Goal: Task Accomplishment & Management: Manage account settings

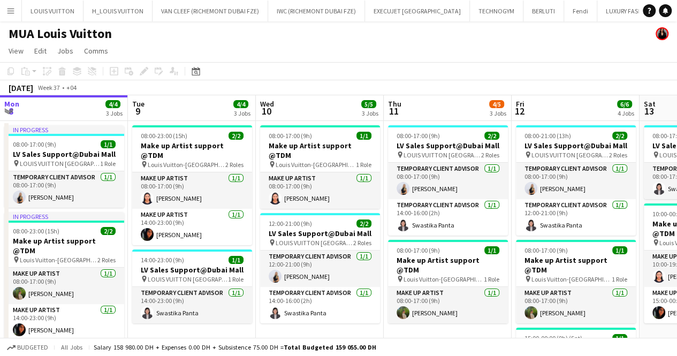
scroll to position [0, 404]
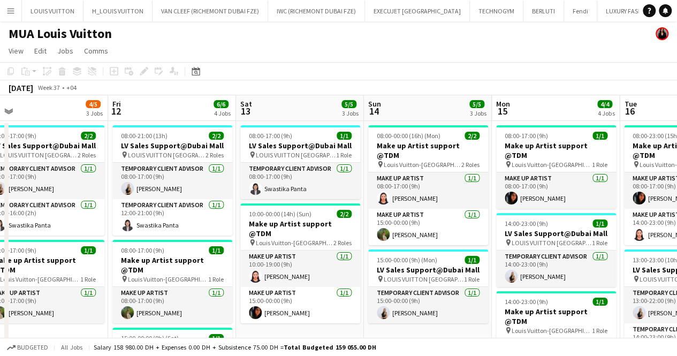
click at [9, 7] on app-icon "Menu" at bounding box center [10, 10] width 9 height 9
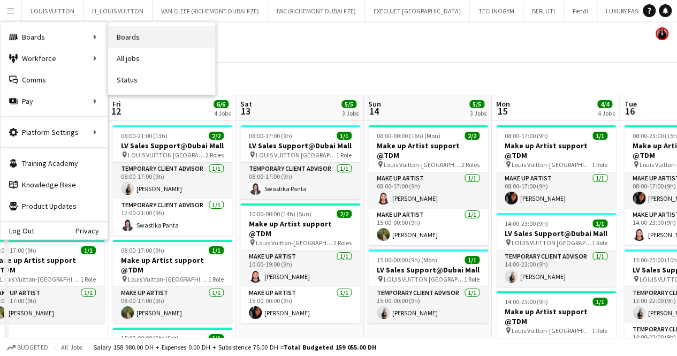
click at [174, 38] on link "Boards" at bounding box center [161, 36] width 107 height 21
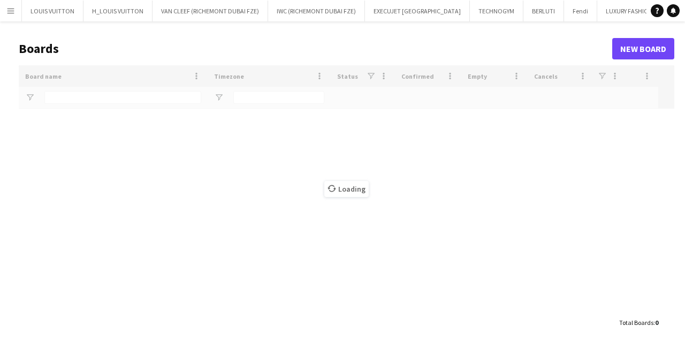
type input "***"
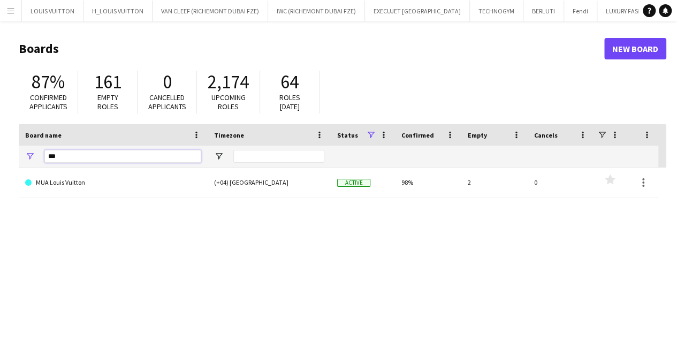
drag, startPoint x: 71, startPoint y: 153, endPoint x: 17, endPoint y: 149, distance: 54.7
click at [17, 149] on main "Boards New Board 87% Confirmed applicants 161 Empty roles 0 Cancelled applicant…" at bounding box center [338, 214] width 677 height 387
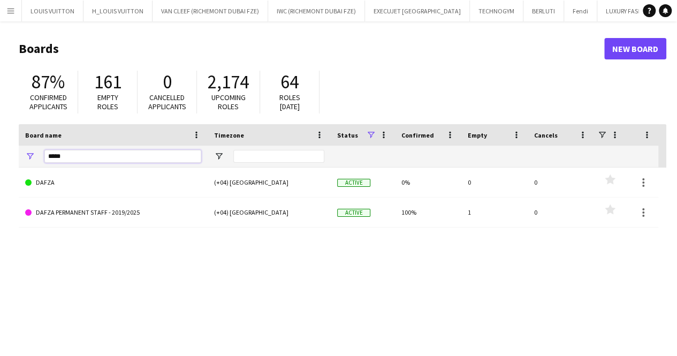
type input "*****"
click at [104, 222] on link "DAFZA PERMANENT STAFF - 2019/2025" at bounding box center [113, 213] width 176 height 30
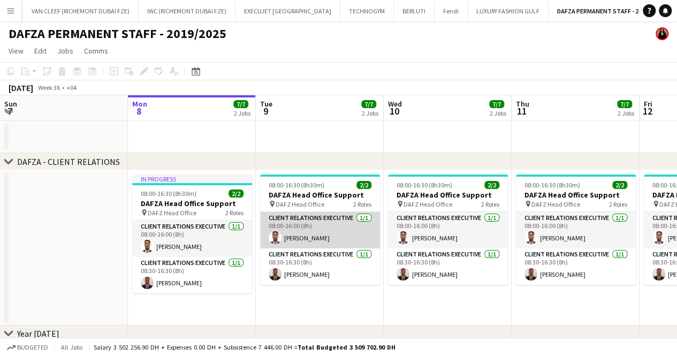
scroll to position [54, 0]
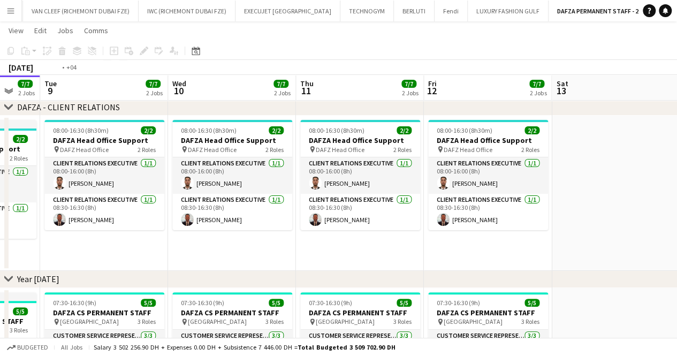
drag, startPoint x: 553, startPoint y: 253, endPoint x: 337, endPoint y: 267, distance: 216.2
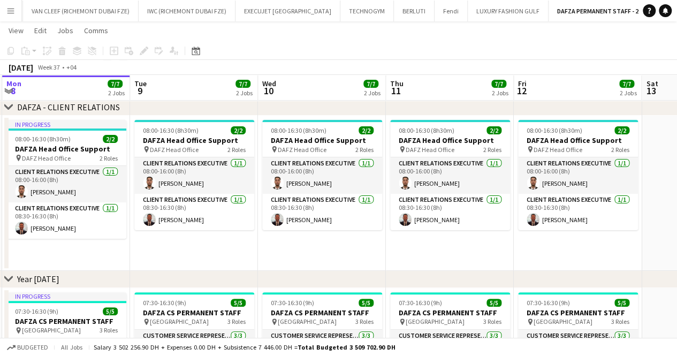
drag, startPoint x: 506, startPoint y: 258, endPoint x: 333, endPoint y: 253, distance: 172.5
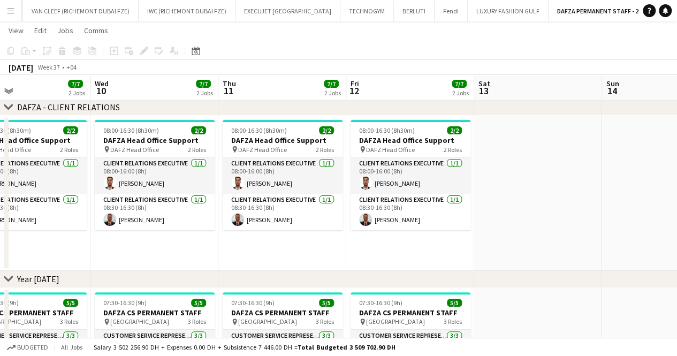
drag, startPoint x: 470, startPoint y: 253, endPoint x: 292, endPoint y: 256, distance: 177.3
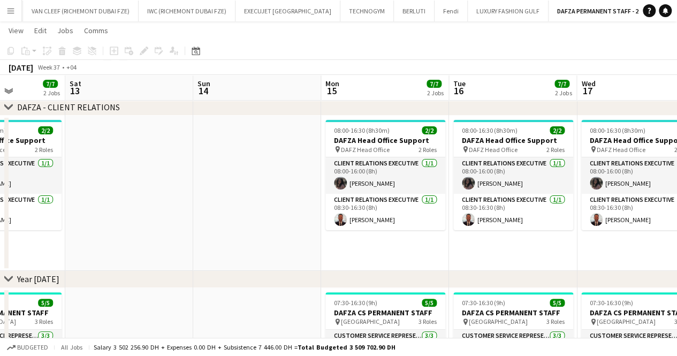
scroll to position [0, 503]
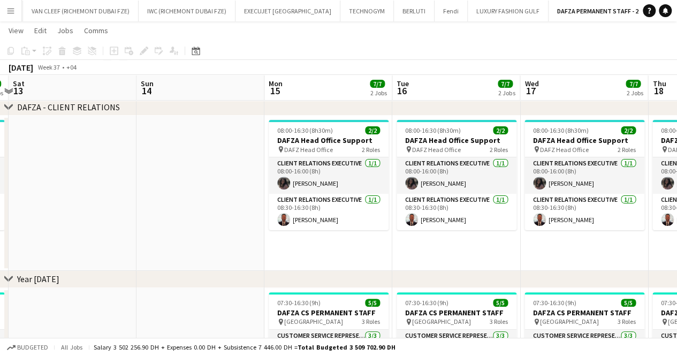
drag, startPoint x: 470, startPoint y: 248, endPoint x: 356, endPoint y: 255, distance: 114.3
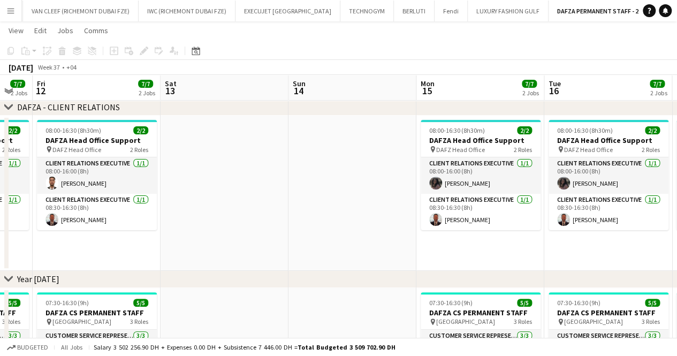
drag, startPoint x: 313, startPoint y: 202, endPoint x: 387, endPoint y: 202, distance: 74.4
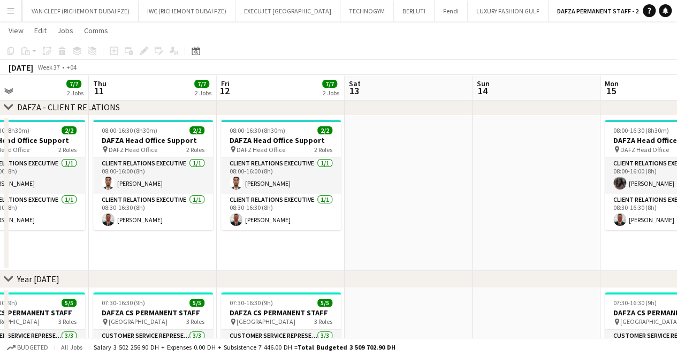
drag, startPoint x: 437, startPoint y: 188, endPoint x: 429, endPoint y: 188, distance: 7.5
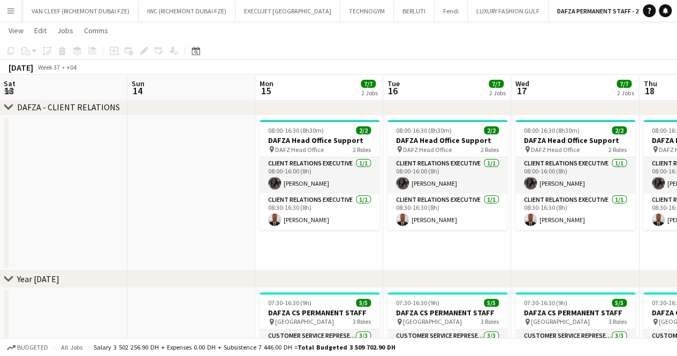
drag, startPoint x: 305, startPoint y: 235, endPoint x: 246, endPoint y: 221, distance: 60.4
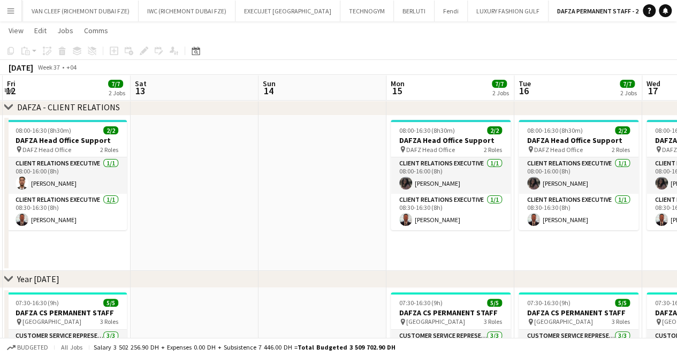
drag, startPoint x: 119, startPoint y: 162, endPoint x: 376, endPoint y: 170, distance: 257.1
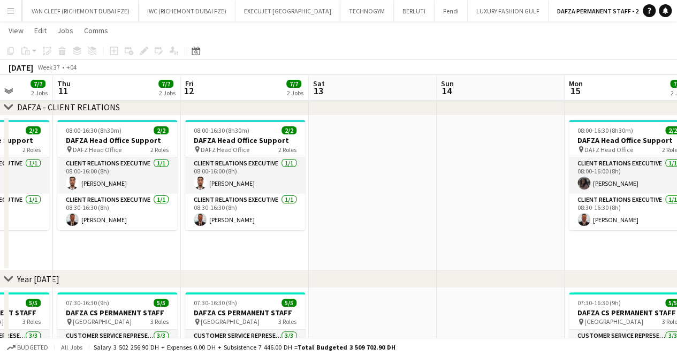
drag, startPoint x: 336, startPoint y: 187, endPoint x: 438, endPoint y: 188, distance: 102.3
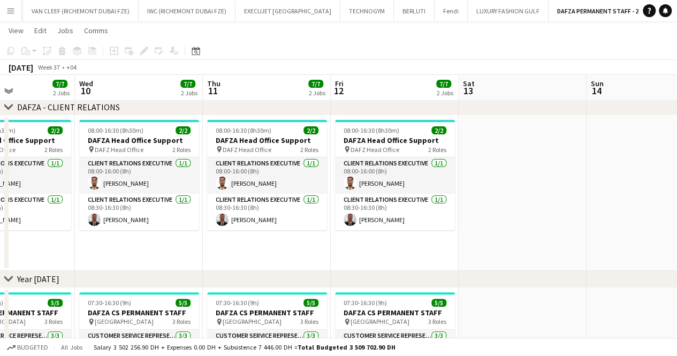
scroll to position [0, 338]
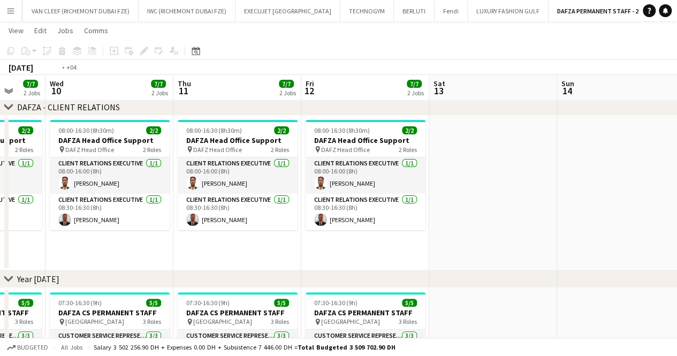
drag, startPoint x: 289, startPoint y: 184, endPoint x: 425, endPoint y: 189, distance: 136.1
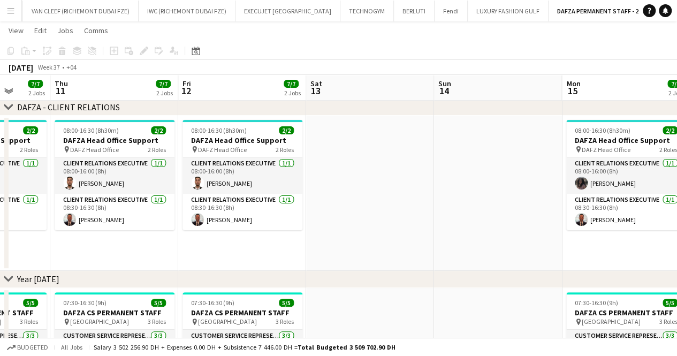
drag, startPoint x: 491, startPoint y: 206, endPoint x: 284, endPoint y: 164, distance: 210.8
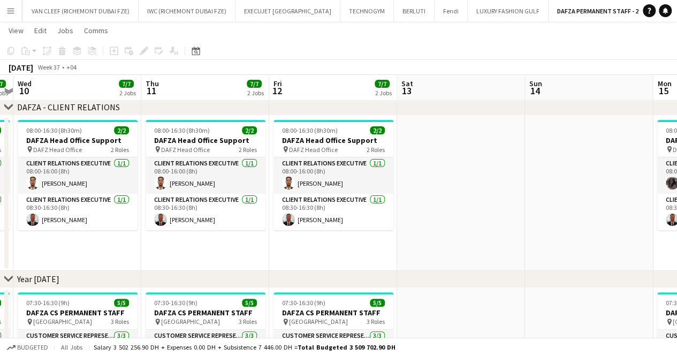
drag, startPoint x: 503, startPoint y: 152, endPoint x: 255, endPoint y: 176, distance: 249.7
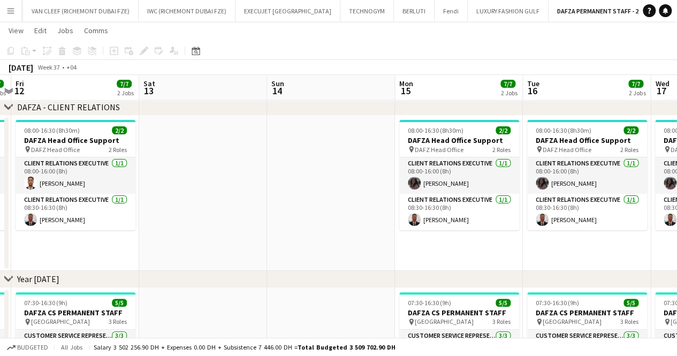
drag, startPoint x: 432, startPoint y: 217, endPoint x: 283, endPoint y: 197, distance: 149.7
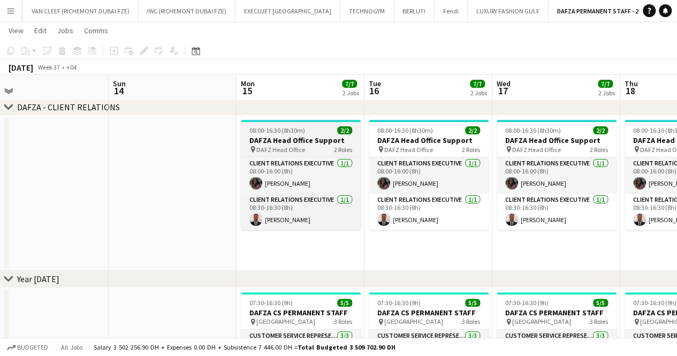
click at [297, 122] on div at bounding box center [301, 121] width 120 height 2
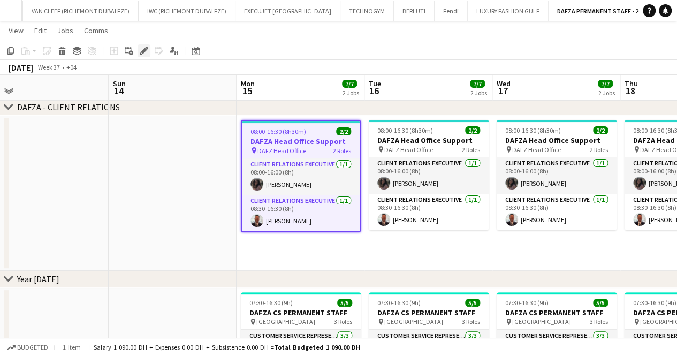
click at [144, 52] on icon at bounding box center [144, 51] width 6 height 6
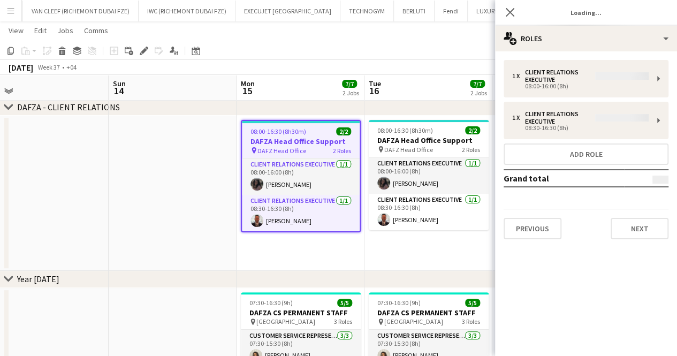
click at [619, 79] on div "1 x Client Relations Executive 08:00-16:00 (8h) 1 x Client Relations Executive …" at bounding box center [586, 149] width 182 height 179
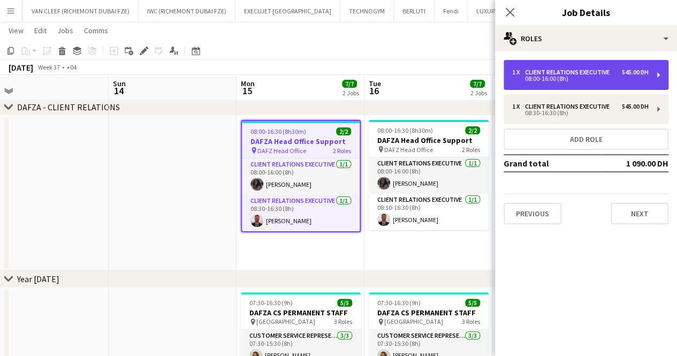
click at [535, 81] on div "08:00-16:00 (8h)" at bounding box center [580, 78] width 137 height 5
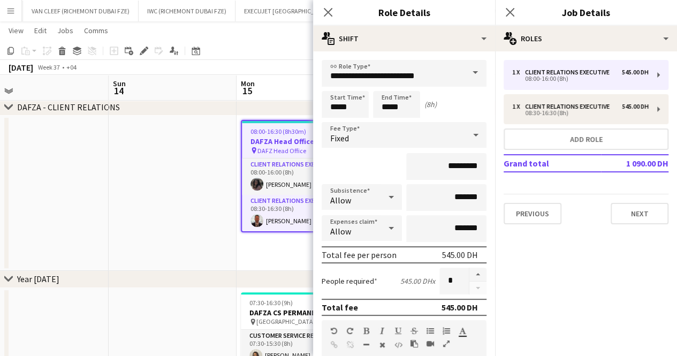
click at [289, 44] on app-toolbar "Copy Paste Paste Ctrl+V Paste with crew Ctrl+Shift+V Paste linked Job [GEOGRAPH…" at bounding box center [338, 51] width 677 height 18
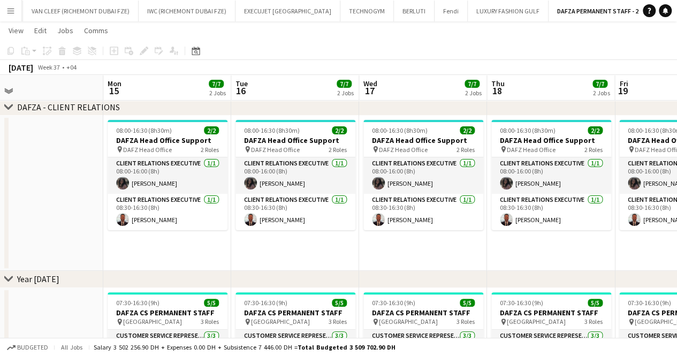
scroll to position [0, 455]
drag, startPoint x: 275, startPoint y: 247, endPoint x: 255, endPoint y: 247, distance: 19.8
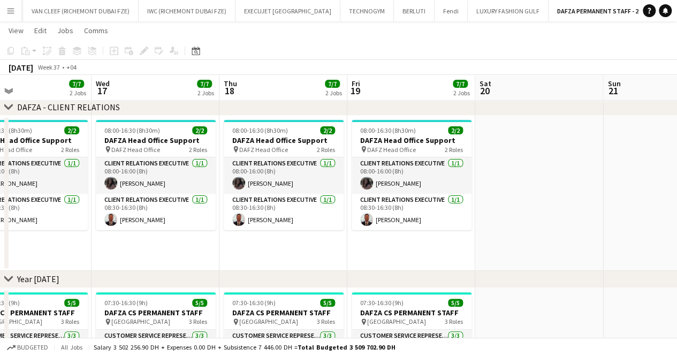
drag, startPoint x: 461, startPoint y: 262, endPoint x: 252, endPoint y: 229, distance: 211.4
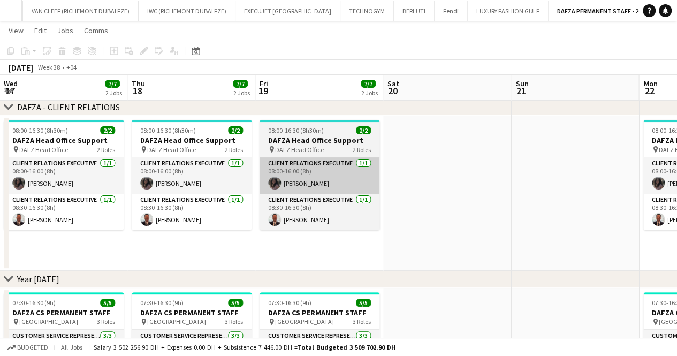
drag, startPoint x: 386, startPoint y: 177, endPoint x: 337, endPoint y: 171, distance: 48.6
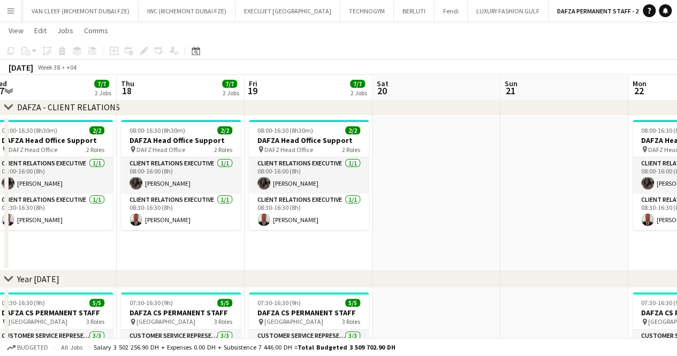
drag, startPoint x: 312, startPoint y: 170, endPoint x: 244, endPoint y: 168, distance: 67.5
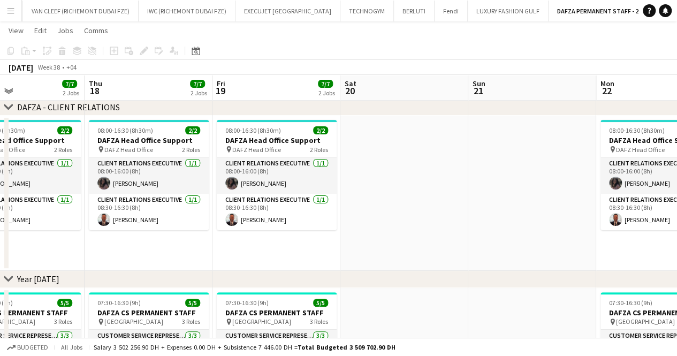
drag, startPoint x: 192, startPoint y: 228, endPoint x: 435, endPoint y: 237, distance: 243.3
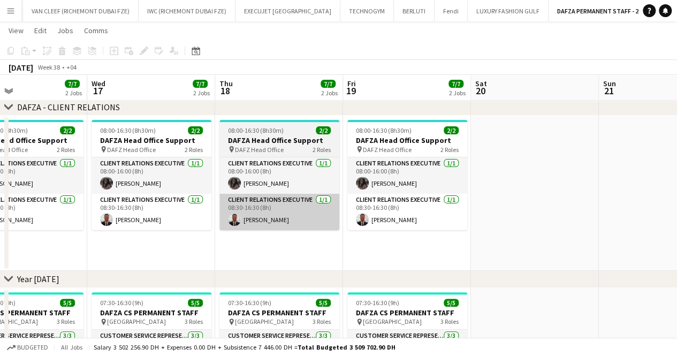
scroll to position [0, 286]
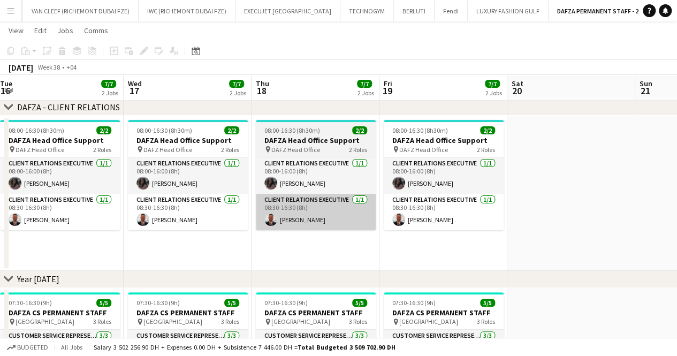
drag, startPoint x: 325, startPoint y: 214, endPoint x: 554, endPoint y: 224, distance: 229.4
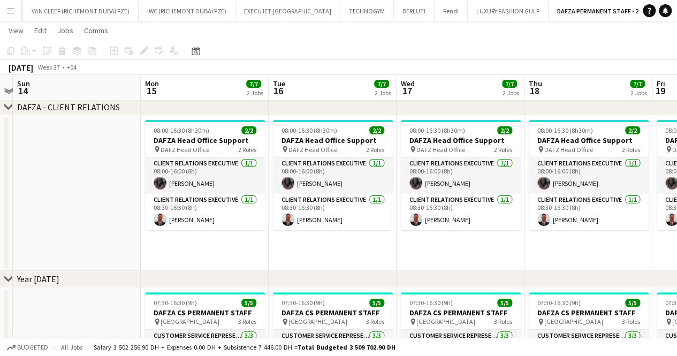
drag, startPoint x: 433, startPoint y: 208, endPoint x: 465, endPoint y: 208, distance: 31.6
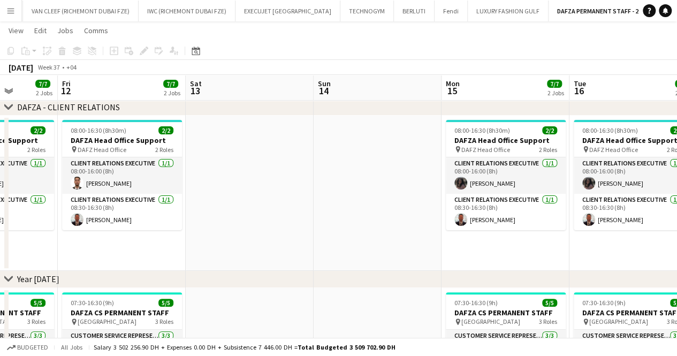
drag, startPoint x: 274, startPoint y: 202, endPoint x: 520, endPoint y: 221, distance: 247.1
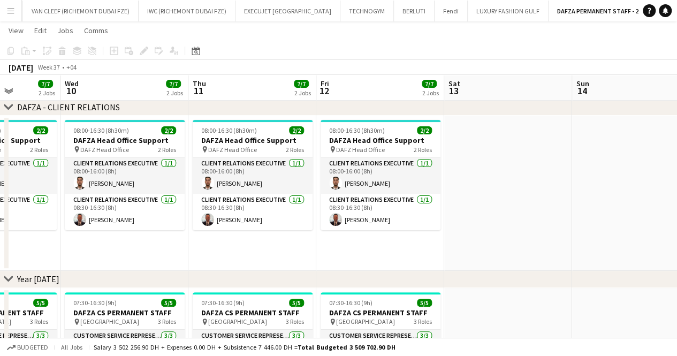
drag, startPoint x: 306, startPoint y: 196, endPoint x: 498, endPoint y: 200, distance: 191.7
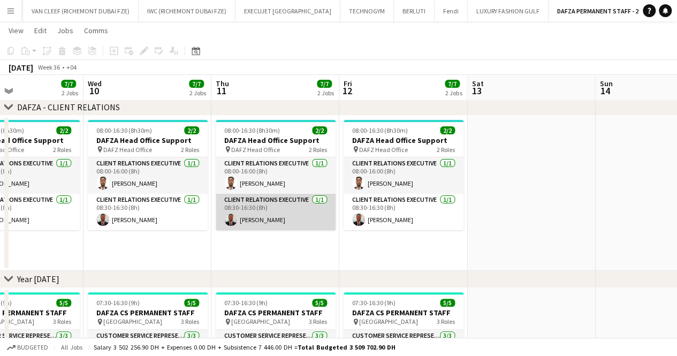
drag, startPoint x: 559, startPoint y: 182, endPoint x: 266, endPoint y: 198, distance: 293.4
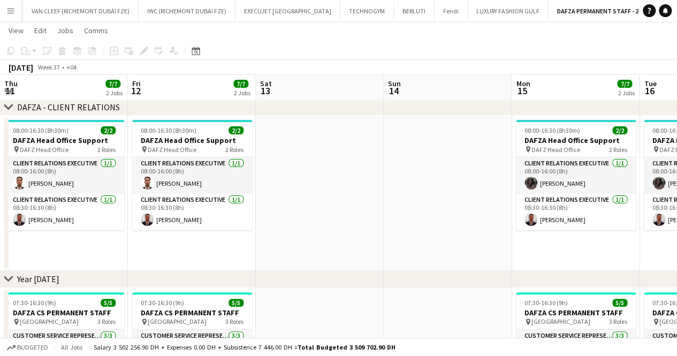
drag, startPoint x: 484, startPoint y: 190, endPoint x: 322, endPoint y: 194, distance: 161.8
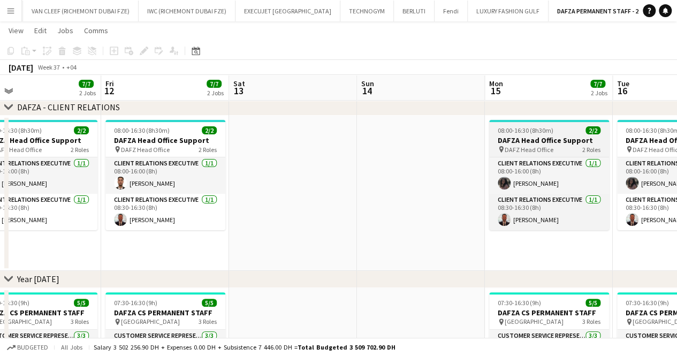
drag, startPoint x: 441, startPoint y: 195, endPoint x: 510, endPoint y: 155, distance: 80.4
click at [439, 195] on app-date-cell at bounding box center [421, 193] width 128 height 155
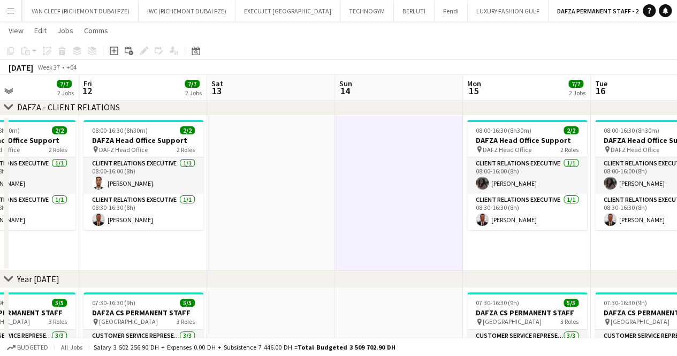
drag, startPoint x: 329, startPoint y: 194, endPoint x: 578, endPoint y: 186, distance: 249.7
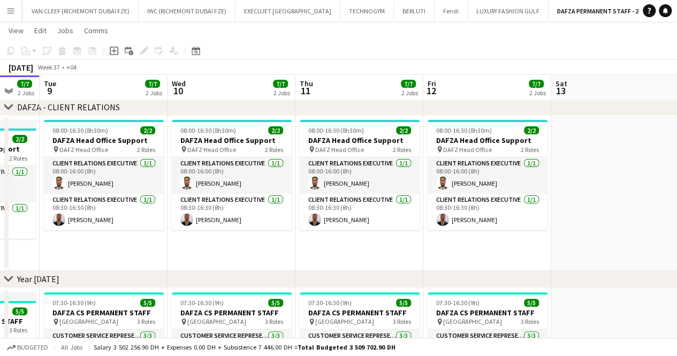
drag, startPoint x: 314, startPoint y: 198, endPoint x: 506, endPoint y: 188, distance: 191.9
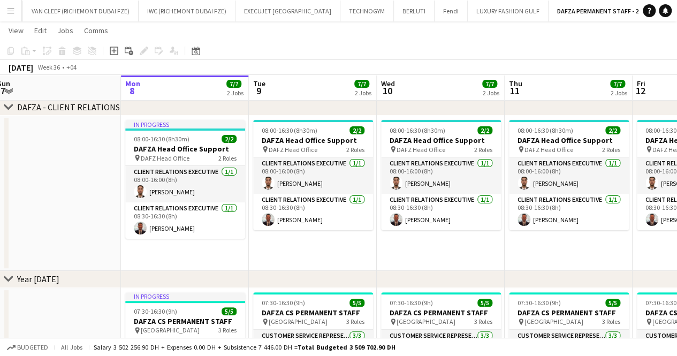
scroll to position [0, 261]
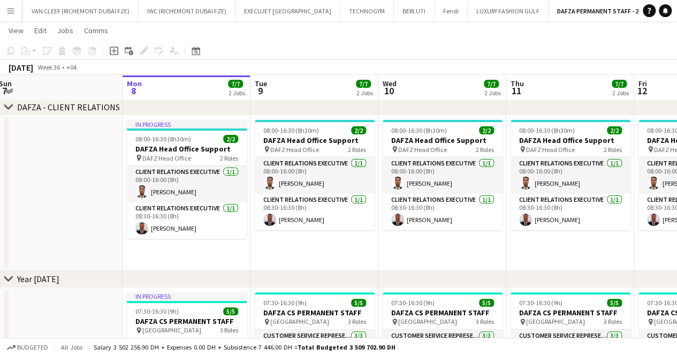
drag, startPoint x: 238, startPoint y: 245, endPoint x: 308, endPoint y: 239, distance: 70.4
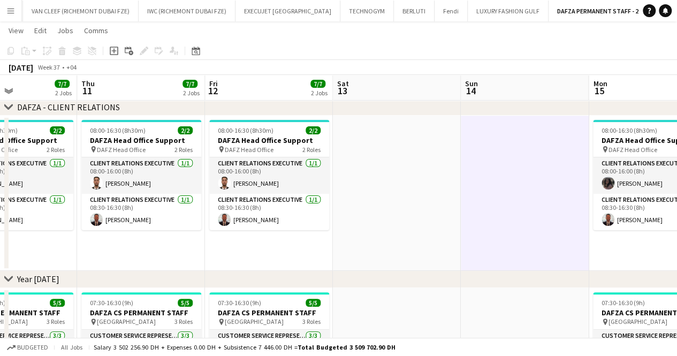
drag, startPoint x: 403, startPoint y: 180, endPoint x: 293, endPoint y: 186, distance: 109.4
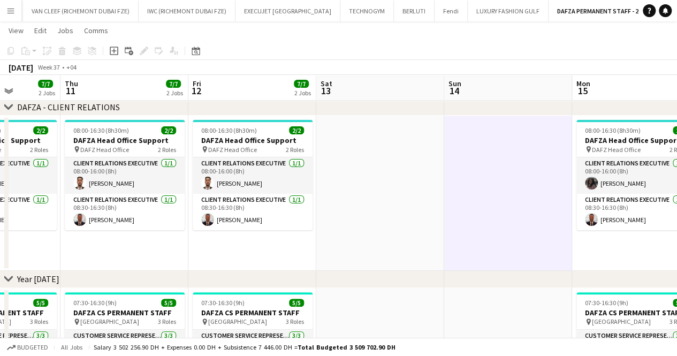
drag, startPoint x: 282, startPoint y: 190, endPoint x: 479, endPoint y: 183, distance: 197.2
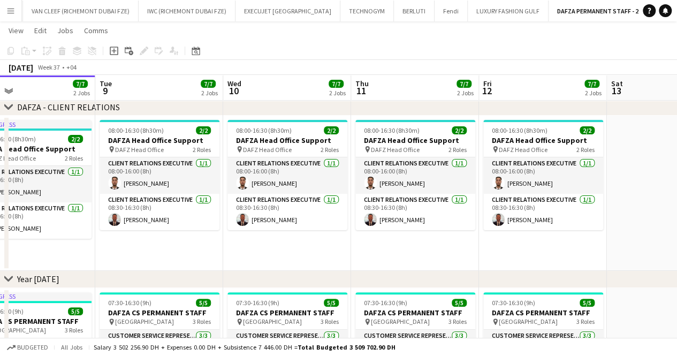
drag, startPoint x: 268, startPoint y: 178, endPoint x: 471, endPoint y: 179, distance: 203.5
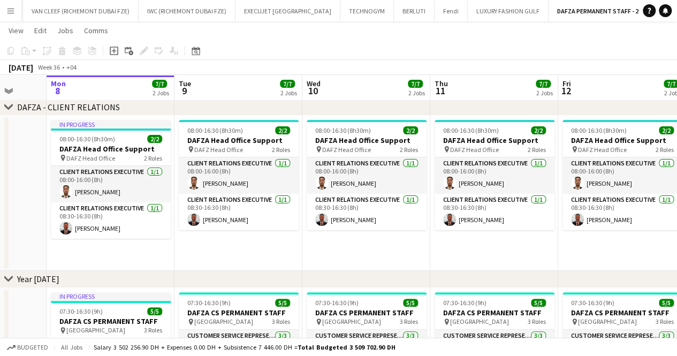
scroll to position [0, 340]
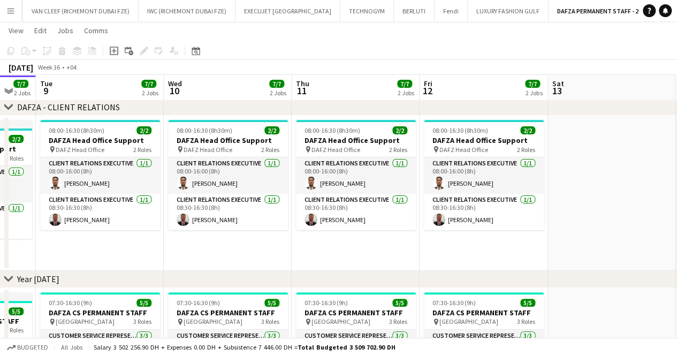
drag, startPoint x: 484, startPoint y: 229, endPoint x: 334, endPoint y: 231, distance: 150.5
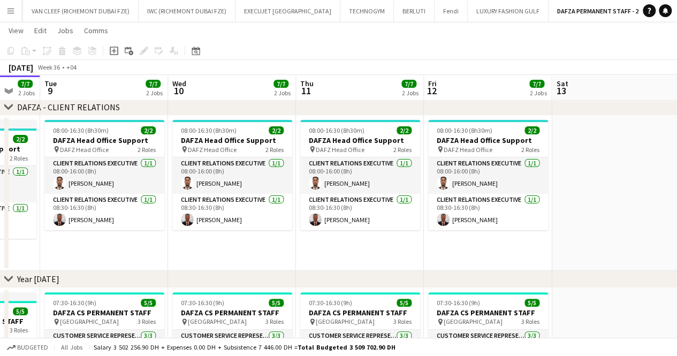
drag, startPoint x: 439, startPoint y: 217, endPoint x: 188, endPoint y: 250, distance: 253.3
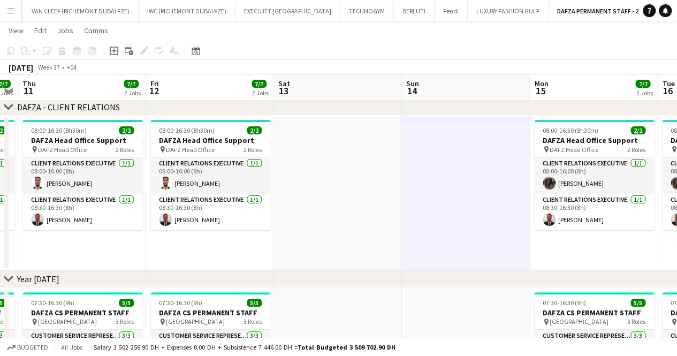
drag, startPoint x: 351, startPoint y: 219, endPoint x: 247, endPoint y: 218, distance: 103.4
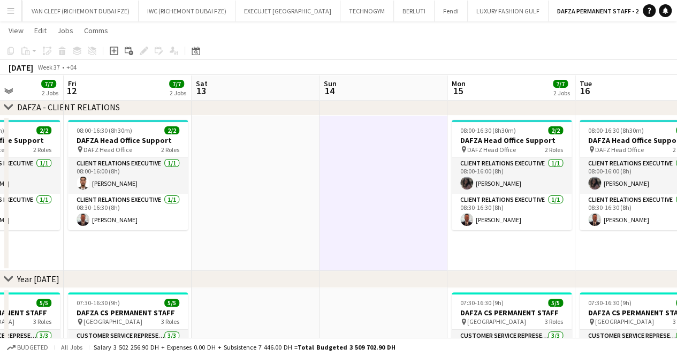
scroll to position [0, 318]
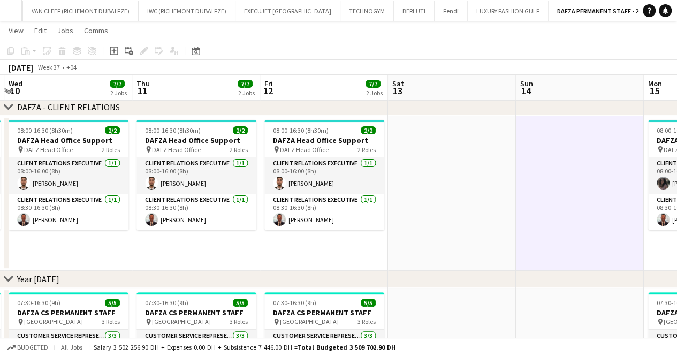
drag, startPoint x: 189, startPoint y: 182, endPoint x: 371, endPoint y: 160, distance: 182.8
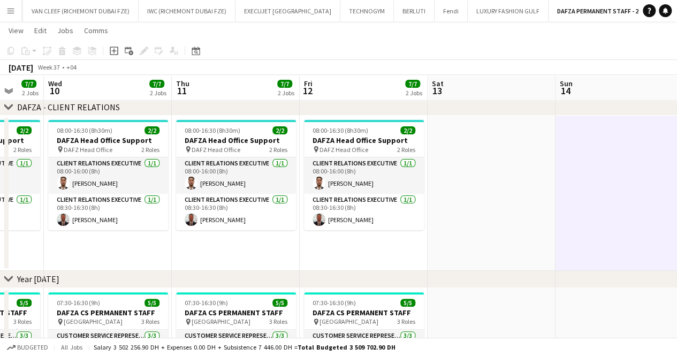
drag, startPoint x: 221, startPoint y: 184, endPoint x: 414, endPoint y: 184, distance: 193.3
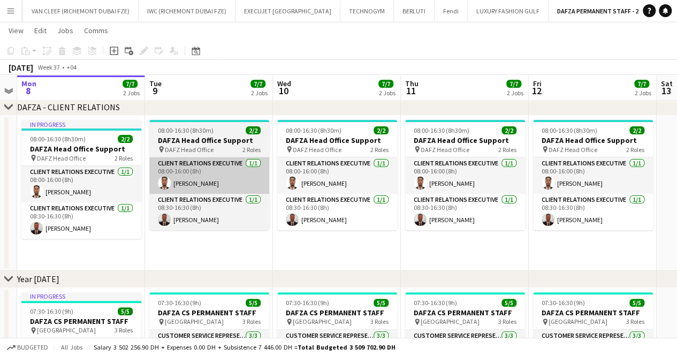
drag, startPoint x: 206, startPoint y: 192, endPoint x: 305, endPoint y: 186, distance: 99.2
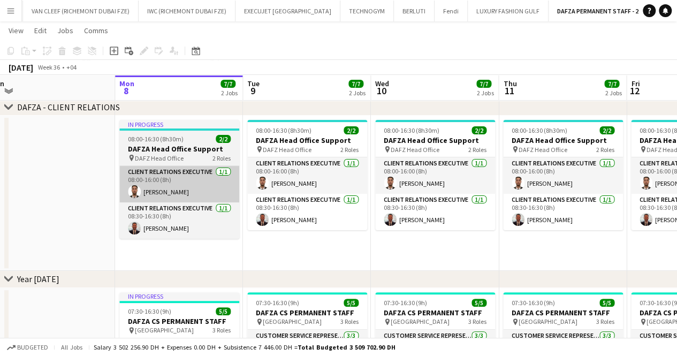
drag, startPoint x: 323, startPoint y: 177, endPoint x: 166, endPoint y: 166, distance: 157.3
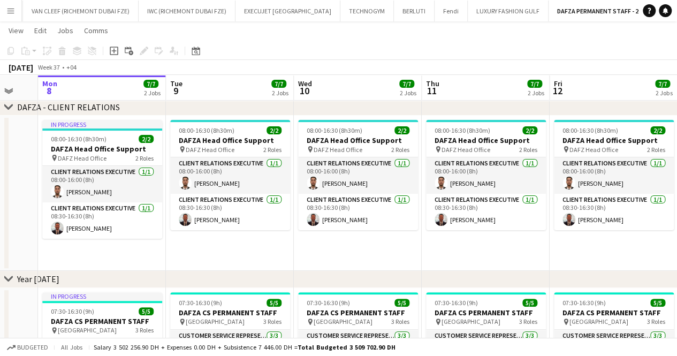
drag, startPoint x: 309, startPoint y: 246, endPoint x: 344, endPoint y: 248, distance: 35.4
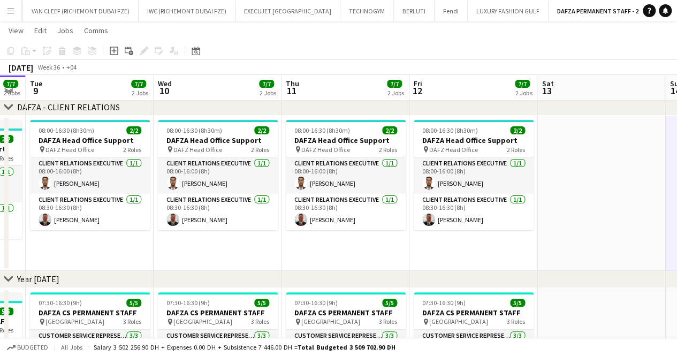
scroll to position [0, 366]
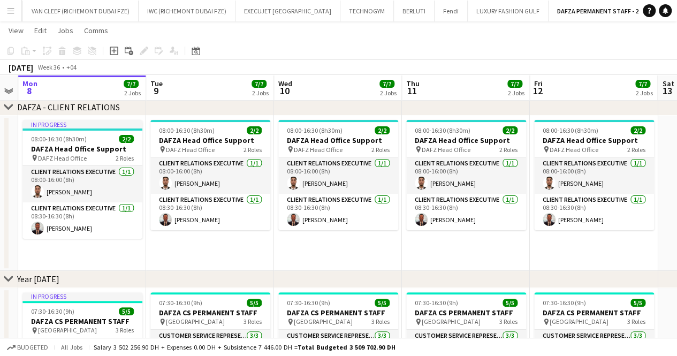
drag, startPoint x: 428, startPoint y: 188, endPoint x: 408, endPoint y: 193, distance: 20.5
drag, startPoint x: 391, startPoint y: 180, endPoint x: 235, endPoint y: 172, distance: 156.1
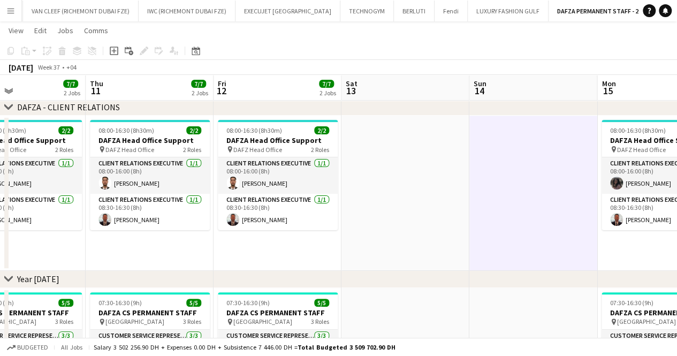
drag, startPoint x: 377, startPoint y: 180, endPoint x: 228, endPoint y: 181, distance: 148.9
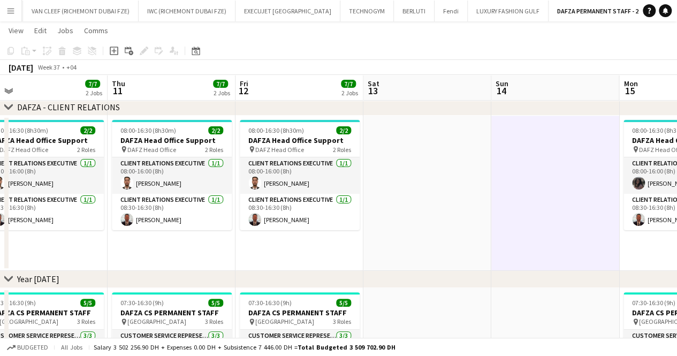
drag, startPoint x: 459, startPoint y: 167, endPoint x: 229, endPoint y: 173, distance: 230.9
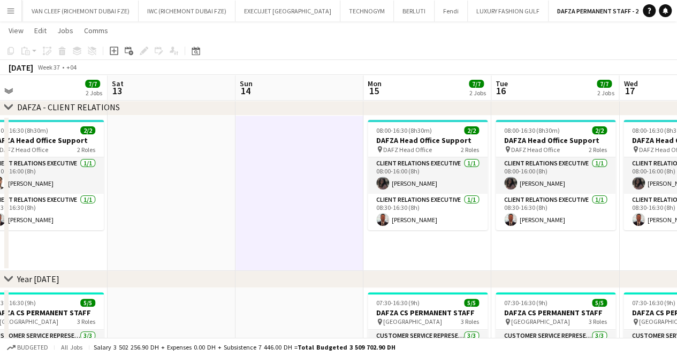
scroll to position [0, 416]
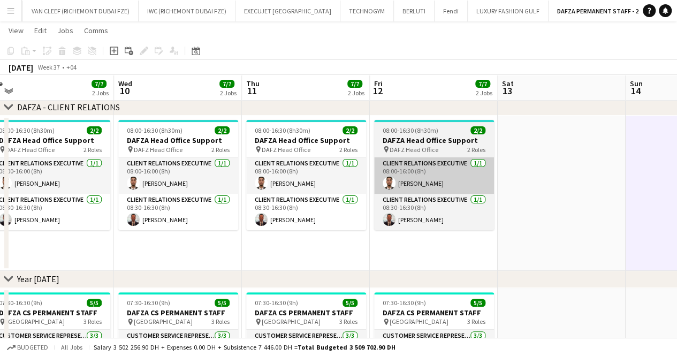
drag, startPoint x: 477, startPoint y: 162, endPoint x: 492, endPoint y: 161, distance: 15.0
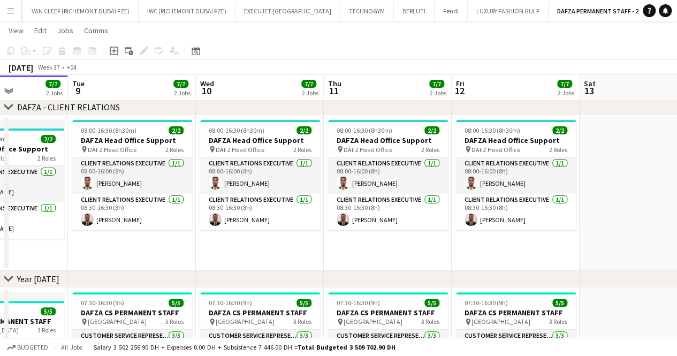
drag, startPoint x: 212, startPoint y: 133, endPoint x: 297, endPoint y: 130, distance: 84.6
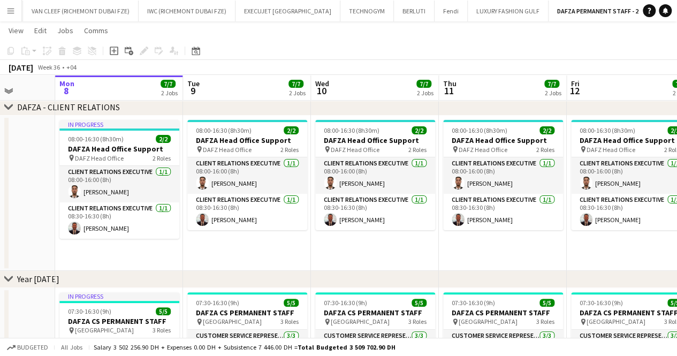
scroll to position [0, 362]
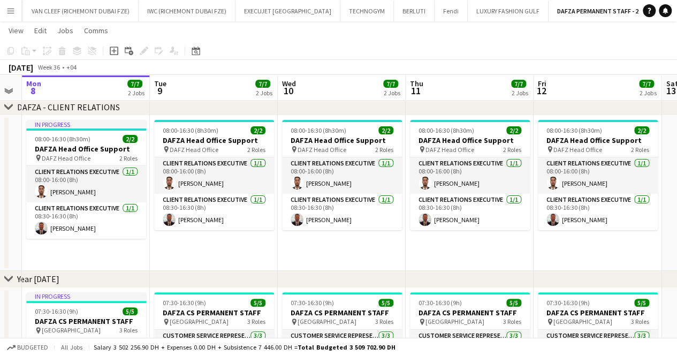
drag, startPoint x: 462, startPoint y: 163, endPoint x: 161, endPoint y: 161, distance: 301.0
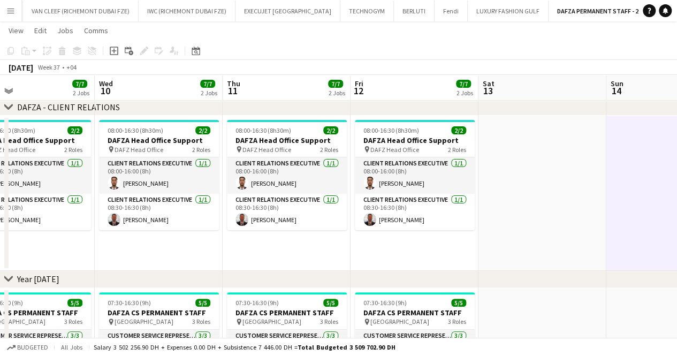
drag, startPoint x: 482, startPoint y: 174, endPoint x: 292, endPoint y: 150, distance: 191.0
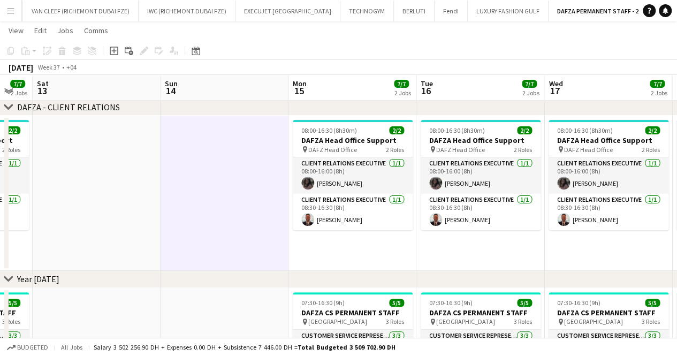
drag, startPoint x: 554, startPoint y: 215, endPoint x: 407, endPoint y: 231, distance: 147.6
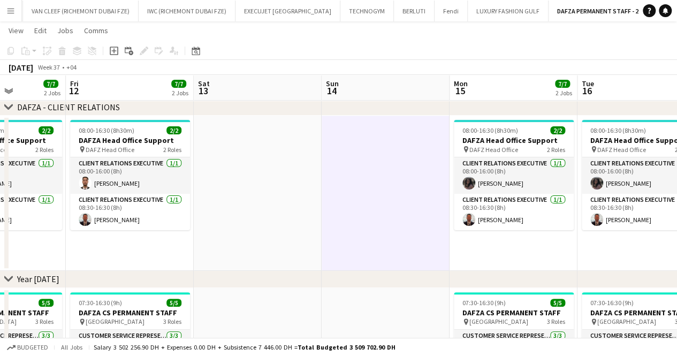
drag, startPoint x: 494, startPoint y: 248, endPoint x: 673, endPoint y: 238, distance: 179.1
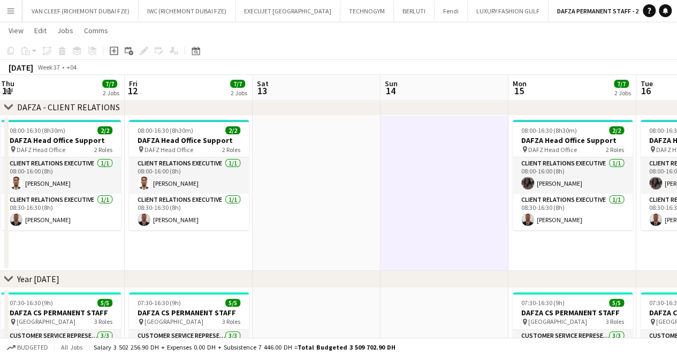
drag, startPoint x: 273, startPoint y: 221, endPoint x: 447, endPoint y: 221, distance: 173.5
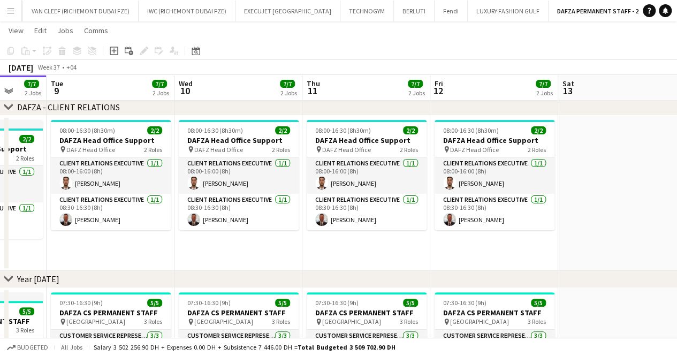
drag, startPoint x: 175, startPoint y: 255, endPoint x: 351, endPoint y: 256, distance: 176.2
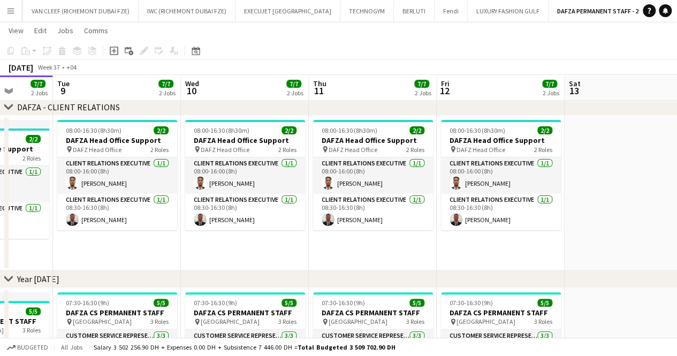
drag, startPoint x: 213, startPoint y: 231, endPoint x: 345, endPoint y: 232, distance: 131.7
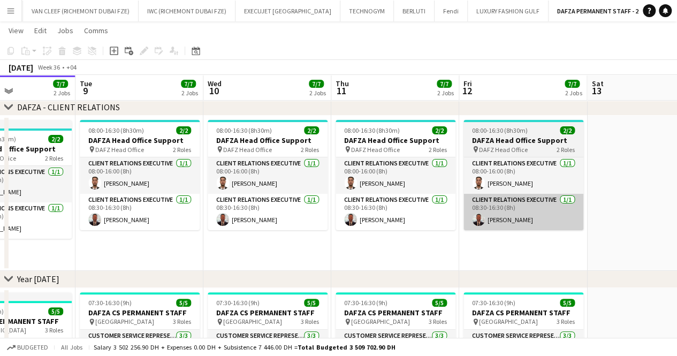
drag, startPoint x: 500, startPoint y: 227, endPoint x: 342, endPoint y: 219, distance: 158.7
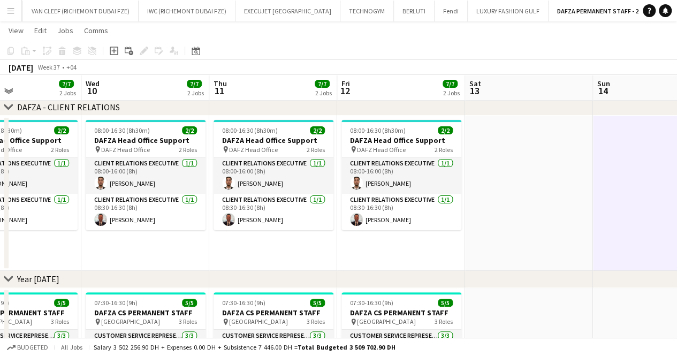
drag, startPoint x: 356, startPoint y: 201, endPoint x: 261, endPoint y: 201, distance: 94.8
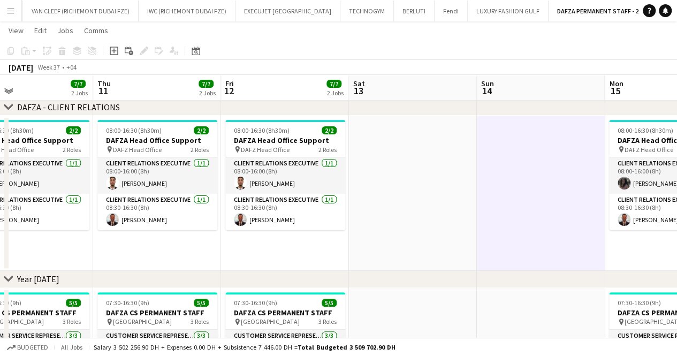
drag, startPoint x: 493, startPoint y: 186, endPoint x: 306, endPoint y: 183, distance: 187.4
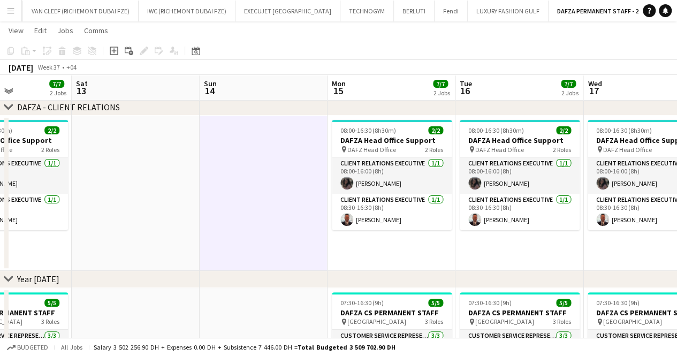
drag, startPoint x: 511, startPoint y: 254, endPoint x: 364, endPoint y: 245, distance: 147.6
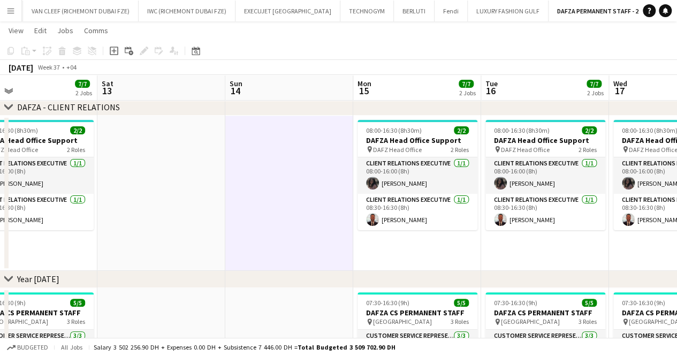
drag, startPoint x: 479, startPoint y: 231, endPoint x: 564, endPoint y: 248, distance: 87.4
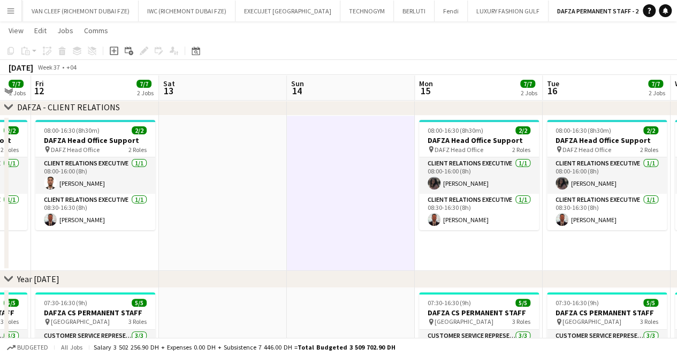
drag, startPoint x: 300, startPoint y: 240, endPoint x: 494, endPoint y: 238, distance: 194.4
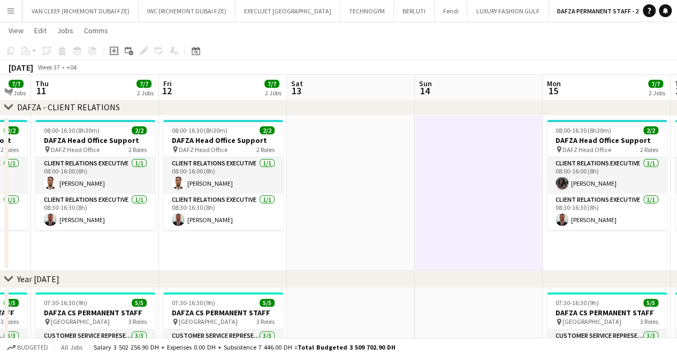
scroll to position [0, 220]
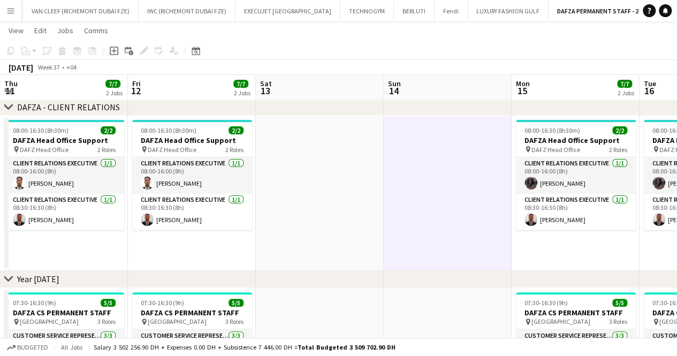
drag, startPoint x: 329, startPoint y: 216, endPoint x: 447, endPoint y: 215, distance: 117.8
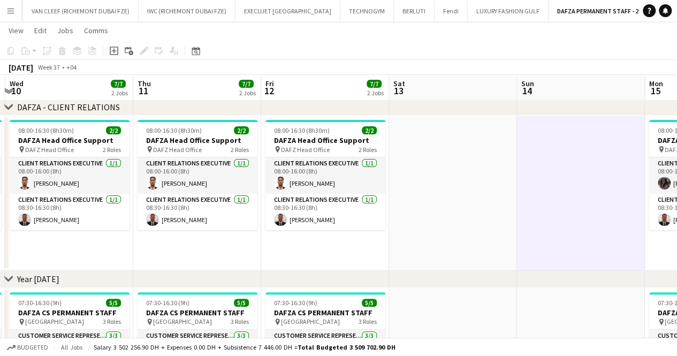
drag, startPoint x: 291, startPoint y: 189, endPoint x: 418, endPoint y: 187, distance: 126.9
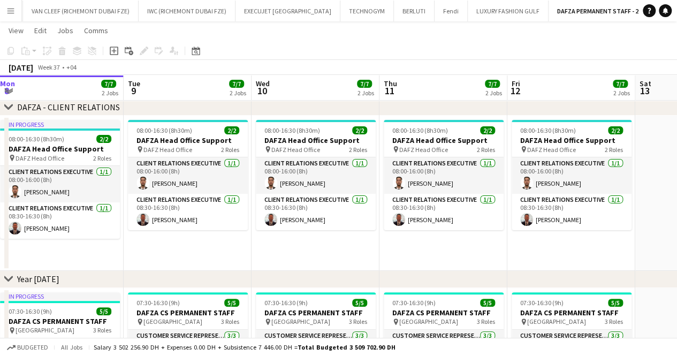
scroll to position [0, 307]
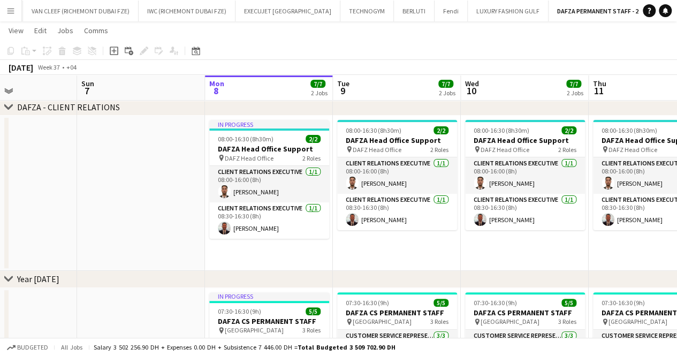
drag, startPoint x: 169, startPoint y: 201, endPoint x: 375, endPoint y: 192, distance: 205.8
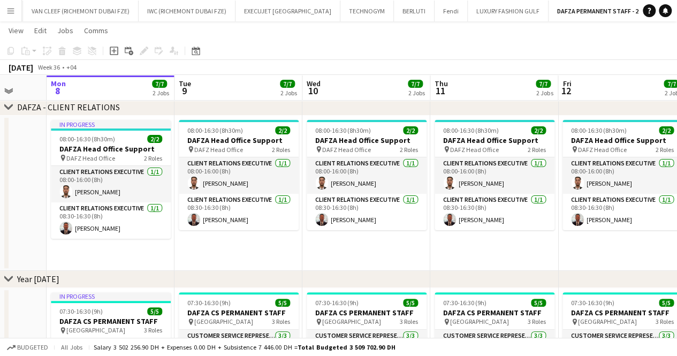
drag, startPoint x: 468, startPoint y: 201, endPoint x: 306, endPoint y: 200, distance: 162.3
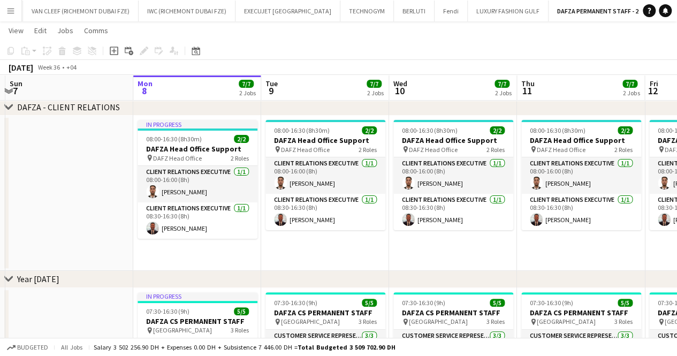
drag, startPoint x: 340, startPoint y: 171, endPoint x: 308, endPoint y: 175, distance: 31.9
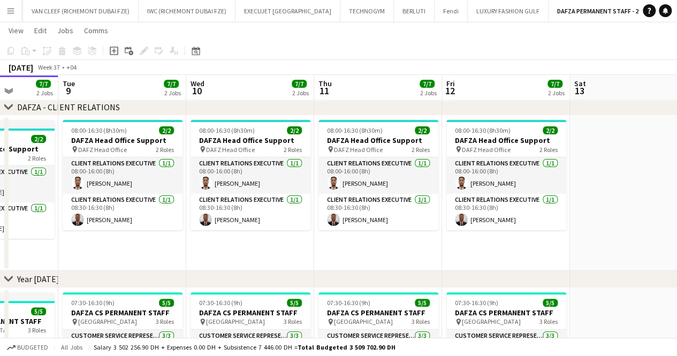
scroll to position [0, 326]
drag, startPoint x: 330, startPoint y: 173, endPoint x: 520, endPoint y: 175, distance: 190.1
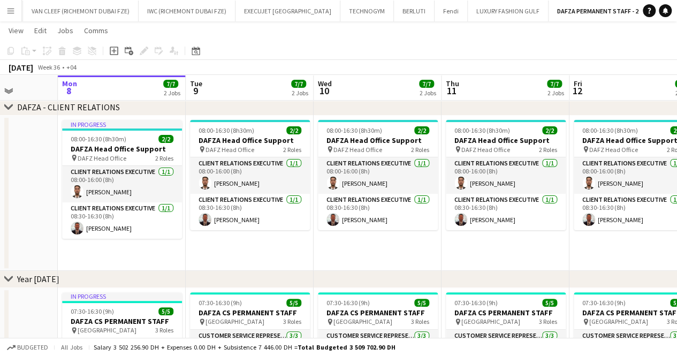
scroll to position [0, 477]
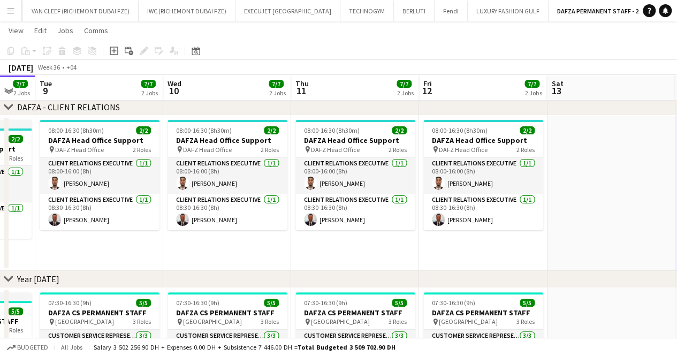
drag, startPoint x: 410, startPoint y: 237, endPoint x: 278, endPoint y: 230, distance: 131.9
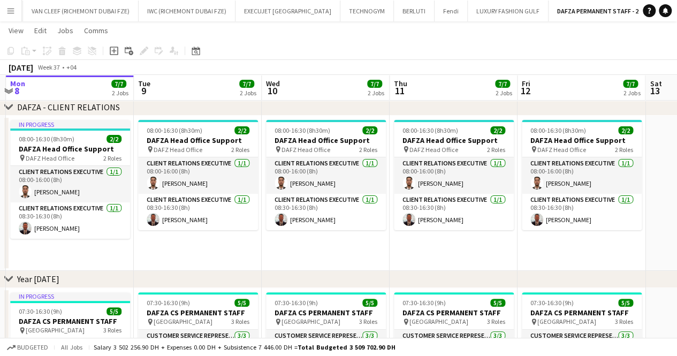
scroll to position [0, 252]
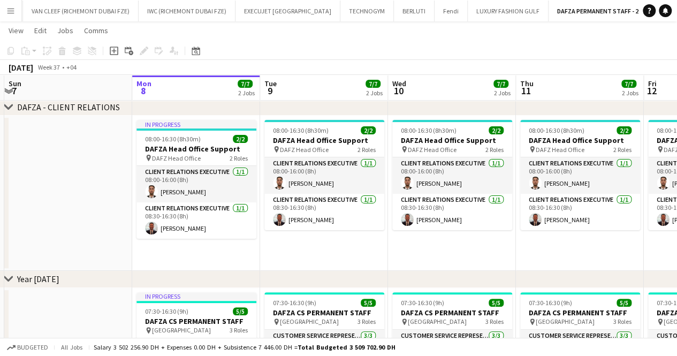
drag, startPoint x: 227, startPoint y: 190, endPoint x: 452, endPoint y: 196, distance: 225.5
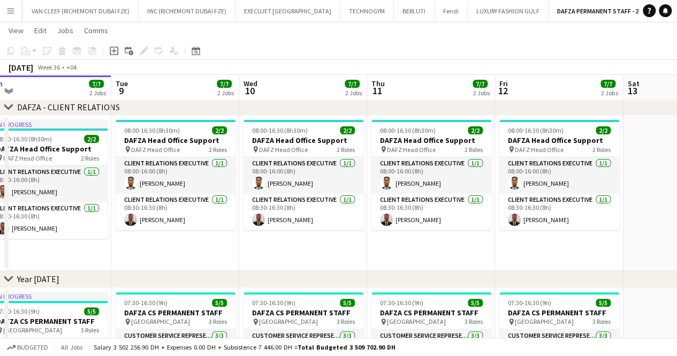
drag, startPoint x: 475, startPoint y: 253, endPoint x: 326, endPoint y: 250, distance: 148.9
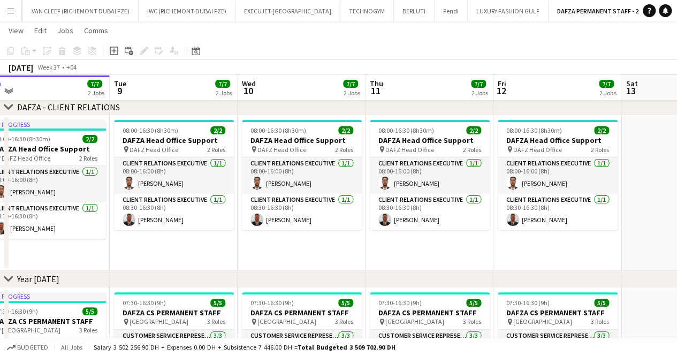
drag, startPoint x: 533, startPoint y: 239, endPoint x: 258, endPoint y: 247, distance: 275.4
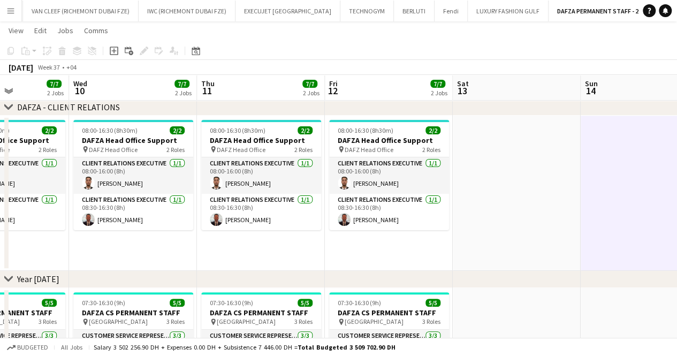
drag, startPoint x: 442, startPoint y: 236, endPoint x: 682, endPoint y: 214, distance: 241.0
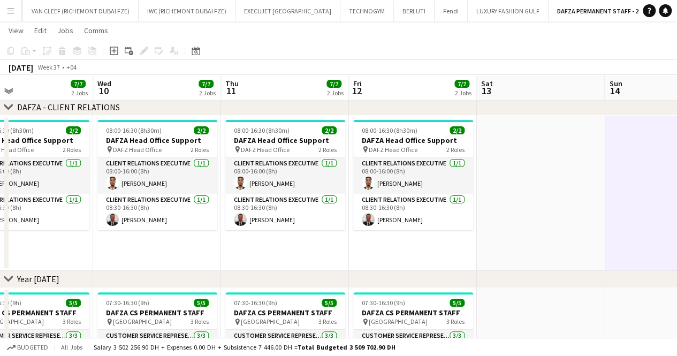
drag, startPoint x: 448, startPoint y: 191, endPoint x: 146, endPoint y: 192, distance: 302.0
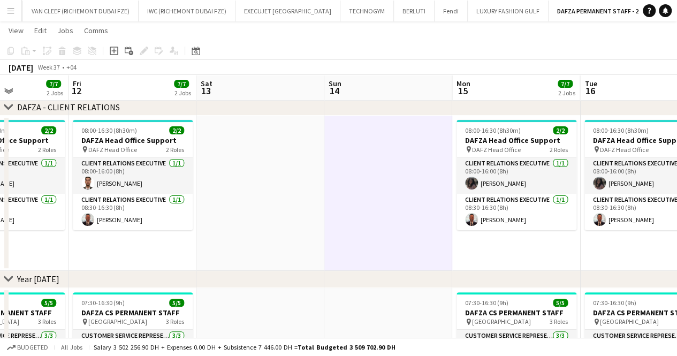
drag, startPoint x: 399, startPoint y: 187, endPoint x: 294, endPoint y: 188, distance: 105.0
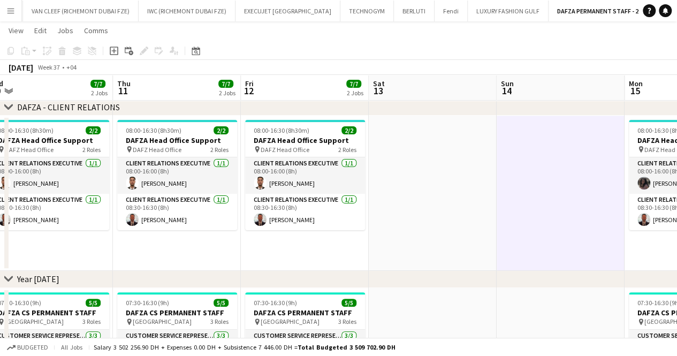
drag, startPoint x: 32, startPoint y: 152, endPoint x: 263, endPoint y: 155, distance: 231.3
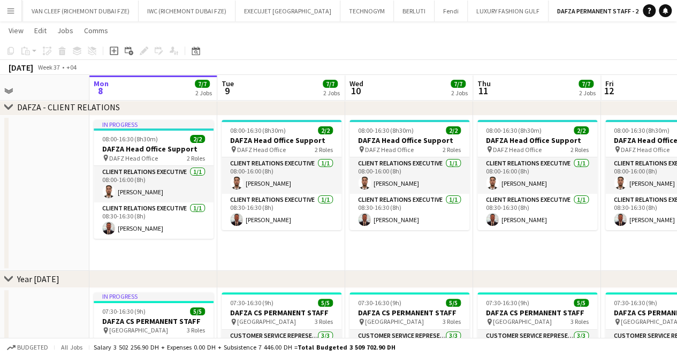
scroll to position [0, 342]
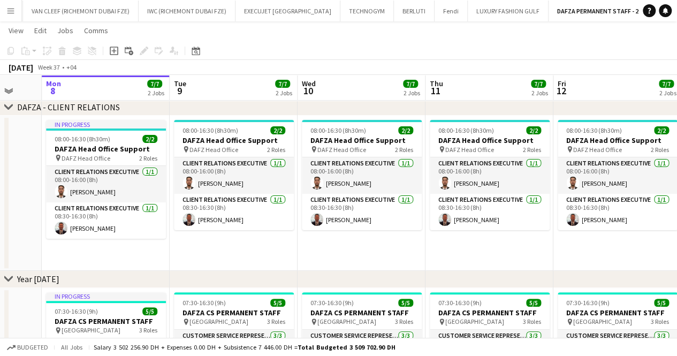
drag, startPoint x: 74, startPoint y: 169, endPoint x: 376, endPoint y: 156, distance: 301.8
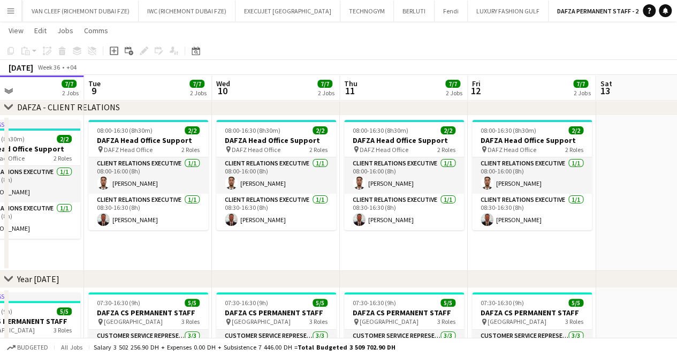
drag, startPoint x: 423, startPoint y: 153, endPoint x: 413, endPoint y: 153, distance: 9.6
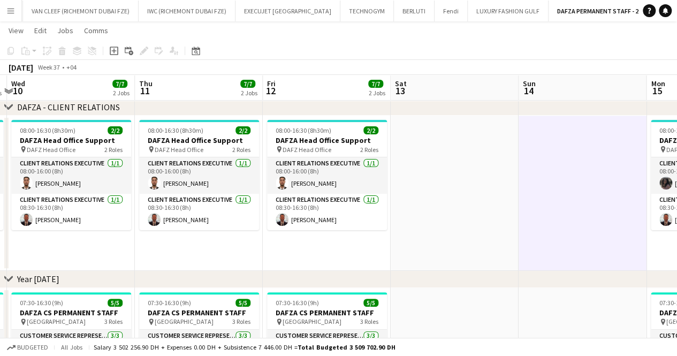
drag, startPoint x: 399, startPoint y: 154, endPoint x: 344, endPoint y: 155, distance: 54.6
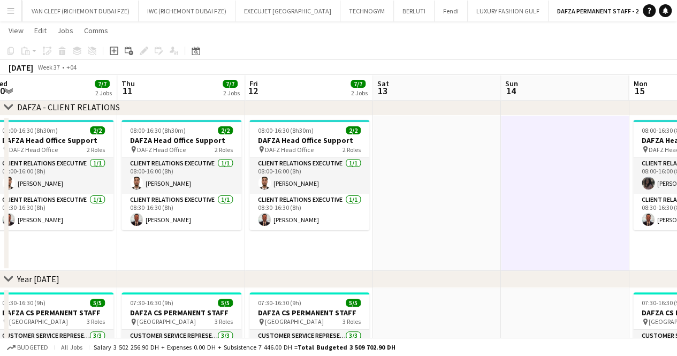
drag, startPoint x: 449, startPoint y: 161, endPoint x: 330, endPoint y: 161, distance: 118.3
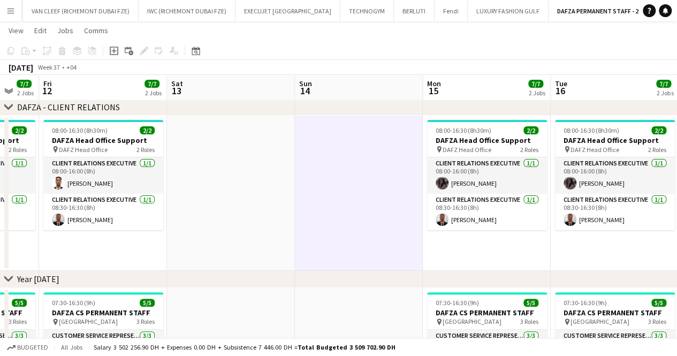
scroll to position [0, 381]
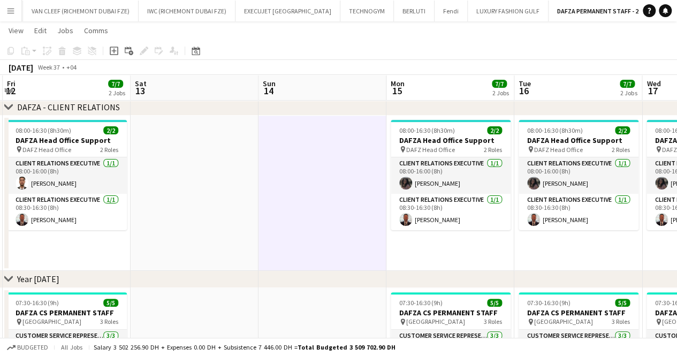
drag, startPoint x: 586, startPoint y: 252, endPoint x: 461, endPoint y: 247, distance: 125.4
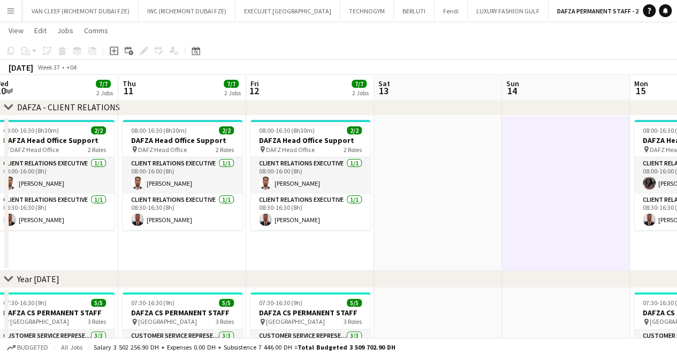
scroll to position [0, 314]
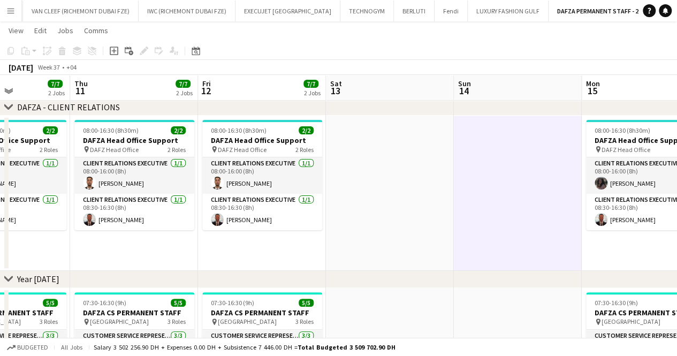
drag, startPoint x: 164, startPoint y: 206, endPoint x: 360, endPoint y: 203, distance: 195.5
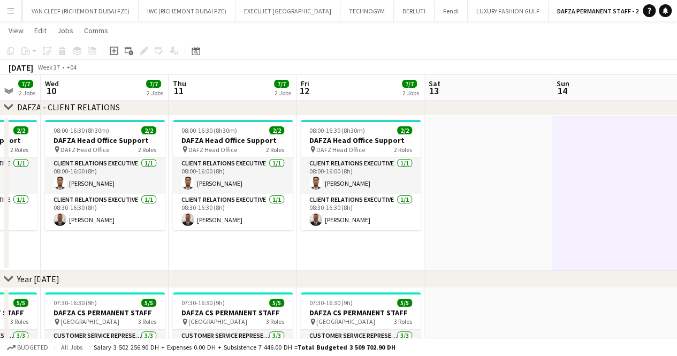
drag, startPoint x: 191, startPoint y: 201, endPoint x: 393, endPoint y: 209, distance: 202.6
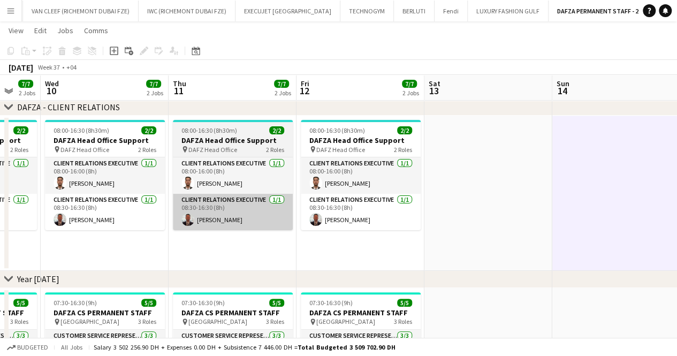
scroll to position [0, 240]
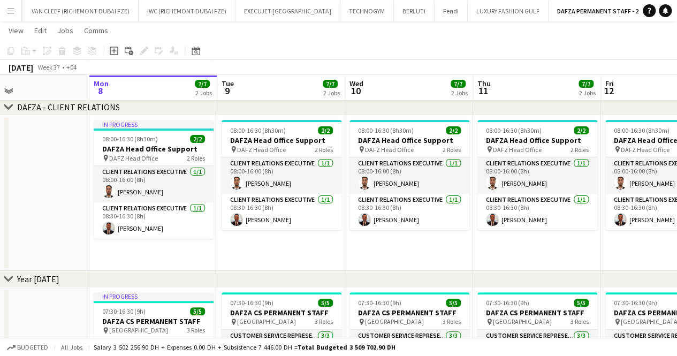
drag, startPoint x: 372, startPoint y: 242, endPoint x: 410, endPoint y: 242, distance: 38.6
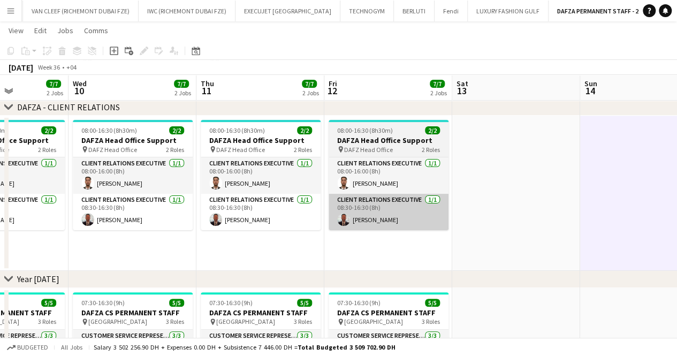
drag, startPoint x: 595, startPoint y: 215, endPoint x: 379, endPoint y: 222, distance: 216.4
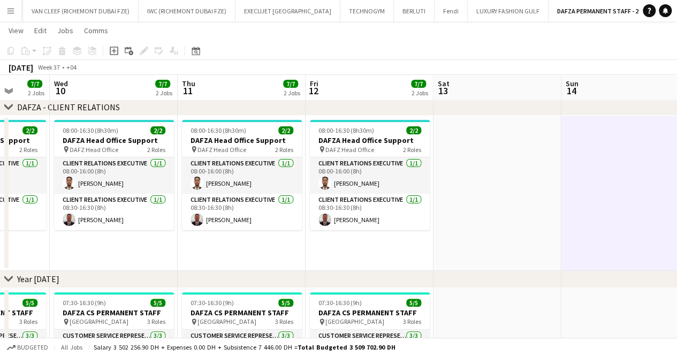
drag, startPoint x: 462, startPoint y: 223, endPoint x: 214, endPoint y: 214, distance: 248.1
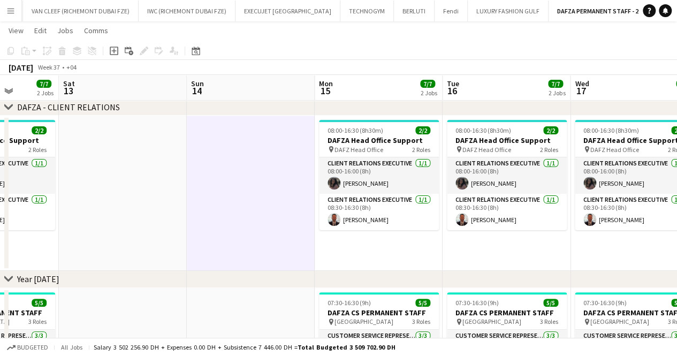
drag, startPoint x: 408, startPoint y: 233, endPoint x: 284, endPoint y: 227, distance: 124.4
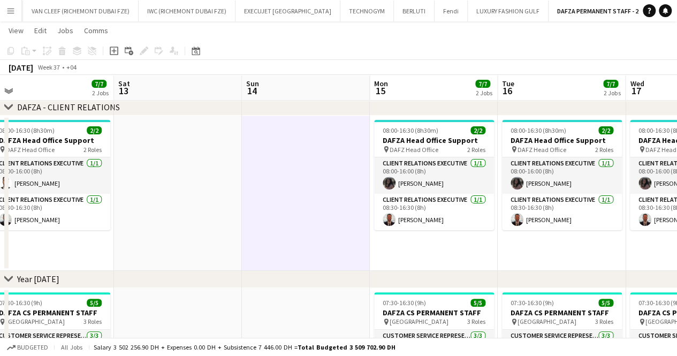
drag, startPoint x: 495, startPoint y: 260, endPoint x: 289, endPoint y: 248, distance: 206.0
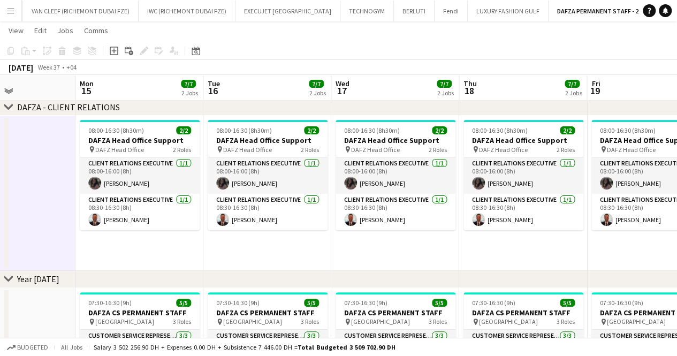
drag, startPoint x: 447, startPoint y: 240, endPoint x: 253, endPoint y: 230, distance: 193.6
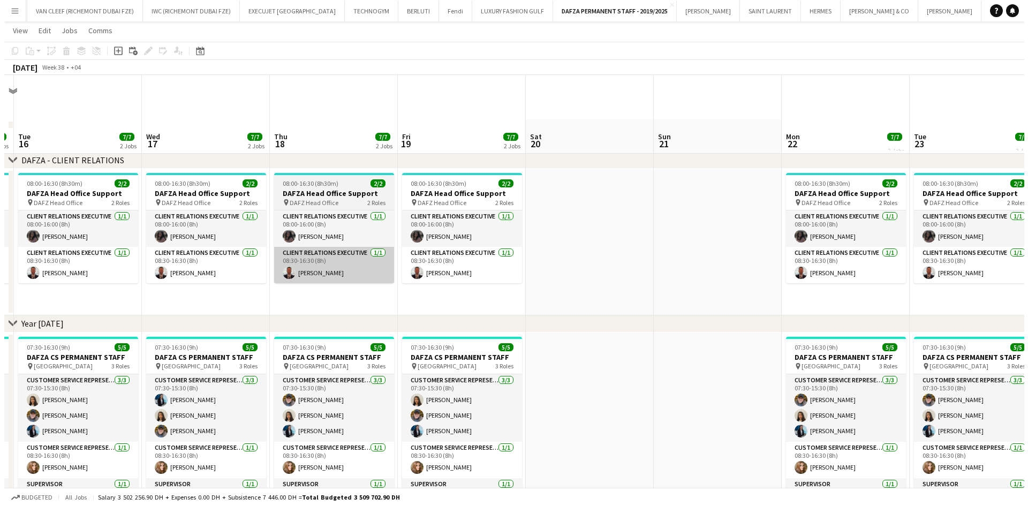
scroll to position [0, 0]
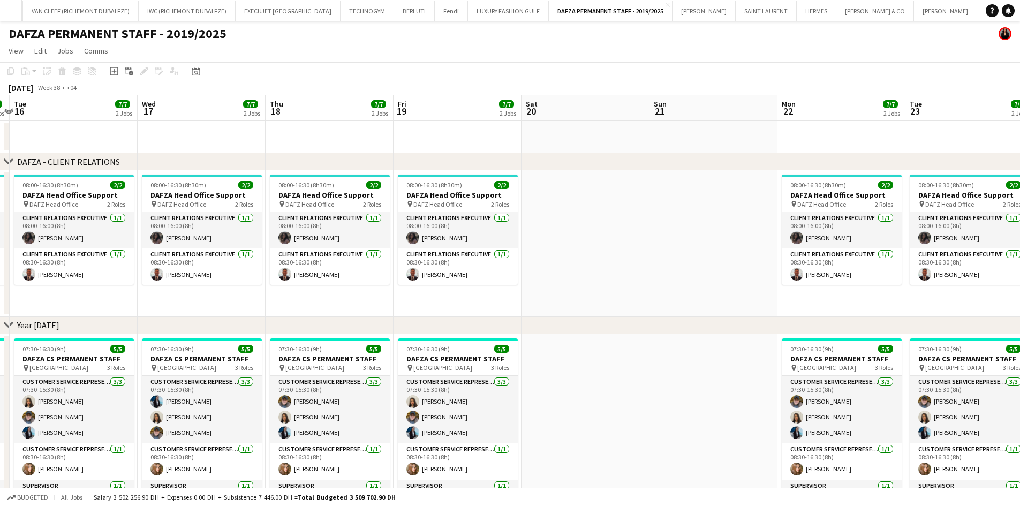
click at [13, 14] on app-icon "Menu" at bounding box center [10, 10] width 9 height 9
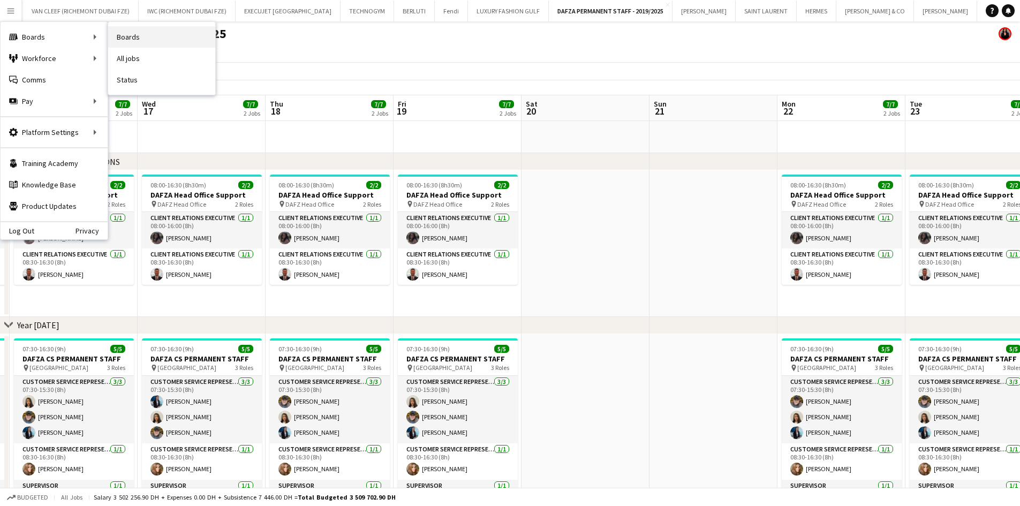
click at [152, 37] on link "Boards" at bounding box center [161, 36] width 107 height 21
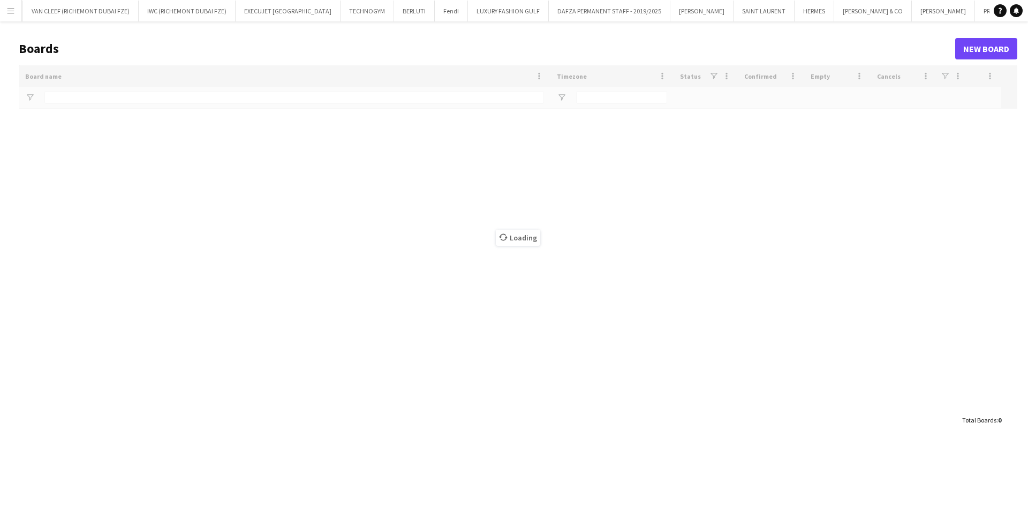
type input "*****"
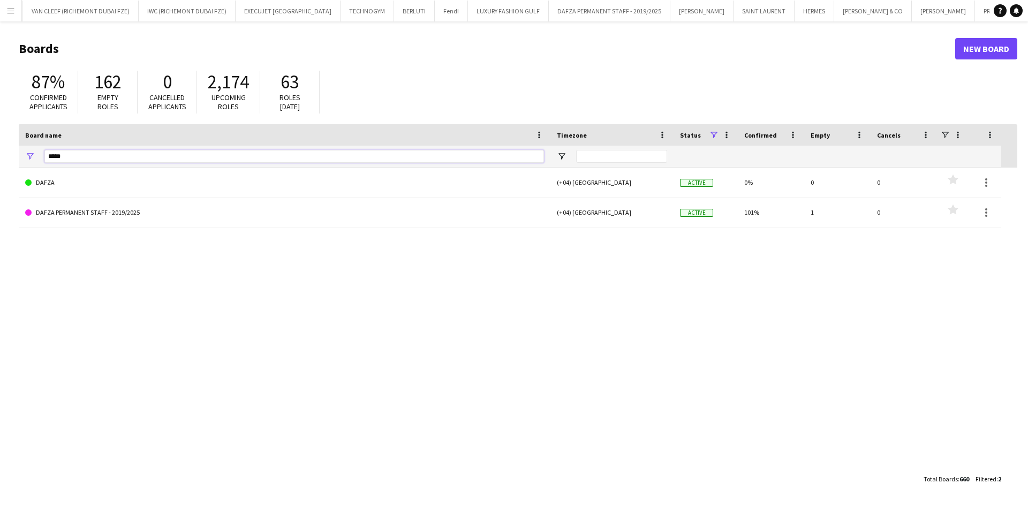
drag, startPoint x: 76, startPoint y: 157, endPoint x: 20, endPoint y: 163, distance: 55.5
click at [20, 163] on div "*****" at bounding box center [285, 156] width 532 height 21
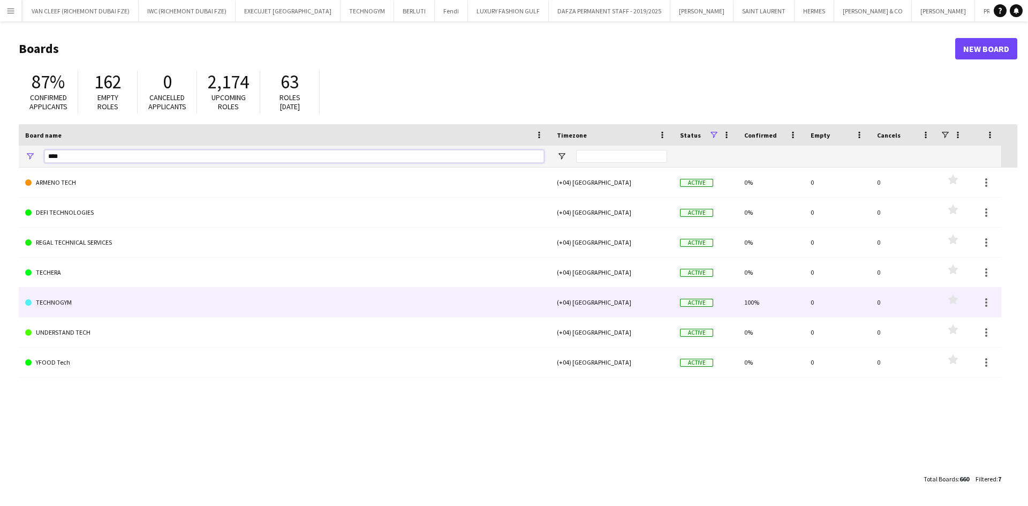
type input "****"
click at [90, 307] on link "TECHNOGYM" at bounding box center [284, 303] width 519 height 30
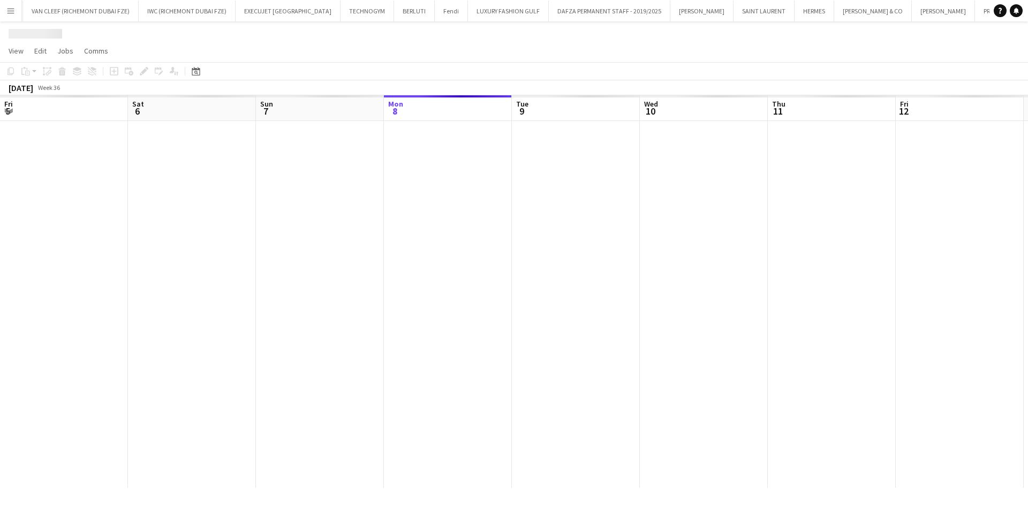
scroll to position [0, 256]
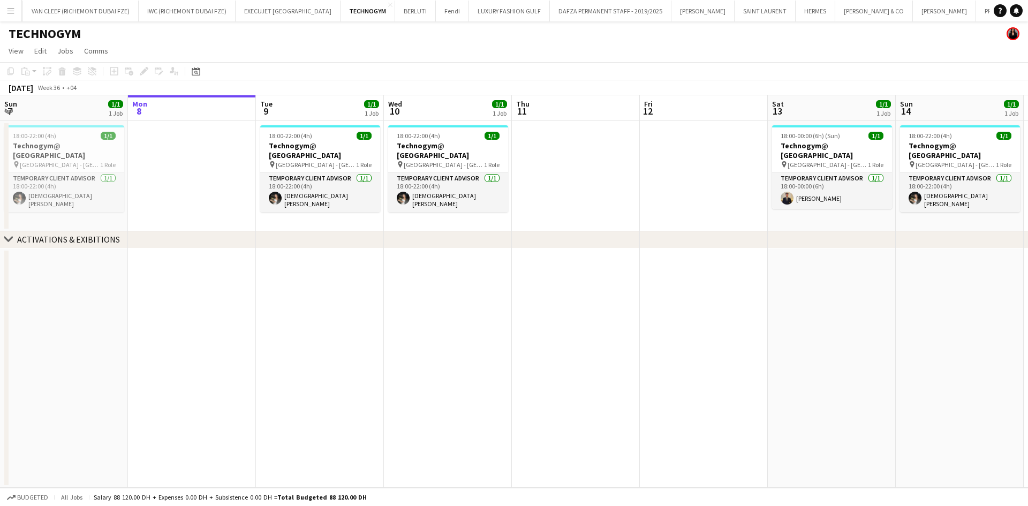
drag, startPoint x: 281, startPoint y: 177, endPoint x: 540, endPoint y: 157, distance: 260.0
click at [531, 157] on app-calendar-viewport "Fri 5 Sat 6 1/1 1 Job Sun 7 1/1 1 Job Mon 8 Tue 9 1/1 1 Job Wed 10 1/1 1 Job Th…" at bounding box center [514, 291] width 1028 height 393
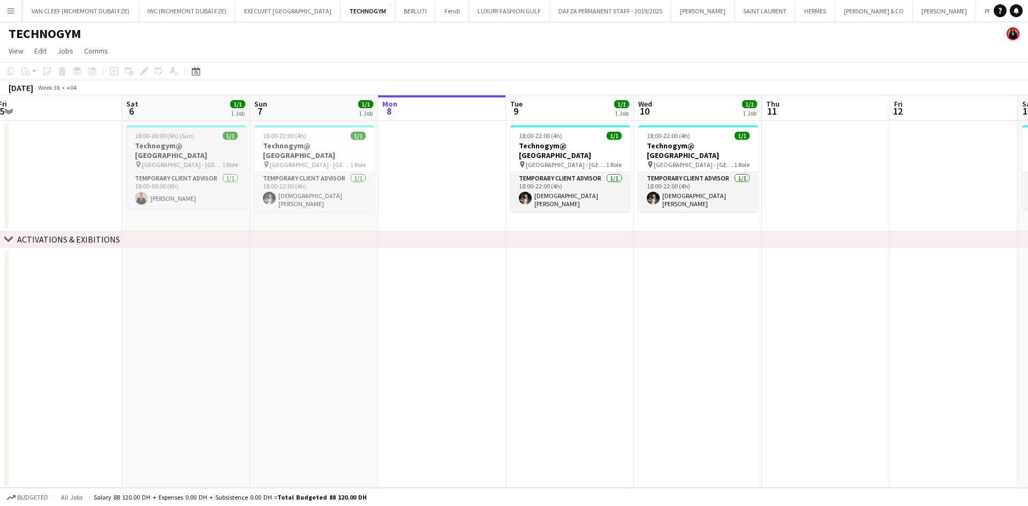
drag, startPoint x: 224, startPoint y: 164, endPoint x: 443, endPoint y: 154, distance: 219.3
click at [429, 154] on app-calendar-viewport "Wed 3 Thu 4 Fri 5 Sat 6 1/1 1 Job Sun 7 1/1 1 Job Mon 8 Tue 9 1/1 1 Job Wed 10 …" at bounding box center [514, 291] width 1028 height 393
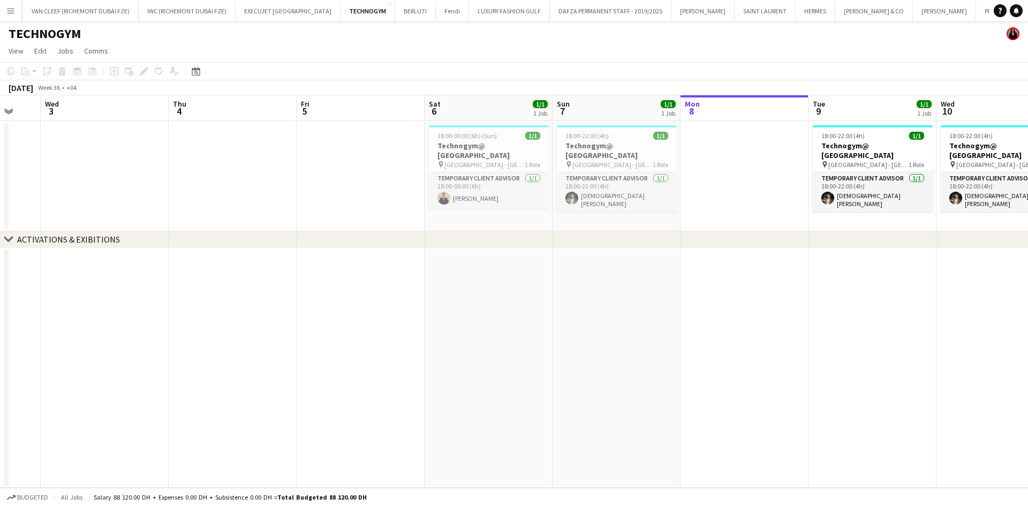
drag, startPoint x: 208, startPoint y: 135, endPoint x: 602, endPoint y: 117, distance: 394.0
click at [587, 117] on app-calendar-viewport "Mon 1 Tue 2 Wed 3 Thu 4 Fri 5 Sat 6 1/1 1 Job Sun 7 1/1 1 Job Mon 8 Tue 9 1/1 1…" at bounding box center [514, 291] width 1028 height 393
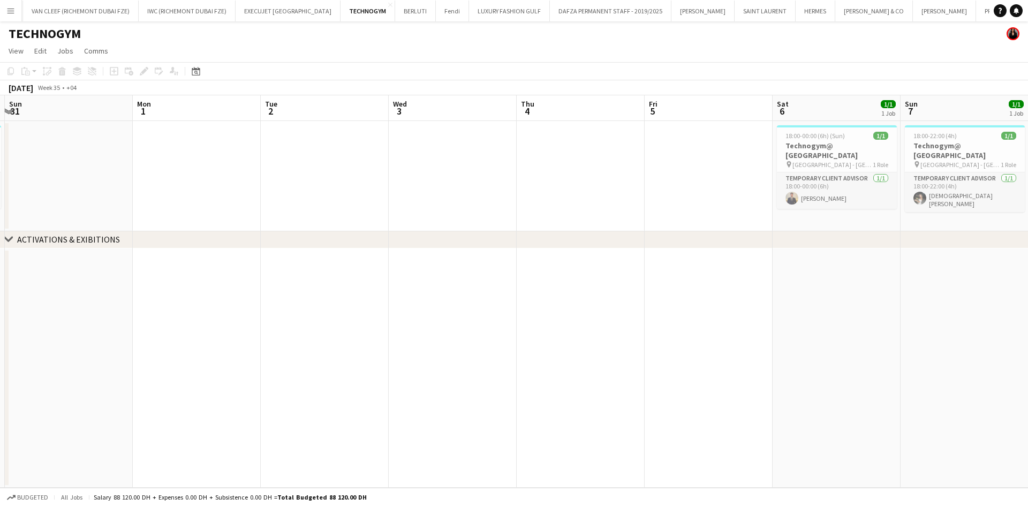
drag, startPoint x: 560, startPoint y: 142, endPoint x: 651, endPoint y: 134, distance: 90.9
click at [642, 134] on app-calendar-viewport "Fri 29 Sat 30 1/1 1 Job Sun 31 Mon 1 Tue 2 Wed 3 Thu 4 Fri 5 Sat 6 1/1 1 Job Su…" at bounding box center [514, 291] width 1028 height 393
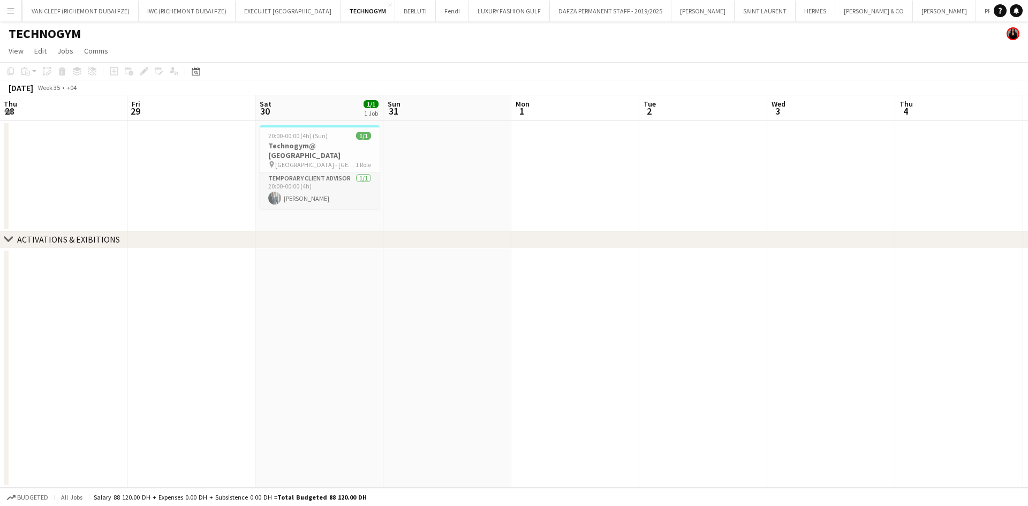
drag, startPoint x: 175, startPoint y: 150, endPoint x: 482, endPoint y: 136, distance: 307.7
click at [531, 135] on app-calendar-viewport "Tue 26 Wed 27 Thu 28 Fri 29 Sat 30 1/1 1 Job Sun 31 Mon 1 Tue 2 Wed 3 Thu 4 Fri…" at bounding box center [514, 291] width 1028 height 393
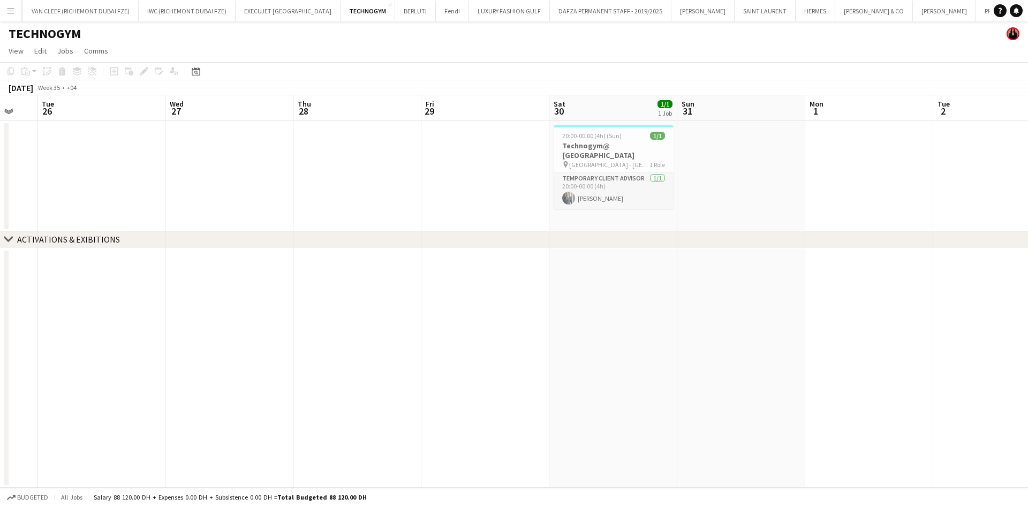
drag, startPoint x: 230, startPoint y: 144, endPoint x: 944, endPoint y: 32, distance: 722.5
click at [677, 50] on app-board "TECHNOGYM View Day view expanded Day view collapsed Month view Date picker Jump…" at bounding box center [514, 263] width 1028 height 485
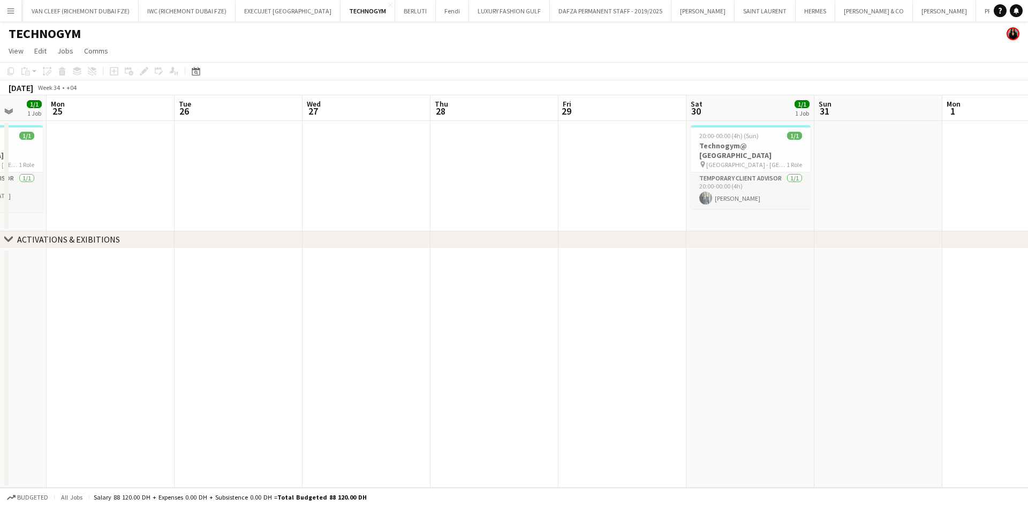
drag, startPoint x: 92, startPoint y: 155, endPoint x: 523, endPoint y: 107, distance: 433.8
click at [517, 107] on app-calendar-viewport "Fri 22 1/1 1 Job Sat 23 1/1 1 Job Sun 24 1/1 1 Job Mon 25 Tue 26 Wed 27 Thu 28 …" at bounding box center [514, 291] width 1028 height 393
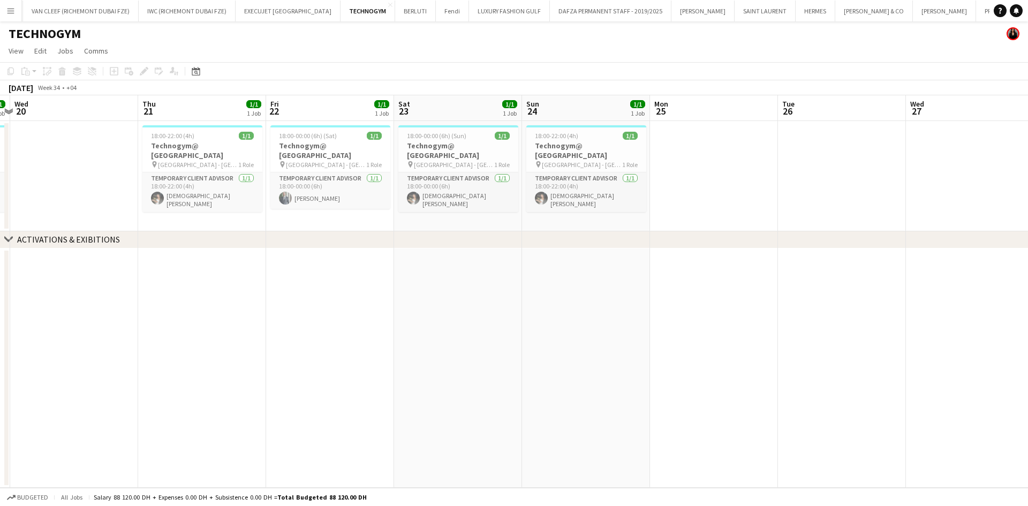
drag, startPoint x: 300, startPoint y: 128, endPoint x: 415, endPoint y: 123, distance: 114.7
click at [407, 123] on app-calendar-viewport "Mon 18 Tue 19 1/1 1 Job Wed 20 Thu 21 1/1 1 Job Fri 22 1/1 1 Job Sat 23 1/1 1 J…" at bounding box center [514, 291] width 1028 height 393
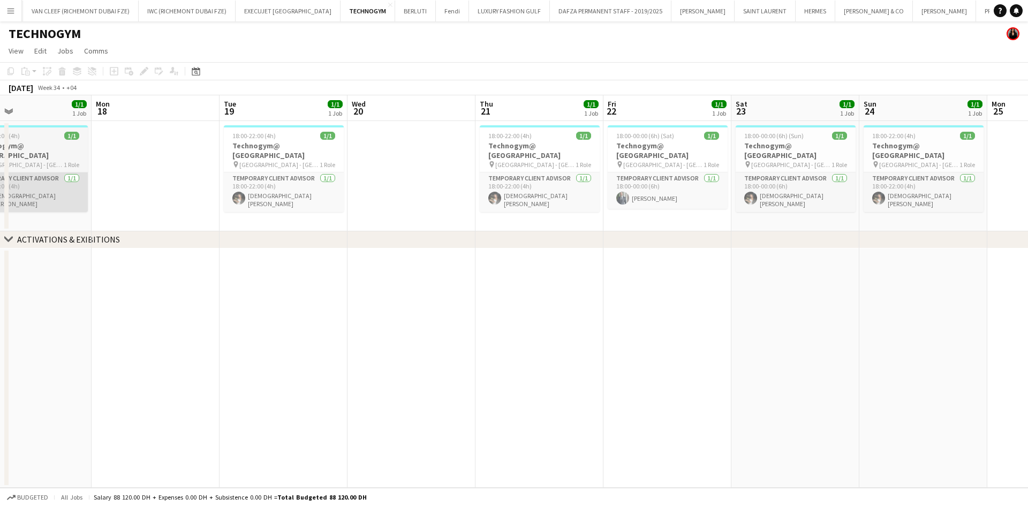
click at [363, 164] on app-calendar-viewport "Fri 15 Sat 16 1/1 1 Job Sun 17 1/1 1 Job Mon 18 Tue 19 1/1 1 Job Wed 20 Thu 21 …" at bounding box center [514, 291] width 1028 height 393
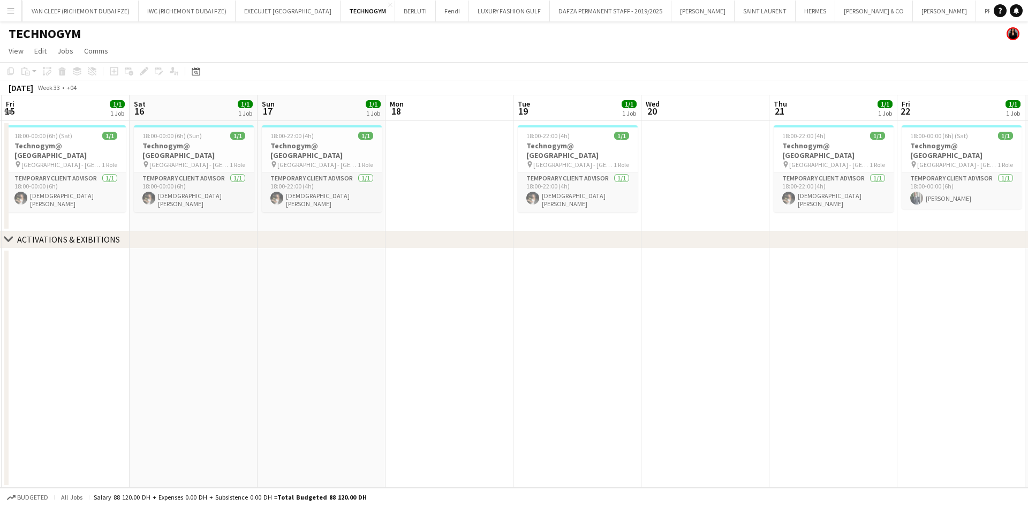
drag, startPoint x: 150, startPoint y: 172, endPoint x: 402, endPoint y: 147, distance: 252.9
click at [402, 147] on app-calendar-viewport "Wed 13 Thu 14 1/1 1 Job Fri 15 1/1 1 Job Sat 16 1/1 1 Job Sun 17 1/1 1 Job Mon …" at bounding box center [514, 291] width 1028 height 393
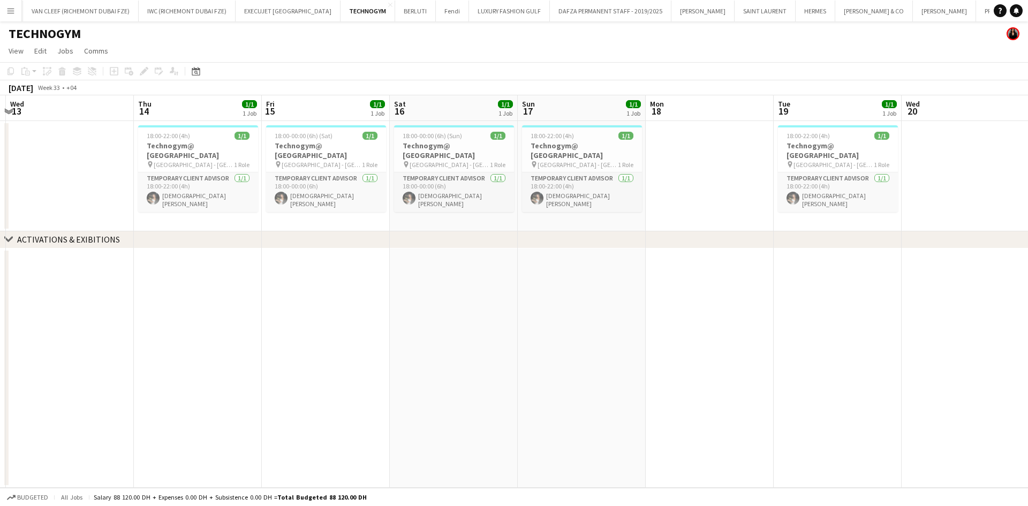
scroll to position [0, 292]
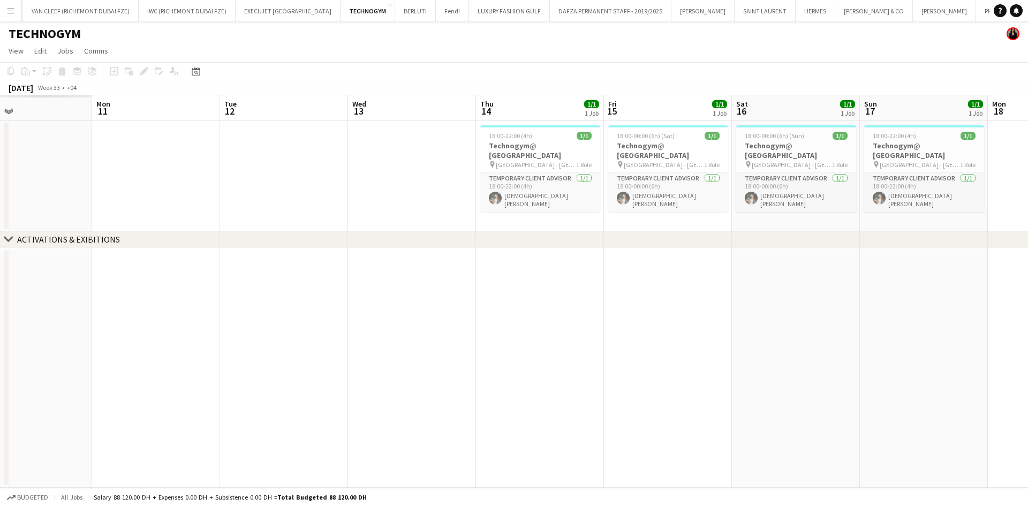
drag, startPoint x: 109, startPoint y: 144, endPoint x: 451, endPoint y: 143, distance: 342.2
click at [451, 143] on app-calendar-viewport "Fri 8 Sat 9 Sun 10 Mon 11 Tue 12 Wed 13 Thu 14 1/1 1 Job Fri 15 1/1 1 Job Sat 1…" at bounding box center [514, 291] width 1028 height 393
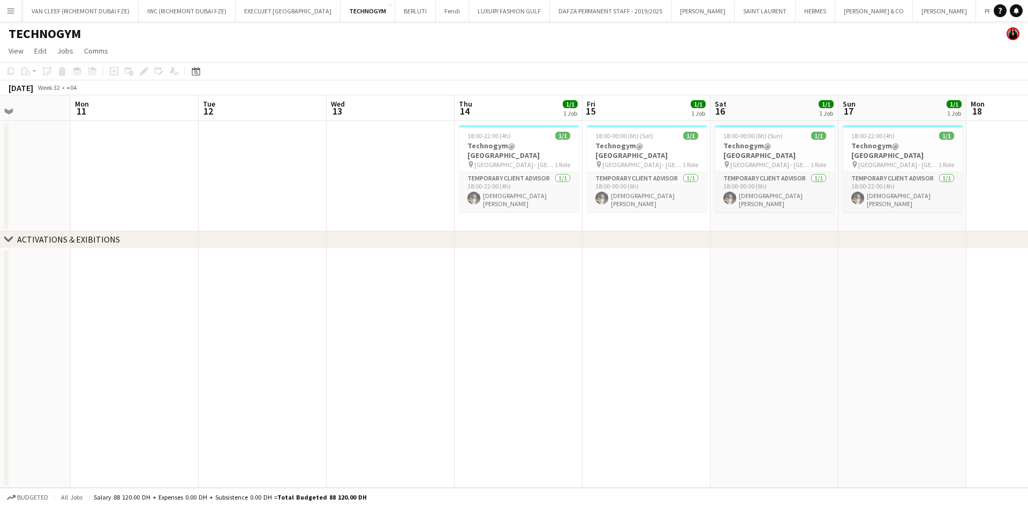
drag, startPoint x: 125, startPoint y: 173, endPoint x: 520, endPoint y: 140, distance: 396.0
click at [520, 140] on app-calendar-viewport "Fri 8 1/1 1 Job Sat 9 1/1 1 Job Sun 10 Mon 11 Tue 12 Wed 13 Thu 14 1/1 1 Job Fr…" at bounding box center [514, 291] width 1028 height 393
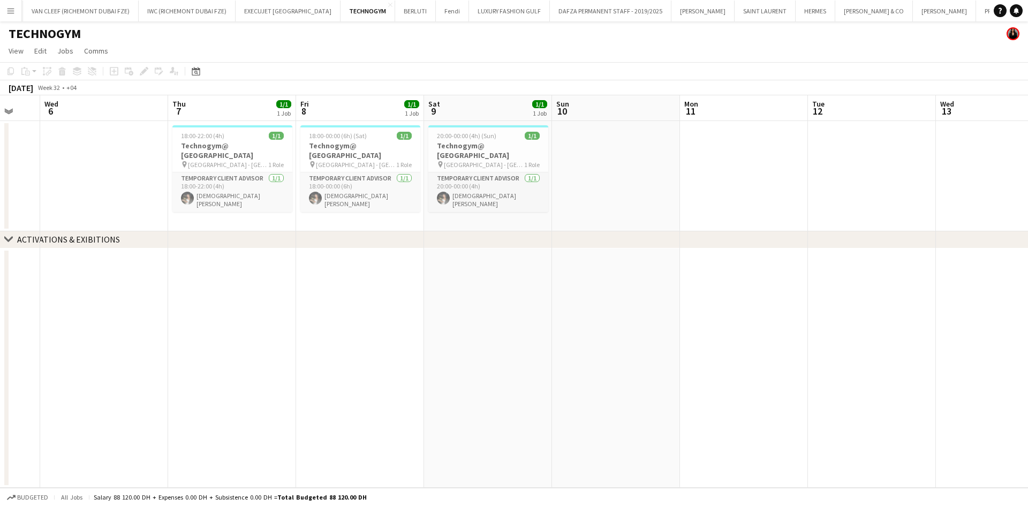
drag, startPoint x: 353, startPoint y: 152, endPoint x: 339, endPoint y: 157, distance: 15.4
click at [416, 154] on app-calendar-viewport "Mon 4 Tue 5 Wed 6 Thu 7 1/1 1 Job Fri 8 1/1 1 Job Sat 9 1/1 1 Job Sun 10 Mon 11…" at bounding box center [514, 291] width 1028 height 393
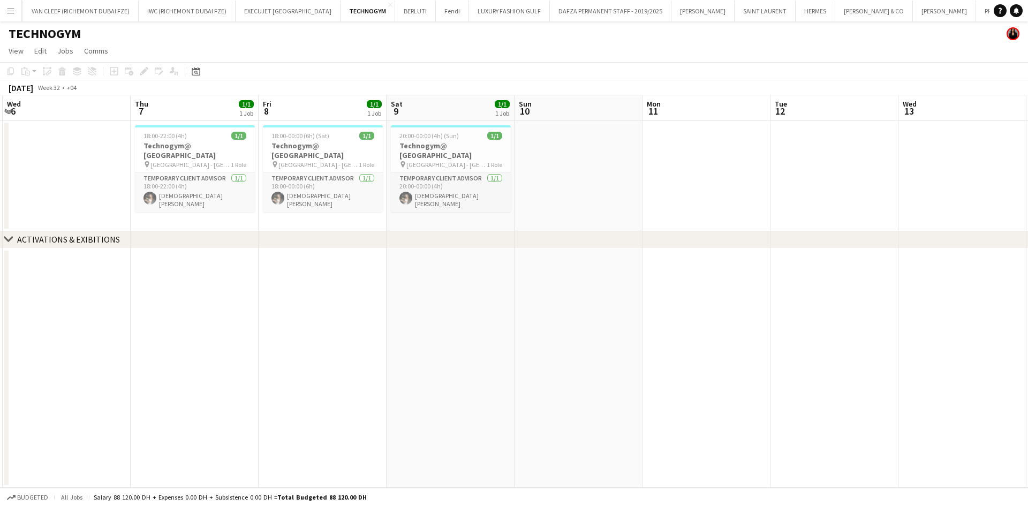
drag, startPoint x: 209, startPoint y: 161, endPoint x: 506, endPoint y: 156, distance: 296.7
click at [568, 156] on app-calendar-viewport "Sun 3 Mon 4 Tue 5 Wed 6 Thu 7 1/1 1 Job Fri 8 1/1 1 Job Sat 9 1/1 1 Job Sun 10 …" at bounding box center [514, 291] width 1028 height 393
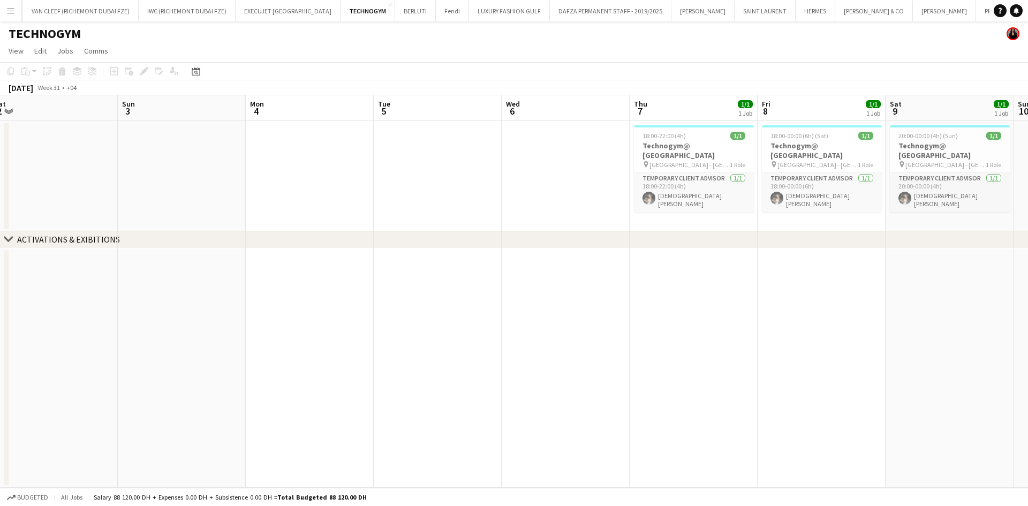
drag, startPoint x: 160, startPoint y: 166, endPoint x: 402, endPoint y: 168, distance: 242.1
click at [400, 168] on app-calendar-viewport "Thu 31 Fri 1 Sat 2 Sun 3 Mon 4 Tue 5 Wed 6 Thu 7 1/1 1 Job Fri 8 1/1 1 Job Sat …" at bounding box center [514, 291] width 1028 height 393
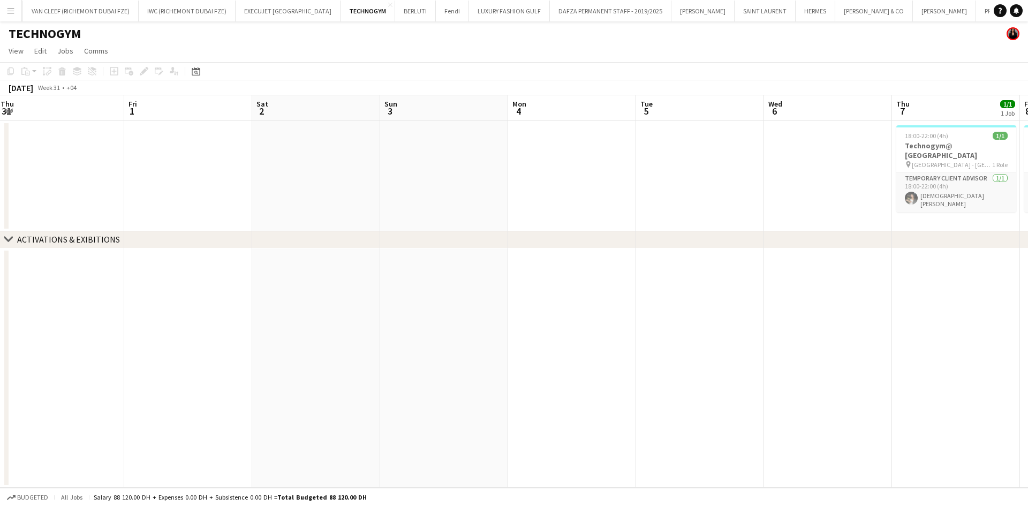
drag, startPoint x: 357, startPoint y: 167, endPoint x: 439, endPoint y: 169, distance: 82.0
click at [435, 169] on app-calendar-viewport "Tue 29 Wed 30 1/1 1 Job Thu 31 Fri 1 Sat 2 Sun 3 Mon 4 Tue 5 Wed 6 Thu 7 1/1 1 …" at bounding box center [514, 291] width 1028 height 393
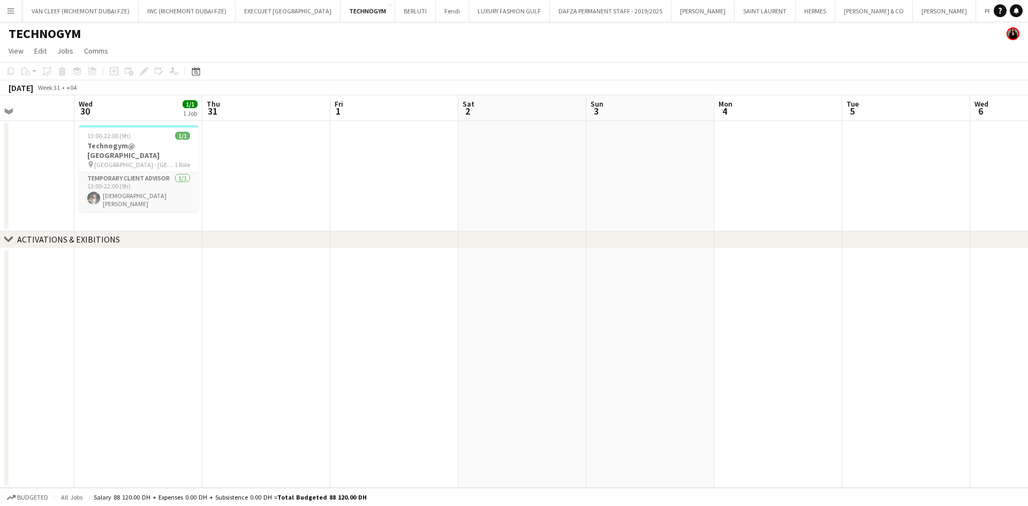
drag, startPoint x: 155, startPoint y: 176, endPoint x: 180, endPoint y: 169, distance: 25.5
click at [60, 177] on app-calendar-viewport "Sun 27 Mon 28 Tue 29 Wed 30 1/1 1 Job Thu 31 Fri 1 Sat 2 Sun 3 Mon 4 Tue 5 Wed …" at bounding box center [514, 291] width 1028 height 393
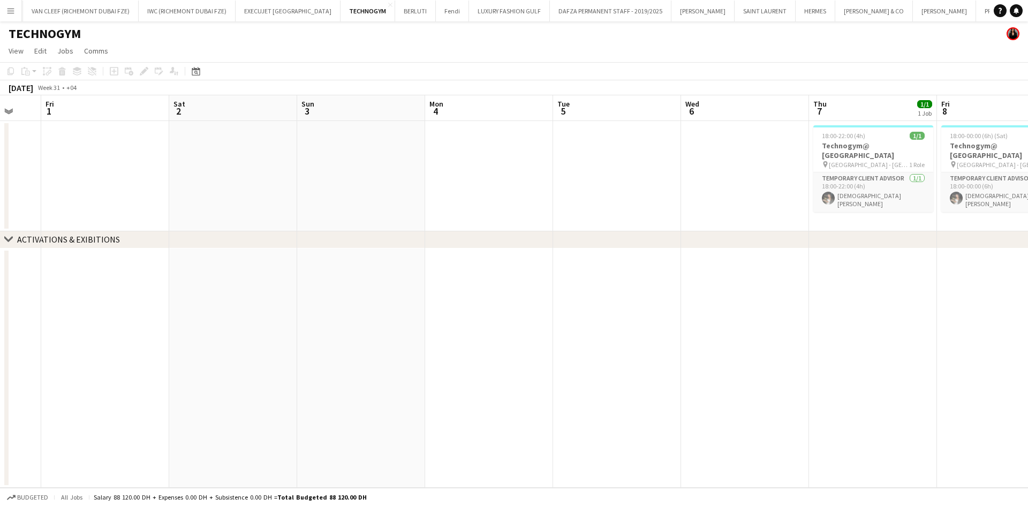
drag, startPoint x: 224, startPoint y: 174, endPoint x: 124, endPoint y: 176, distance: 100.2
click at [126, 176] on app-calendar-viewport "Tue 29 Wed 30 1/1 1 Job Thu 31 Fri 1 Sat 2 Sun 3 Mon 4 Tue 5 Wed 6 Thu 7 1/1 1 …" at bounding box center [514, 291] width 1028 height 393
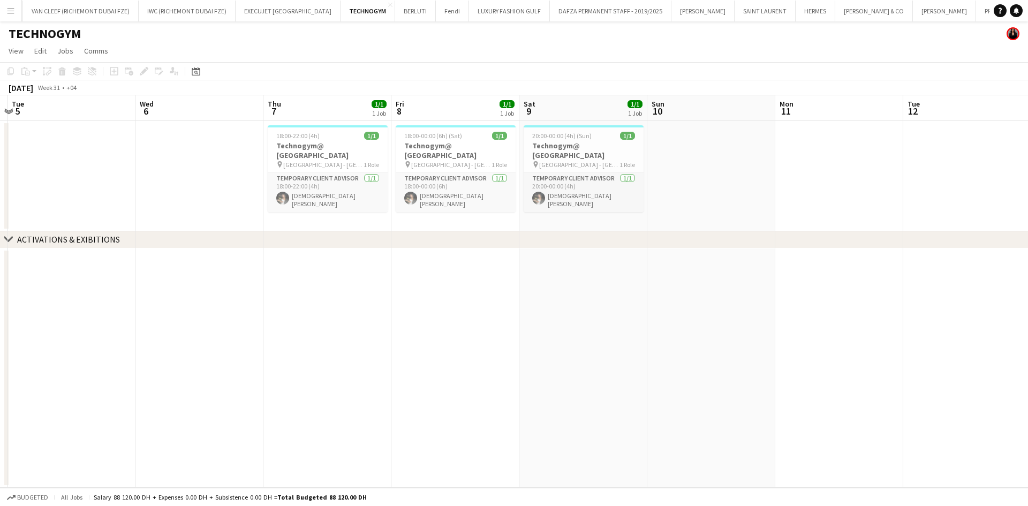
click at [212, 175] on app-calendar-viewport "Sat 2 Sun 3 Mon 4 Tue 5 Wed 6 Thu 7 1/1 1 Job Fri 8 1/1 1 Job Sat 9 1/1 1 Job S…" at bounding box center [514, 291] width 1028 height 393
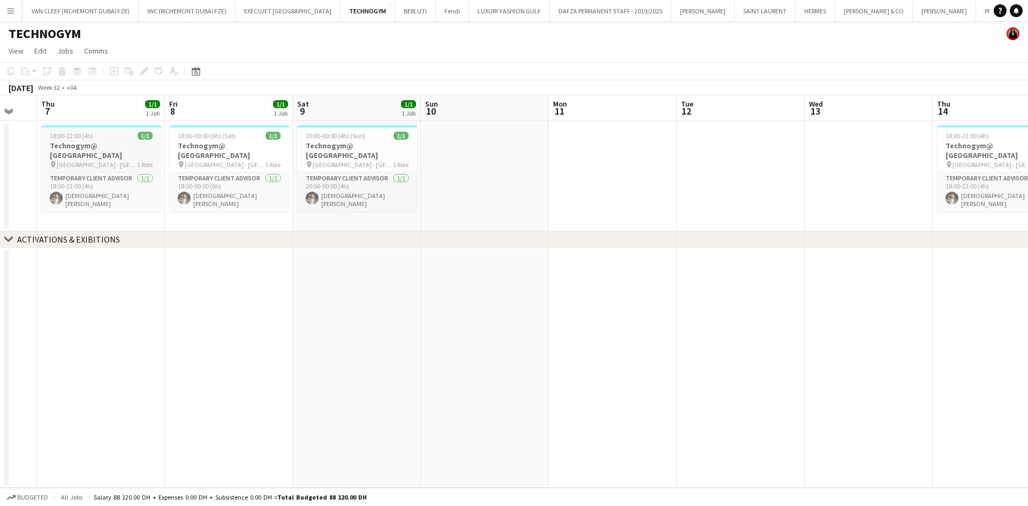
click at [140, 141] on h3 "Technogym@ [GEOGRAPHIC_DATA]" at bounding box center [101, 150] width 120 height 19
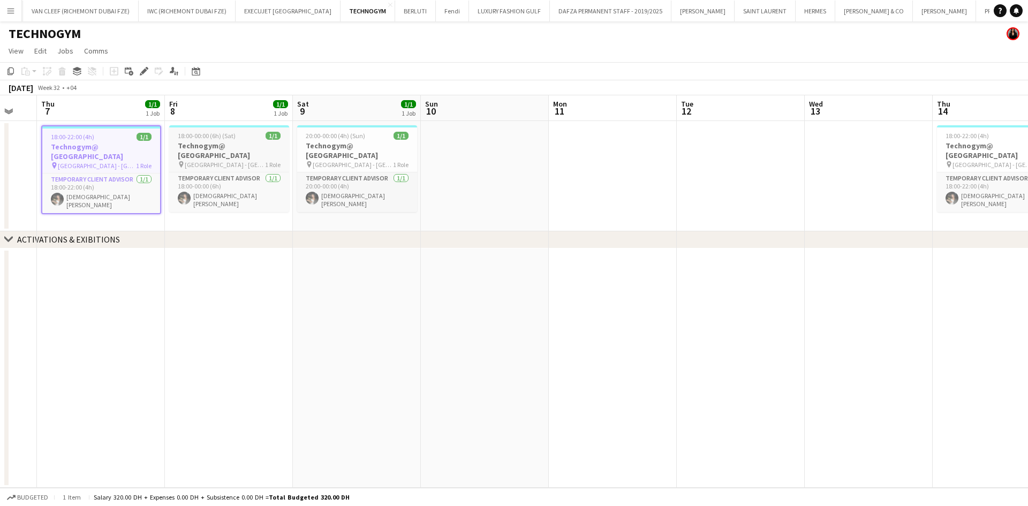
click at [220, 161] on span "[GEOGRAPHIC_DATA] - [GEOGRAPHIC_DATA]" at bounding box center [225, 165] width 80 height 8
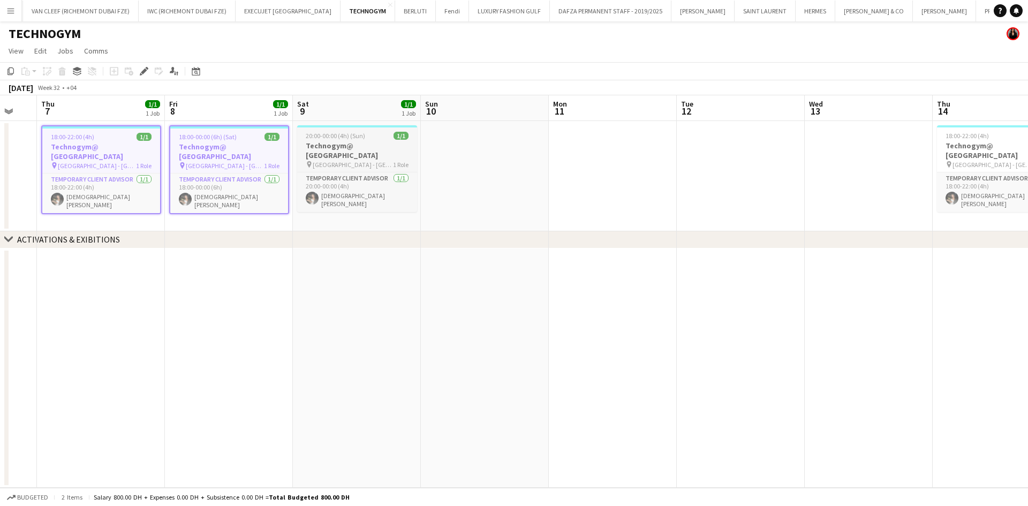
click at [352, 141] on h3 "Technogym@ [GEOGRAPHIC_DATA]" at bounding box center [357, 150] width 120 height 19
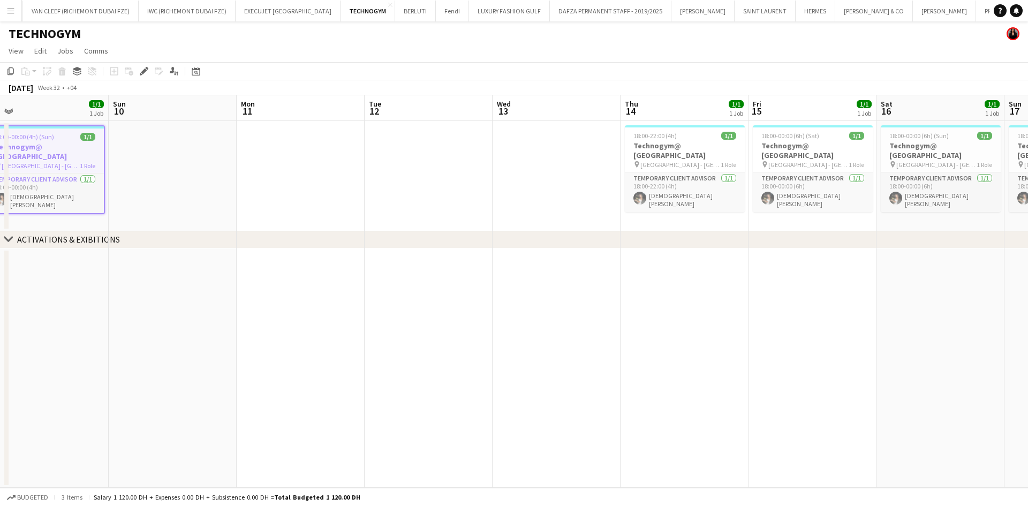
drag, startPoint x: 542, startPoint y: 160, endPoint x: 244, endPoint y: 193, distance: 300.7
click at [250, 194] on app-calendar-viewport "Wed 6 Thu 7 1/1 1 Job Fri 8 1/1 1 Job Sat 9 1/1 1 Job Sun 10 Mon 11 Tue 12 Wed …" at bounding box center [514, 291] width 1028 height 393
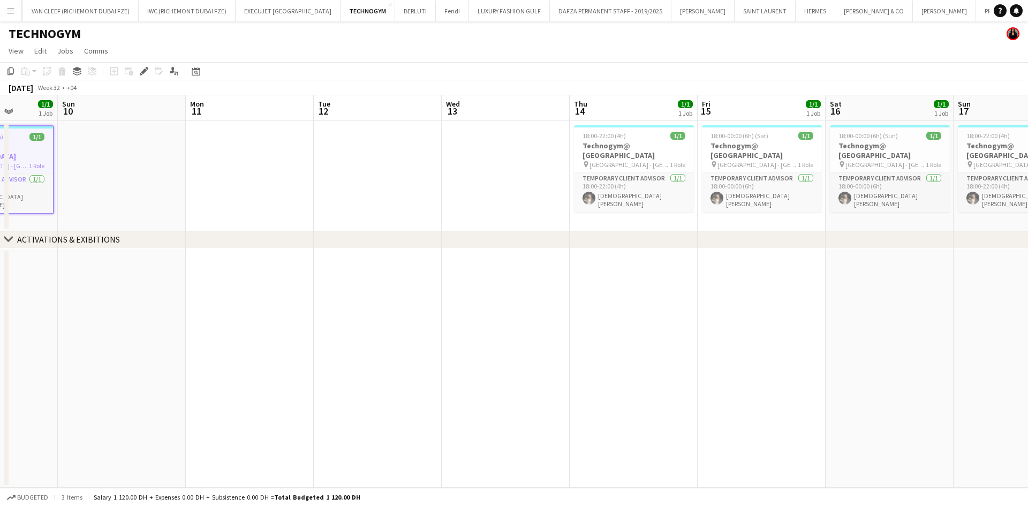
drag, startPoint x: 506, startPoint y: 189, endPoint x: 331, endPoint y: 190, distance: 174.6
click at [339, 193] on app-calendar-viewport "Thu 7 1/1 1 Job Fri 8 1/1 1 Job Sat 9 1/1 1 Job Sun 10 Mon 11 Tue 12 Wed 13 Thu…" at bounding box center [514, 291] width 1028 height 393
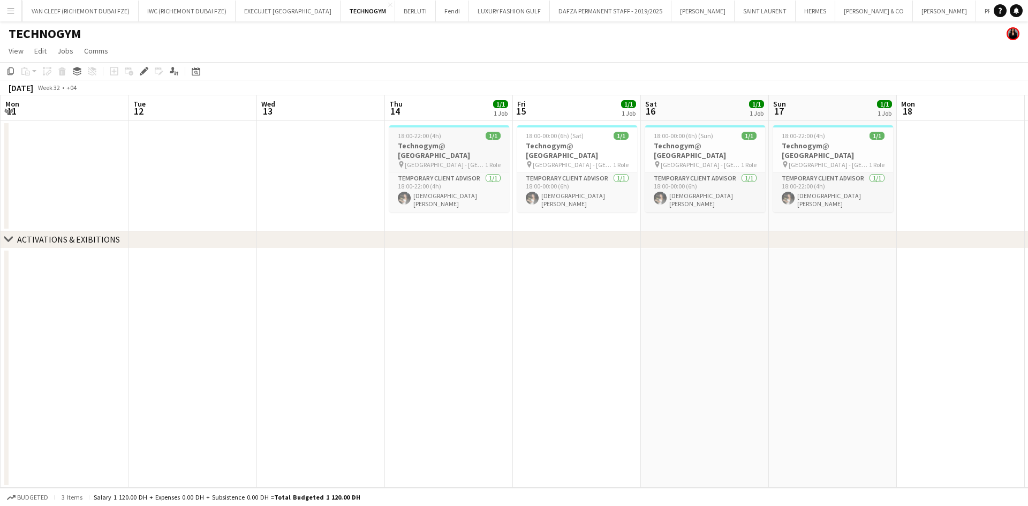
click at [423, 147] on h3 "Technogym@ [GEOGRAPHIC_DATA]" at bounding box center [449, 150] width 120 height 19
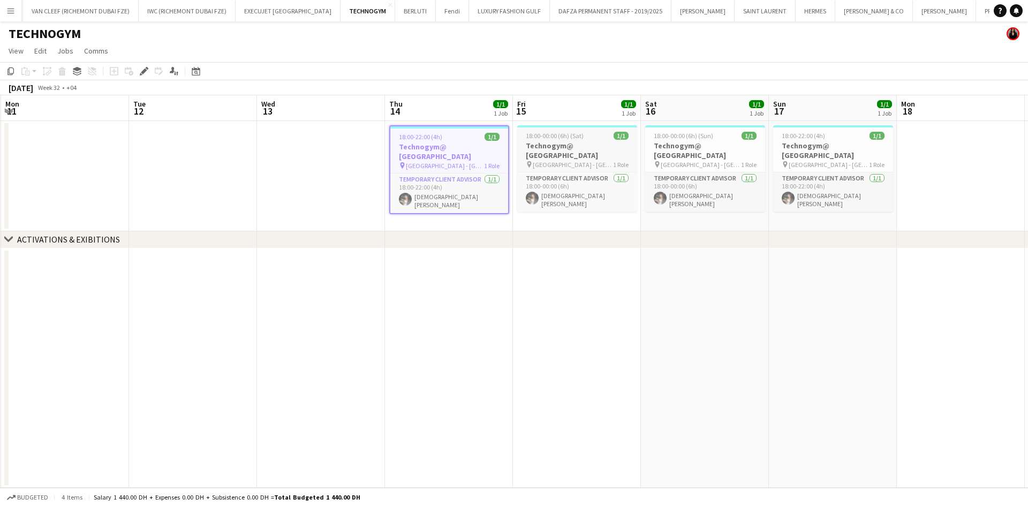
drag, startPoint x: 569, startPoint y: 134, endPoint x: 622, endPoint y: 134, distance: 53.0
click at [568, 134] on span "18:00-00:00 (6h) (Sat)" at bounding box center [555, 136] width 58 height 8
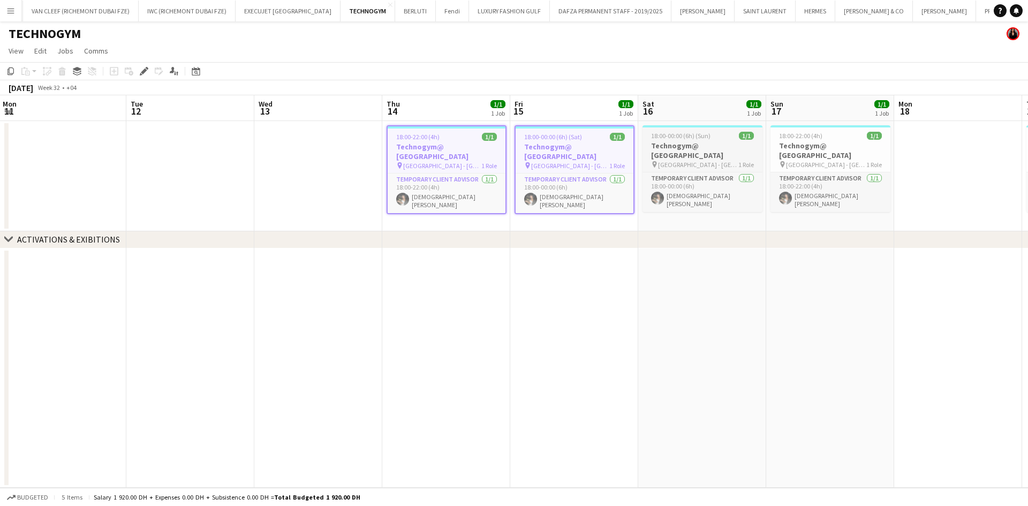
click at [673, 136] on span "18:00-00:00 (6h) (Sun)" at bounding box center [680, 136] width 59 height 8
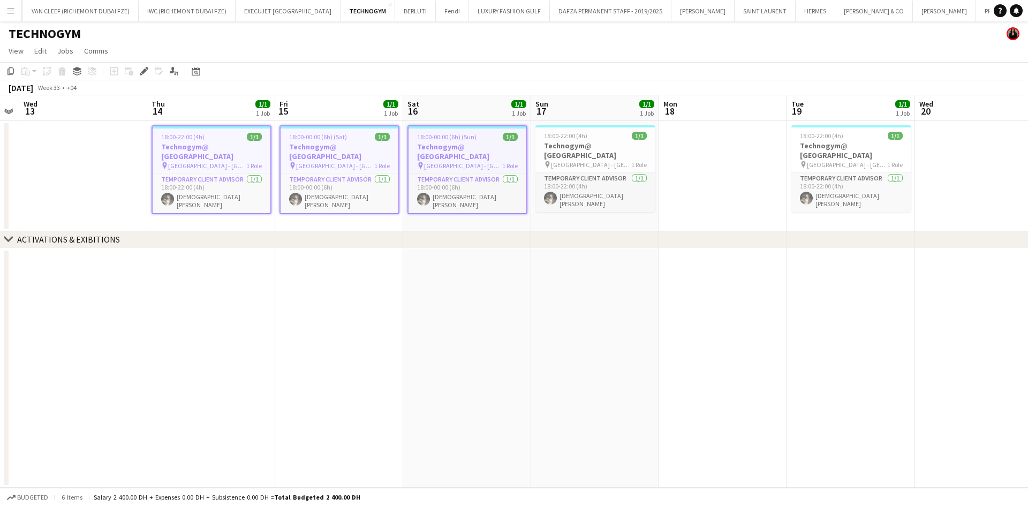
drag, startPoint x: 433, startPoint y: 167, endPoint x: 329, endPoint y: 168, distance: 104.4
click at [329, 168] on app-calendar-viewport "Sun 10 Mon 11 Tue 12 Wed 13 Thu 14 1/1 1 Job Fri 15 1/1 1 Job Sat 16 1/1 1 Job …" at bounding box center [514, 291] width 1028 height 393
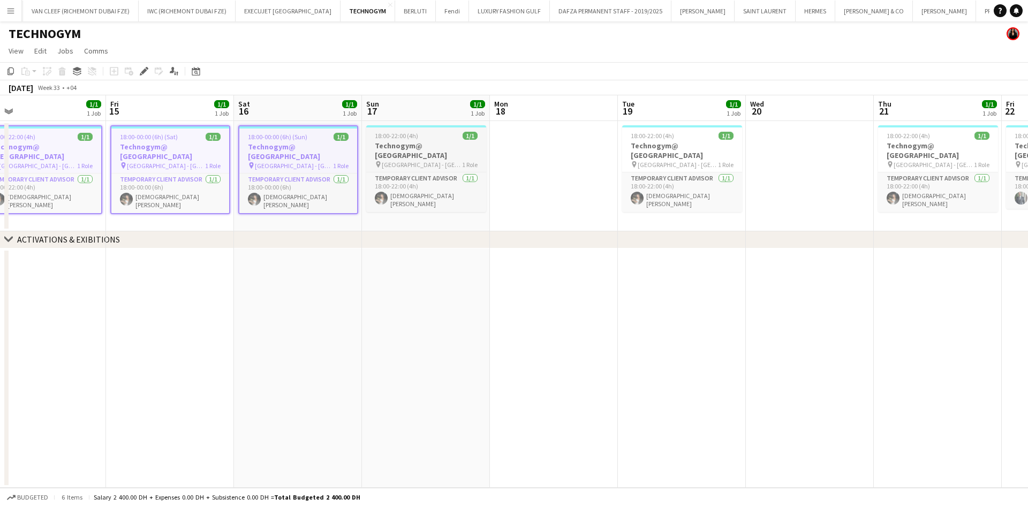
click at [379, 161] on div "pin [GEOGRAPHIC_DATA] - [GEOGRAPHIC_DATA]" at bounding box center [418, 165] width 87 height 8
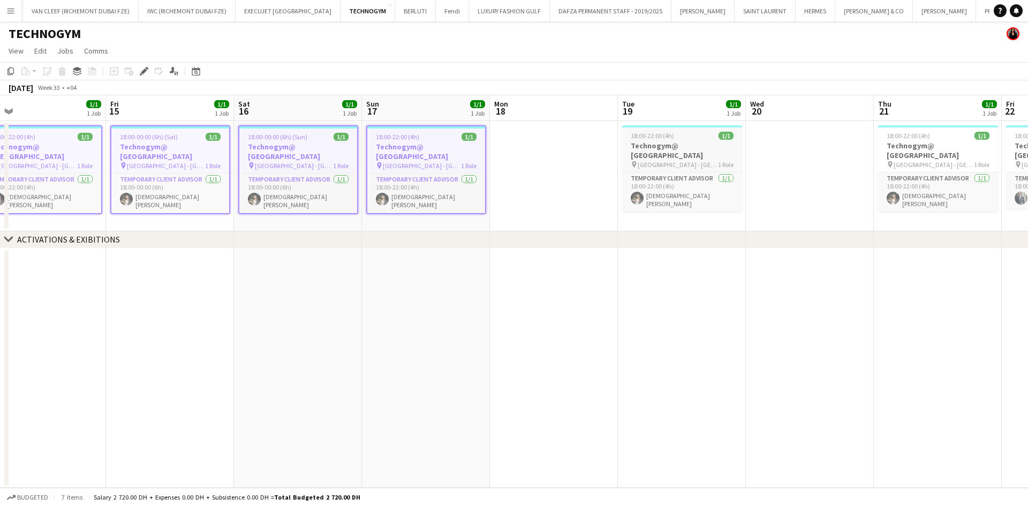
click at [662, 161] on span "[GEOGRAPHIC_DATA] - [GEOGRAPHIC_DATA]" at bounding box center [678, 165] width 80 height 8
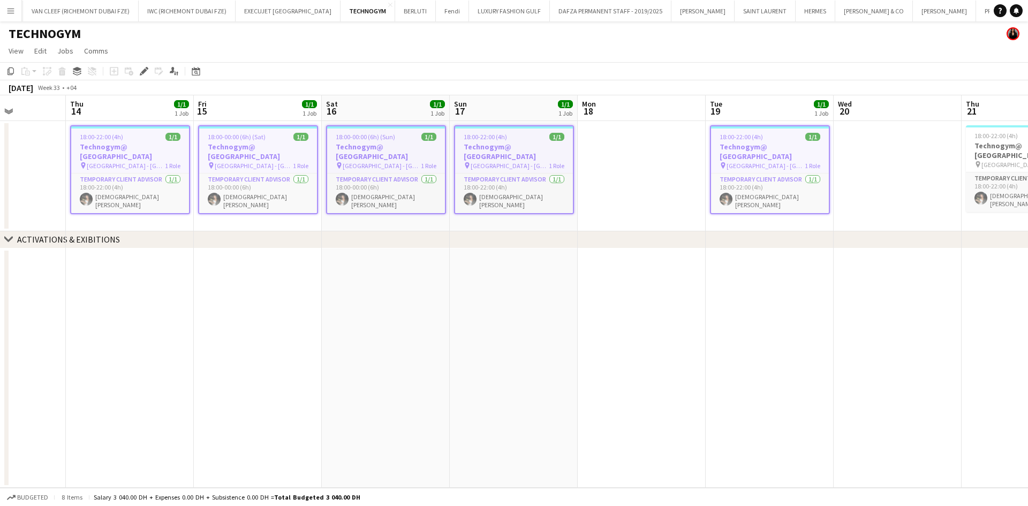
drag, startPoint x: 722, startPoint y: 148, endPoint x: 468, endPoint y: 151, distance: 254.4
click at [468, 151] on app-calendar-viewport "Mon 11 Tue 12 Wed 13 Thu 14 1/1 1 Job Fri 15 1/1 1 Job Sat 16 1/1 1 Job Sun 17 …" at bounding box center [514, 291] width 1028 height 393
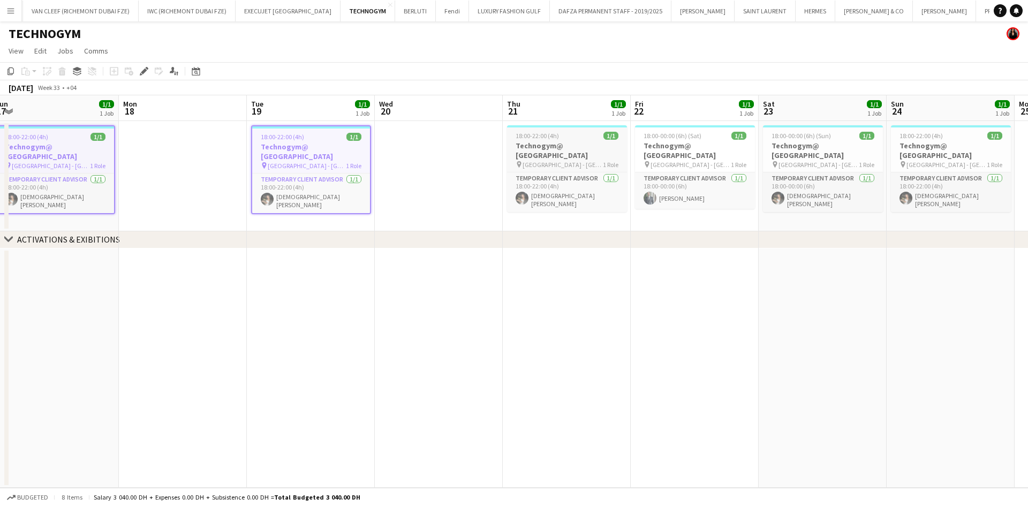
drag, startPoint x: 576, startPoint y: 130, endPoint x: 595, endPoint y: 129, distance: 19.3
click at [577, 130] on app-job-card "18:00-22:00 (4h) 1/1 Technogym@ [GEOGRAPHIC_DATA] pin [GEOGRAPHIC_DATA] - [GEOG…" at bounding box center [567, 168] width 120 height 87
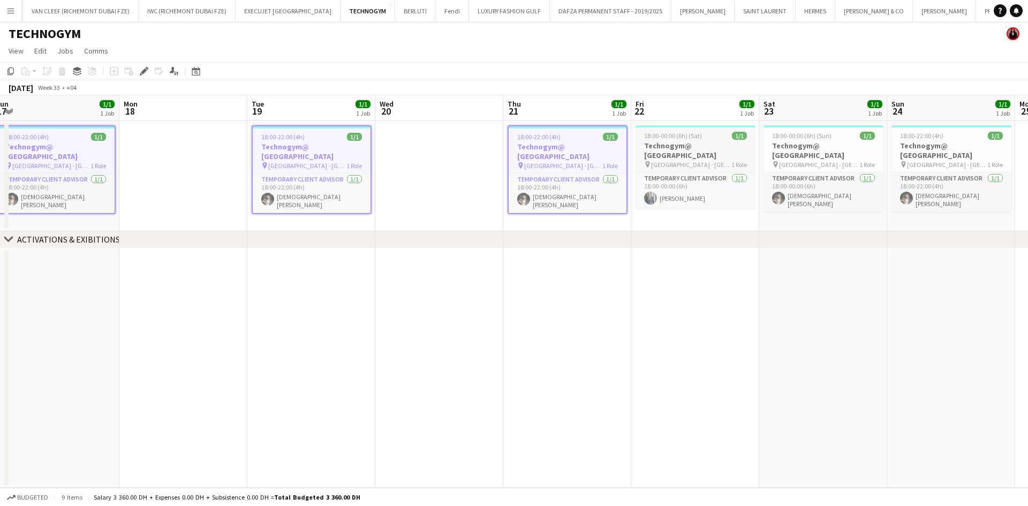
click at [677, 139] on span "18:00-00:00 (6h) (Sat)" at bounding box center [673, 136] width 58 height 8
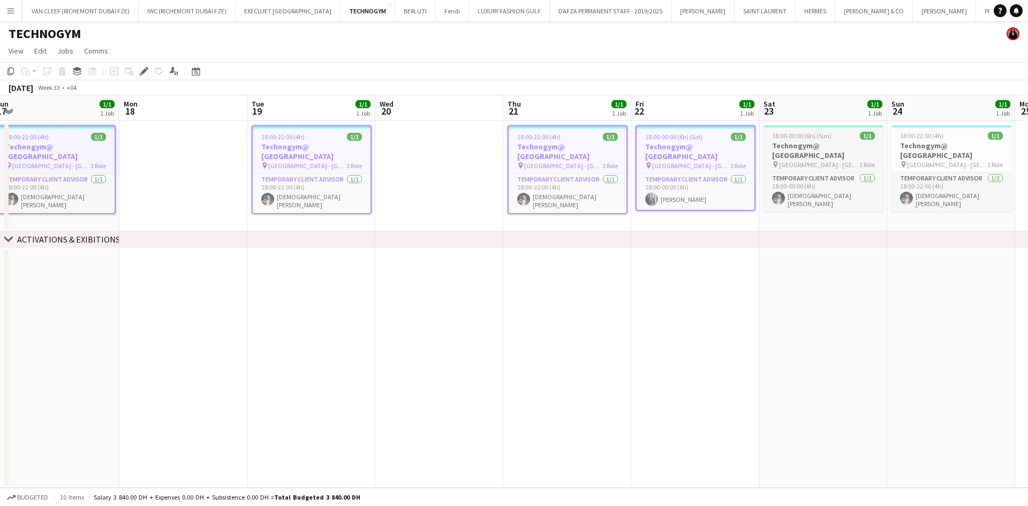
click at [677, 133] on span "18:00-00:00 (6h) (Sun)" at bounding box center [801, 136] width 59 height 8
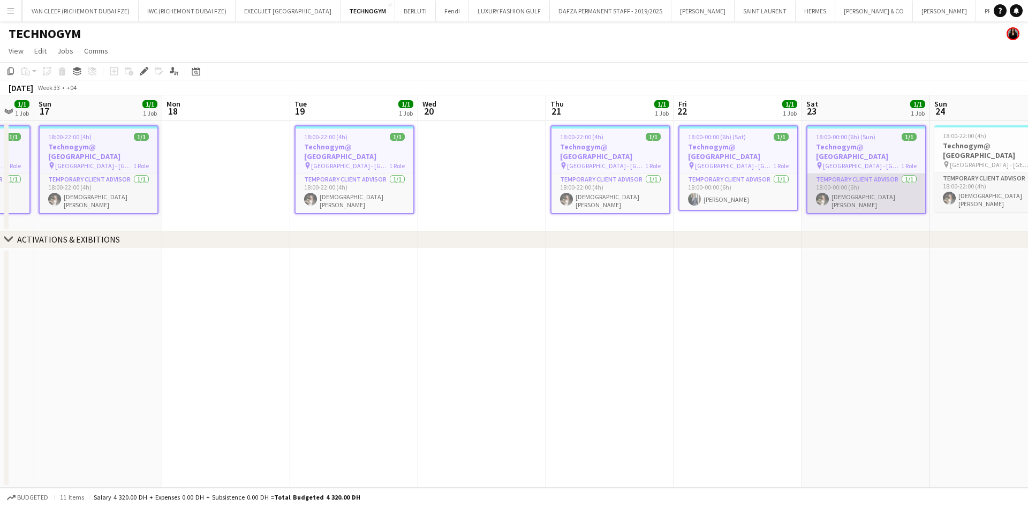
drag, startPoint x: 812, startPoint y: 160, endPoint x: 425, endPoint y: 177, distance: 387.5
click at [431, 176] on app-calendar-viewport "Thu 14 1/1 1 Job Fri 15 1/1 1 Job Sat 16 1/1 1 Job Sun 17 1/1 1 Job Mon 18 Tue …" at bounding box center [514, 291] width 1028 height 393
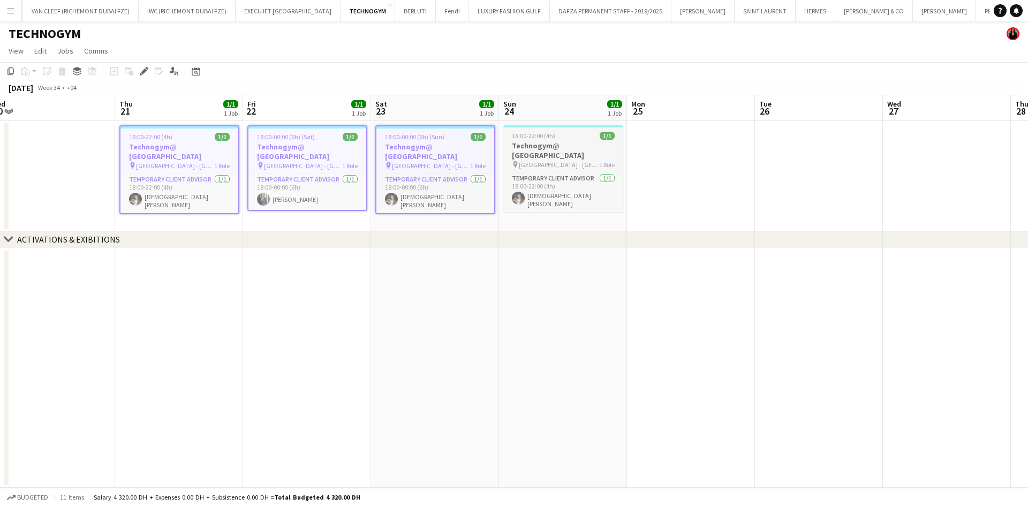
click at [543, 161] on span "[GEOGRAPHIC_DATA] - [GEOGRAPHIC_DATA]" at bounding box center [559, 165] width 80 height 8
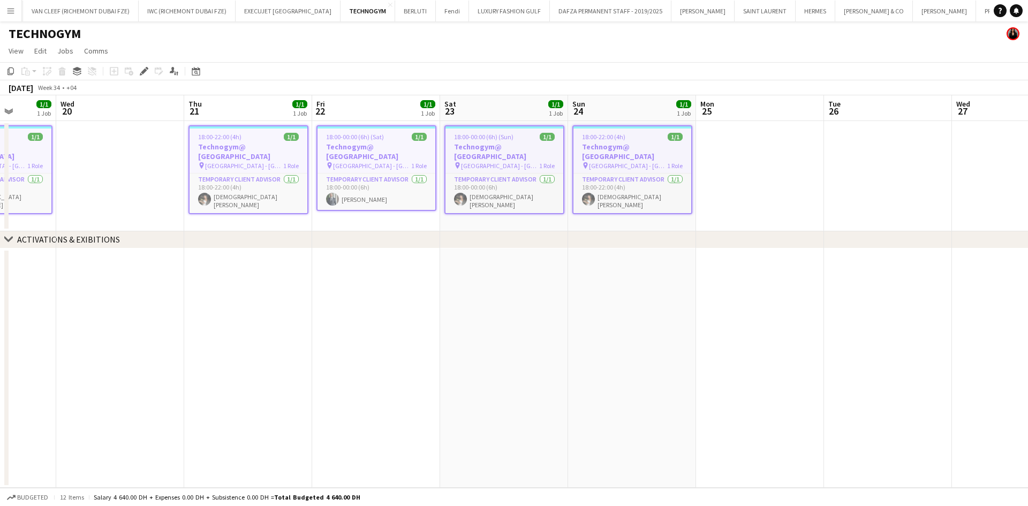
drag, startPoint x: 412, startPoint y: 161, endPoint x: 398, endPoint y: 162, distance: 13.9
click at [398, 162] on app-calendar-viewport "Sun 17 1/1 1 Job Mon 18 Tue 19 1/1 1 Job Wed 20 Thu 21 1/1 1 Job Fri 22 1/1 1 J…" at bounding box center [514, 291] width 1028 height 393
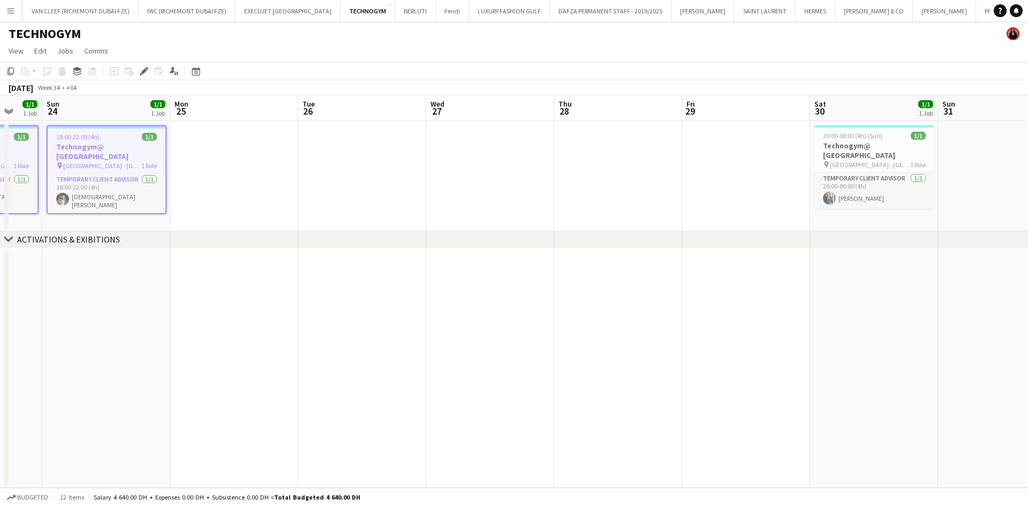
drag, startPoint x: 433, startPoint y: 157, endPoint x: 241, endPoint y: 162, distance: 192.3
click at [248, 161] on app-calendar-viewport "Thu 21 1/1 1 Job Fri 22 1/1 1 Job Sat 23 1/1 1 Job Sun 24 1/1 1 Job Mon 25 Tue …" at bounding box center [514, 291] width 1028 height 393
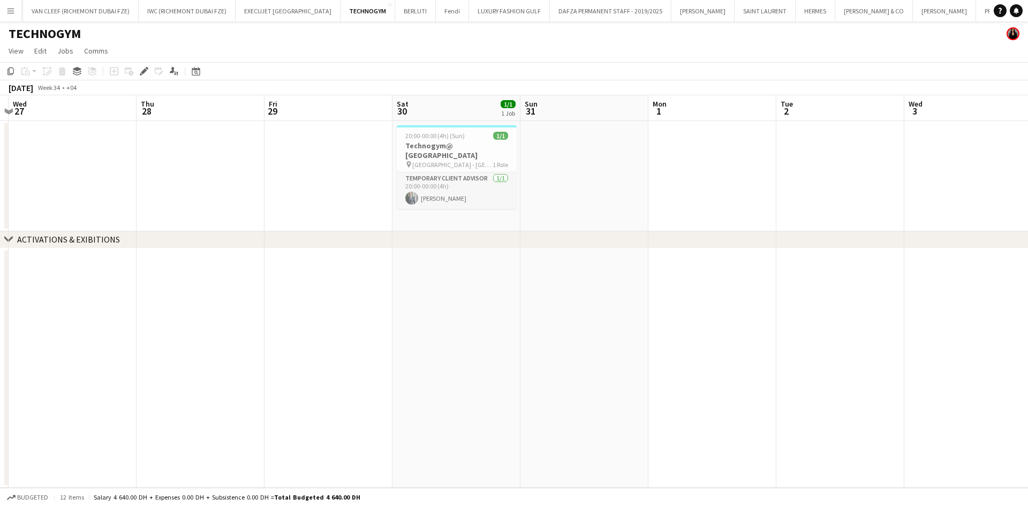
drag, startPoint x: 592, startPoint y: 145, endPoint x: 285, endPoint y: 145, distance: 306.8
click at [288, 145] on app-calendar-viewport "Sun 24 1/1 1 Job Mon 25 Tue 26 Wed 27 Thu 28 Fri 29 Sat 30 1/1 1 Job Sun 31 Mon…" at bounding box center [514, 291] width 1028 height 393
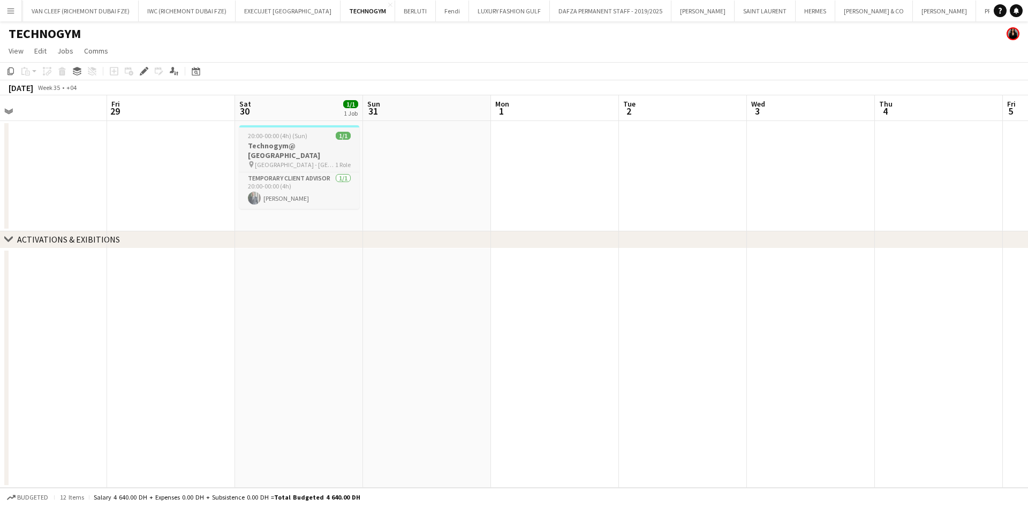
click at [325, 140] on app-job-card "20:00-00:00 (4h) (Sun) 1/1 Technogym@ [GEOGRAPHIC_DATA] pin [GEOGRAPHIC_DATA] -…" at bounding box center [299, 167] width 120 height 84
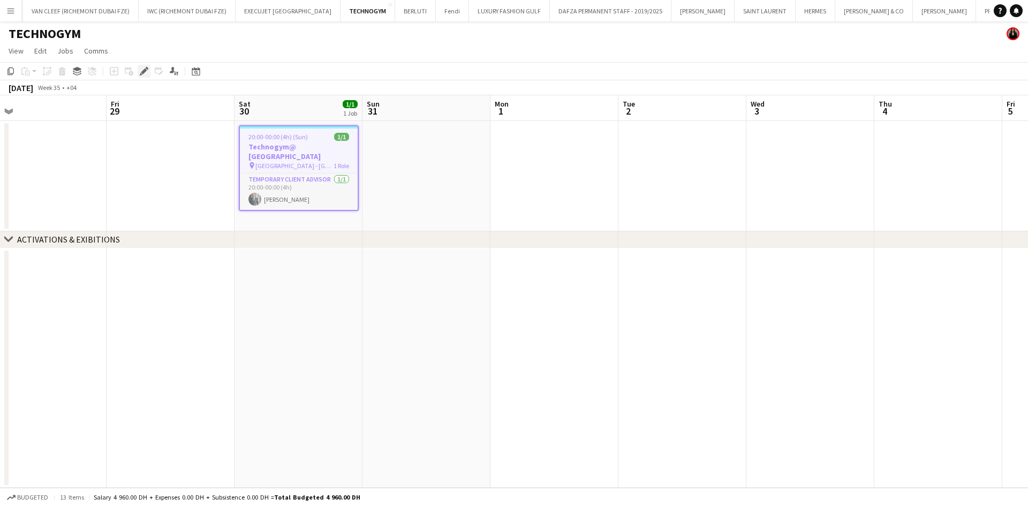
click at [143, 69] on icon "Edit" at bounding box center [144, 71] width 9 height 9
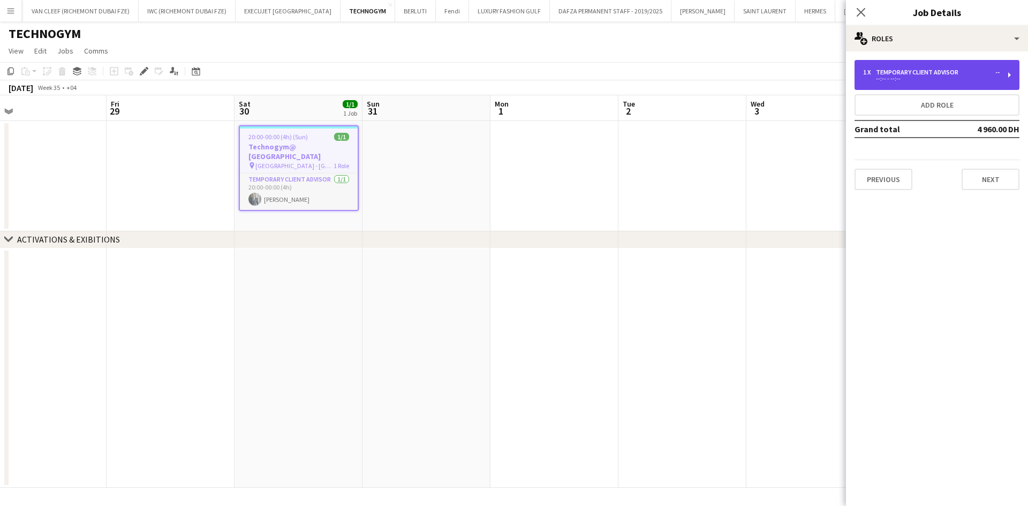
click at [677, 66] on div "1 x Temporary Client Advisor -- --:-- - --:--" at bounding box center [937, 75] width 165 height 30
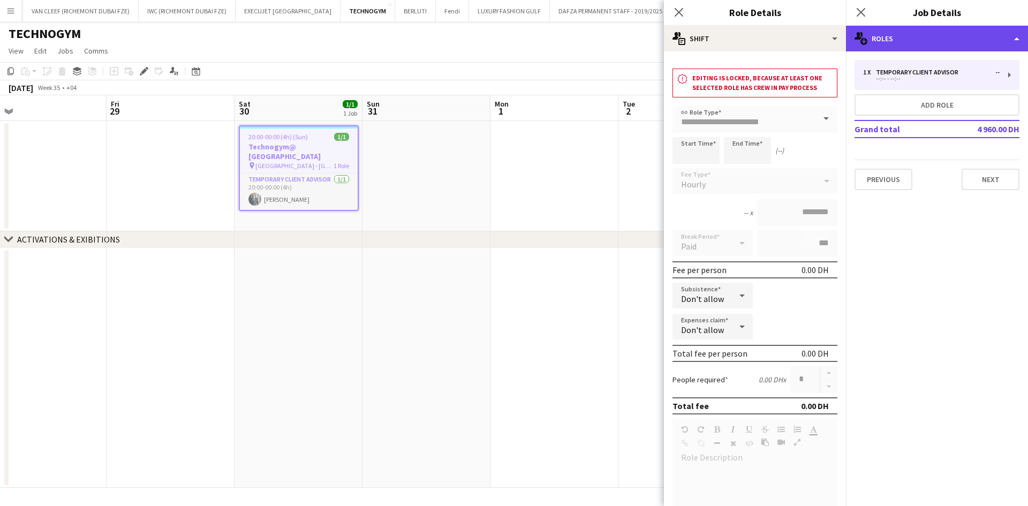
click at [677, 35] on div "multiple-users-add Roles" at bounding box center [937, 39] width 182 height 26
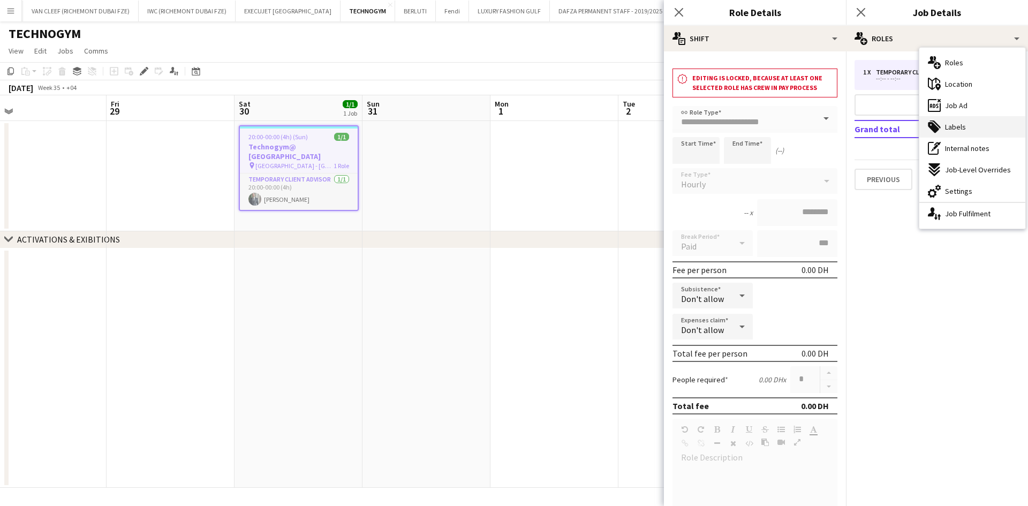
click at [677, 129] on span "Labels" at bounding box center [955, 127] width 21 height 10
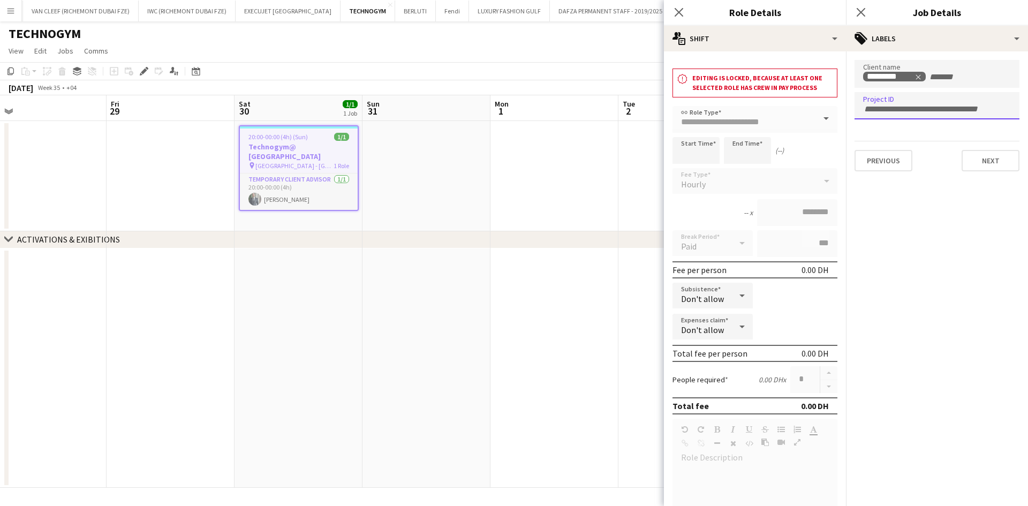
click at [677, 109] on input "Type to search project ID labels..." at bounding box center [937, 109] width 148 height 10
click at [677, 108] on input "Type to search project ID labels..." at bounding box center [937, 106] width 148 height 10
paste input "**********"
type input "**********"
click at [582, 79] on app-toolbar "Copy Paste Paste Ctrl+V Paste with crew Ctrl+Shift+V Paste linked Job [GEOGRAPH…" at bounding box center [514, 71] width 1028 height 18
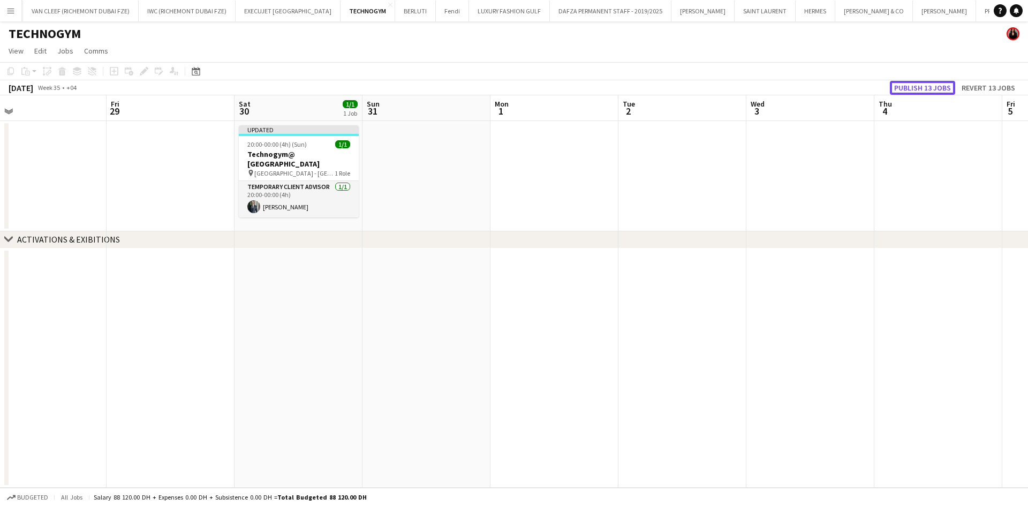
click at [677, 88] on button "Publish 13 jobs" at bounding box center [922, 88] width 65 height 14
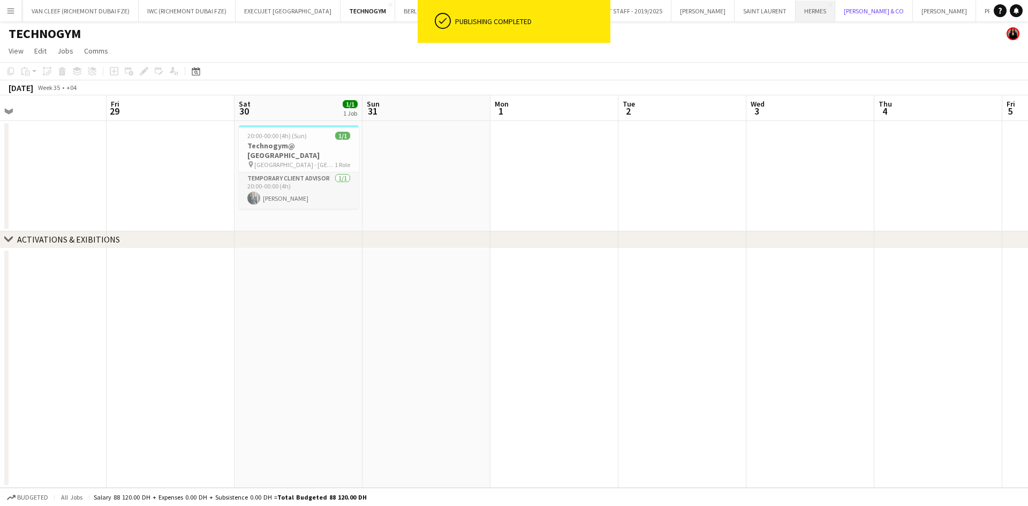
drag, startPoint x: 818, startPoint y: 9, endPoint x: 779, endPoint y: 4, distance: 39.3
click at [677, 9] on button "[PERSON_NAME] & CO Close" at bounding box center [874, 11] width 78 height 21
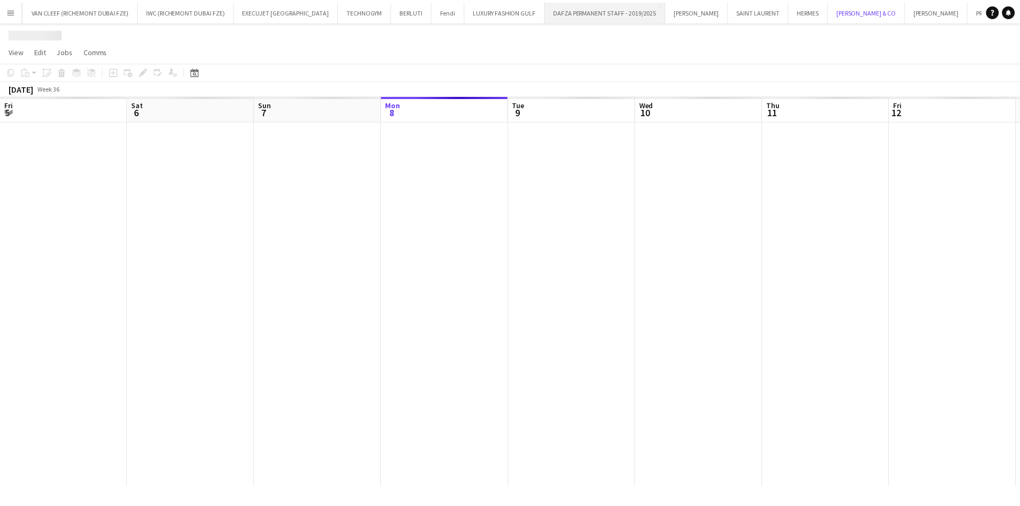
scroll to position [0, 256]
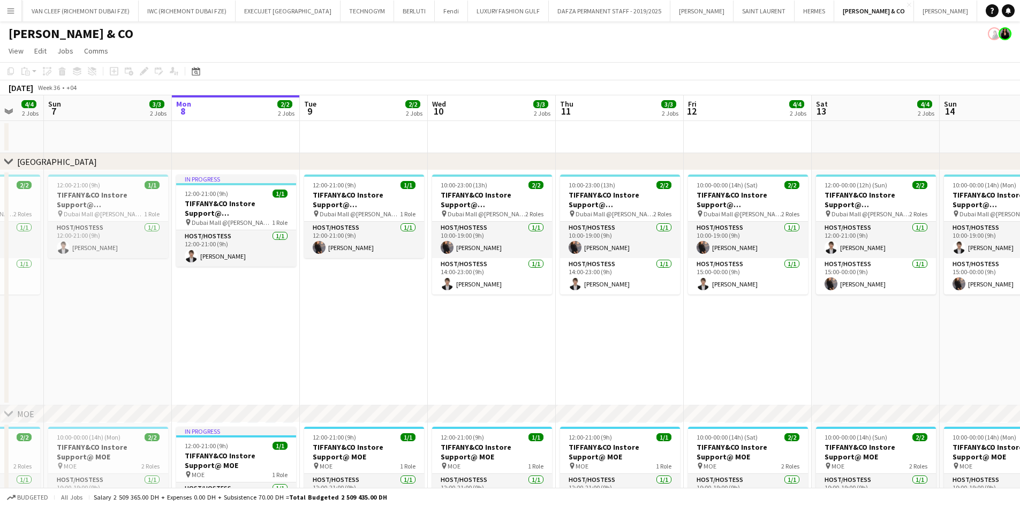
click at [442, 241] on app-calendar-viewport "Fri 5 4/4 2 Jobs Sat 6 4/4 2 Jobs Sun 7 3/3 2 Jobs Mon 8 2/2 2 Jobs Tue 9 2/2 2…" at bounding box center [510, 356] width 1020 height 523
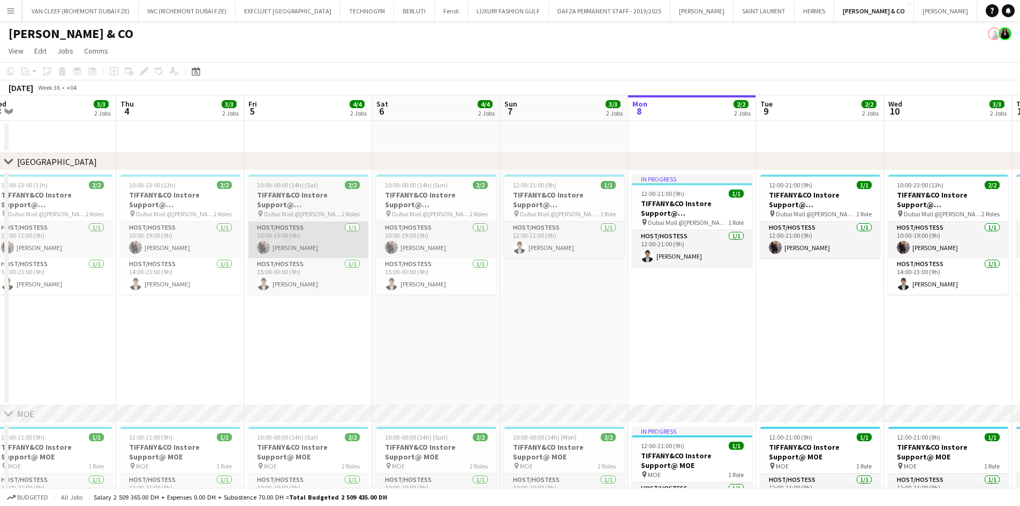
drag, startPoint x: 371, startPoint y: 223, endPoint x: 288, endPoint y: 238, distance: 84.3
click at [431, 217] on app-calendar-viewport "Mon 1 Tue 2 Wed 3 3/3 2 Jobs Thu 4 3/3 2 Jobs Fri 5 4/4 2 Jobs Sat 6 4/4 2 Jobs…" at bounding box center [510, 356] width 1020 height 523
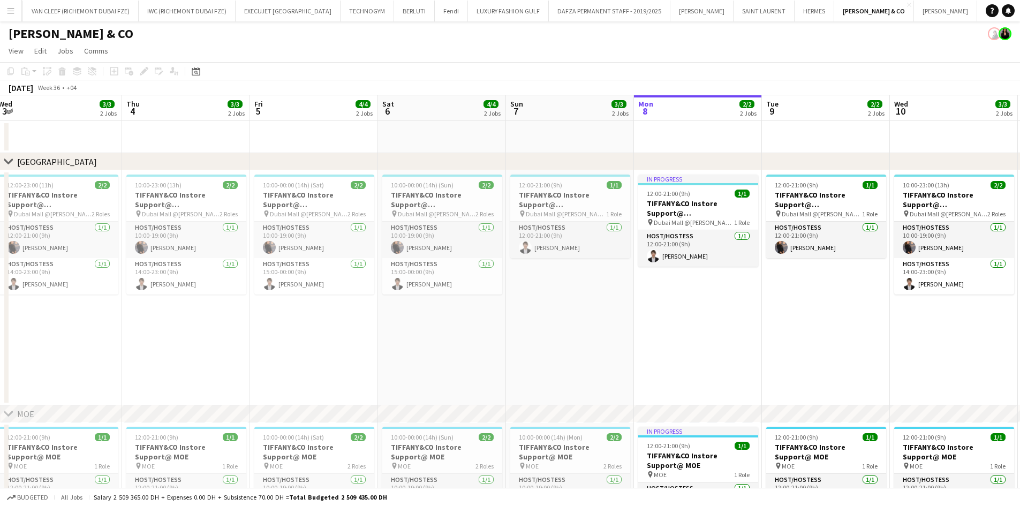
drag, startPoint x: 221, startPoint y: 243, endPoint x: 361, endPoint y: 234, distance: 140.6
click at [461, 229] on app-calendar-viewport "Mon 1 2/2 2 Jobs Tue 2 3/3 2 Jobs Wed 3 3/3 2 Jobs Thu 4 3/3 2 Jobs Fri 5 4/4 2…" at bounding box center [510, 356] width 1020 height 523
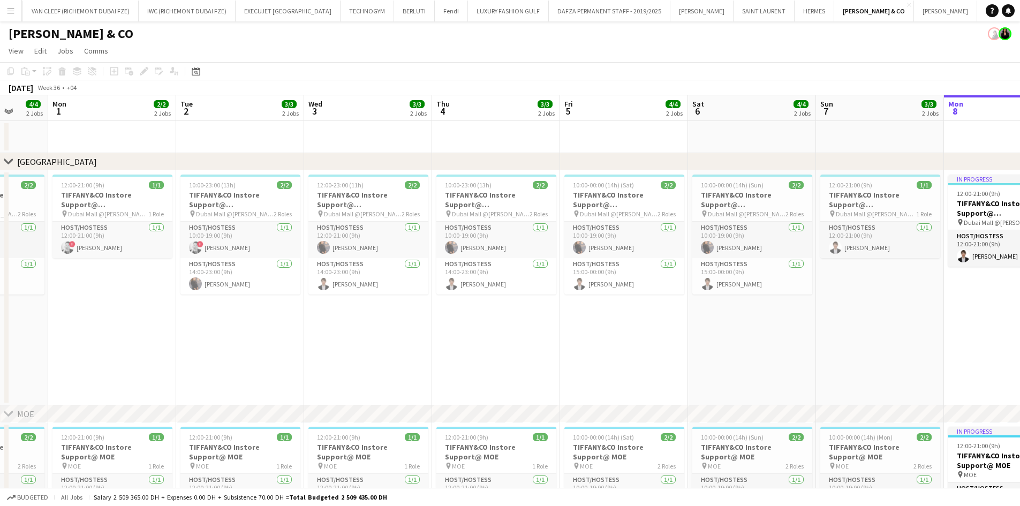
drag
click at [430, 231] on app-calendar-viewport "Sat 30 Sun 31 4/4 2 Jobs Mon 1 2/2 2 Jobs Tue 2 3/3 2 Jobs Wed 3 3/3 2 Jobs Thu…" at bounding box center [510, 356] width 1020 height 523
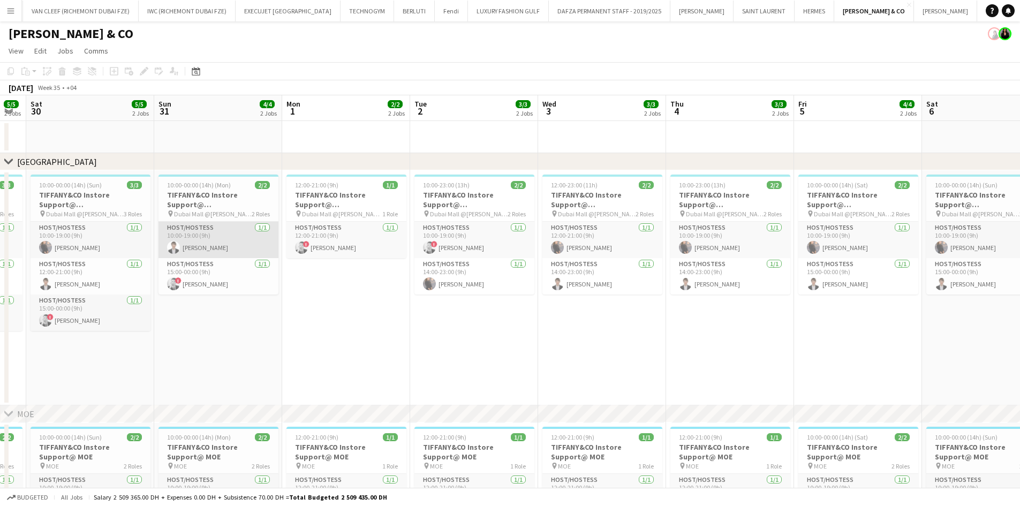
click at [426, 227] on app-calendar-viewport "Thu 28 3/3 2 Jobs Fri 29 5/5 2 Jobs Sat 30 5/5 2 Jobs Sun 31 4/4 2 Jobs Mon 1 2…" at bounding box center [510, 356] width 1020 height 523
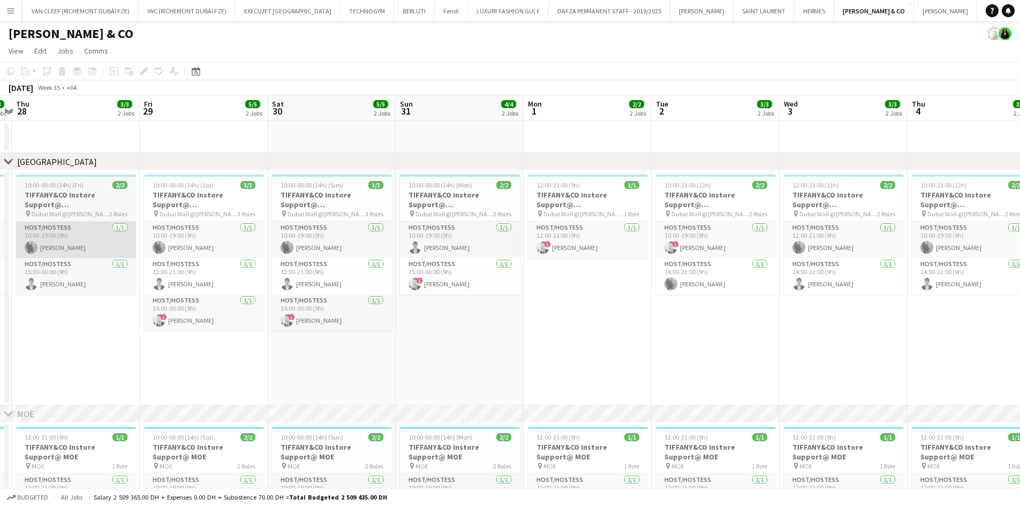
click at [316, 227] on app-calendar-viewport "Tue 26 3/3 2 Jobs Wed 27 3/3 2 Jobs Thu 28 3/3 2 Jobs Fri 29 5/5 2 Jobs Sat 30 …" at bounding box center [510, 356] width 1020 height 523
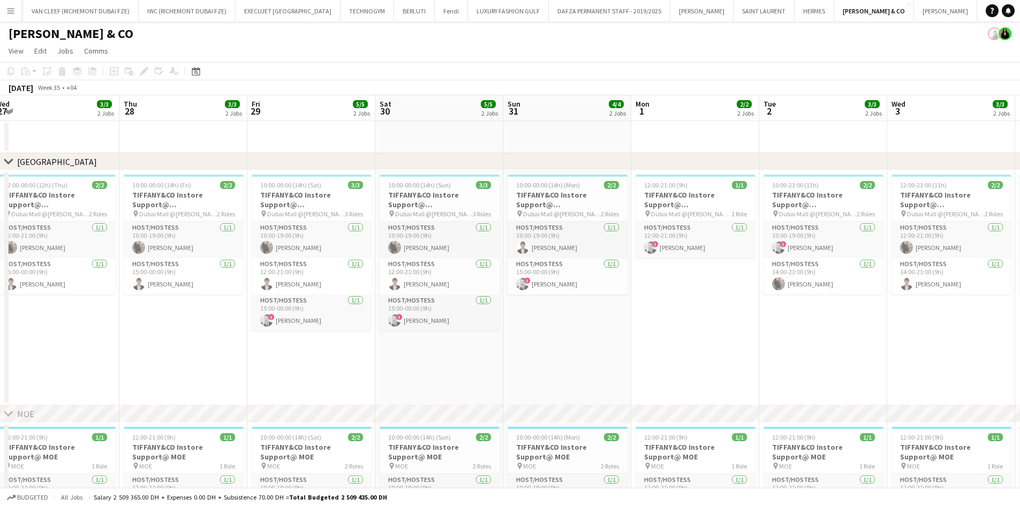
click at [338, 220] on app-calendar-viewport "Mon 25 2/2 2 Jobs Tue 26 3/3 2 Jobs Wed 27 3/3 2 Jobs Thu 28 3/3 2 Jobs Fri 29 …" at bounding box center [510, 356] width 1020 height 523
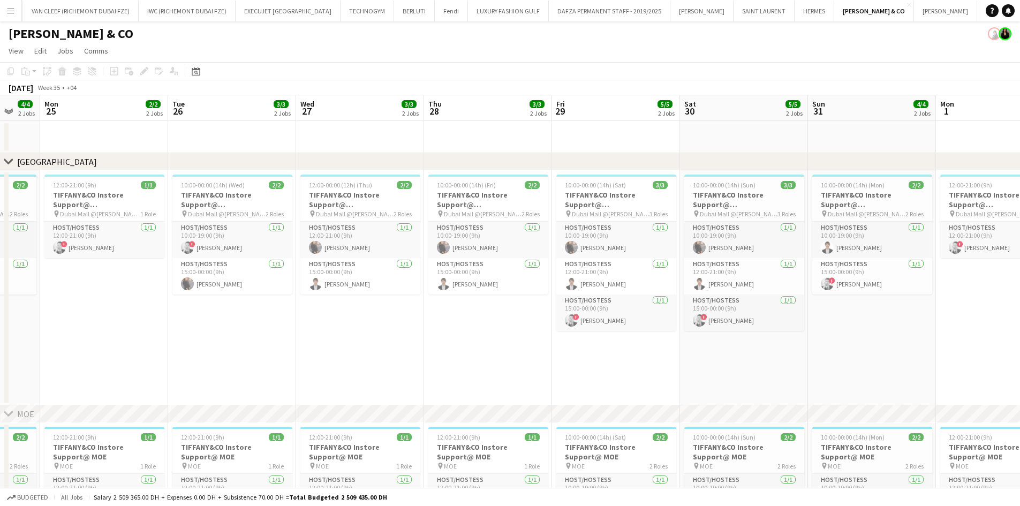
click at [316, 209] on app-calendar-viewport "Sat 23 Sun 24 4/4 2 Jobs Mon 25 2/2 2 Jobs Tue 26 3/3 2 Jobs Wed 27 3/3 2 Jobs …" at bounding box center [510, 356] width 1020 height 523
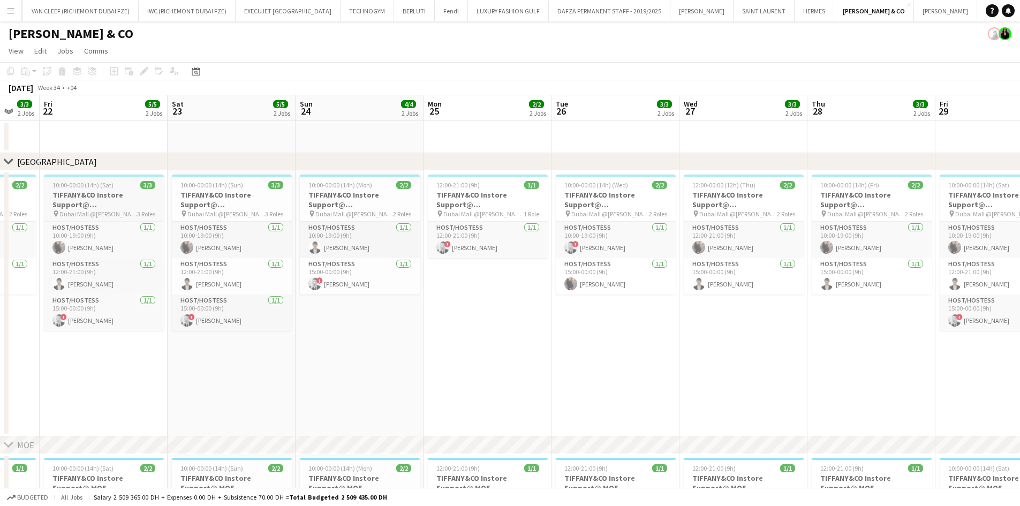
click at [296, 216] on app-calendar-viewport "Wed 20 6/6 3 Jobs Thu 21 3/3 2 Jobs Fri 22 5/5 2 Jobs Sat 23 5/5 2 Jobs Sun 24 …" at bounding box center [510, 372] width 1020 height 554
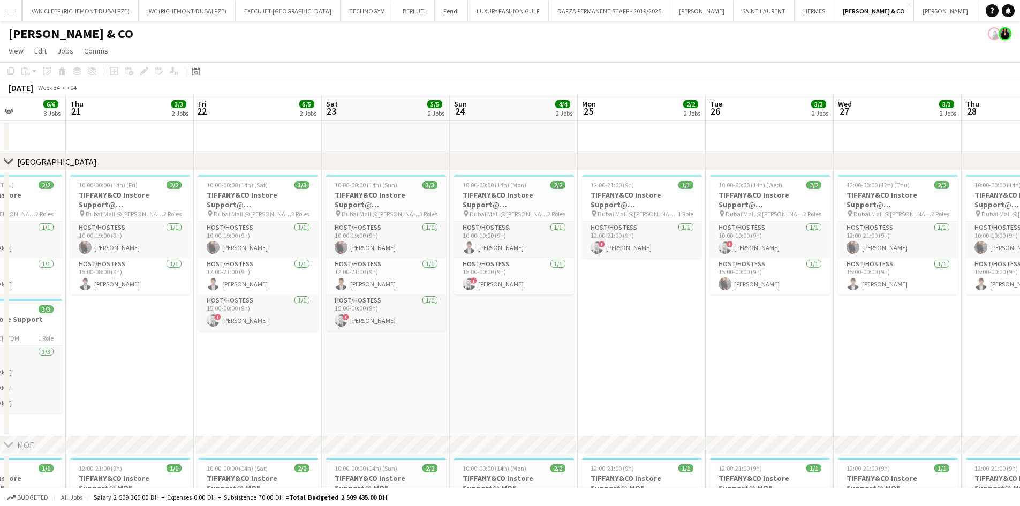
click at [299, 219] on app-calendar-viewport "Mon 18 2/2 2 Jobs Tue 19 3/3 2 Jobs Wed 20 6/6 3 Jobs Thu 21 3/3 2 Jobs Fri 22 …" at bounding box center [510, 372] width 1020 height 554
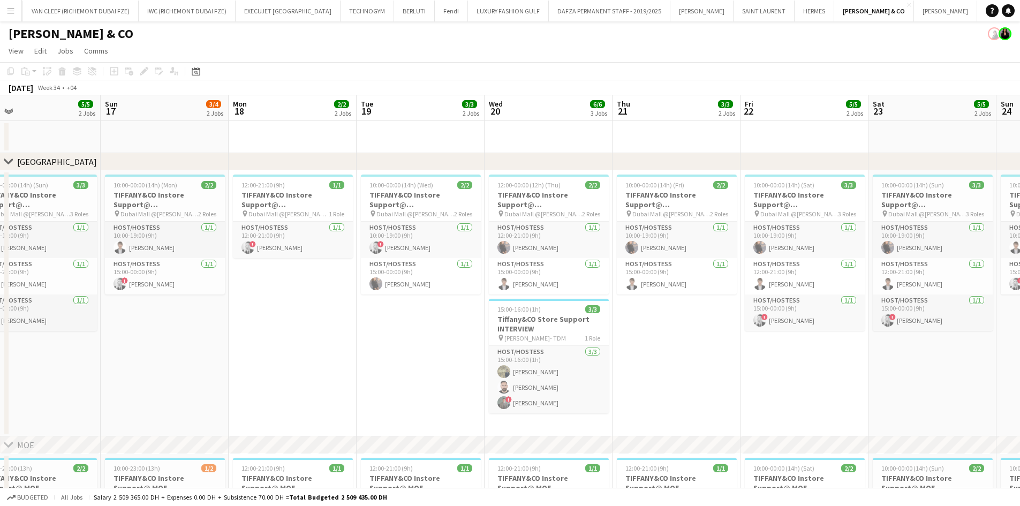
click at [329, 198] on app-calendar-viewport "Thu 14 Fri 15 Sat 16 5/5 2 Jobs Sun 17 3/4 2 Jobs Mon 18 2/2 2 Jobs Tue 19 3/3 …" at bounding box center [510, 372] width 1020 height 554
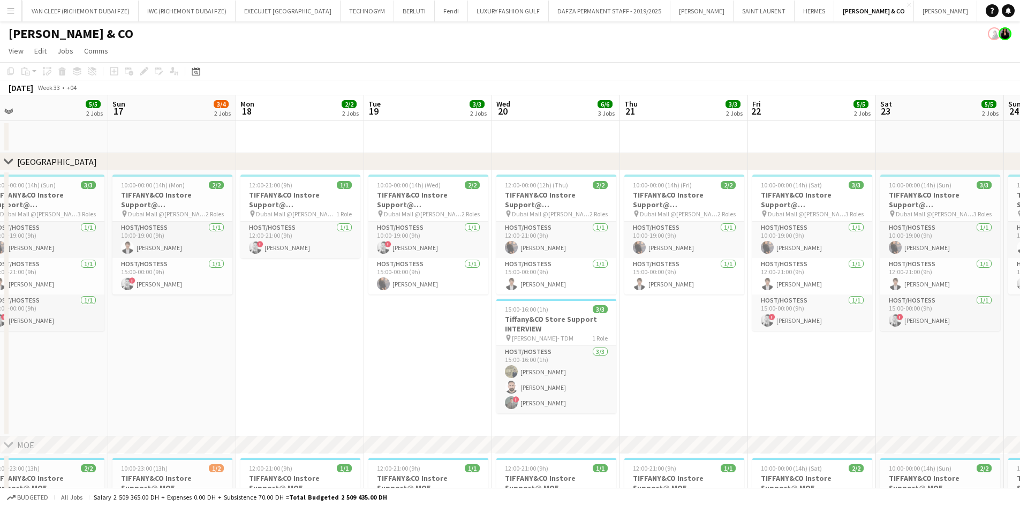
click at [367, 210] on app-calendar-viewport "Thu 14 3/3 2 Jobs Fri 15 5/5 2 Jobs Sat 16 5/5 2 Jobs Sun 17 3/4 2 Jobs Mon 18 …" at bounding box center [510, 372] width 1020 height 554
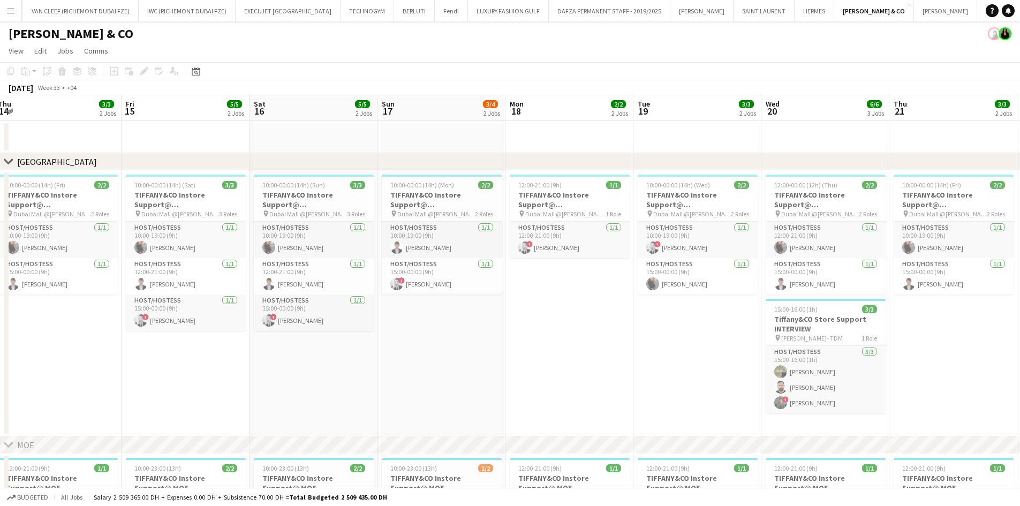
click at [322, 190] on app-calendar-viewport "Tue 12 4/4 2 Jobs Wed 13 3/3 2 Jobs Thu 14 3/3 2 Jobs Fri 15 5/5 2 Jobs Sat 16 …" at bounding box center [510, 372] width 1020 height 554
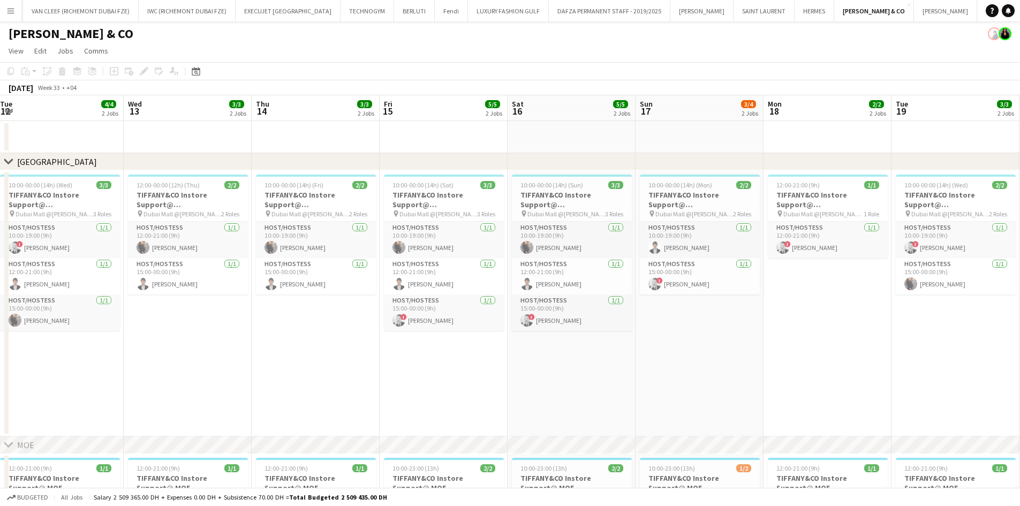
click at [366, 196] on app-calendar-viewport "Sun 10 3/3 2 Jobs Mon 11 2/2 2 Jobs Tue 12 4/4 2 Jobs Wed 13 3/3 2 Jobs Thu 14 …" at bounding box center [510, 372] width 1020 height 554
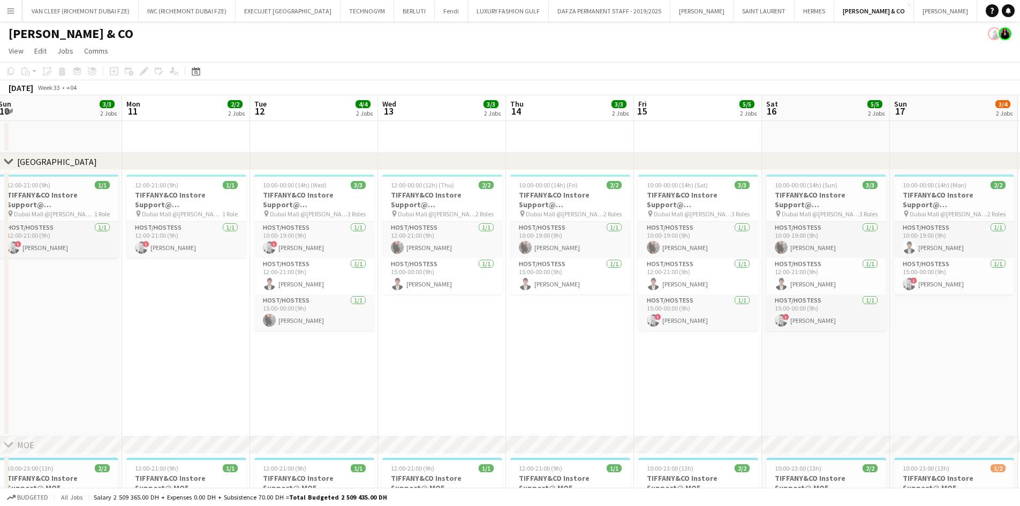
click at [292, 210] on app-calendar-viewport "Fri 8 Sat 9 4/4 2 Jobs Sun 10 3/3 2 Jobs Mon 11 2/2 2 Jobs Tue 12 4/4 2 Jobs We…" at bounding box center [510, 372] width 1020 height 554
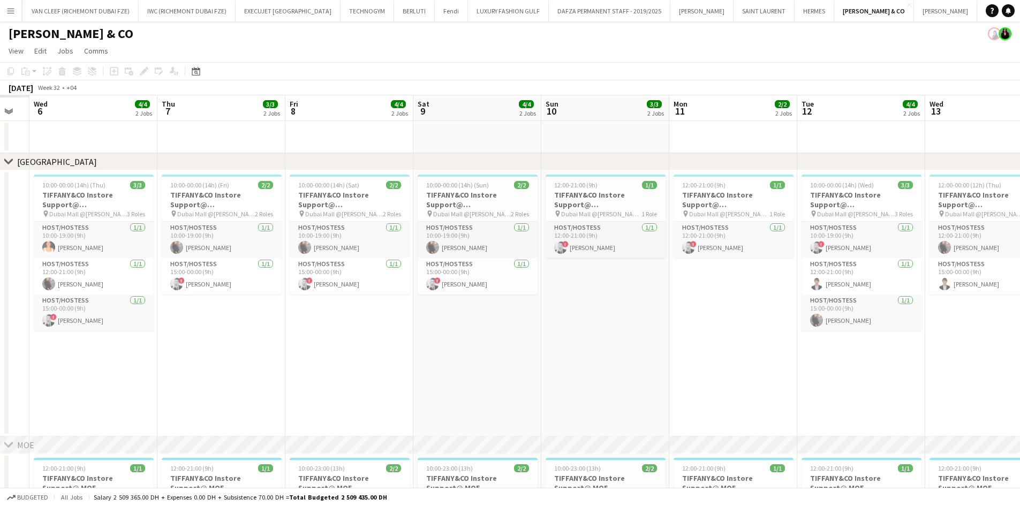
click at [310, 201] on app-calendar-viewport "Mon 4 Tue 5 Wed 6 4/4 2 Jobs Thu 7 3/3 2 Jobs Fri 8 4/4 2 Jobs Sat 9 4/4 2 Jobs…" at bounding box center [510, 372] width 1020 height 554
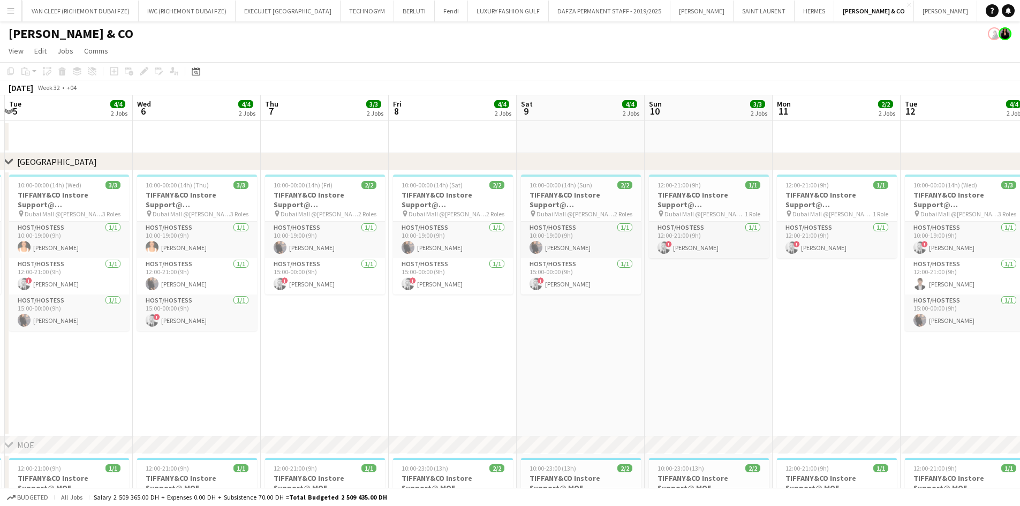
click at [237, 199] on app-calendar-viewport "Sun 3 4/4 2 Jobs Mon 4 3/3 2 Jobs Tue 5 4/4 2 Jobs Wed 6 4/4 2 Jobs Thu 7 3/3 2…" at bounding box center [510, 372] width 1020 height 554
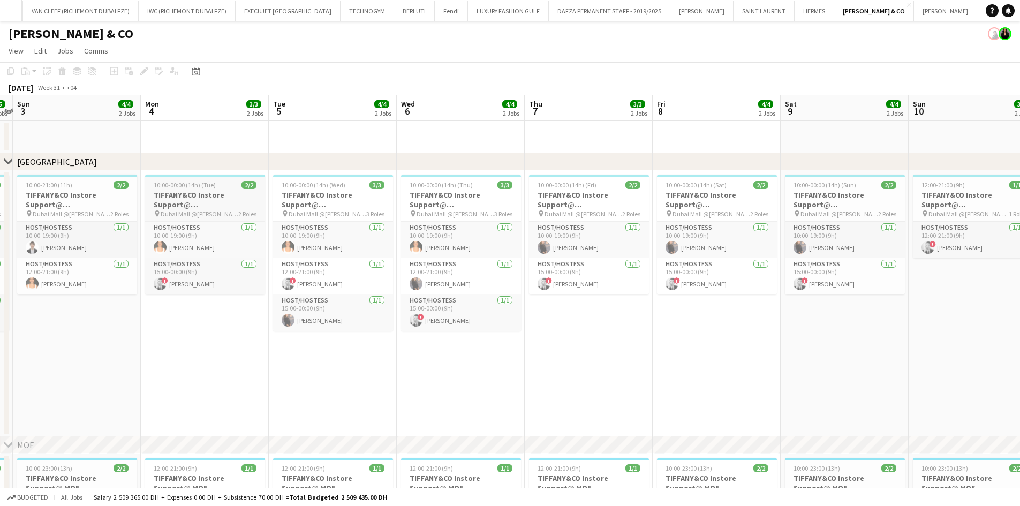
click at [249, 222] on app-calendar-viewport "Fri 1 Sat 2 5/5 2 Jobs Sun 3 4/4 2 Jobs Mon 4 3/3 2 Jobs Tue 5 4/4 2 Jobs Wed 6…" at bounding box center [510, 372] width 1020 height 554
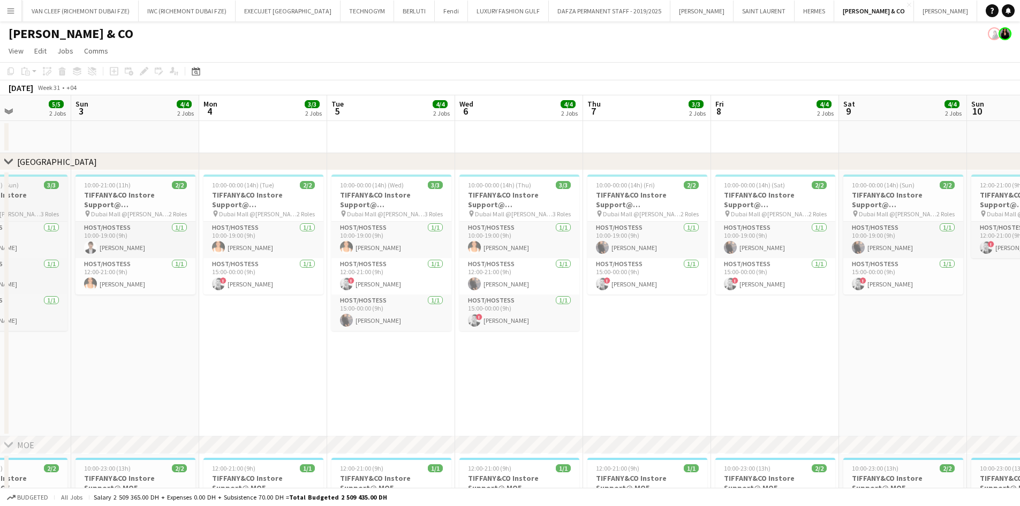
click at [222, 200] on app-calendar-viewport "Thu 31 5/5 2 Jobs Fri 1 5/5 2 Jobs Sat 2 5/5 2 Jobs Sun 3 4/4 2 Jobs Mon 4 3/3 …" at bounding box center [510, 372] width 1020 height 554
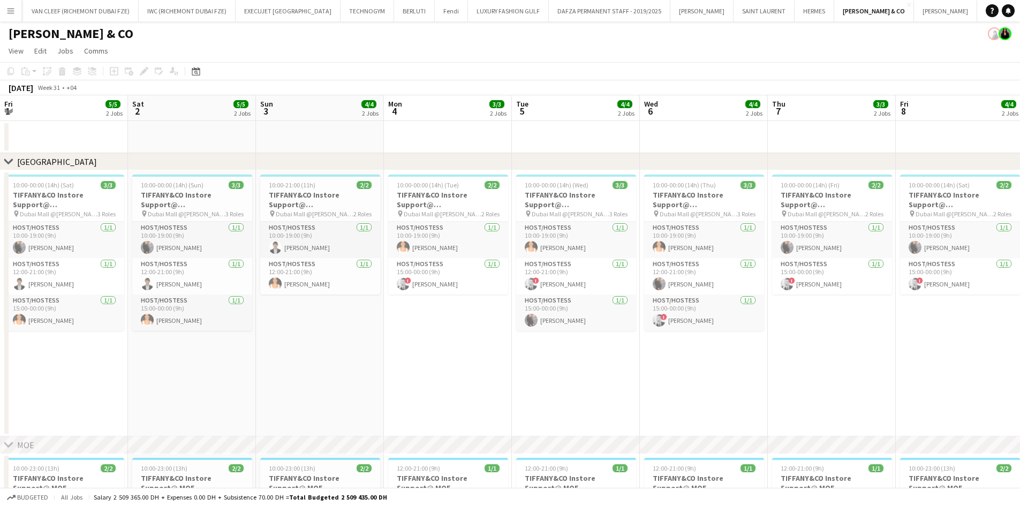
click at [187, 212] on app-calendar-viewport "Wed 30 4/4 2 Jobs Thu 31 5/5 2 Jobs Fri 1 5/5 2 Jobs Sat 2 5/5 2 Jobs Sun 3 4/4…" at bounding box center [510, 372] width 1020 height 554
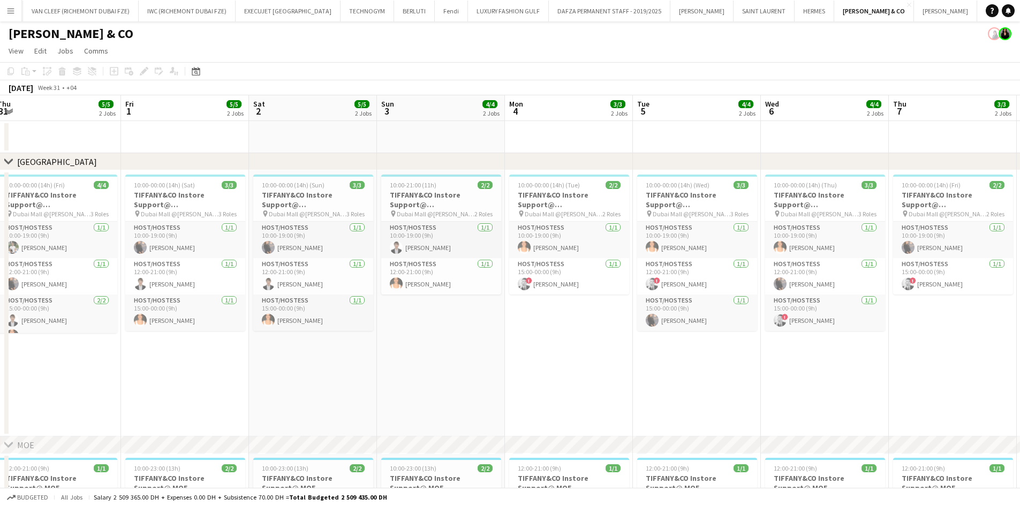
drag, startPoint x: 328, startPoint y: 249, endPoint x: 296, endPoint y: 249, distance: 32.1
click at [296, 249] on app-calendar-viewport "Tue 29 3/3 2 Jobs Wed 30 4/4 2 Jobs Thu 31 5/5 2 Jobs Fri 1 5/5 2 Jobs Sat 2 5/…" at bounding box center [510, 372] width 1020 height 554
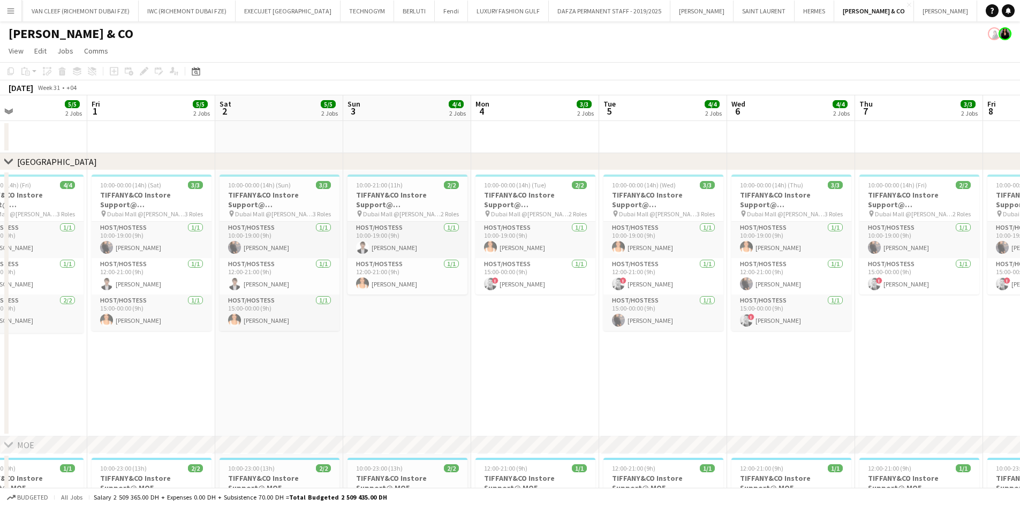
drag, startPoint x: 392, startPoint y: 239, endPoint x: 362, endPoint y: 243, distance: 30.3
click at [362, 243] on app-calendar-viewport "Tue 29 3/3 2 Jobs Wed 30 4/4 2 Jobs Thu 31 5/5 2 Jobs Fri 1 5/5 2 Jobs Sat 2 5/…" at bounding box center [510, 372] width 1020 height 554
click at [165, 209] on div "pin Dubai Mall @[PERSON_NAME] 3 Roles" at bounding box center [150, 213] width 120 height 9
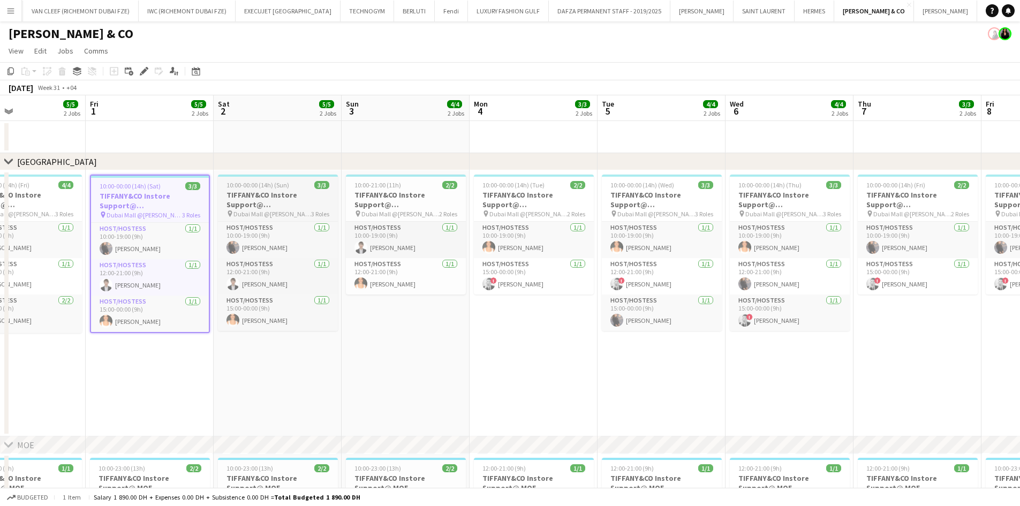
click at [326, 191] on h3 "TIFFANY&CO Instore Support@ [GEOGRAPHIC_DATA]" at bounding box center [278, 199] width 120 height 19
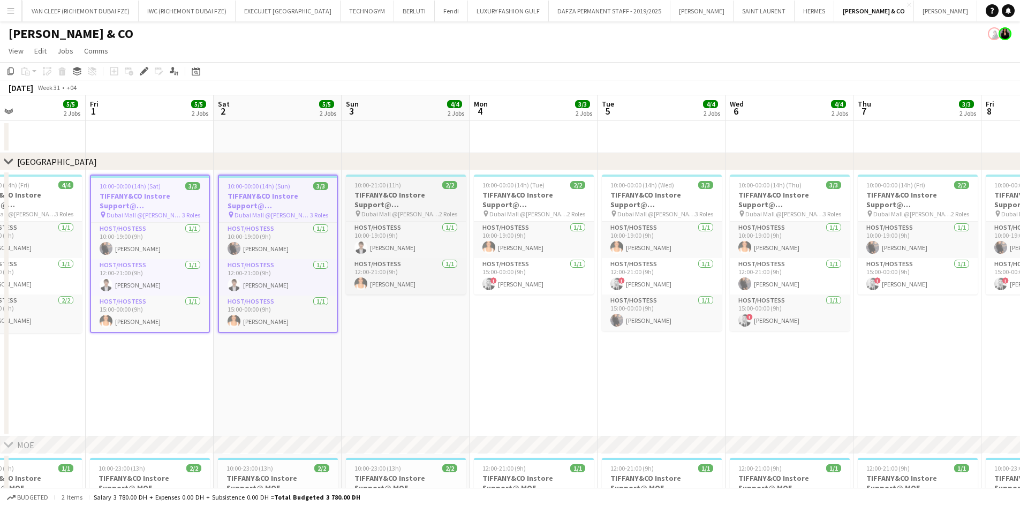
drag, startPoint x: 403, startPoint y: 175, endPoint x: 423, endPoint y: 201, distance: 32.9
click at [403, 175] on app-date-cell "10:00-21:00 (11h) 2/2 TIFFANY&CO Instore Support@ [GEOGRAPHIC_DATA] pin Dubai M…" at bounding box center [406, 303] width 128 height 266
click at [420, 202] on h3 "TIFFANY&CO Instore Support@ [GEOGRAPHIC_DATA]" at bounding box center [405, 199] width 120 height 19
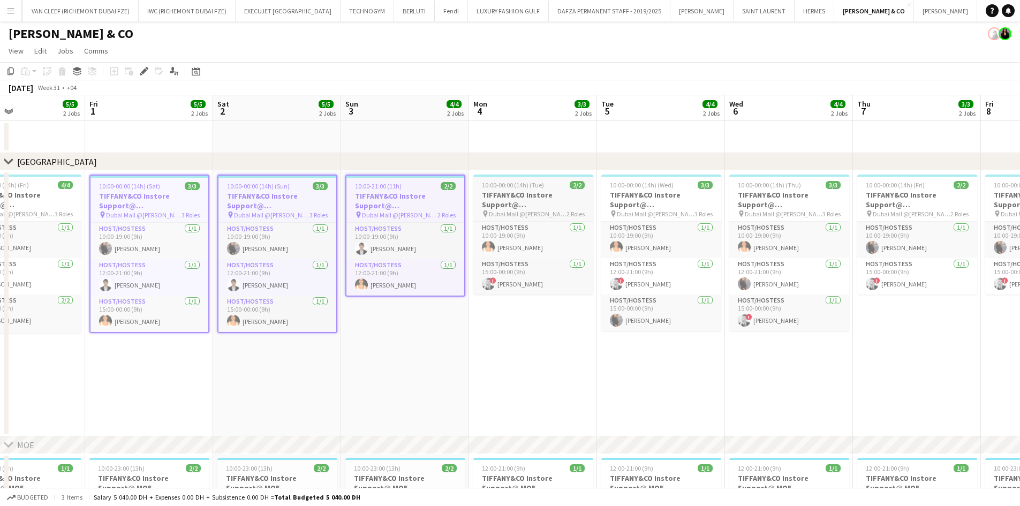
click at [515, 192] on h3 "TIFFANY&CO Instore Support@ [GEOGRAPHIC_DATA]" at bounding box center [533, 199] width 120 height 19
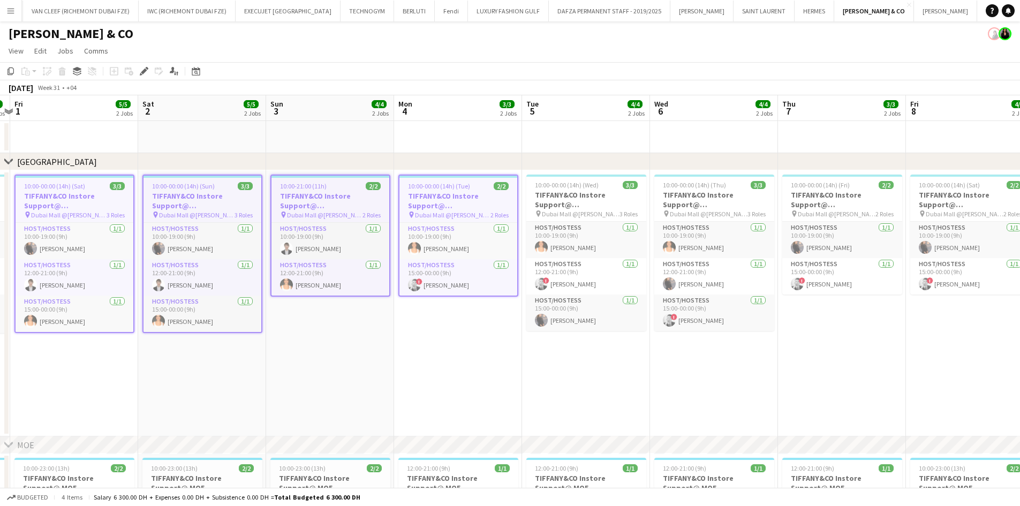
drag, startPoint x: 374, startPoint y: 256, endPoint x: 348, endPoint y: 258, distance: 26.8
click at [348, 258] on app-calendar-viewport "Tue 29 3/3 2 Jobs Wed 30 4/4 2 Jobs Thu 31 5/5 2 Jobs Fri 1 5/5 2 Jobs Sat 2 5/…" at bounding box center [510, 372] width 1020 height 554
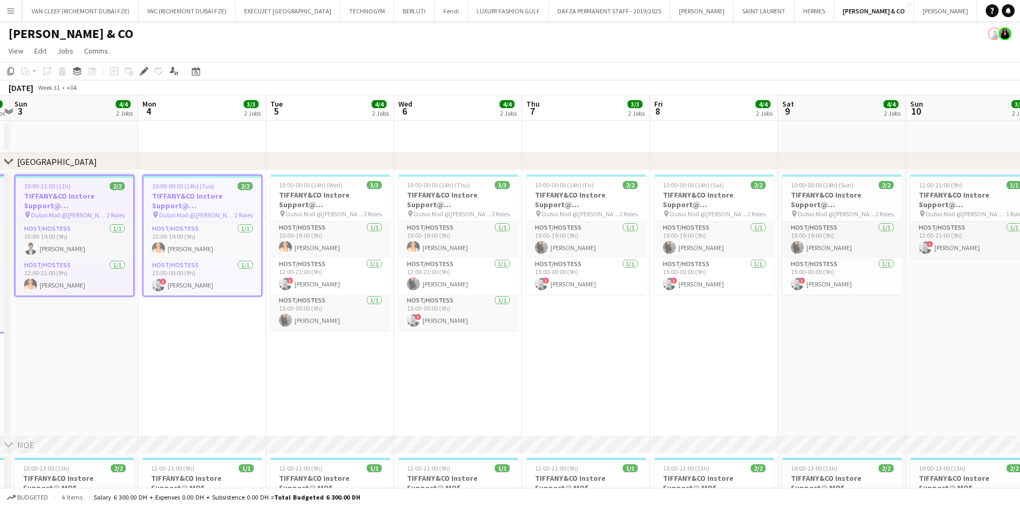
scroll to position [0, 381]
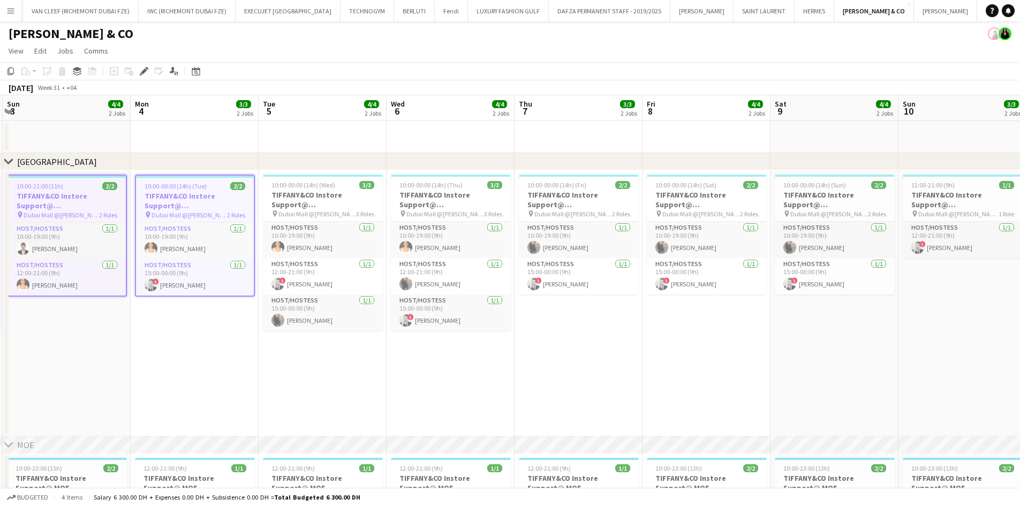
click at [336, 210] on div "pin Dubai Mall @[PERSON_NAME] 3 Roles" at bounding box center [323, 213] width 120 height 9
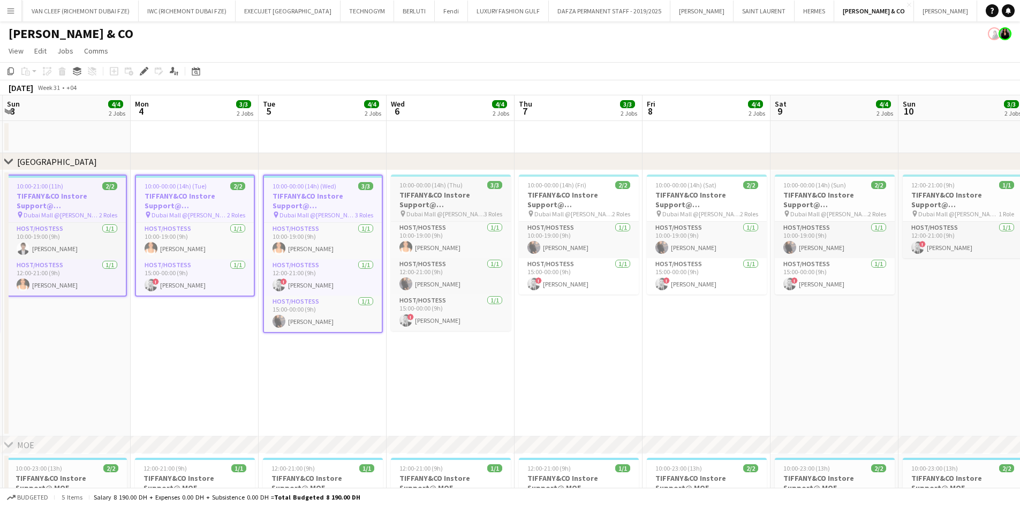
click at [436, 199] on h3 "TIFFANY&CO Instore Support@ [GEOGRAPHIC_DATA]" at bounding box center [451, 199] width 120 height 19
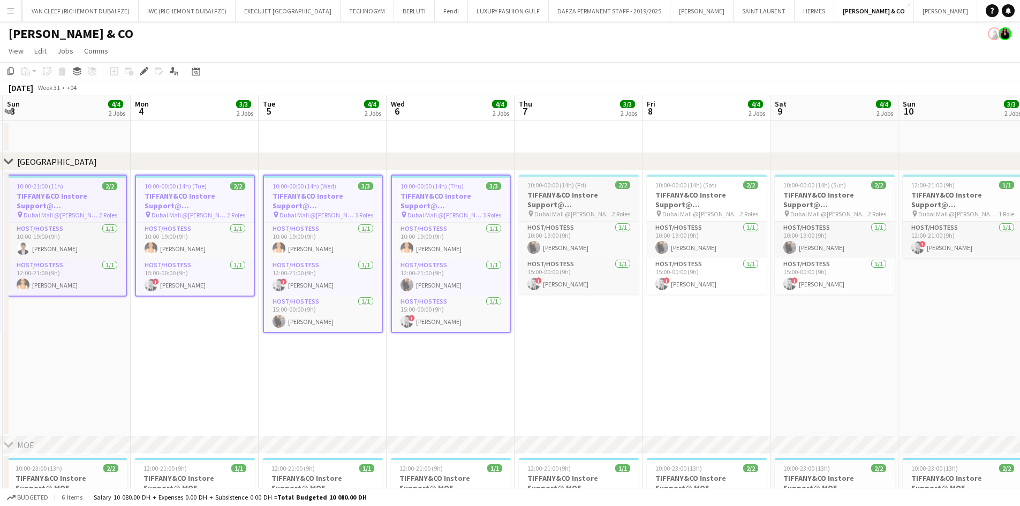
click at [559, 185] on span "10:00-00:00 (14h) (Fri)" at bounding box center [556, 185] width 59 height 8
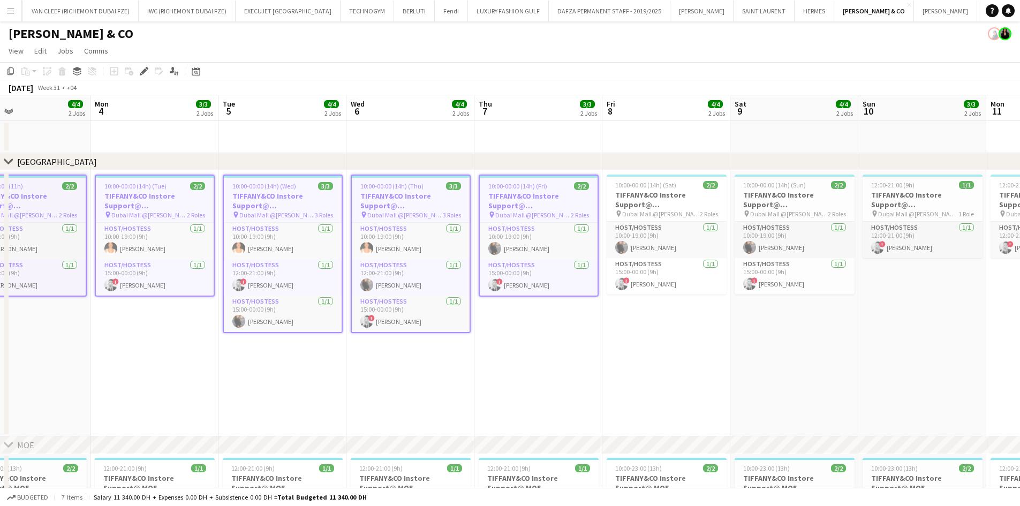
drag, startPoint x: 308, startPoint y: 260, endPoint x: 267, endPoint y: 264, distance: 40.9
click at [267, 264] on app-calendar-viewport "Thu 31 5/5 2 Jobs Fri 1 5/5 2 Jobs Sat 2 5/5 2 Jobs Sun 3 4/4 2 Jobs Mon 4 3/3 …" at bounding box center [510, 372] width 1020 height 554
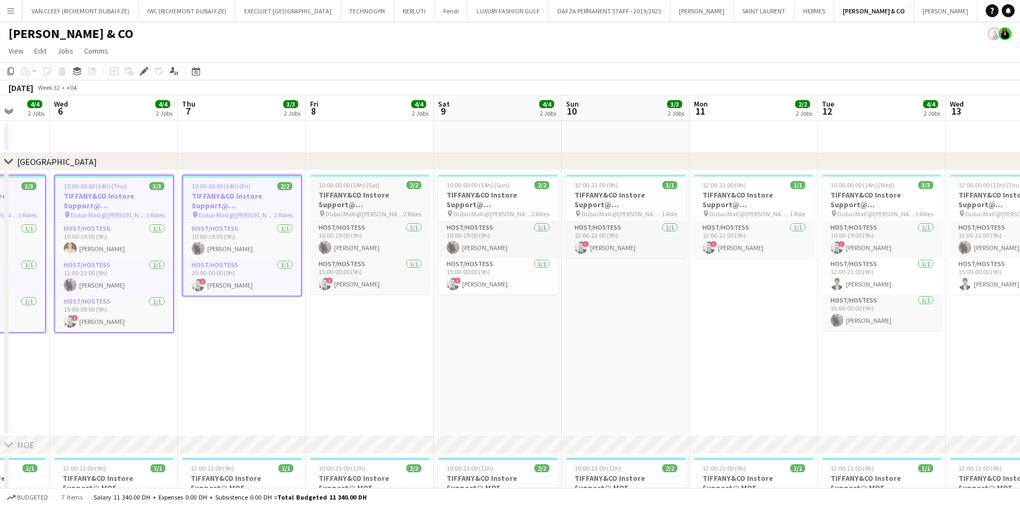
click at [373, 203] on h3 "TIFFANY&CO Instore Support@ [GEOGRAPHIC_DATA]" at bounding box center [370, 199] width 120 height 19
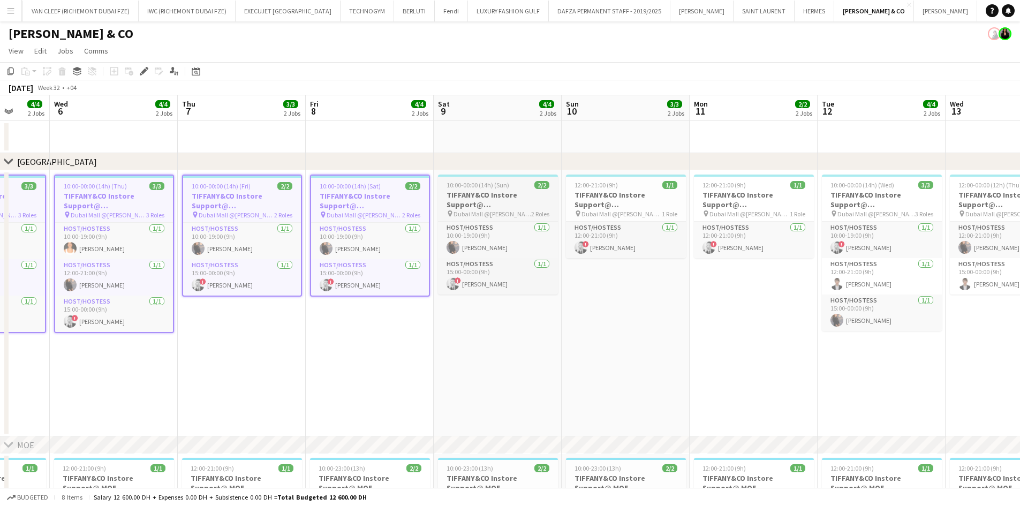
drag, startPoint x: 443, startPoint y: 196, endPoint x: 472, endPoint y: 195, distance: 28.9
click at [444, 196] on h3 "TIFFANY&CO Instore Support@ [GEOGRAPHIC_DATA]" at bounding box center [498, 199] width 120 height 19
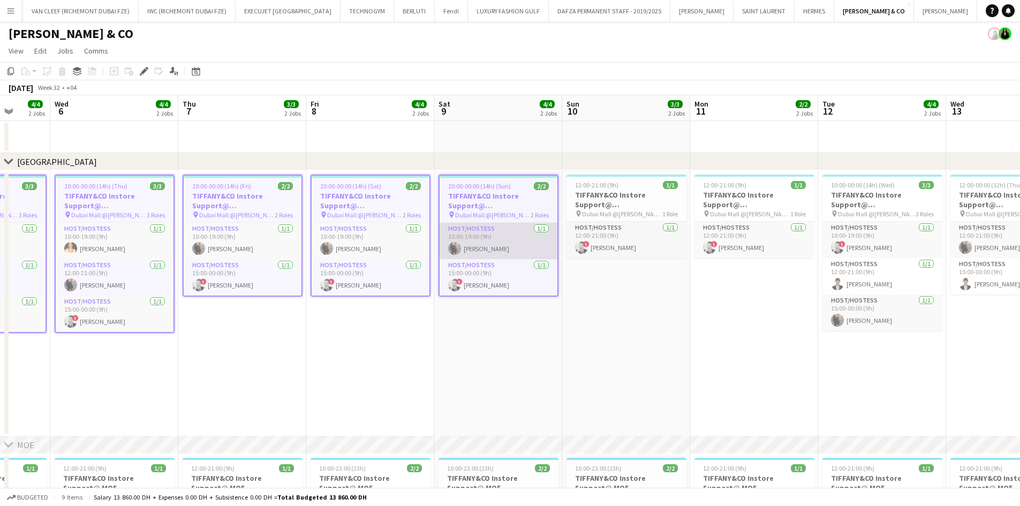
scroll to position [0, 421]
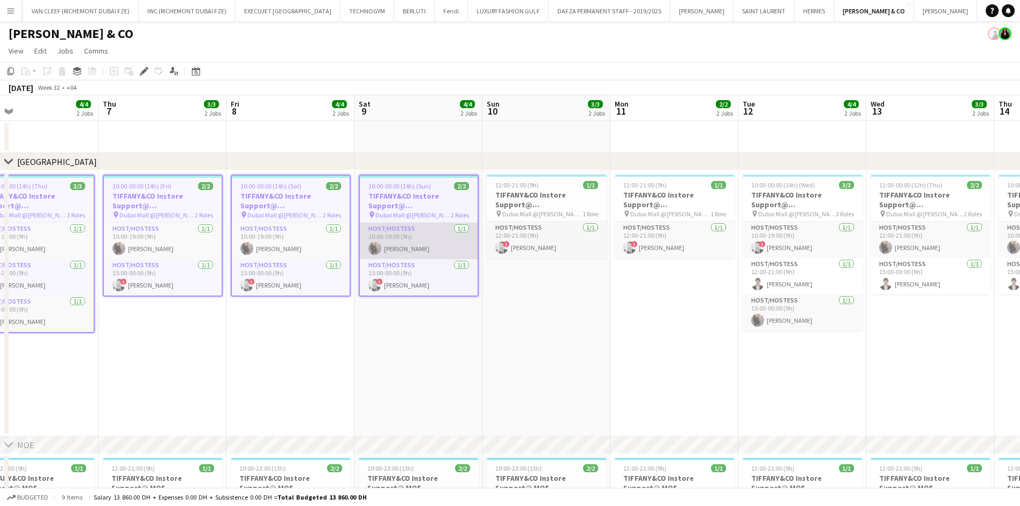
drag, startPoint x: 326, startPoint y: 231, endPoint x: 306, endPoint y: 230, distance: 19.8
click at [296, 229] on app-calendar-viewport "Sun 3 4/4 2 Jobs Mon 4 3/3 2 Jobs Tue 5 4/4 2 Jobs Wed 6 4/4 2 Jobs Thu 7 3/3 2…" at bounding box center [510, 372] width 1020 height 554
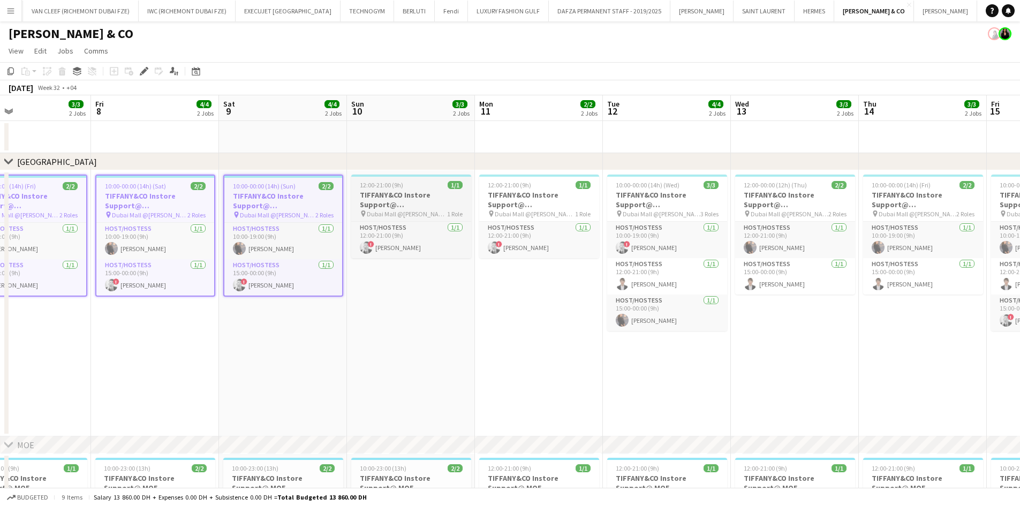
click at [391, 194] on h3 "TIFFANY&CO Instore Support@ [GEOGRAPHIC_DATA]" at bounding box center [411, 199] width 120 height 19
click at [522, 193] on h3 "TIFFANY&CO Instore Support@ [GEOGRAPHIC_DATA]" at bounding box center [539, 199] width 120 height 19
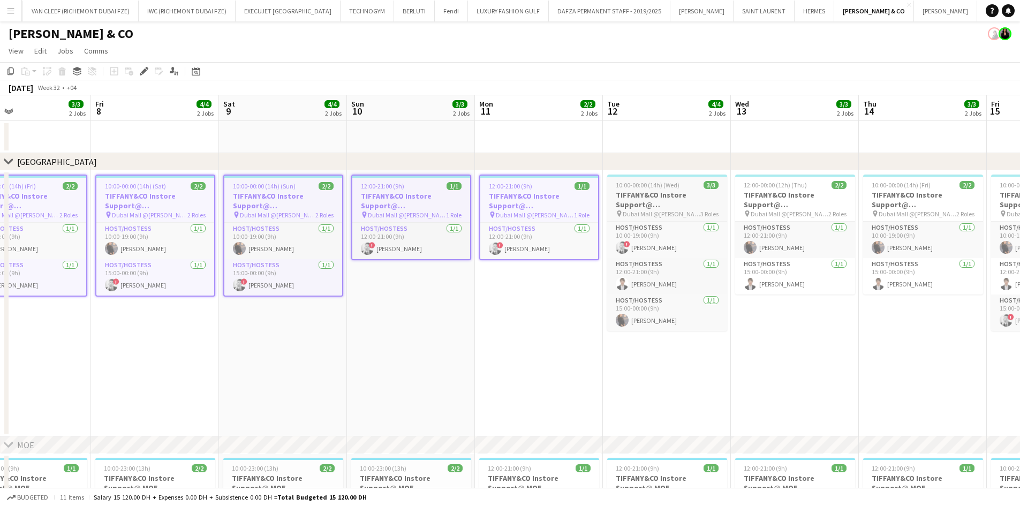
click at [637, 207] on h3 "TIFFANY&CO Instore Support@ [GEOGRAPHIC_DATA]" at bounding box center [667, 199] width 120 height 19
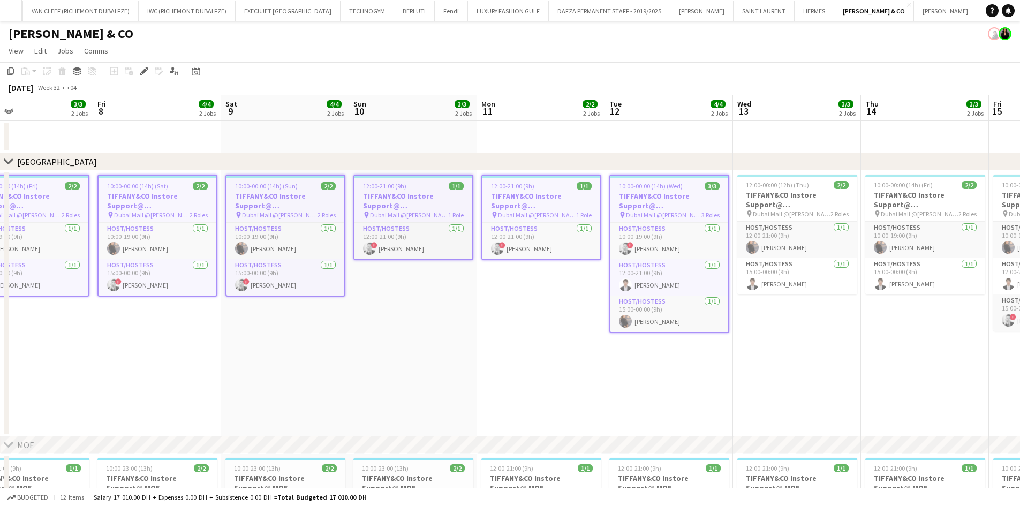
drag, startPoint x: 390, startPoint y: 248, endPoint x: 306, endPoint y: 263, distance: 85.4
click at [307, 262] on app-calendar-viewport "Mon 4 3/3 2 Jobs Tue 5 4/4 2 Jobs Wed 6 4/4 2 Jobs Thu 7 3/3 2 Jobs Fri 8 4/4 2…" at bounding box center [510, 372] width 1020 height 554
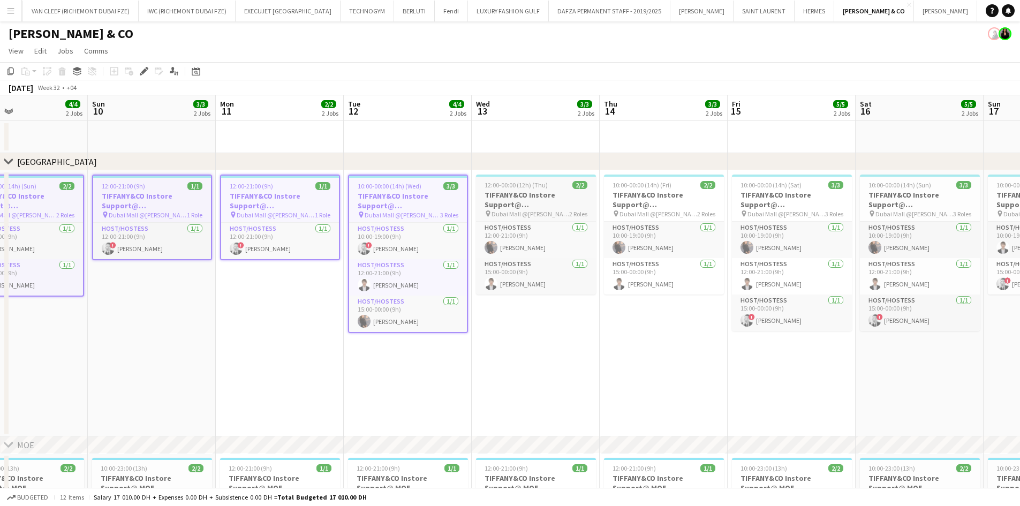
click at [544, 201] on h3 "TIFFANY&CO Instore Support@ [GEOGRAPHIC_DATA]" at bounding box center [536, 199] width 120 height 19
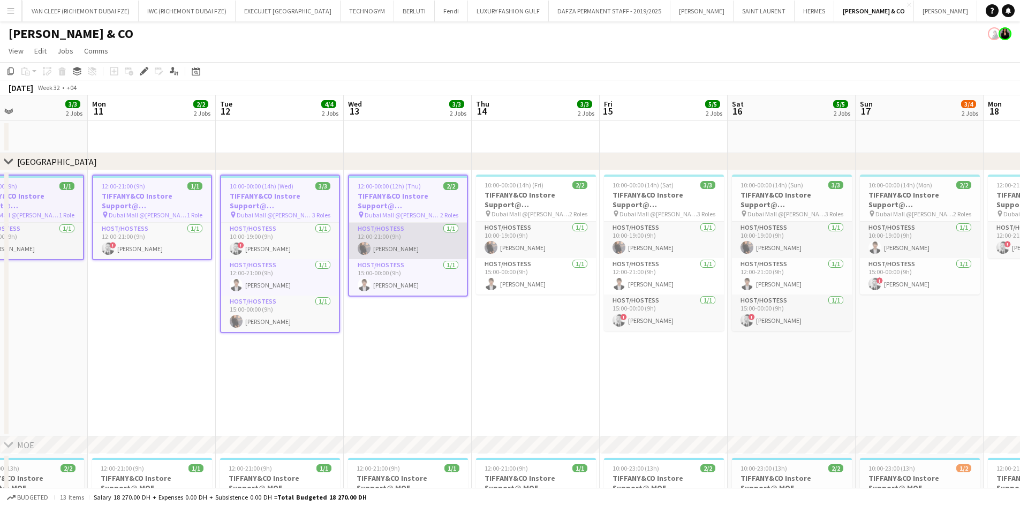
drag, startPoint x: 552, startPoint y: 225, endPoint x: 114, endPoint y: 245, distance: 438.5
click at [191, 240] on app-calendar-viewport "Thu 7 3/3 2 Jobs Fri 8 4/4 2 Jobs Sat 9 4/4 2 Jobs Sun 10 3/3 2 Jobs Mon 11 2/2…" at bounding box center [510, 372] width 1020 height 554
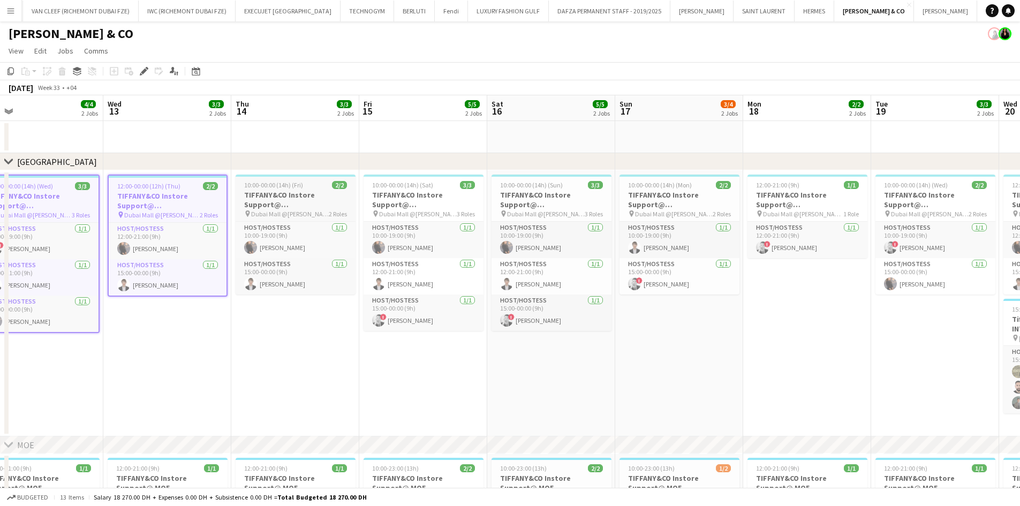
drag, startPoint x: 264, startPoint y: 212, endPoint x: 289, endPoint y: 201, distance: 27.1
click at [262, 212] on span "Dubai Mall @[PERSON_NAME]" at bounding box center [290, 214] width 78 height 8
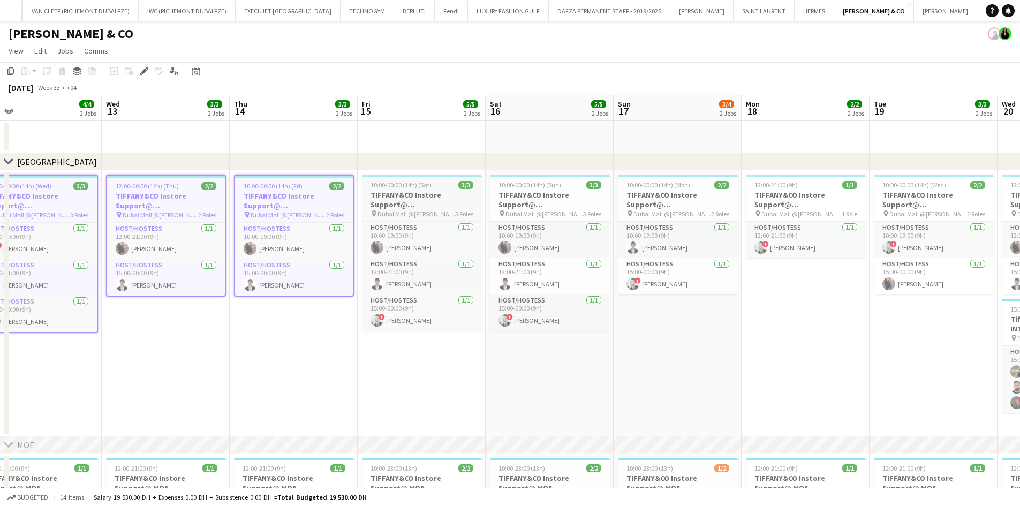
click at [418, 204] on h3 "TIFFANY&CO Instore Support@ [GEOGRAPHIC_DATA]" at bounding box center [422, 199] width 120 height 19
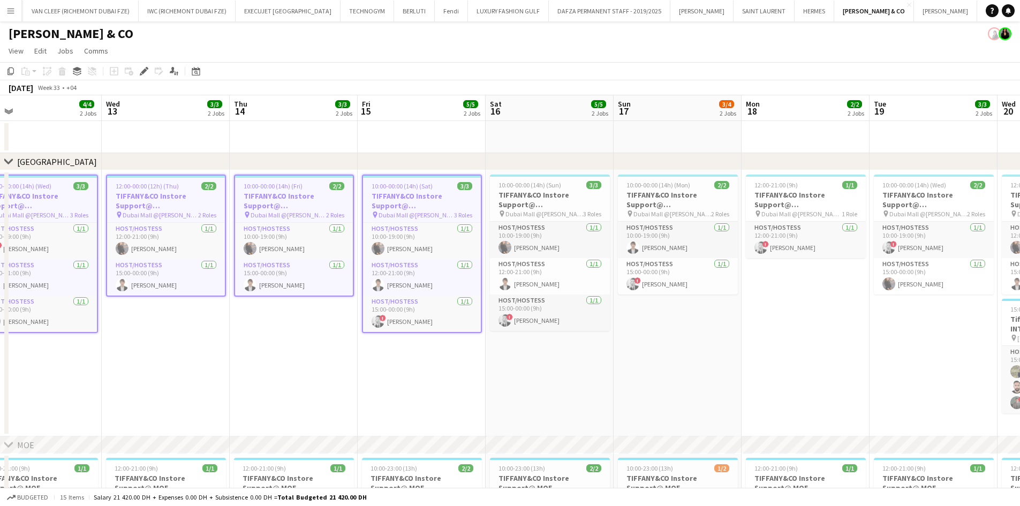
drag, startPoint x: 517, startPoint y: 213, endPoint x: 509, endPoint y: 213, distance: 8.1
click at [511, 213] on app-calendar-viewport "Sat 9 4/4 2 Jobs Sun 10 3/3 2 Jobs Mon 11 2/2 2 Jobs Tue 12 4/4 2 Jobs Wed 13 3…" at bounding box center [510, 372] width 1020 height 554
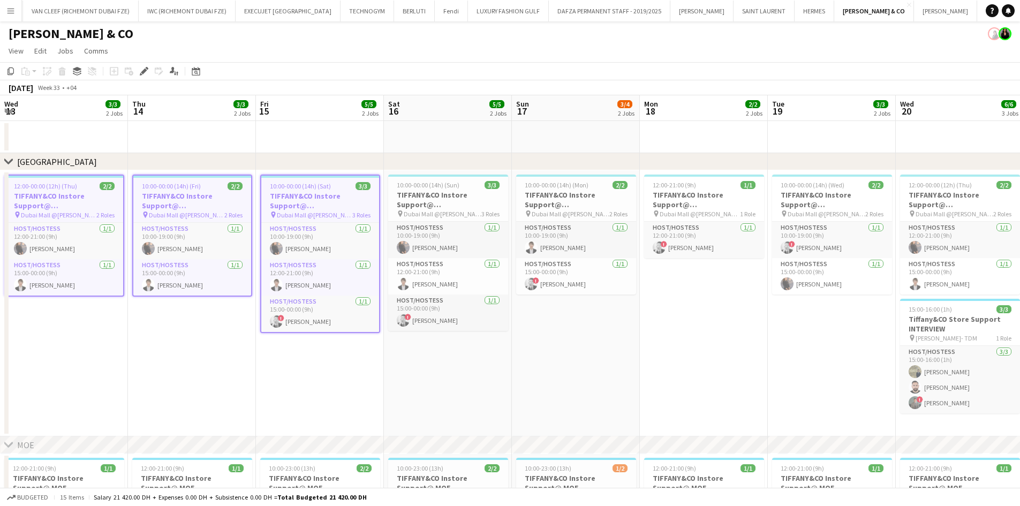
drag, startPoint x: 449, startPoint y: 230, endPoint x: 308, endPoint y: 241, distance: 141.3
click at [312, 241] on app-calendar-viewport "Sun 10 3/3 2 Jobs Mon 11 2/2 2 Jobs Tue 12 4/4 2 Jobs Wed 13 3/3 2 Jobs Thu 14 …" at bounding box center [510, 372] width 1020 height 554
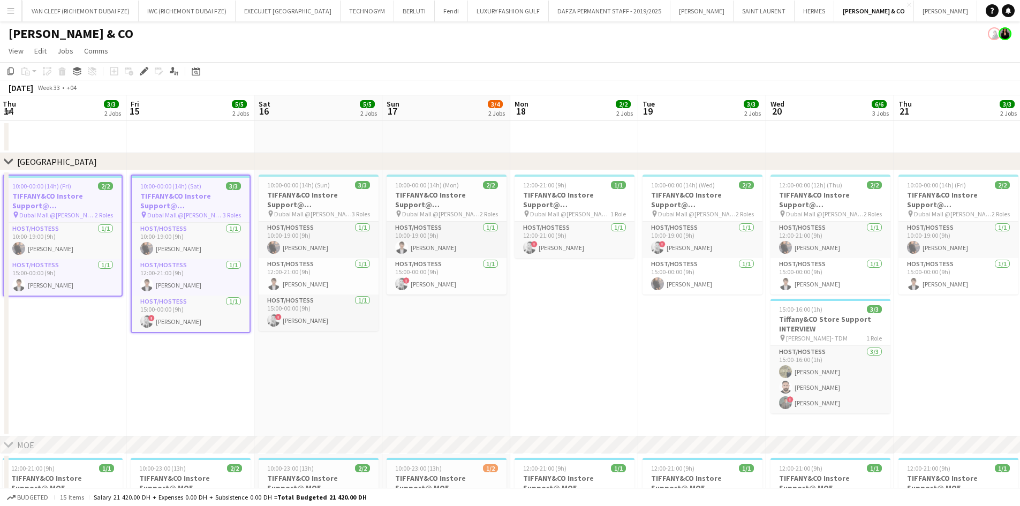
click at [208, 207] on h3 "TIFFANY&CO Instore Support@ [GEOGRAPHIC_DATA]" at bounding box center [191, 200] width 118 height 19
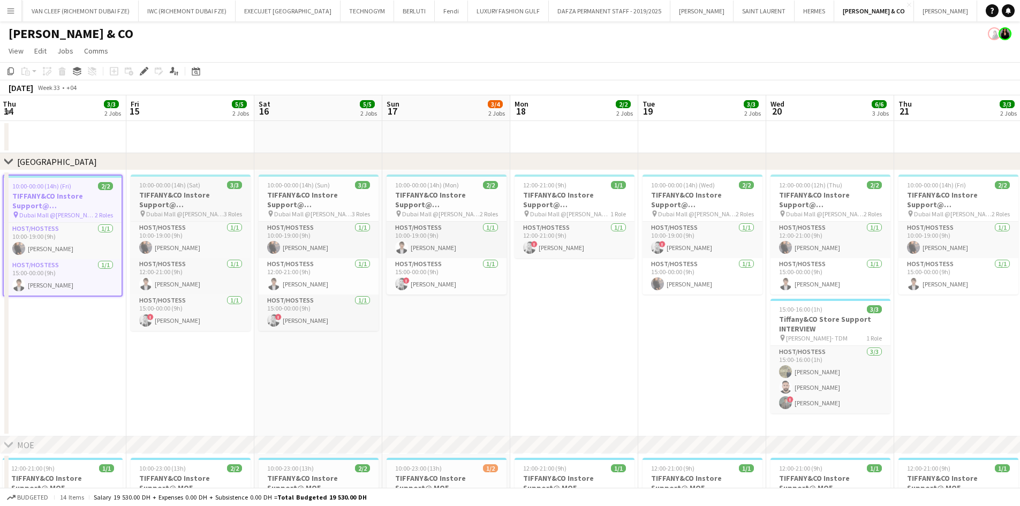
click at [194, 214] on span "Dubai Mall @[PERSON_NAME]" at bounding box center [185, 214] width 78 height 8
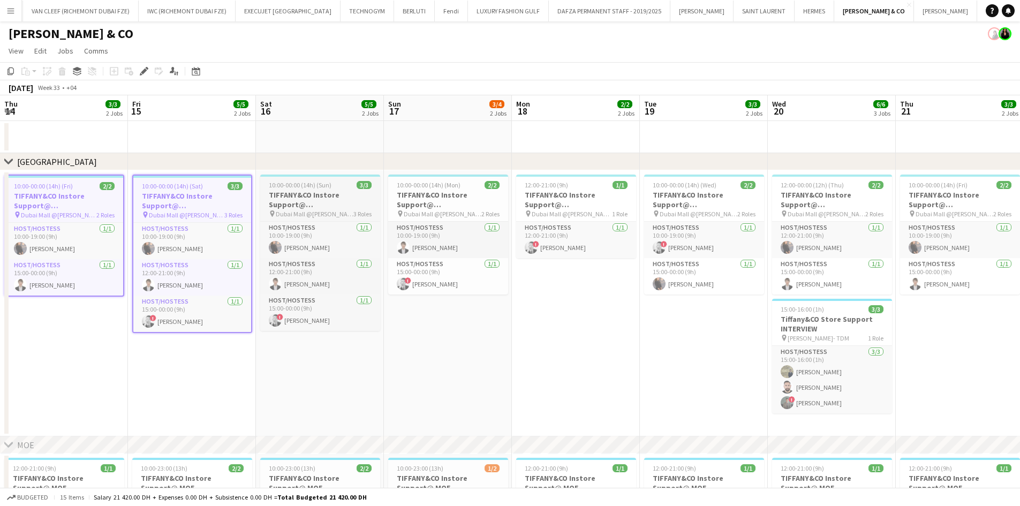
click at [308, 197] on h3 "TIFFANY&CO Instore Support@ [GEOGRAPHIC_DATA]" at bounding box center [320, 199] width 120 height 19
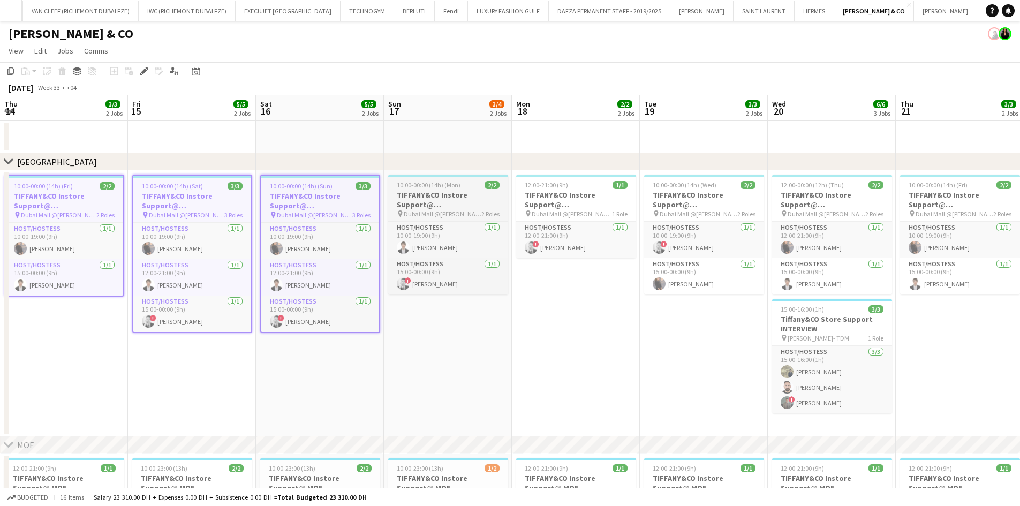
click at [425, 195] on h3 "TIFFANY&CO Instore Support@ [GEOGRAPHIC_DATA]" at bounding box center [448, 199] width 120 height 19
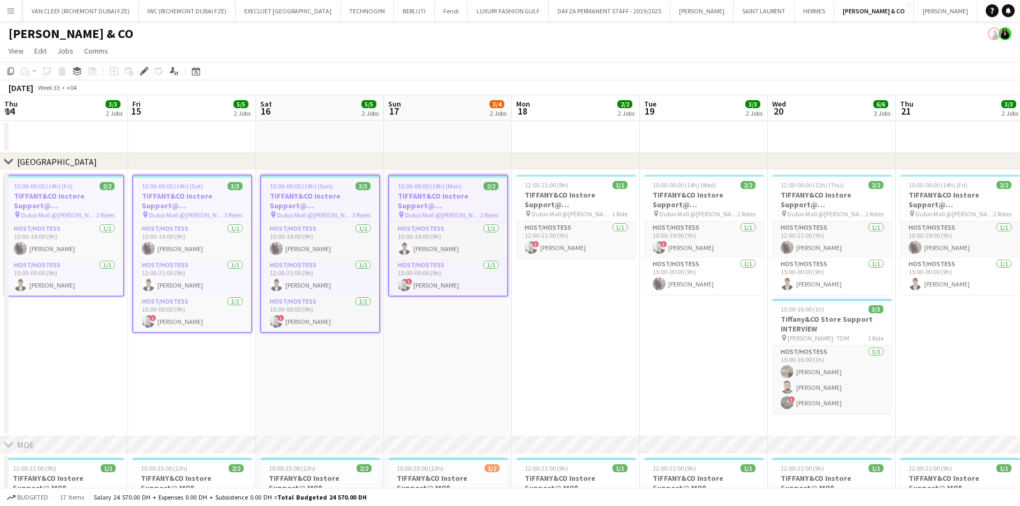
scroll to position [0, 344]
drag, startPoint x: 434, startPoint y: 215, endPoint x: 238, endPoint y: 243, distance: 197.4
click at [238, 243] on app-calendar-viewport "Mon 11 2/2 2 Jobs Tue 12 4/4 2 Jobs Wed 13 3/3 2 Jobs Thu 14 3/3 2 Jobs Fri 15 …" at bounding box center [510, 372] width 1020 height 554
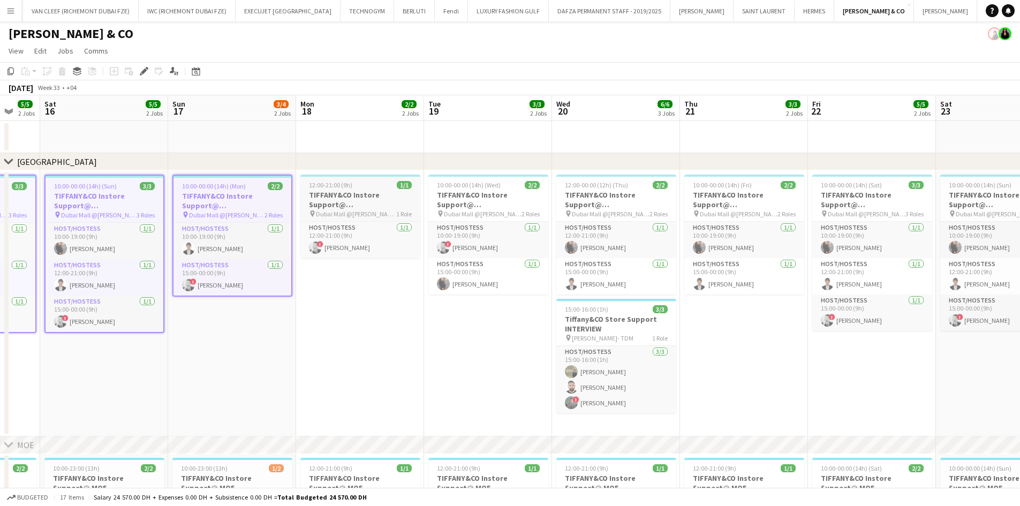
click at [374, 197] on h3 "TIFFANY&CO Instore Support@ [GEOGRAPHIC_DATA]" at bounding box center [360, 199] width 120 height 19
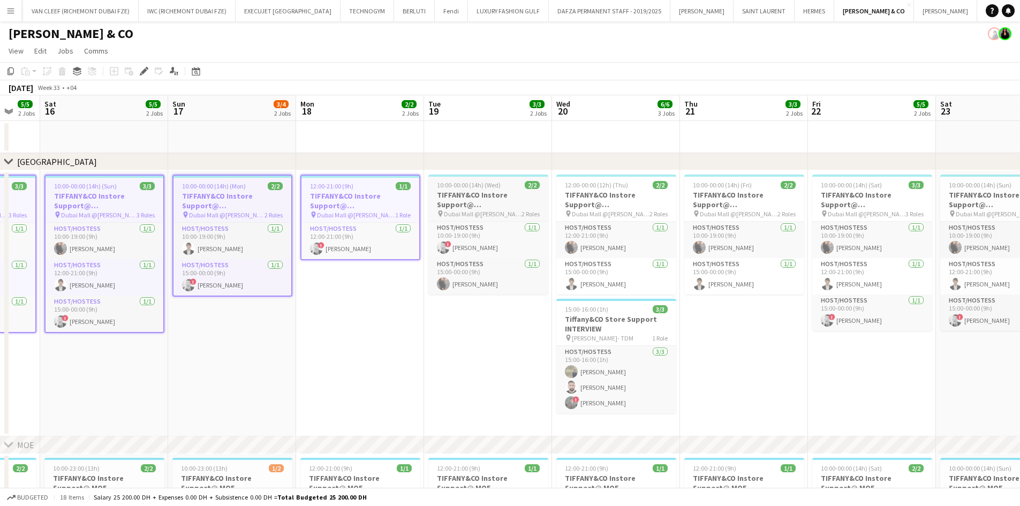
click at [465, 185] on span "10:00-00:00 (14h) (Wed)" at bounding box center [469, 185] width 64 height 8
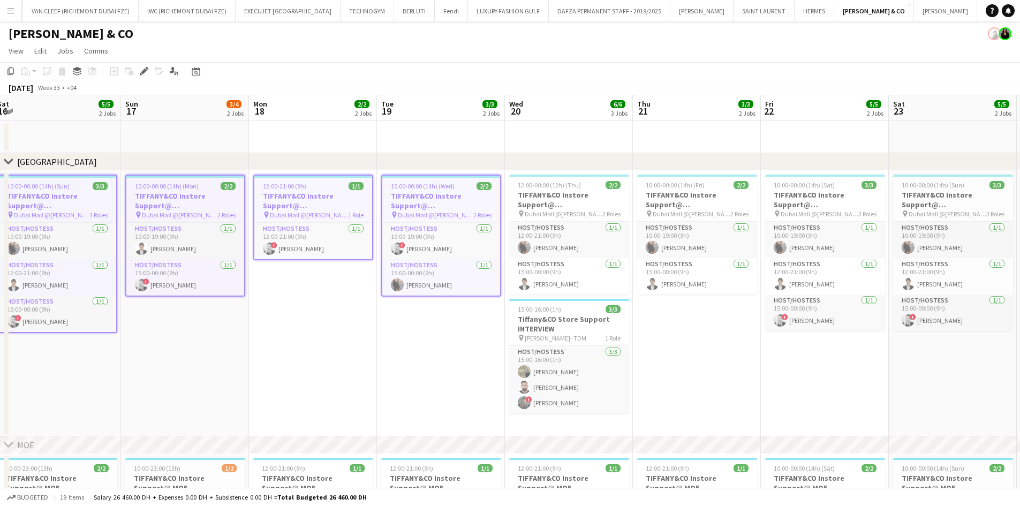
click at [181, 277] on app-calendar-viewport "Wed 13 3/3 2 Jobs Thu 14 3/3 2 Jobs Fri 15 5/5 2 Jobs Sat 16 5/5 2 Jobs Sun 17 …" at bounding box center [510, 372] width 1020 height 554
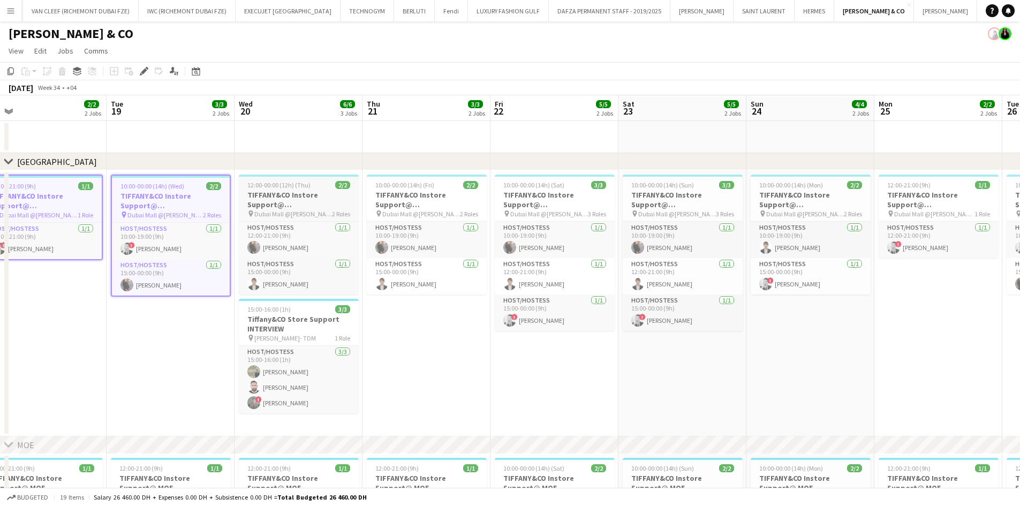
click at [273, 203] on h3 "TIFFANY&CO Instore Support@ [GEOGRAPHIC_DATA]" at bounding box center [299, 199] width 120 height 19
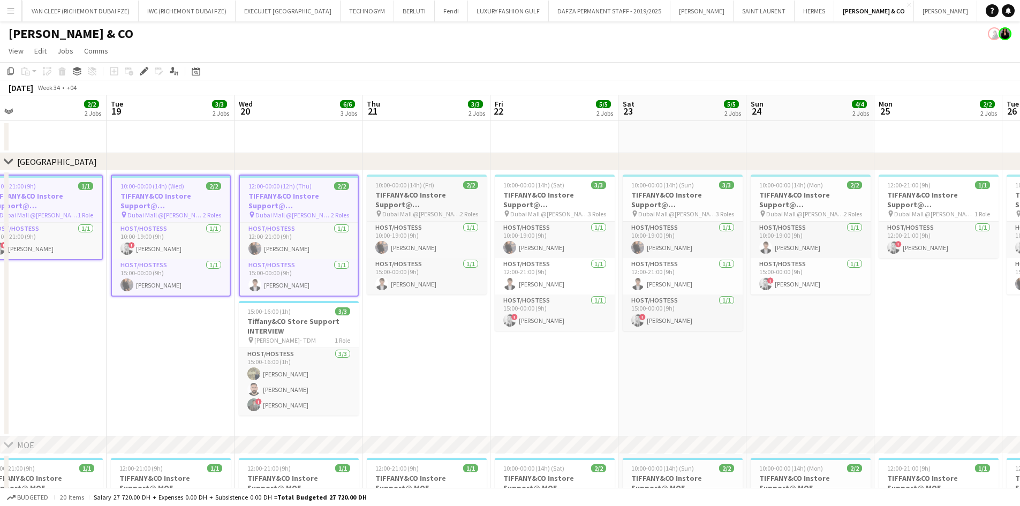
click at [430, 184] on span "10:00-00:00 (14h) (Fri)" at bounding box center [404, 185] width 59 height 8
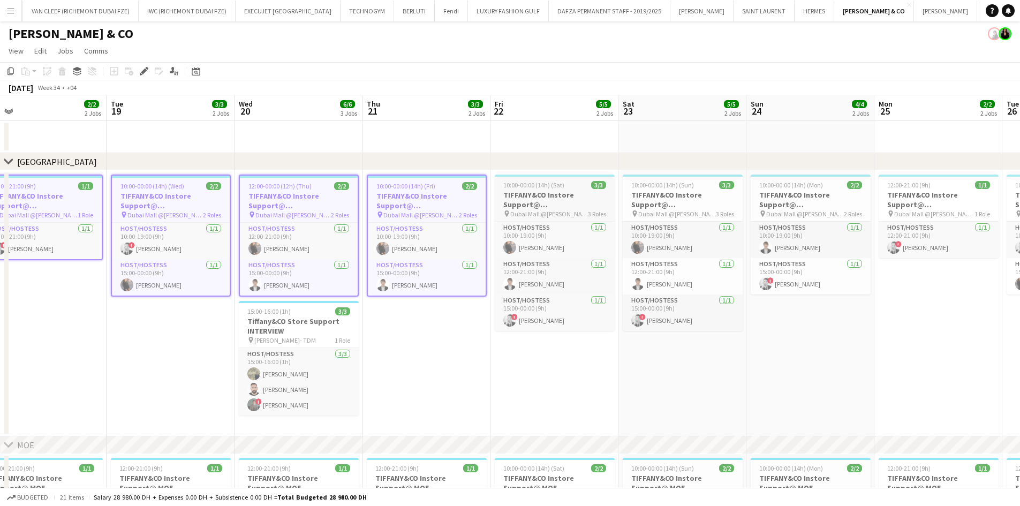
drag, startPoint x: 544, startPoint y: 195, endPoint x: 552, endPoint y: 197, distance: 8.7
click at [545, 195] on h3 "TIFFANY&CO Instore Support@ [GEOGRAPHIC_DATA]" at bounding box center [555, 199] width 120 height 19
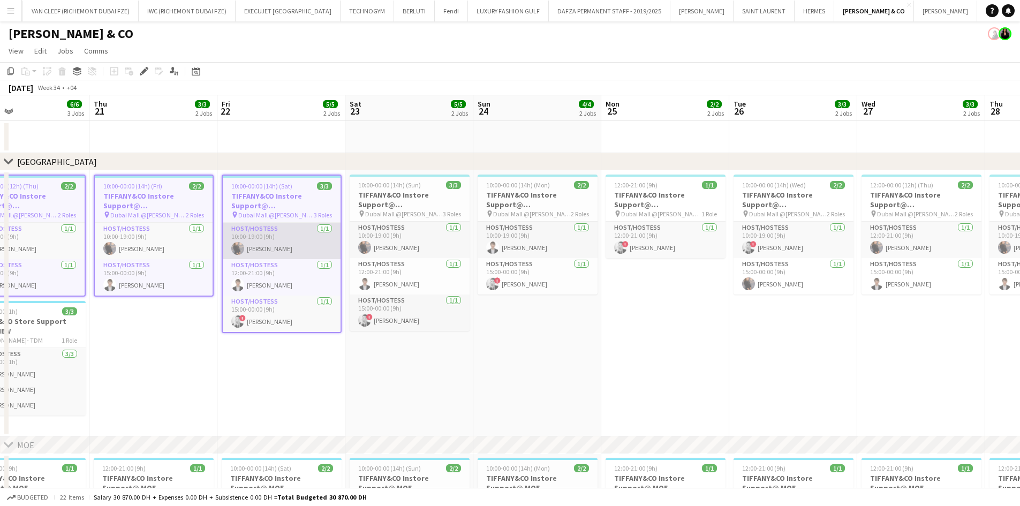
drag, startPoint x: 549, startPoint y: 223, endPoint x: 140, endPoint y: 244, distance: 409.6
click at [136, 247] on app-calendar-viewport "Sun 17 3/4 2 Jobs Mon 18 2/2 2 Jobs Tue 19 3/3 2 Jobs Wed 20 6/6 3 Jobs Thu 21 …" at bounding box center [510, 372] width 1020 height 554
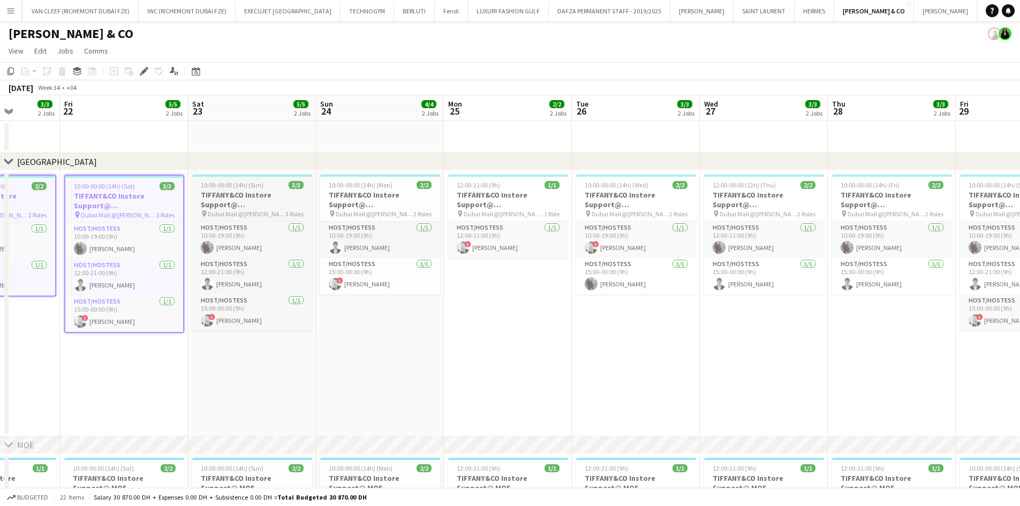
click at [258, 204] on h3 "TIFFANY&CO Instore Support@ [GEOGRAPHIC_DATA]" at bounding box center [252, 199] width 120 height 19
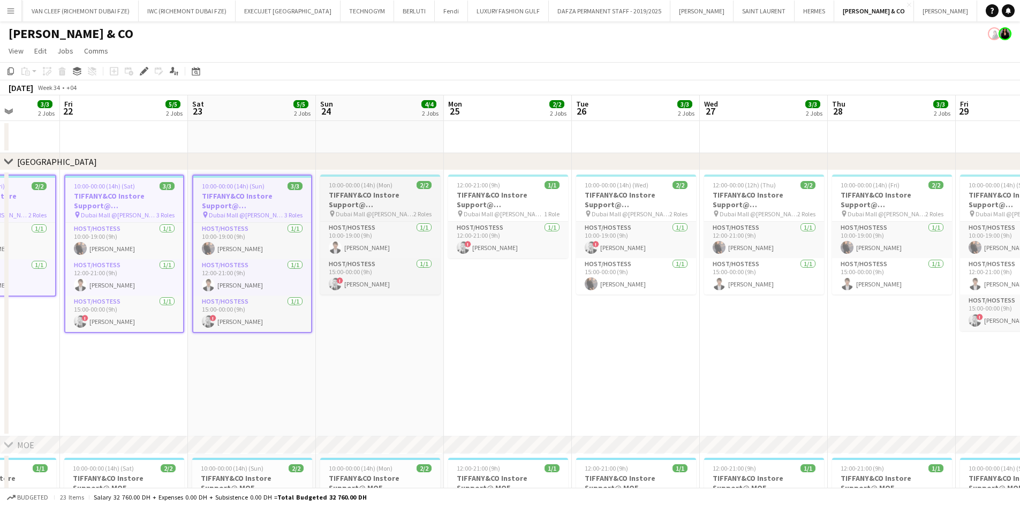
click at [364, 202] on h3 "TIFFANY&CO Instore Support@ [GEOGRAPHIC_DATA]" at bounding box center [380, 199] width 120 height 19
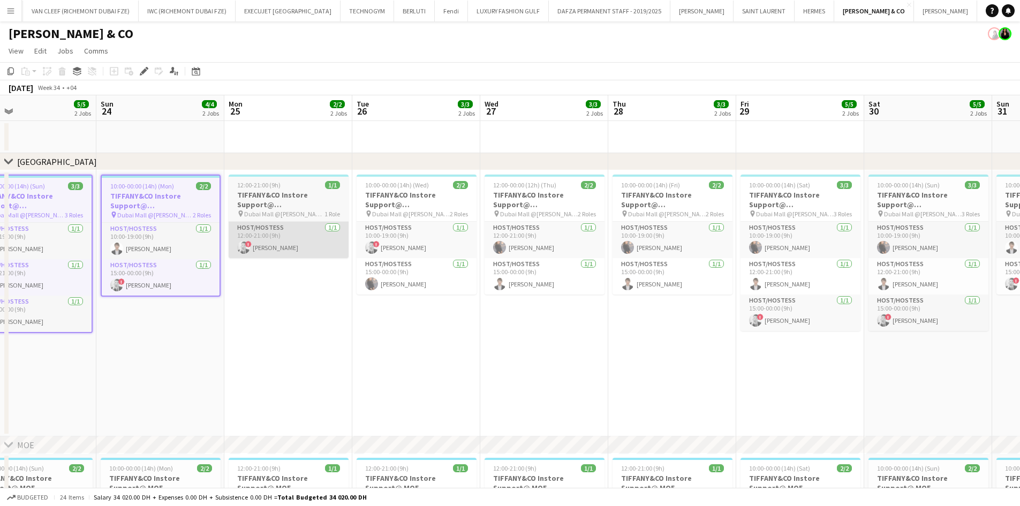
drag, startPoint x: 311, startPoint y: 215, endPoint x: 223, endPoint y: 227, distance: 89.1
click at [221, 228] on app-calendar-viewport "Wed 20 6/6 3 Jobs Thu 21 3/3 2 Jobs Fri 22 5/5 2 Jobs Sat 23 5/5 2 Jobs Sun 24 …" at bounding box center [510, 372] width 1020 height 554
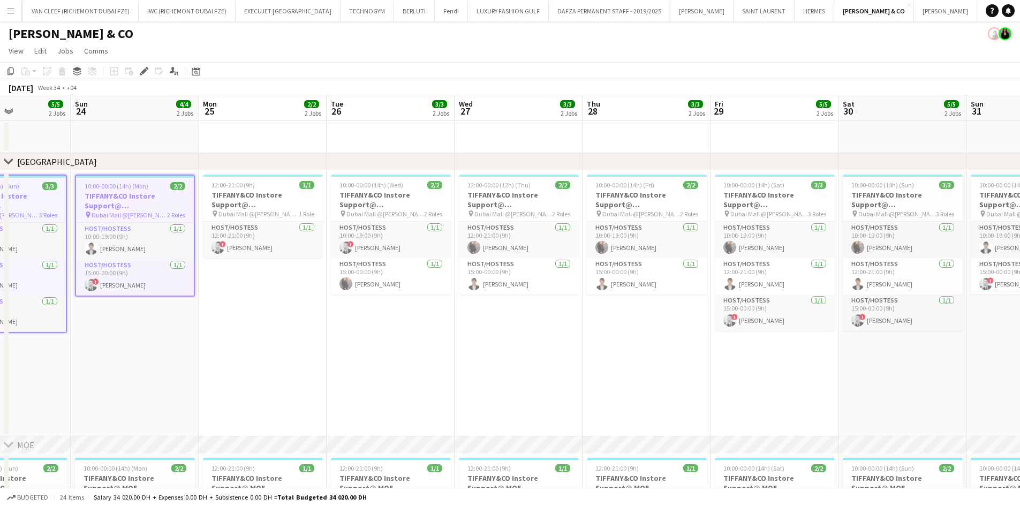
click at [249, 212] on span "Dubai Mall @[PERSON_NAME]" at bounding box center [258, 214] width 80 height 8
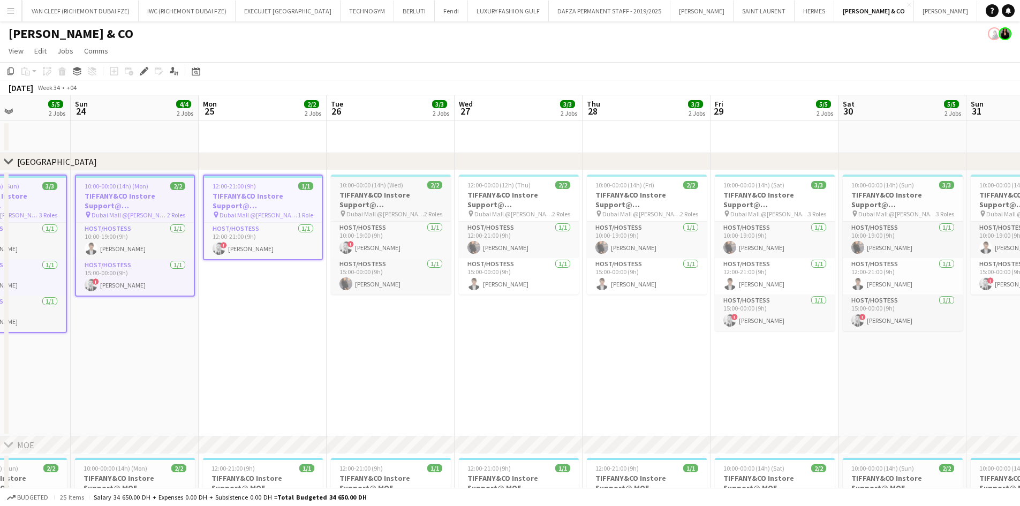
click at [371, 192] on h3 "TIFFANY&CO Instore Support@ [GEOGRAPHIC_DATA]" at bounding box center [391, 199] width 120 height 19
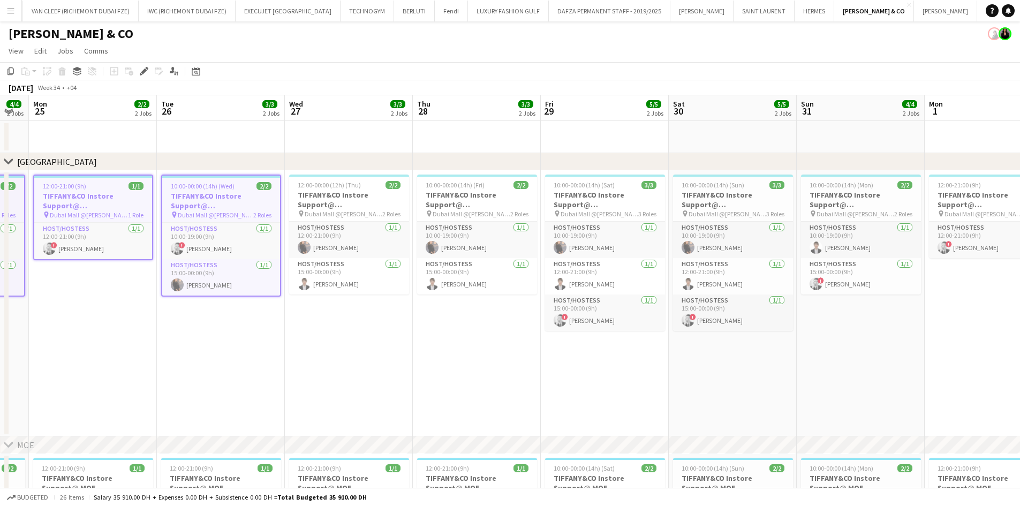
drag, startPoint x: 363, startPoint y: 230, endPoint x: 227, endPoint y: 238, distance: 135.7
click at [227, 238] on app-calendar-viewport "Fri 22 5/5 2 Jobs Sat 23 5/5 2 Jobs Sun 24 4/4 2 Jobs Mon 25 2/2 2 Jobs Tue 26 …" at bounding box center [510, 372] width 1020 height 554
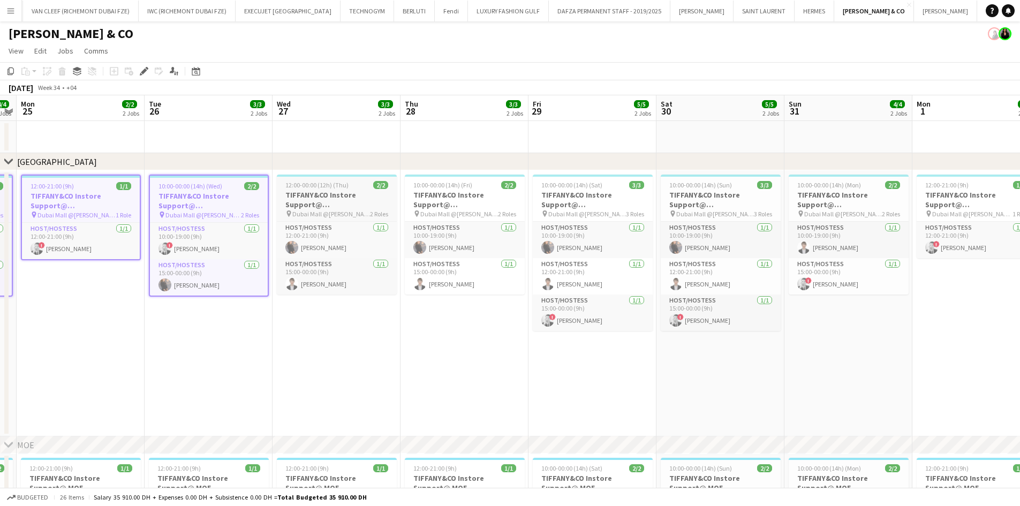
click at [293, 205] on h3 "TIFFANY&CO Instore Support@ [GEOGRAPHIC_DATA]" at bounding box center [337, 199] width 120 height 19
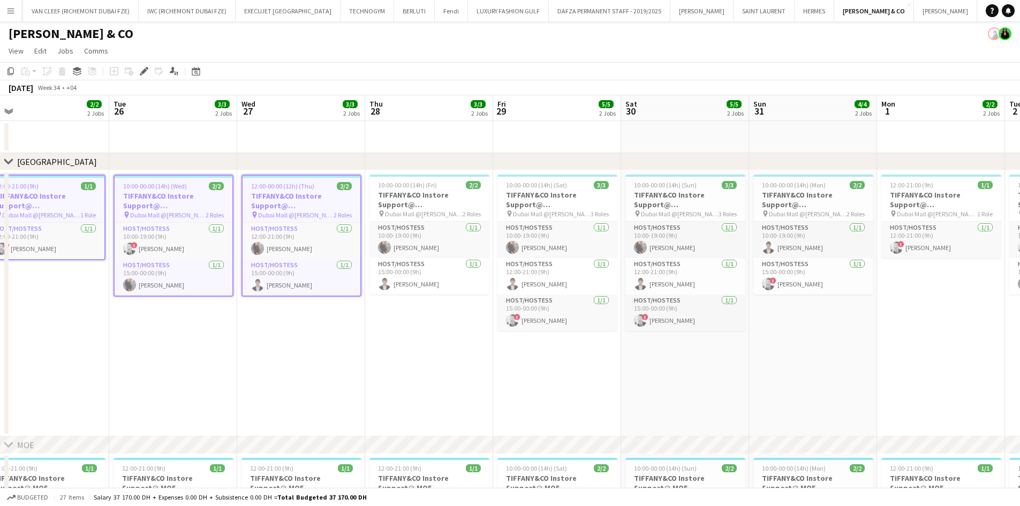
drag, startPoint x: 313, startPoint y: 229, endPoint x: 220, endPoint y: 241, distance: 94.0
click at [220, 241] on app-calendar-viewport "Fri 22 5/5 2 Jobs Sat 23 5/5 2 Jobs Sun 24 4/4 2 Jobs Mon 25 2/2 2 Jobs Tue 26 …" at bounding box center [510, 372] width 1020 height 554
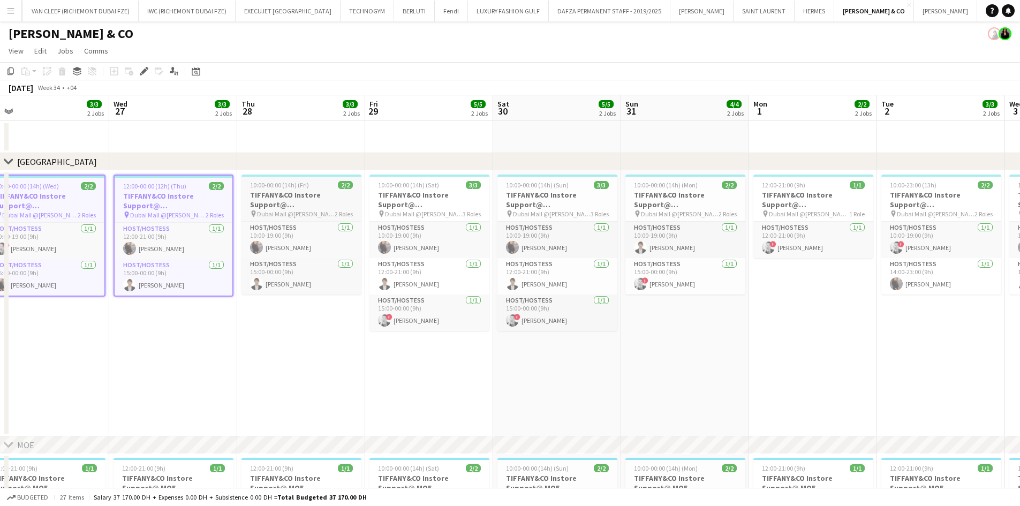
scroll to position [0, 405]
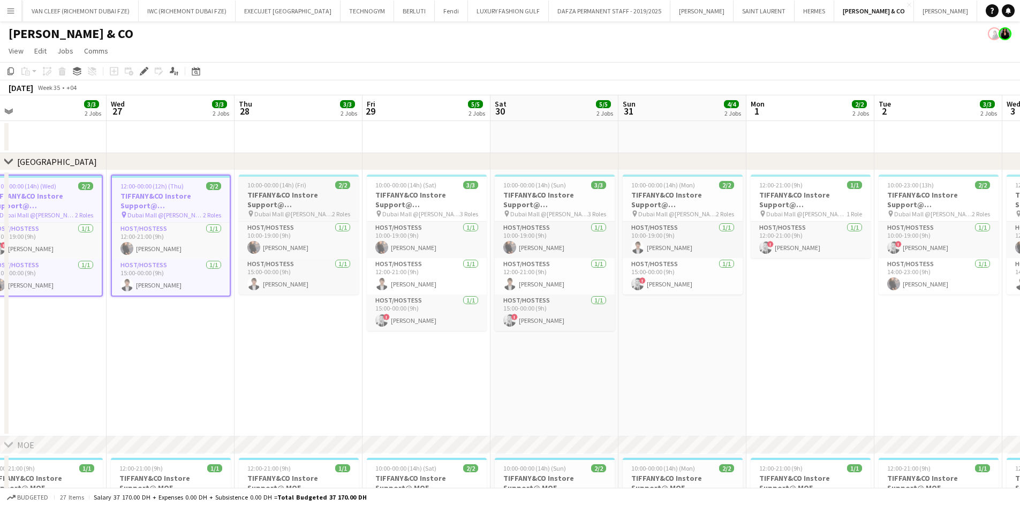
click at [309, 208] on h3 "TIFFANY&CO Instore Support@ [GEOGRAPHIC_DATA]" at bounding box center [299, 199] width 120 height 19
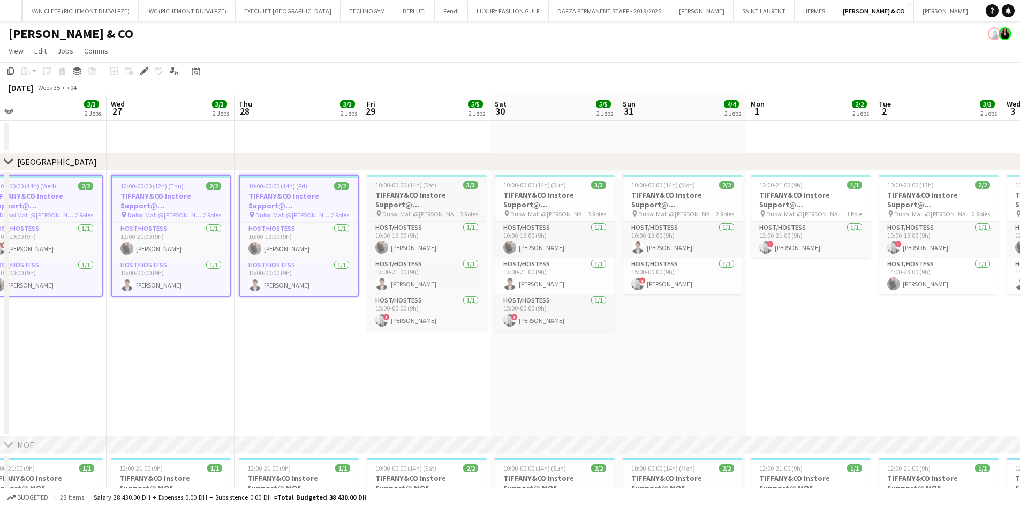
click at [392, 194] on h3 "TIFFANY&CO Instore Support@ [GEOGRAPHIC_DATA]" at bounding box center [427, 199] width 120 height 19
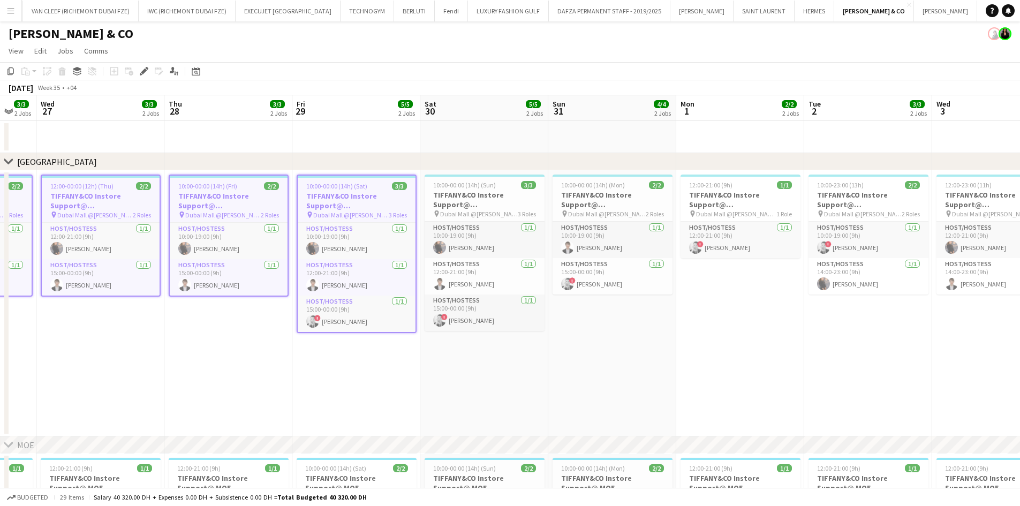
drag, startPoint x: 364, startPoint y: 228, endPoint x: 21, endPoint y: 256, distance: 343.9
click at [31, 256] on app-calendar-viewport "Sun 24 4/4 2 Jobs Mon 25 2/2 2 Jobs Tue 26 3/3 2 Jobs Wed 27 3/3 2 Jobs Thu 28 …" at bounding box center [510, 372] width 1020 height 554
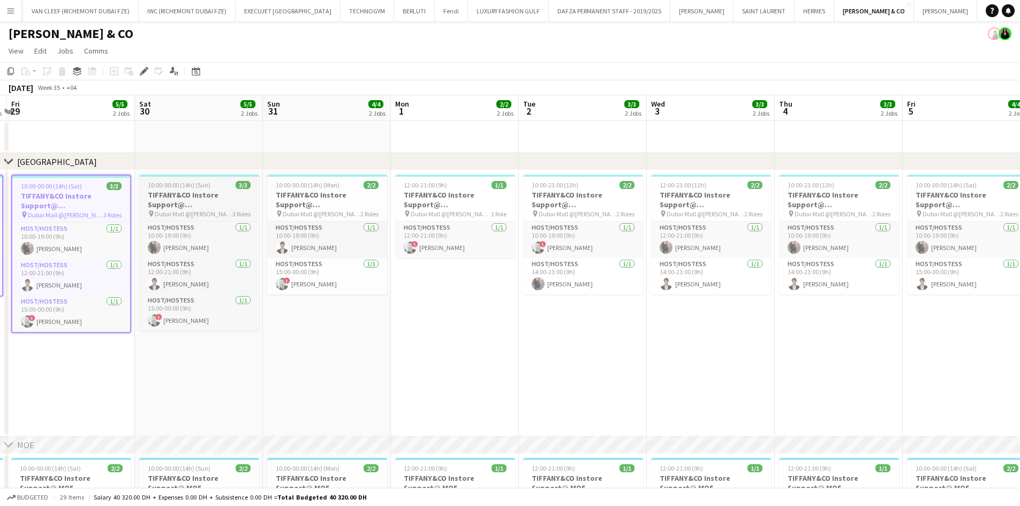
click at [156, 202] on h3 "TIFFANY&CO Instore Support@ [GEOGRAPHIC_DATA]" at bounding box center [199, 199] width 120 height 19
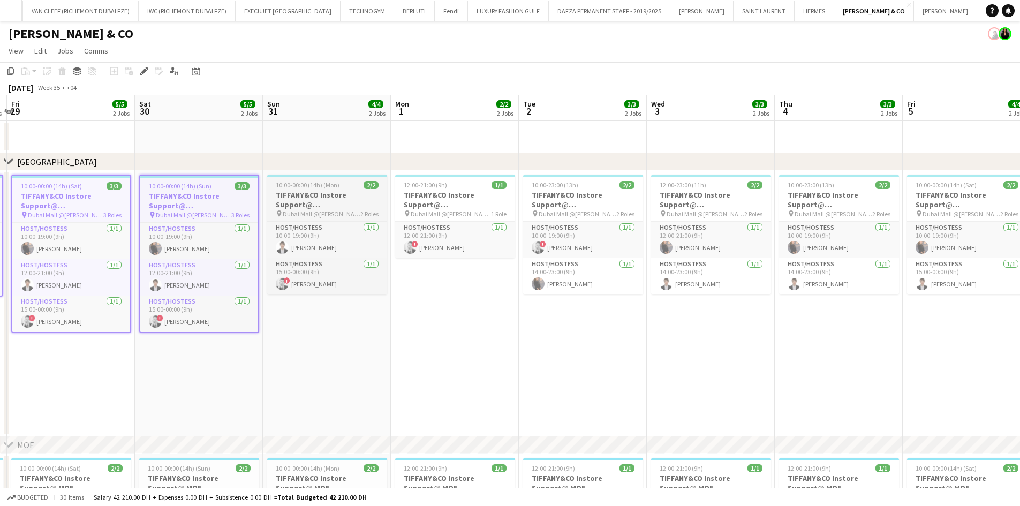
click at [275, 197] on h3 "TIFFANY&CO Instore Support@ [GEOGRAPHIC_DATA]" at bounding box center [327, 199] width 120 height 19
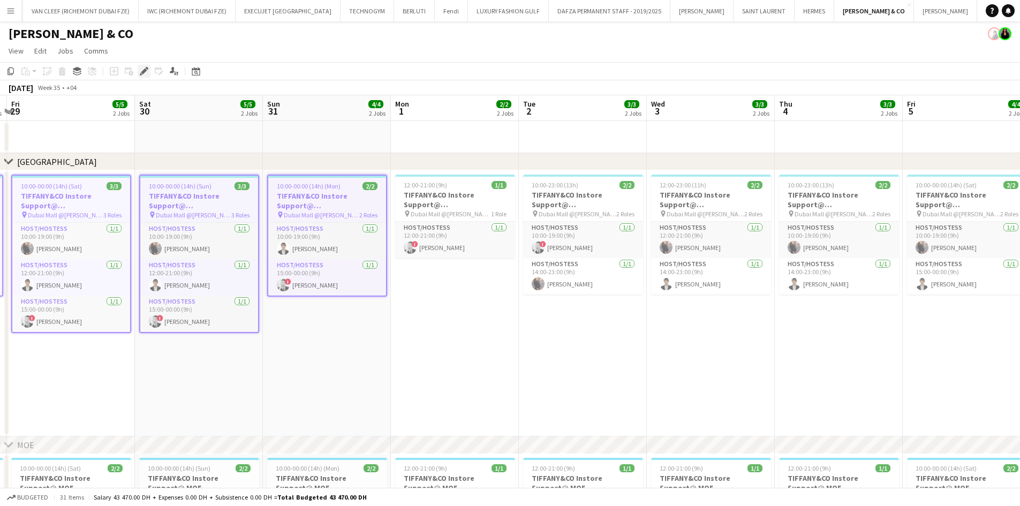
click at [141, 72] on icon "Edit" at bounding box center [144, 71] width 9 height 9
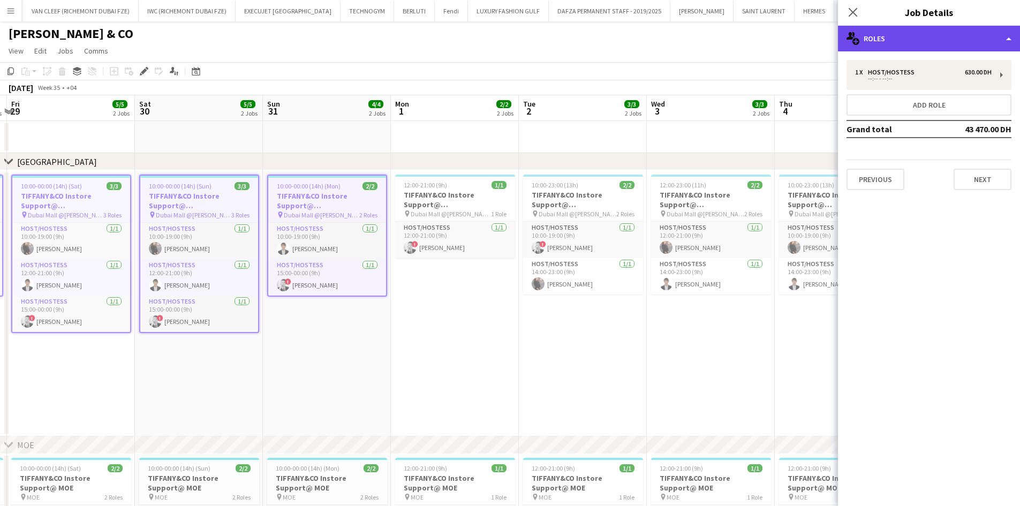
click at [677, 37] on icon at bounding box center [850, 35] width 7 height 7
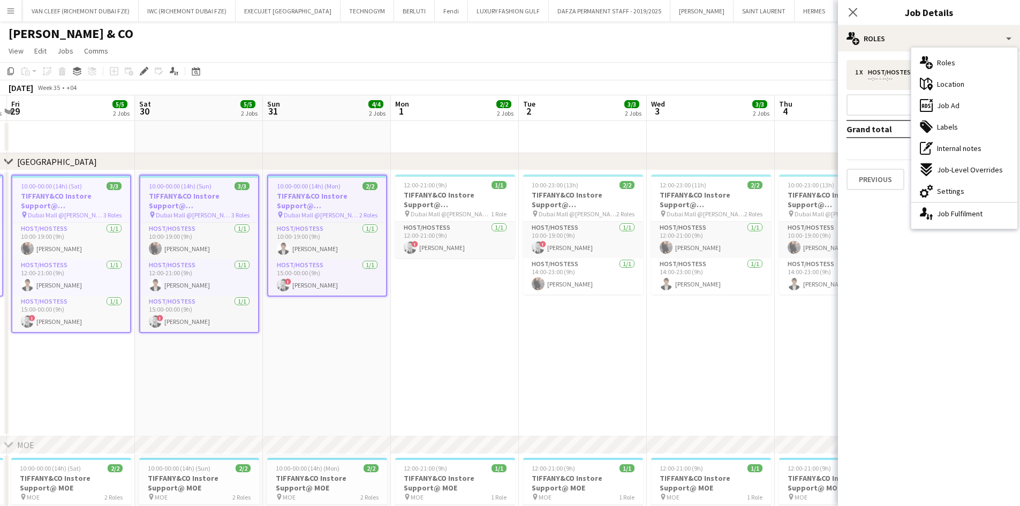
click at [677, 127] on span "Labels" at bounding box center [947, 127] width 21 height 10
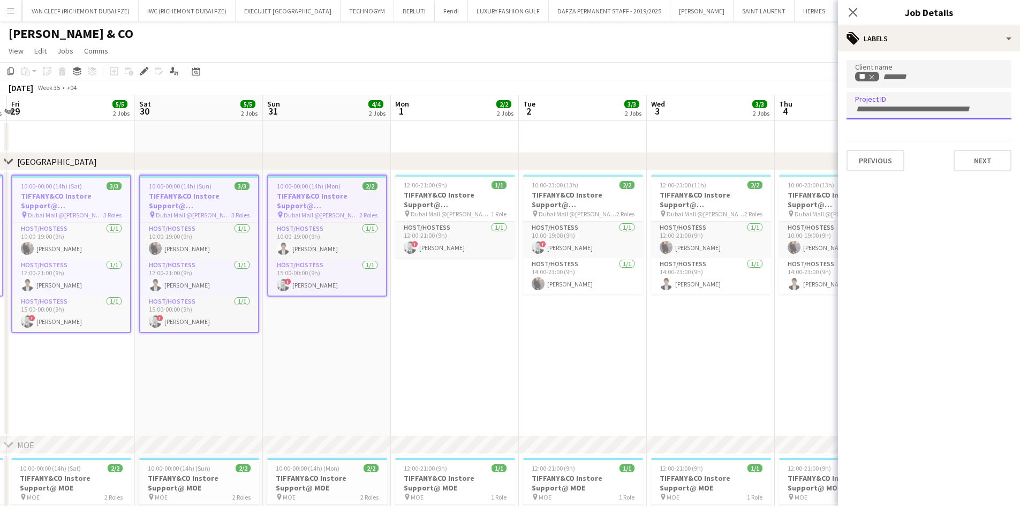
click at [677, 105] on input "Type to search project ID labels..." at bounding box center [929, 109] width 148 height 10
paste input "**********"
type input "**********"
click at [677, 69] on app-toolbar "Copy Paste Paste Ctrl+V Paste with crew Ctrl+Shift+V Paste linked Job [GEOGRAPH…" at bounding box center [510, 71] width 1020 height 18
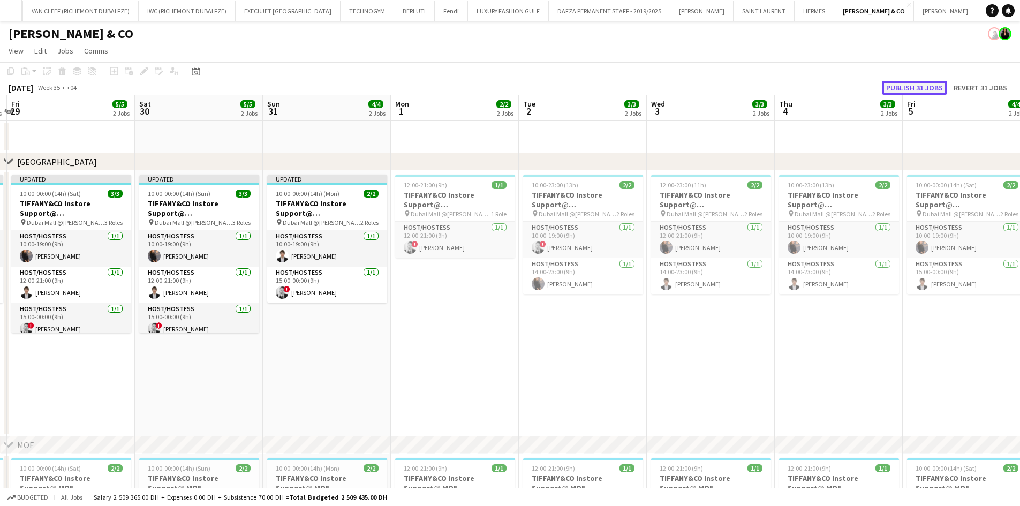
click at [677, 87] on button "Publish 31 jobs" at bounding box center [914, 88] width 65 height 14
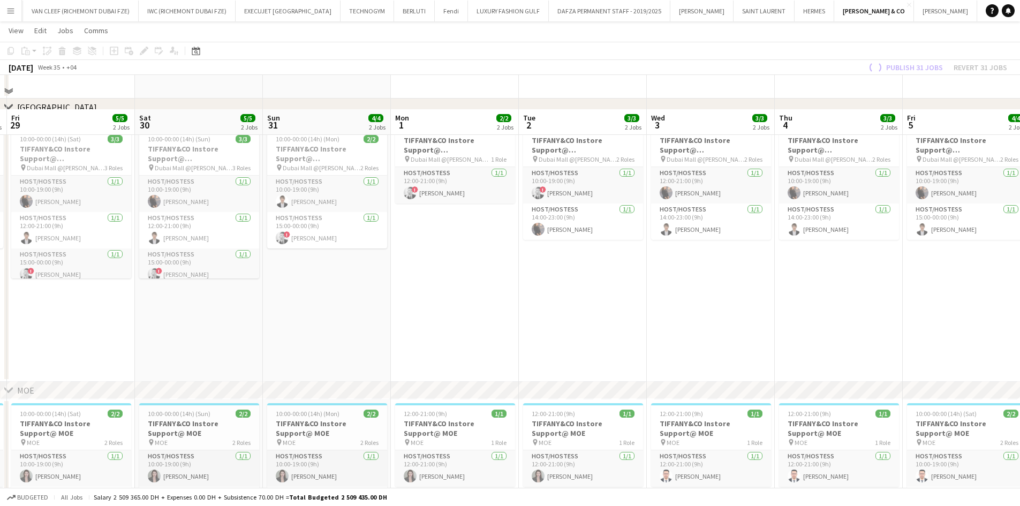
scroll to position [161, 0]
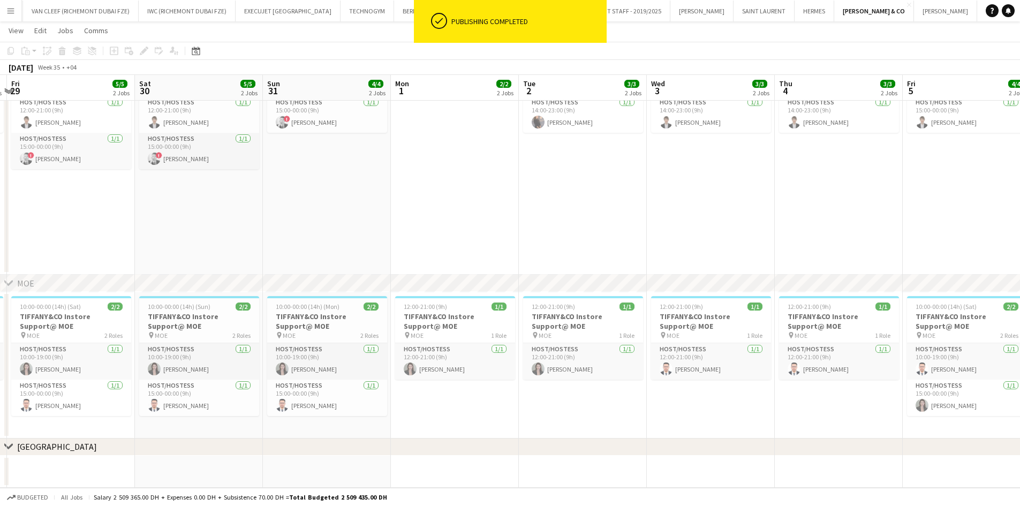
drag, startPoint x: 335, startPoint y: 348, endPoint x: 484, endPoint y: 331, distance: 150.3
click at [490, 331] on app-calendar-viewport "Tue 26 3/3 2 Jobs Wed 27 3/3 2 Jobs Thu 28 3/3 2 Jobs Fri 29 5/5 2 Jobs Sat 30 …" at bounding box center [510, 184] width 1020 height 607
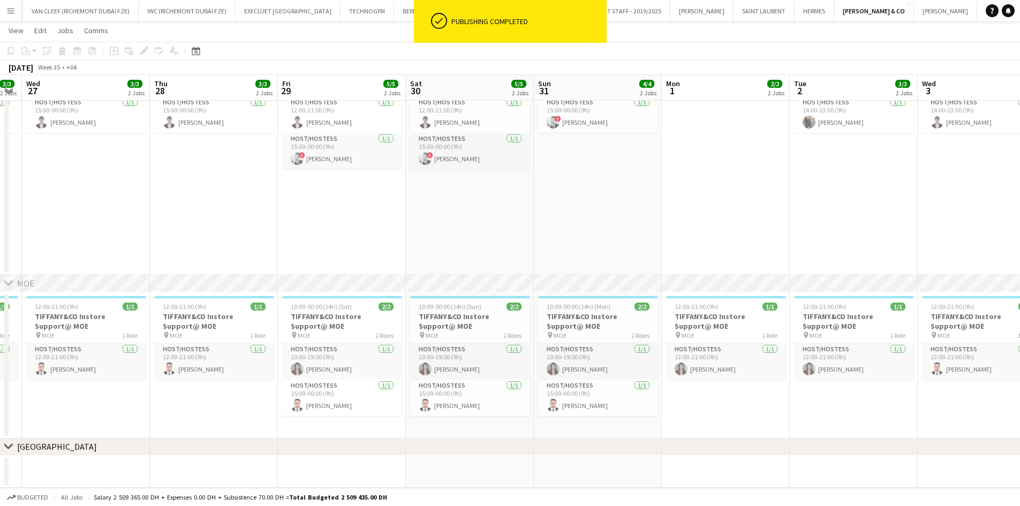
click at [460, 327] on app-calendar-viewport "Mon 25 2/2 2 Jobs Tue 26 3/3 2 Jobs Wed 27 3/3 2 Jobs Thu 28 3/3 2 Jobs Fri 29 …" at bounding box center [510, 184] width 1020 height 607
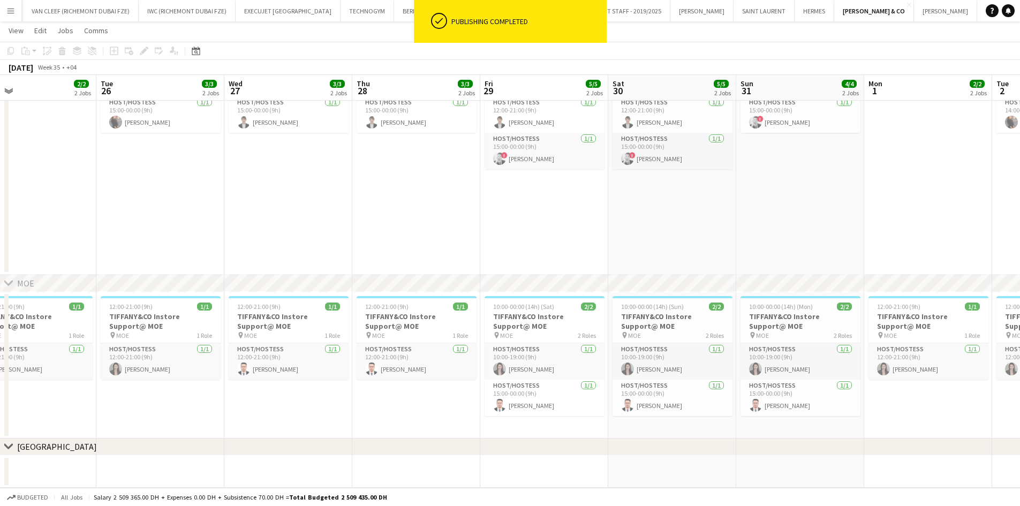
drag, startPoint x: 462, startPoint y: 306, endPoint x: 504, endPoint y: 306, distance: 41.8
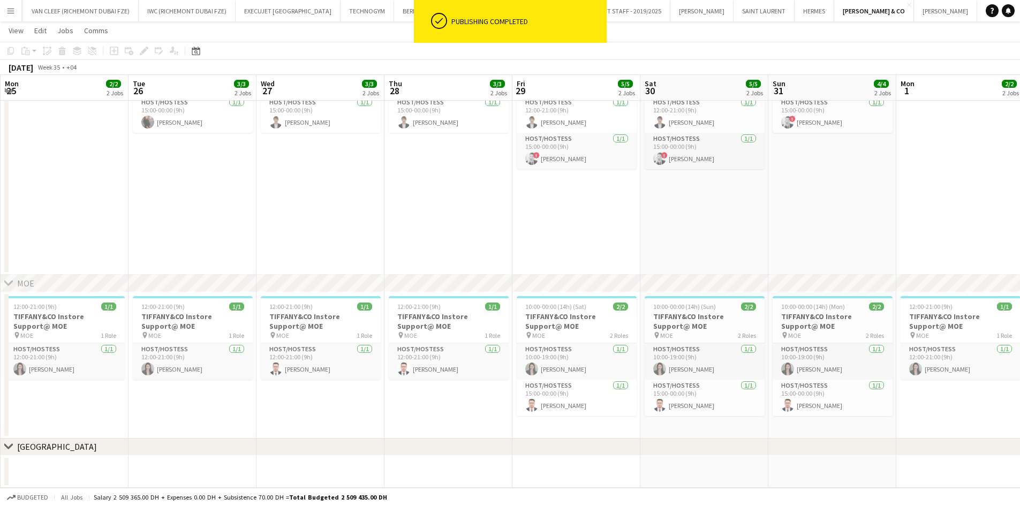
click at [504, 306] on app-calendar-viewport "Sat 23 5/5 2 Jobs Sun 24 4/4 2 Jobs Mon 25 2/2 2 Jobs Tue 26 3/3 2 Jobs Wed 27 …" at bounding box center [510, 184] width 1020 height 607
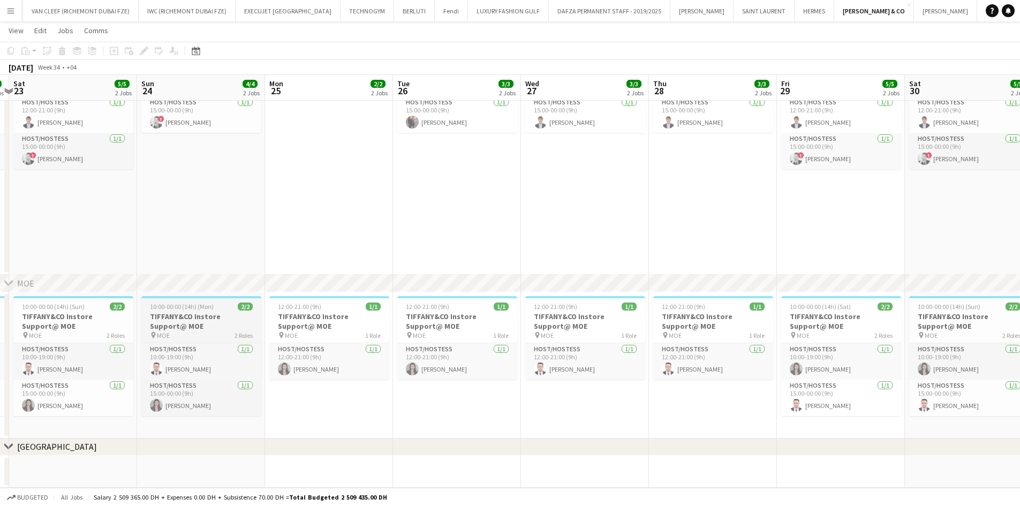
drag, startPoint x: 206, startPoint y: 343, endPoint x: 349, endPoint y: 337, distance: 143.1
click at [349, 336] on app-calendar-viewport "Thu 21 3/3 2 Jobs Fri 22 5/5 2 Jobs Sat 23 5/5 2 Jobs Sun 24 4/4 2 Jobs Mon 25 …" at bounding box center [510, 184] width 1020 height 607
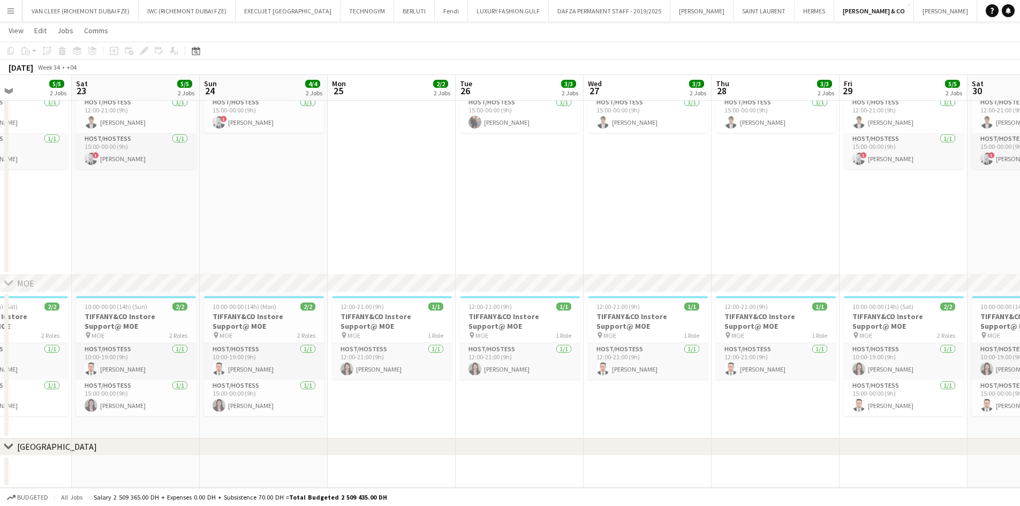
drag, startPoint x: 186, startPoint y: 352, endPoint x: 360, endPoint y: 339, distance: 174.5
click at [353, 339] on app-calendar-viewport "Wed 20 6/6 3 Jobs Thu 21 3/3 2 Jobs Fri 22 5/5 2 Jobs Sat 23 5/5 2 Jobs Sun 24 …" at bounding box center [510, 184] width 1020 height 607
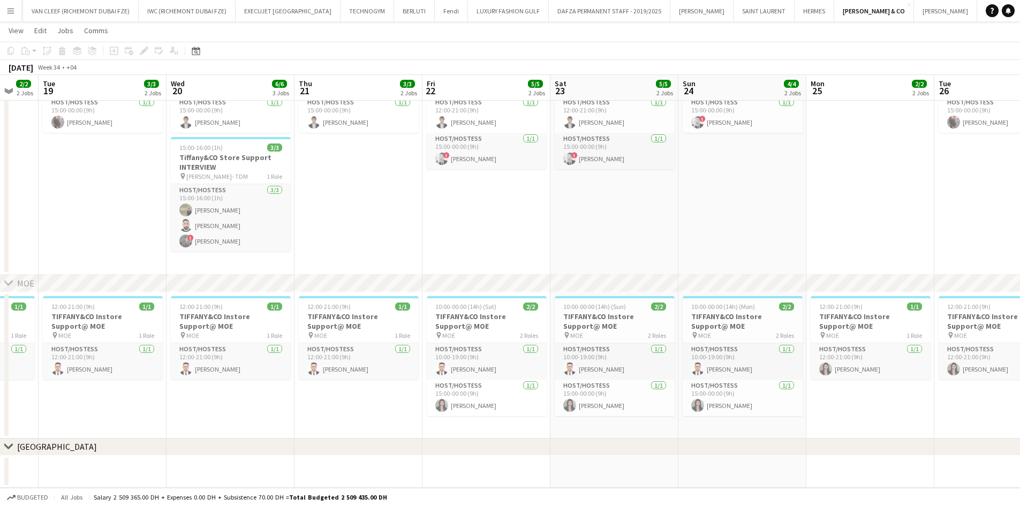
drag, startPoint x: 375, startPoint y: 320, endPoint x: 398, endPoint y: 320, distance: 23.0
click at [398, 320] on app-calendar-viewport "Sun 17 3/4 2 Jobs Mon 18 2/2 2 Jobs Tue 19 3/3 2 Jobs Wed 20 6/6 3 Jobs Thu 21 …" at bounding box center [510, 184] width 1020 height 607
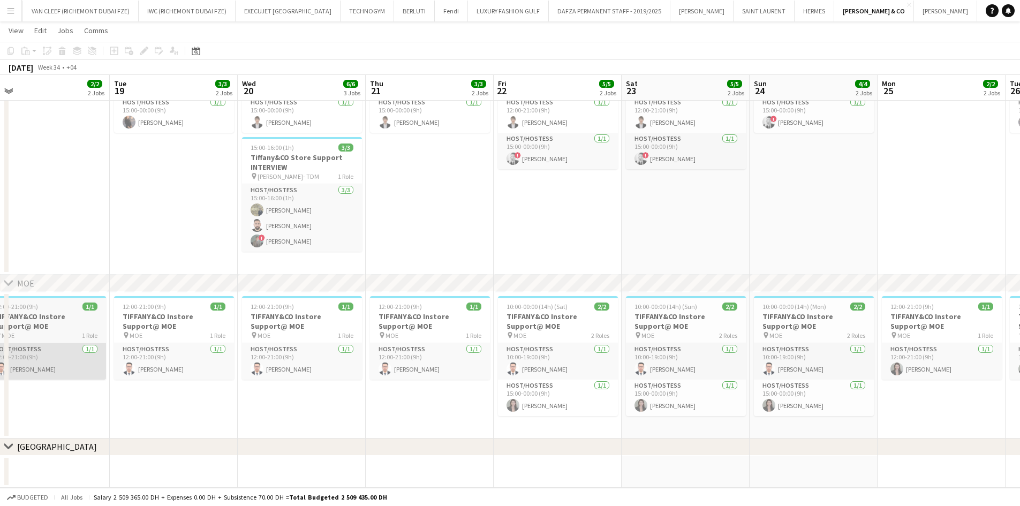
click at [312, 341] on app-calendar-viewport "Sat 16 5/5 2 Jobs Sun 17 3/4 2 Jobs Mon 18 2/2 2 Jobs Tue 19 3/3 2 Jobs Wed 20 …" at bounding box center [510, 184] width 1020 height 607
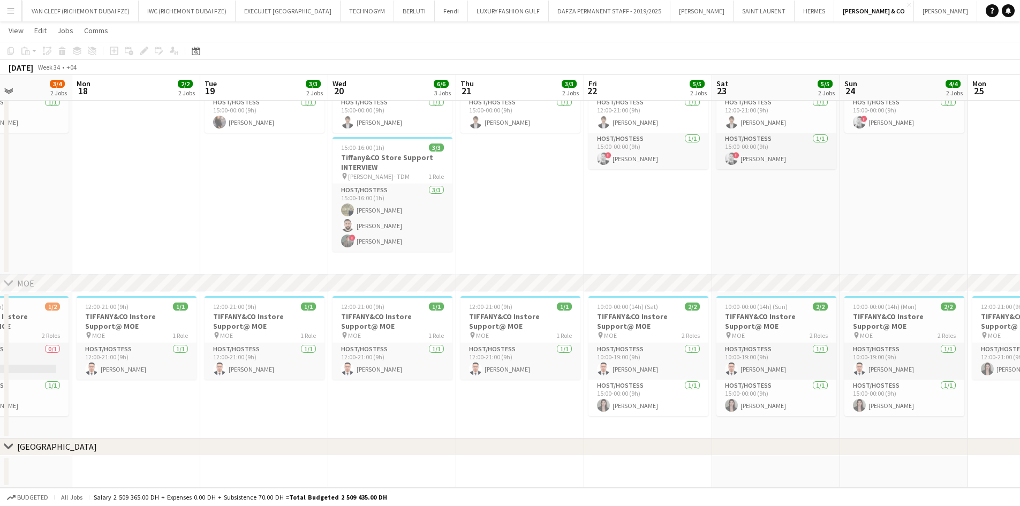
drag, startPoint x: 319, startPoint y: 333, endPoint x: 305, endPoint y: 331, distance: 14.5
click at [342, 331] on app-calendar-viewport "Fri 15 5/5 2 Jobs Sat 16 5/5 2 Jobs Sun 17 3/4 2 Jobs Mon 18 2/2 2 Jobs Tue 19 …" at bounding box center [510, 184] width 1020 height 607
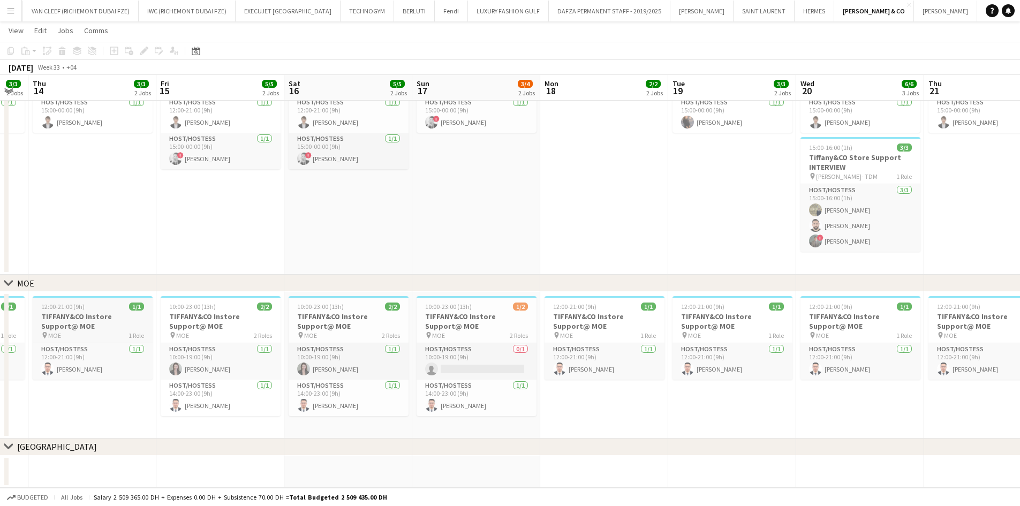
drag, startPoint x: 347, startPoint y: 326, endPoint x: 159, endPoint y: 339, distance: 189.0
click at [403, 328] on app-calendar-viewport "Tue 12 4/4 2 Jobs Wed 13 3/3 2 Jobs Thu 14 3/3 2 Jobs Fri 15 5/5 2 Jobs Sat 16 …" at bounding box center [510, 184] width 1020 height 607
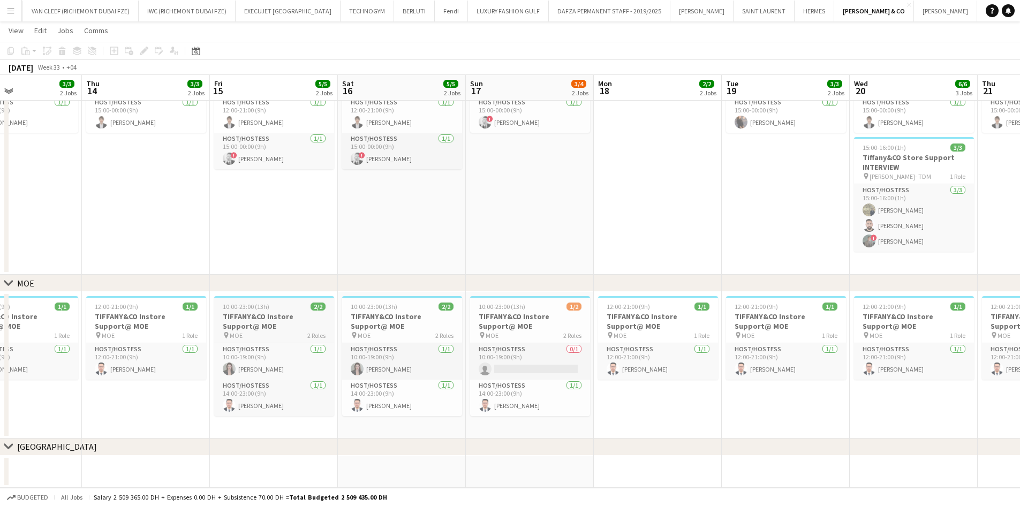
drag, startPoint x: 313, startPoint y: 328, endPoint x: 395, endPoint y: 329, distance: 81.9
click at [418, 328] on app-calendar-viewport "Mon 11 2/2 2 Jobs Tue 12 4/4 2 Jobs Wed 13 3/3 2 Jobs Thu 14 3/3 2 Jobs Fri 15 …" at bounding box center [510, 184] width 1020 height 607
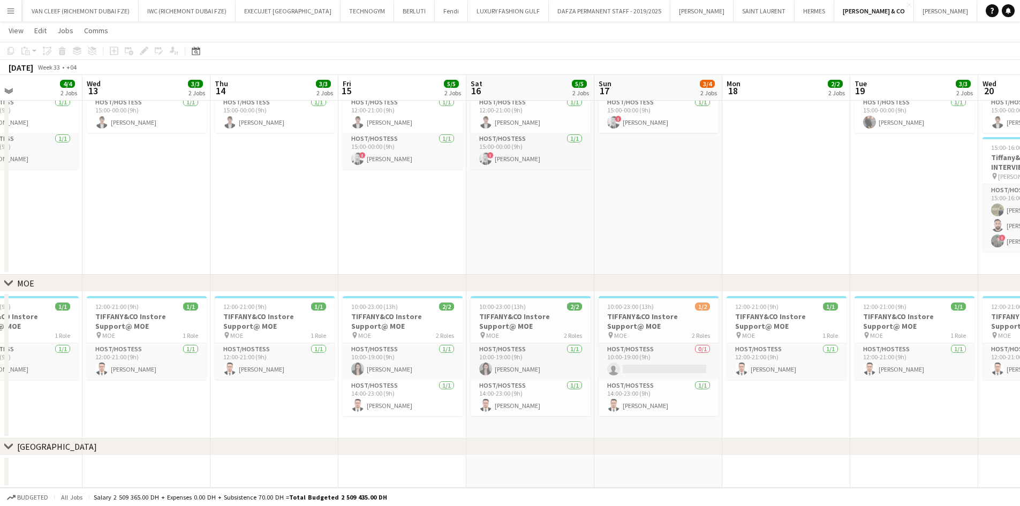
drag, startPoint x: 299, startPoint y: 330, endPoint x: 410, endPoint y: 318, distance: 111.0
click at [408, 318] on app-calendar-viewport "Sun 10 3/3 2 Jobs Mon 11 2/2 2 Jobs Tue 12 4/4 2 Jobs Wed 13 3/3 2 Jobs Thu 14 …" at bounding box center [510, 184] width 1020 height 607
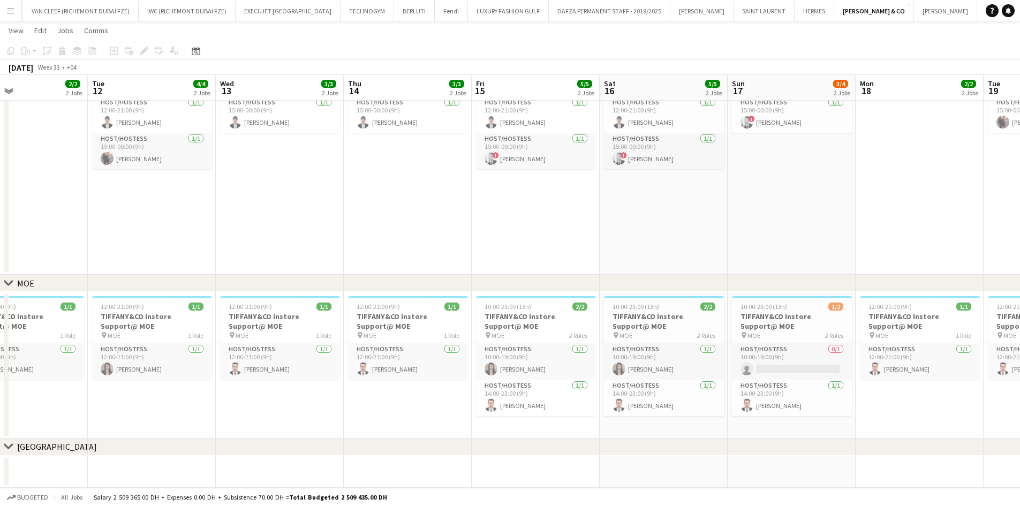
drag, startPoint x: 335, startPoint y: 316, endPoint x: 411, endPoint y: 315, distance: 75.5
click at [411, 315] on app-calendar-viewport "Sat 9 4/4 2 Jobs Sun 10 3/3 2 Jobs Mon 11 2/2 2 Jobs Tue 12 4/4 2 Jobs Wed 13 3…" at bounding box center [510, 184] width 1020 height 607
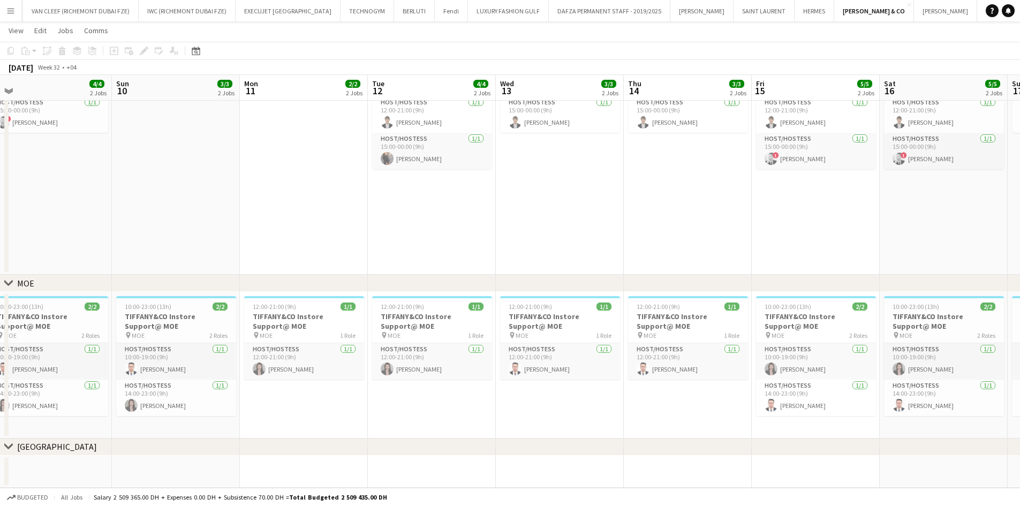
drag, startPoint x: 155, startPoint y: 338, endPoint x: 348, endPoint y: 335, distance: 192.8
click at [348, 335] on app-calendar-viewport "Thu 7 3/3 2 Jobs Fri 8 4/4 2 Jobs Sat 9 4/4 2 Jobs Sun 10 3/3 2 Jobs Mon 11 2/2…" at bounding box center [510, 184] width 1020 height 607
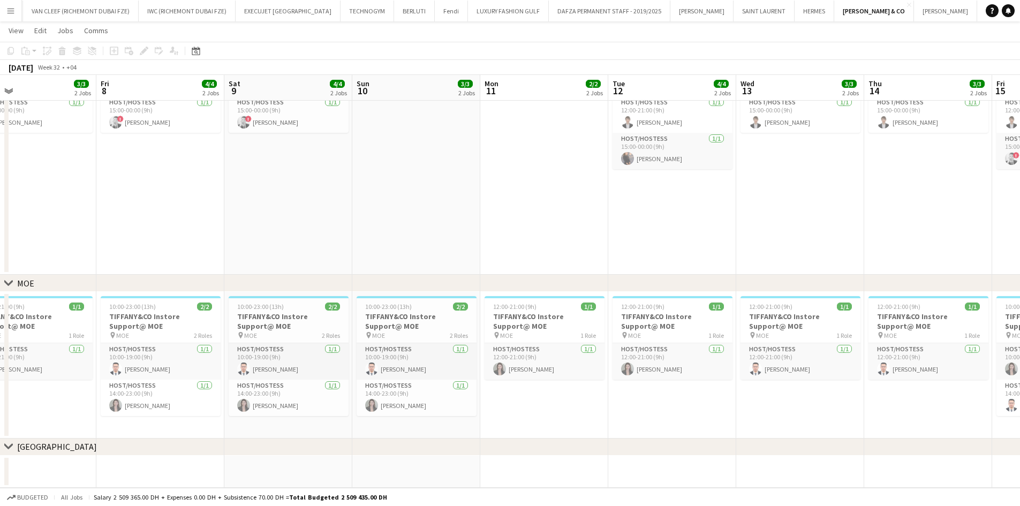
drag, startPoint x: 361, startPoint y: 331, endPoint x: 388, endPoint y: 331, distance: 26.2
click at [383, 331] on app-calendar-viewport "Tue 5 4/4 2 Jobs Wed 6 4/4 2 Jobs Thu 7 3/3 2 Jobs Fri 8 4/4 2 Jobs Sat 9 4/4 2…" at bounding box center [510, 184] width 1020 height 607
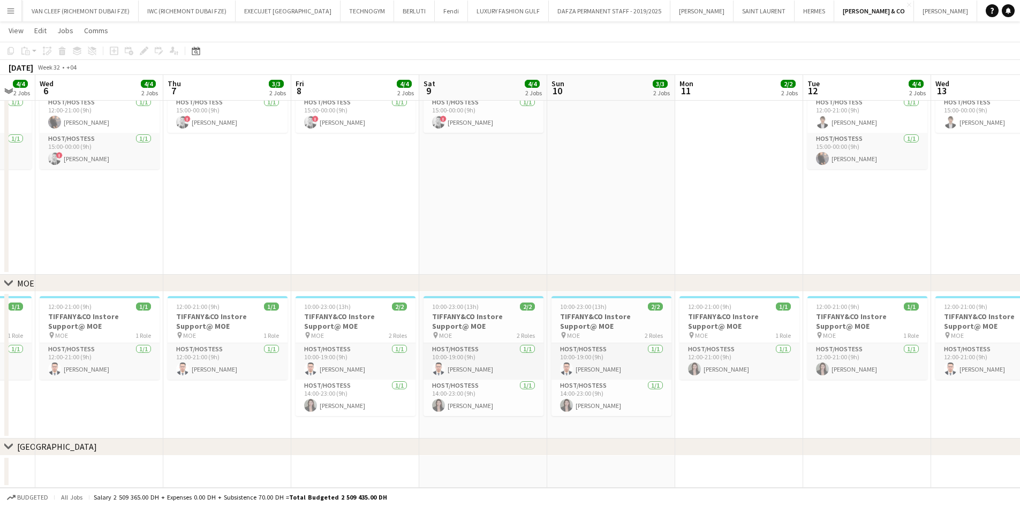
drag, startPoint x: 215, startPoint y: 323, endPoint x: 359, endPoint y: 322, distance: 143.5
click at [358, 322] on app-calendar-viewport "Mon 4 3/3 2 Jobs Tue 5 4/4 2 Jobs Wed 6 4/4 2 Jobs Thu 7 3/3 2 Jobs Fri 8 4/4 2…" at bounding box center [510, 184] width 1020 height 607
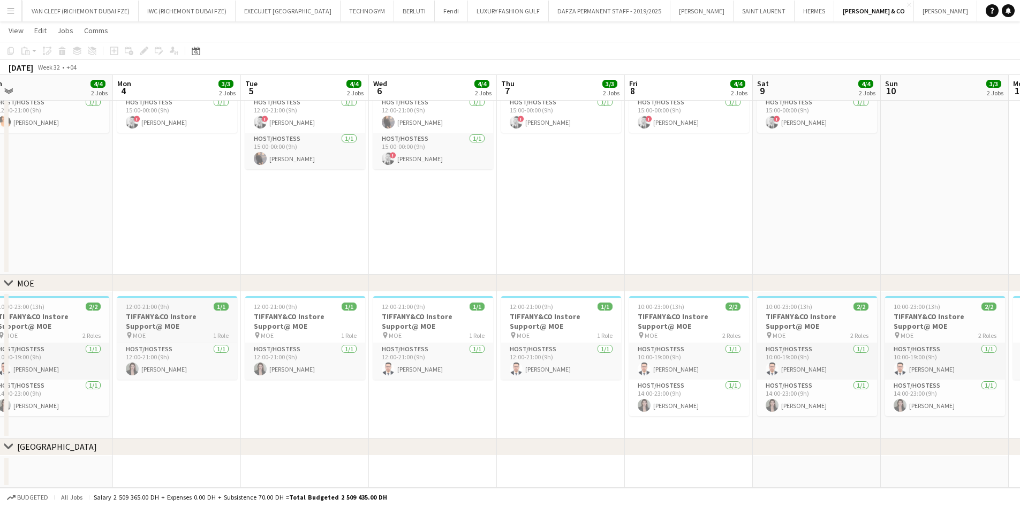
drag, startPoint x: 306, startPoint y: 315, endPoint x: 150, endPoint y: 329, distance: 155.9
click at [317, 316] on app-calendar-viewport "Fri 1 5/5 2 Jobs Sat 2 5/5 2 Jobs Sun 3 4/4 2 Jobs Mon 4 3/3 2 Jobs Tue 5 4/4 2…" at bounding box center [510, 184] width 1020 height 607
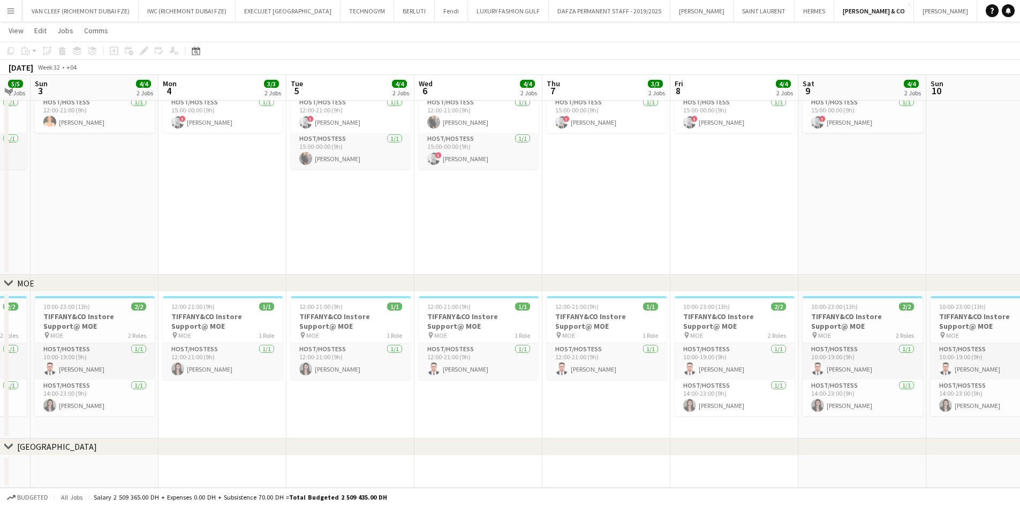
drag, startPoint x: 116, startPoint y: 323, endPoint x: 304, endPoint y: 327, distance: 188.0
click at [301, 327] on app-calendar-viewport "Fri 1 5/5 2 Jobs Sat 2 5/5 2 Jobs Sun 3 4/4 2 Jobs Mon 4 3/3 2 Jobs Tue 5 4/4 2…" at bounding box center [510, 184] width 1020 height 607
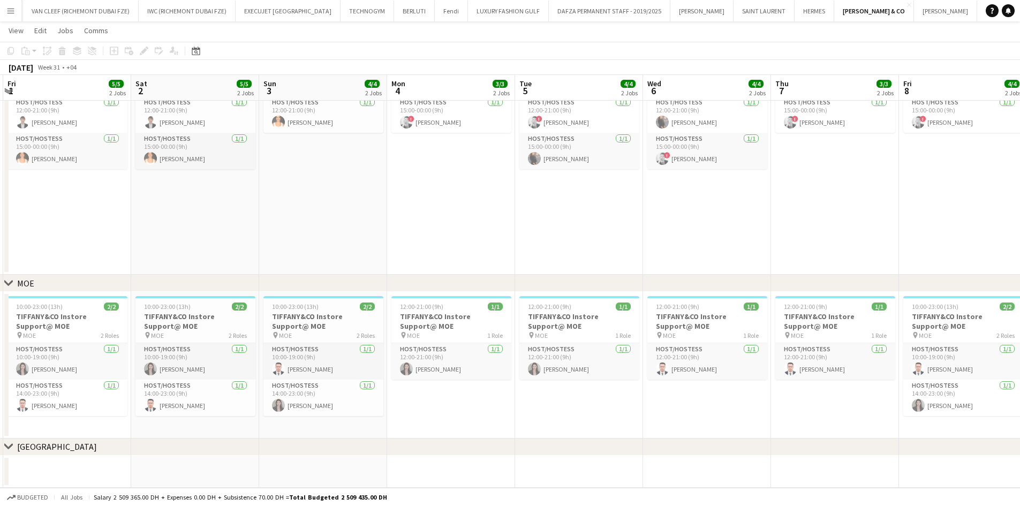
scroll to position [0, 378]
drag, startPoint x: 299, startPoint y: 328, endPoint x: 227, endPoint y: 345, distance: 74.3
click at [227, 345] on app-calendar-viewport "Tue 29 3/3 2 Jobs Wed 30 4/4 2 Jobs Thu 31 5/5 2 Jobs Fri 1 5/5 2 Jobs Sat 2 5/…" at bounding box center [510, 184] width 1020 height 607
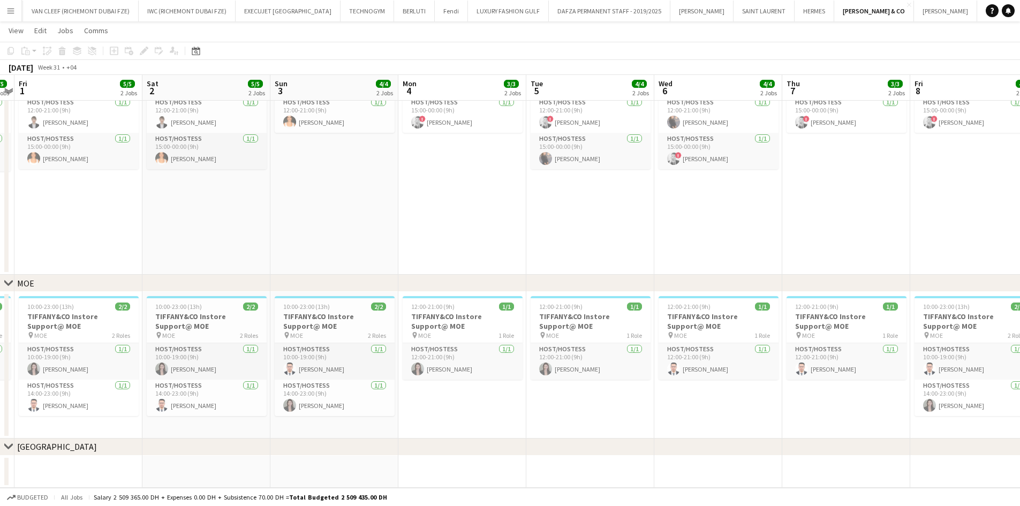
scroll to position [0, 358]
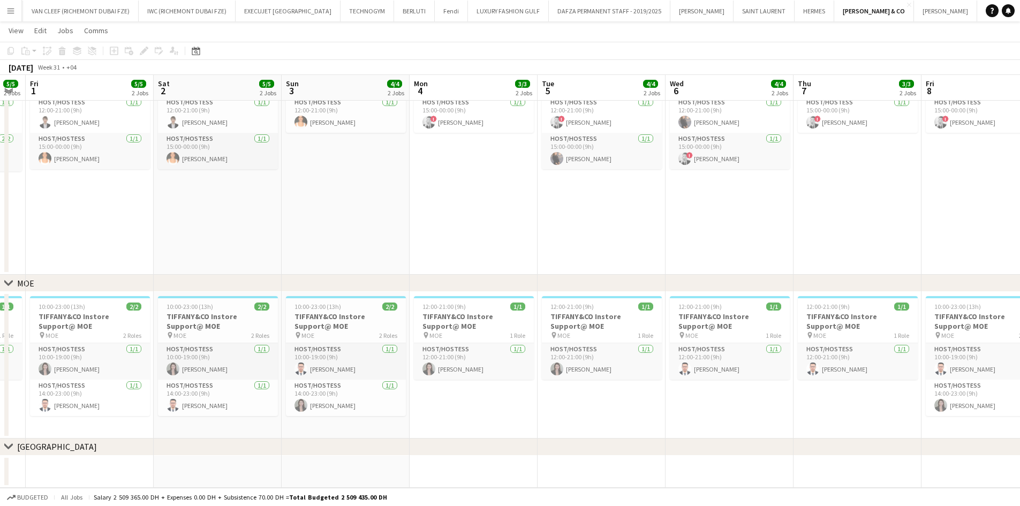
drag, startPoint x: 95, startPoint y: 315, endPoint x: 115, endPoint y: 314, distance: 19.8
click at [115, 314] on app-calendar-viewport "Tue 29 3/3 2 Jobs Wed 30 4/4 2 Jobs Thu 31 5/5 2 Jobs Fri 1 5/5 2 Jobs Sat 2 5/…" at bounding box center [510, 184] width 1020 height 607
click at [96, 314] on h3 "TIFFANY&CO Instore Support@ MOE" at bounding box center [90, 321] width 120 height 19
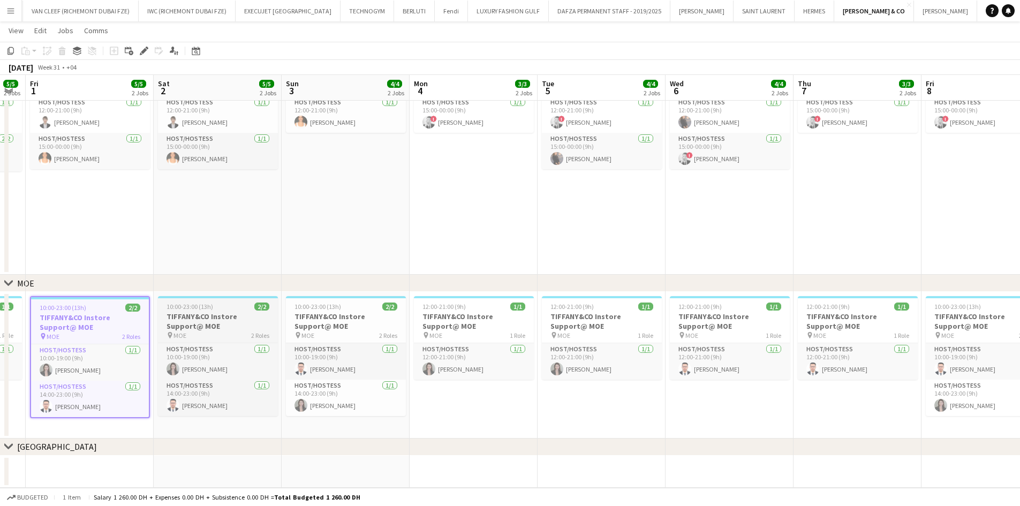
click at [221, 331] on div "pin MOE 2 Roles" at bounding box center [218, 335] width 120 height 9
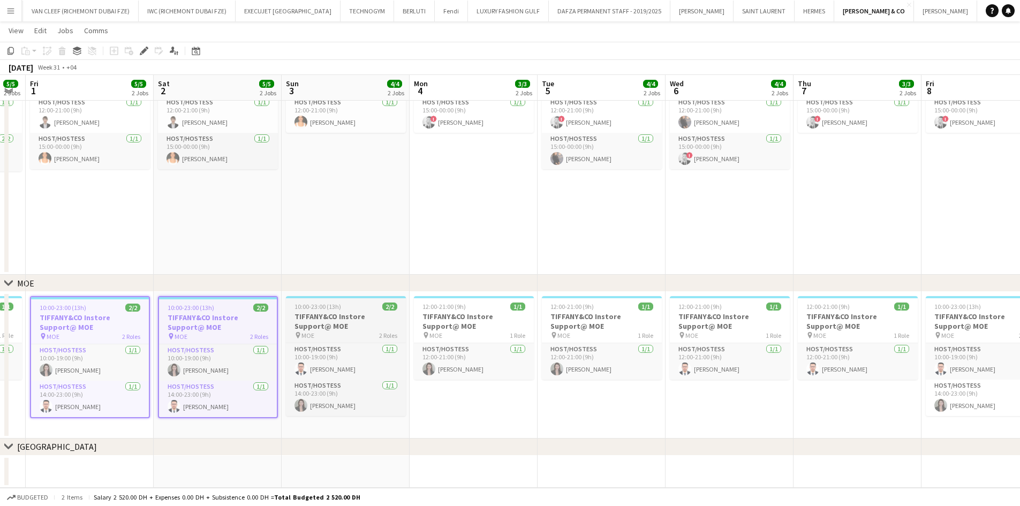
click at [296, 325] on h3 "TIFFANY&CO Instore Support@ MOE" at bounding box center [346, 321] width 120 height 19
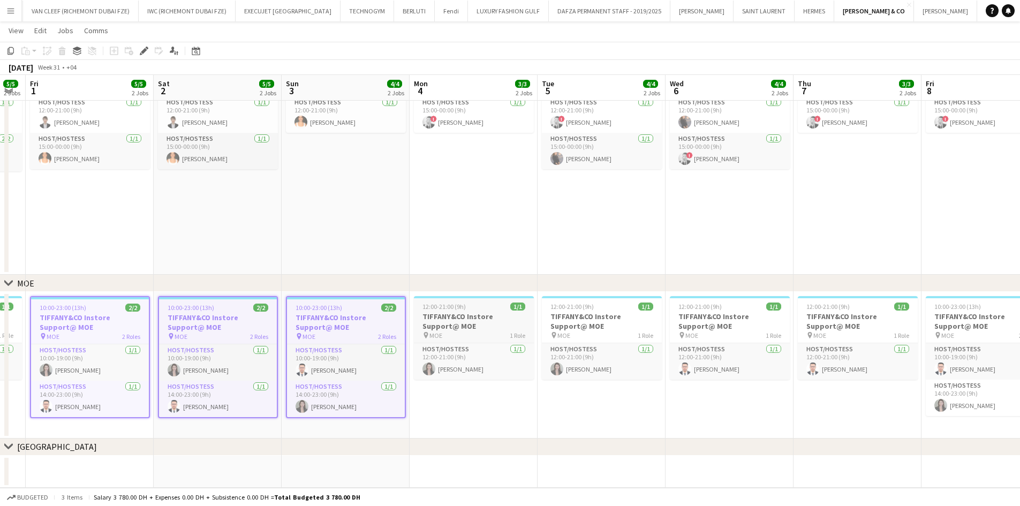
click at [420, 325] on h3 "TIFFANY&CO Instore Support@ MOE" at bounding box center [474, 321] width 120 height 19
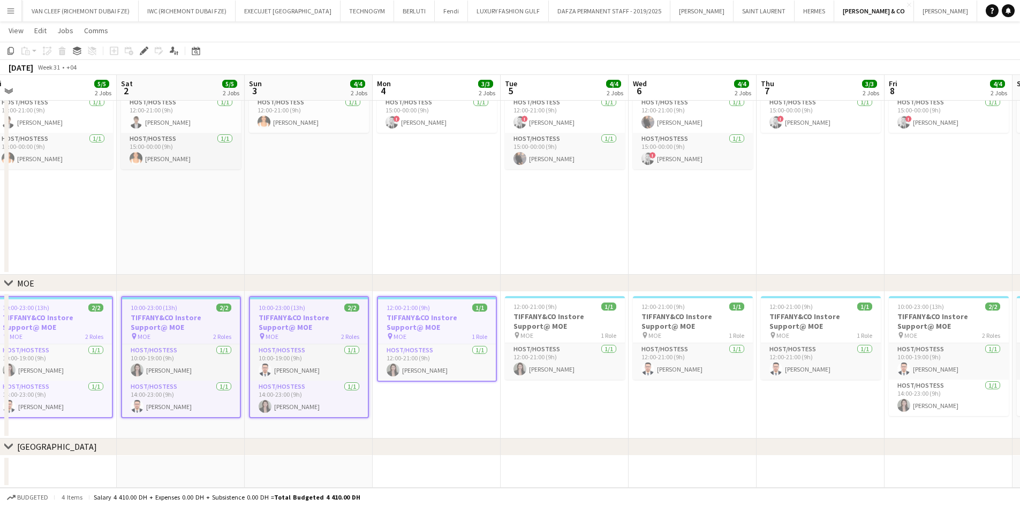
click at [391, 334] on app-calendar-viewport "Tue 29 3/3 2 Jobs Wed 30 4/4 2 Jobs Thu 31 5/5 2 Jobs Fri 1 5/5 2 Jobs Sat 2 5/…" at bounding box center [510, 184] width 1020 height 607
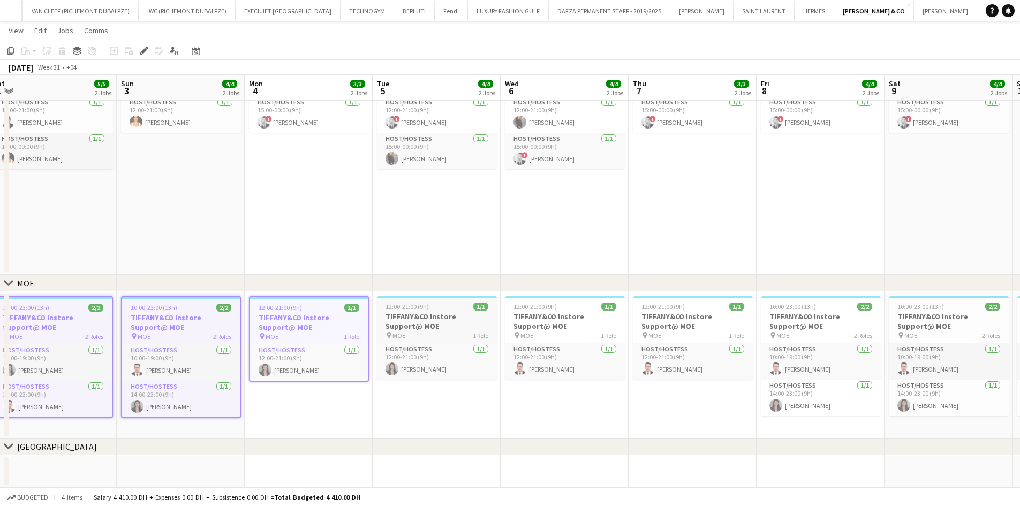
click at [417, 319] on h3 "TIFFANY&CO Instore Support@ MOE" at bounding box center [437, 321] width 120 height 19
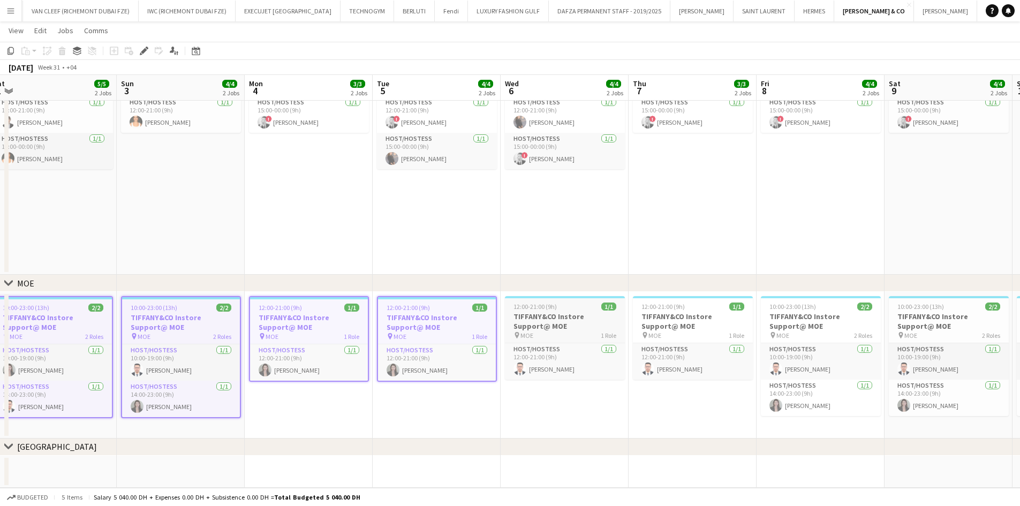
click at [580, 317] on h3 "TIFFANY&CO Instore Support@ MOE" at bounding box center [565, 321] width 120 height 19
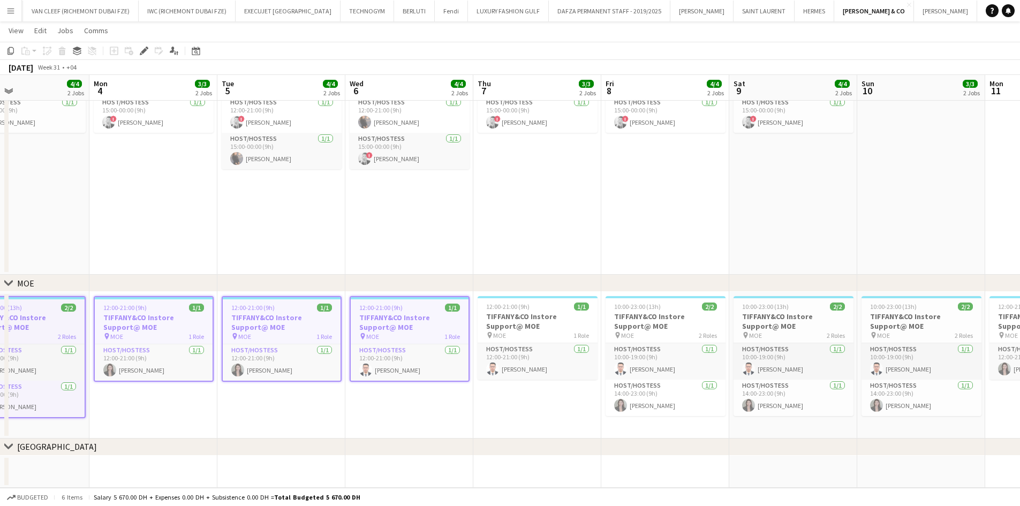
drag, startPoint x: 547, startPoint y: 338, endPoint x: 333, endPoint y: 352, distance: 215.1
click at [333, 352] on app-calendar-viewport "Thu 31 5/5 2 Jobs Fri 1 5/5 2 Jobs Sat 2 5/5 2 Jobs Sun 3 4/4 2 Jobs Mon 4 3/3 …" at bounding box center [510, 184] width 1020 height 607
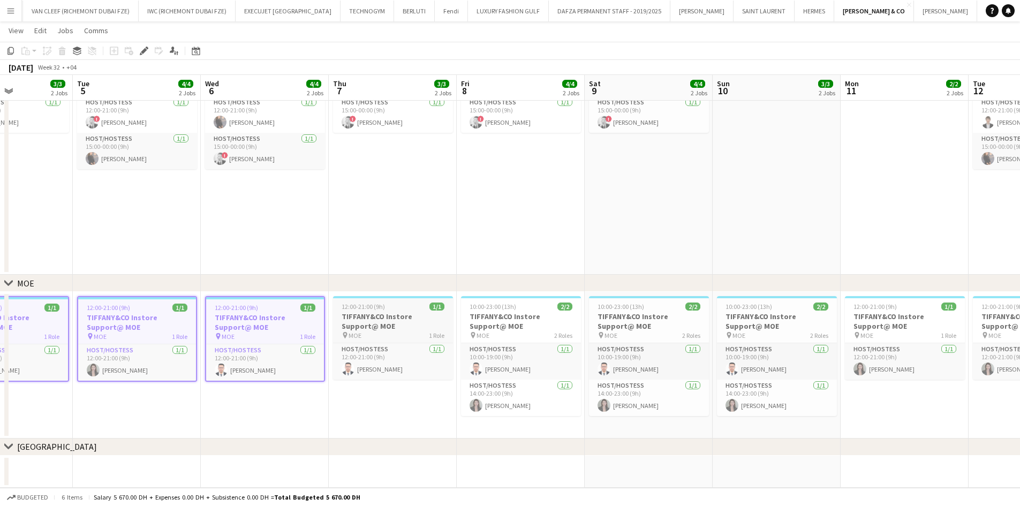
click at [421, 330] on h3 "TIFFANY&CO Instore Support@ MOE" at bounding box center [393, 321] width 120 height 19
click at [521, 323] on h3 "TIFFANY&CO Instore Support@ MOE" at bounding box center [521, 321] width 120 height 19
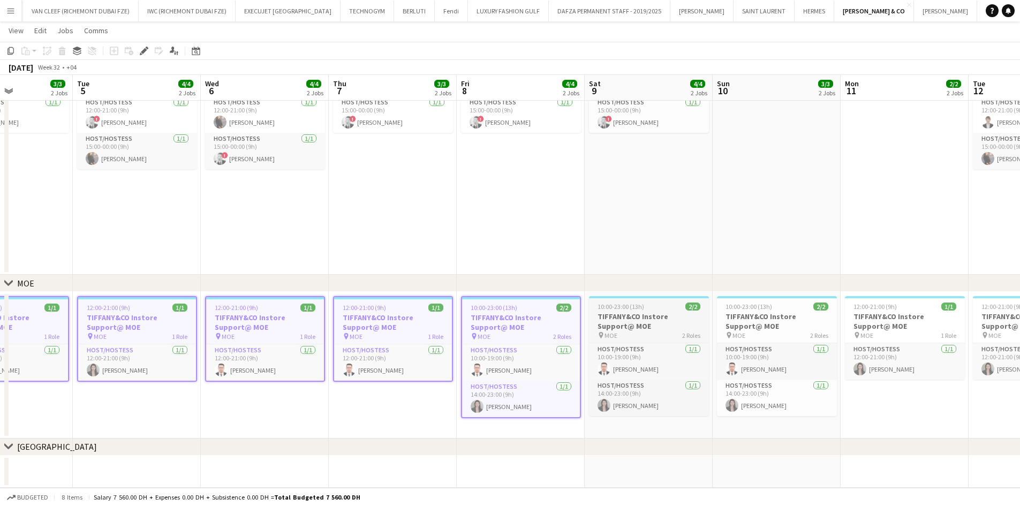
click at [652, 314] on h3 "TIFFANY&CO Instore Support@ MOE" at bounding box center [649, 321] width 120 height 19
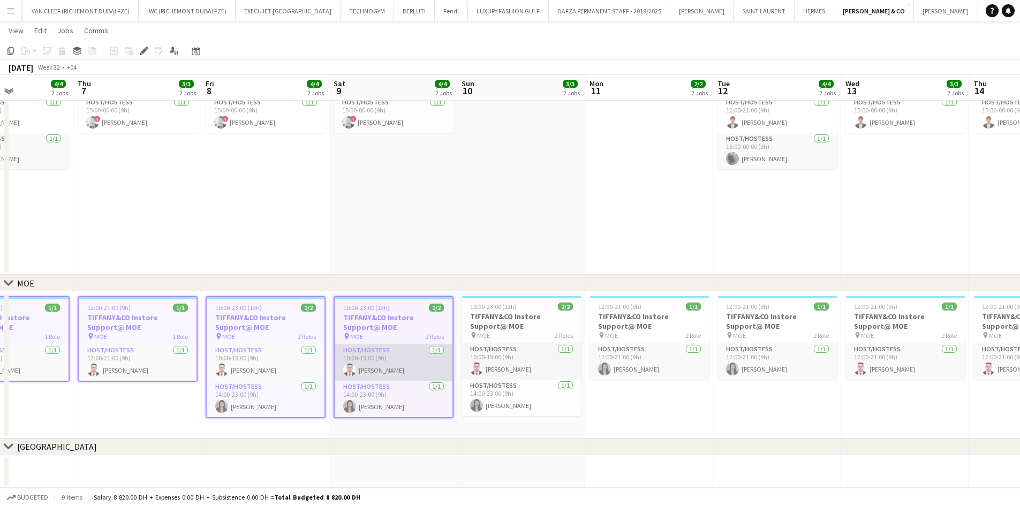
scroll to position [0, 380]
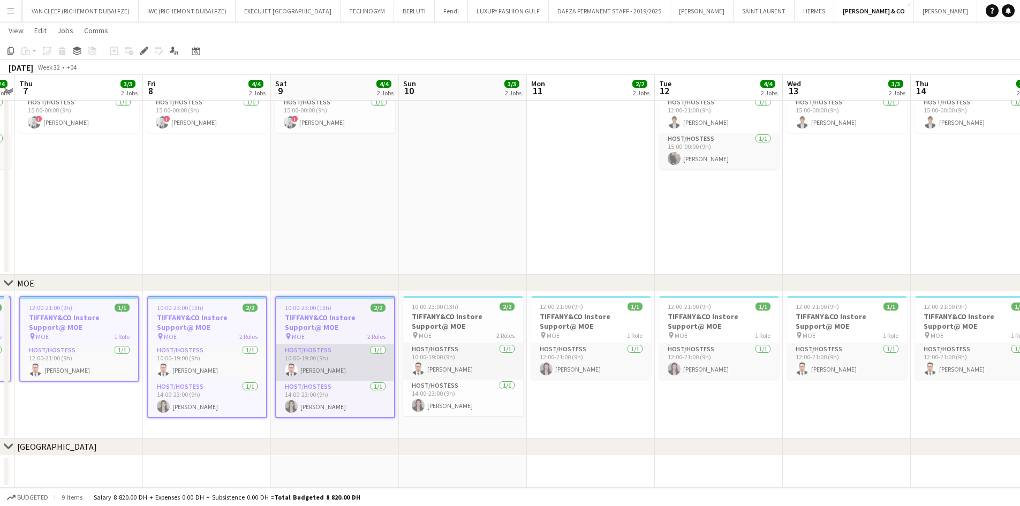
drag, startPoint x: 383, startPoint y: 347, endPoint x: 347, endPoint y: 344, distance: 36.5
click at [337, 347] on app-calendar-viewport "Mon 4 3/3 2 Jobs Tue 5 4/4 2 Jobs Wed 6 4/4 2 Jobs Thu 7 3/3 2 Jobs Fri 8 4/4 2…" at bounding box center [510, 184] width 1020 height 607
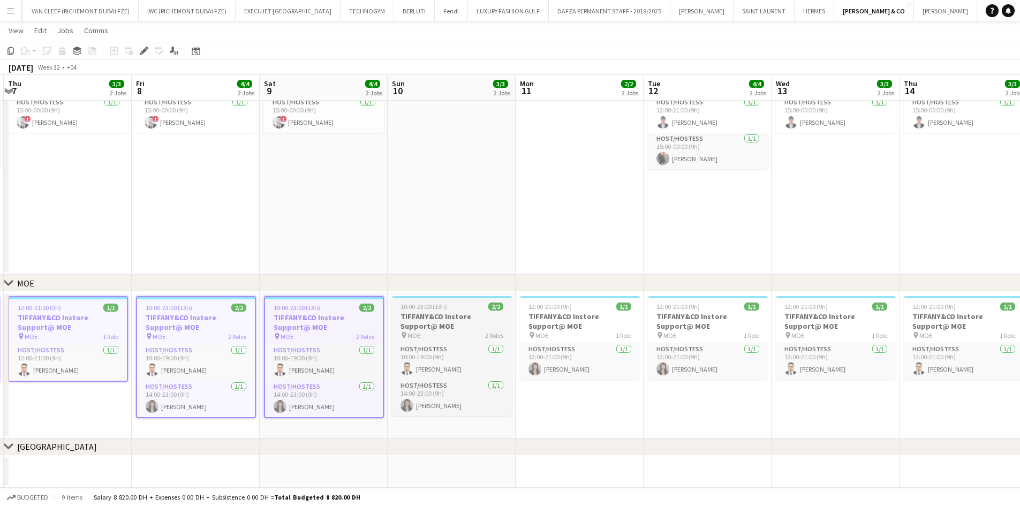
click at [426, 315] on h3 "TIFFANY&CO Instore Support@ MOE" at bounding box center [452, 321] width 120 height 19
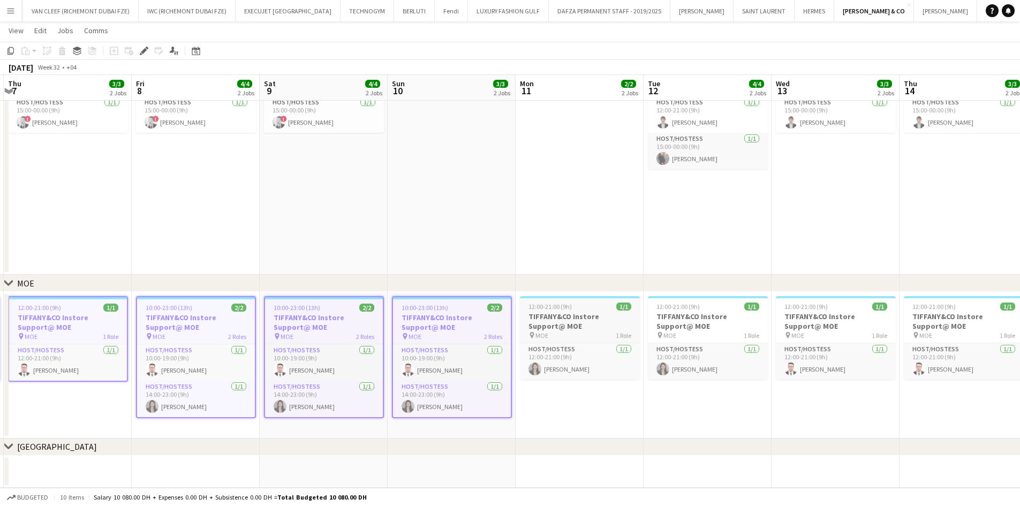
click at [565, 314] on h3 "TIFFANY&CO Instore Support@ MOE" at bounding box center [580, 321] width 120 height 19
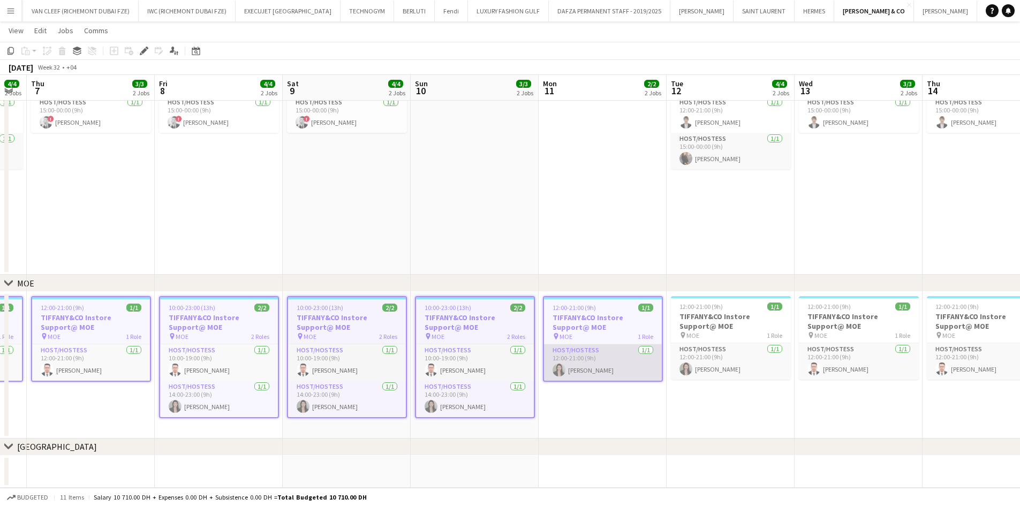
drag, startPoint x: 603, startPoint y: 329, endPoint x: 372, endPoint y: 354, distance: 232.8
click at [354, 356] on app-calendar-viewport "Mon 4 3/3 2 Jobs Tue 5 4/4 2 Jobs Wed 6 4/4 2 Jobs Thu 7 3/3 2 Jobs Fri 8 4/4 2…" at bounding box center [510, 184] width 1020 height 607
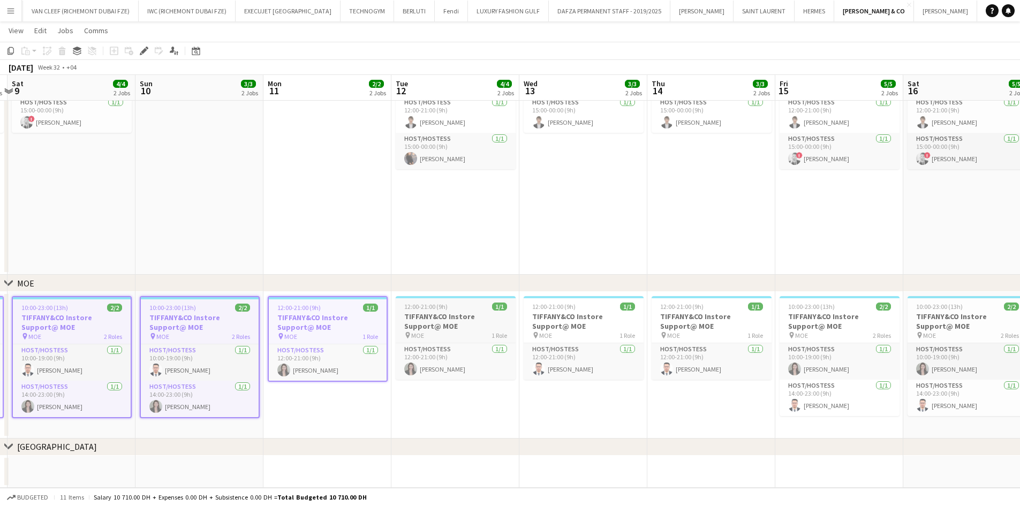
click at [456, 326] on h3 "TIFFANY&CO Instore Support@ MOE" at bounding box center [456, 321] width 120 height 19
click at [576, 320] on h3 "TIFFANY&CO Instore Support@ MOE" at bounding box center [584, 321] width 120 height 19
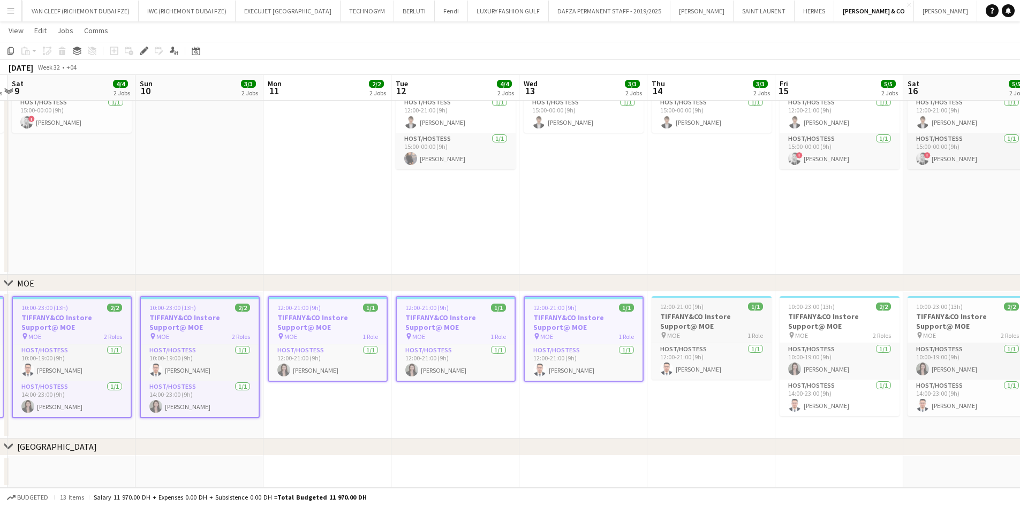
click at [659, 313] on h3 "TIFFANY&CO Instore Support@ MOE" at bounding box center [712, 321] width 120 height 19
click at [307, 356] on app-calendar-viewport "Wed 6 4/4 2 Jobs Thu 7 3/3 2 Jobs Fri 8 4/4 2 Jobs Sat 9 4/4 2 Jobs Sun 10 3/3 …" at bounding box center [510, 184] width 1020 height 607
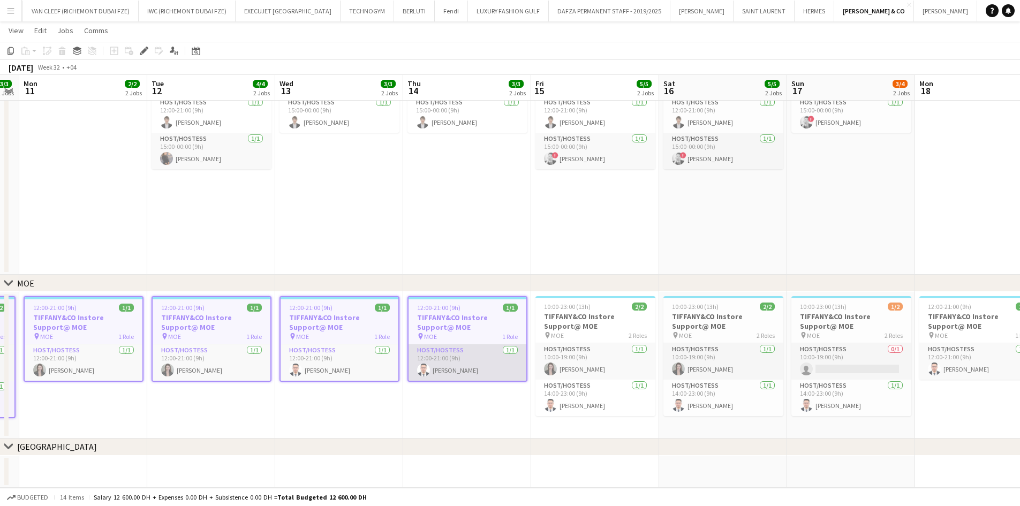
scroll to position [0, 343]
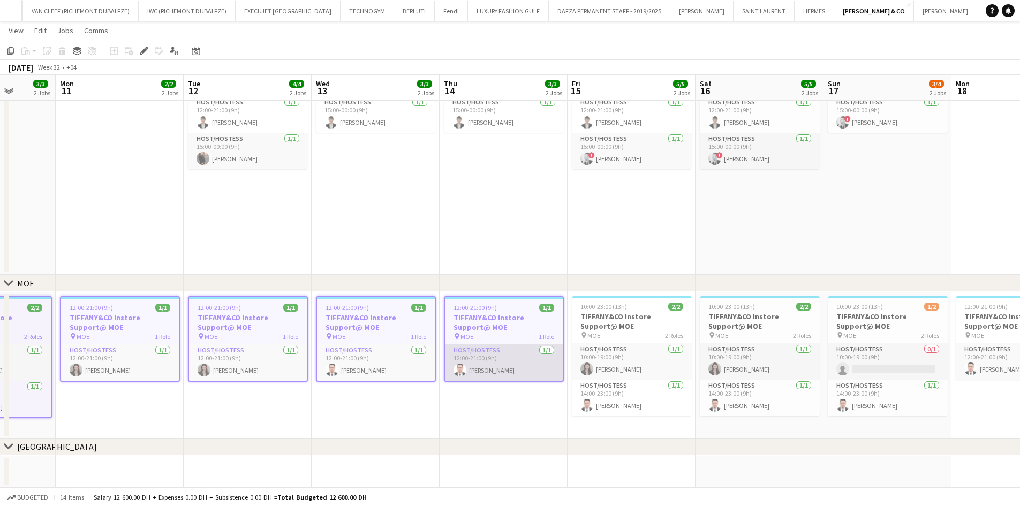
drag, startPoint x: 327, startPoint y: 357, endPoint x: 308, endPoint y: 358, distance: 18.7
click at [291, 356] on app-calendar-viewport "Fri 8 4/4 2 Jobs Sat 9 4/4 2 Jobs Sun 10 3/3 2 Jobs Mon 11 2/2 2 Jobs Tue 12 4/…" at bounding box center [510, 184] width 1020 height 607
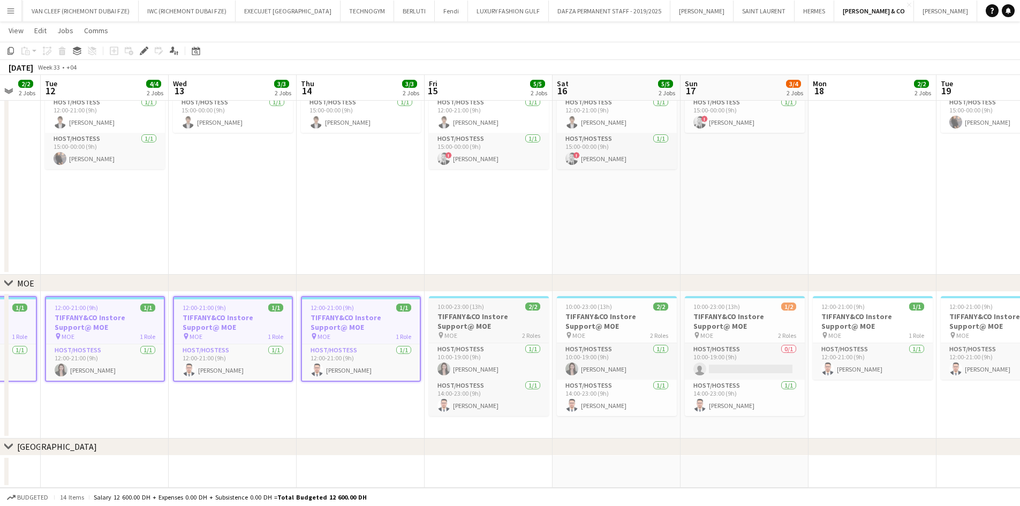
click at [471, 337] on div "pin MOE 2 Roles" at bounding box center [489, 335] width 120 height 9
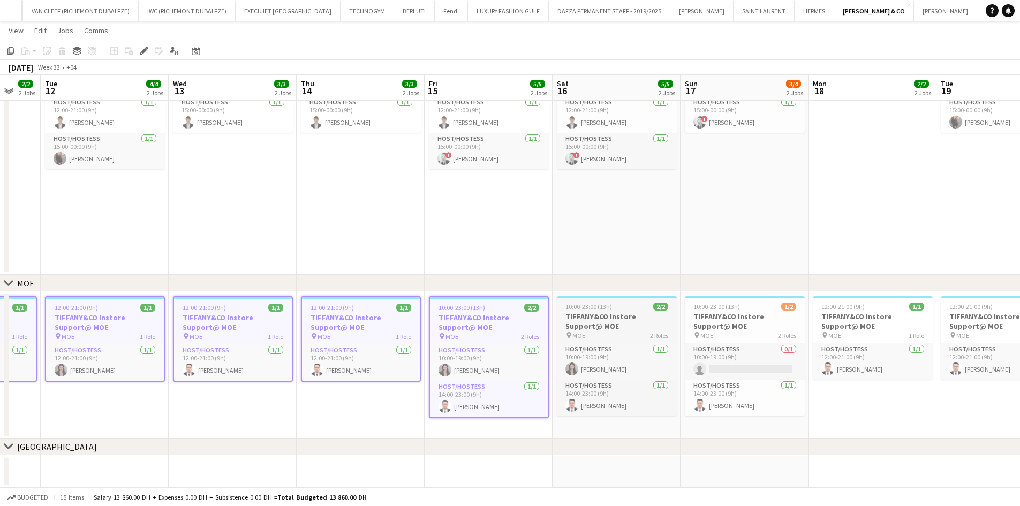
click at [587, 323] on h3 "TIFFANY&CO Instore Support@ MOE" at bounding box center [617, 321] width 120 height 19
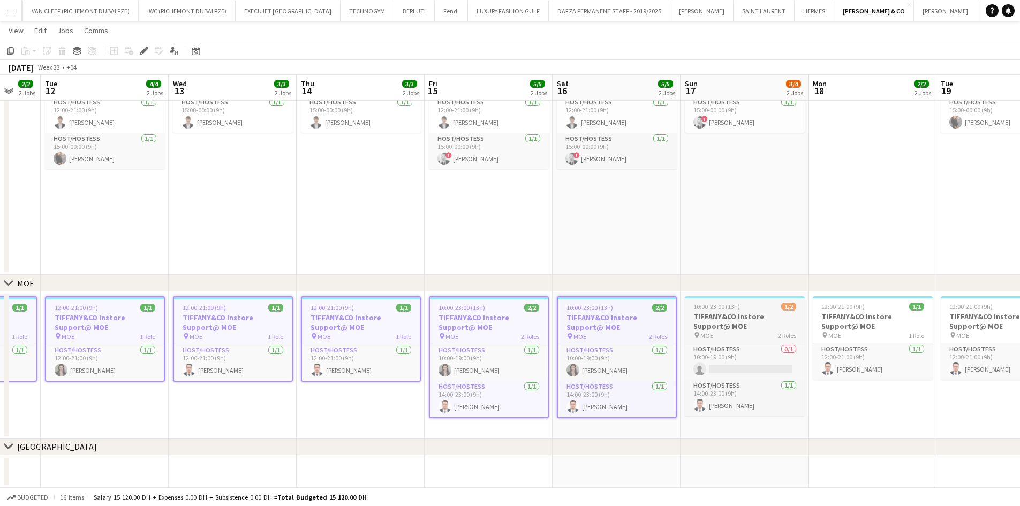
click at [677, 320] on h3 "TIFFANY&CO Instore Support@ MOE" at bounding box center [745, 321] width 120 height 19
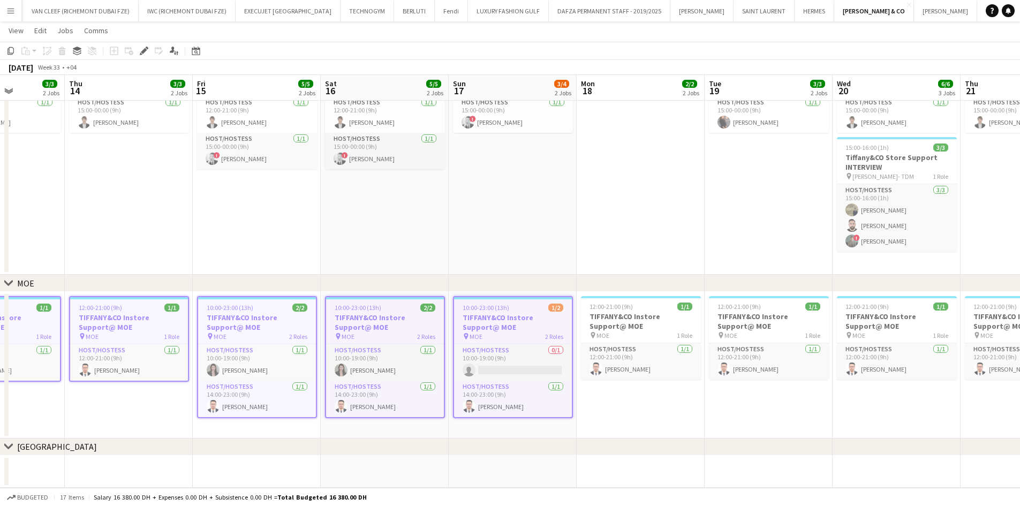
scroll to position [0, 325]
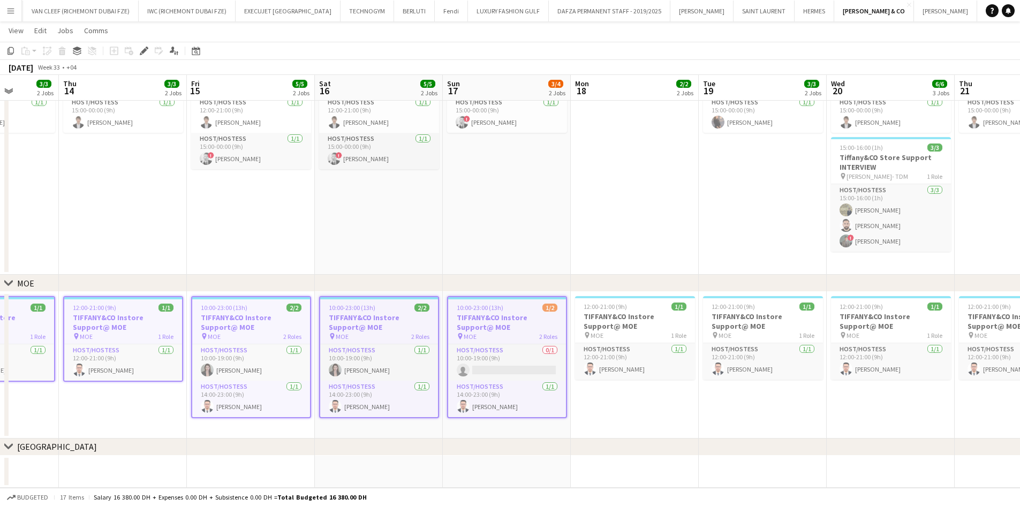
drag, startPoint x: 707, startPoint y: 336, endPoint x: 540, endPoint y: 343, distance: 167.8
click at [540, 343] on app-calendar-viewport "Mon 11 2/2 2 Jobs Tue 12 4/4 2 Jobs Wed 13 3/3 2 Jobs Thu 14 3/3 2 Jobs Fri 15 …" at bounding box center [510, 184] width 1020 height 607
click at [621, 321] on h3 "TIFFANY&CO Instore Support@ MOE" at bounding box center [635, 321] width 120 height 19
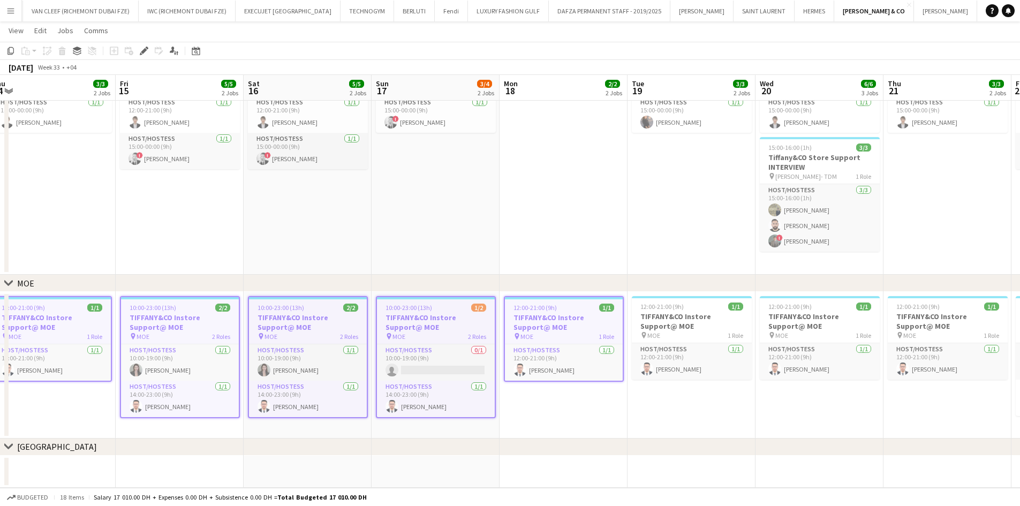
click at [500, 353] on app-calendar-viewport "Mon 11 2/2 2 Jobs Tue 12 4/4 2 Jobs Wed 13 3/3 2 Jobs Thu 14 3/3 2 Jobs Fri 15 …" at bounding box center [510, 184] width 1020 height 607
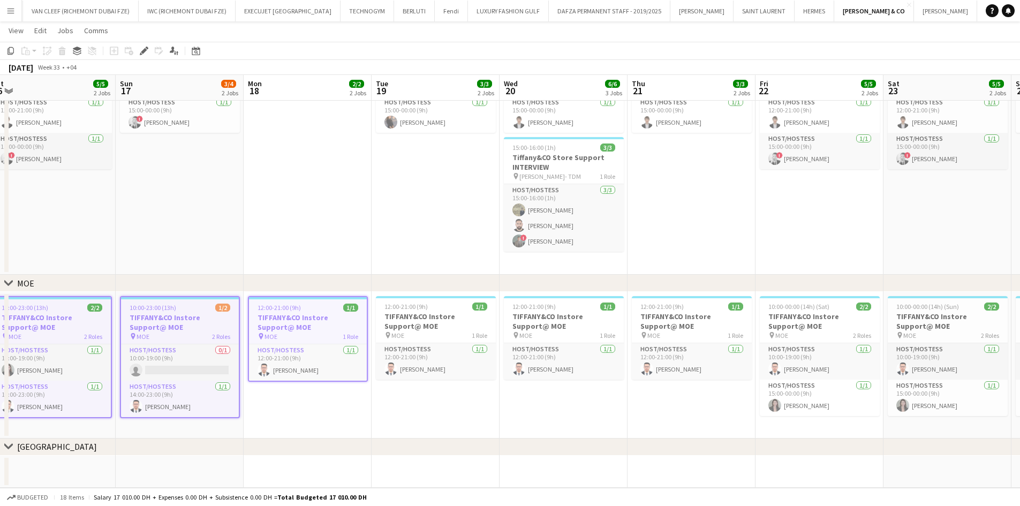
scroll to position [0, 305]
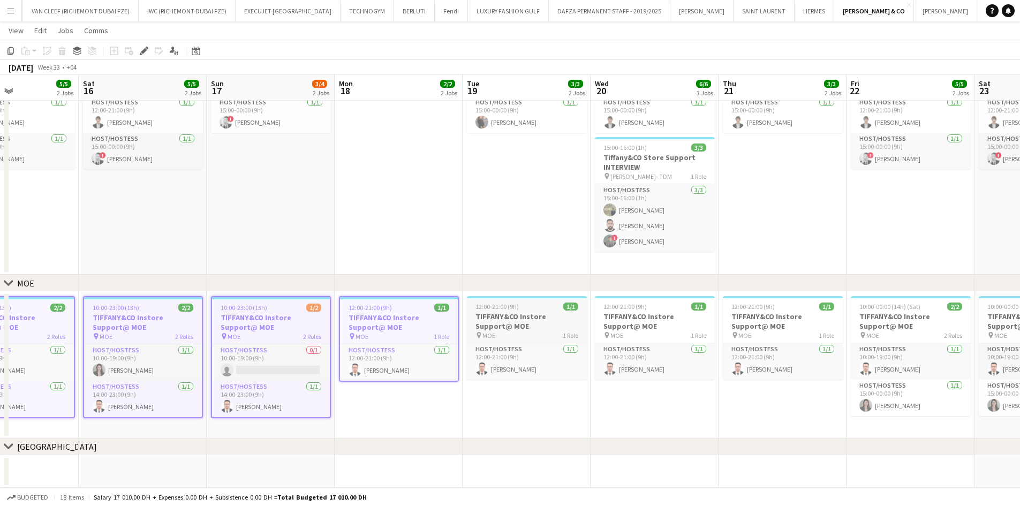
click at [556, 321] on h3 "TIFFANY&CO Instore Support@ MOE" at bounding box center [527, 321] width 120 height 19
click at [677, 312] on h3 "TIFFANY&CO Instore Support@ MOE" at bounding box center [655, 321] width 120 height 19
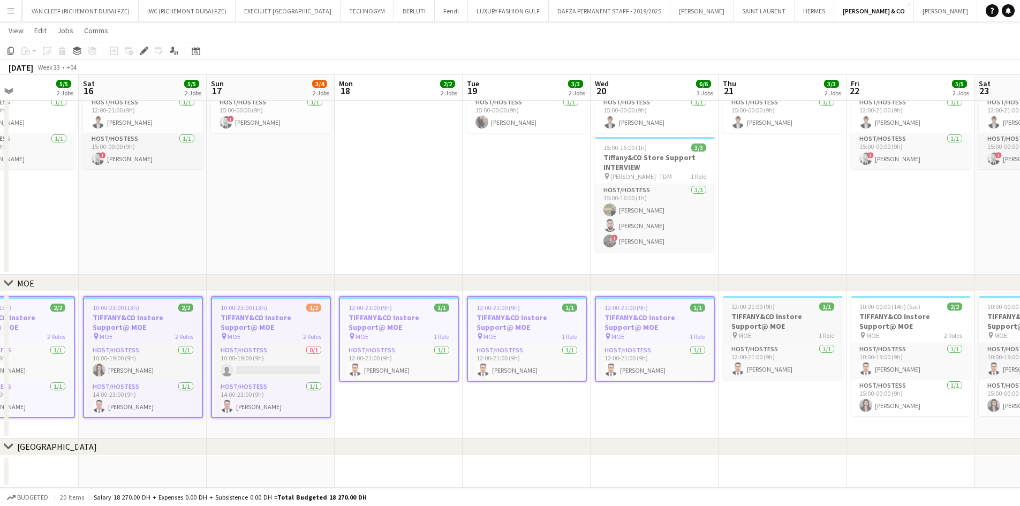
click at [677, 312] on h3 "TIFFANY&CO Instore Support@ MOE" at bounding box center [783, 321] width 120 height 19
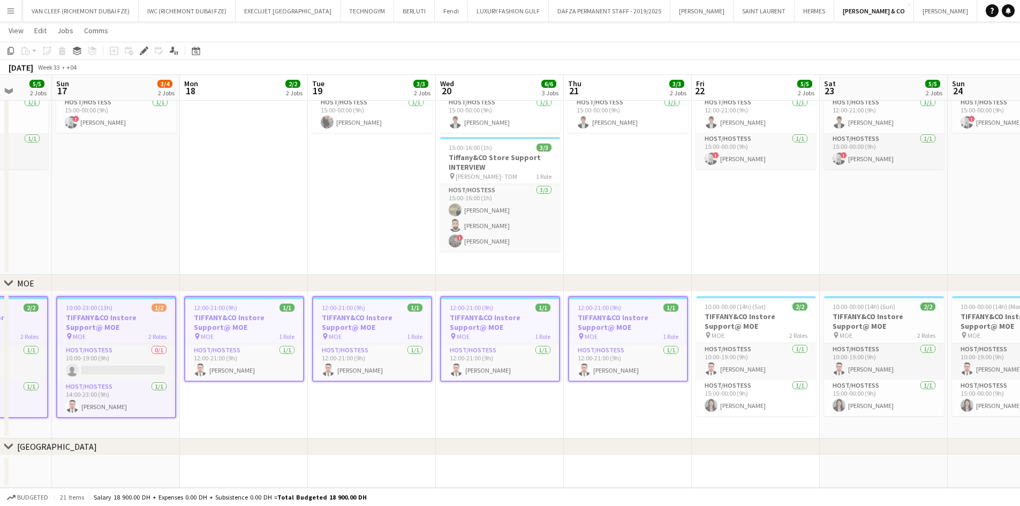
scroll to position [0, 344]
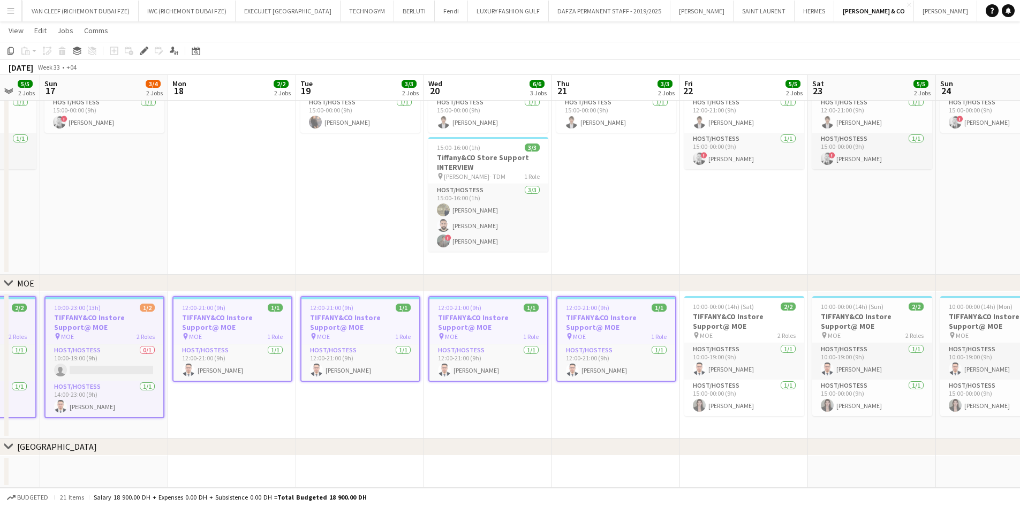
drag, startPoint x: 771, startPoint y: 327, endPoint x: 616, endPoint y: 343, distance: 155.1
click at [616, 343] on app-calendar-viewport "Thu 14 3/3 2 Jobs Fri 15 5/5 2 Jobs Sat 16 5/5 2 Jobs Sun 17 3/4 2 Jobs Mon 18 …" at bounding box center [510, 184] width 1020 height 607
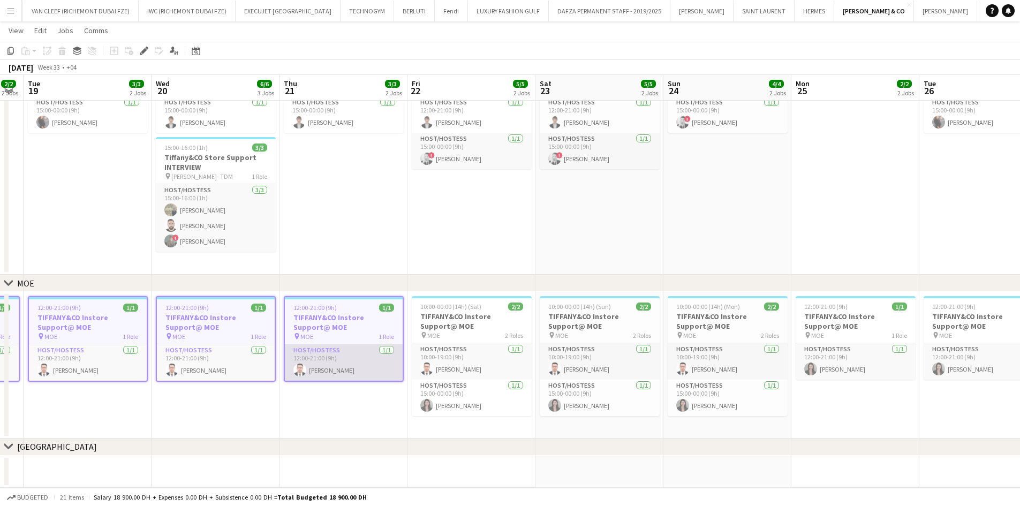
drag, startPoint x: 616, startPoint y: 343, endPoint x: 350, endPoint y: 350, distance: 266.2
click at [311, 356] on app-calendar-viewport "Sat 16 5/5 2 Jobs Sun 17 3/4 2 Jobs Mon 18 2/2 2 Jobs Tue 19 3/3 2 Jobs Wed 20 …" at bounding box center [510, 184] width 1020 height 607
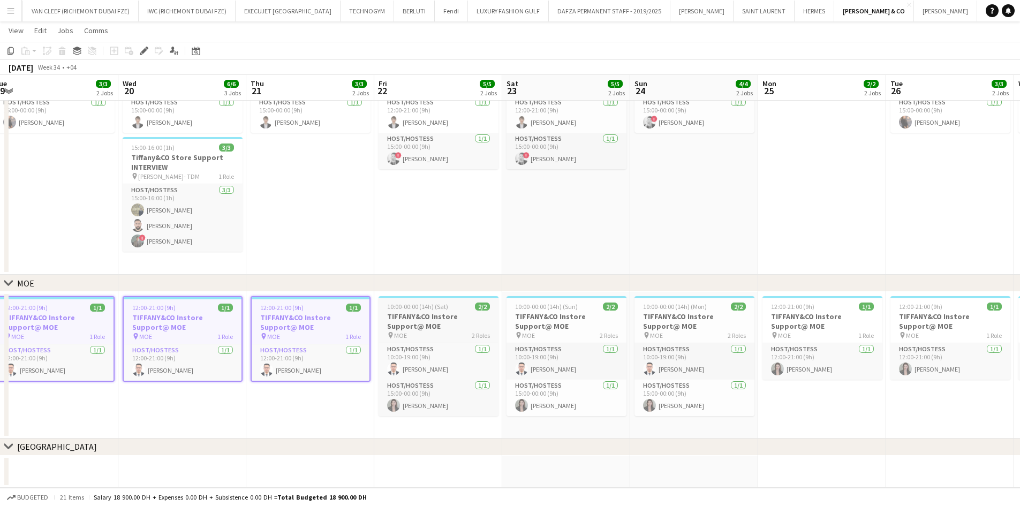
click at [426, 329] on h3 "TIFFANY&CO Instore Support@ MOE" at bounding box center [439, 321] width 120 height 19
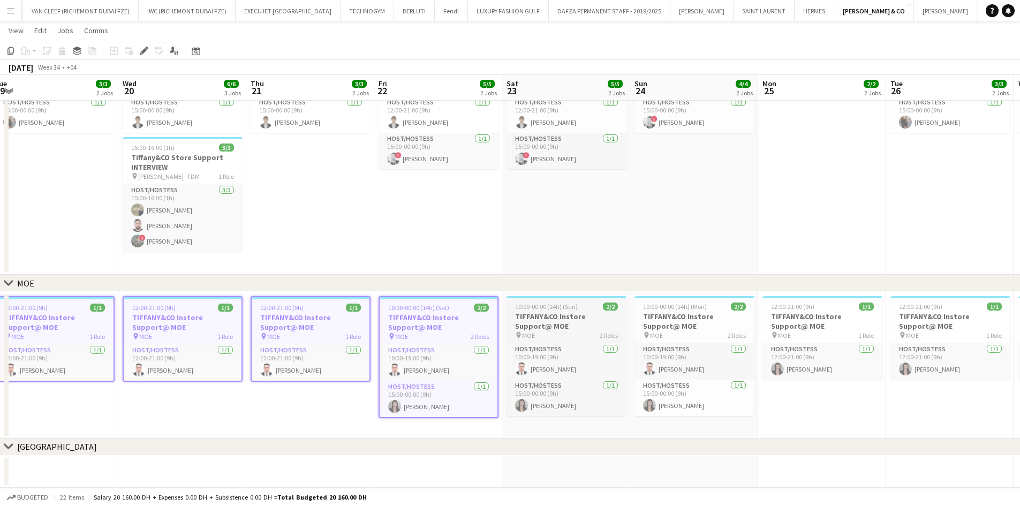
click at [529, 320] on h3 "TIFFANY&CO Instore Support@ MOE" at bounding box center [567, 321] width 120 height 19
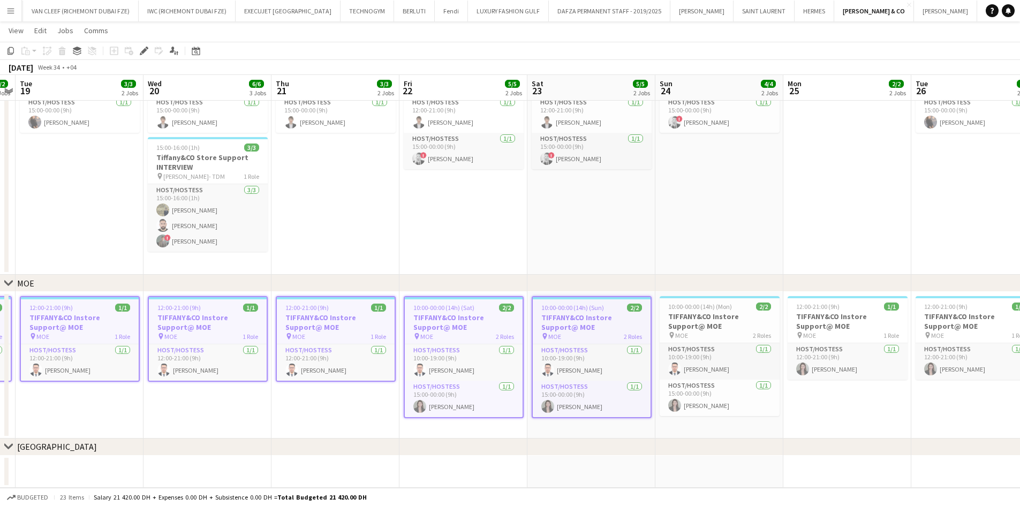
drag, startPoint x: 668, startPoint y: 325, endPoint x: 431, endPoint y: 360, distance: 239.2
click at [431, 356] on app-calendar-viewport "Sat 16 5/5 2 Jobs Sun 17 3/4 2 Jobs Mon 18 2/2 2 Jobs Tue 19 3/3 2 Jobs Wed 20 …" at bounding box center [510, 184] width 1020 height 607
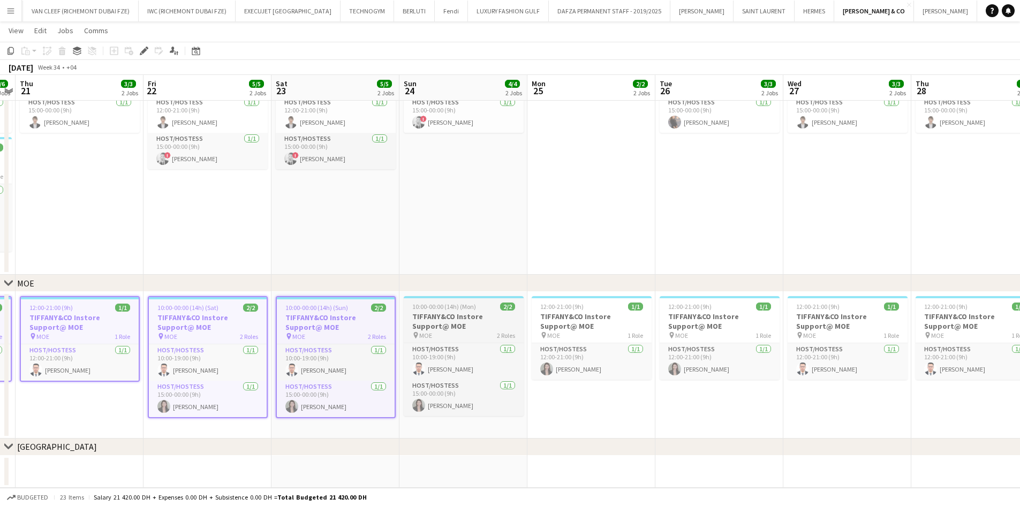
scroll to position [0, 374]
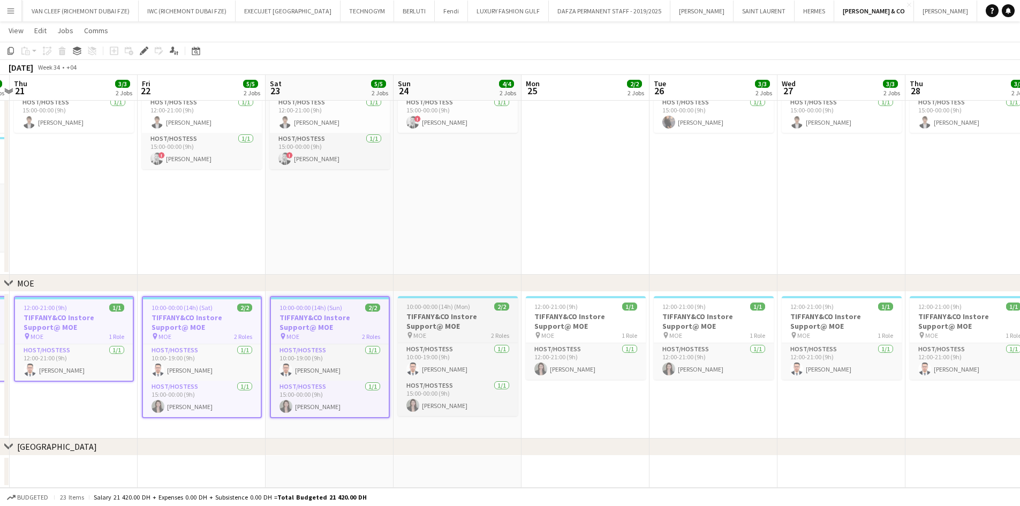
click at [490, 330] on h3 "TIFFANY&CO Instore Support@ MOE" at bounding box center [458, 321] width 120 height 19
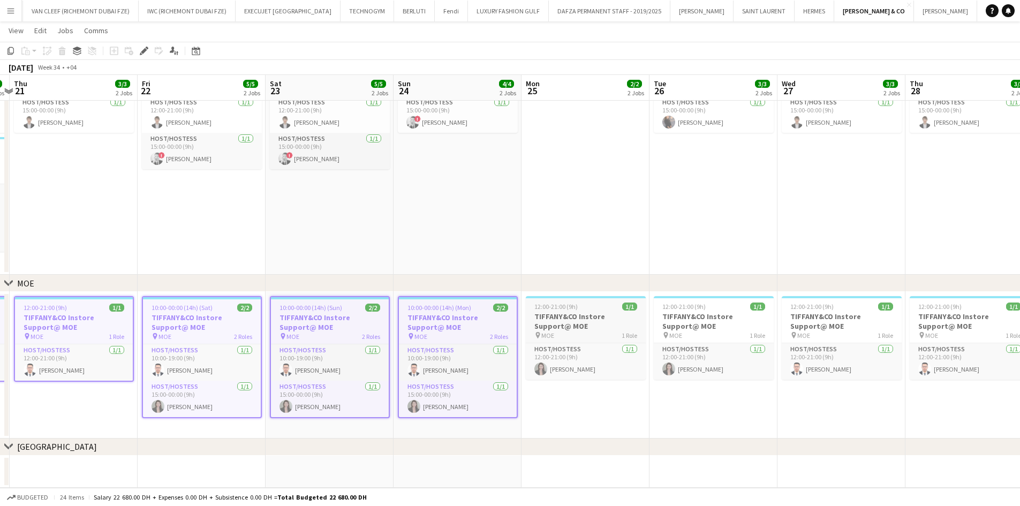
click at [565, 319] on h3 "TIFFANY&CO Instore Support@ MOE" at bounding box center [586, 321] width 120 height 19
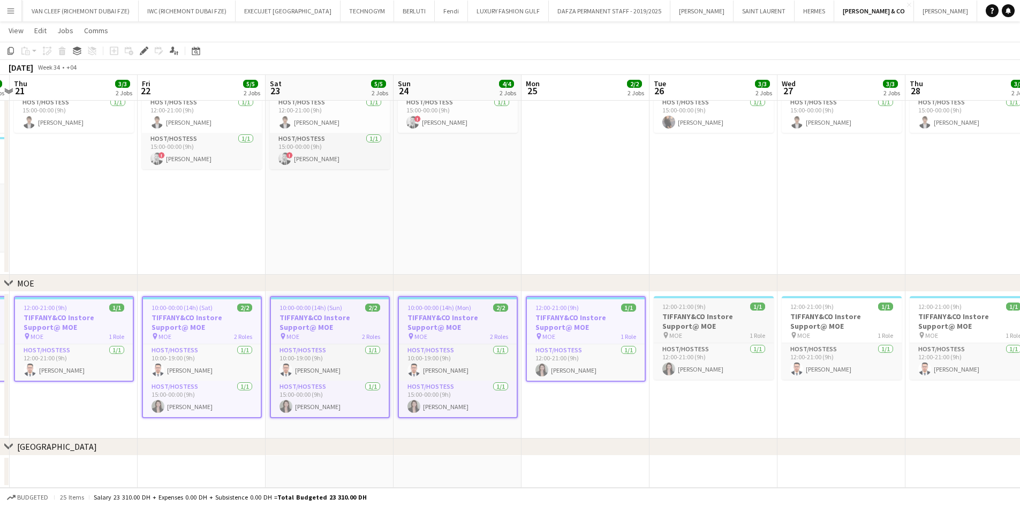
click at [677, 319] on h3 "TIFFANY&CO Instore Support@ MOE" at bounding box center [714, 321] width 120 height 19
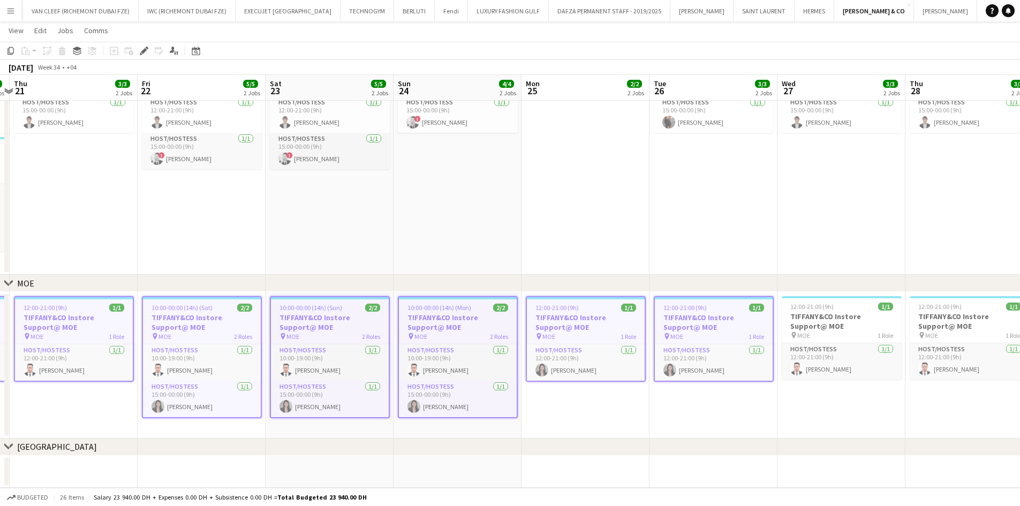
click at [353, 356] on app-calendar-viewport "Mon 18 2/2 2 Jobs Tue 19 3/3 2 Jobs Wed 20 6/6 3 Jobs Thu 21 3/3 2 Jobs Fri 22 …" at bounding box center [510, 184] width 1020 height 607
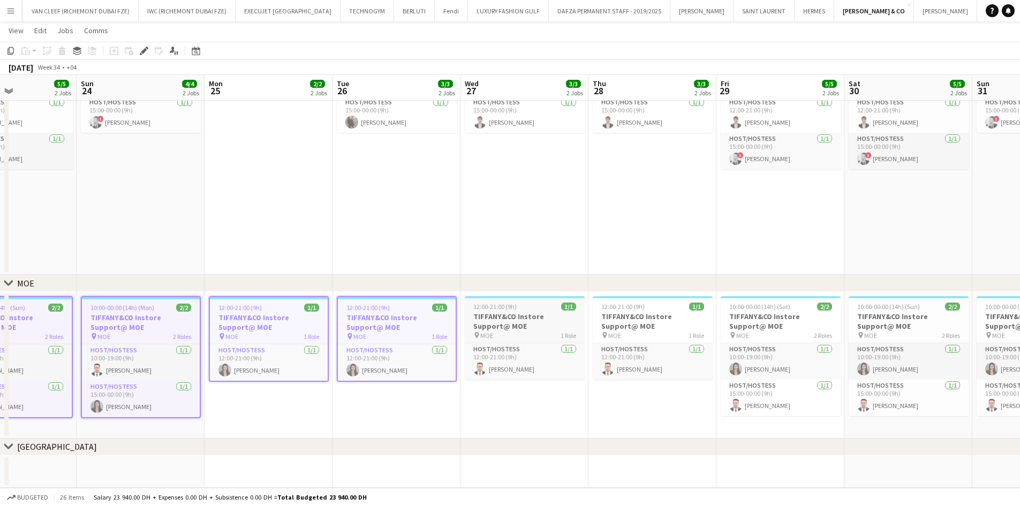
click at [513, 328] on h3 "TIFFANY&CO Instore Support@ MOE" at bounding box center [525, 321] width 120 height 19
click at [677, 316] on h3 "TIFFANY&CO Instore Support@ MOE" at bounding box center [653, 321] width 120 height 19
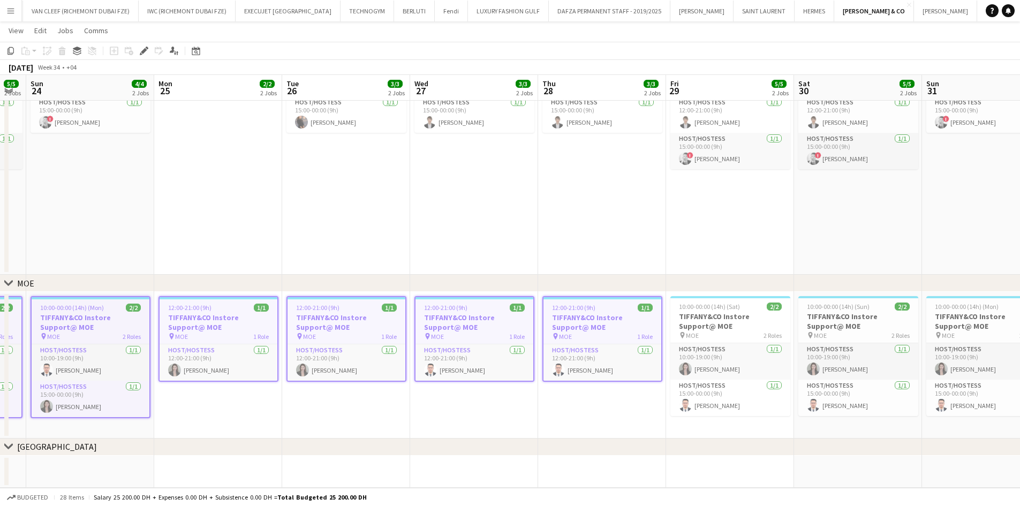
drag, startPoint x: 627, startPoint y: 338, endPoint x: 206, endPoint y: 397, distance: 424.5
click at [206, 356] on app-calendar-viewport "Thu 21 3/3 2 Jobs Fri 22 5/5 2 Jobs Sat 23 5/5 2 Jobs Sun 24 4/4 2 Jobs Mon 25 …" at bounding box center [510, 184] width 1020 height 607
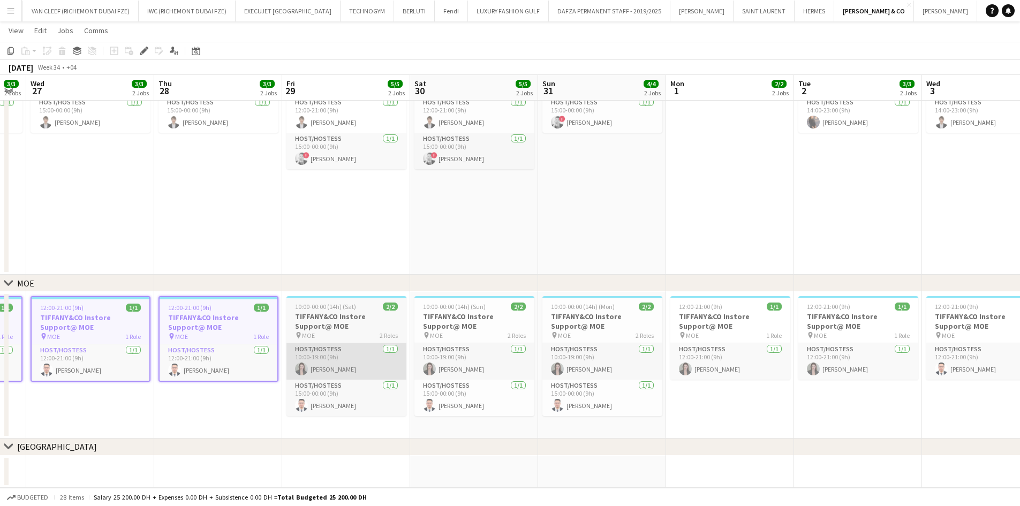
scroll to position [0, 367]
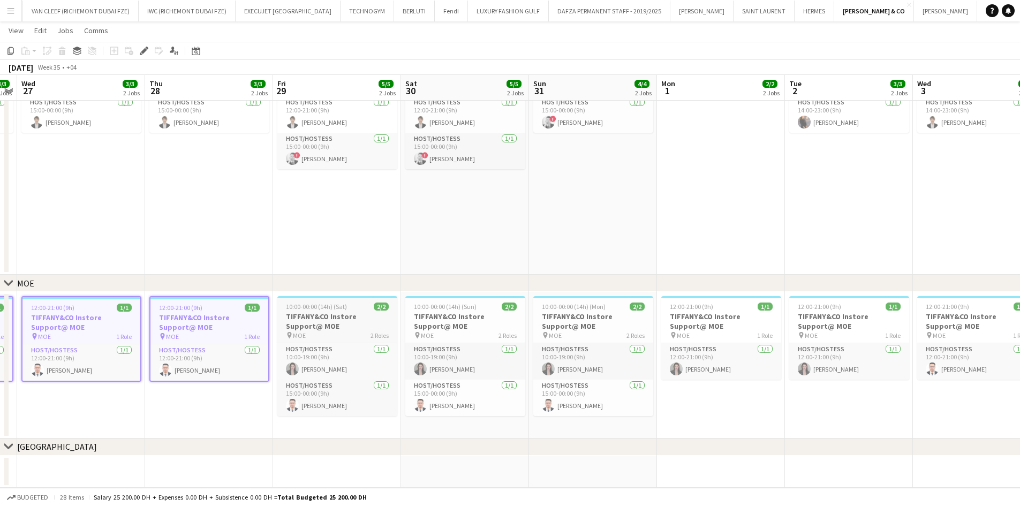
click at [351, 333] on div "pin MOE 2 Roles" at bounding box center [337, 335] width 120 height 9
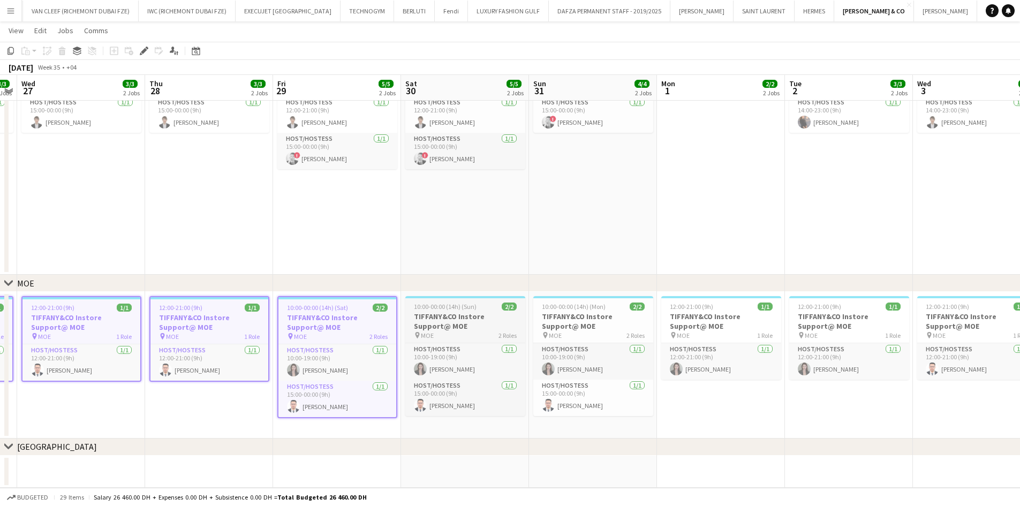
click at [495, 318] on h3 "TIFFANY&CO Instore Support@ MOE" at bounding box center [465, 321] width 120 height 19
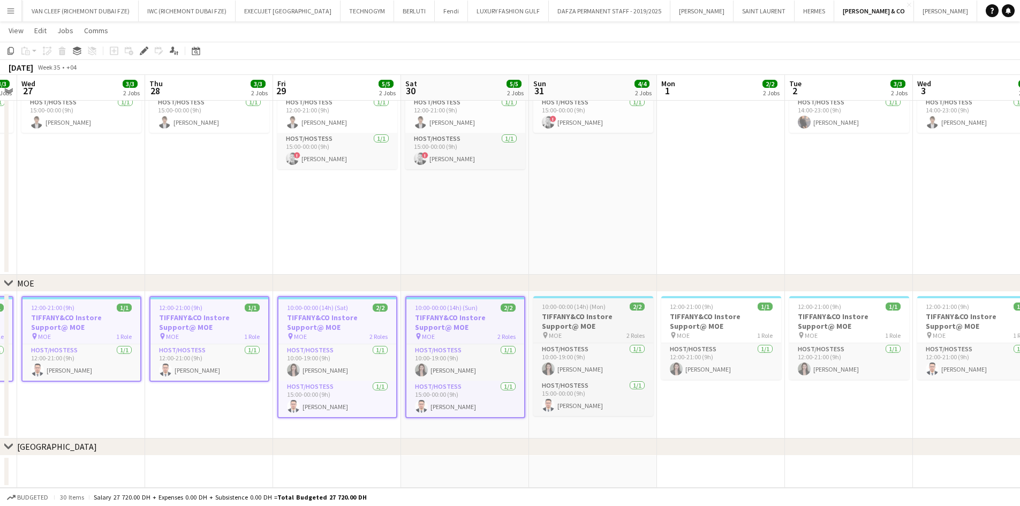
click at [575, 321] on h3 "TIFFANY&CO Instore Support@ MOE" at bounding box center [593, 321] width 120 height 19
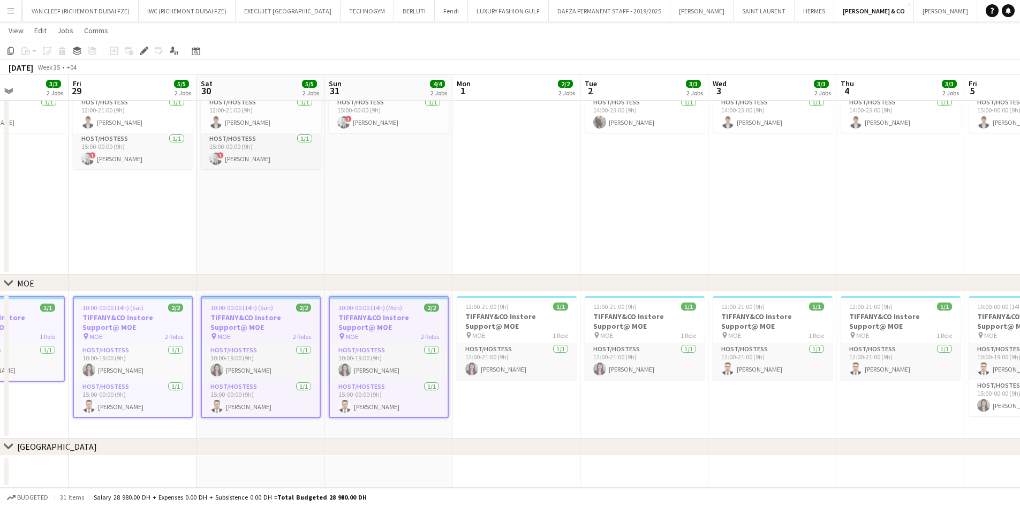
drag, startPoint x: 577, startPoint y: 333, endPoint x: 331, endPoint y: 355, distance: 246.8
click at [331, 355] on app-calendar-viewport "Tue 26 3/3 2 Jobs Wed 27 3/3 2 Jobs Thu 28 3/3 2 Jobs Fri 29 5/5 2 Jobs Sat 30 …" at bounding box center [510, 184] width 1020 height 607
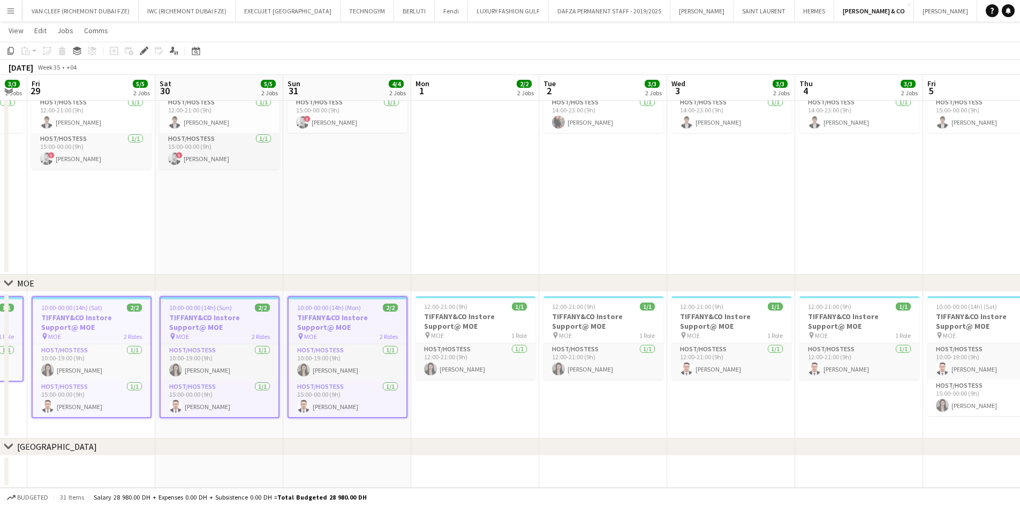
scroll to position [0, 237]
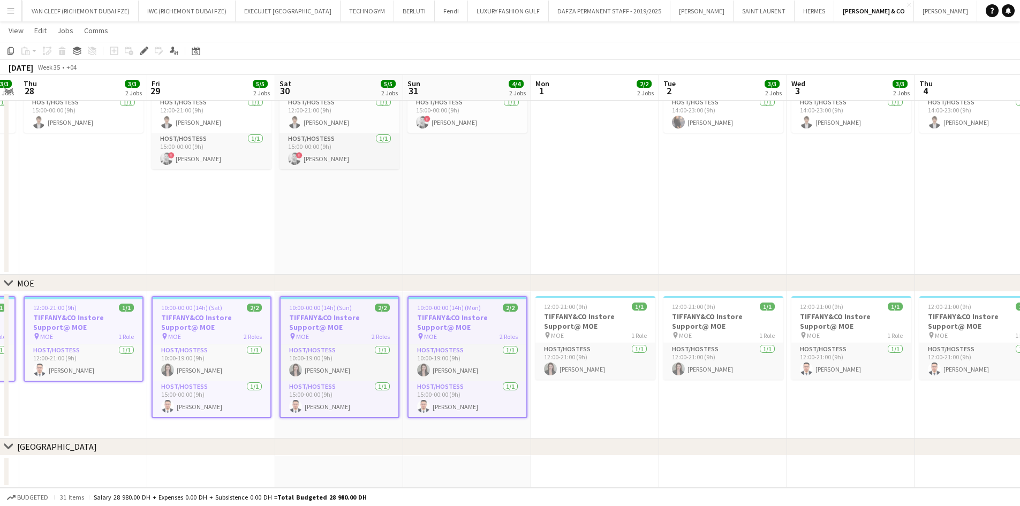
drag, startPoint x: 188, startPoint y: 343, endPoint x: 262, endPoint y: 336, distance: 73.6
click at [262, 336] on app-calendar-viewport "Tue 26 3/3 2 Jobs Wed 27 3/3 2 Jobs Thu 28 3/3 2 Jobs Fri 29 5/5 2 Jobs Sat 30 …" at bounding box center [510, 184] width 1020 height 607
click at [144, 47] on icon "Edit" at bounding box center [144, 51] width 9 height 9
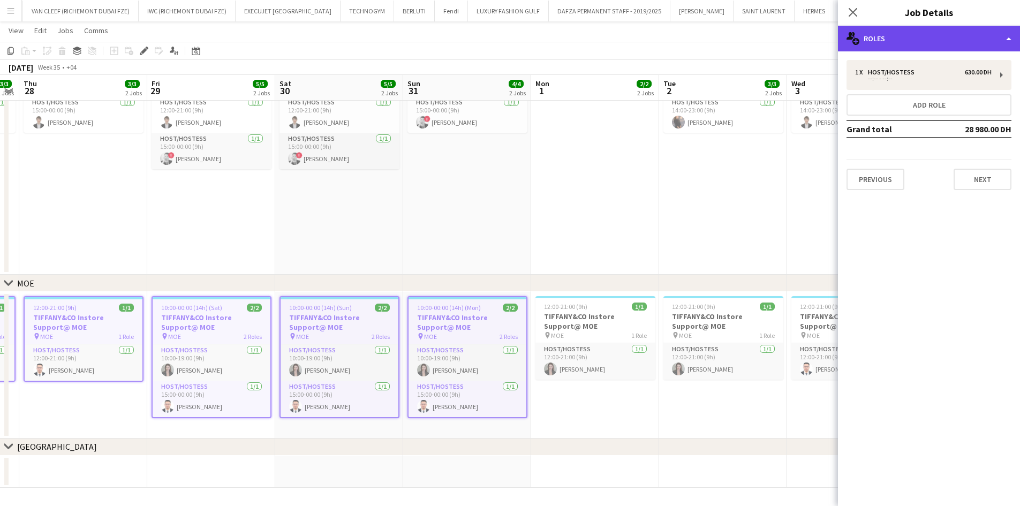
click at [677, 41] on div "multiple-users-add Roles" at bounding box center [929, 39] width 182 height 26
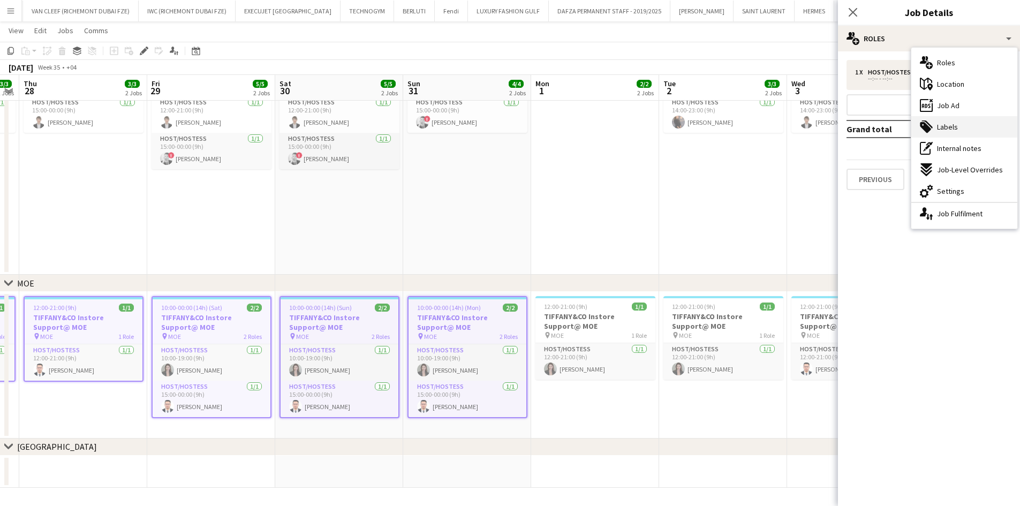
click at [677, 125] on span "Labels" at bounding box center [947, 127] width 21 height 10
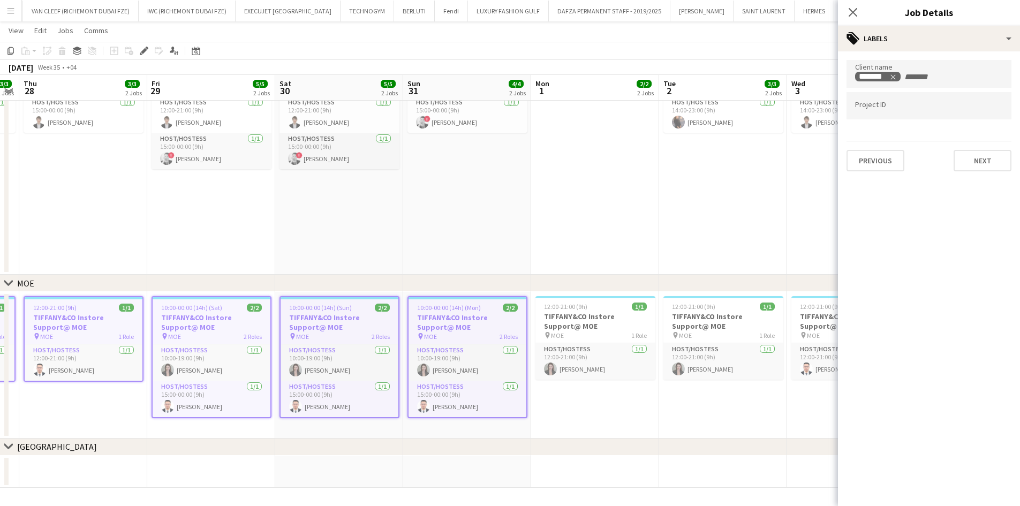
click at [677, 106] on input "Type to search project ID labels..." at bounding box center [929, 106] width 148 height 10
paste input "**********"
type input "**********"
click at [677, 54] on app-toolbar "Copy Paste Paste Ctrl+V Paste with crew Ctrl+Shift+V Paste linked Job [GEOGRAPH…" at bounding box center [510, 51] width 1020 height 18
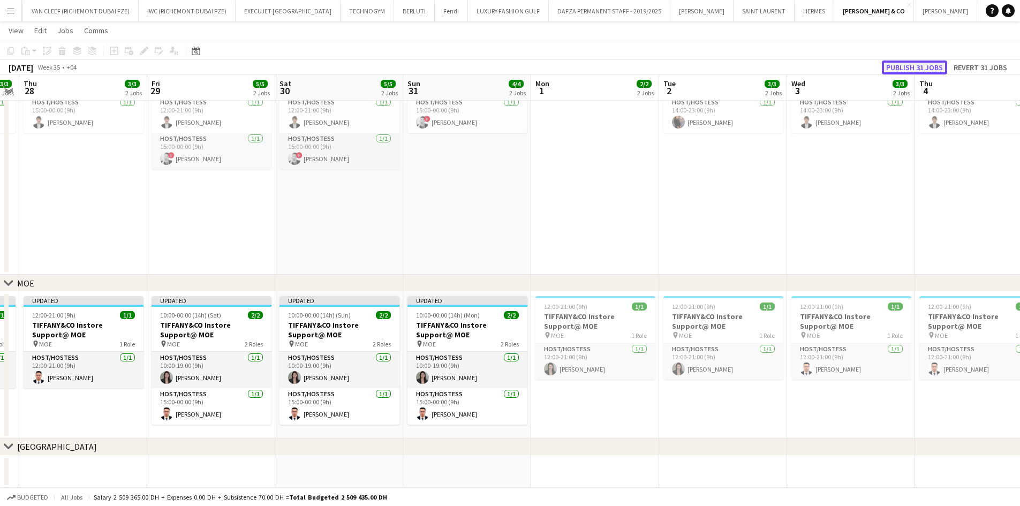
click at [677, 66] on button "Publish 31 jobs" at bounding box center [914, 68] width 65 height 14
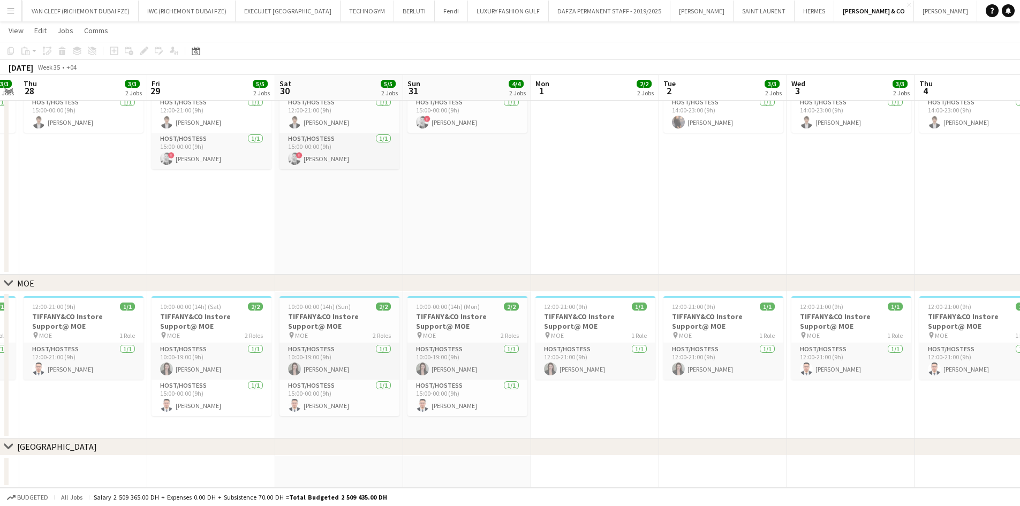
click at [4, 10] on button "Menu" at bounding box center [10, 10] width 21 height 21
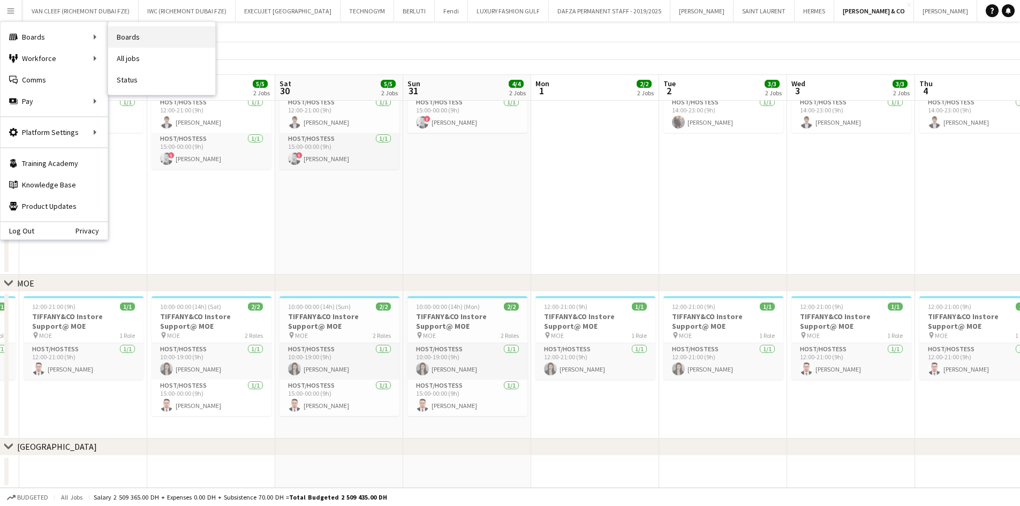
click at [159, 33] on link "Boards" at bounding box center [161, 36] width 107 height 21
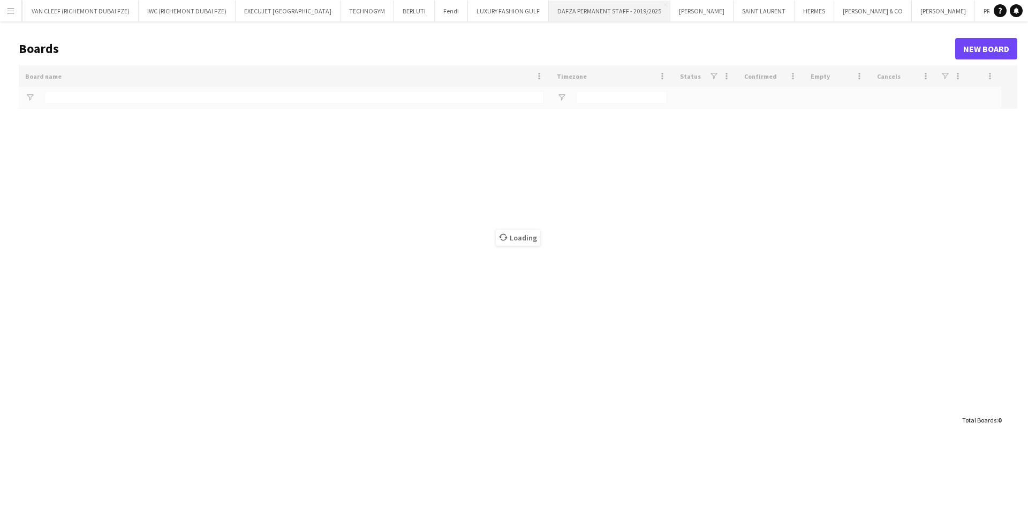
type input "****"
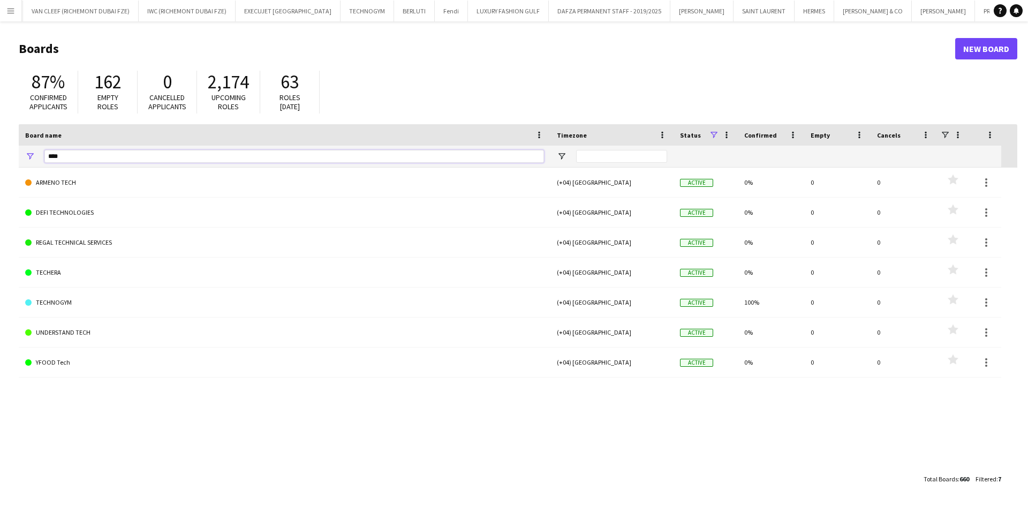
drag, startPoint x: 53, startPoint y: 155, endPoint x: 0, endPoint y: 150, distance: 53.2
click at [0, 150] on main "Boards New Board 87% Confirmed applicants 162 Empty roles 0 Cancelled applicant…" at bounding box center [514, 263] width 1028 height 484
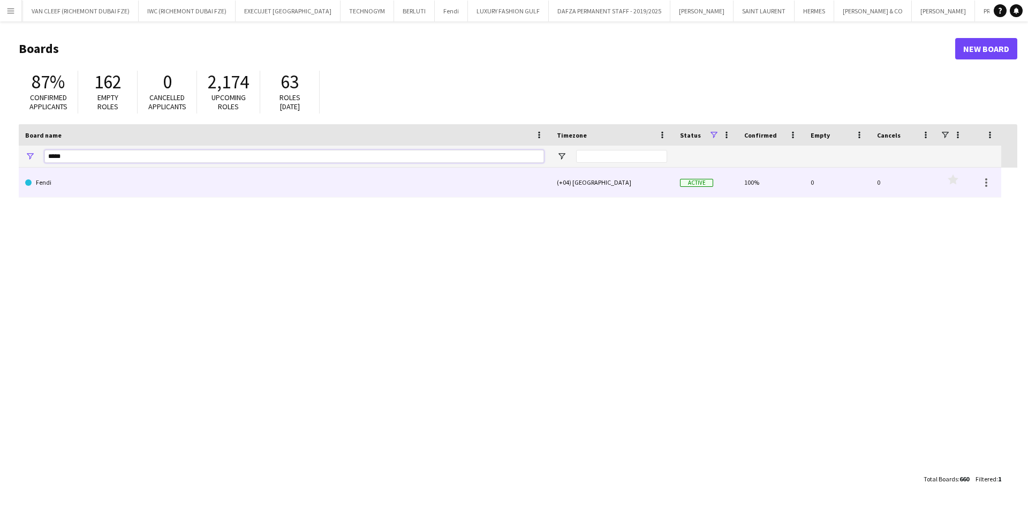
type input "*****"
click at [55, 176] on link "Fendi" at bounding box center [284, 183] width 519 height 30
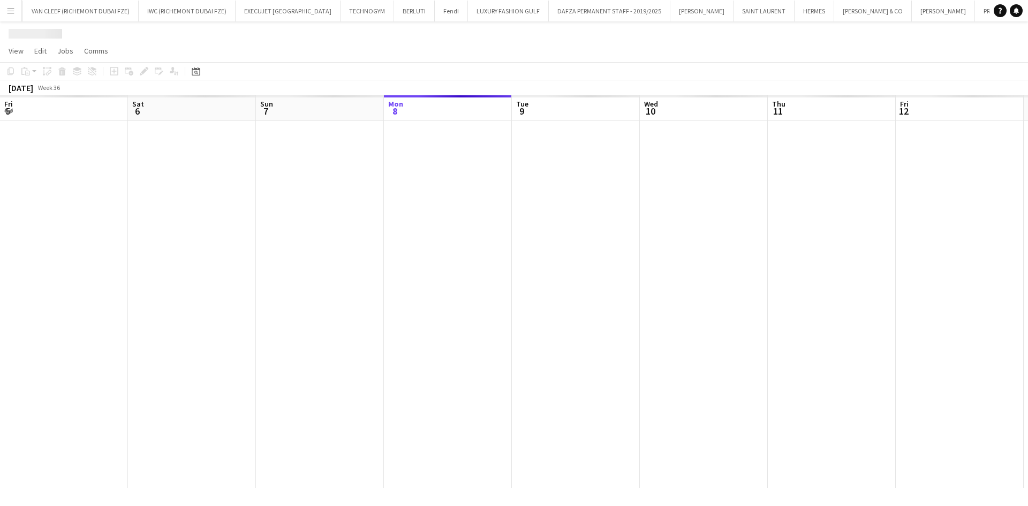
scroll to position [0, 256]
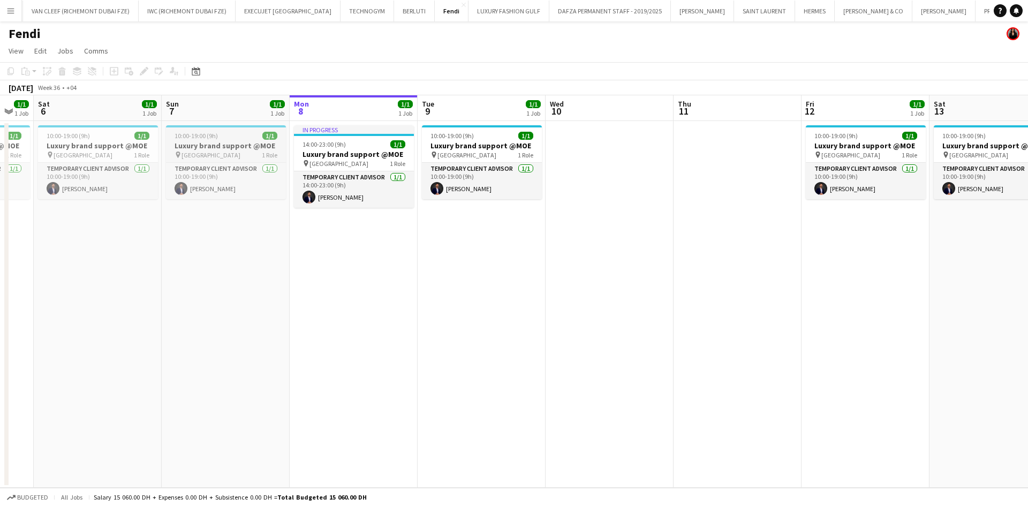
drag, startPoint x: 207, startPoint y: 164, endPoint x: 233, endPoint y: 152, distance: 29.0
click at [344, 152] on app-calendar-viewport "Thu 4 Fri 5 1/1 1 Job Sat 6 1/1 1 Job Sun 7 1/1 1 Job Mon 8 1/1 1 Job Tue 9 1/1…" at bounding box center [514, 291] width 1028 height 393
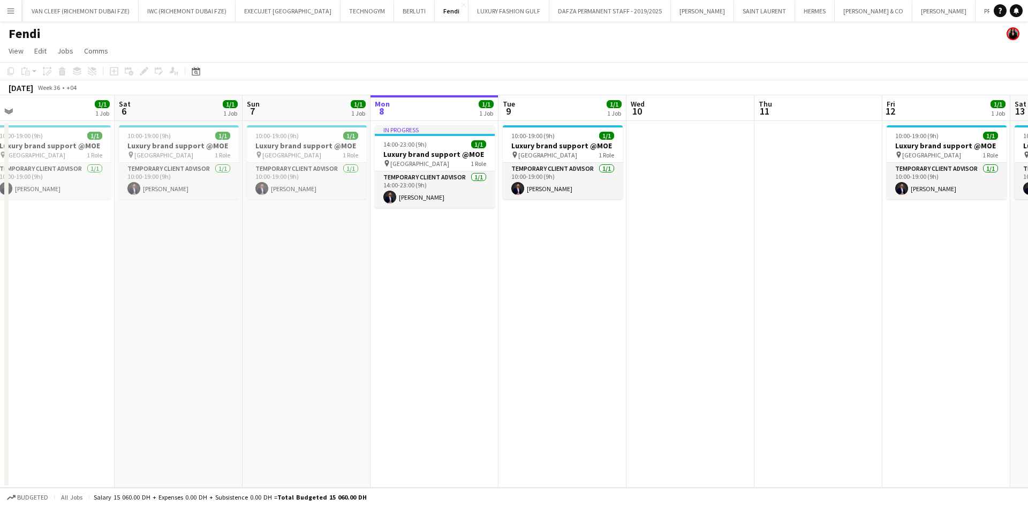
drag, startPoint x: 117, startPoint y: 153, endPoint x: 321, endPoint y: 159, distance: 204.1
click at [320, 159] on app-calendar-viewport "Wed 3 Thu 4 Fri 5 1/1 1 Job Sat 6 1/1 1 Job Sun 7 1/1 1 Job Mon 8 1/1 1 Job Tue…" at bounding box center [514, 291] width 1028 height 393
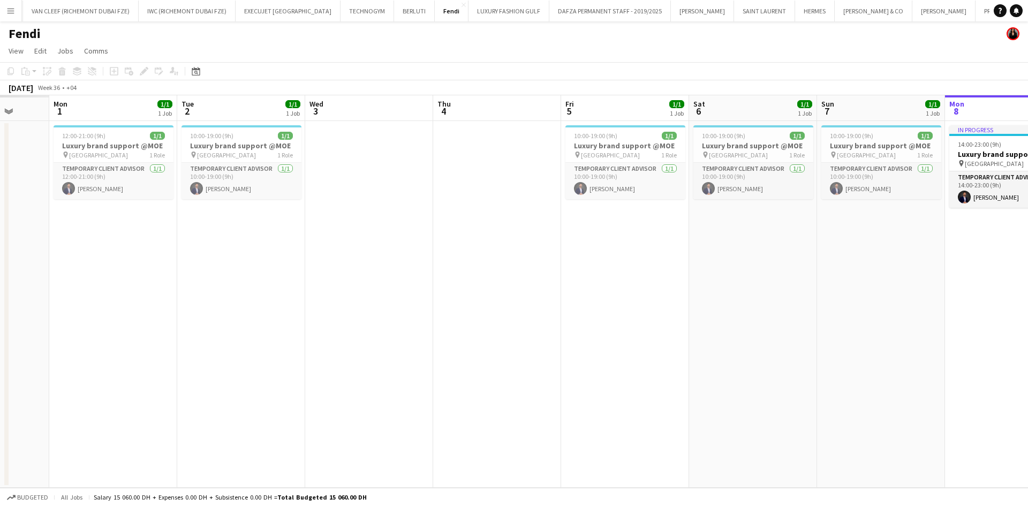
drag, startPoint x: 85, startPoint y: 161, endPoint x: 353, endPoint y: 159, distance: 267.7
click at [353, 159] on app-calendar-viewport "Sat 30 Sun 31 Mon 1 1/1 1 Job Tue 2 1/1 1 Job Wed 3 Thu 4 Fri 5 1/1 1 Job Sat 6…" at bounding box center [514, 291] width 1028 height 393
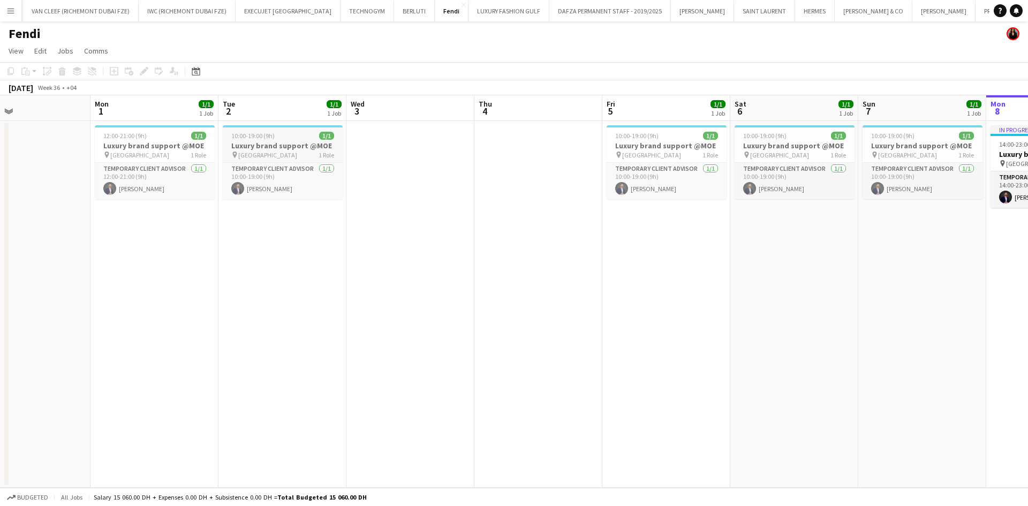
scroll to position [0, 286]
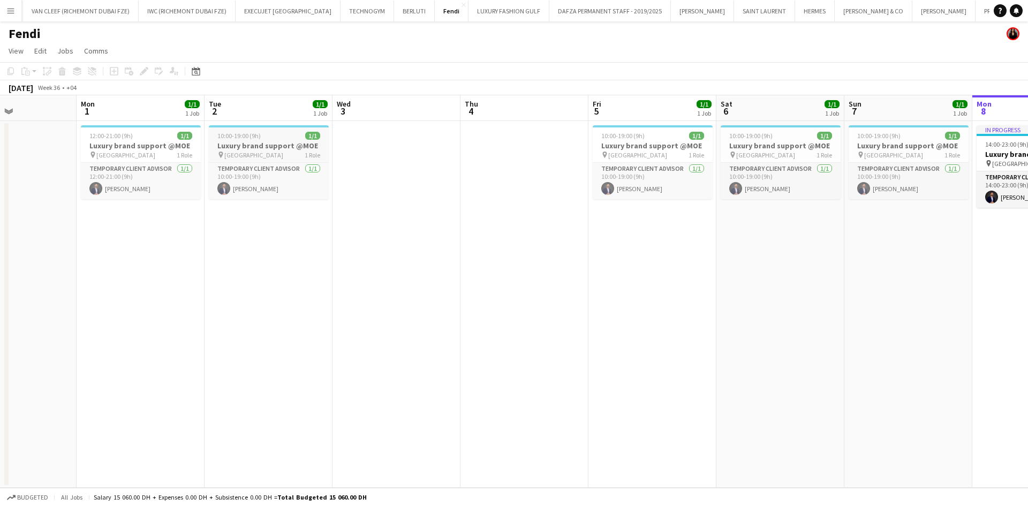
drag, startPoint x: 284, startPoint y: 153, endPoint x: 476, endPoint y: 156, distance: 191.7
click at [481, 156] on app-calendar-viewport "Fri 29 Sat 30 1/1 1 Job Sun 31 Mon 1 1/1 1 Job Tue 2 1/1 1 Job Wed 3 Thu 4 Fri …" at bounding box center [514, 291] width 1028 height 393
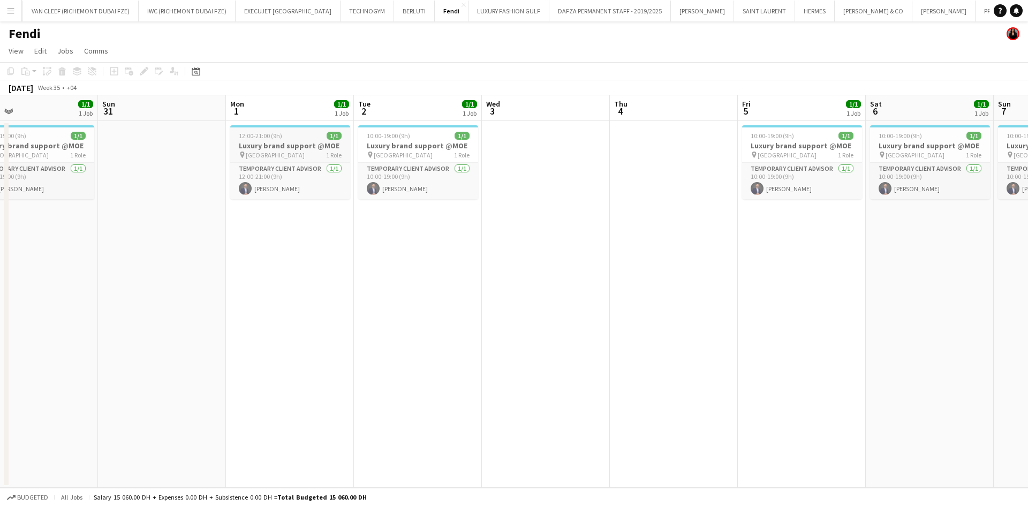
click at [298, 137] on div "12:00-21:00 (9h) 1/1" at bounding box center [290, 136] width 120 height 8
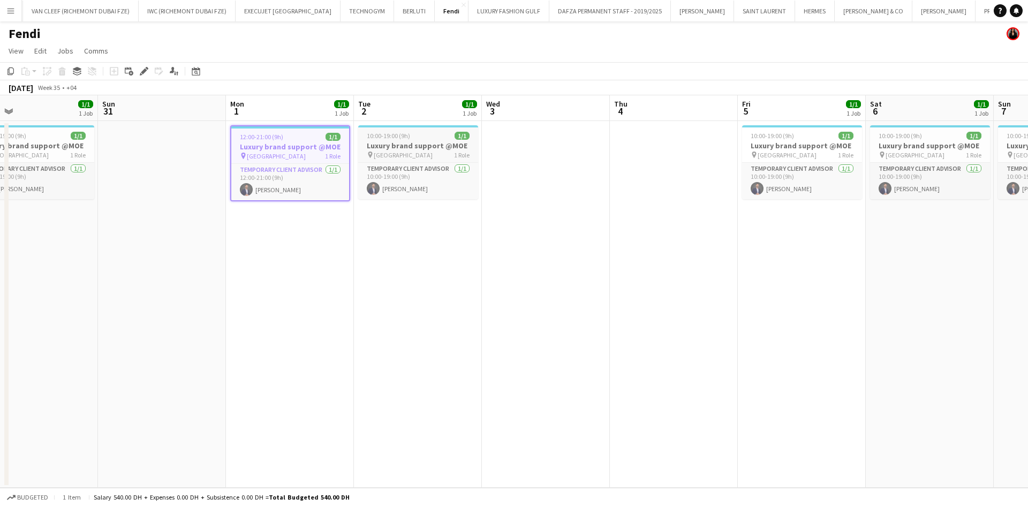
click at [384, 145] on h3 "Luxury brand support @MOE" at bounding box center [418, 146] width 120 height 10
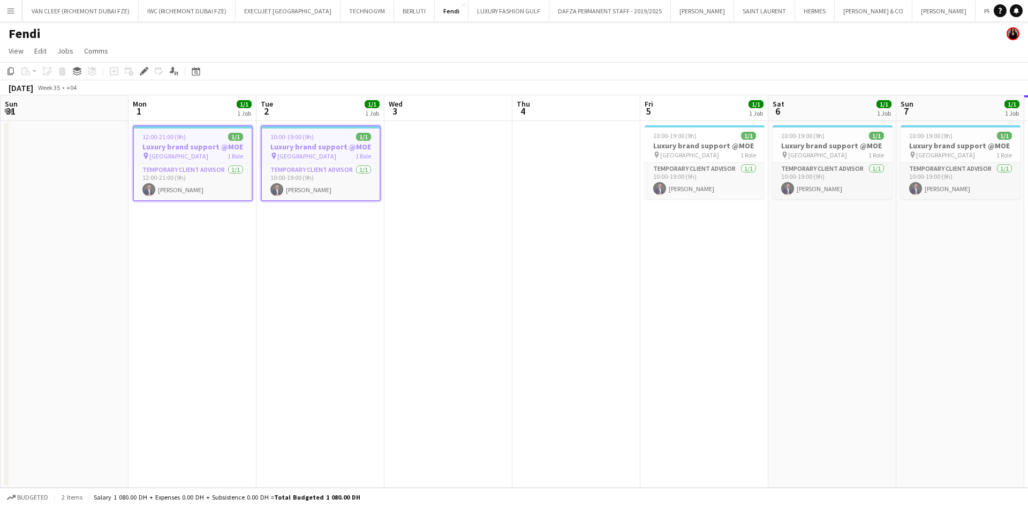
drag, startPoint x: 473, startPoint y: 151, endPoint x: 248, endPoint y: 160, distance: 225.6
click at [248, 160] on app-calendar-viewport "Thu 28 1/1 1 Job Fri 29 1/1 1 Job Sat 30 1/1 1 Job Sun 31 Mon 1 1/1 1 Job Tue 2…" at bounding box center [514, 291] width 1028 height 393
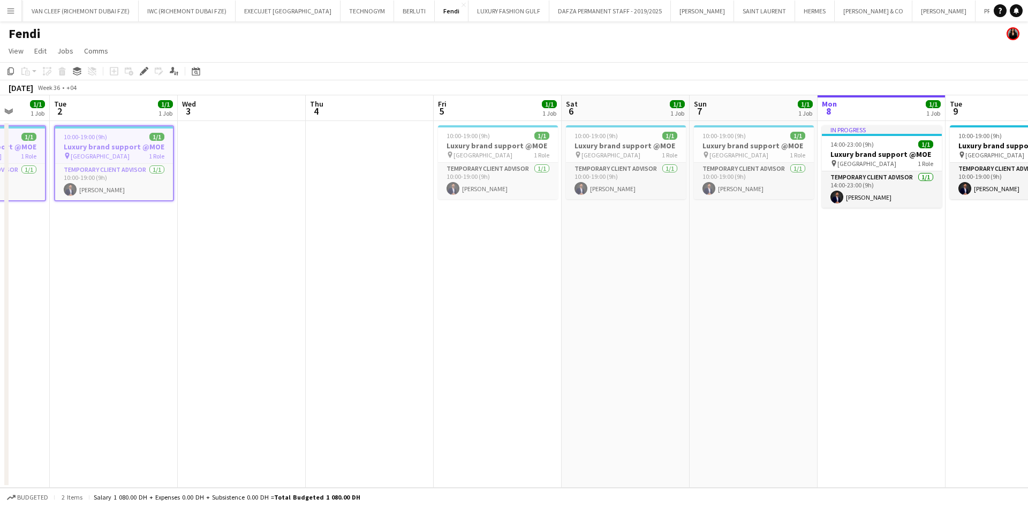
drag, startPoint x: 456, startPoint y: 130, endPoint x: 466, endPoint y: 131, distance: 10.2
click at [458, 130] on app-calendar-viewport "Sat 30 1/1 1 Job Sun 31 Mon 1 1/1 1 Job Tue 2 1/1 1 Job Wed 3 Thu 4 Fri 5 1/1 1…" at bounding box center [514, 291] width 1028 height 393
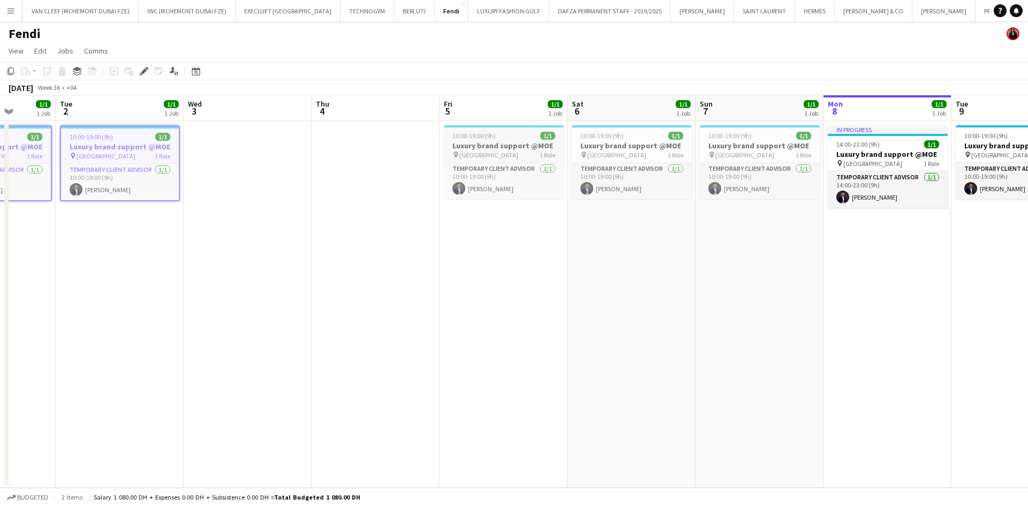
click at [501, 149] on h3 "Luxury brand support @MOE" at bounding box center [504, 146] width 120 height 10
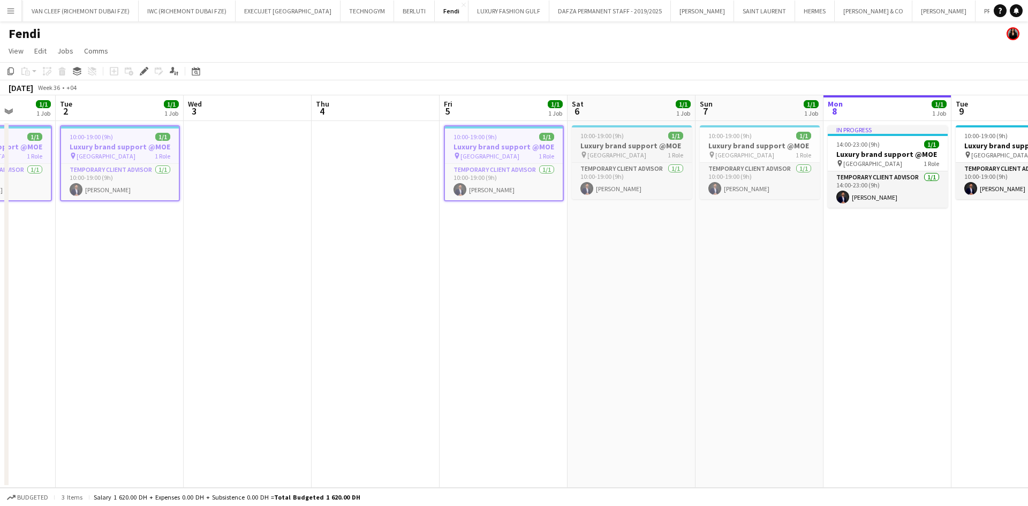
click at [629, 140] on app-calendar-viewport "Sat 30 1/1 1 Job Sun 31 Mon 1 1/1 1 Job Tue 2 1/1 1 Job Wed 3 Thu 4 Fri 5 1/1 1…" at bounding box center [514, 291] width 1028 height 393
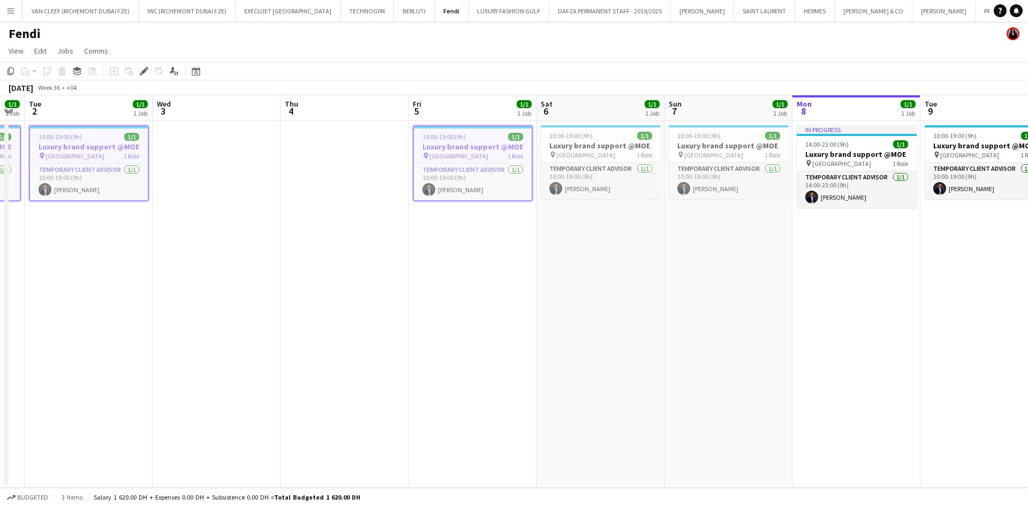
drag, startPoint x: 632, startPoint y: 155, endPoint x: 487, endPoint y: 170, distance: 146.4
click at [488, 170] on app-calendar-viewport "Sat 30 1/1 1 Job Sun 31 Mon 1 1/1 1 Job Tue 2 1/1 1 Job Wed 3 Thu 4 Fri 5 1/1 1…" at bounding box center [514, 291] width 1028 height 393
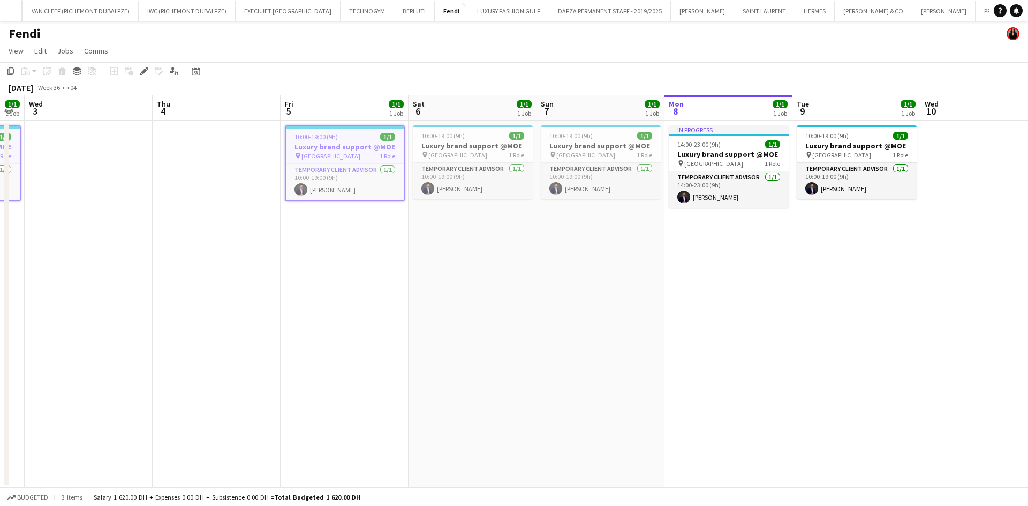
scroll to position [0, 391]
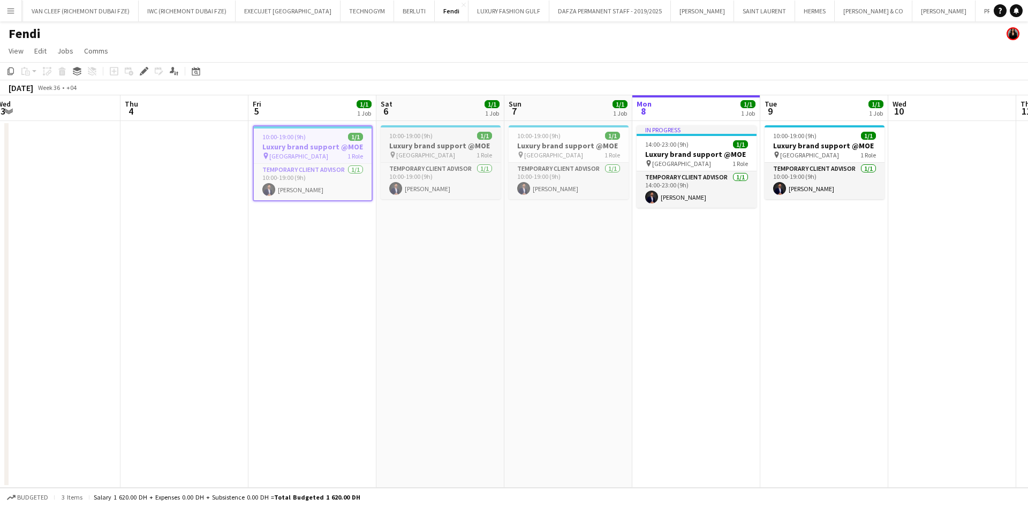
click at [467, 156] on div "pin Mall of the Emirates 1 Role" at bounding box center [441, 154] width 120 height 9
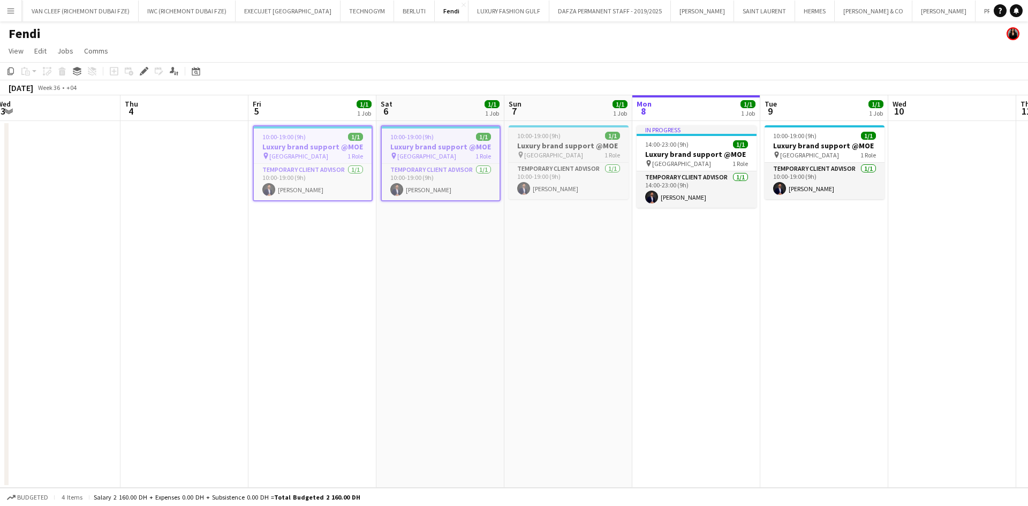
click at [540, 144] on h3 "Luxury brand support @MOE" at bounding box center [569, 146] width 120 height 10
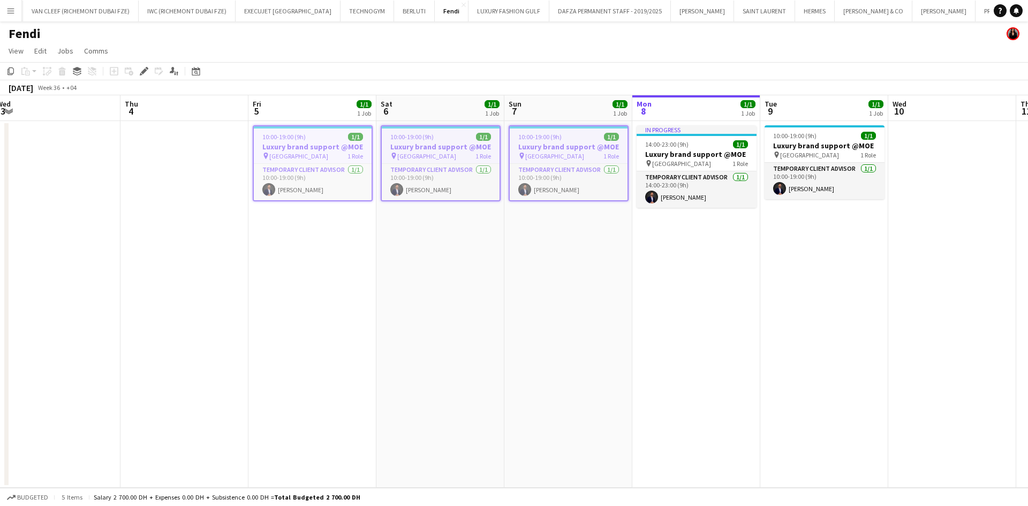
click at [633, 141] on app-date-cell "In progress 14:00-23:00 (9h) 1/1 Luxury brand support @MOE pin Mall of the Emir…" at bounding box center [696, 304] width 128 height 367
click at [677, 143] on span "14:00-23:00 (9h)" at bounding box center [666, 144] width 43 height 8
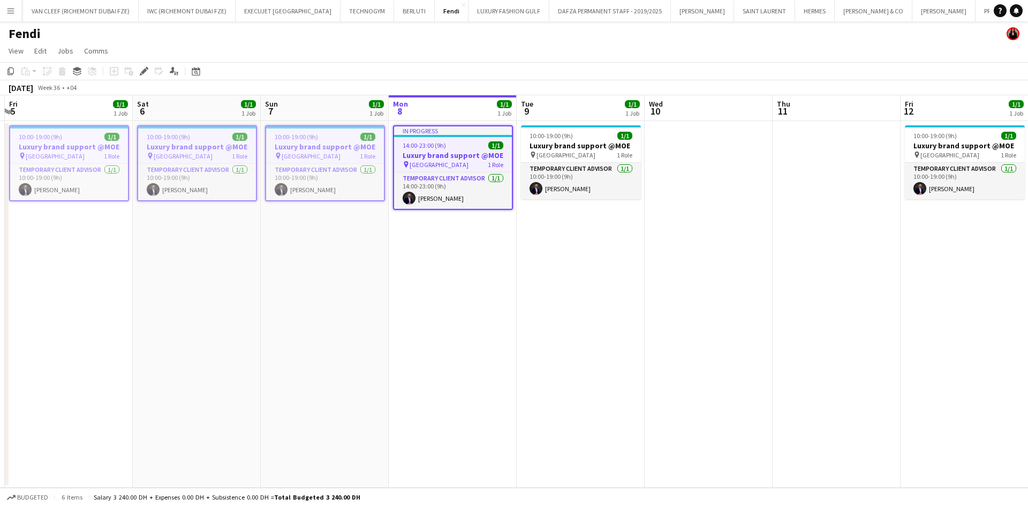
drag, startPoint x: 629, startPoint y: 182, endPoint x: 376, endPoint y: 184, distance: 252.8
click at [376, 184] on app-calendar-viewport "Tue 2 1/1 1 Job Wed 3 Thu 4 Fri 5 1/1 1 Job Sat 6 1/1 1 Job Sun 7 1/1 1 Job Mon…" at bounding box center [514, 291] width 1028 height 393
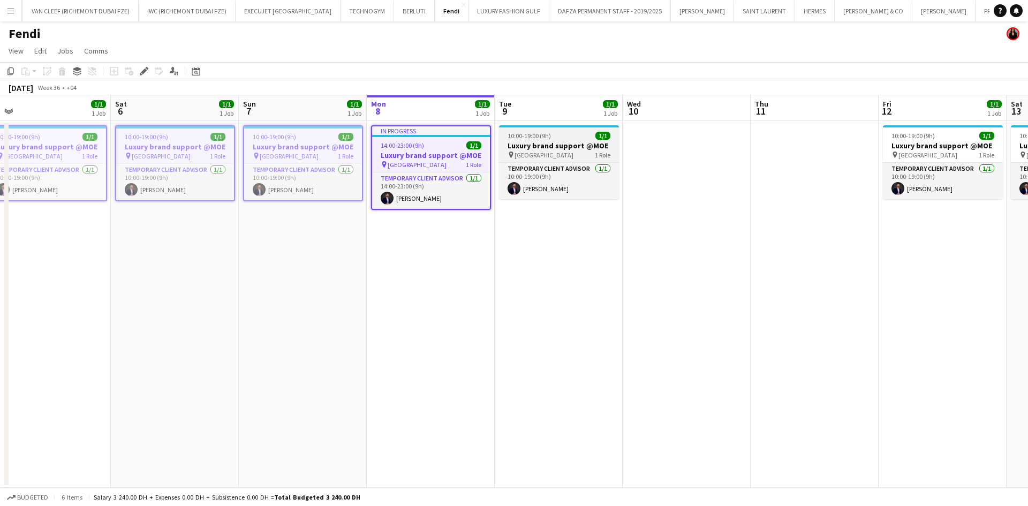
click at [519, 147] on h3 "Luxury brand support @MOE" at bounding box center [559, 146] width 120 height 10
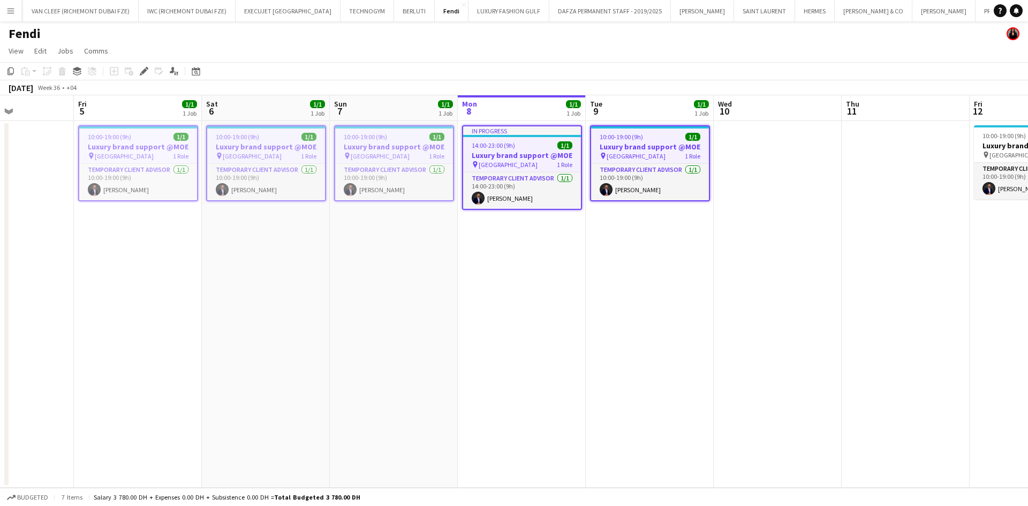
drag, startPoint x: 725, startPoint y: 163, endPoint x: 470, endPoint y: 190, distance: 256.2
click at [394, 193] on app-calendar-viewport "Tue 2 1/1 1 Job Wed 3 Thu 4 Fri 5 1/1 1 Job Sat 6 1/1 1 Job Sun 7 1/1 1 Job Mon…" at bounding box center [514, 291] width 1028 height 393
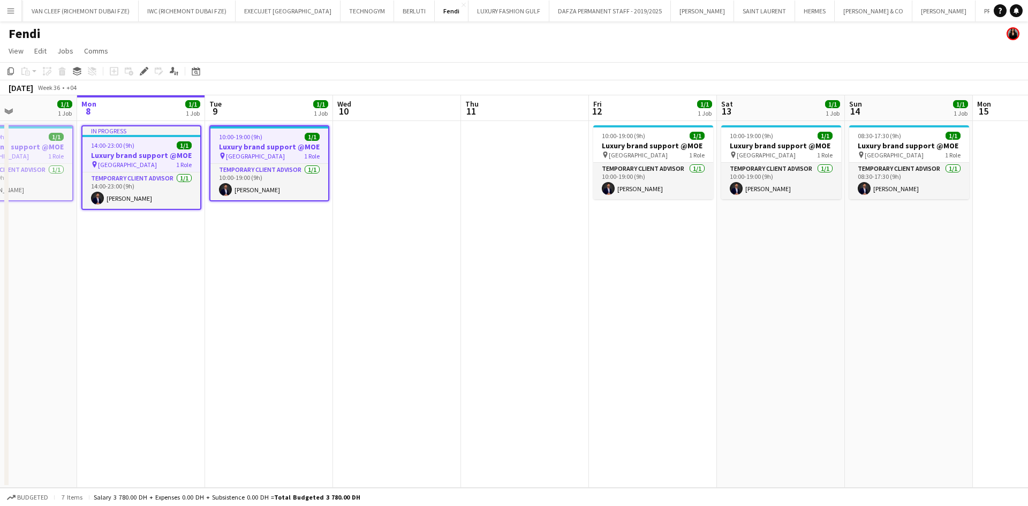
drag, startPoint x: 372, startPoint y: 191, endPoint x: 333, endPoint y: 191, distance: 39.1
click at [328, 194] on app-calendar-viewport "Fri 5 1/1 1 Job Sat 6 1/1 1 Job Sun 7 1/1 1 Job Mon 8 1/1 1 Job Tue 9 1/1 1 Job…" at bounding box center [514, 291] width 1028 height 393
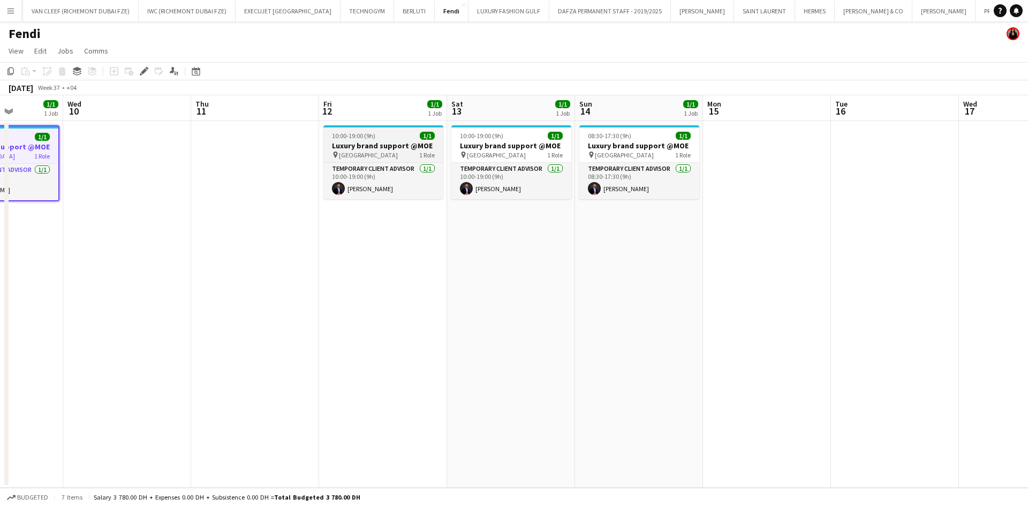
click at [377, 148] on h3 "Luxury brand support @MOE" at bounding box center [383, 146] width 120 height 10
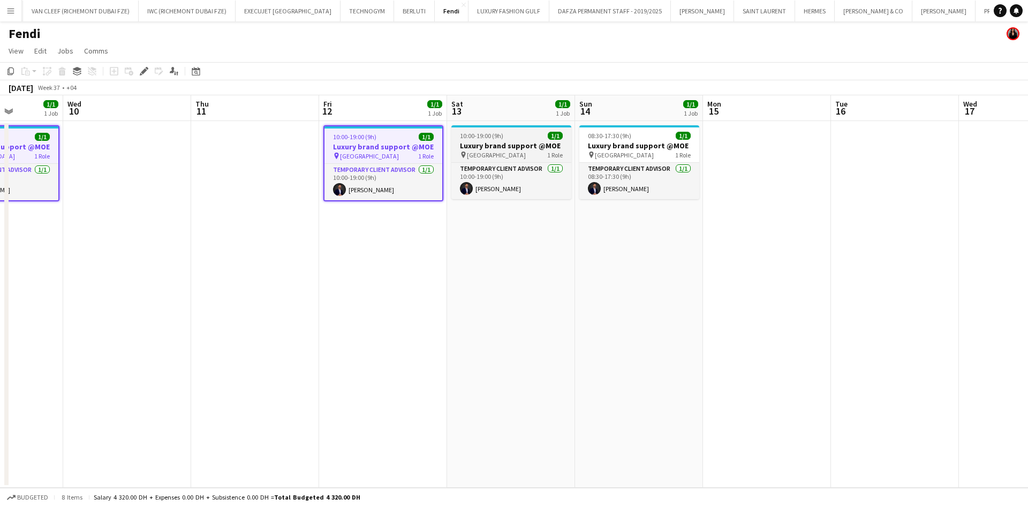
click at [520, 142] on h3 "Luxury brand support @MOE" at bounding box center [511, 146] width 120 height 10
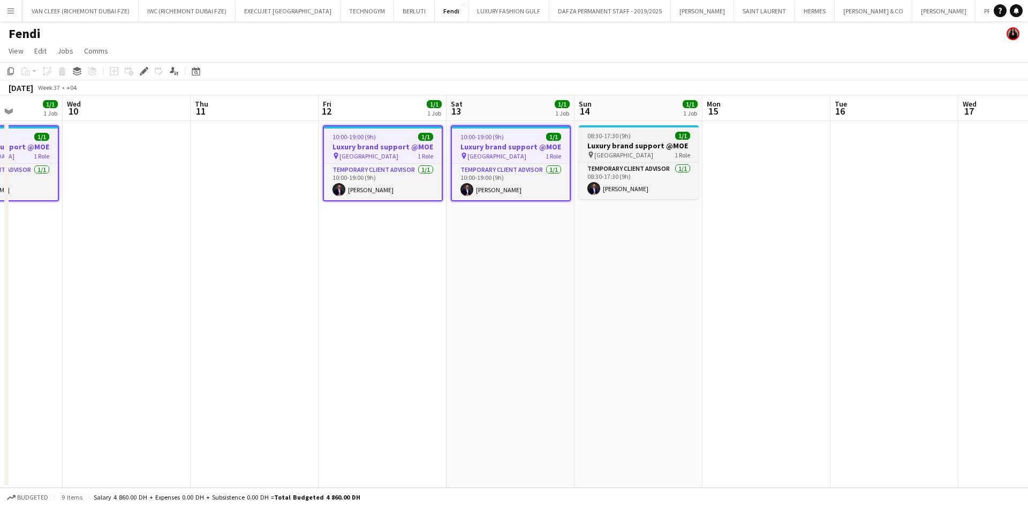
click at [628, 142] on h3 "Luxury brand support @MOE" at bounding box center [639, 146] width 120 height 10
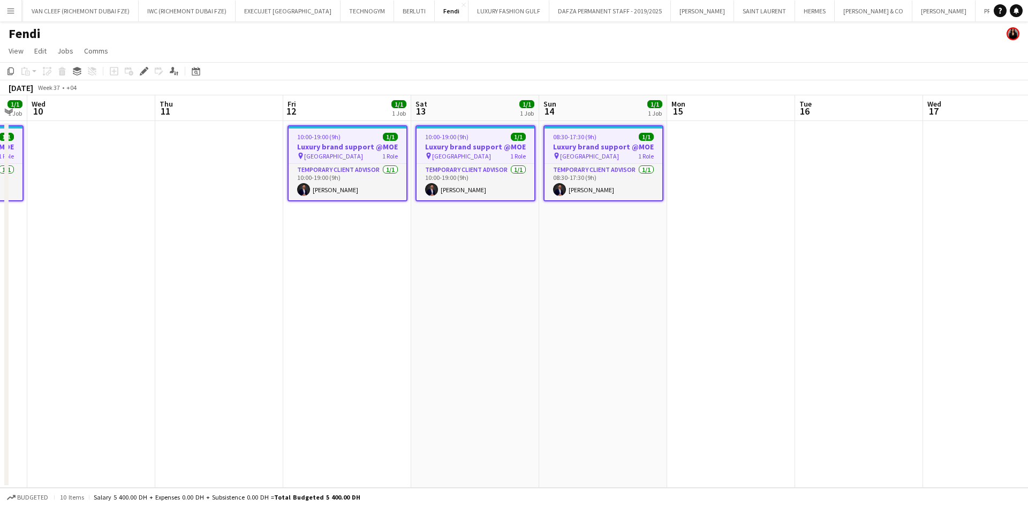
drag, startPoint x: 723, startPoint y: 175, endPoint x: 279, endPoint y: 199, distance: 444.5
click at [301, 195] on app-calendar-viewport "Sun 7 1/1 1 Job Mon 8 1/1 1 Job Tue 9 1/1 1 Job Wed 10 Thu 11 Fri 12 1/1 1 Job …" at bounding box center [514, 291] width 1028 height 393
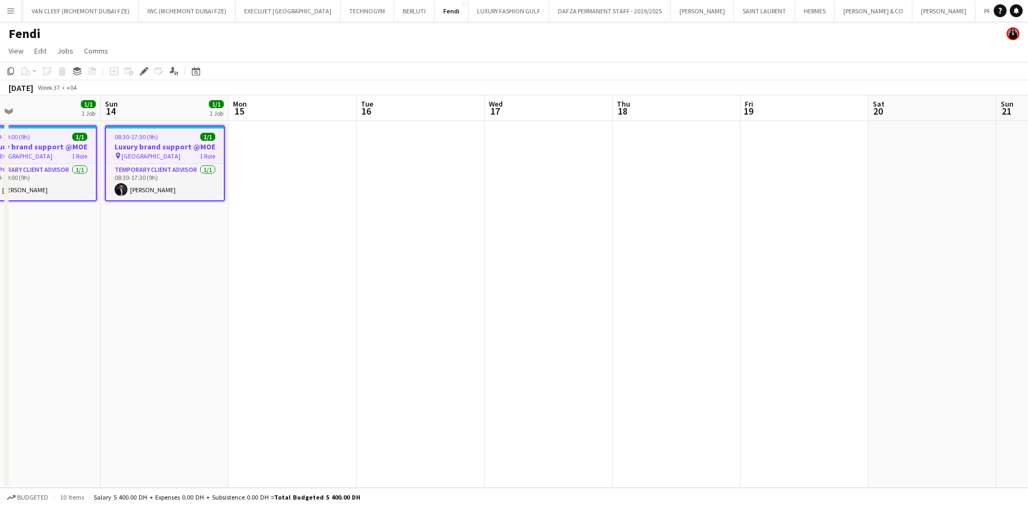
click at [295, 191] on app-calendar-viewport "Wed 10 Thu 11 Fri 12 1/1 1 Job Sat 13 1/1 1 Job Sun 14 1/1 1 Job Mon 15 Tue 16 …" at bounding box center [514, 291] width 1028 height 393
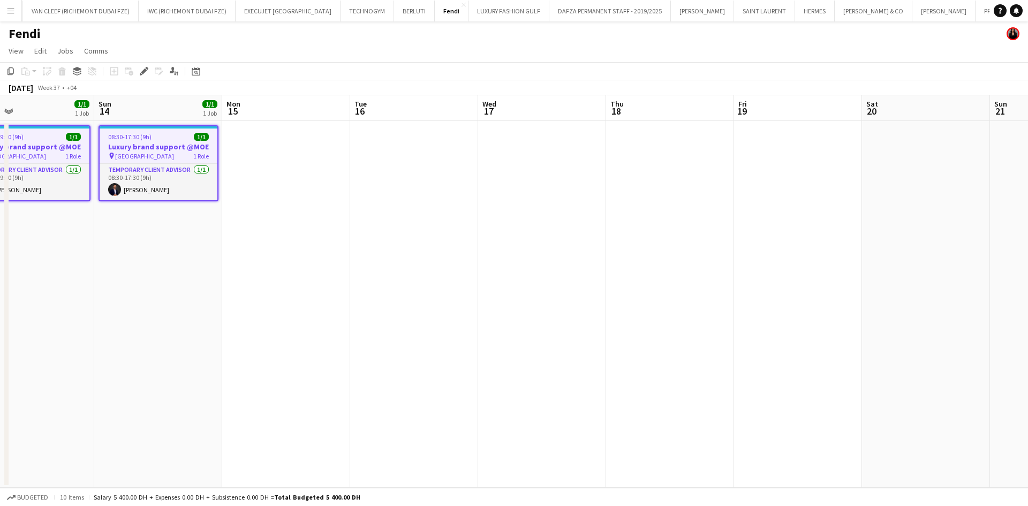
drag, startPoint x: 314, startPoint y: 187, endPoint x: 613, endPoint y: 176, distance: 299.5
click at [613, 176] on app-calendar-viewport "Thu 11 Fri 12 1/1 1 Job Sat 13 1/1 1 Job Sun 14 1/1 1 Job Mon 15 Tue 16 Wed 17 …" at bounding box center [514, 291] width 1028 height 393
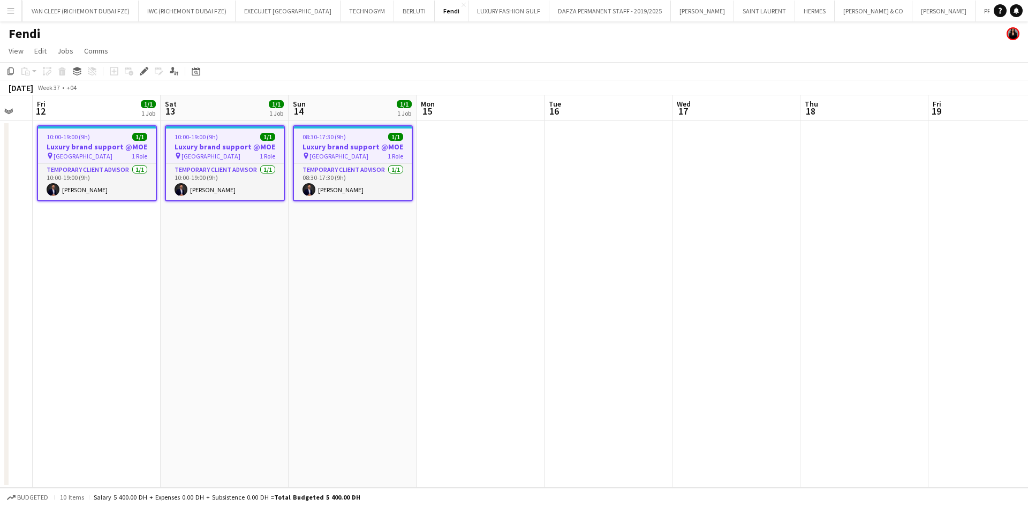
scroll to position [0, 285]
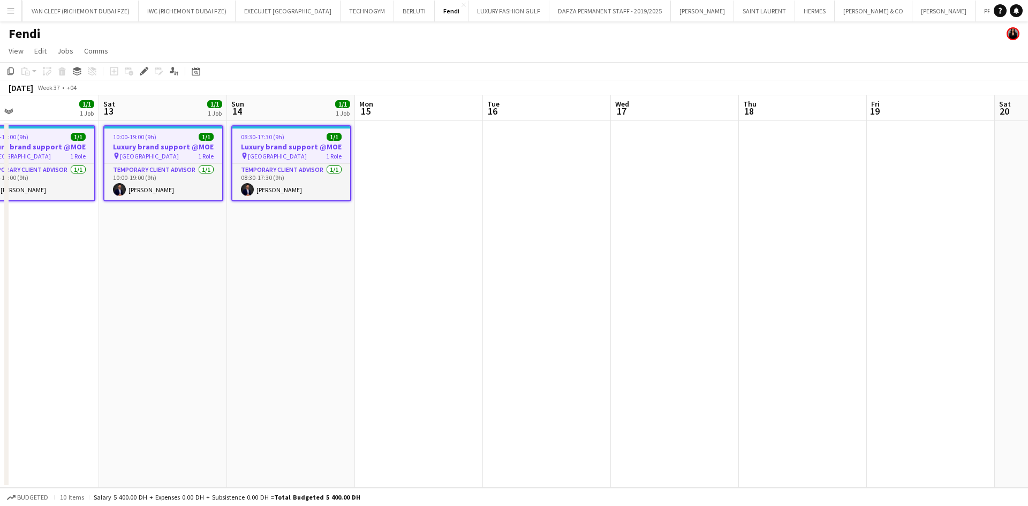
drag, startPoint x: 677, startPoint y: 170, endPoint x: 810, endPoint y: 154, distance: 133.7
click at [677, 154] on app-calendar-viewport "Wed 10 Thu 11 Fri 12 1/1 1 Job Sat 13 1/1 1 Job Sun 14 1/1 1 Job Mon 15 Tue 16 …" at bounding box center [514, 291] width 1028 height 393
click at [141, 69] on icon "Edit" at bounding box center [144, 71] width 9 height 9
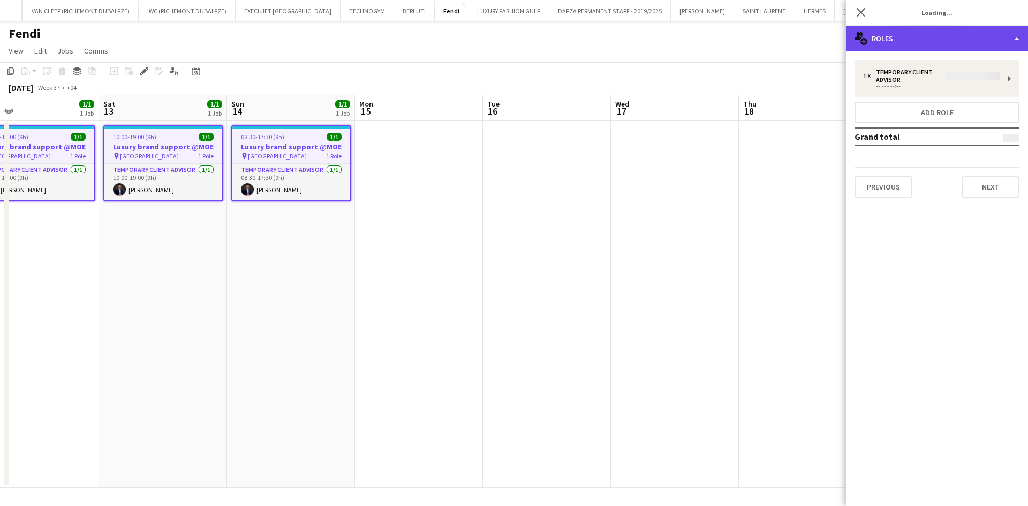
click at [677, 37] on div "multiple-users-add Roles" at bounding box center [937, 39] width 182 height 26
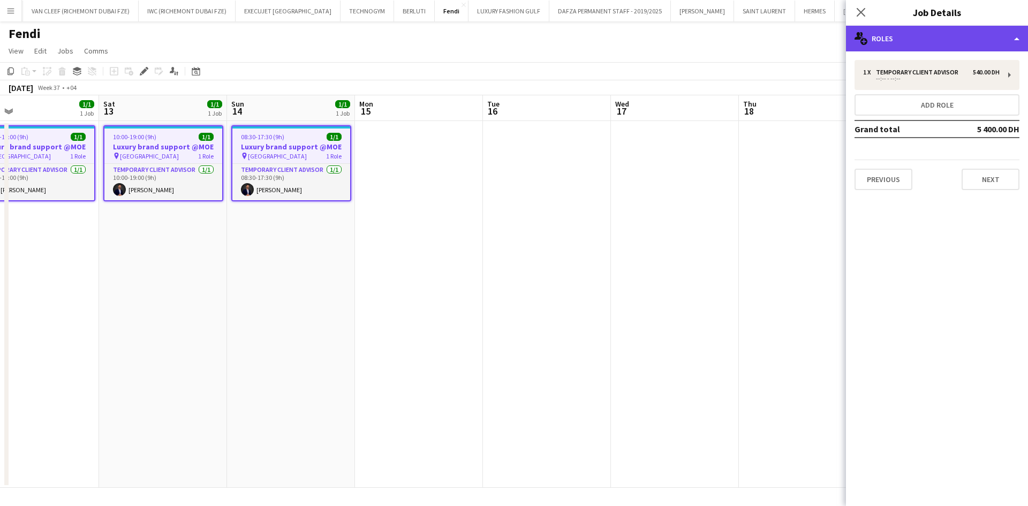
click at [677, 41] on div "multiple-users-add Roles" at bounding box center [937, 39] width 182 height 26
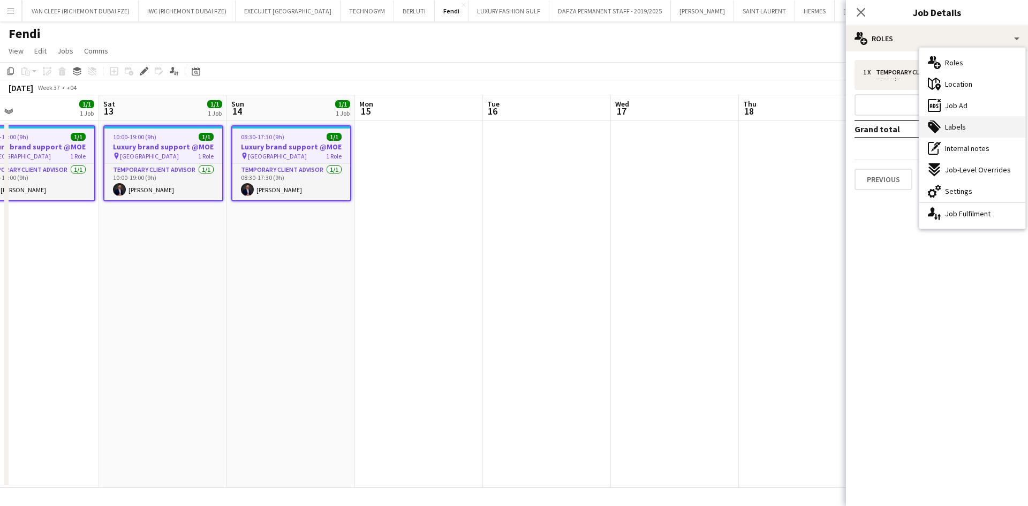
click at [677, 123] on div "tags-double Labels" at bounding box center [972, 126] width 106 height 21
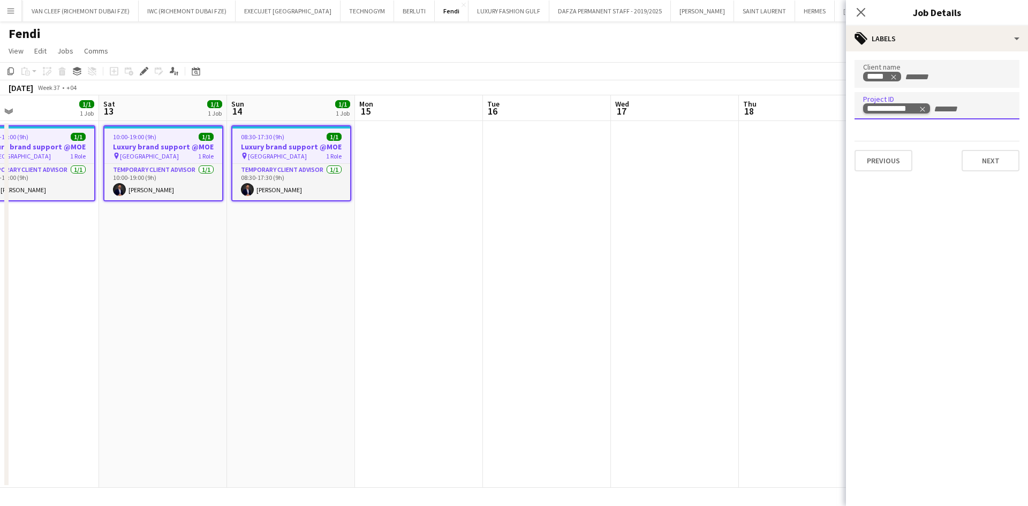
click at [677, 106] on icon "Remove tag" at bounding box center [922, 108] width 7 height 7
click at [677, 54] on app-page-menu "View Day view expanded Day view collapsed Month view Date picker Jump to [DATE]…" at bounding box center [514, 52] width 1028 height 20
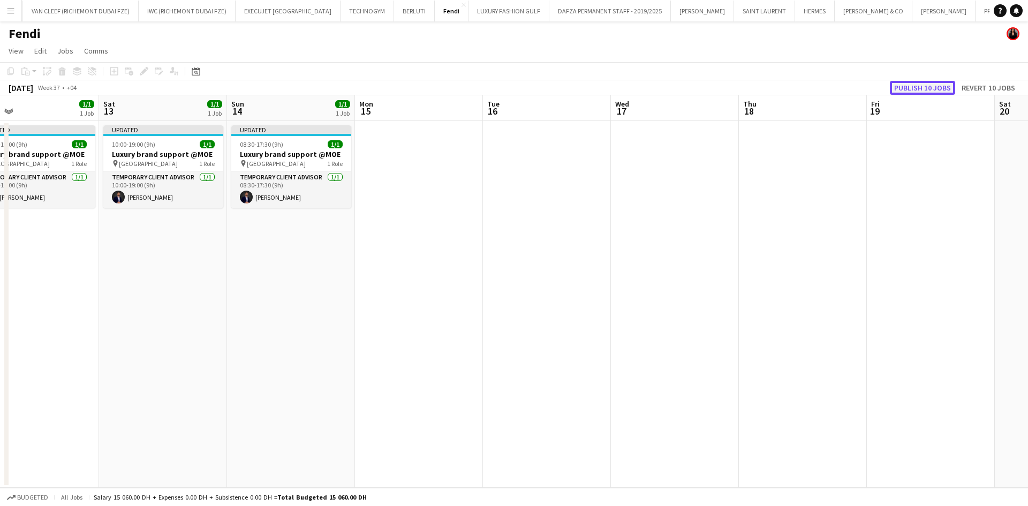
click at [677, 87] on button "Publish 10 jobs" at bounding box center [922, 88] width 65 height 14
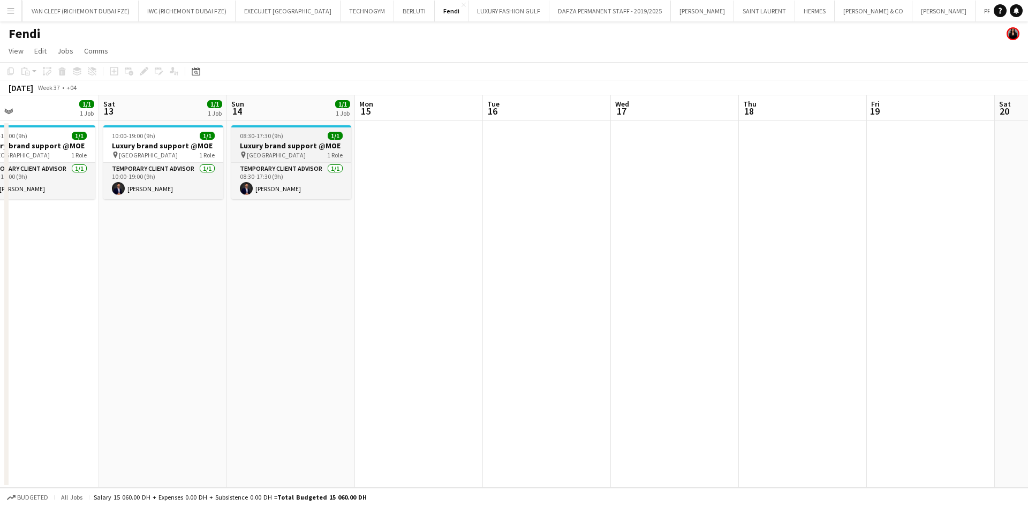
click at [275, 141] on h3 "Luxury brand support @MOE" at bounding box center [291, 146] width 120 height 10
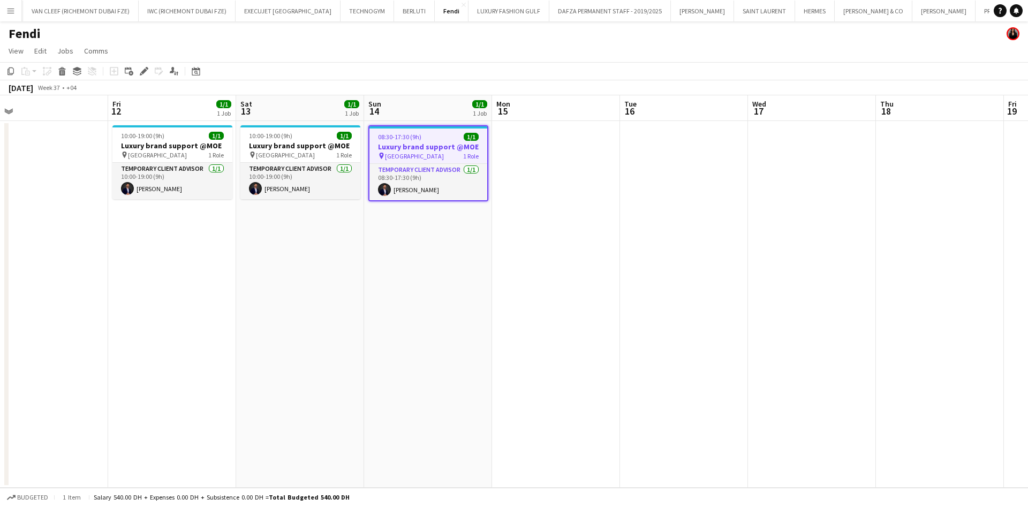
drag, startPoint x: 248, startPoint y: 161, endPoint x: 514, endPoint y: 161, distance: 265.6
click at [514, 161] on app-calendar-viewport "Tue 9 1/1 1 Job Wed 10 Thu 11 Fri 12 1/1 1 Job Sat 13 1/1 1 Job Sun 14 1/1 1 Jo…" at bounding box center [514, 291] width 1028 height 393
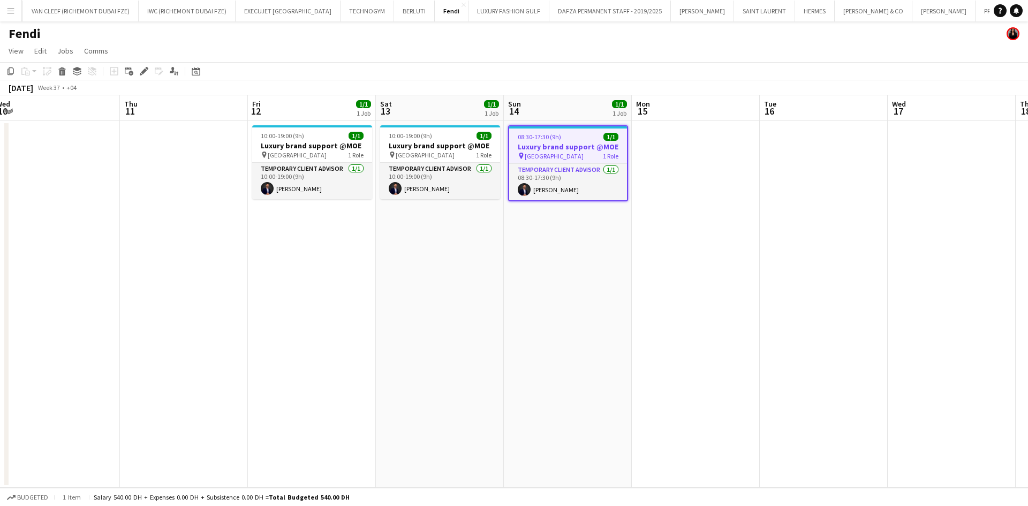
drag, startPoint x: 705, startPoint y: 179, endPoint x: 731, endPoint y: 179, distance: 26.8
click at [677, 179] on app-calendar-viewport "Mon 8 1/1 1 Job Tue 9 1/1 1 Job Wed 10 Thu 11 Fri 12 1/1 1 Job Sat 13 1/1 1 Job…" at bounding box center [514, 291] width 1028 height 393
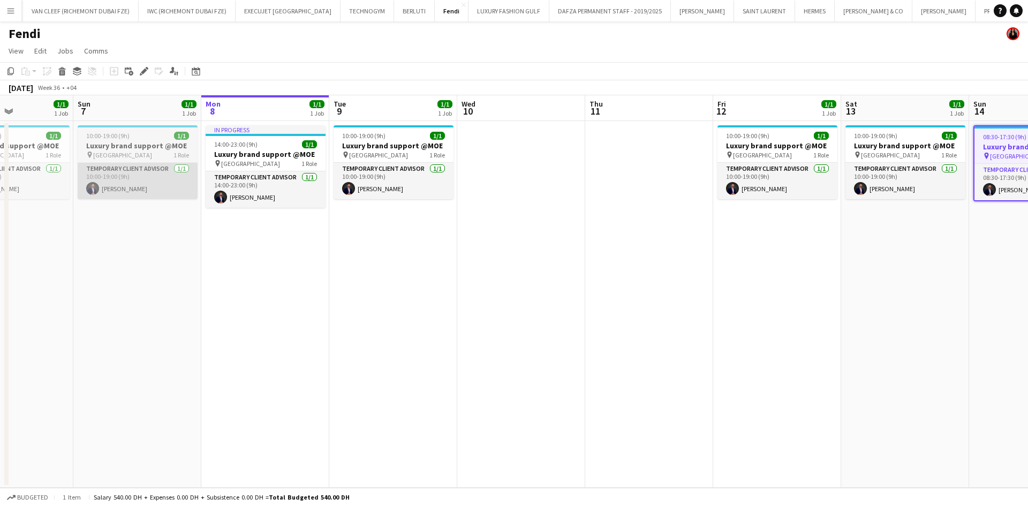
drag, startPoint x: 520, startPoint y: 173, endPoint x: 246, endPoint y: 170, distance: 273.6
click at [632, 162] on app-calendar-viewport "Thu 4 Fri 5 1/1 1 Job Sat 6 1/1 1 Job Sun 7 1/1 1 Job Mon 8 1/1 1 Job Tue 9 1/1…" at bounding box center [514, 291] width 1028 height 393
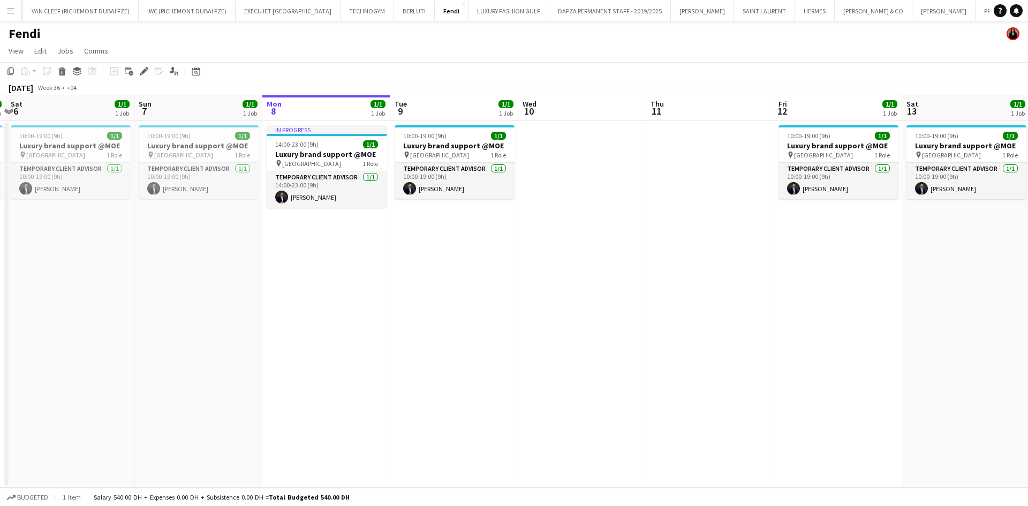
drag, startPoint x: 273, startPoint y: 173, endPoint x: 583, endPoint y: 173, distance: 310.0
click at [583, 173] on app-calendar-viewport "Wed 3 Thu 4 Fri 5 1/1 1 Job Sat 6 1/1 1 Job Sun 7 1/1 1 Job Mon 8 1/1 1 Job Tue…" at bounding box center [514, 291] width 1028 height 393
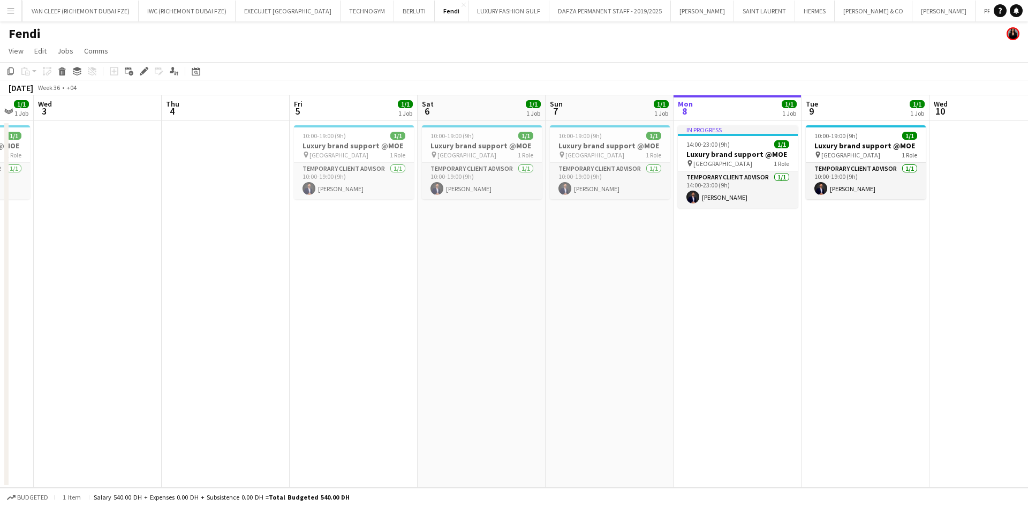
click at [513, 165] on app-calendar-viewport "Mon 1 1/1 1 Job Tue 2 1/1 1 Job Wed 3 Thu 4 Fri 5 1/1 1 Job Sat 6 1/1 1 Job Sun…" at bounding box center [514, 291] width 1028 height 393
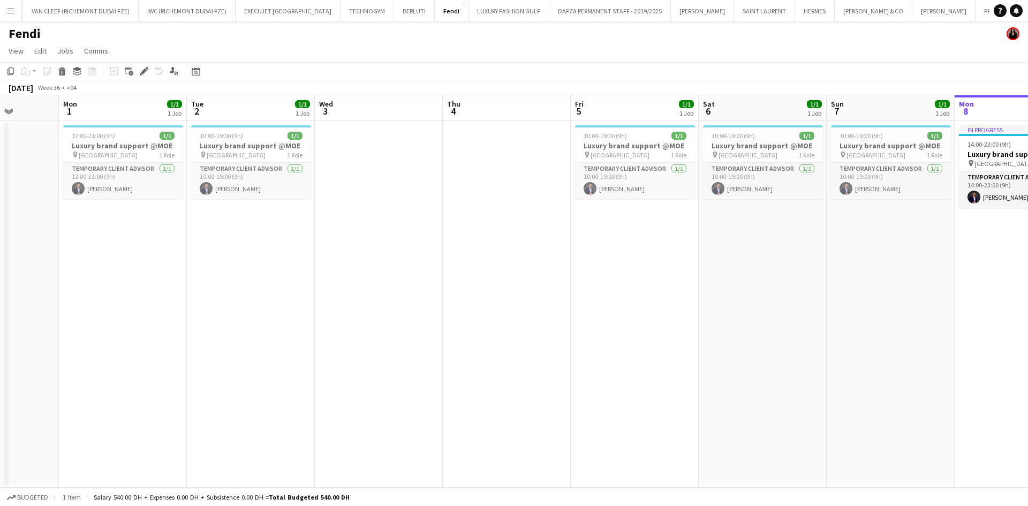
click at [482, 162] on app-calendar-viewport "Fri 29 1/1 1 Job Sat 30 1/1 1 Job Sun 31 Mon 1 1/1 1 Job Tue 2 1/1 1 Job Wed 3 …" at bounding box center [514, 291] width 1028 height 393
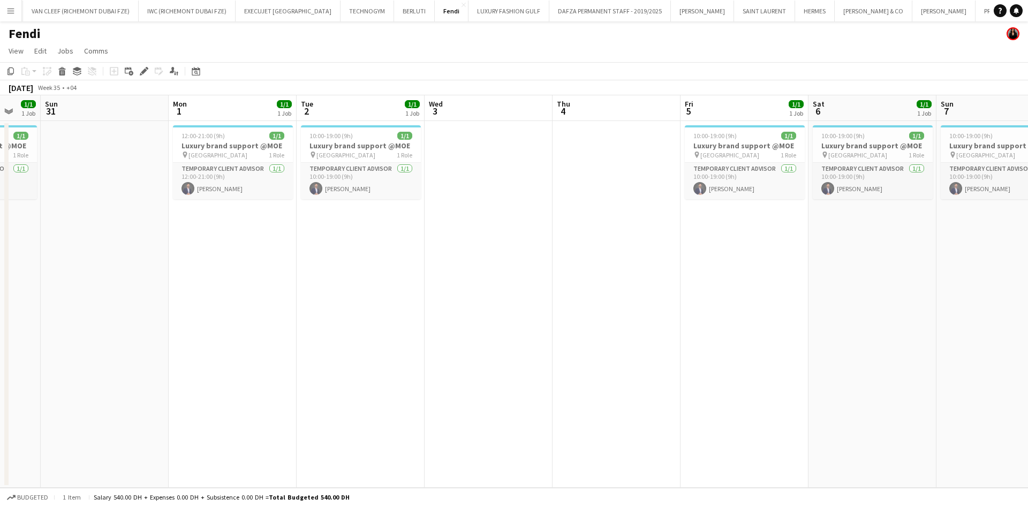
scroll to position [0, 360]
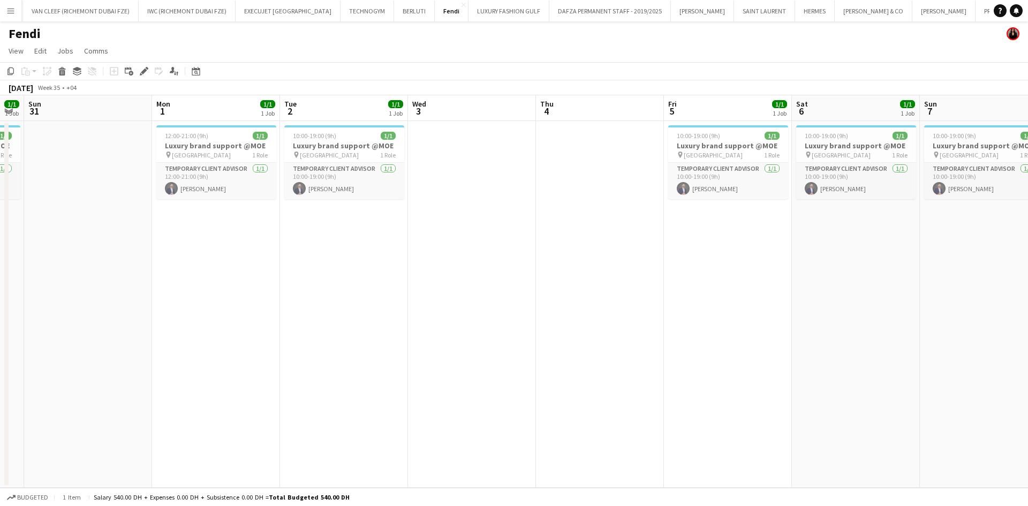
drag, startPoint x: 529, startPoint y: 160, endPoint x: 270, endPoint y: 190, distance: 260.4
click at [270, 190] on app-calendar-viewport "Thu 28 1/1 1 Job Fri 29 1/1 1 Job Sat 30 1/1 1 Job Sun 31 Mon 1 1/1 1 Job Tue 2…" at bounding box center [514, 291] width 1028 height 393
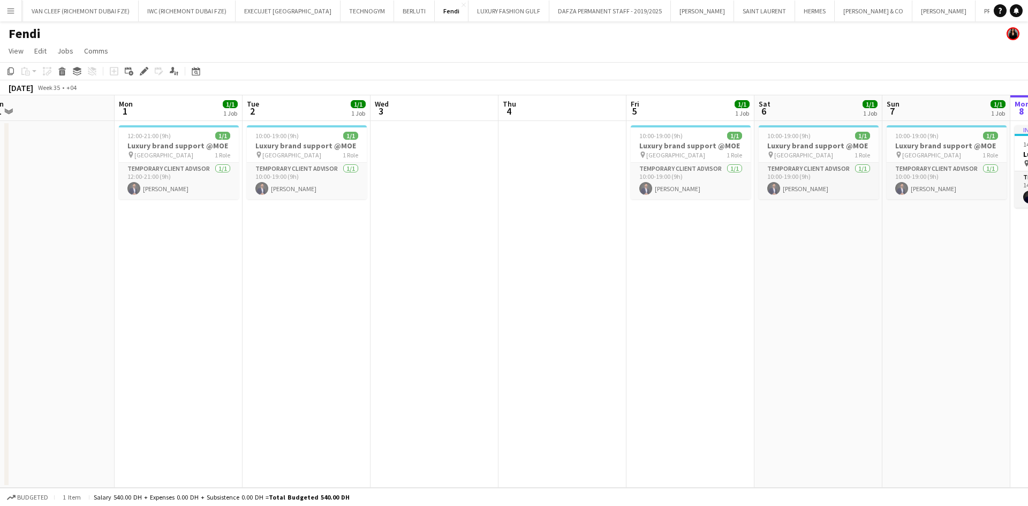
drag, startPoint x: 360, startPoint y: 170, endPoint x: 795, endPoint y: 163, distance: 435.4
click at [677, 164] on app-calendar-viewport "Fri 29 1/1 1 Job Sat 30 1/1 1 Job Sun 31 Mon 1 1/1 1 Job Tue 2 1/1 1 Job Wed 3 …" at bounding box center [514, 291] width 1028 height 393
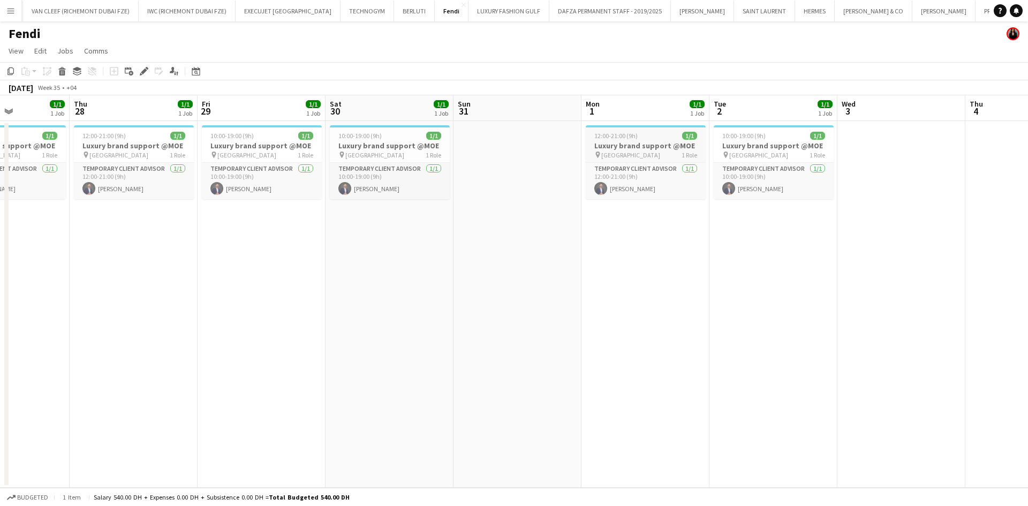
drag, startPoint x: 458, startPoint y: 168, endPoint x: 784, endPoint y: 161, distance: 325.7
click at [677, 161] on app-calendar-viewport "Mon 25 Tue 26 Wed 27 1/1 1 Job Thu 28 1/1 1 Job Fri 29 1/1 1 Job Sat 30 1/1 1 J…" at bounding box center [514, 291] width 1028 height 393
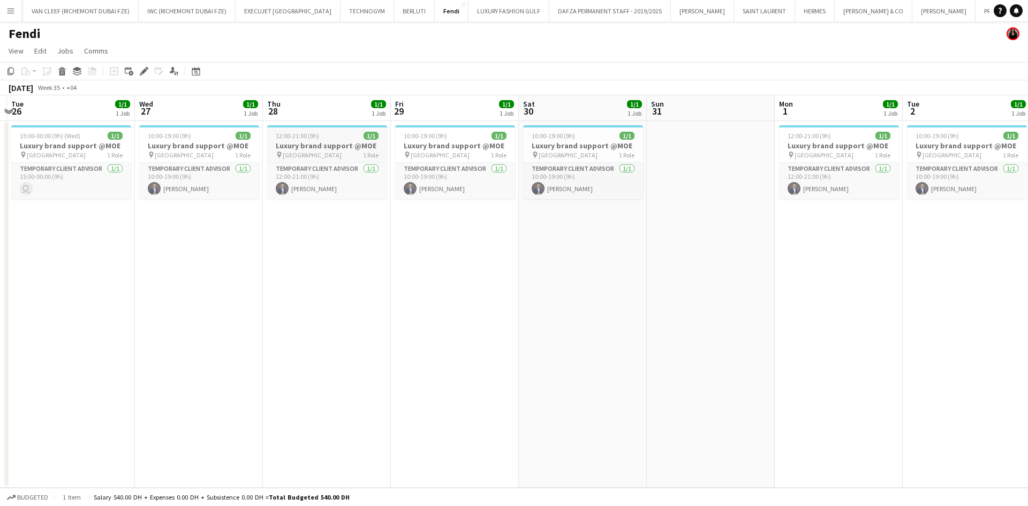
drag, startPoint x: 444, startPoint y: 157, endPoint x: 505, endPoint y: 155, distance: 60.5
click at [510, 155] on app-calendar-viewport "Sun 24 Mon 25 Tue 26 1/1 1 Job Wed 27 1/1 1 Job Thu 28 1/1 1 Job Fri 29 1/1 1 J…" at bounding box center [514, 291] width 1028 height 393
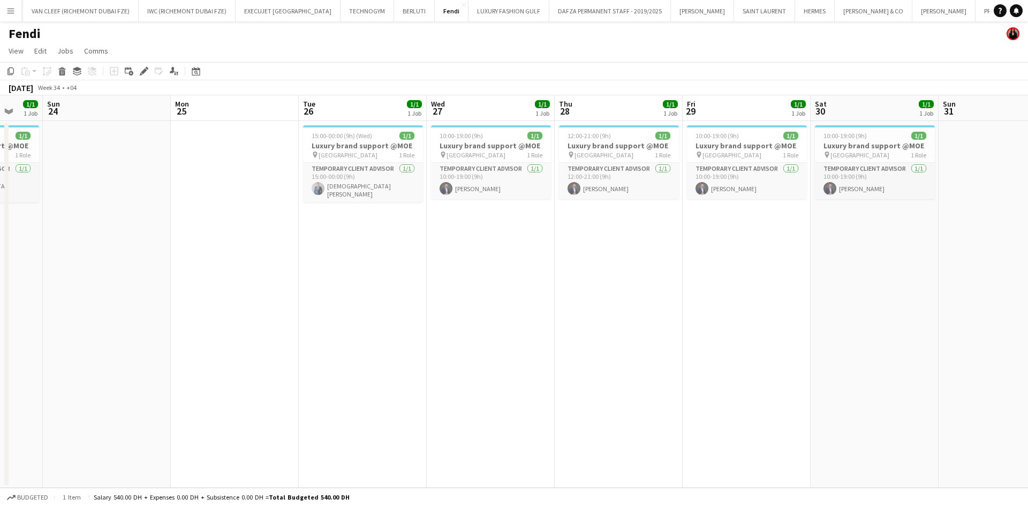
drag, startPoint x: 264, startPoint y: 162, endPoint x: 602, endPoint y: 159, distance: 338.4
click at [569, 157] on app-calendar-viewport "Thu 21 Fri 22 1/1 1 Job Sat 23 1/1 1 Job Sun 24 Mon 25 Tue 26 1/1 1 Job Wed 27 …" at bounding box center [514, 291] width 1028 height 393
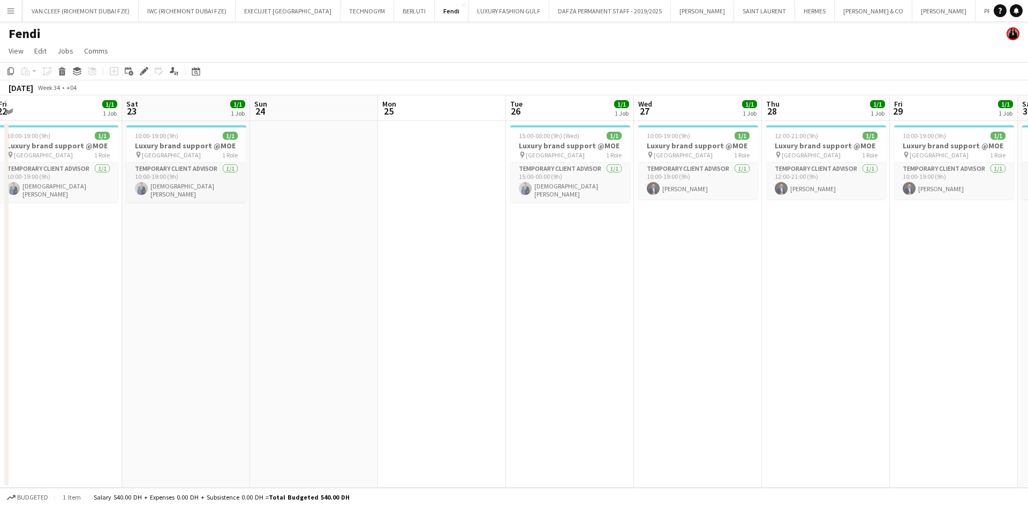
click at [463, 164] on app-calendar-viewport "Wed 20 1/1 1 Job Thu 21 1/1 1 Job Fri 22 1/1 1 Job Sat 23 1/1 1 Job Sun 24 Mon …" at bounding box center [514, 291] width 1028 height 393
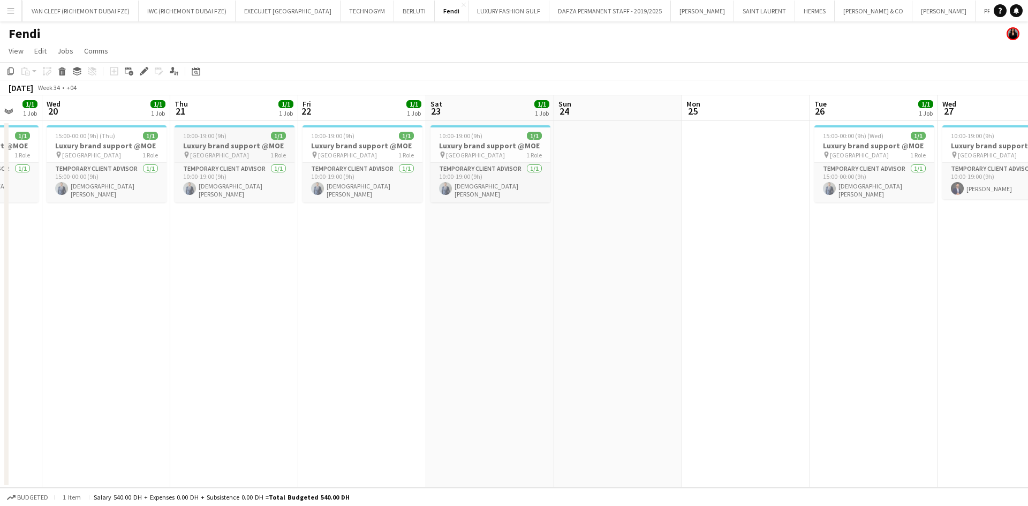
click at [373, 140] on app-calendar-viewport "Sun 17 Mon 18 Tue 19 1/1 1 Job Wed 20 1/1 1 Job Thu 21 1/1 1 Job Fri 22 1/1 1 J…" at bounding box center [514, 291] width 1028 height 393
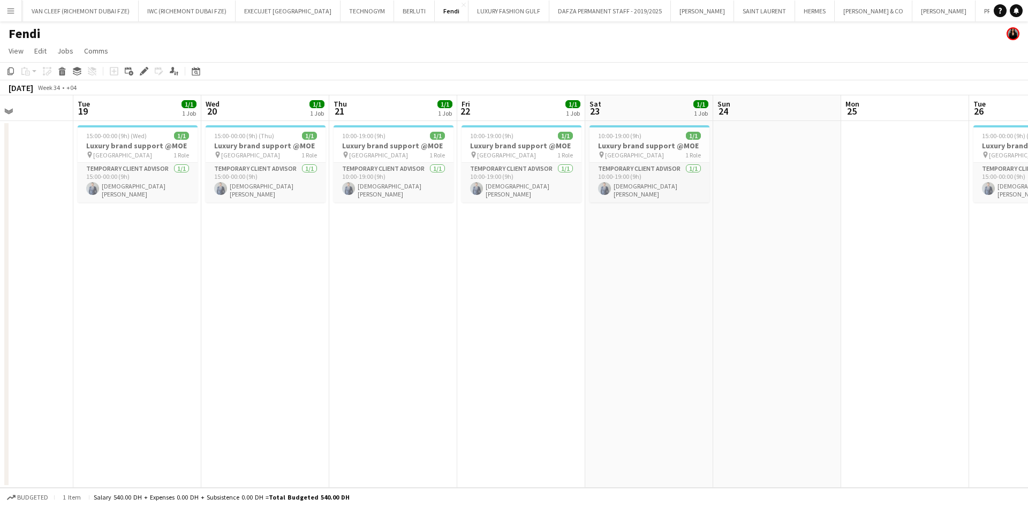
drag, startPoint x: 149, startPoint y: 135, endPoint x: 383, endPoint y: 138, distance: 234.6
click at [381, 138] on app-calendar-viewport "Sat 16 Sun 17 Mon 18 Tue 19 1/1 1 Job Wed 20 1/1 1 Job Thu 21 1/1 1 Job Fri 22 …" at bounding box center [514, 291] width 1028 height 393
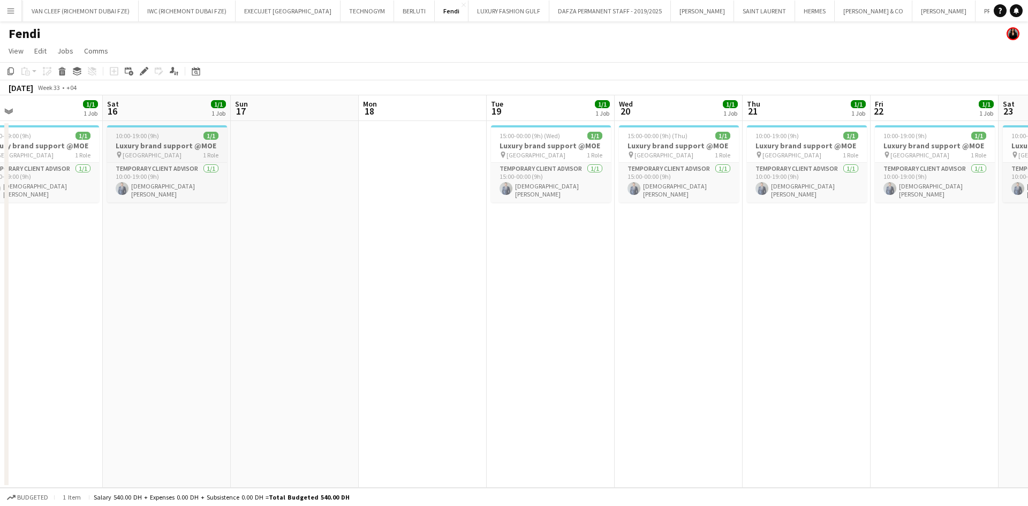
drag, startPoint x: 130, startPoint y: 144, endPoint x: 257, endPoint y: 156, distance: 128.0
click at [342, 146] on app-calendar-viewport "Wed 13 Thu 14 1/1 1 Job Fri 15 1/1 1 Job Sat 16 1/1 1 Job Sun 17 Mon 18 Tue 19 …" at bounding box center [514, 291] width 1028 height 393
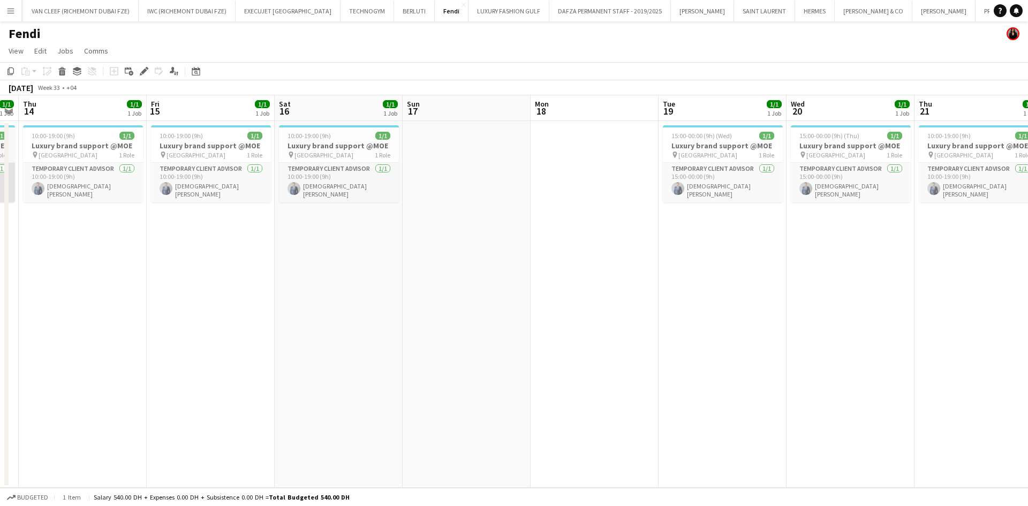
drag, startPoint x: 147, startPoint y: 162, endPoint x: 162, endPoint y: 172, distance: 17.4
click at [358, 173] on app-calendar-viewport "Tue 12 1/1 1 Job Wed 13 1/1 1 Job Thu 14 1/1 1 Job Fri 15 1/1 1 Job Sat 16 1/1 …" at bounding box center [514, 291] width 1028 height 393
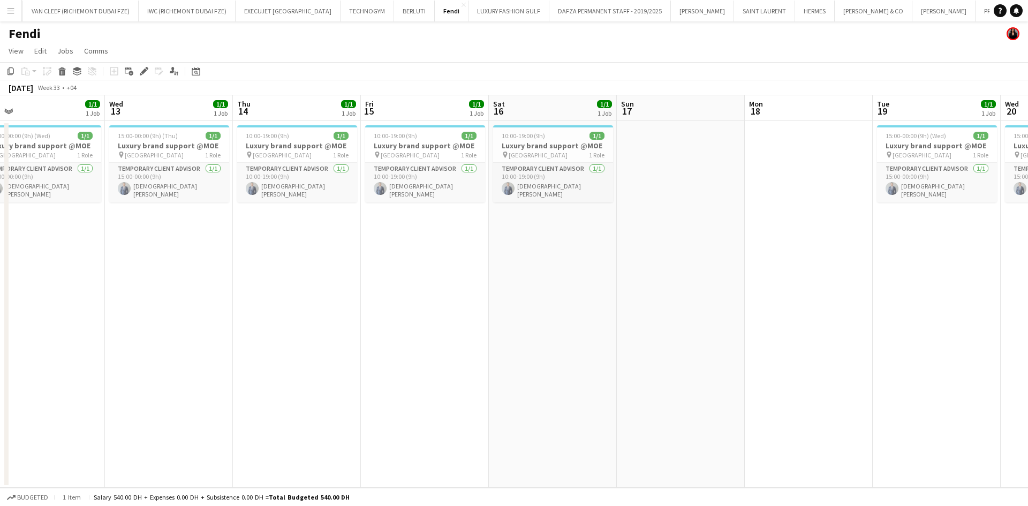
drag, startPoint x: 308, startPoint y: 170, endPoint x: 149, endPoint y: 154, distance: 160.4
click at [367, 170] on app-calendar-viewport "Sun 10 Mon 11 Tue 12 1/1 1 Job Wed 13 1/1 1 Job Thu 14 1/1 1 Job Fri 15 1/1 1 J…" at bounding box center [514, 291] width 1028 height 393
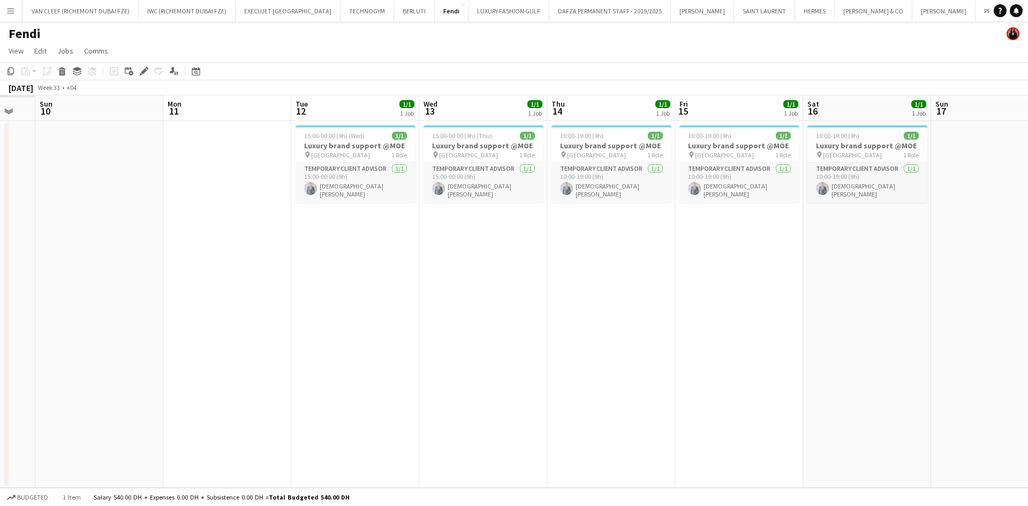
drag, startPoint x: 376, startPoint y: 162, endPoint x: 331, endPoint y: 163, distance: 45.5
click at [395, 163] on app-calendar-viewport "Fri 8 Sat 9 Sun 10 Mon 11 Tue 12 1/1 1 Job Wed 13 1/1 1 Job Thu 14 1/1 1 Job Fr…" at bounding box center [514, 291] width 1028 height 393
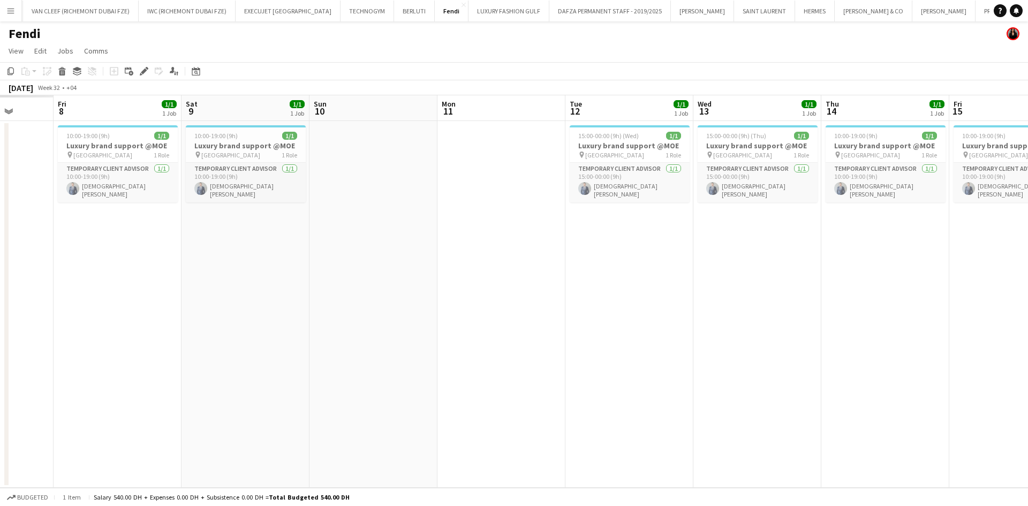
click at [413, 154] on app-calendar-viewport "Tue 5 Wed 6 Thu 7 Fri 8 1/1 1 Job Sat 9 1/1 1 Job Sun 10 Mon 11 Tue 12 1/1 1 Jo…" at bounding box center [514, 291] width 1028 height 393
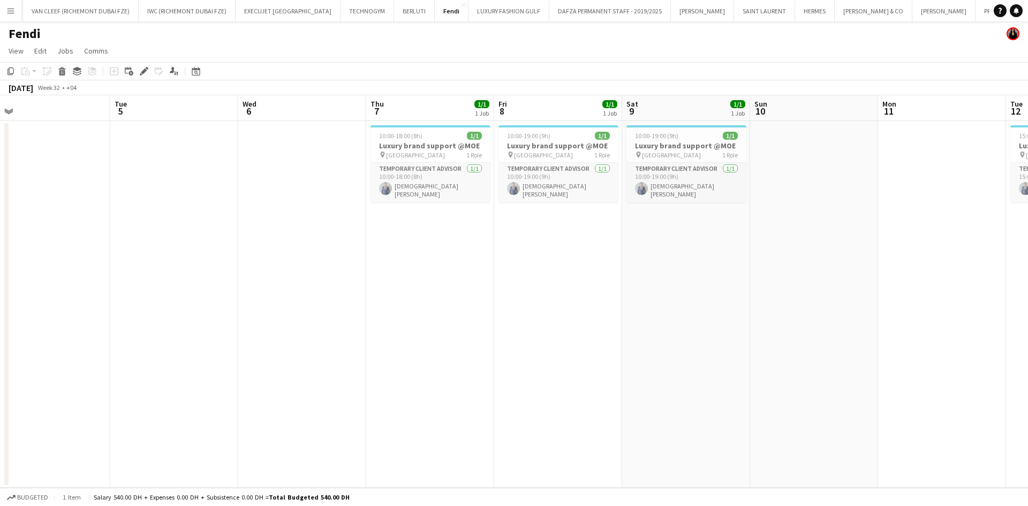
drag, startPoint x: 350, startPoint y: 141, endPoint x: 454, endPoint y: 144, distance: 103.9
click at [452, 144] on app-calendar-viewport "Sat 2 Sun 3 Mon 4 Tue 5 Wed 6 Thu 7 1/1 1 Job Fri 8 1/1 1 Job Sat 9 1/1 1 Job S…" at bounding box center [514, 291] width 1028 height 393
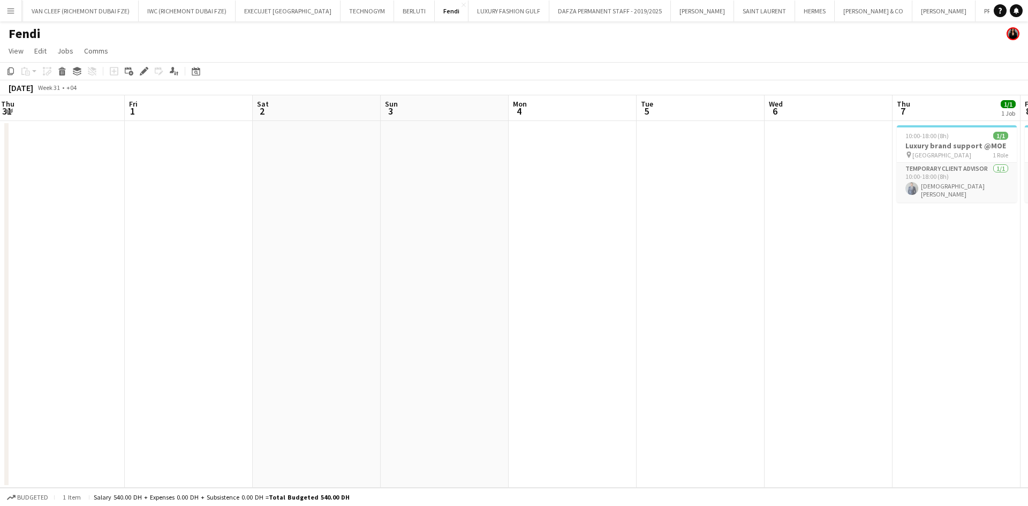
drag, startPoint x: 150, startPoint y: 146, endPoint x: 531, endPoint y: 147, distance: 381.3
click at [531, 147] on app-calendar-viewport "Tue 29 Wed 30 Thu 31 Fri 1 Sat 2 Sun 3 Mon 4 Tue 5 Wed 6 Thu 7 1/1 1 Job Fri 8 …" at bounding box center [514, 291] width 1028 height 393
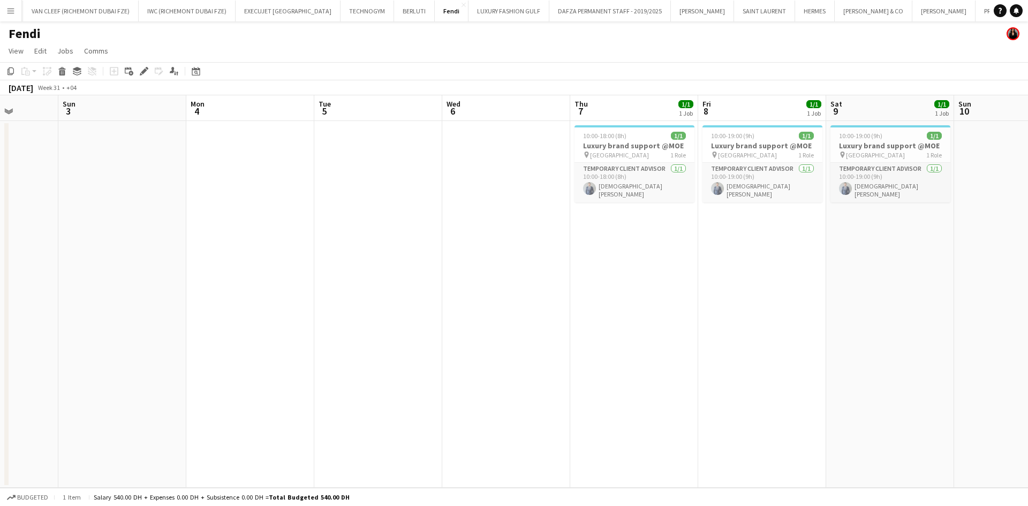
drag, startPoint x: 550, startPoint y: 183, endPoint x: 142, endPoint y: 180, distance: 408.1
click at [147, 177] on app-calendar-viewport "Thu 31 Fri 1 Sat 2 Sun 3 Mon 4 Tue 5 Wed 6 Thu 7 1/1 1 Job Fri 8 1/1 1 Job Sat …" at bounding box center [514, 291] width 1028 height 393
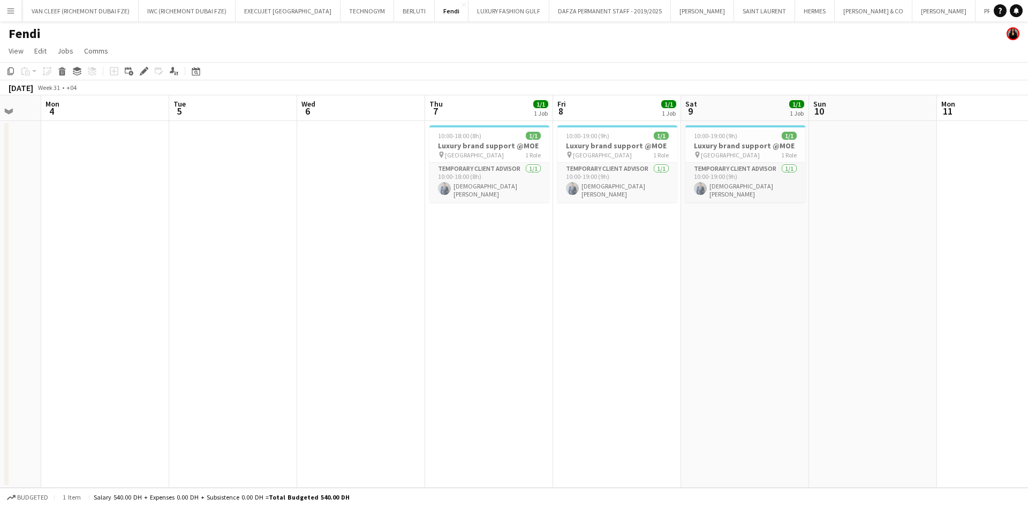
click at [234, 184] on app-calendar-viewport "Fri 1 Sat 2 Sun 3 Mon 4 Tue 5 Wed 6 Thu 7 1/1 1 Job Fri 8 1/1 1 Job Sat 9 1/1 1…" at bounding box center [514, 291] width 1028 height 393
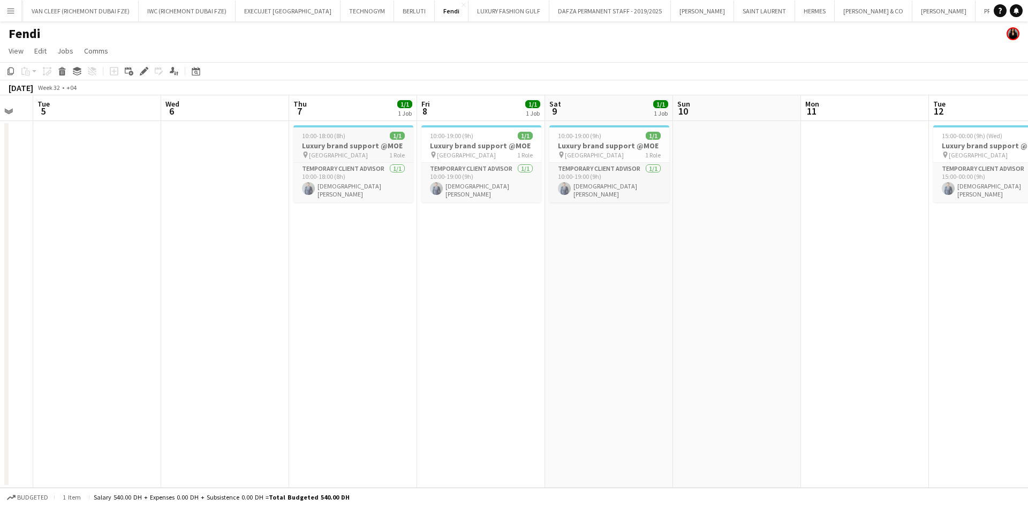
click at [325, 131] on app-job-card "10:00-18:00 (8h) 1/1 Luxury brand support @MOE pin Mall of the Emirates 1 Role …" at bounding box center [353, 163] width 120 height 77
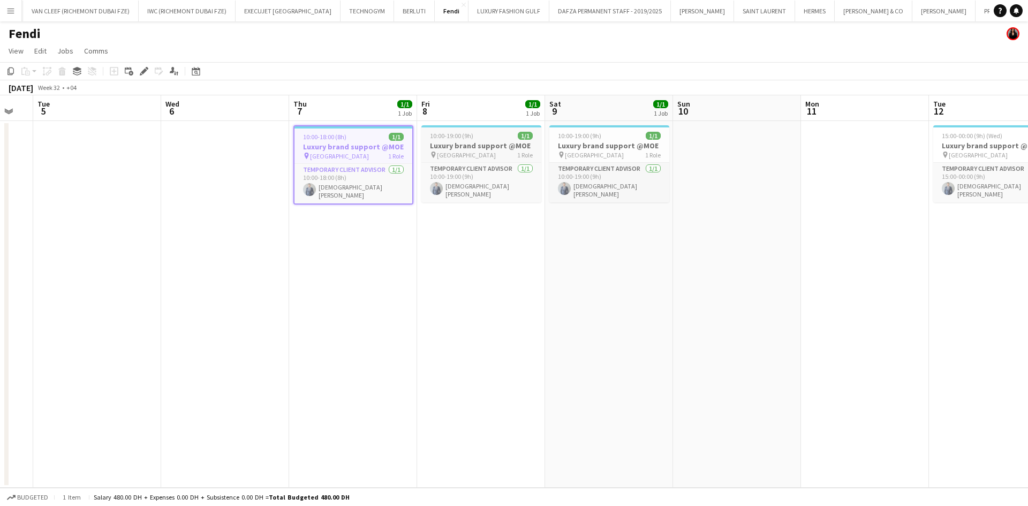
click at [510, 144] on h3 "Luxury brand support @MOE" at bounding box center [481, 146] width 120 height 10
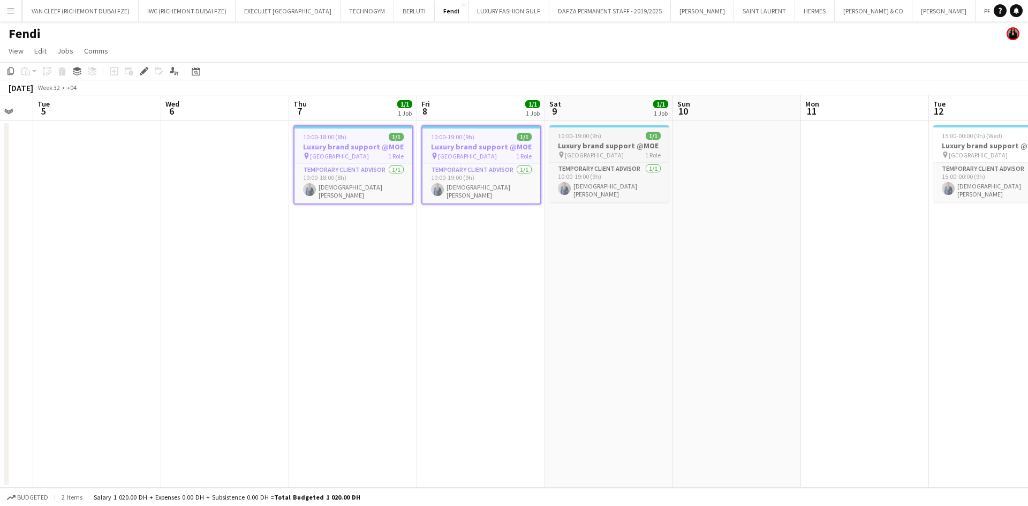
click at [560, 143] on h3 "Luxury brand support @MOE" at bounding box center [609, 146] width 120 height 10
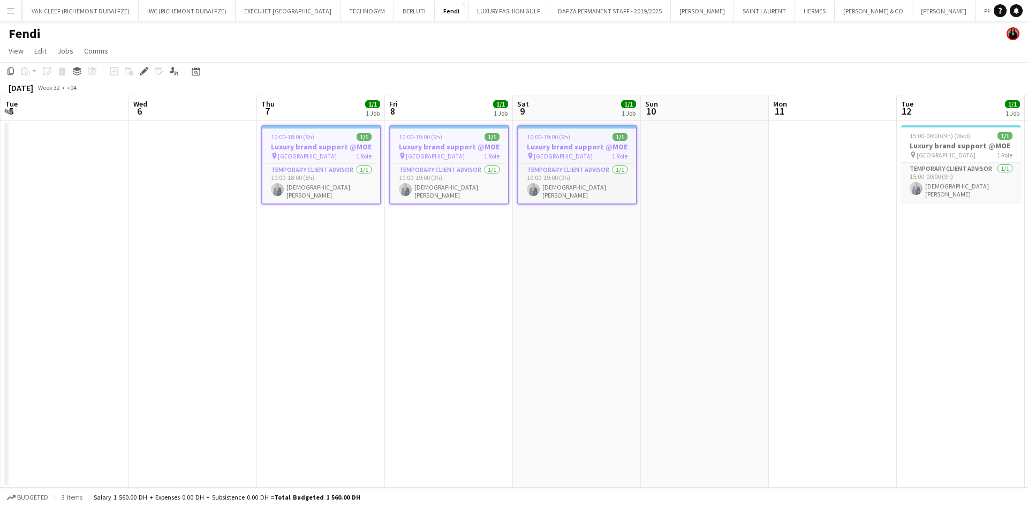
click at [293, 163] on app-calendar-viewport "Sat 2 Sun 3 Mon 4 Tue 5 Wed 6 Thu 7 1/1 1 Job Fri 8 1/1 1 Job Sat 9 1/1 1 Job S…" at bounding box center [514, 291] width 1028 height 393
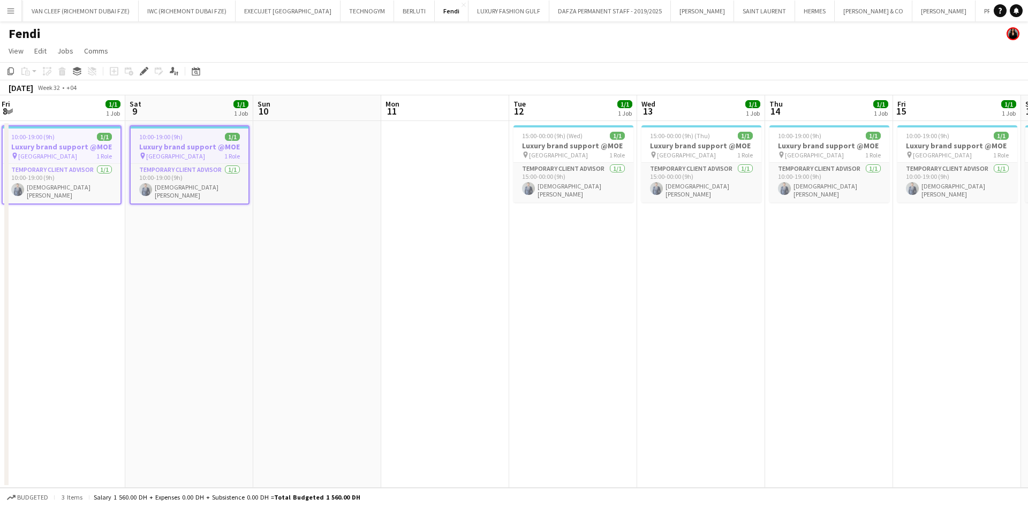
click at [297, 167] on app-calendar-viewport "Tue 5 Wed 6 Thu 7 1/1 1 Job Fri 8 1/1 1 Job Sat 9 1/1 1 Job Sun 10 Mon 11 Tue 1…" at bounding box center [514, 291] width 1028 height 393
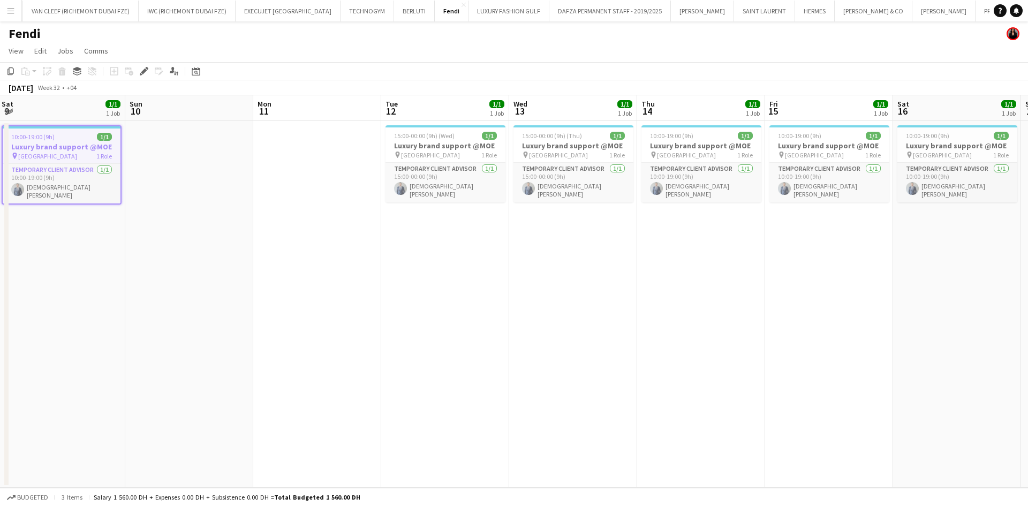
scroll to position [0, 420]
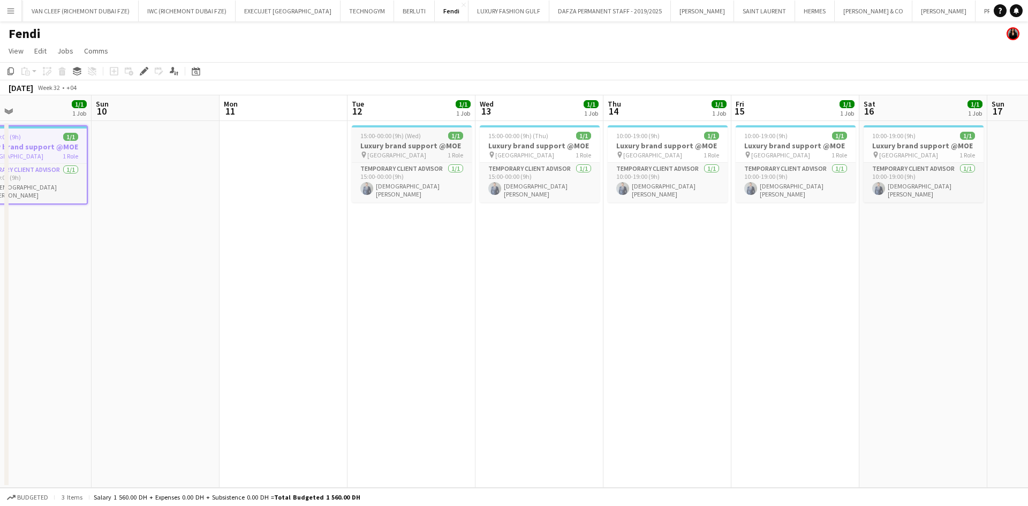
click at [422, 134] on div "15:00-00:00 (9h) (Wed) 1/1" at bounding box center [412, 136] width 120 height 8
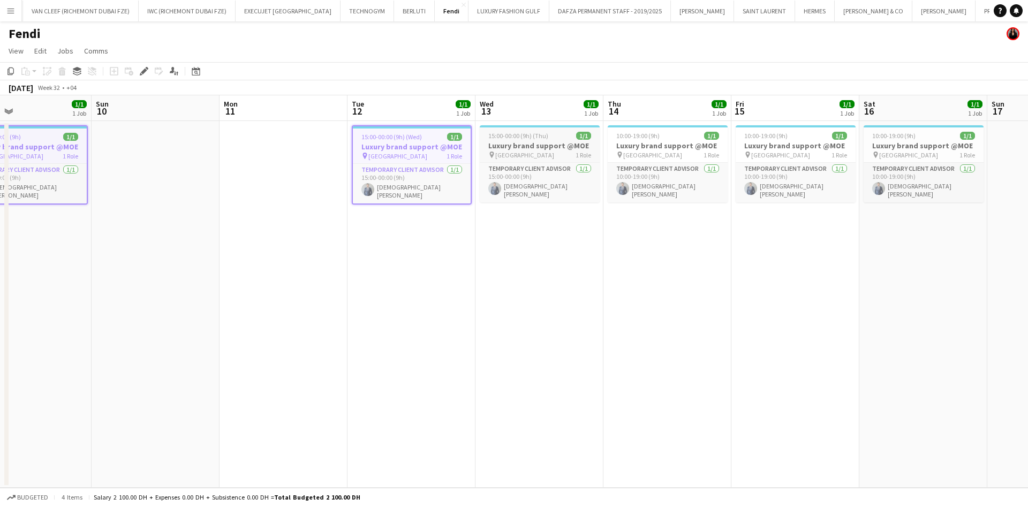
click at [530, 146] on h3 "Luxury brand support @MOE" at bounding box center [540, 146] width 120 height 10
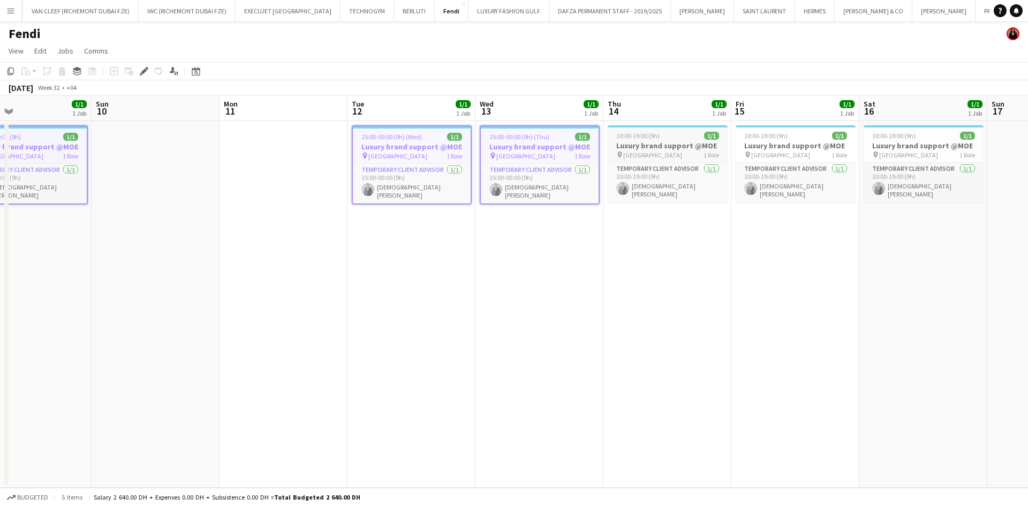
click at [617, 147] on h3 "Luxury brand support @MOE" at bounding box center [668, 146] width 120 height 10
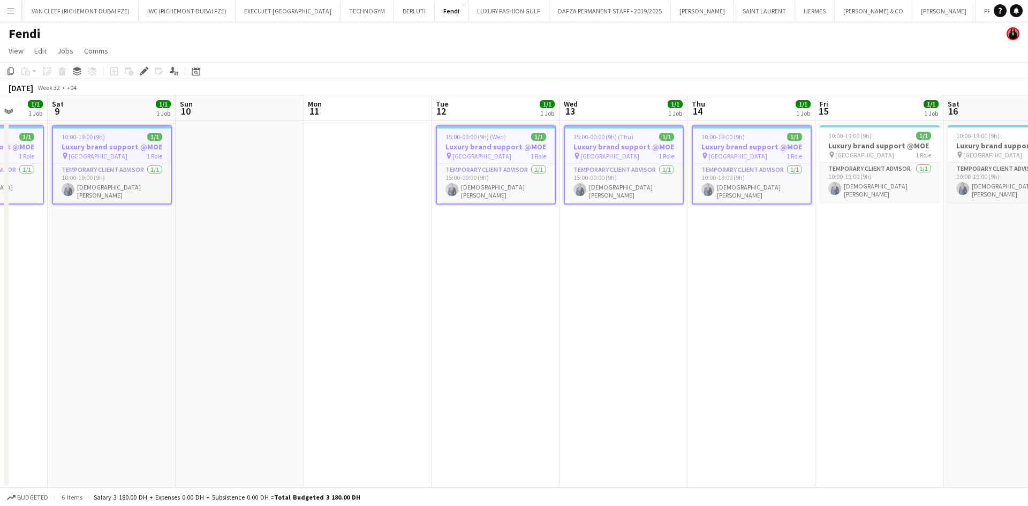
click at [356, 186] on app-calendar-viewport "Wed 6 Thu 7 1/1 1 Job Fri 8 1/1 1 Job Sat 9 1/1 1 Job Sun 10 Mon 11 Tue 12 1/1 …" at bounding box center [514, 291] width 1028 height 393
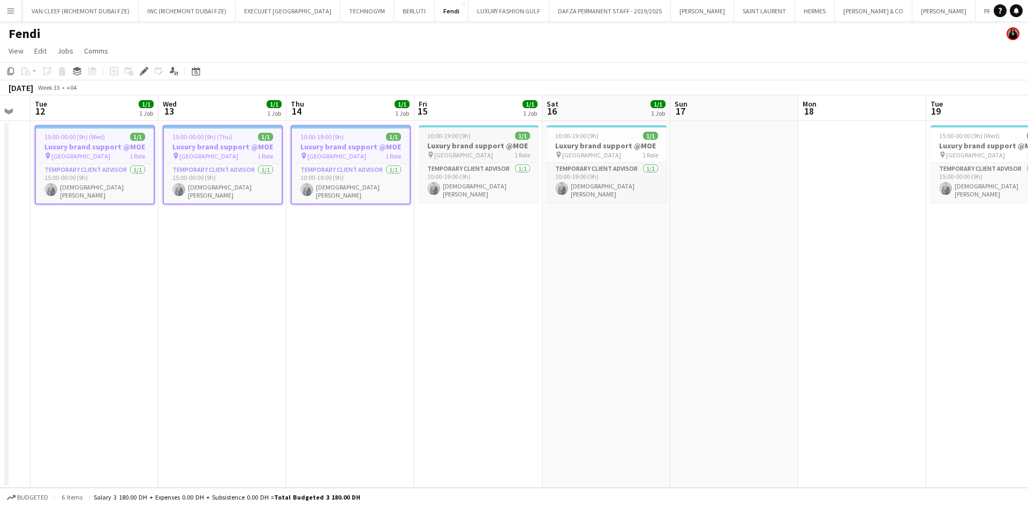
click at [449, 151] on span "[GEOGRAPHIC_DATA]" at bounding box center [463, 155] width 59 height 8
click at [567, 153] on span "[GEOGRAPHIC_DATA]" at bounding box center [591, 155] width 59 height 8
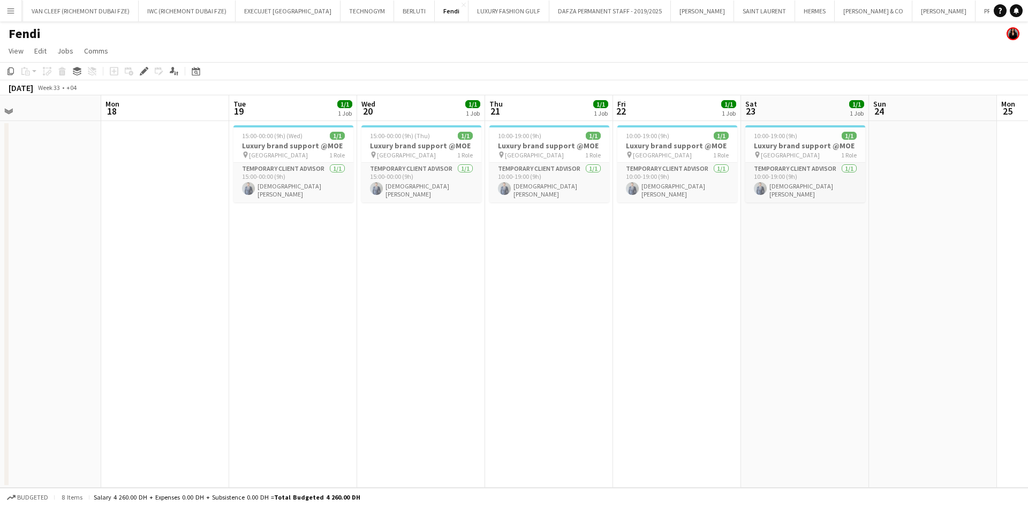
click at [0, 205] on app-calendar-viewport "Thu 14 1/1 1 Job Fri 15 1/1 1 Job Sat 16 1/1 1 Job Sun 17 Mon 18 Tue 19 1/1 1 J…" at bounding box center [514, 291] width 1028 height 393
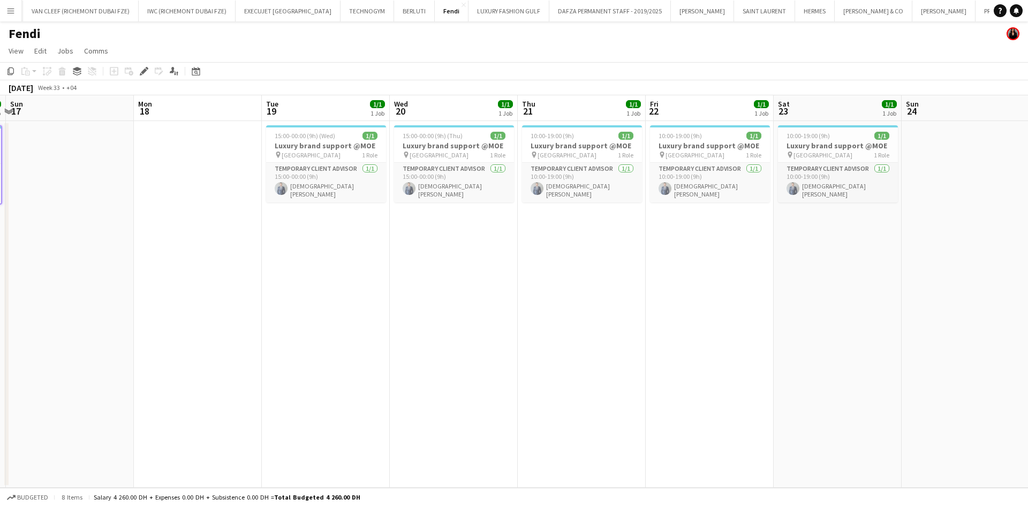
click at [197, 185] on app-calendar-viewport "Thu 14 1/1 1 Job Fri 15 1/1 1 Job Sat 16 1/1 1 Job Sun 17 Mon 18 Tue 19 1/1 1 J…" at bounding box center [514, 291] width 1028 height 393
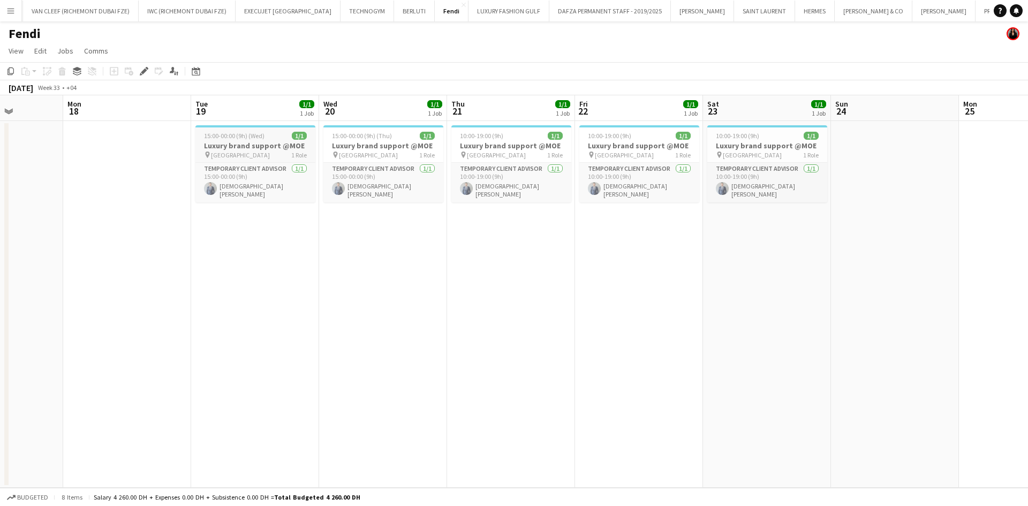
click at [244, 131] on app-job-card "15:00-00:00 (9h) (Wed) 1/1 Luxury brand support @MOE pin Mall of the Emirates 1…" at bounding box center [255, 163] width 120 height 77
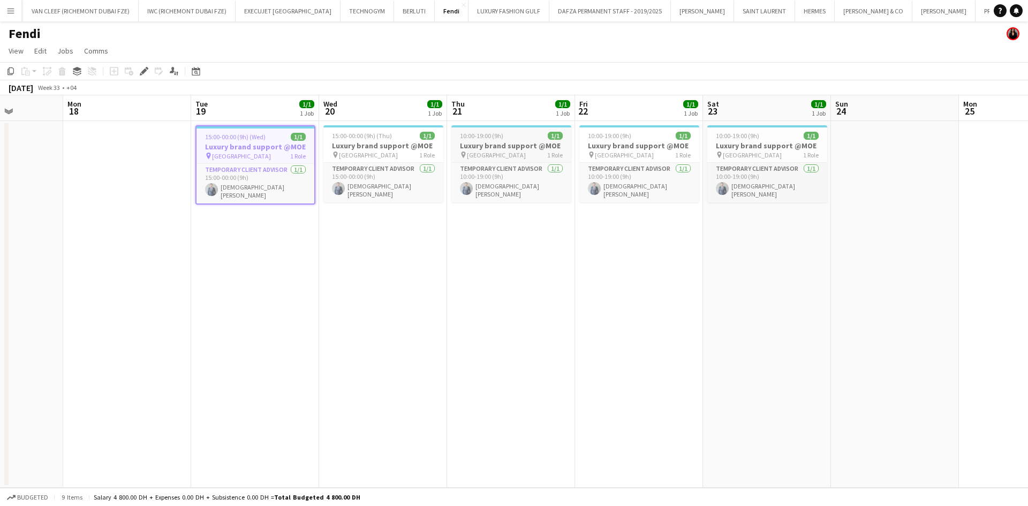
click at [388, 141] on app-job-card "15:00-00:00 (9h) (Thu) 1/1 Luxury brand support @MOE pin Mall of the Emirates 1…" at bounding box center [383, 163] width 120 height 77
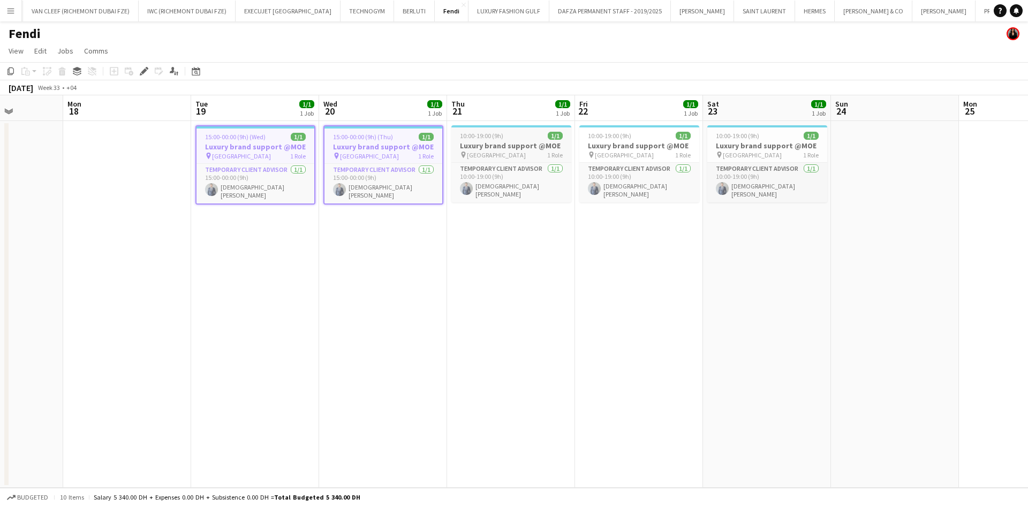
click at [467, 145] on h3 "Luxury brand support @MOE" at bounding box center [511, 146] width 120 height 10
click at [560, 146] on h3 "Luxury brand support @MOE" at bounding box center [511, 147] width 118 height 10
click at [624, 142] on h3 "Luxury brand support @MOE" at bounding box center [639, 146] width 120 height 10
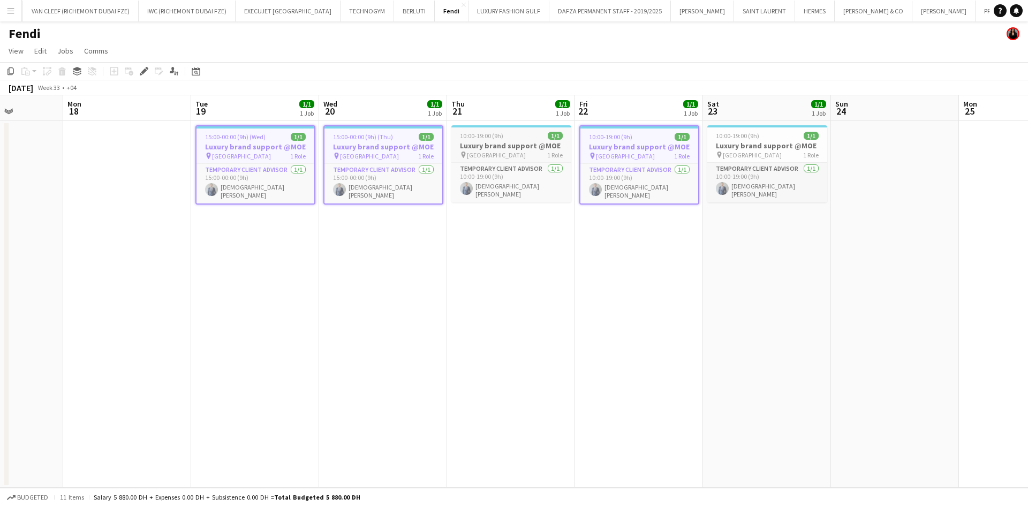
click at [476, 155] on span "[GEOGRAPHIC_DATA]" at bounding box center [496, 155] width 59 height 8
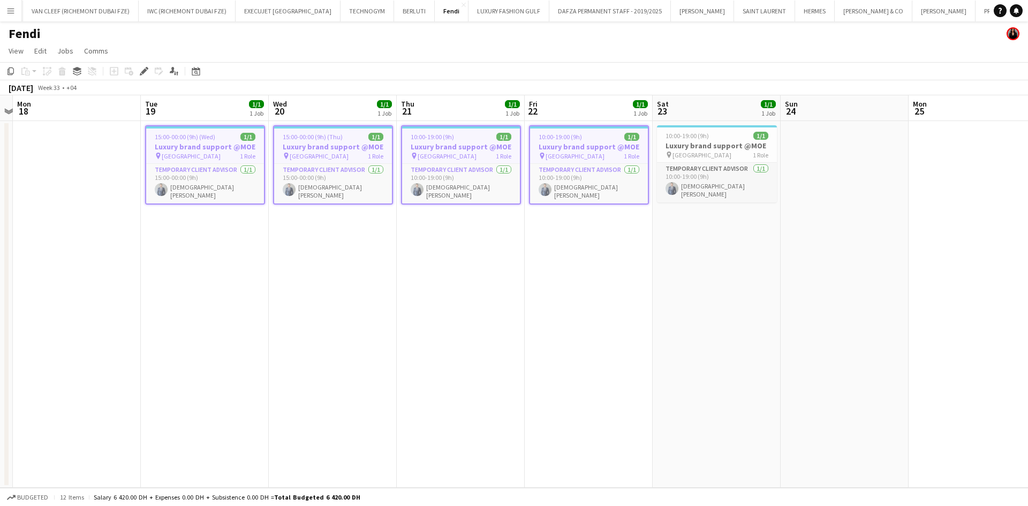
click at [0, 211] on app-calendar-viewport "Fri 15 1/1 1 Job Sat 16 1/1 1 Job Sun 17 Mon 18 Tue 19 1/1 1 Job Wed 20 1/1 1 J…" at bounding box center [514, 291] width 1028 height 393
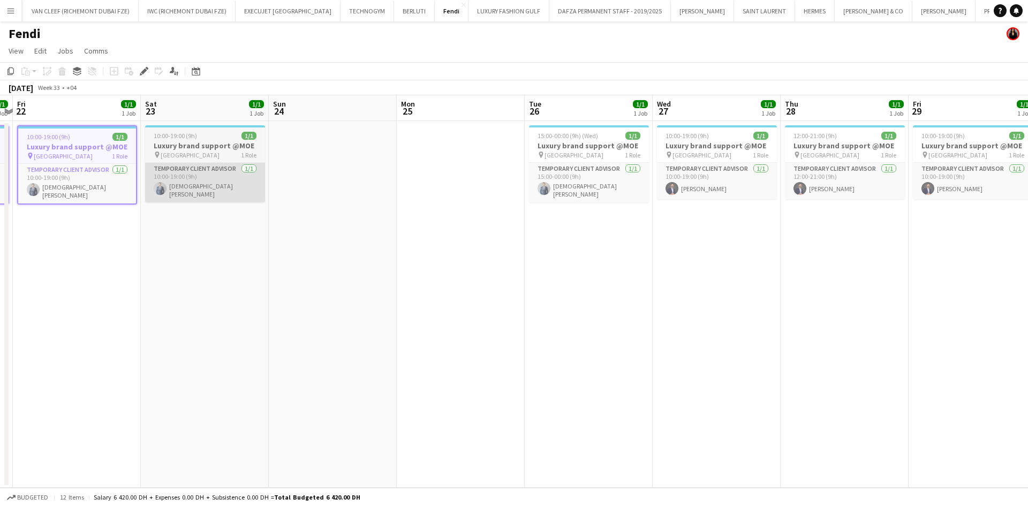
scroll to position [0, 414]
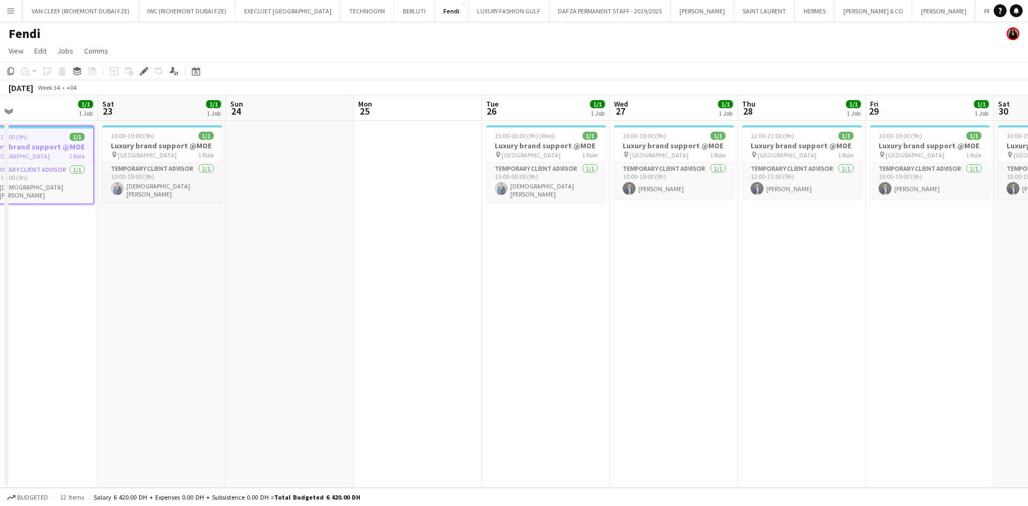
click at [137, 149] on h3 "Luxury brand support @MOE" at bounding box center [162, 146] width 120 height 10
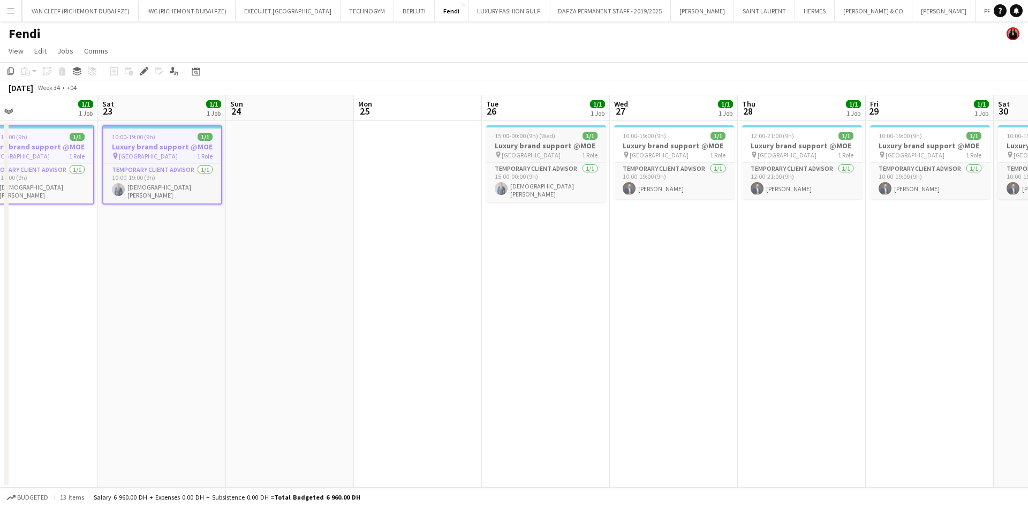
click at [514, 145] on h3 "Luxury brand support @MOE" at bounding box center [546, 146] width 120 height 10
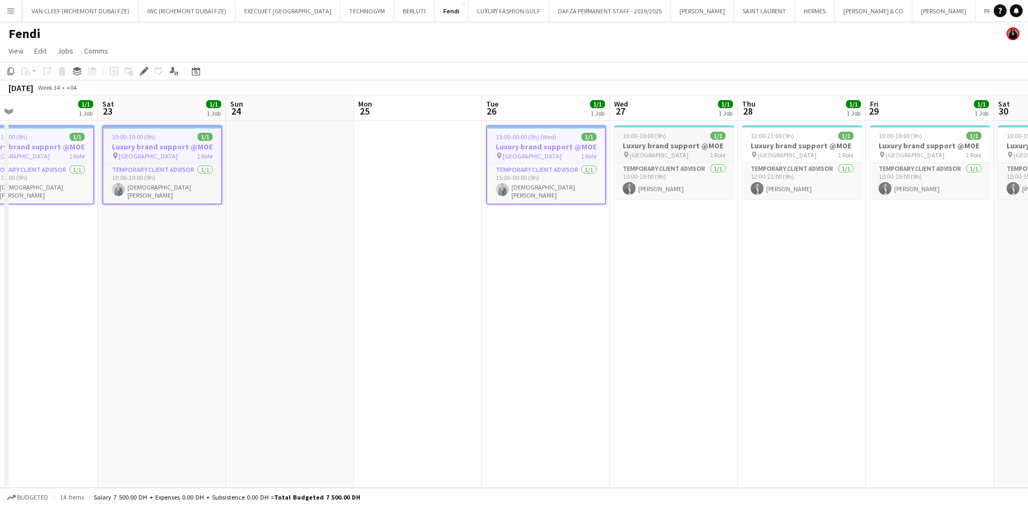
click at [656, 139] on span "10:00-19:00 (9h)" at bounding box center [644, 136] width 43 height 8
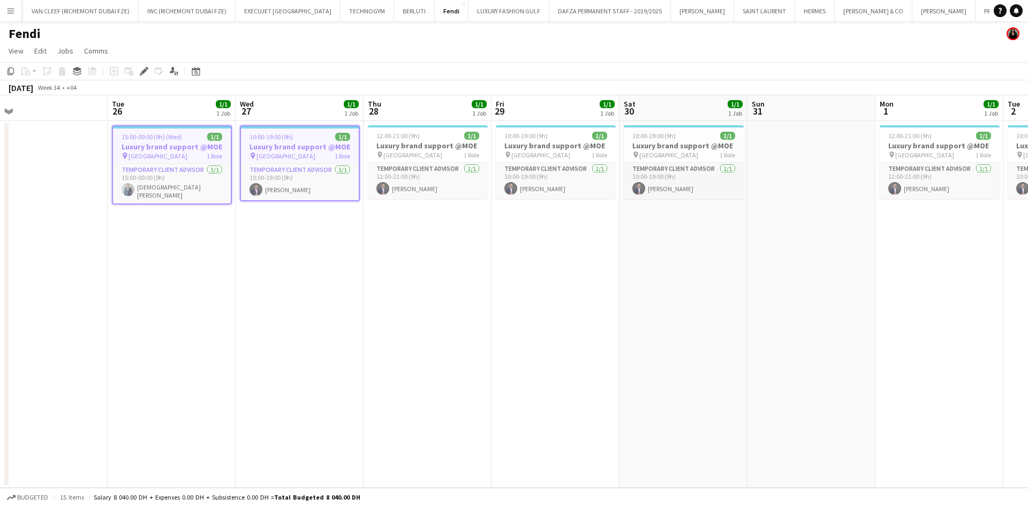
click at [150, 186] on app-calendar-viewport "Fri 22 1/1 1 Job Sat 23 1/1 1 Job Sun 24 Mon 25 Tue 26 1/1 1 Job Wed 27 1/1 1 J…" at bounding box center [514, 291] width 1028 height 393
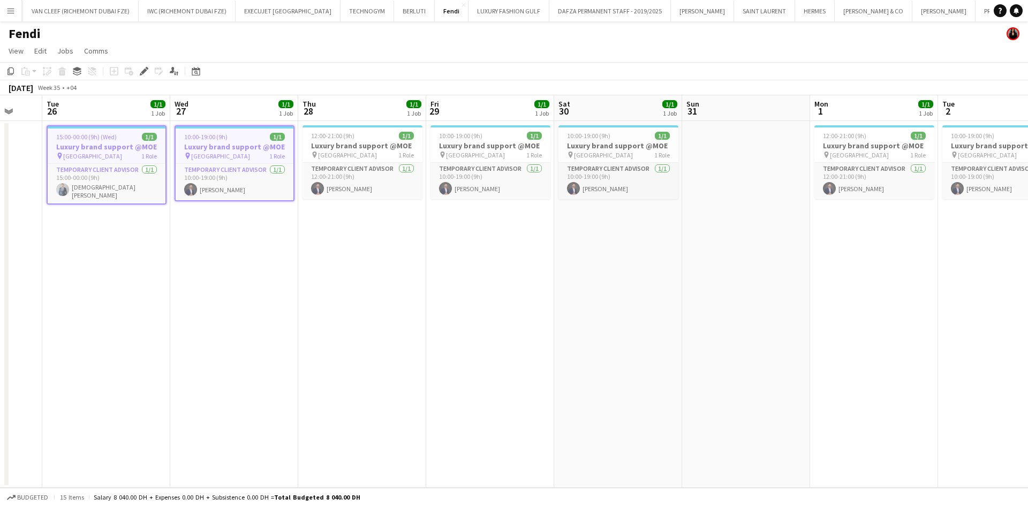
click at [332, 147] on h3 "Luxury brand support @MOE" at bounding box center [363, 146] width 120 height 10
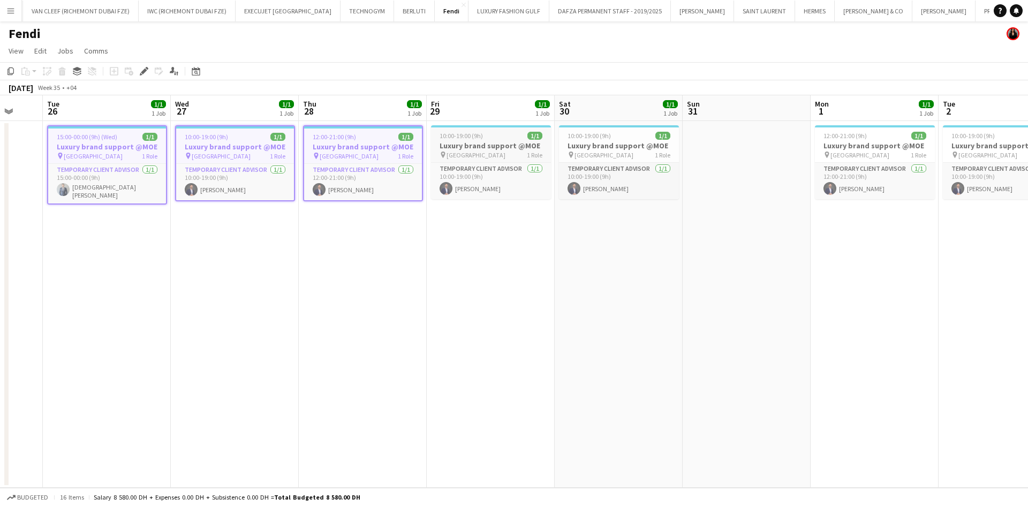
click at [463, 146] on h3 "Luxury brand support @MOE" at bounding box center [491, 146] width 120 height 10
click at [595, 136] on span "10:00-19:00 (9h)" at bounding box center [589, 136] width 43 height 8
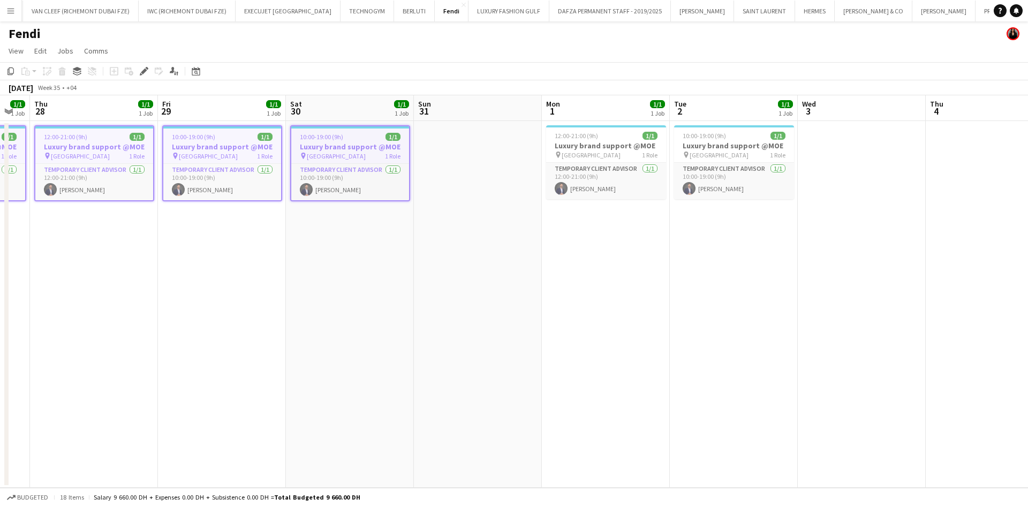
click at [260, 177] on app-calendar-viewport "Mon 25 Tue 26 1/1 1 Job Wed 27 1/1 1 Job Thu 28 1/1 1 Job Fri 29 1/1 1 Job Sat …" at bounding box center [514, 291] width 1028 height 393
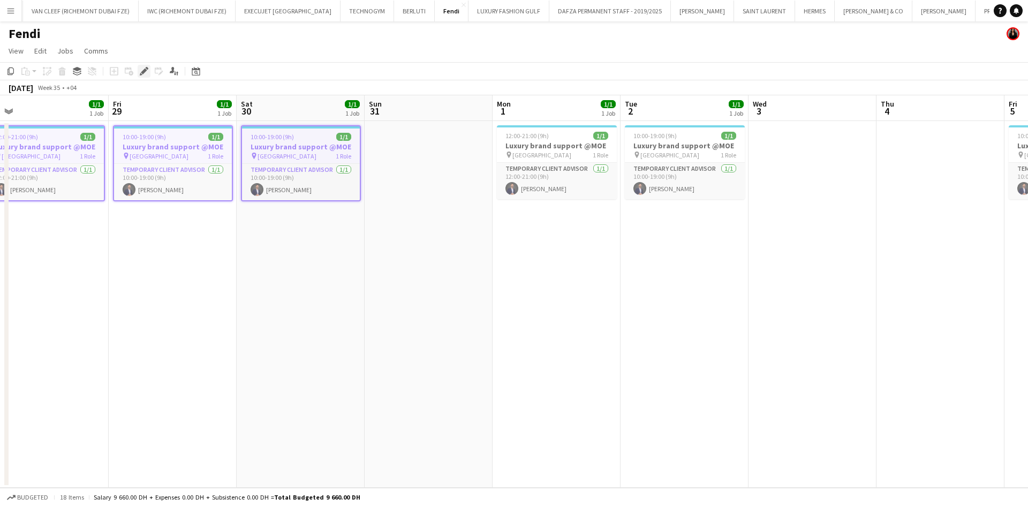
click at [144, 72] on icon at bounding box center [144, 72] width 6 height 6
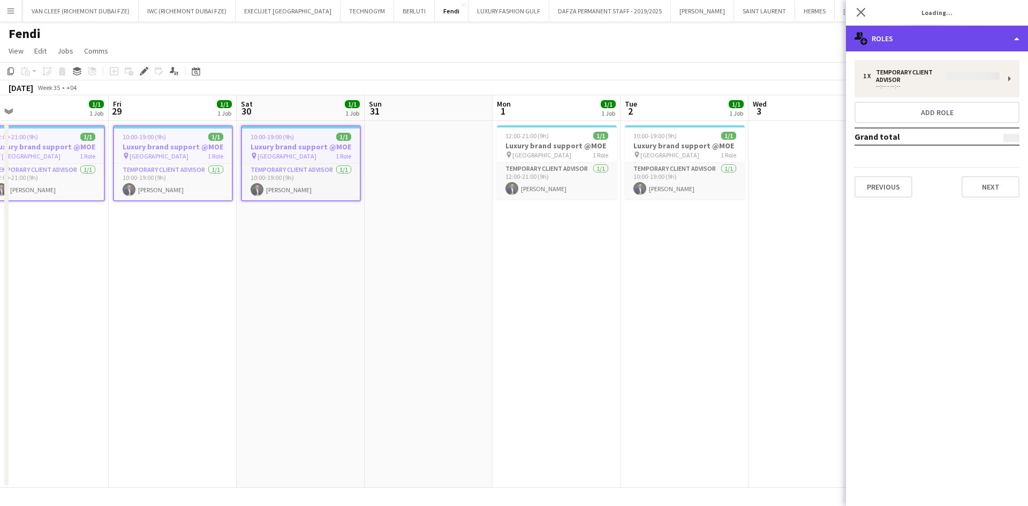
click at [677, 38] on div "multiple-users-add Roles" at bounding box center [937, 39] width 182 height 26
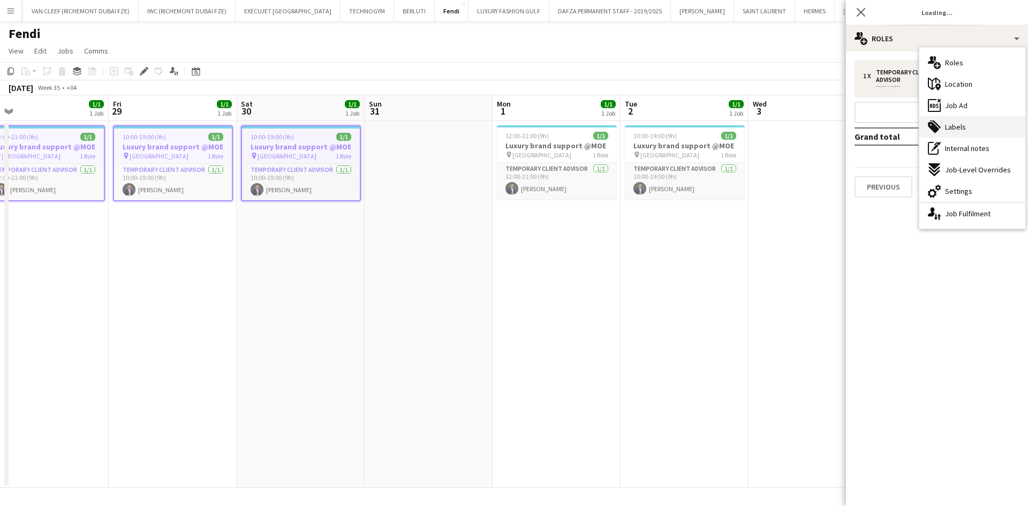
click at [677, 123] on span "Labels" at bounding box center [955, 127] width 21 height 10
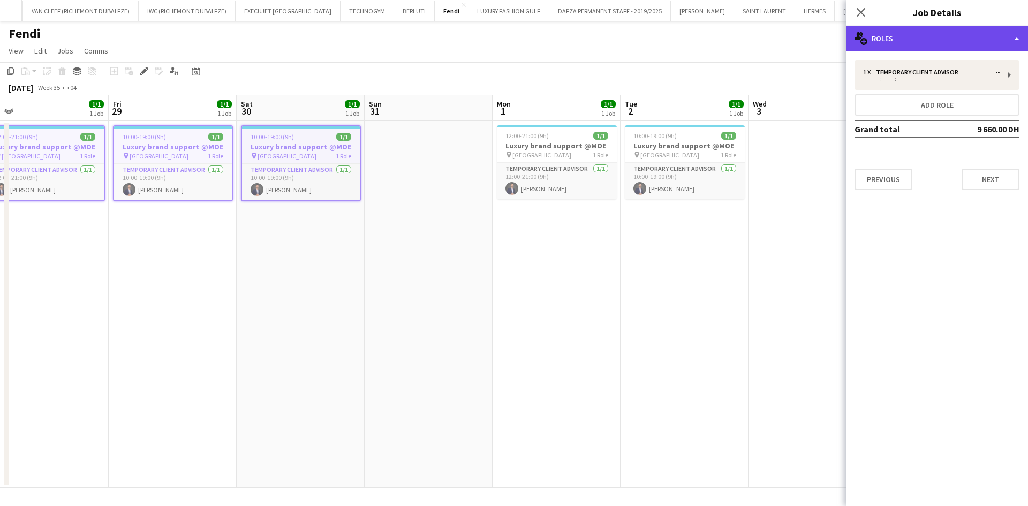
click at [677, 47] on div "multiple-users-add Roles" at bounding box center [937, 39] width 182 height 26
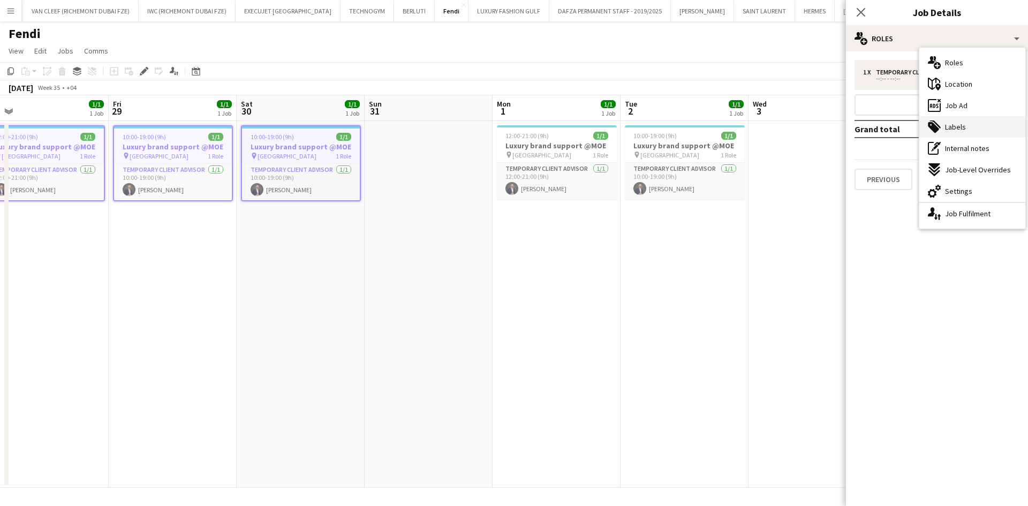
click at [677, 136] on div "tags-double Labels" at bounding box center [972, 126] width 106 height 21
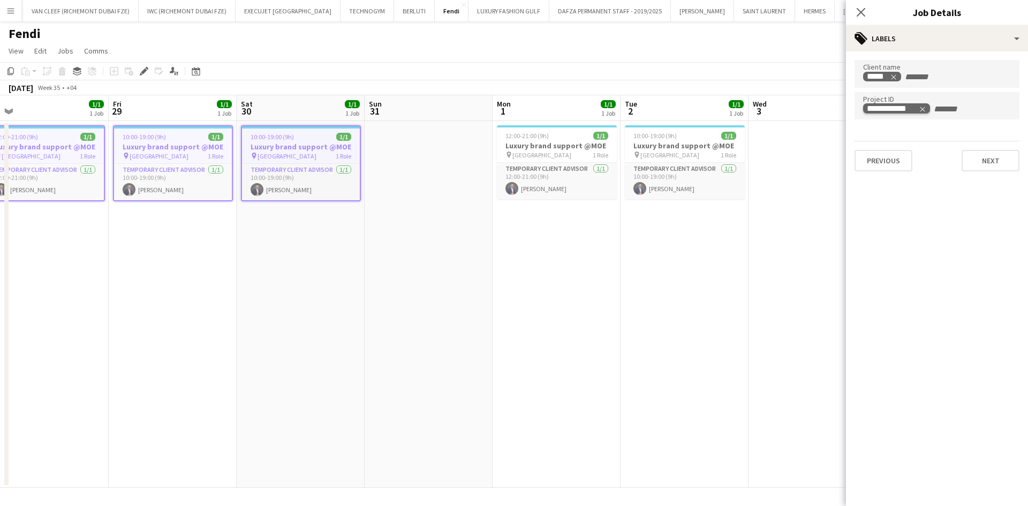
click at [677, 107] on icon "Remove tag" at bounding box center [922, 108] width 7 height 7
click at [677, 54] on app-page-menu "View Day view expanded Day view collapsed Month view Date picker Jump to [DATE]…" at bounding box center [514, 52] width 1028 height 20
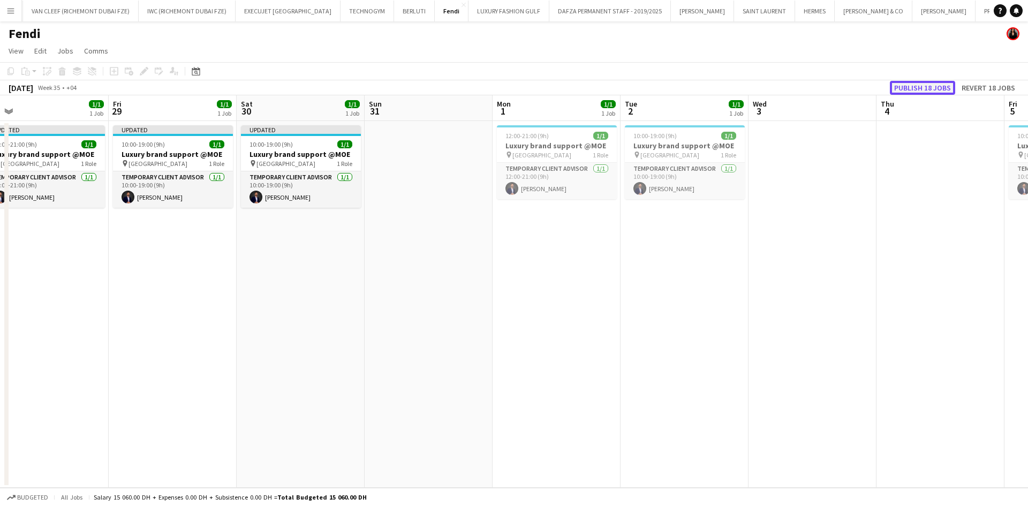
click at [677, 85] on button "Publish 18 jobs" at bounding box center [922, 88] width 65 height 14
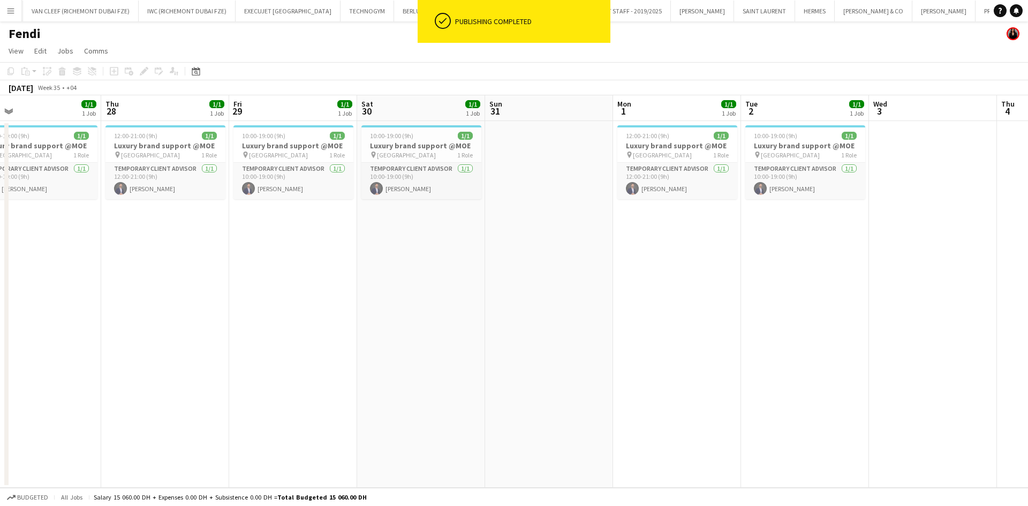
scroll to position [0, 232]
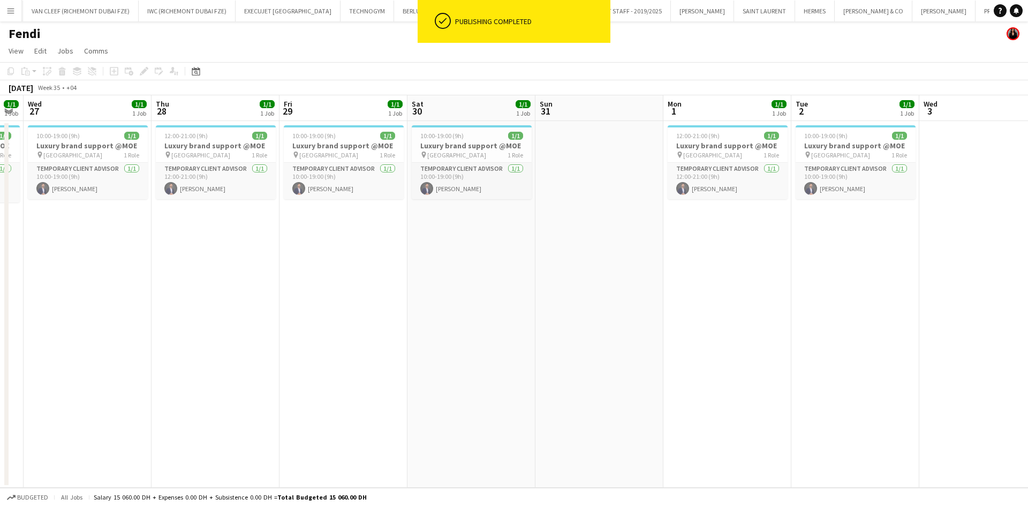
click at [610, 150] on app-calendar-viewport "Mon 25 Tue 26 1/1 1 Job Wed 27 1/1 1 Job Thu 28 1/1 1 Job Fri 29 1/1 1 Job Sat …" at bounding box center [514, 291] width 1028 height 393
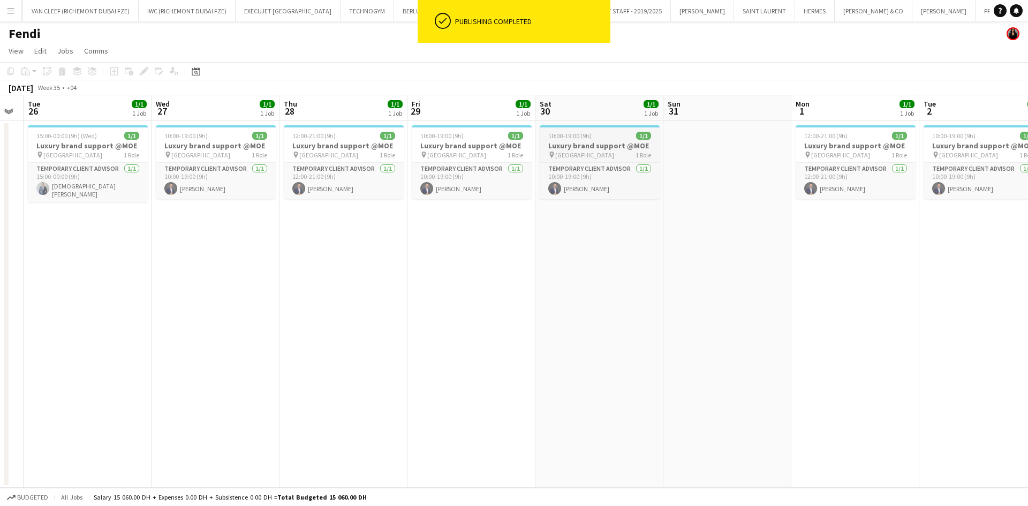
click at [594, 137] on div "10:00-19:00 (9h) 1/1" at bounding box center [600, 136] width 120 height 8
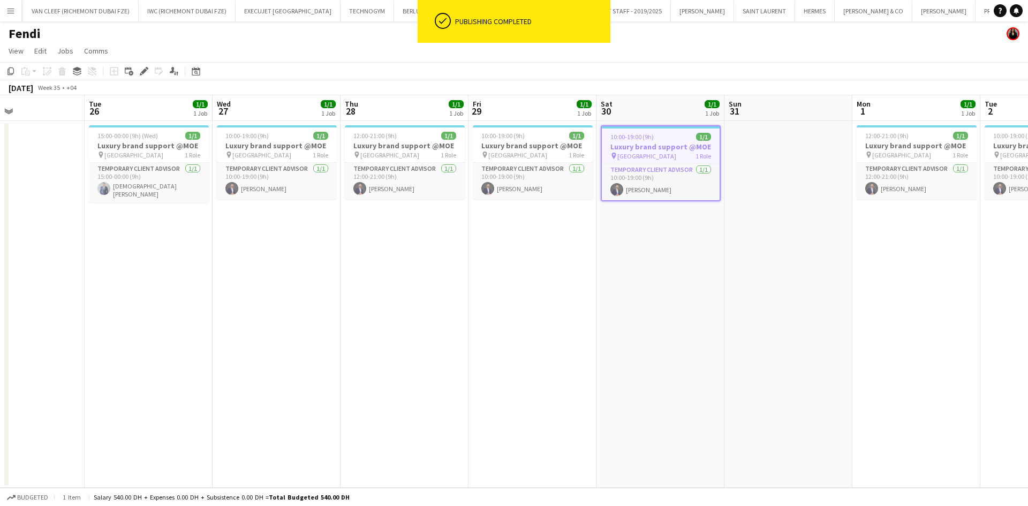
click at [612, 143] on app-calendar-viewport "Sat 23 1/1 1 Job Sun 24 Mon 25 Tue 26 1/1 1 Job Wed 27 1/1 1 Job Thu 28 1/1 1 J…" at bounding box center [514, 291] width 1028 height 393
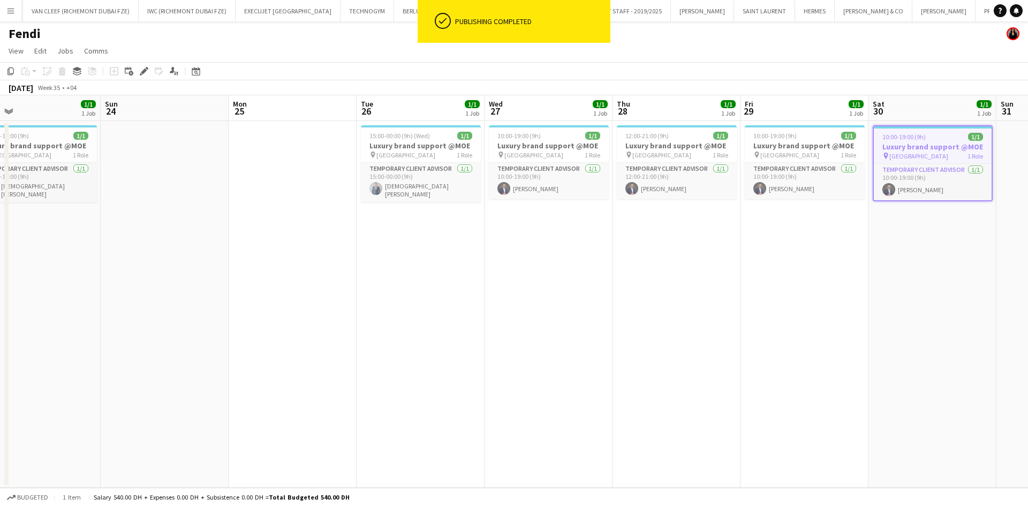
click at [561, 142] on app-calendar-viewport "Thu 21 1/1 1 Job Fri 22 1/1 1 Job Sat 23 1/1 1 Job Sun 24 Mon 25 Tue 26 1/1 1 J…" at bounding box center [514, 291] width 1028 height 393
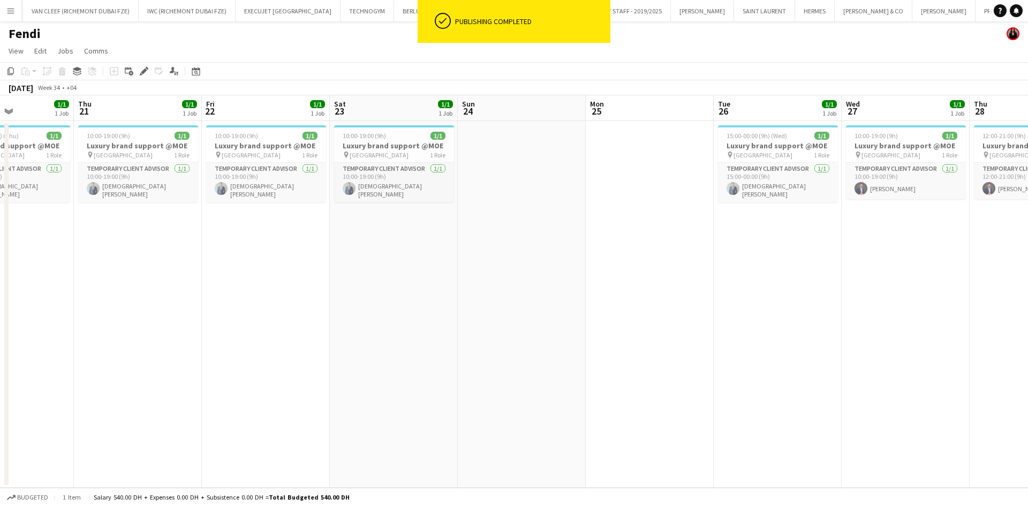
click at [486, 141] on app-calendar-viewport "Mon 18 Tue 19 1/1 1 Job Wed 20 1/1 1 Job Thu 21 1/1 1 Job Fri 22 1/1 1 Job Sat …" at bounding box center [514, 291] width 1028 height 393
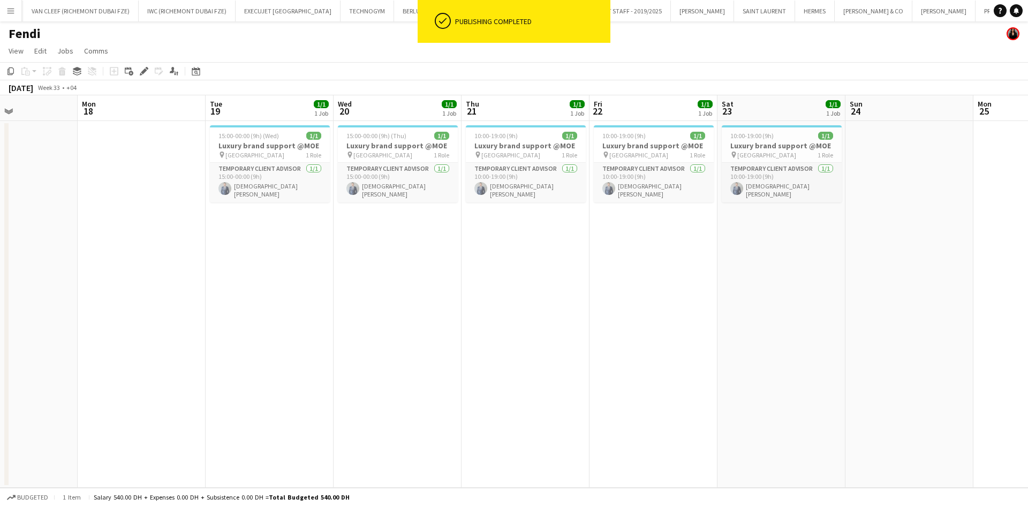
click at [424, 140] on app-calendar-viewport "Fri 15 1/1 1 Job Sat 16 1/1 1 Job Sun 17 Mon 18 Tue 19 1/1 1 Job Wed 20 1/1 1 J…" at bounding box center [514, 291] width 1028 height 393
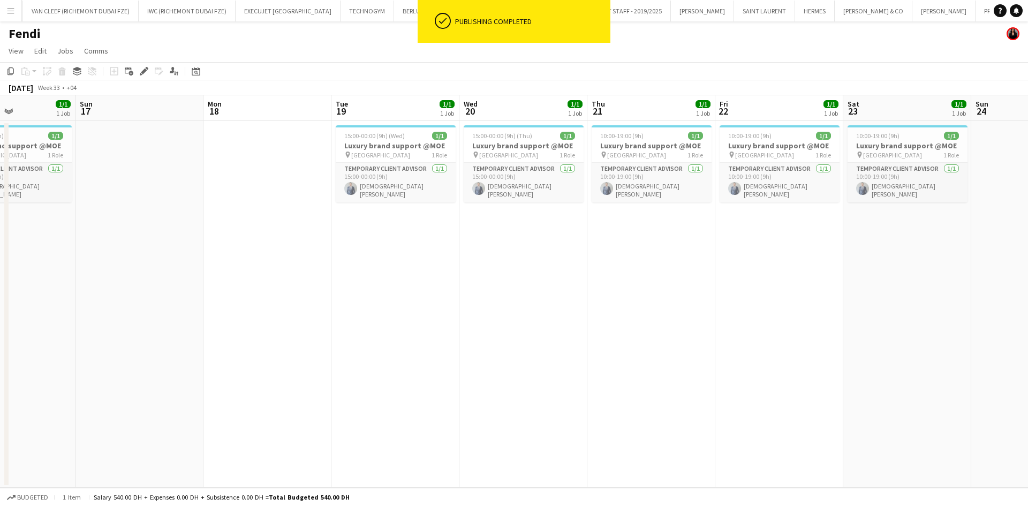
click at [328, 138] on app-calendar-viewport "Thu 14 1/1 1 Job Fri 15 1/1 1 Job Sat 16 1/1 1 Job Sun 17 Mon 18 Tue 19 1/1 1 J…" at bounding box center [514, 291] width 1028 height 393
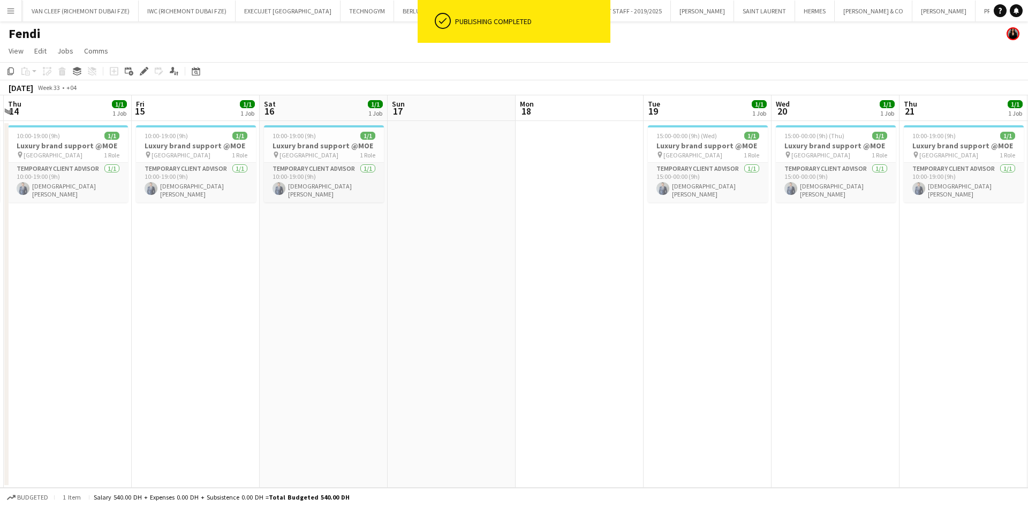
click at [307, 131] on app-calendar-viewport "Tue 12 1/1 1 Job Wed 13 1/1 1 Job Thu 14 1/1 1 Job Fri 15 1/1 1 Job Sat 16 1/1 …" at bounding box center [514, 291] width 1028 height 393
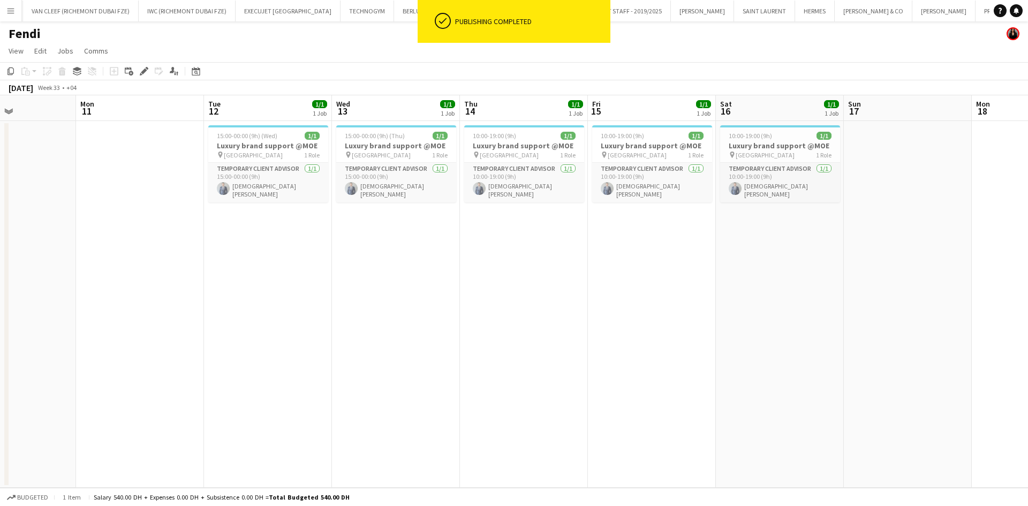
click at [329, 133] on app-calendar-viewport "Fri 8 1/1 1 Job Sat 9 1/1 1 Job Sun 10 Mon 11 Tue 12 1/1 1 Job Wed 13 1/1 1 Job…" at bounding box center [514, 291] width 1028 height 393
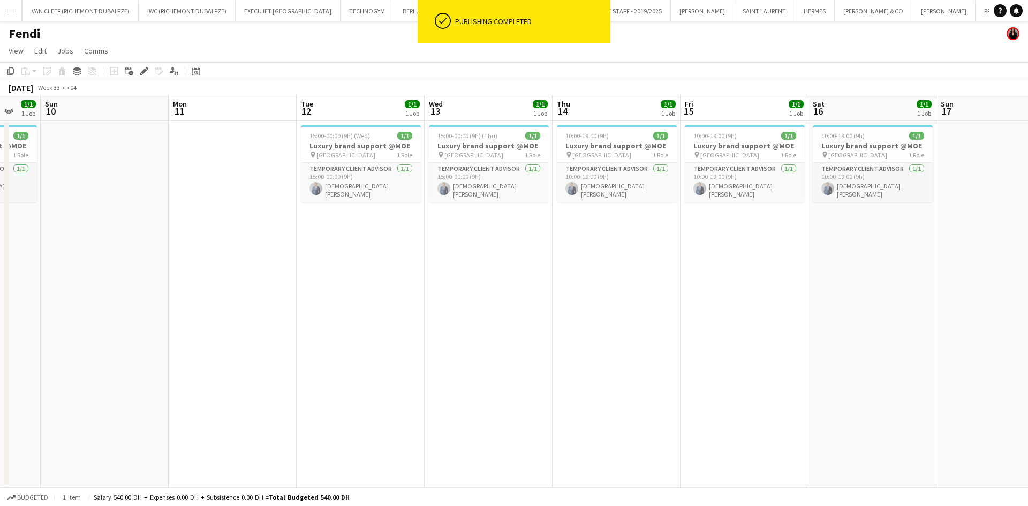
click at [343, 148] on app-calendar-viewport "Fri 8 1/1 1 Job Sat 9 1/1 1 Job Sun 10 Mon 11 Tue 12 1/1 1 Job Wed 13 1/1 1 Job…" at bounding box center [514, 291] width 1028 height 393
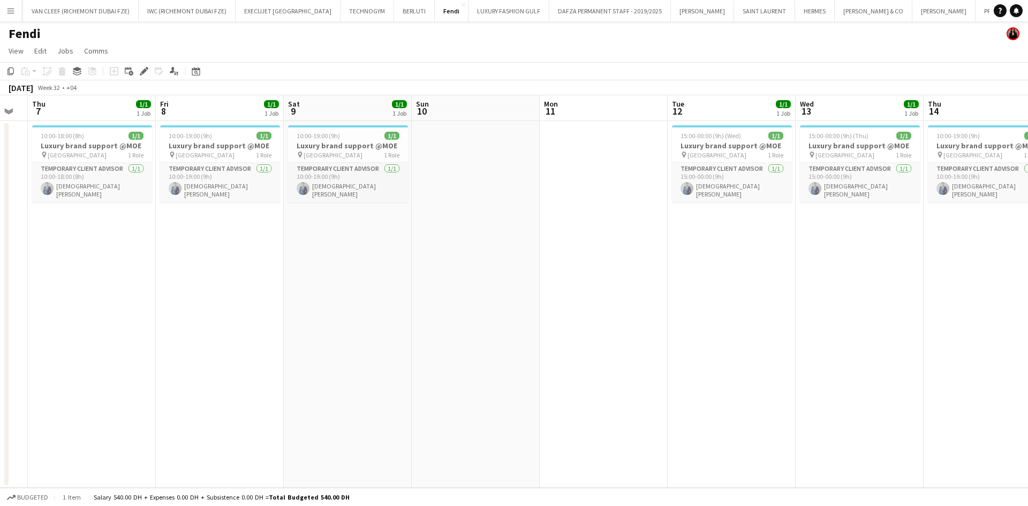
click at [311, 149] on app-calendar-viewport "Tue 5 Wed 6 Thu 7 1/1 1 Job Fri 8 1/1 1 Job Sat 9 1/1 1 Job Sun 10 Mon 11 Tue 1…" at bounding box center [514, 291] width 1028 height 393
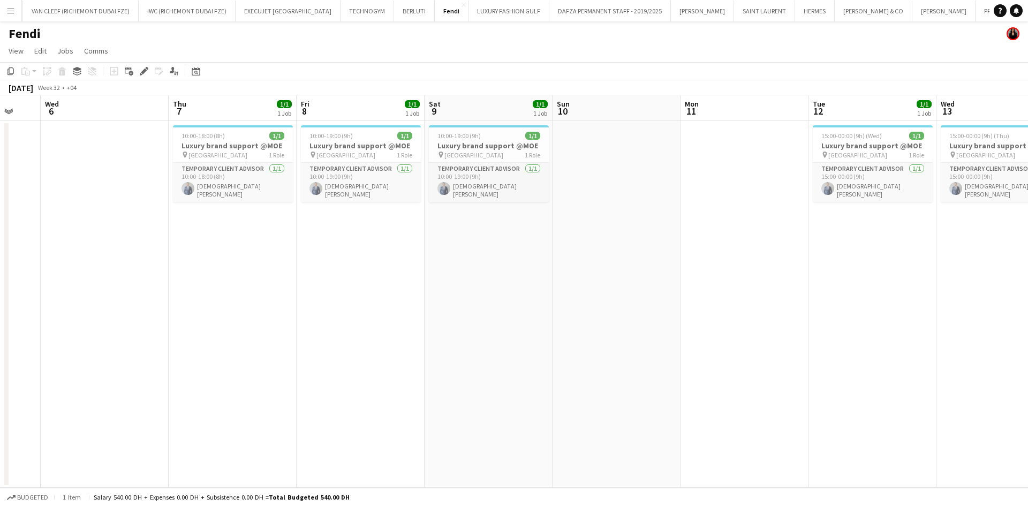
scroll to position [0, 331]
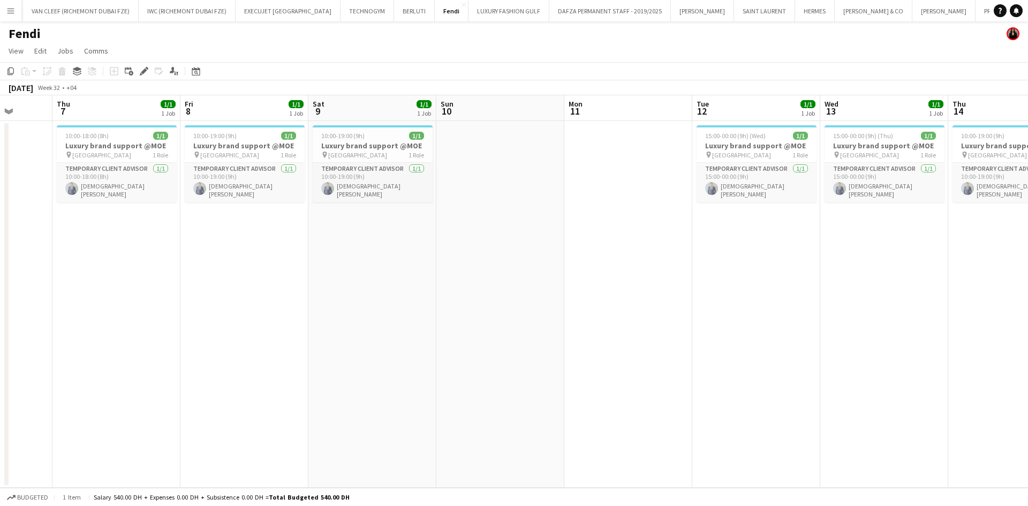
click at [297, 154] on app-calendar-viewport "Mon 4 Tue 5 Wed 6 Thu 7 1/1 1 Job Fri 8 1/1 1 Job Sat 9 1/1 1 Job Sun 10 Mon 11…" at bounding box center [514, 291] width 1028 height 393
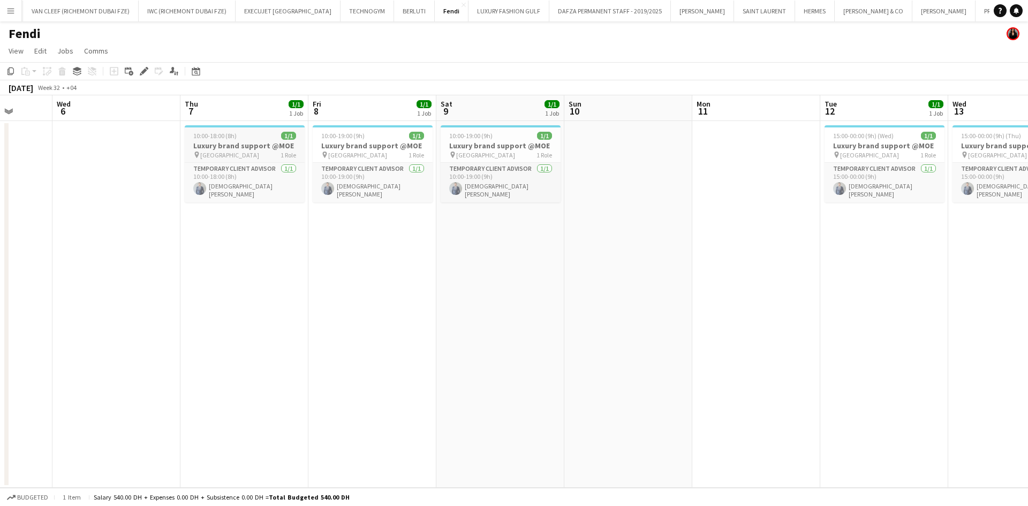
click at [249, 142] on h3 "Luxury brand support @MOE" at bounding box center [245, 146] width 120 height 10
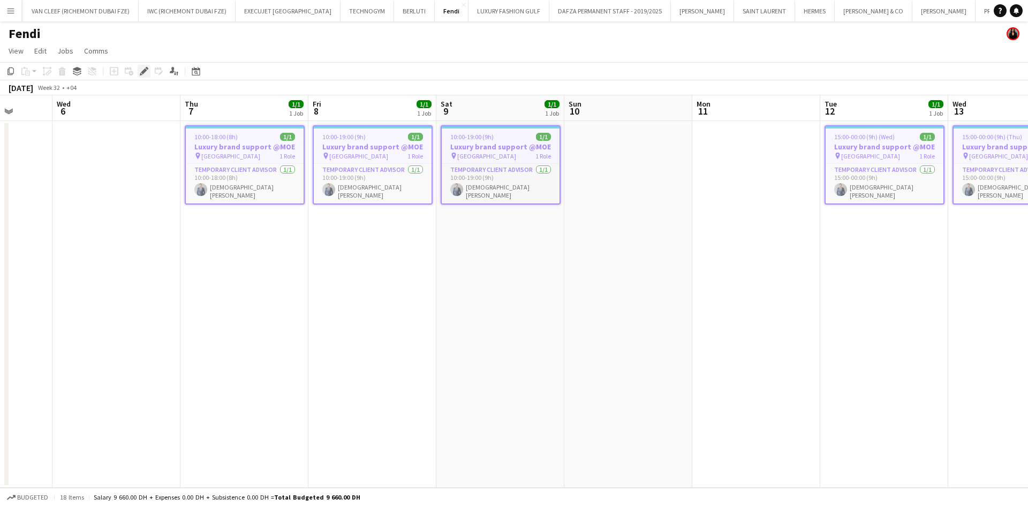
click at [139, 70] on div "Edit" at bounding box center [144, 71] width 13 height 13
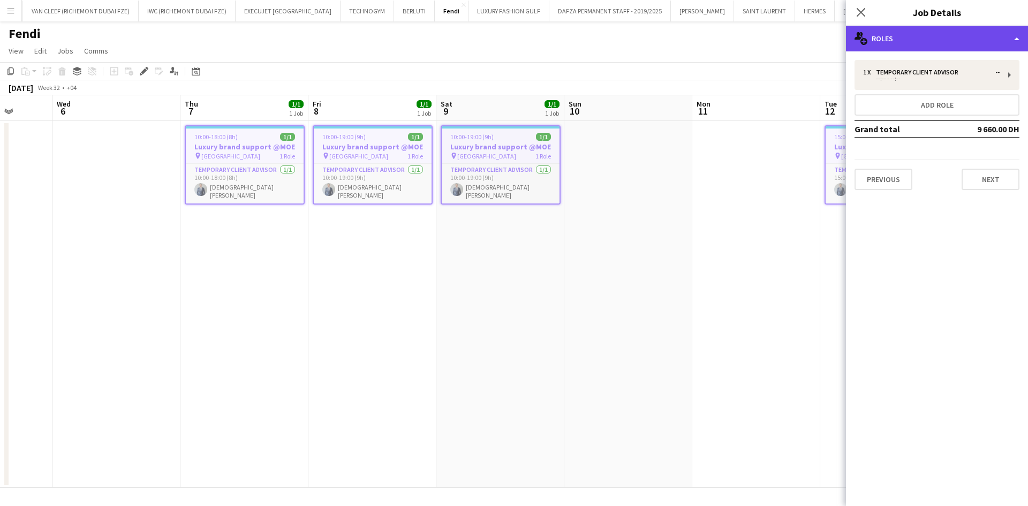
click at [677, 36] on div "multiple-users-add Roles" at bounding box center [937, 39] width 182 height 26
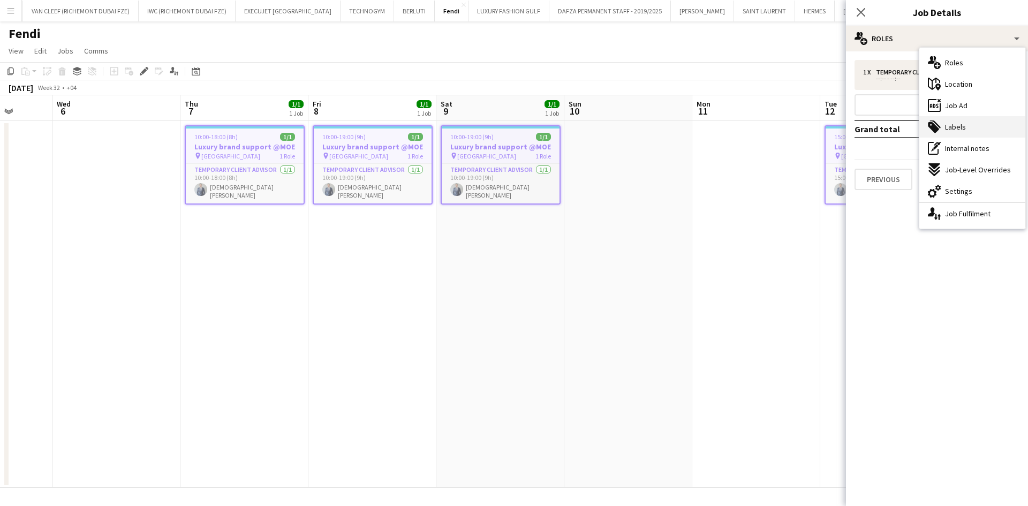
click at [677, 125] on span "Labels" at bounding box center [955, 127] width 21 height 10
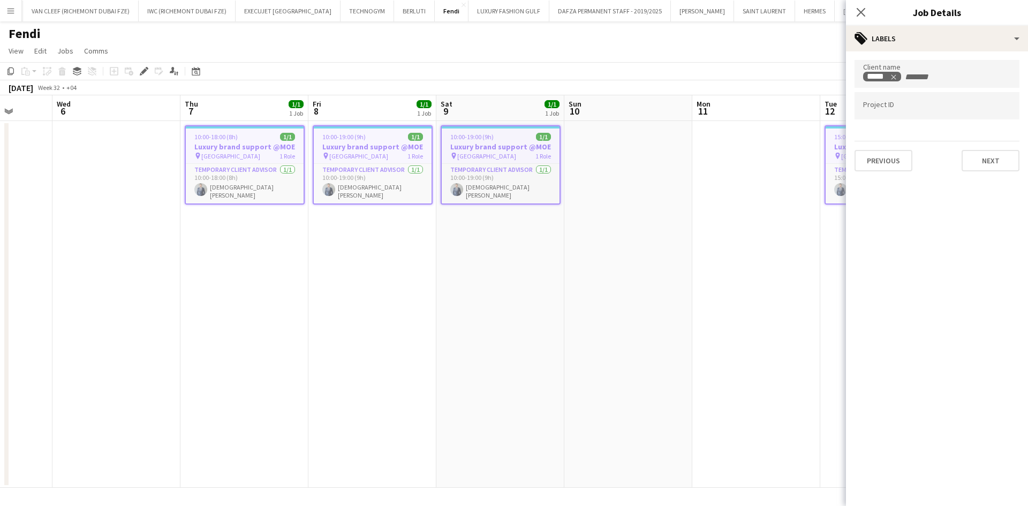
click at [677, 109] on input "Type to search project ID labels..." at bounding box center [937, 106] width 148 height 10
paste input "**********"
type input "**********"
click at [677, 54] on app-page-menu "View Day view expanded Day view collapsed Month view Date picker Jump to [DATE]…" at bounding box center [514, 52] width 1028 height 20
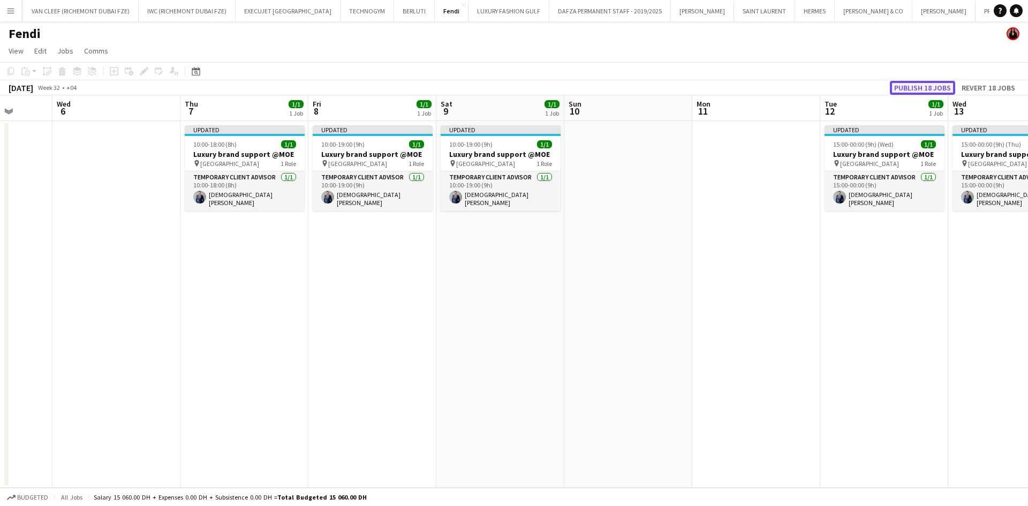
click at [677, 90] on button "Publish 18 jobs" at bounding box center [922, 88] width 65 height 14
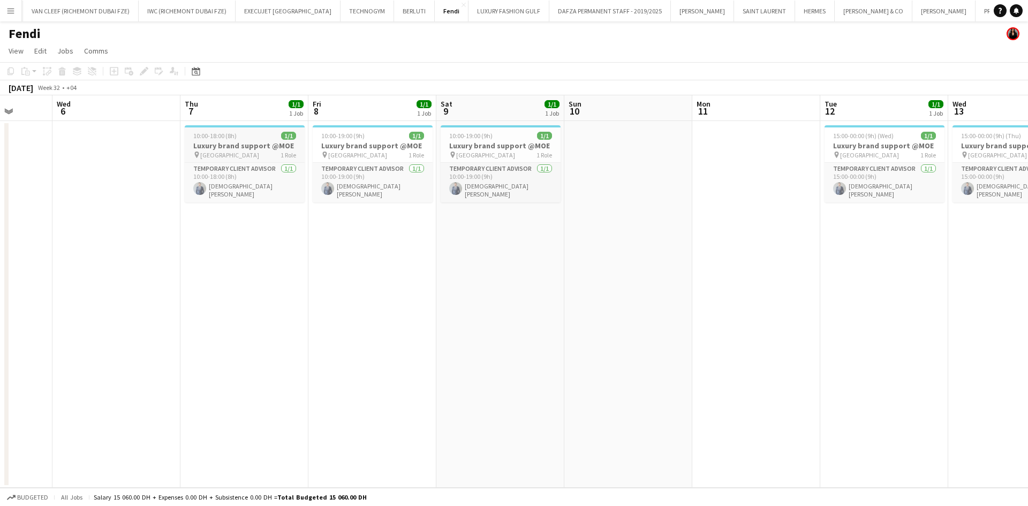
click at [227, 127] on div at bounding box center [245, 126] width 120 height 2
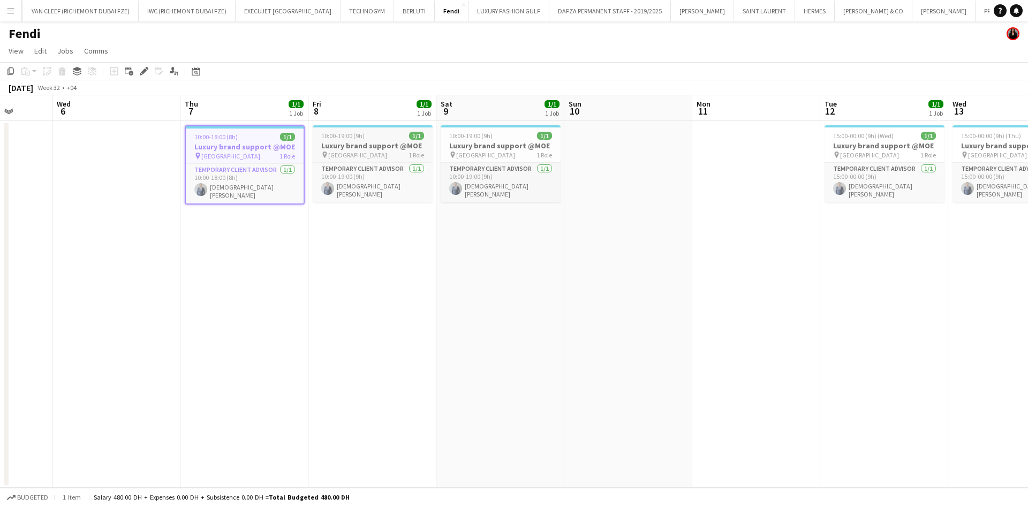
click at [354, 154] on span "[GEOGRAPHIC_DATA]" at bounding box center [357, 155] width 59 height 8
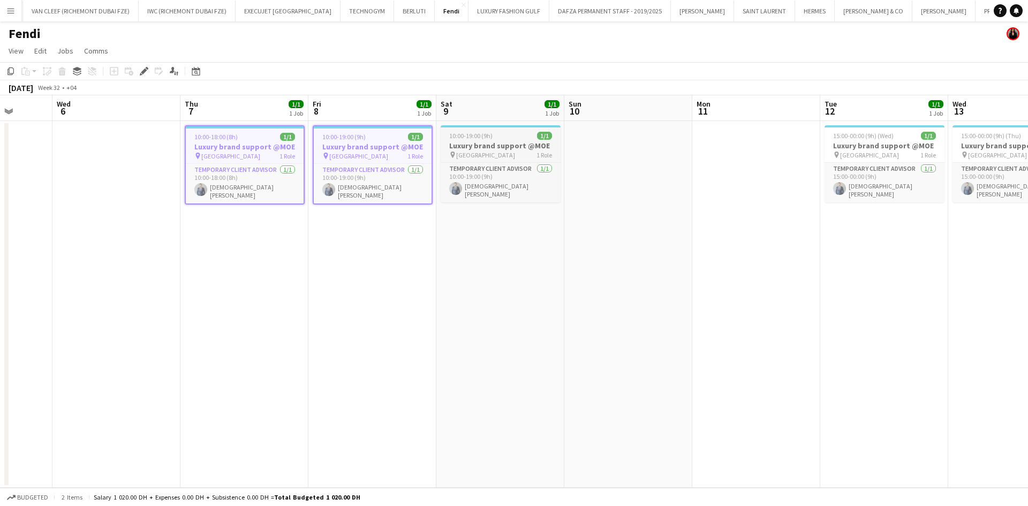
click at [479, 147] on h3 "Luxury brand support @MOE" at bounding box center [501, 146] width 120 height 10
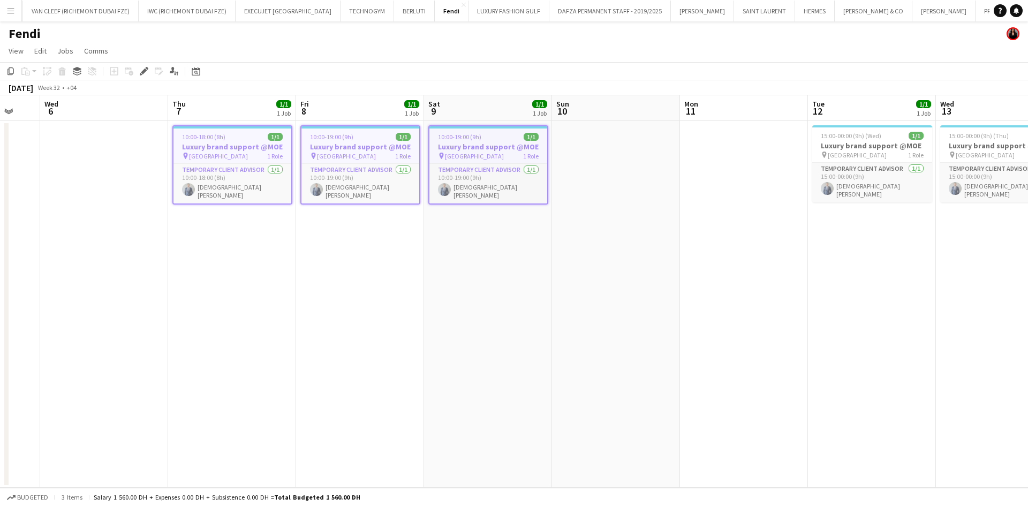
click at [281, 159] on app-calendar-viewport "Sun 3 Mon 4 Tue 5 Wed 6 Thu 7 1/1 1 Job Fri 8 1/1 1 Job Sat 9 1/1 1 Job Sun 10 …" at bounding box center [514, 291] width 1028 height 393
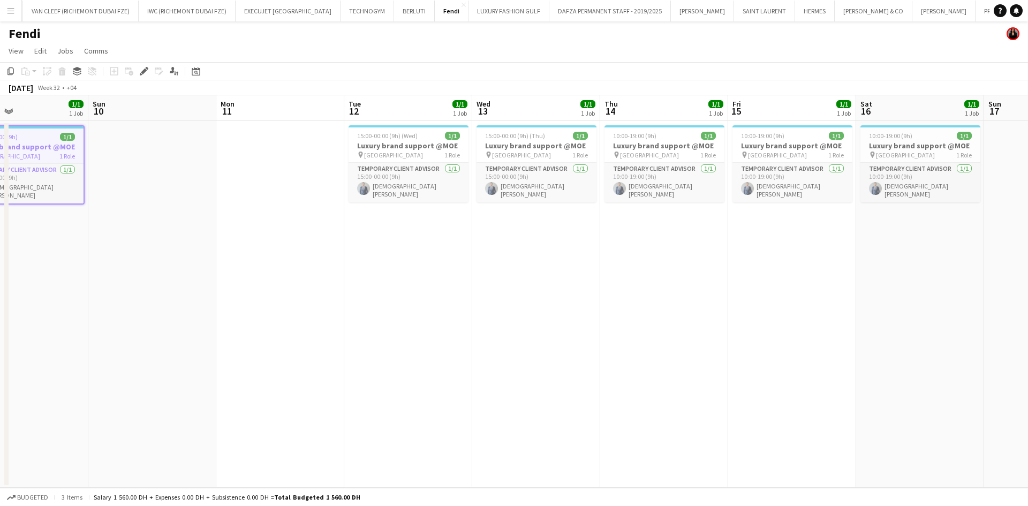
click at [248, 166] on app-calendar-viewport "Wed 6 Thu 7 1/1 1 Job Fri 8 1/1 1 Job Sat 9 1/1 1 Job Sun 10 Mon 11 Tue 12 1/1 …" at bounding box center [514, 291] width 1028 height 393
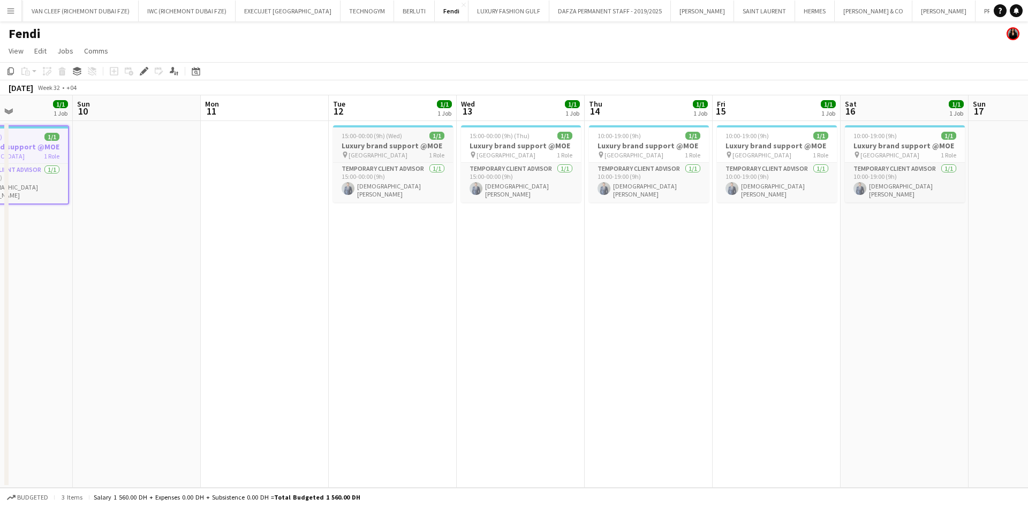
click at [384, 142] on h3 "Luxury brand support @MOE" at bounding box center [393, 146] width 120 height 10
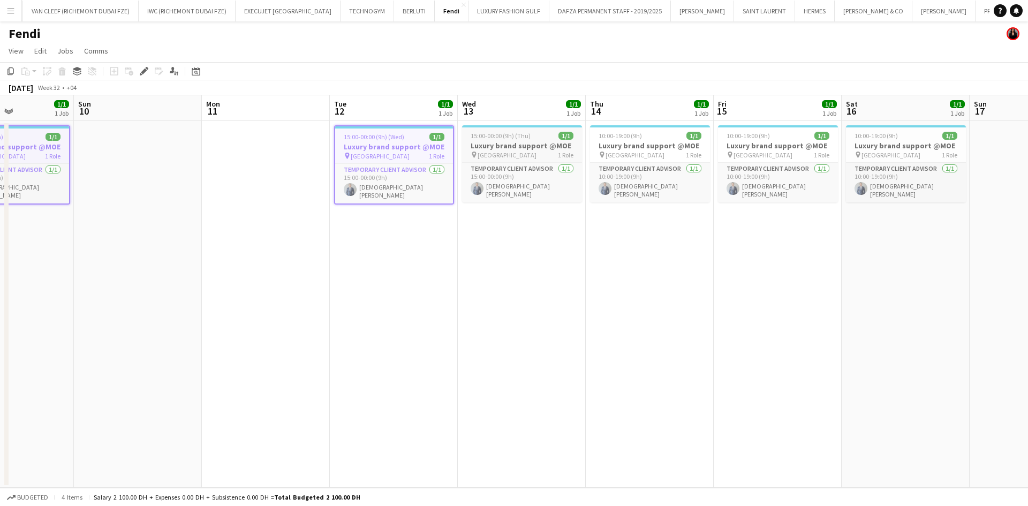
click at [494, 152] on span "[GEOGRAPHIC_DATA]" at bounding box center [507, 155] width 59 height 8
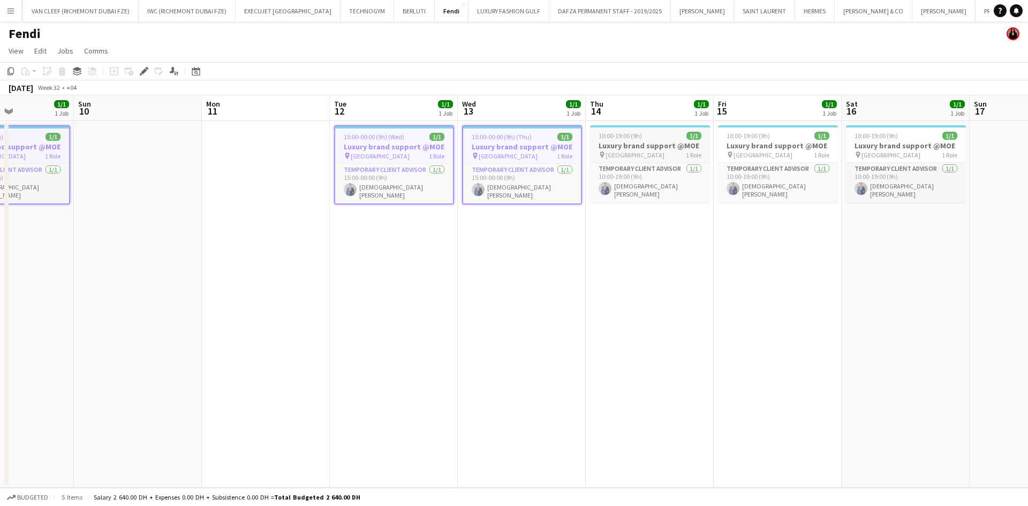
click at [638, 139] on span "10:00-19:00 (9h)" at bounding box center [620, 136] width 43 height 8
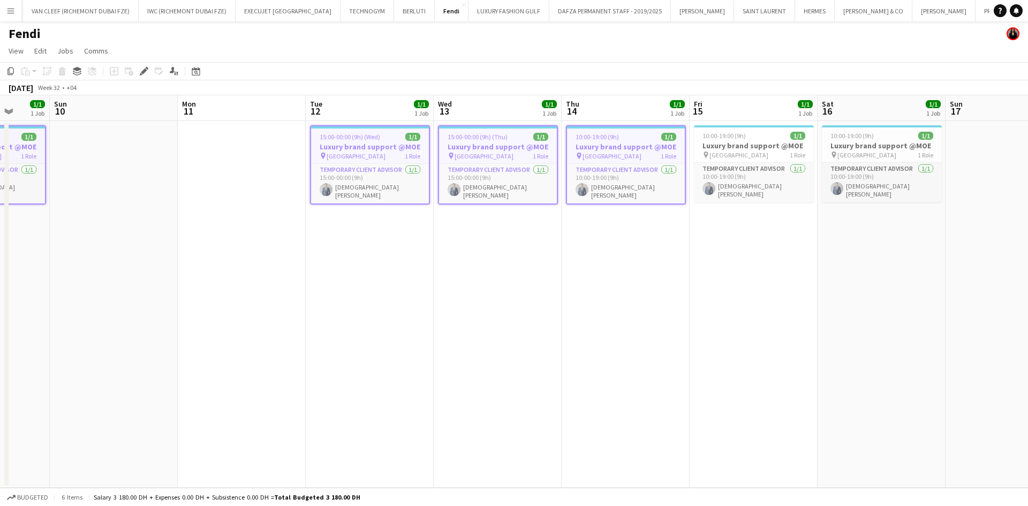
click at [471, 164] on app-calendar-viewport "Thu 7 1/1 1 Job Fri 8 1/1 1 Job Sat 9 1/1 1 Job Sun 10 Mon 11 Tue 12 1/1 1 Job …" at bounding box center [514, 291] width 1028 height 393
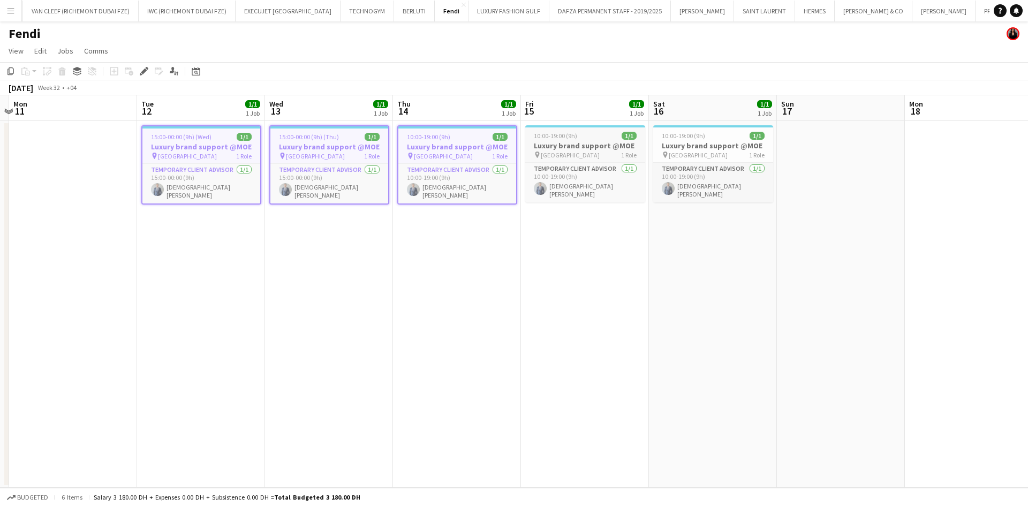
click at [586, 135] on div "10:00-19:00 (9h) 1/1" at bounding box center [585, 136] width 120 height 8
click at [677, 152] on span "[GEOGRAPHIC_DATA]" at bounding box center [698, 155] width 59 height 8
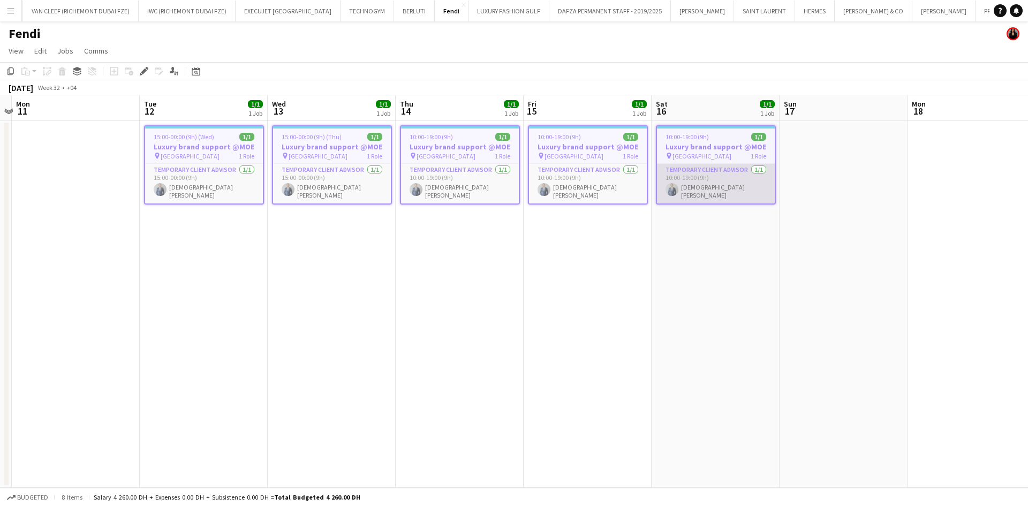
click at [426, 164] on app-calendar-viewport "Fri 8 1/1 1 Job Sat 9 1/1 1 Job Sun 10 Mon 11 Tue 12 1/1 1 Job Wed 13 1/1 1 Job…" at bounding box center [514, 291] width 1028 height 393
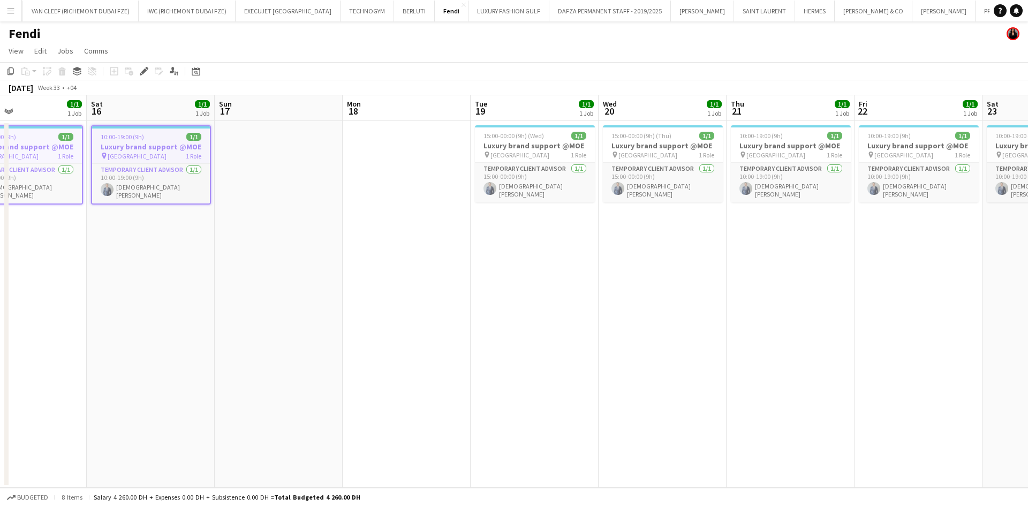
click at [388, 176] on app-calendar-viewport "Tue 12 1/1 1 Job Wed 13 1/1 1 Job Thu 14 1/1 1 Job Fri 15 1/1 1 Job Sat 16 1/1 …" at bounding box center [514, 291] width 1028 height 393
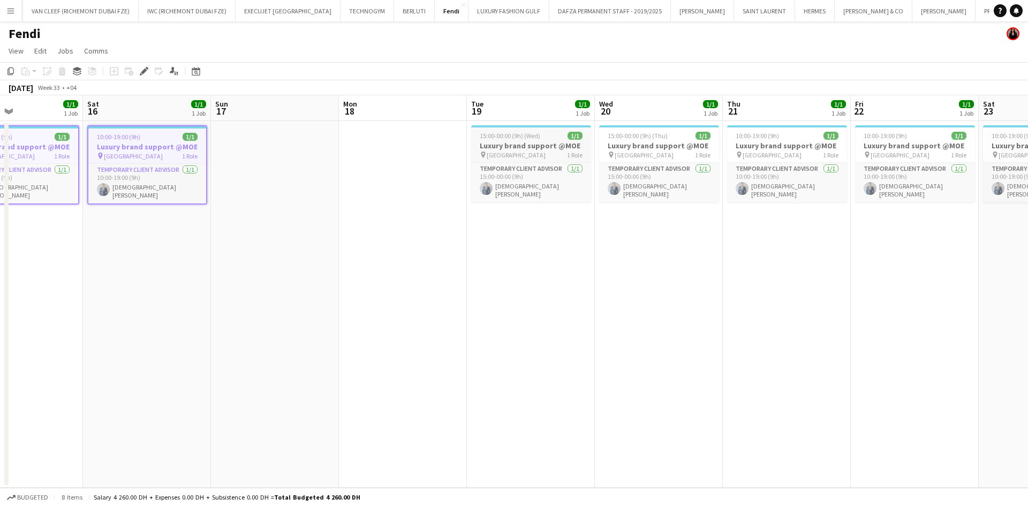
click at [507, 125] on div at bounding box center [531, 126] width 120 height 2
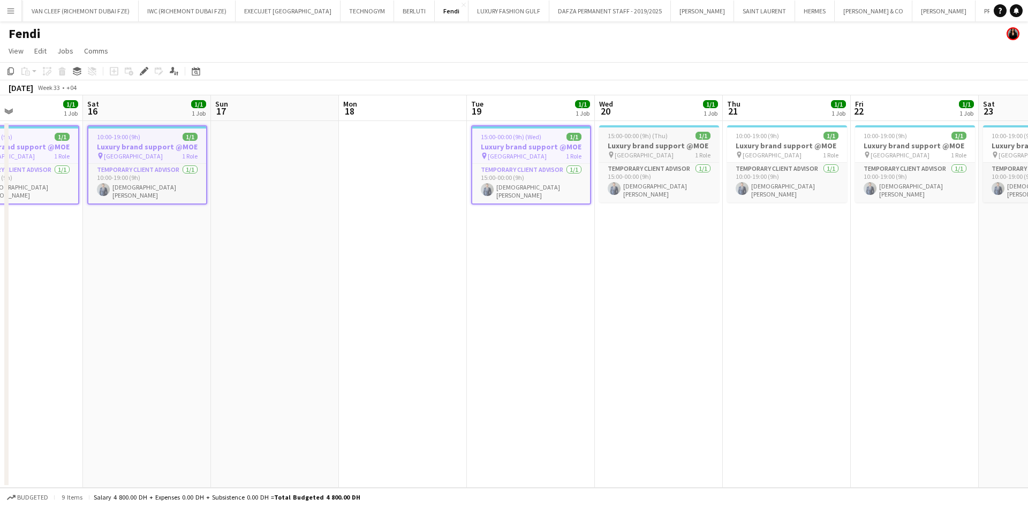
click at [631, 140] on app-job-card "15:00-00:00 (9h) (Thu) 1/1 Luxury brand support @MOE pin Mall of the Emirates 1…" at bounding box center [659, 163] width 120 height 77
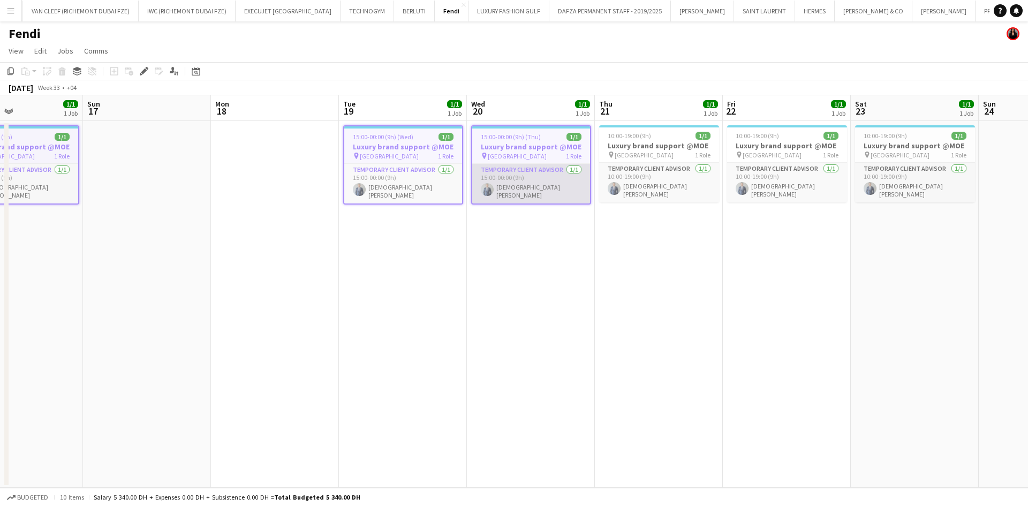
scroll to position [0, 354]
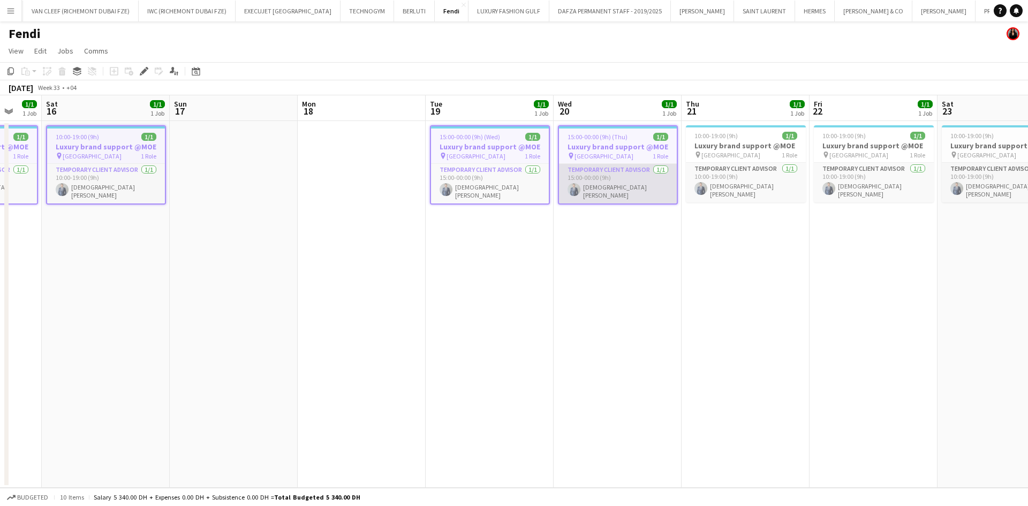
click at [440, 170] on app-calendar-viewport "Wed 13 1/1 1 Job Thu 14 1/1 1 Job Fri 15 1/1 1 Job Sat 16 1/1 1 Job Sun 17 Mon …" at bounding box center [514, 291] width 1028 height 393
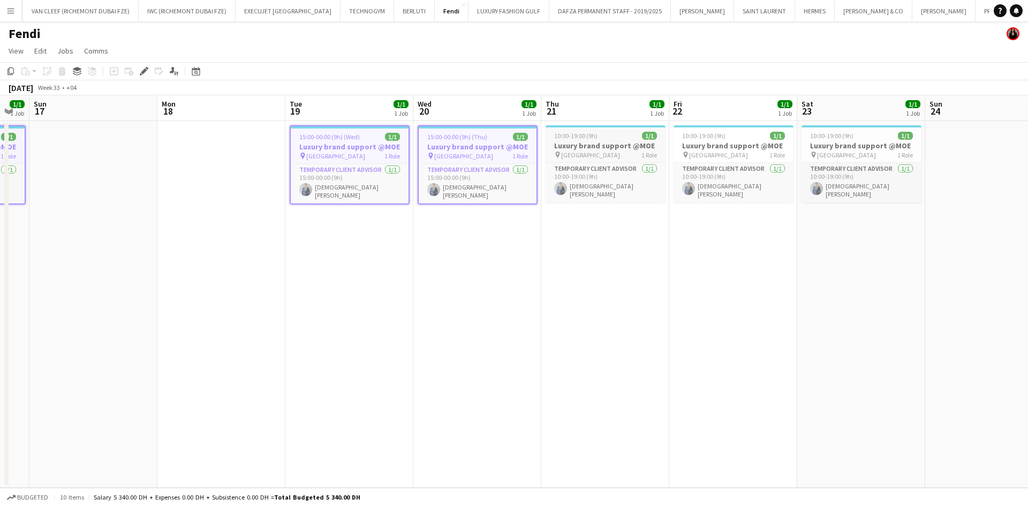
click at [580, 153] on span "[GEOGRAPHIC_DATA]" at bounding box center [590, 155] width 59 height 8
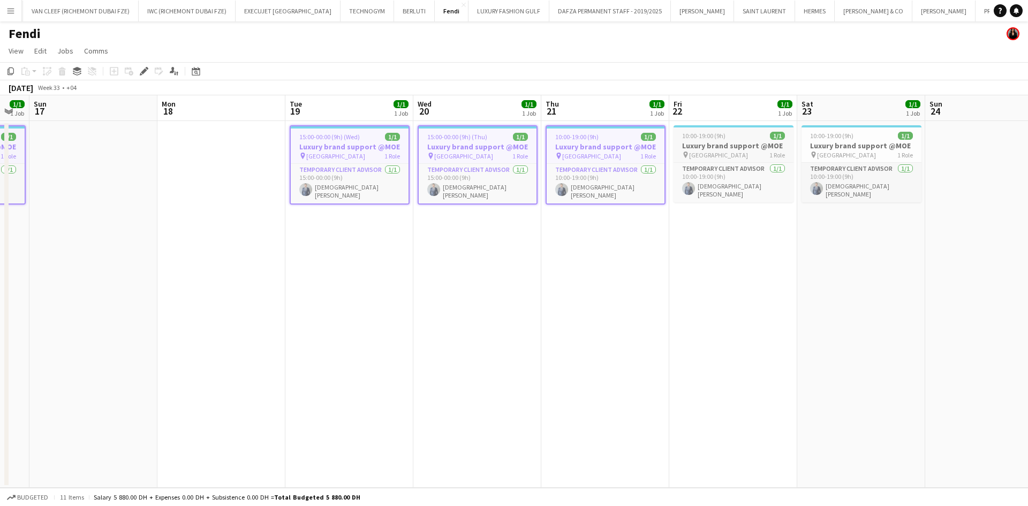
click at [677, 145] on h3 "Luxury brand support @MOE" at bounding box center [734, 146] width 120 height 10
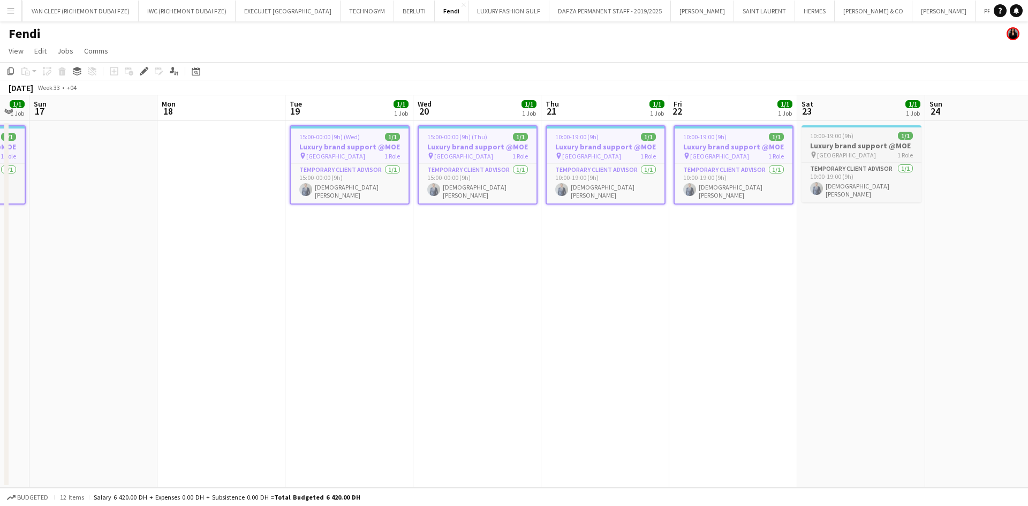
click at [677, 135] on div "10:00-19:00 (9h) 1/1" at bounding box center [862, 136] width 120 height 8
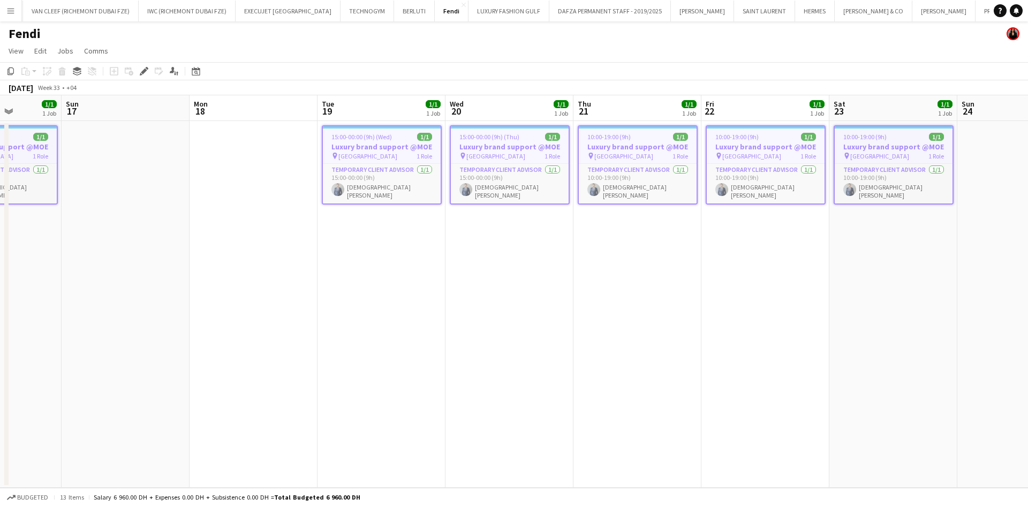
click at [384, 170] on app-calendar-viewport "Thu 14 1/1 1 Job Fri 15 1/1 1 Job Sat 16 1/1 1 Job Sun 17 Mon 18 Tue 19 1/1 1 J…" at bounding box center [514, 291] width 1028 height 393
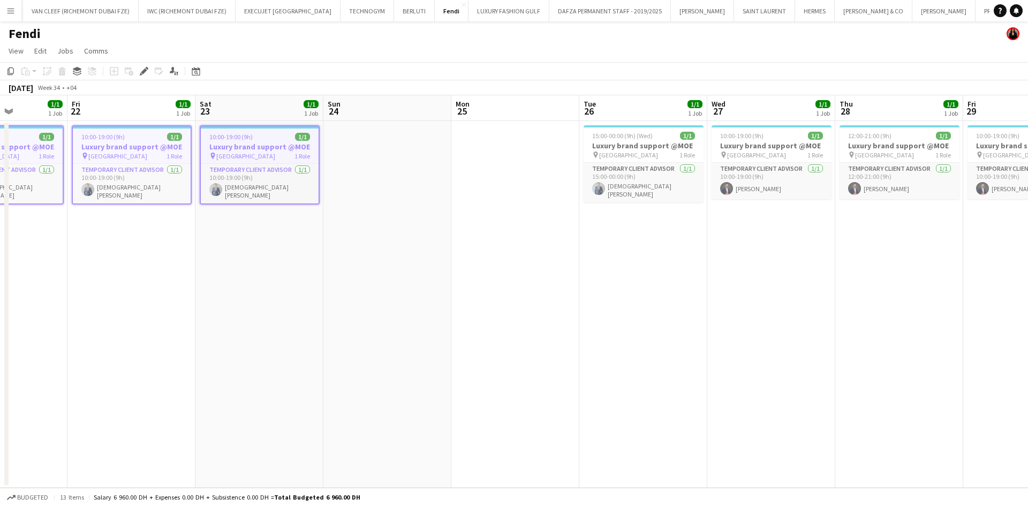
click at [392, 155] on app-calendar-viewport "Tue 19 1/1 1 Job Wed 20 1/1 1 Job Thu 21 1/1 1 Job Fri 22 1/1 1 Job Sat 23 1/1 …" at bounding box center [514, 291] width 1028 height 393
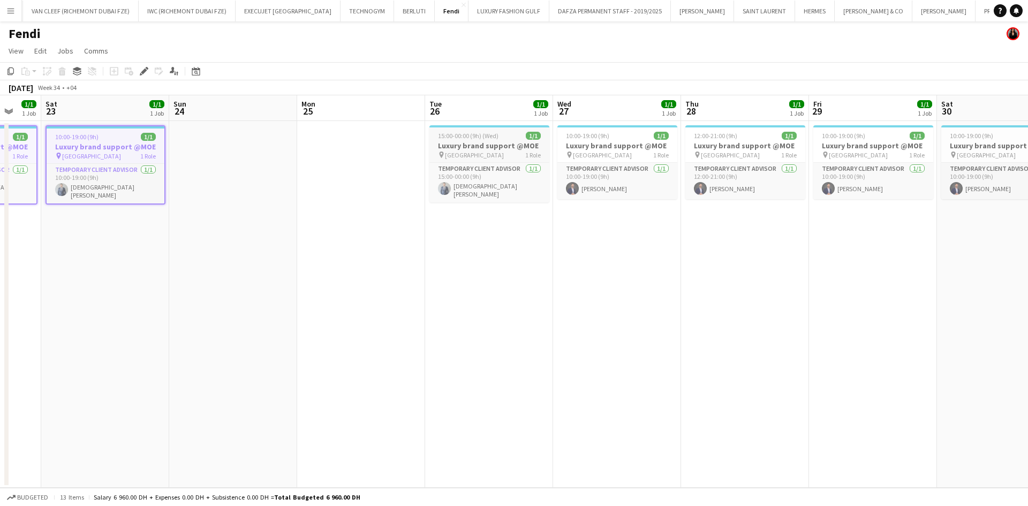
click at [511, 132] on div "15:00-00:00 (9h) (Wed) 1/1" at bounding box center [489, 136] width 120 height 8
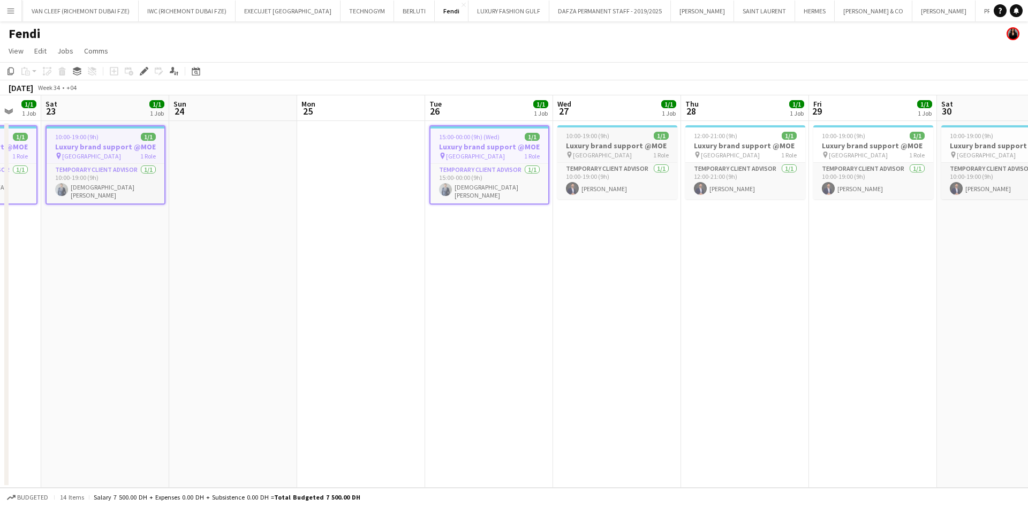
click at [613, 132] on div "10:00-19:00 (9h) 1/1" at bounding box center [617, 136] width 120 height 8
click at [677, 134] on span "12:00-21:00 (9h)" at bounding box center [714, 136] width 43 height 8
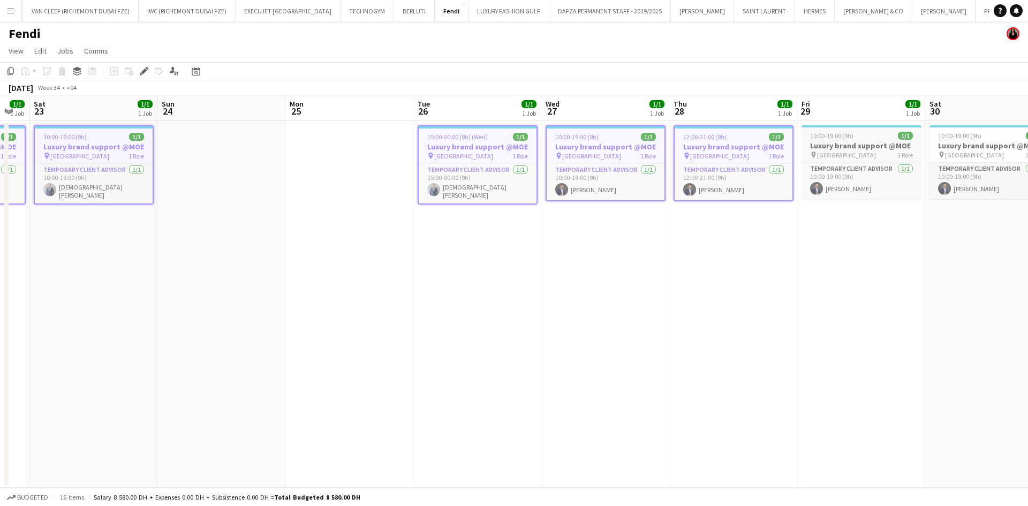
click at [474, 160] on app-calendar-viewport "Wed 20 1/1 1 Job Thu 21 1/1 1 Job Fri 22 1/1 1 Job Sat 23 1/1 1 Job Sun 24 Mon …" at bounding box center [514, 291] width 1028 height 393
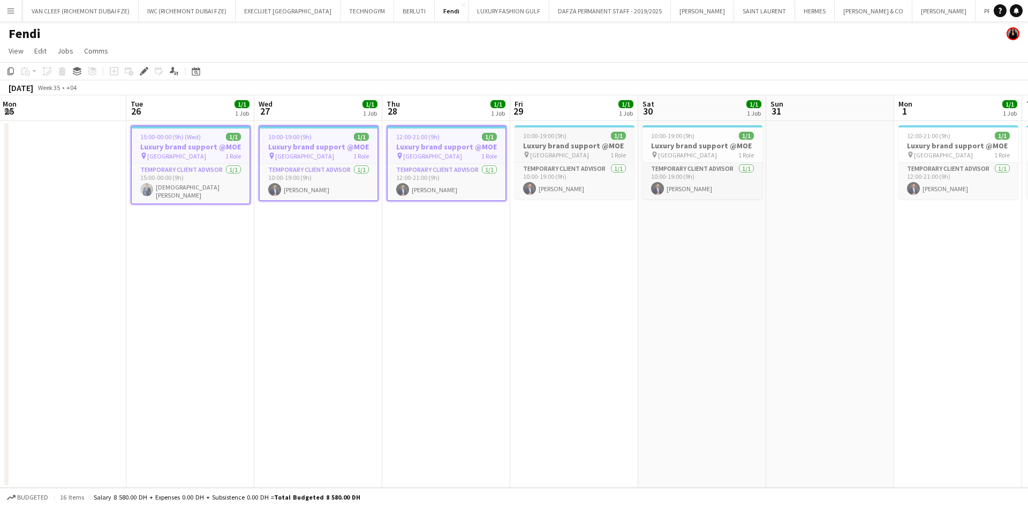
click at [569, 137] on div "10:00-19:00 (9h) 1/1" at bounding box center [575, 136] width 120 height 8
click at [677, 133] on app-calendar-viewport "Fri 22 1/1 1 Job Sat 23 1/1 1 Job Sun 24 Mon 25 Tue 26 1/1 1 Job Wed 27 1/1 1 J…" at bounding box center [514, 291] width 1028 height 393
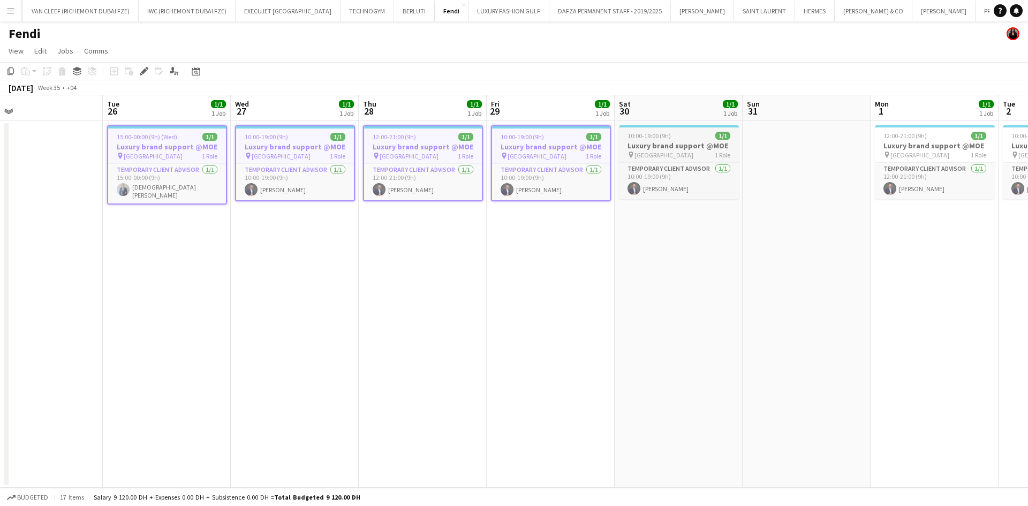
click at [382, 162] on app-calendar-viewport "Fri 22 1/1 1 Job Sat 23 1/1 1 Job Sun 24 Mon 25 Tue 26 1/1 1 Job Wed 27 1/1 1 J…" at bounding box center [514, 291] width 1028 height 393
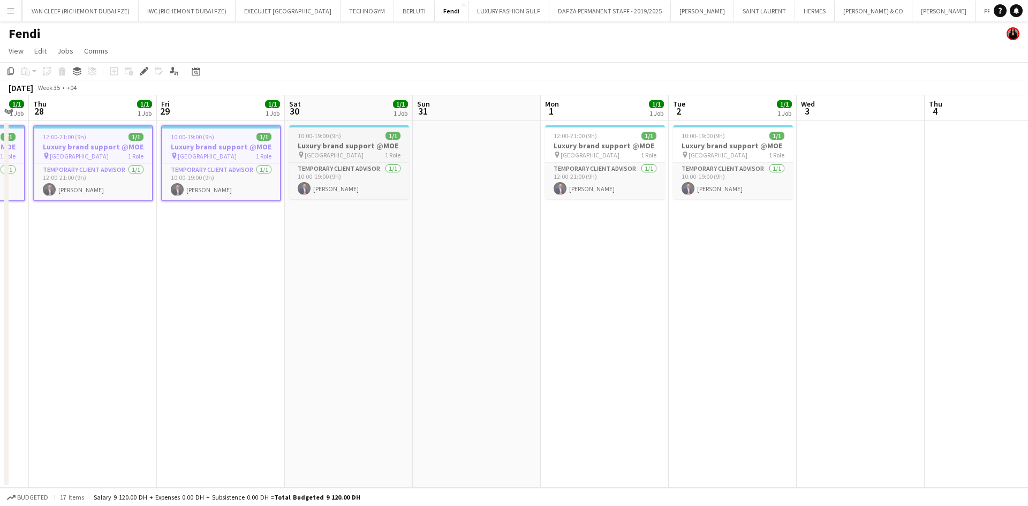
click at [353, 148] on h3 "Luxury brand support @MOE" at bounding box center [349, 146] width 120 height 10
click at [144, 71] on icon at bounding box center [144, 72] width 6 height 6
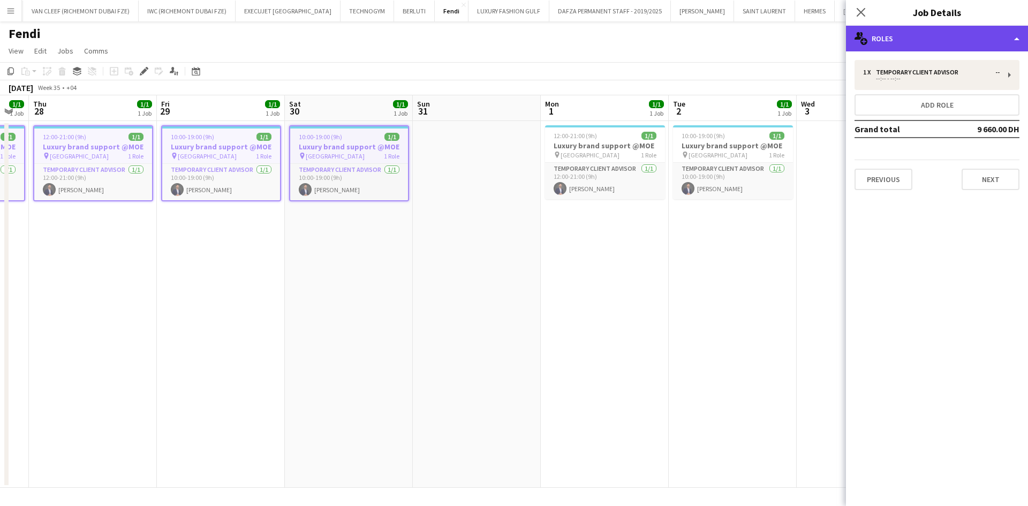
click at [677, 37] on div "multiple-users-add Roles" at bounding box center [937, 39] width 182 height 26
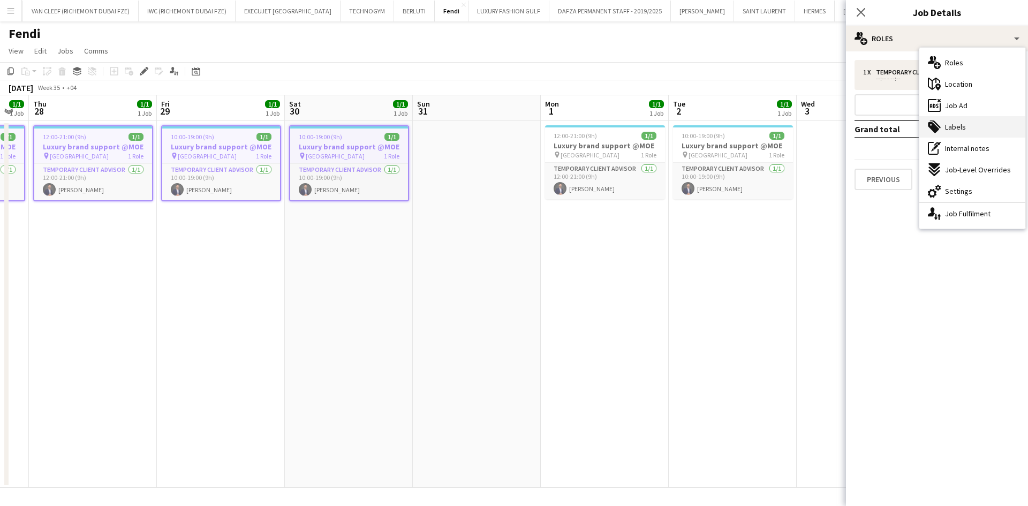
click at [677, 130] on span "Labels" at bounding box center [955, 127] width 21 height 10
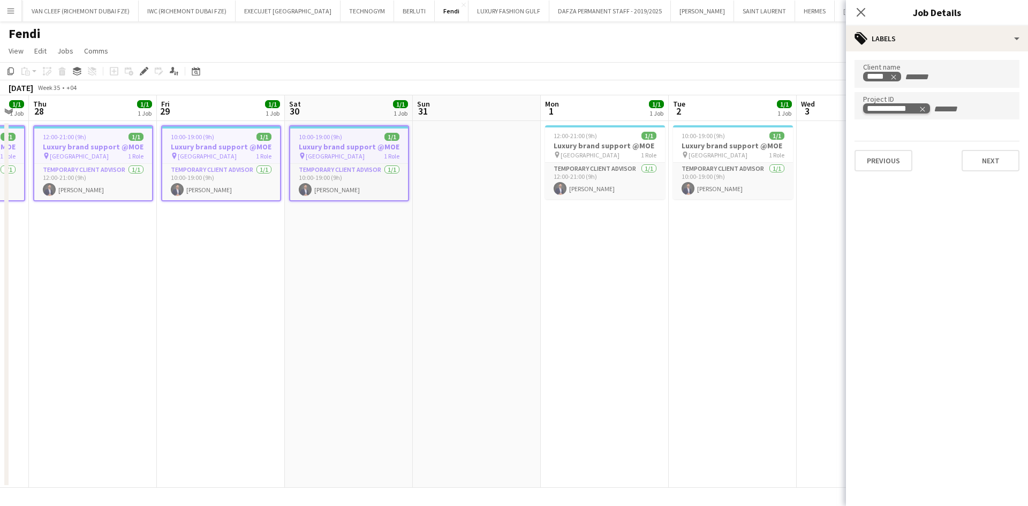
click at [677, 106] on icon "Remove tag" at bounding box center [922, 108] width 7 height 7
click at [677, 70] on app-toolbar "Copy Paste Paste Ctrl+V Paste with crew Ctrl+Shift+V Paste linked Job [GEOGRAPH…" at bounding box center [514, 71] width 1028 height 18
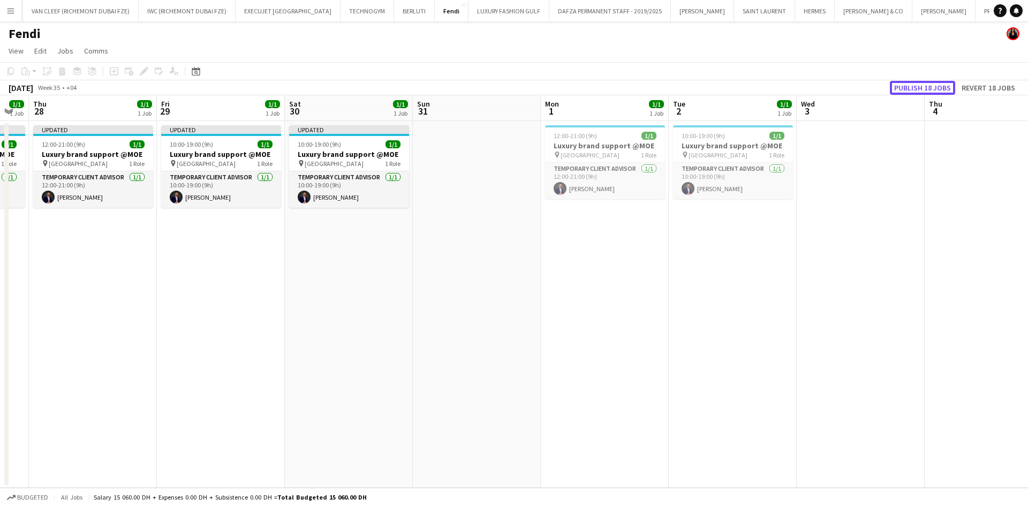
click at [677, 87] on button "Publish 18 jobs" at bounding box center [922, 88] width 65 height 14
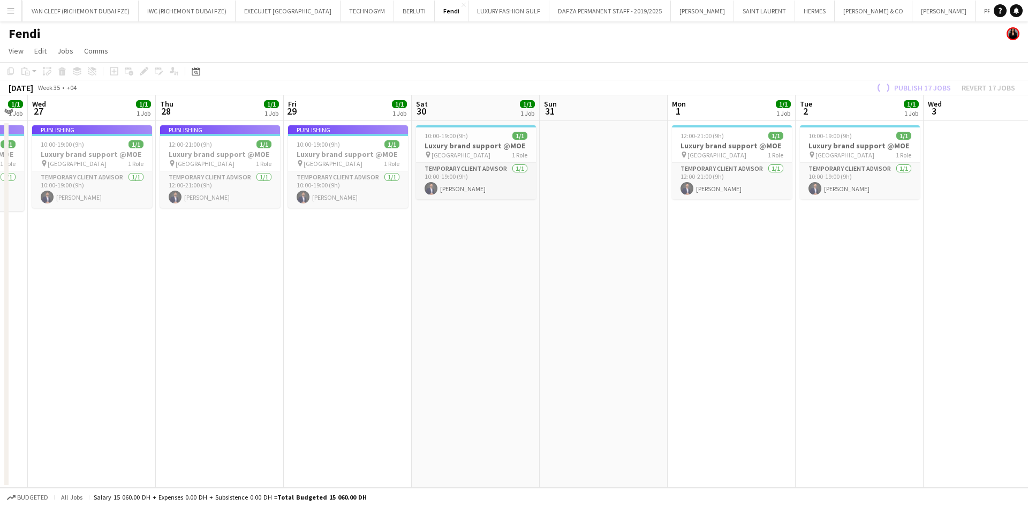
click at [677, 141] on app-calendar-viewport "Mon 25 Tue 26 1/1 1 Job Wed 27 1/1 1 Job Thu 28 1/1 1 Job Fri 29 1/1 1 Job Sat …" at bounding box center [514, 291] width 1028 height 393
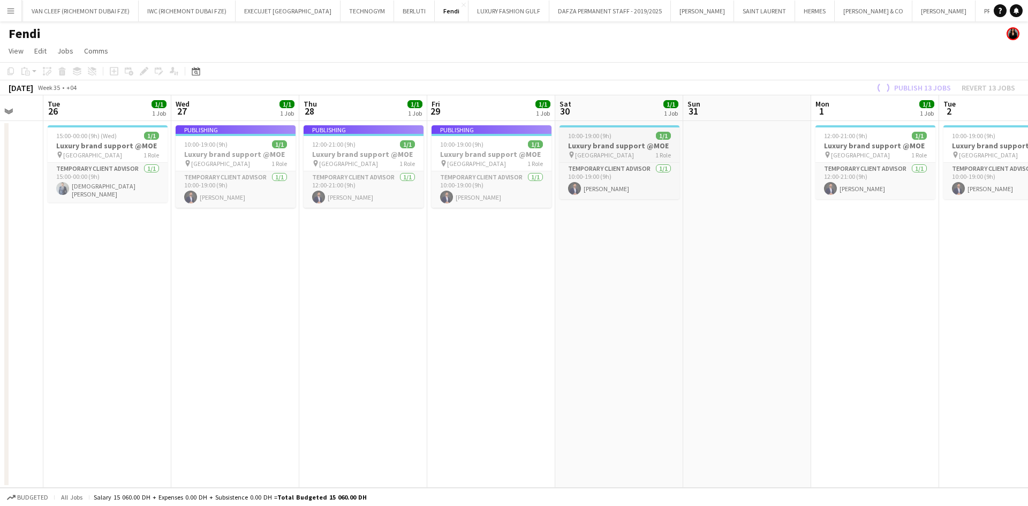
click at [677, 140] on app-calendar-viewport "Sat 23 1/1 1 Job Sun 24 Mon 25 Tue 26 1/1 1 Job Wed 27 1/1 1 Job Thu 28 1/1 1 J…" at bounding box center [514, 291] width 1028 height 393
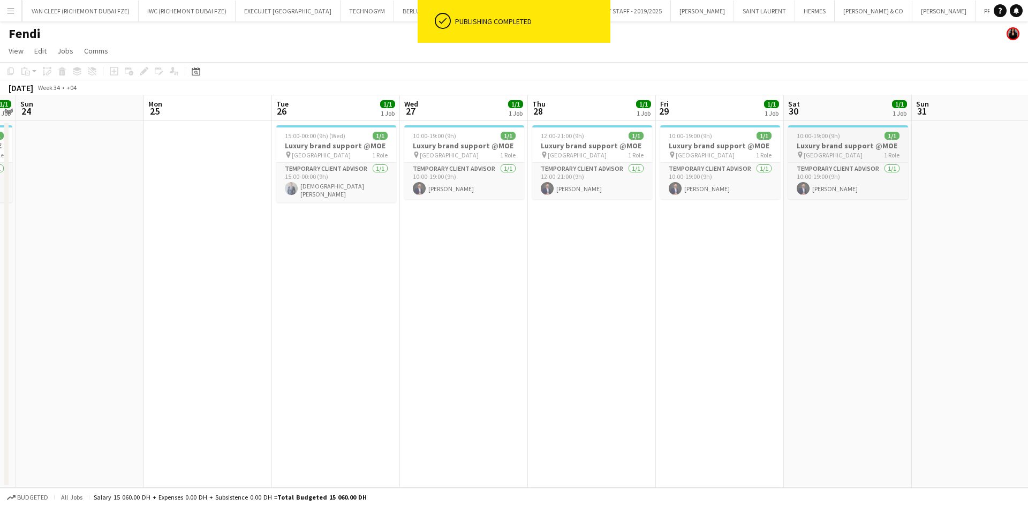
click at [677, 135] on div "10:00-19:00 (9h) 1/1" at bounding box center [848, 136] width 120 height 8
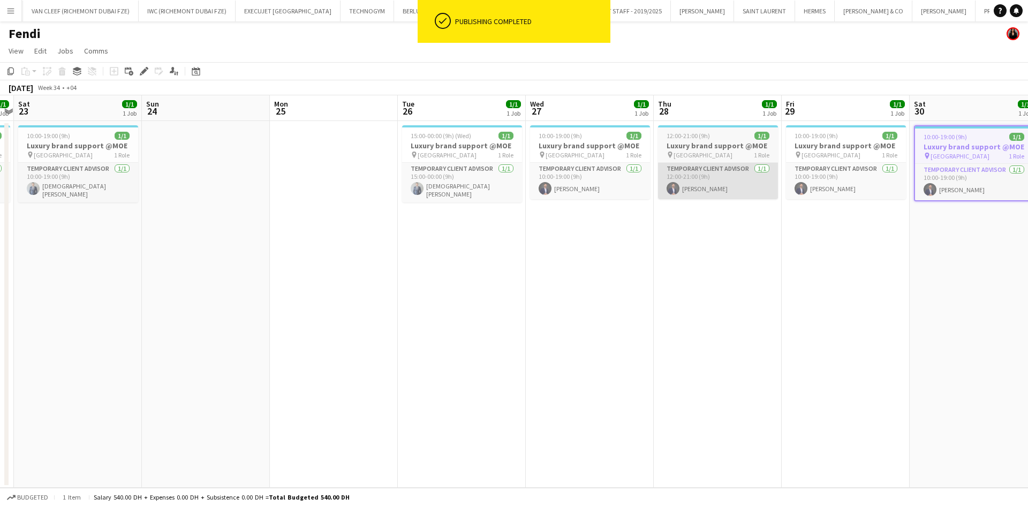
click at [677, 165] on app-calendar-viewport "Thu 21 1/1 1 Job Fri 22 1/1 1 Job Sat 23 1/1 1 Job Sun 24 Mon 25 Tue 26 1/1 1 J…" at bounding box center [514, 291] width 1028 height 393
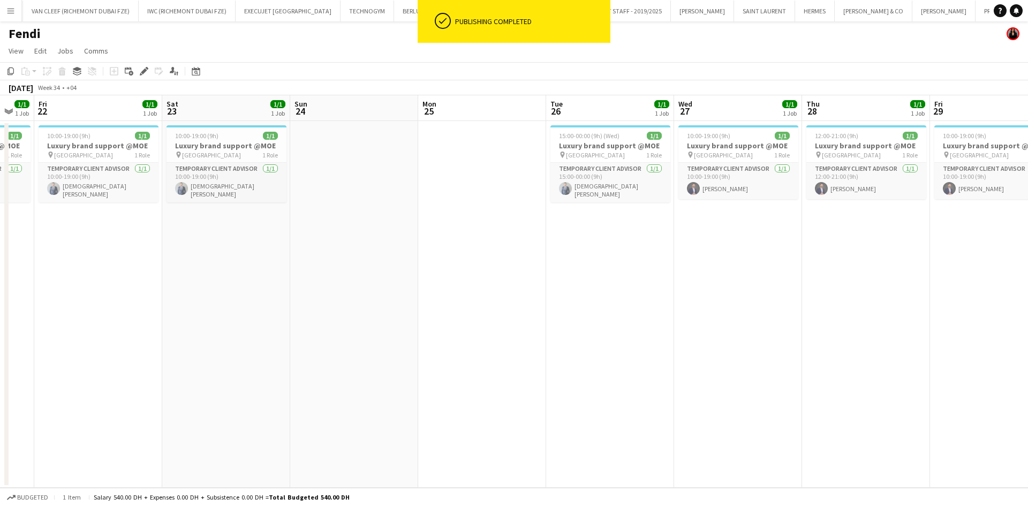
click at [618, 153] on app-calendar-viewport "Wed 20 1/1 1 Job Thu 21 1/1 1 Job Fri 22 1/1 1 Job Sat 23 1/1 1 Job Sun 24 Mon …" at bounding box center [514, 291] width 1028 height 393
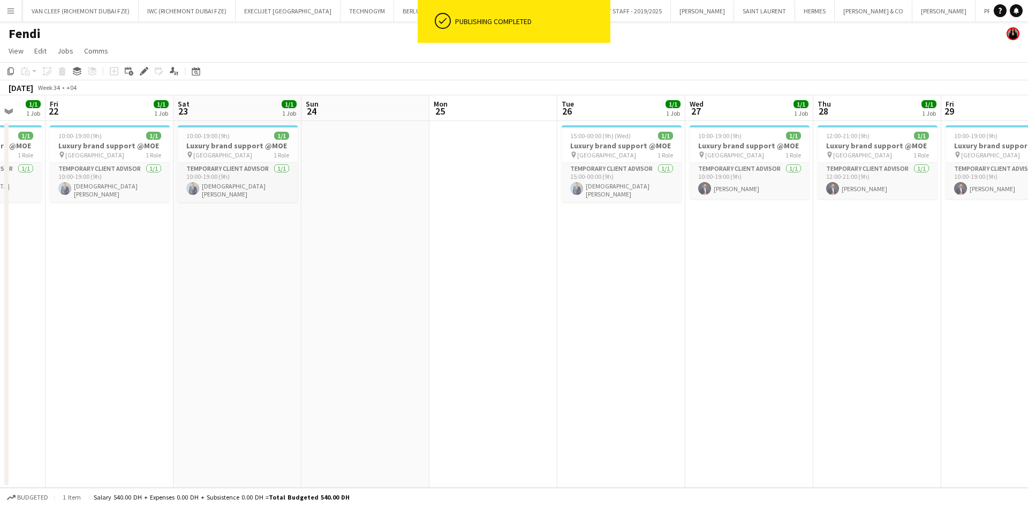
click at [528, 145] on app-calendar-viewport "Tue 19 1/1 1 Job Wed 20 1/1 1 Job Thu 21 1/1 1 Job Fri 22 1/1 1 Job Sat 23 1/1 …" at bounding box center [514, 291] width 1028 height 393
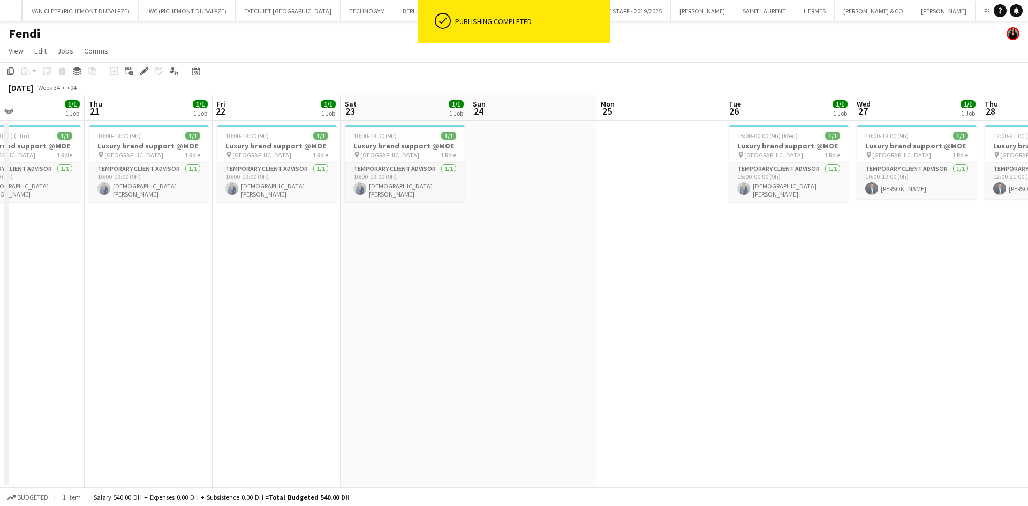
click at [441, 160] on app-calendar-viewport "Mon 18 Tue 19 1/1 1 Job Wed 20 1/1 1 Job Thu 21 1/1 1 Job Fri 22 1/1 1 Job Sat …" at bounding box center [514, 291] width 1028 height 393
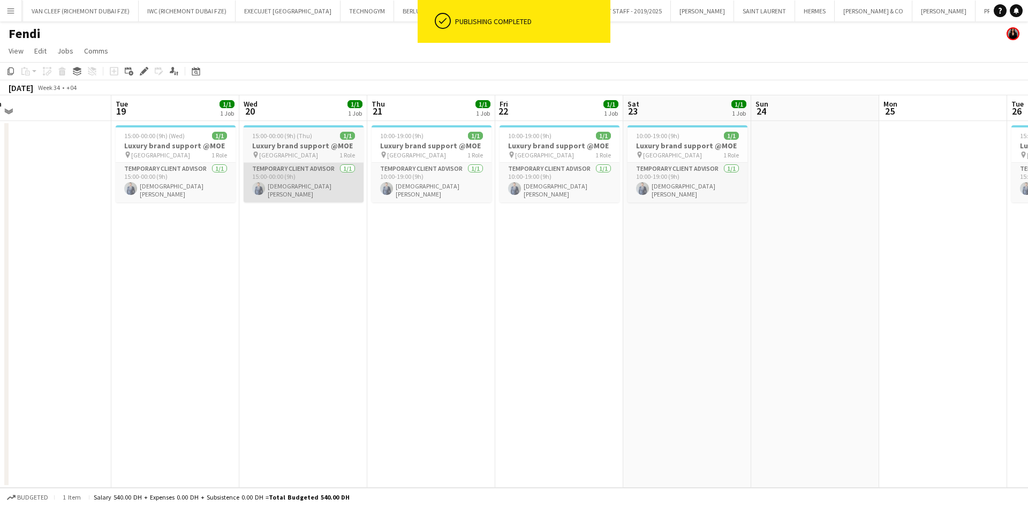
click at [497, 172] on app-calendar-viewport "Sat 16 1/1 1 Job Sun 17 Mon 18 Tue 19 1/1 1 Job Wed 20 1/1 1 Job Thu 21 1/1 1 J…" at bounding box center [514, 291] width 1028 height 393
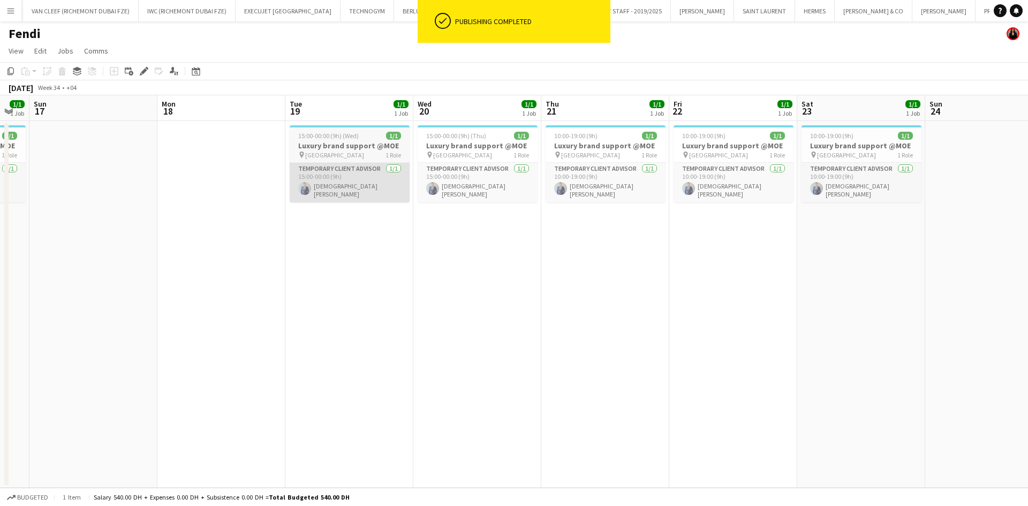
click at [484, 166] on app-calendar-viewport "Fri 15 1/1 1 Job Sat 16 1/1 1 Job Sun 17 Mon 18 Tue 19 1/1 1 Job Wed 20 1/1 1 J…" at bounding box center [514, 291] width 1028 height 393
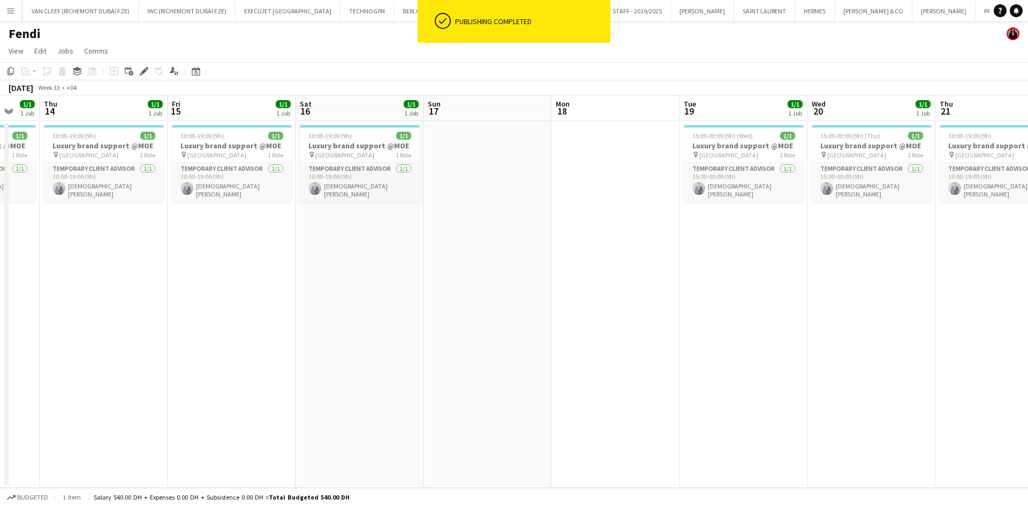
click at [523, 161] on app-calendar-viewport "Tue 12 1/1 1 Job Wed 13 1/1 1 Job Thu 14 1/1 1 Job Fri 15 1/1 1 Job Sat 16 1/1 …" at bounding box center [514, 291] width 1028 height 393
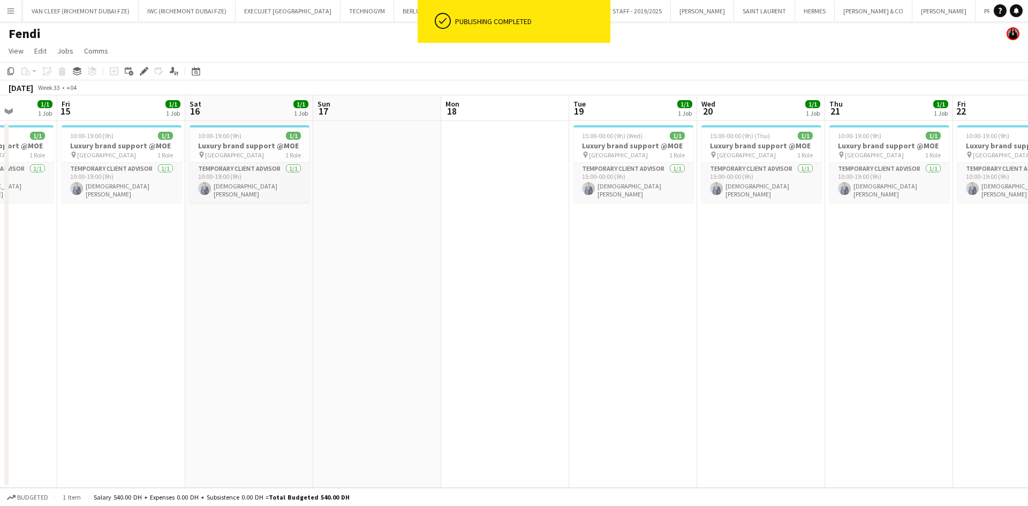
click at [463, 155] on app-calendar-viewport "Tue 12 1/1 1 Job Wed 13 1/1 1 Job Thu 14 1/1 1 Job Fri 15 1/1 1 Job Sat 16 1/1 …" at bounding box center [514, 291] width 1028 height 393
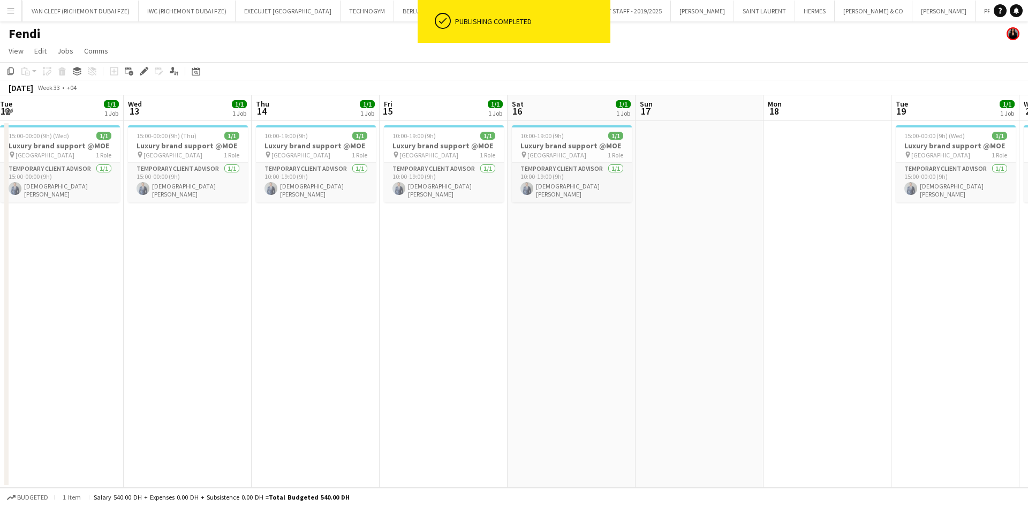
click at [516, 148] on app-calendar-viewport "Sun 10 Mon 11 Tue 12 1/1 1 Job Wed 13 1/1 1 Job Thu 14 1/1 1 Job Fri 15 1/1 1 J…" at bounding box center [514, 291] width 1028 height 393
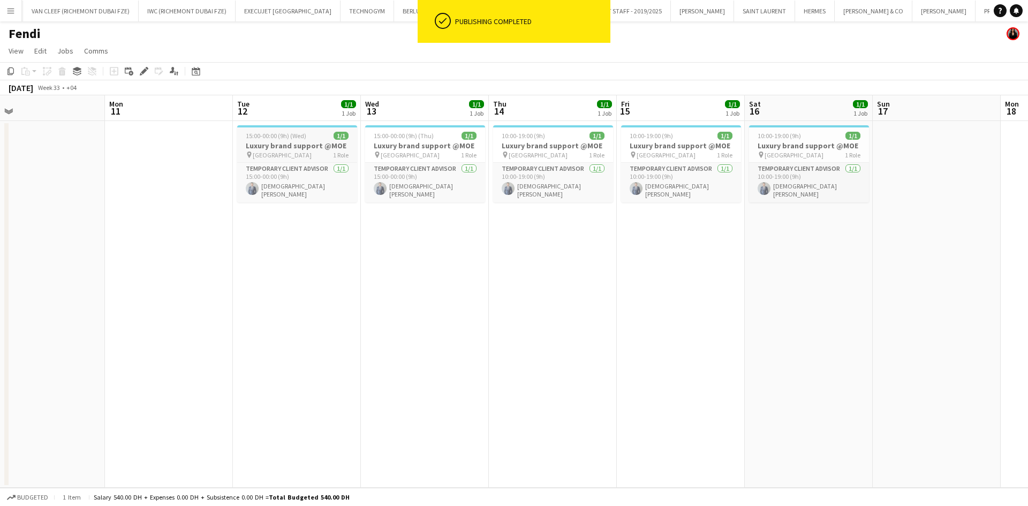
click at [491, 152] on app-calendar-viewport "Fri 8 1/1 1 Job Sat 9 1/1 1 Job Sun 10 Mon 11 Tue 12 1/1 1 Job Wed 13 1/1 1 Job…" at bounding box center [514, 291] width 1028 height 393
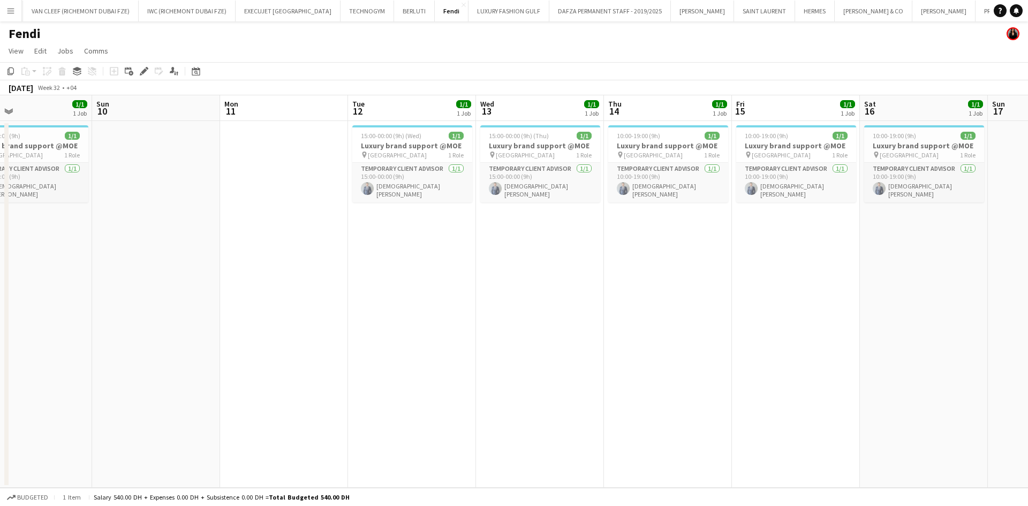
click at [481, 161] on app-calendar-viewport "Thu 7 1/1 1 Job Fri 8 1/1 1 Job Sat 9 1/1 1 Job Sun 10 Mon 11 Tue 12 1/1 1 Job …" at bounding box center [514, 291] width 1028 height 393
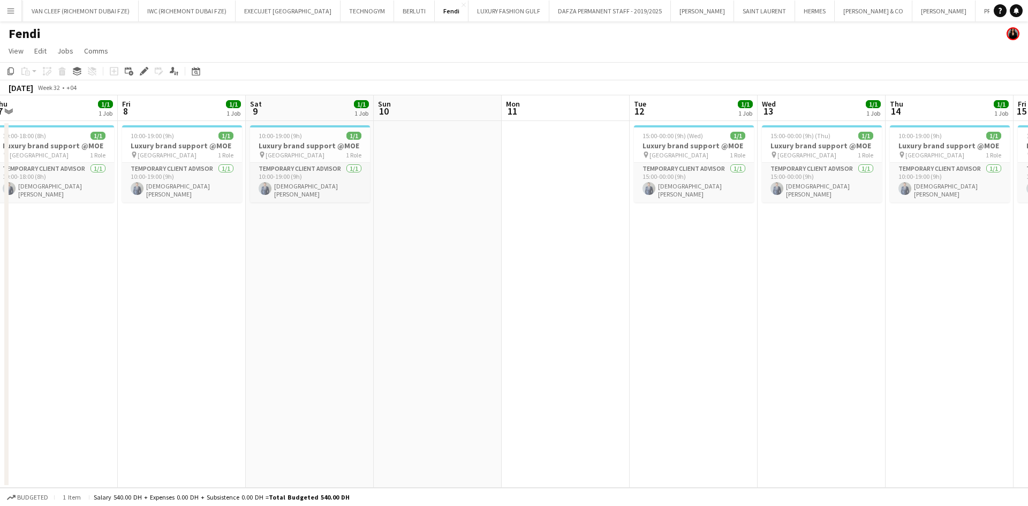
click at [410, 170] on app-calendar-viewport "Tue 5 Wed 6 Thu 7 1/1 1 Job Fri 8 1/1 1 Job Sat 9 1/1 1 Job Sun 10 Mon 11 Tue 1…" at bounding box center [514, 291] width 1028 height 393
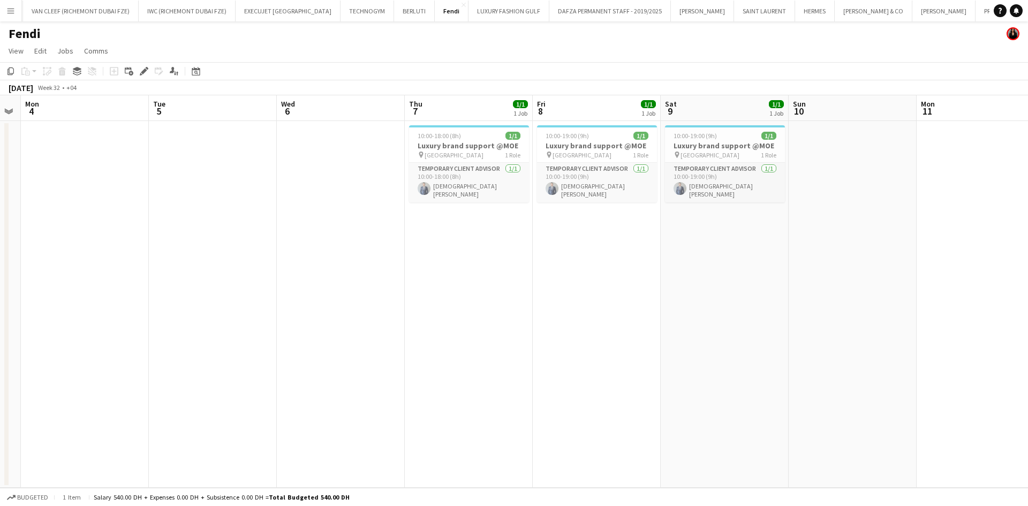
click at [397, 172] on app-calendar-viewport "Sat 2 Sun 3 Mon 4 Tue 5 Wed 6 Thu 7 1/1 1 Job Fri 8 1/1 1 Job Sat 9 1/1 1 Job S…" at bounding box center [514, 291] width 1028 height 393
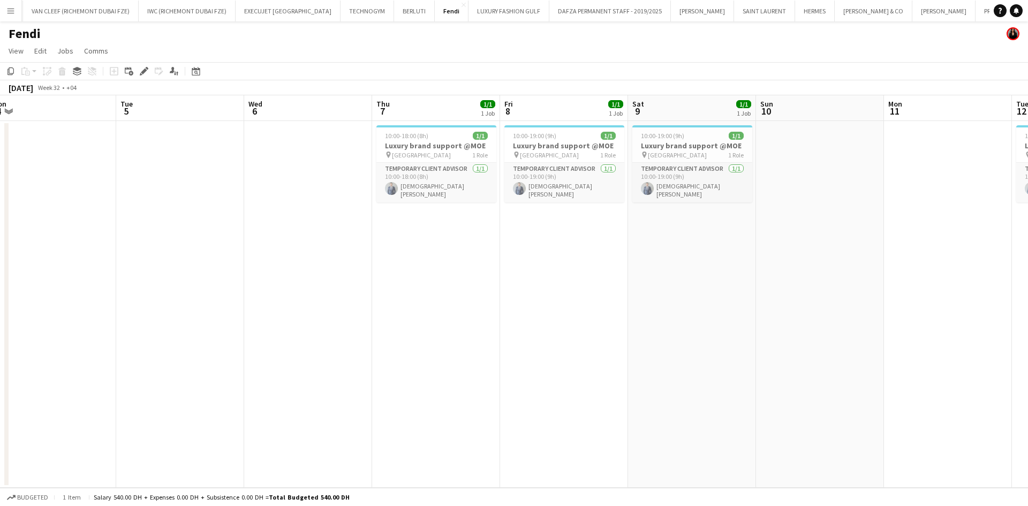
click at [496, 179] on app-calendar-viewport "Sat 2 Sun 3 Mon 4 Tue 5 Wed 6 Thu 7 1/1 1 Job Fri 8 1/1 1 Job Sat 9 1/1 1 Job S…" at bounding box center [514, 291] width 1028 height 393
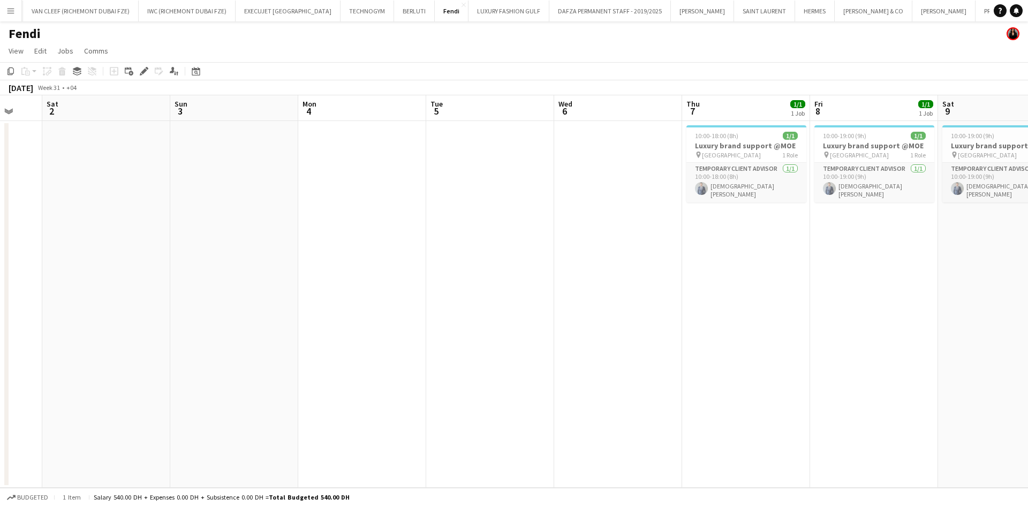
click at [24, 193] on app-calendar-viewport "Wed 30 Thu 31 Fri 1 Sat 2 Sun 3 Mon 4 Tue 5 Wed 6 Thu 7 1/1 1 Job Fri 8 1/1 1 J…" at bounding box center [514, 291] width 1028 height 393
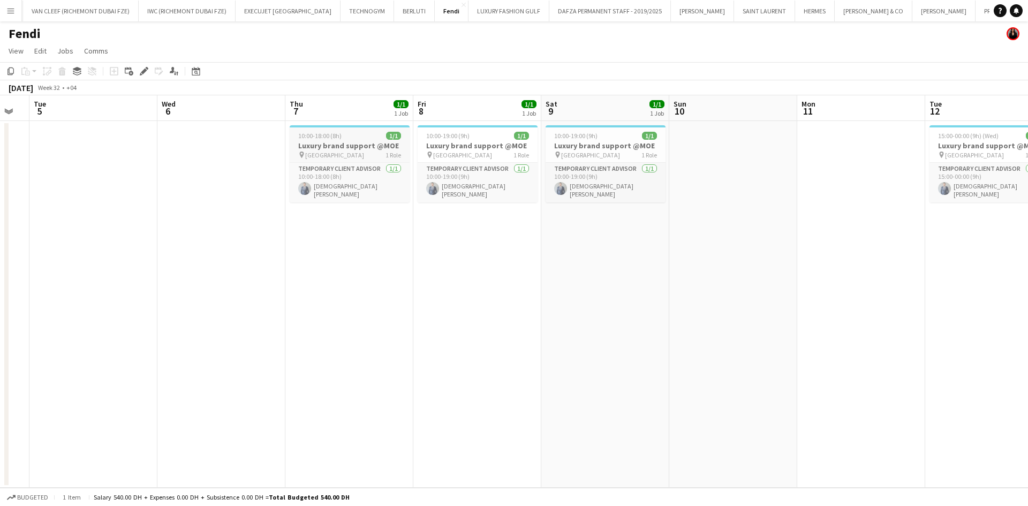
click at [149, 185] on app-calendar-viewport "Sat 2 Sun 3 Mon 4 Tue 5 Wed 6 Thu 7 1/1 1 Job Fri 8 1/1 1 Job Sat 9 1/1 1 Job S…" at bounding box center [514, 291] width 1028 height 393
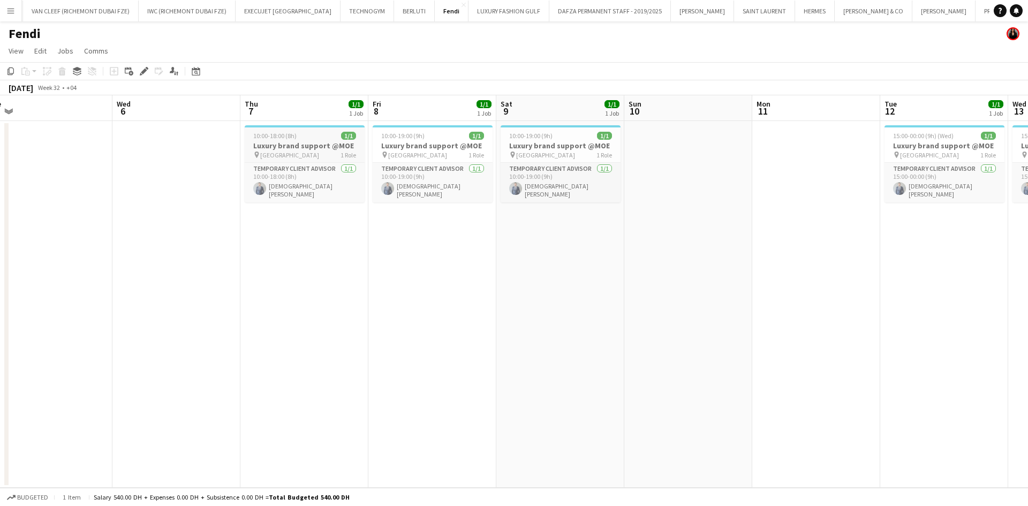
click at [293, 147] on h3 "Luxury brand support @MOE" at bounding box center [305, 146] width 120 height 10
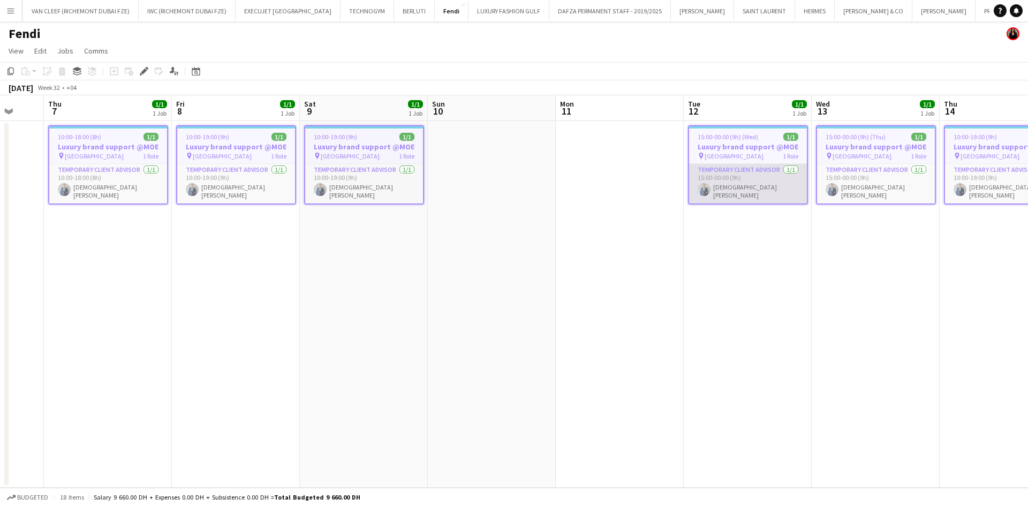
click at [255, 184] on app-calendar-viewport "Sun 3 Mon 4 Tue 5 Wed 6 Thu 7 1/1 1 Job Fri 8 1/1 1 Job Sat 9 1/1 1 Job Sun 10 …" at bounding box center [514, 291] width 1028 height 393
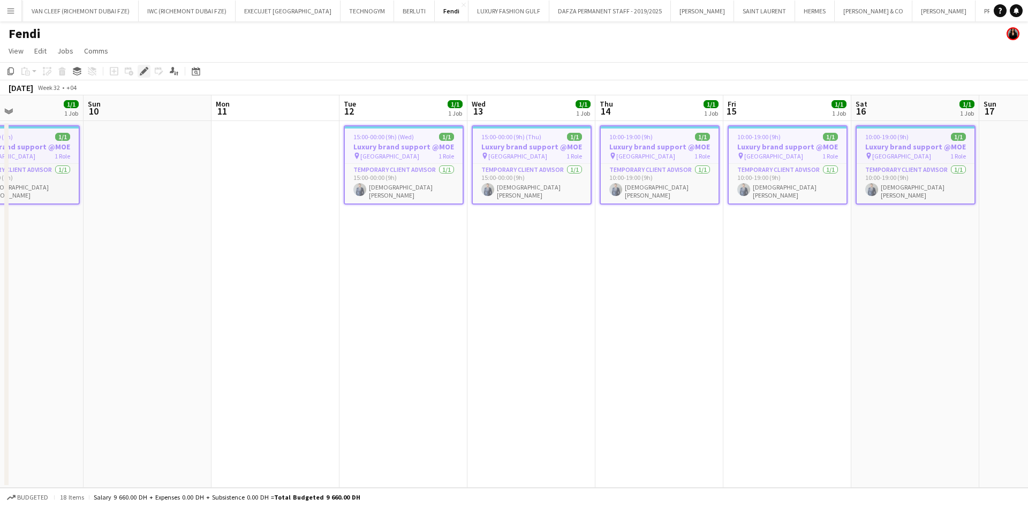
click at [146, 73] on icon "Edit" at bounding box center [144, 71] width 9 height 9
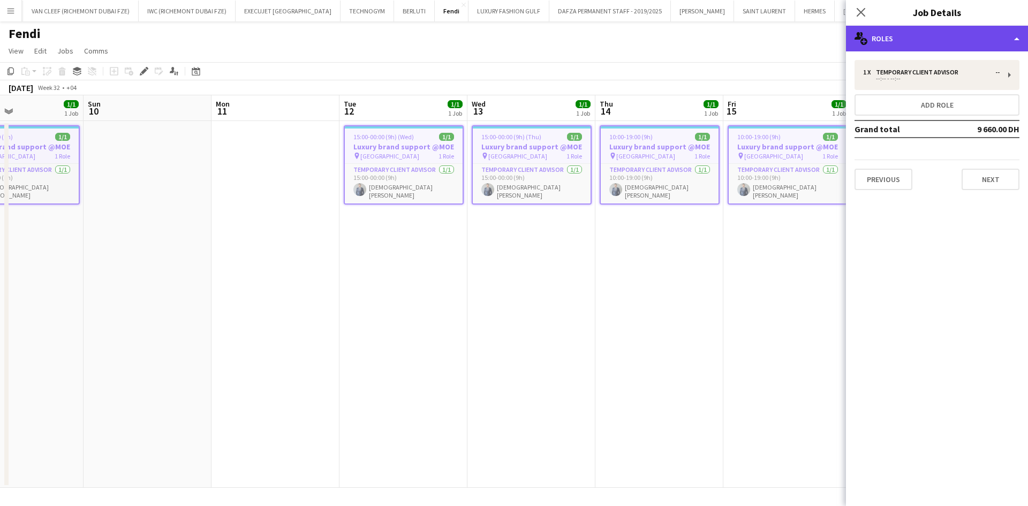
click at [677, 37] on div "multiple-users-add Roles" at bounding box center [937, 39] width 182 height 26
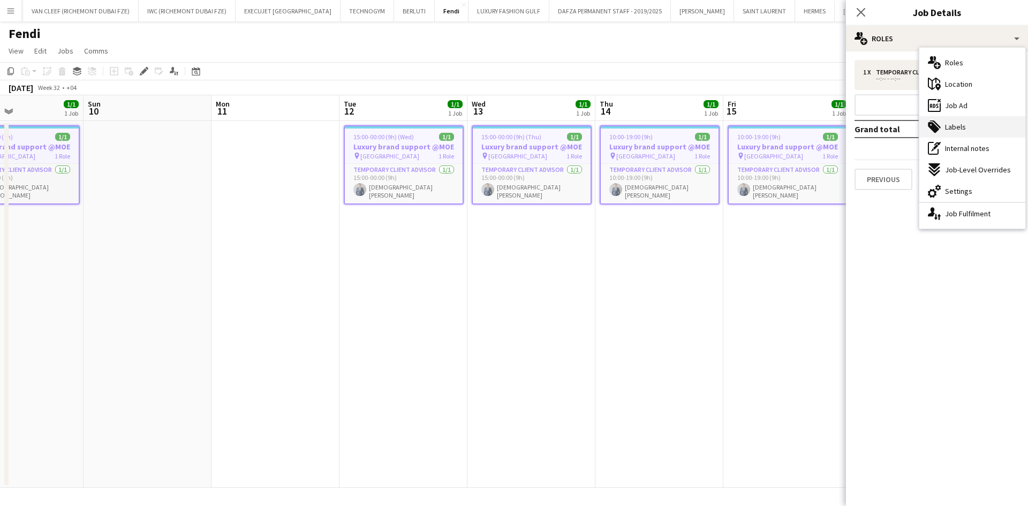
click at [677, 125] on span "Labels" at bounding box center [955, 127] width 21 height 10
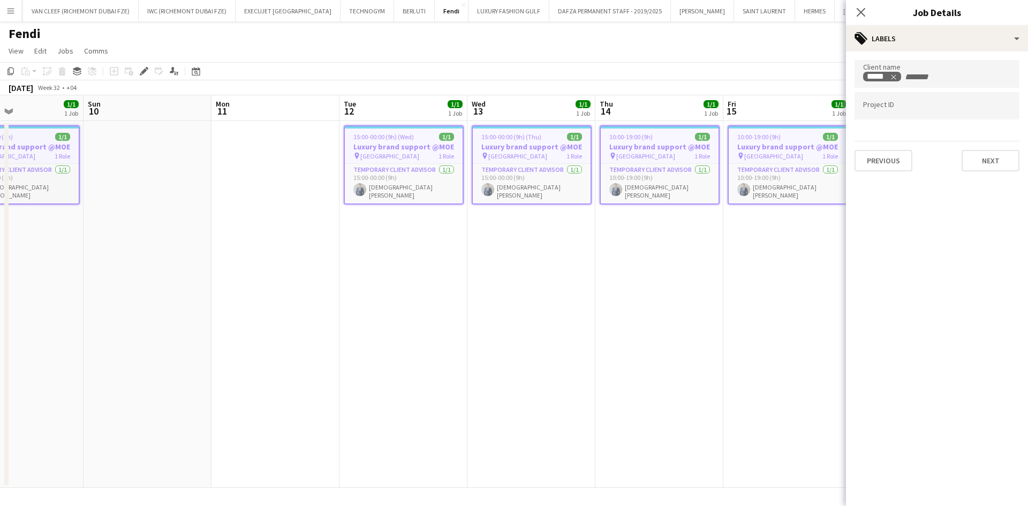
click at [677, 108] on input "Type to search project ID labels..." at bounding box center [937, 106] width 148 height 10
paste input "**********"
type input "**********"
click at [677, 117] on body "Menu Boards Boards Boards All jobs Status Workforce Workforce My Workforce Recr…" at bounding box center [514, 253] width 1028 height 506
click at [677, 108] on input "**********" at bounding box center [937, 109] width 148 height 10
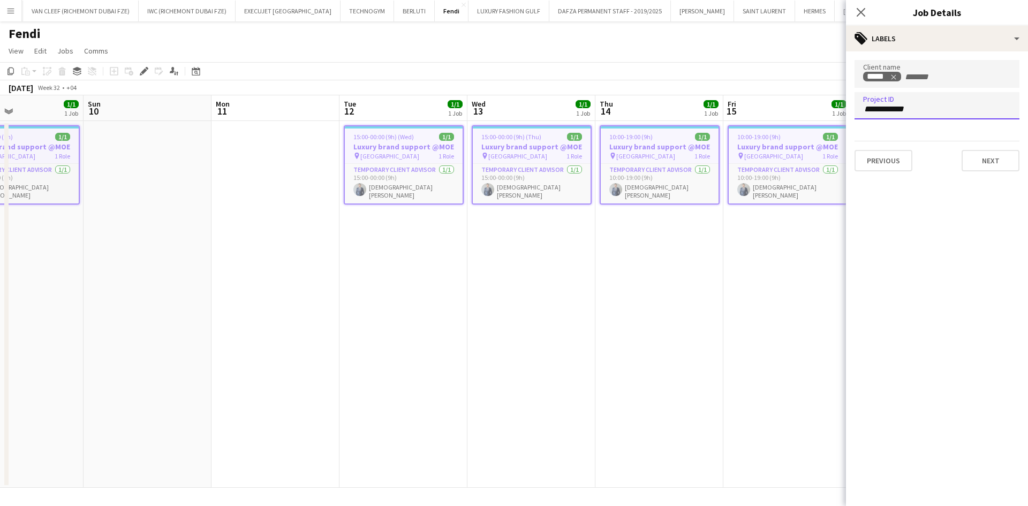
scroll to position [1, 0]
click at [677, 121] on body "Menu Boards Boards Boards All jobs Status Workforce Workforce My Workforce Recr…" at bounding box center [514, 253] width 1028 height 506
click at [677, 107] on input "Type to search project ID labels..." at bounding box center [937, 109] width 148 height 10
paste input "**********"
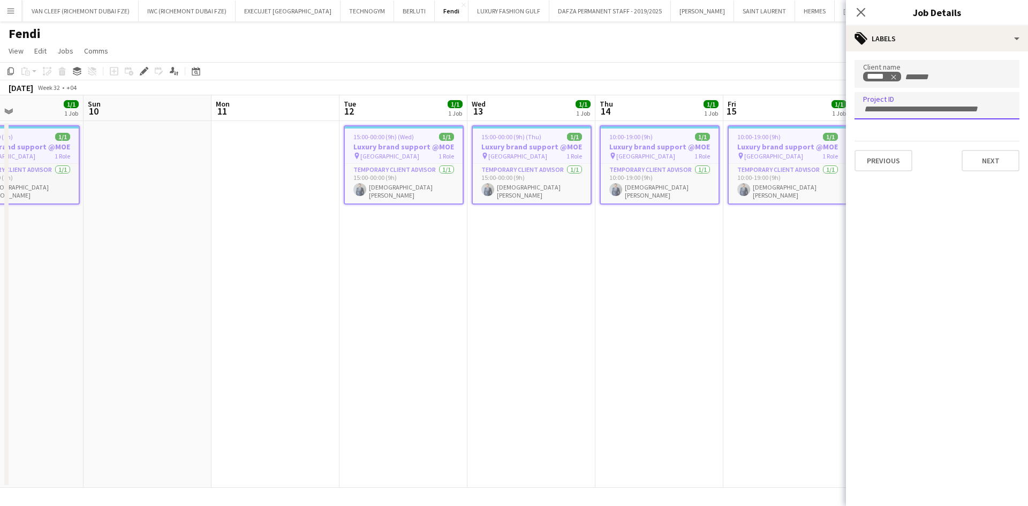
type input "**********"
click at [677, 54] on app-page-menu "View Day view expanded Day view collapsed Month view Date picker Jump to [DATE]…" at bounding box center [514, 52] width 1028 height 20
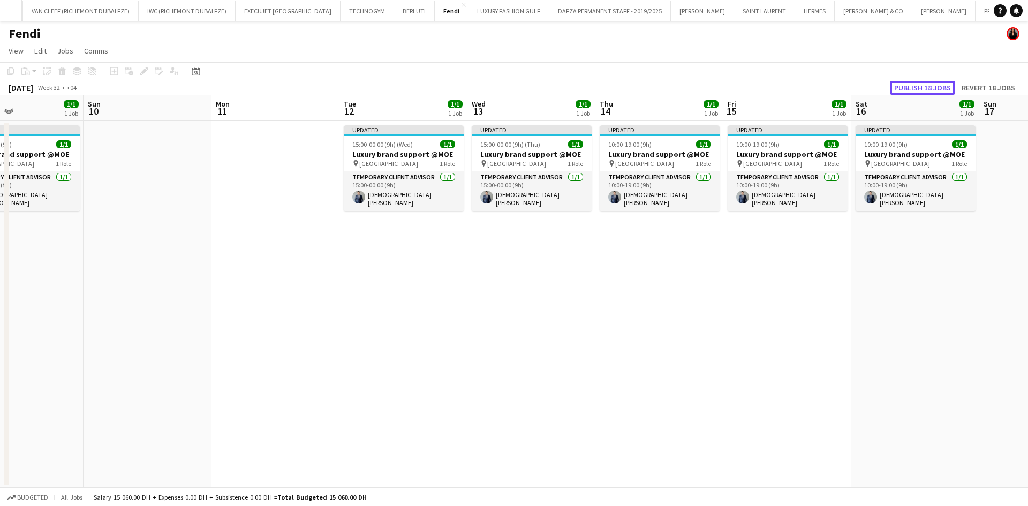
click at [677, 87] on button "Publish 18 jobs" at bounding box center [922, 88] width 65 height 14
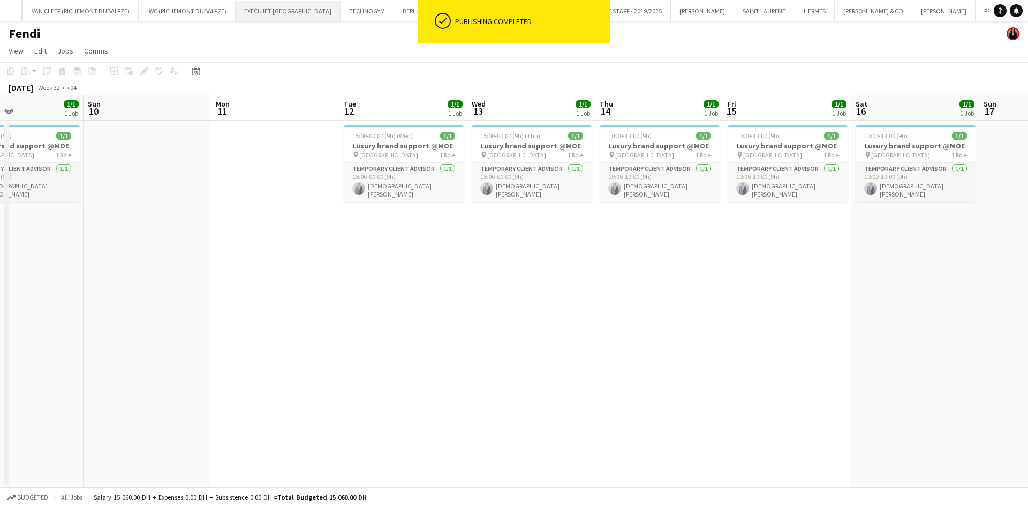
click at [259, 12] on button "EXECUJET [GEOGRAPHIC_DATA] Close" at bounding box center [288, 11] width 105 height 21
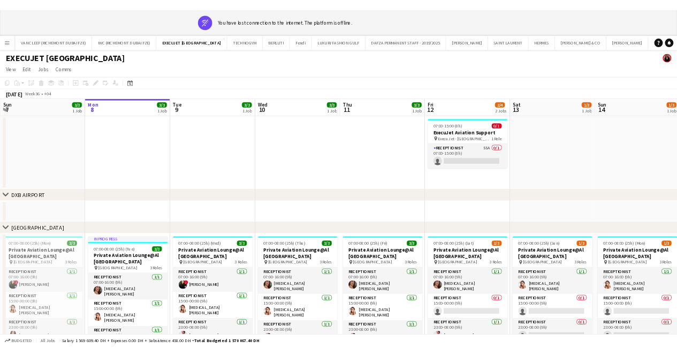
scroll to position [0, 256]
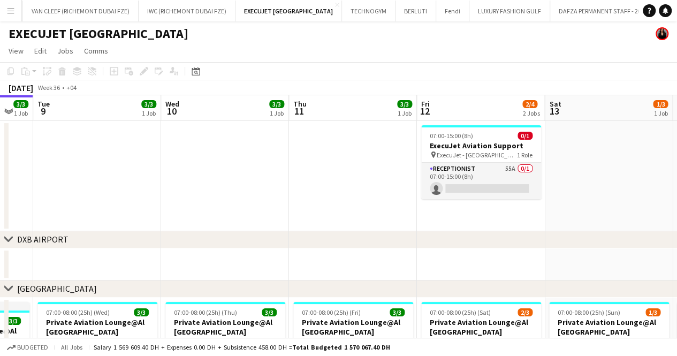
drag, startPoint x: 548, startPoint y: 200, endPoint x: 312, endPoint y: 233, distance: 237.9
click at [312, 233] on div "chevron-right [GEOGRAPHIC_DATA] chevron-right [GEOGRAPHIC_DATA] chevron-right V…" at bounding box center [338, 313] width 677 height 436
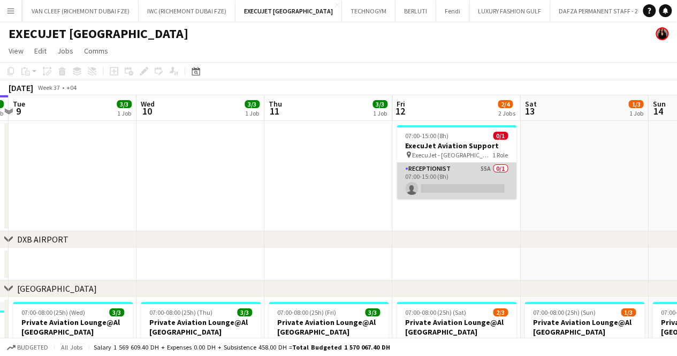
click at [450, 177] on app-card-role "Receptionist 55A 0/1 07:00-15:00 (8h) single-neutral-actions" at bounding box center [457, 181] width 120 height 36
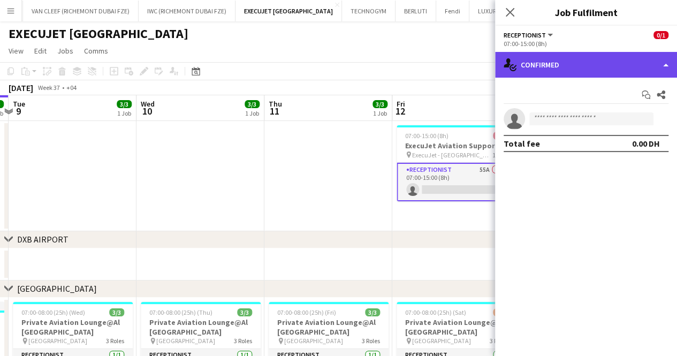
click at [585, 65] on div "single-neutral-actions-check-2 Confirmed" at bounding box center [586, 65] width 182 height 26
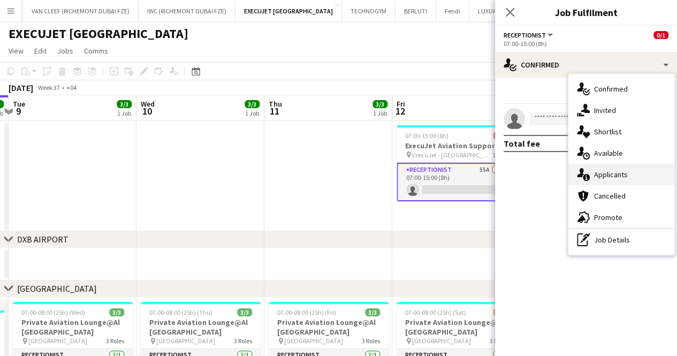
click at [616, 177] on span "Applicants" at bounding box center [611, 175] width 34 height 10
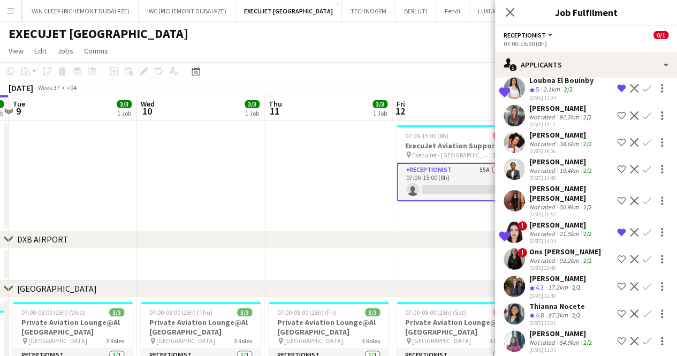
scroll to position [750, 0]
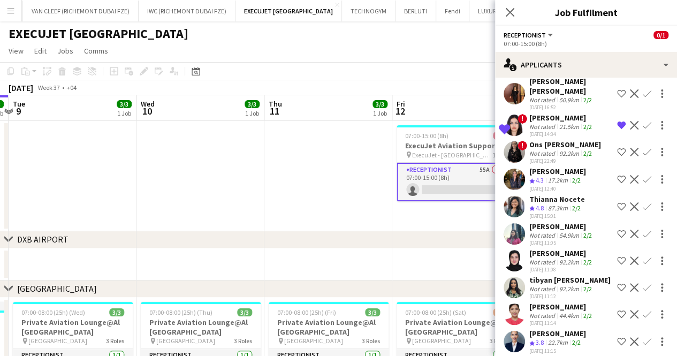
click at [550, 123] on div "Not rated" at bounding box center [544, 127] width 28 height 8
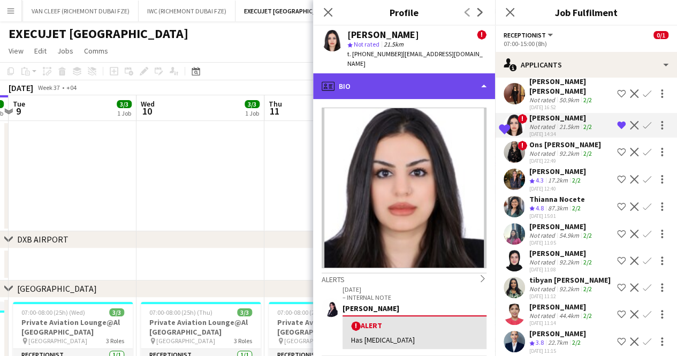
click at [396, 87] on div "profile Bio" at bounding box center [404, 86] width 182 height 26
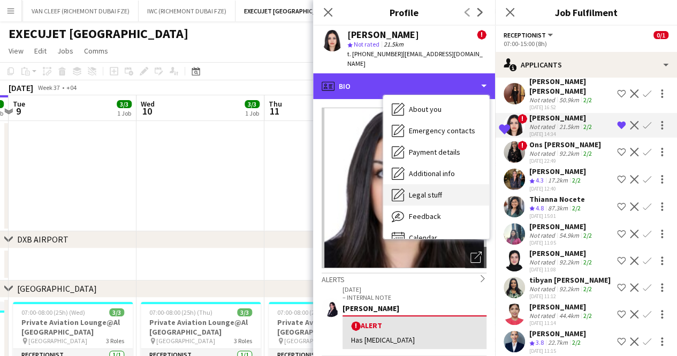
scroll to position [79, 0]
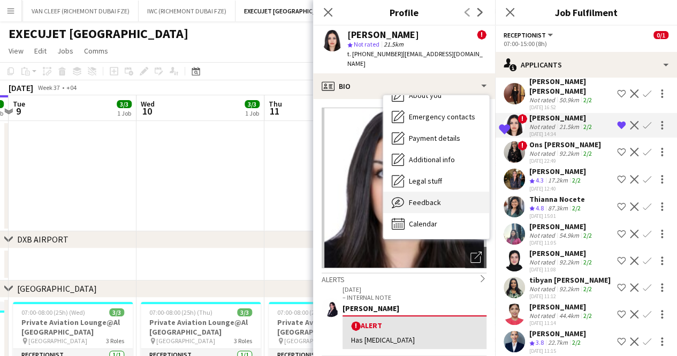
click at [436, 198] on span "Feedback" at bounding box center [425, 203] width 32 height 10
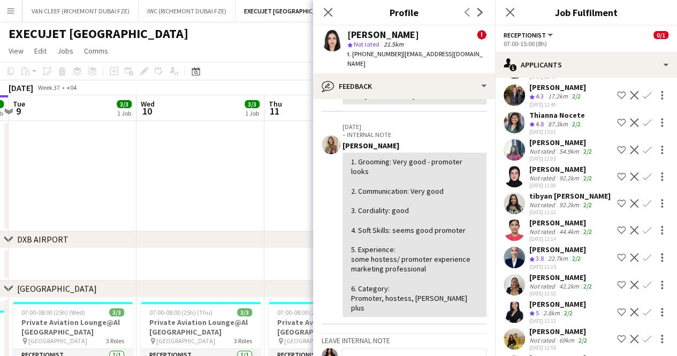
scroll to position [857, 0]
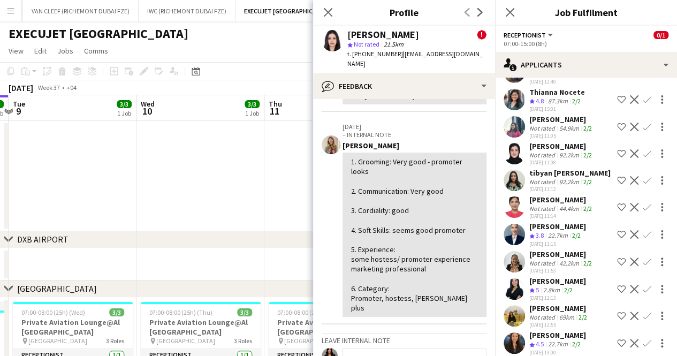
click at [554, 276] on div "[PERSON_NAME]" at bounding box center [558, 281] width 57 height 10
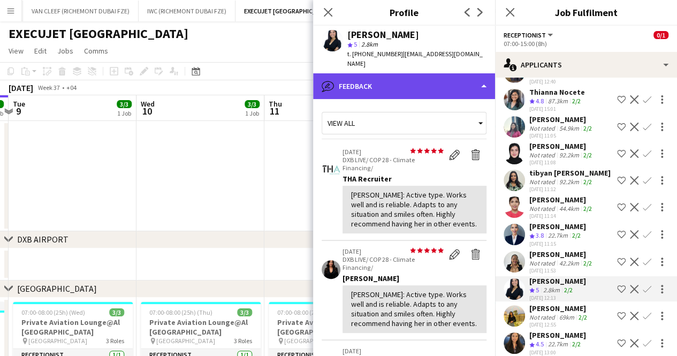
click at [404, 80] on div "bubble-pencil Feedback" at bounding box center [404, 86] width 182 height 26
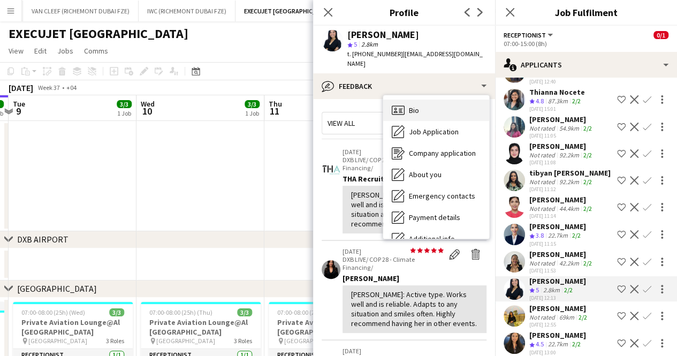
click at [417, 105] on span "Bio" at bounding box center [414, 110] width 10 height 10
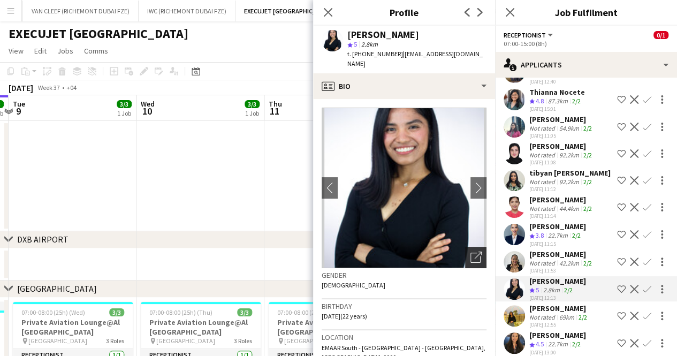
click at [471, 252] on icon "Open photos pop-in" at bounding box center [476, 257] width 11 height 11
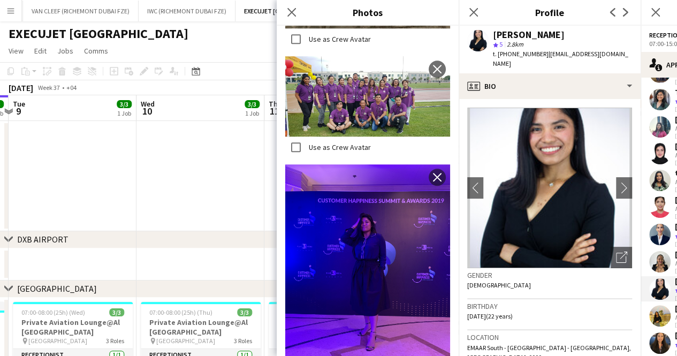
scroll to position [535, 0]
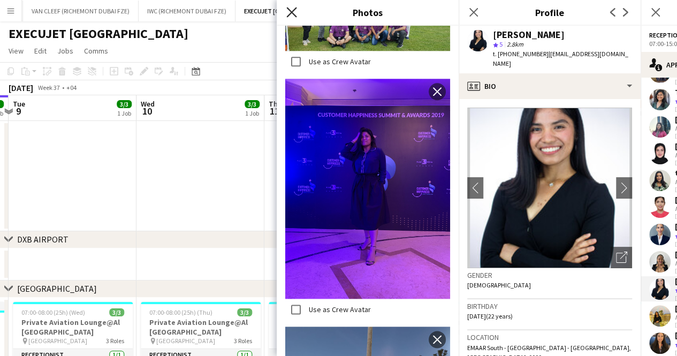
click at [288, 10] on icon "Close pop-in" at bounding box center [291, 12] width 10 height 10
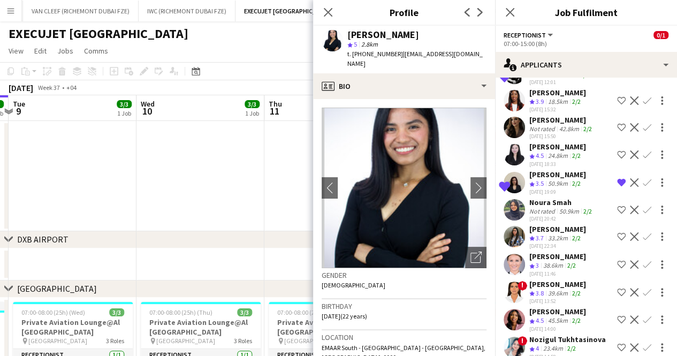
scroll to position [1196, 0]
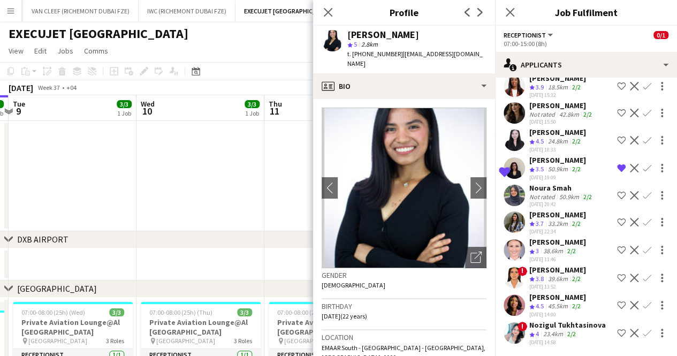
click at [566, 304] on div "45.5km" at bounding box center [558, 306] width 24 height 9
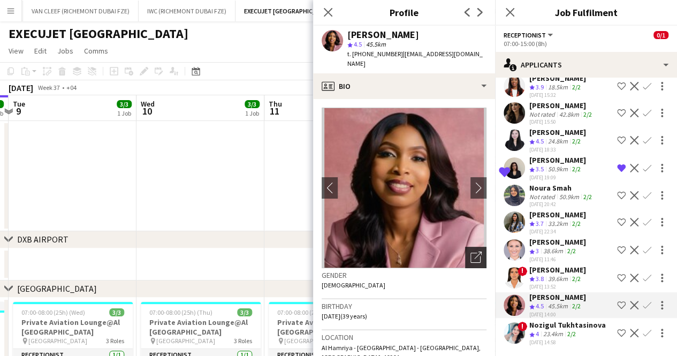
click at [469, 257] on div "Open photos pop-in" at bounding box center [475, 257] width 21 height 21
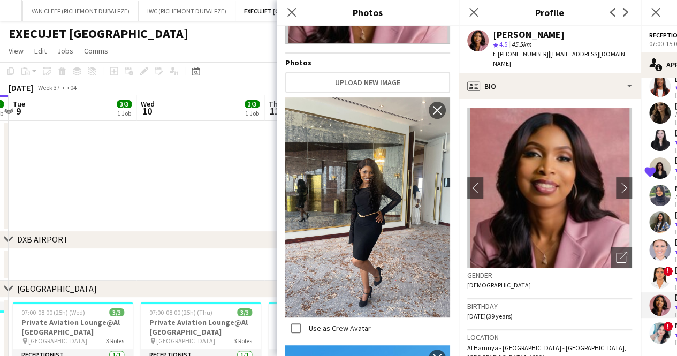
scroll to position [268, 0]
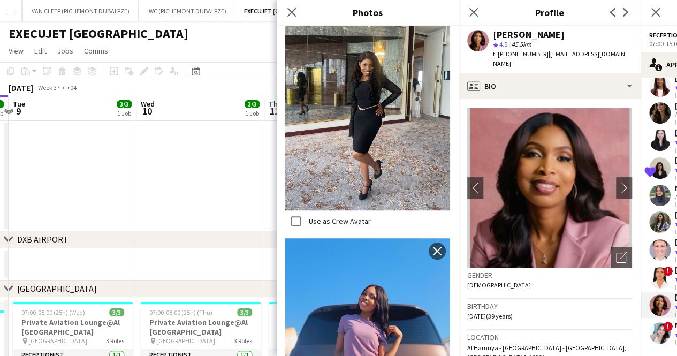
click at [245, 55] on app-page-menu "View Day view expanded Day view collapsed Month view Date picker Jump to [DATE]…" at bounding box center [338, 52] width 677 height 20
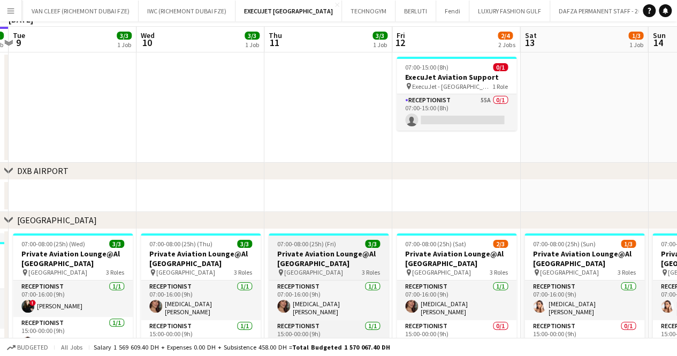
scroll to position [107, 0]
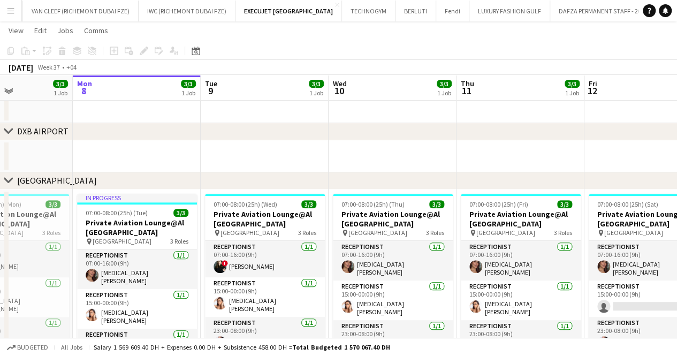
drag, startPoint x: 379, startPoint y: 219, endPoint x: 462, endPoint y: 216, distance: 82.5
click at [521, 214] on app-calendar-viewport "Fri 5 4/4 2 Jobs Sat 6 3/3 1 Job Sun 7 3/3 1 Job Mon 8 3/3 1 Job Tue 9 3/3 1 Jo…" at bounding box center [338, 179] width 677 height 488
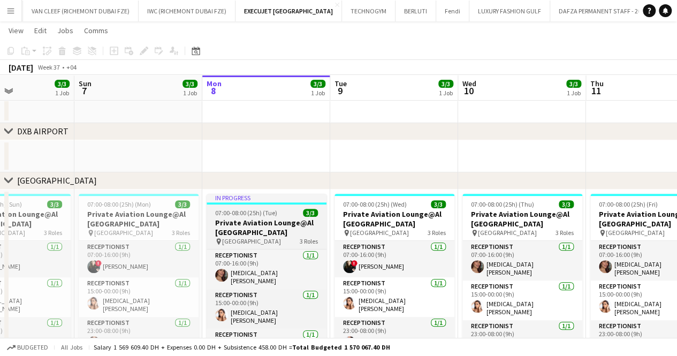
drag, startPoint x: 299, startPoint y: 237, endPoint x: 538, endPoint y: 225, distance: 239.1
click at [555, 222] on app-calendar-viewport "Thu 4 4/4 2 Jobs Fri 5 4/4 2 Jobs Sat 6 3/3 1 Job Sun 7 3/3 1 Job Mon 8 3/3 1 J…" at bounding box center [338, 179] width 677 height 488
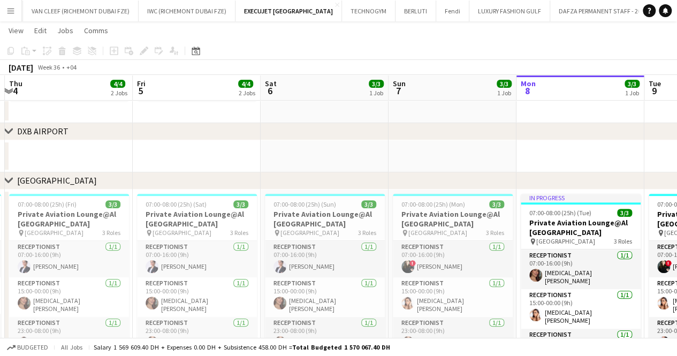
click at [427, 244] on app-calendar-viewport "Tue 2 Wed 3 4/4 2 Jobs Thu 4 4/4 2 Jobs Fri 5 4/4 2 Jobs Sat 6 3/3 1 Job Sun 7 …" at bounding box center [338, 179] width 677 height 488
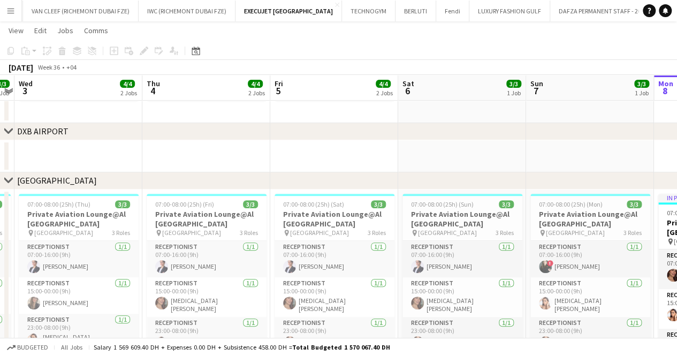
click at [277, 225] on app-calendar-viewport "Mon 1 Tue 2 3/3 1 Job Wed 3 4/4 2 Jobs Thu 4 4/4 2 Jobs Fri 5 4/4 2 Jobs Sat 6 …" at bounding box center [338, 179] width 677 height 488
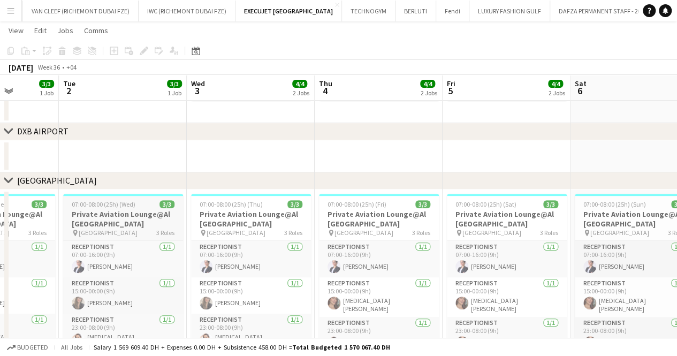
drag, startPoint x: 112, startPoint y: 221, endPoint x: 366, endPoint y: 221, distance: 253.8
click at [328, 222] on app-calendar-viewport "Sat 30 3/3 1 Job Sun 31 3/3 1 Job Mon 1 3/3 1 Job Tue 2 3/3 1 Job Wed 3 4/4 2 J…" at bounding box center [338, 179] width 677 height 488
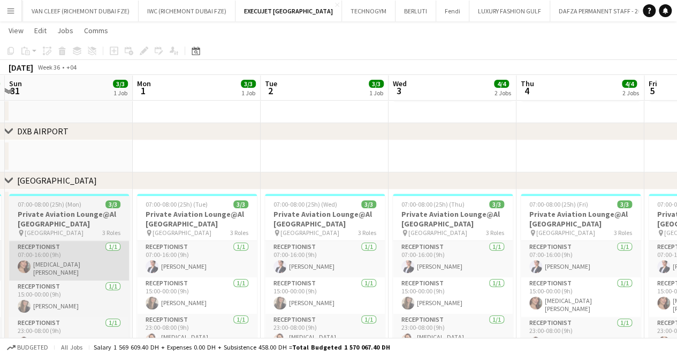
drag, startPoint x: 154, startPoint y: 222, endPoint x: 276, endPoint y: 244, distance: 124.0
click at [341, 246] on app-calendar-viewport "Fri 29 3/3 1 Job Sat 30 3/3 1 Job Sun 31 3/3 1 Job Mon 1 3/3 1 Job Tue 2 3/3 1 …" at bounding box center [338, 179] width 677 height 488
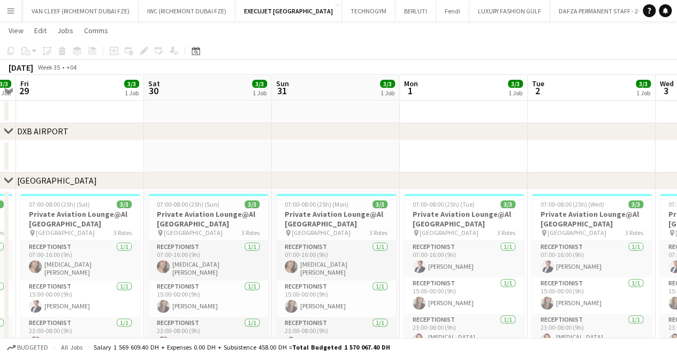
drag, startPoint x: 194, startPoint y: 227, endPoint x: 269, endPoint y: 239, distance: 76.0
click at [265, 238] on app-calendar-viewport "Wed 27 3/3 1 Job Thu 28 3/3 1 Job Fri 29 3/3 1 Job Sat 30 3/3 1 Job Sun 31 3/3 …" at bounding box center [338, 179] width 677 height 488
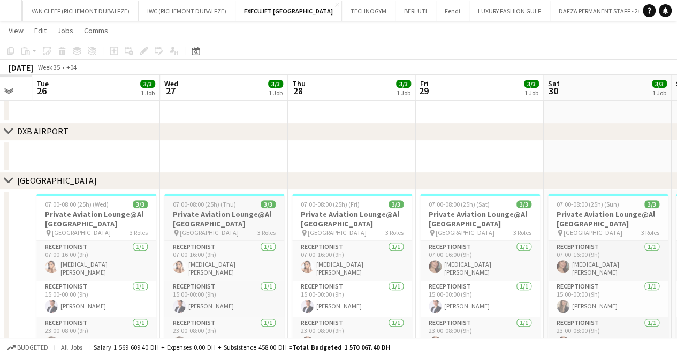
drag, startPoint x: 238, startPoint y: 247, endPoint x: 151, endPoint y: 233, distance: 87.8
click at [289, 252] on app-calendar-viewport "Sun 24 Mon 25 Tue 26 3/3 1 Job Wed 27 3/3 1 Job Thu 28 3/3 1 Job Fri 29 3/3 1 J…" at bounding box center [338, 179] width 677 height 488
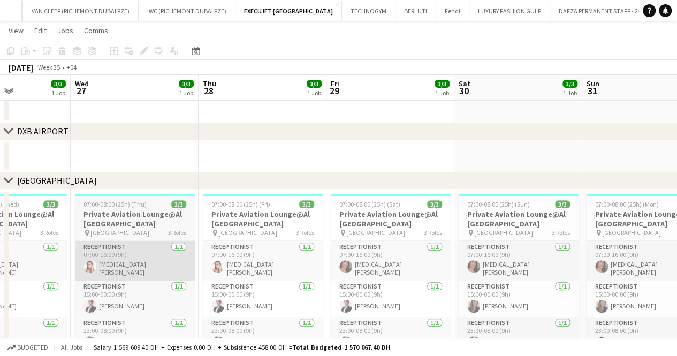
scroll to position [0, 271]
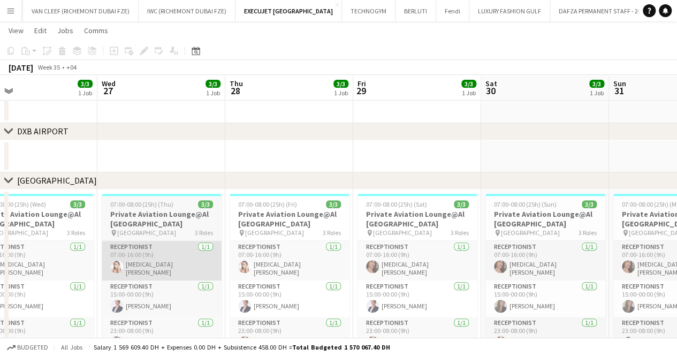
drag, startPoint x: 164, startPoint y: 235, endPoint x: 281, endPoint y: 242, distance: 117.0
click at [282, 243] on app-calendar-viewport "Sun 24 3/3 1 Job Mon 25 3/3 1 Job Tue 26 3/3 1 Job Wed 27 3/3 1 Job Thu 28 3/3 …" at bounding box center [338, 179] width 677 height 488
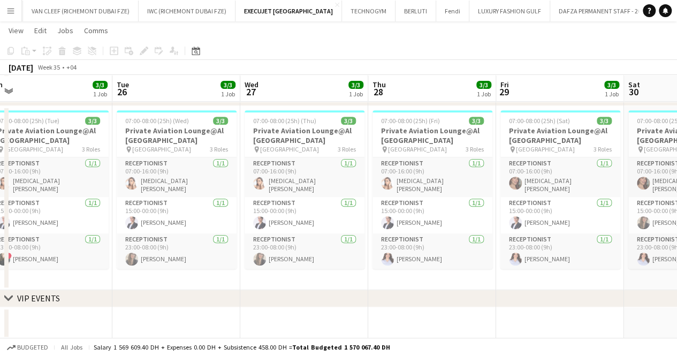
scroll to position [192, 0]
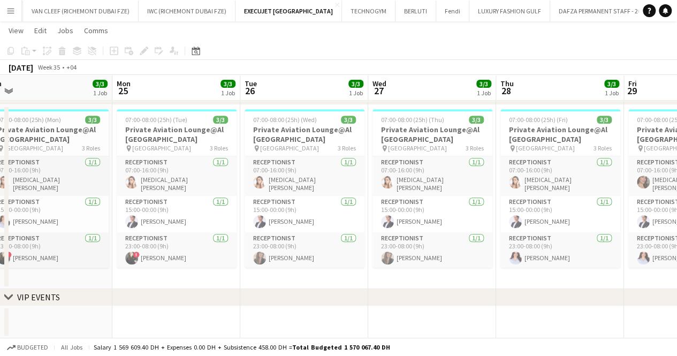
drag, startPoint x: 189, startPoint y: 179, endPoint x: 357, endPoint y: 200, distance: 168.8
click at [354, 200] on app-calendar-viewport "Fri 22 Sat 23 2/3 1 Job Sun 24 3/3 1 Job Mon 25 3/3 1 Job Tue 26 3/3 1 Job Wed …" at bounding box center [338, 94] width 677 height 488
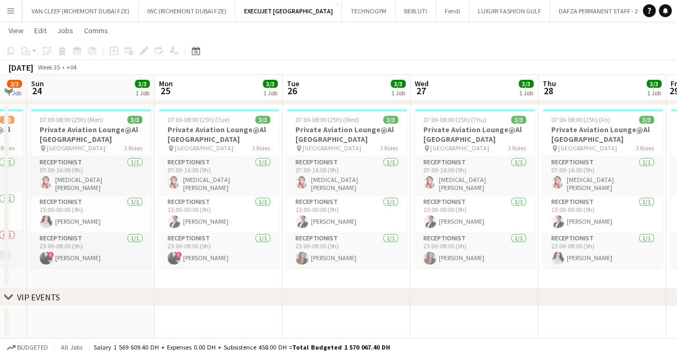
drag, startPoint x: 124, startPoint y: 192, endPoint x: 300, endPoint y: 192, distance: 175.6
click at [296, 192] on app-calendar-viewport "Fri 22 3/3 1 Job Sat 23 2/3 1 Job Sun 24 3/3 1 Job Mon 25 3/3 1 Job Tue 26 3/3 …" at bounding box center [338, 94] width 677 height 488
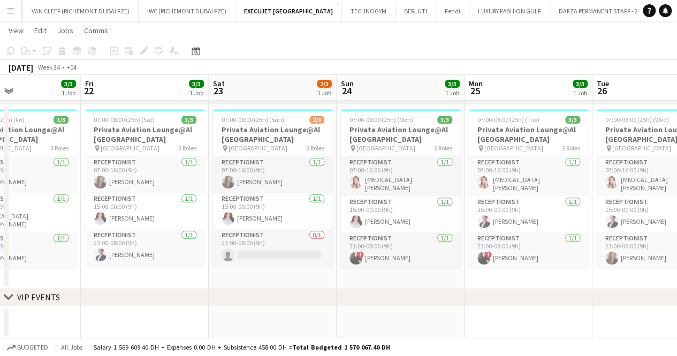
drag, startPoint x: 336, startPoint y: 187, endPoint x: 310, endPoint y: 173, distance: 30.2
click at [407, 194] on app-calendar-viewport "Tue 19 Wed 20 3/3 1 Job Thu 21 3/3 1 Job Fri 22 3/3 1 Job Sat 23 2/3 1 Job Sun …" at bounding box center [338, 94] width 677 height 488
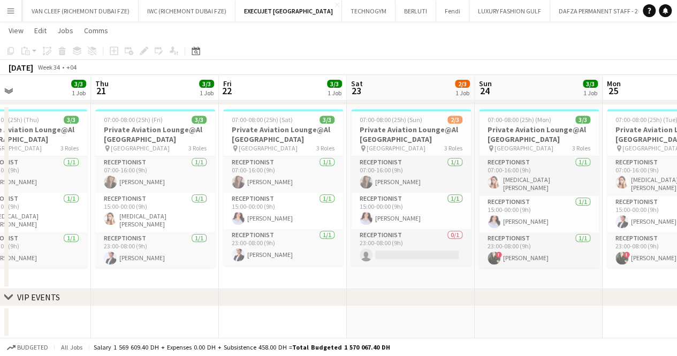
drag, startPoint x: 206, startPoint y: 157, endPoint x: 402, endPoint y: 162, distance: 196.1
click at [402, 162] on app-calendar-viewport "Mon 18 3/3 1 Job Tue 19 3/3 1 Job Wed 20 3/3 1 Job Thu 21 3/3 1 Job Fri 22 3/3 …" at bounding box center [338, 94] width 677 height 488
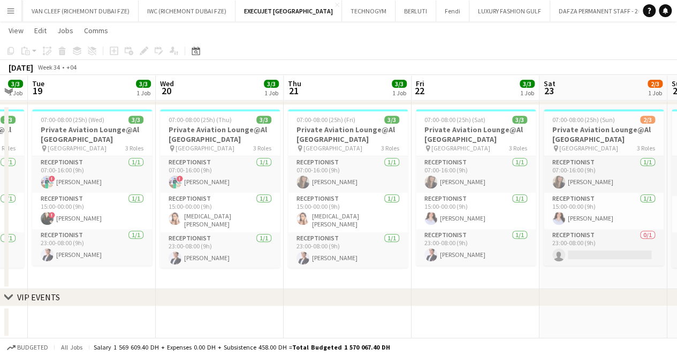
drag, startPoint x: 384, startPoint y: 177, endPoint x: 541, endPoint y: 180, distance: 156.4
click at [541, 180] on app-calendar-viewport "Sun 17 3/3 1 Job Mon 18 3/3 1 Job Tue 19 3/3 1 Job Wed 20 3/3 1 Job Thu 21 3/3 …" at bounding box center [338, 94] width 677 height 488
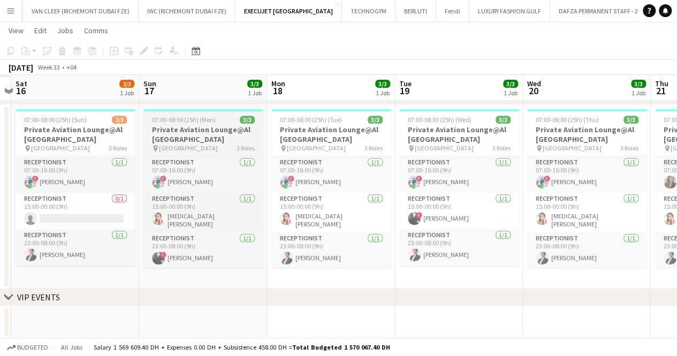
drag, startPoint x: 463, startPoint y: 160, endPoint x: 296, endPoint y: 138, distance: 168.6
click at [508, 162] on app-calendar-viewport "Thu 14 Fri 15 Sat 16 2/3 1 Job Sun 17 3/3 1 Job Mon 18 3/3 1 Job Tue 19 3/3 1 J…" at bounding box center [338, 94] width 677 height 488
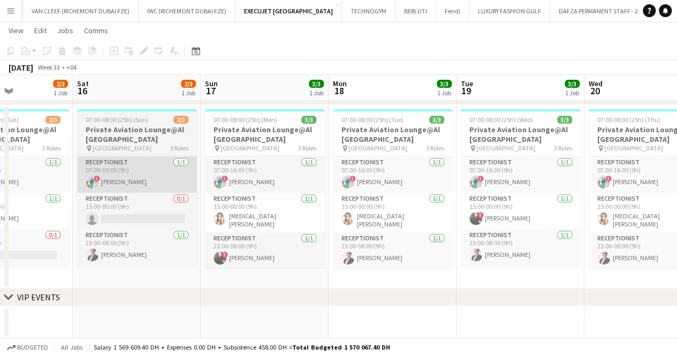
drag, startPoint x: 230, startPoint y: 141, endPoint x: 408, endPoint y: 156, distance: 178.9
click at [432, 160] on app-calendar-viewport "Wed 13 3/3 1 Job Thu 14 3/3 1 Job Fri 15 2/3 1 Job Sat 16 2/3 1 Job Sun 17 3/3 …" at bounding box center [338, 94] width 677 height 488
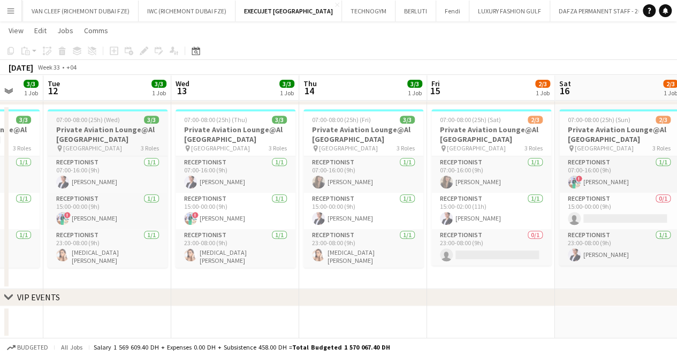
drag, startPoint x: 368, startPoint y: 158, endPoint x: 104, endPoint y: 125, distance: 266.1
click at [401, 158] on app-calendar-viewport "Sun 10 Mon 11 3/3 1 Job Tue 12 3/3 1 Job Wed 13 3/3 1 Job Thu 14 3/3 1 Job Fri …" at bounding box center [338, 94] width 677 height 488
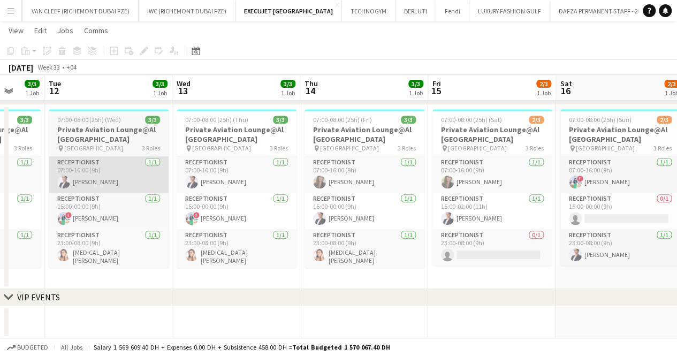
drag, startPoint x: 227, startPoint y: 159, endPoint x: 337, endPoint y: 164, distance: 109.9
click at [365, 174] on app-calendar-viewport "Sat 9 3/3 1 Job Sun 10 3/3 1 Job Mon 11 3/3 1 Job Tue 12 3/3 1 Job Wed 13 3/3 1…" at bounding box center [338, 94] width 677 height 488
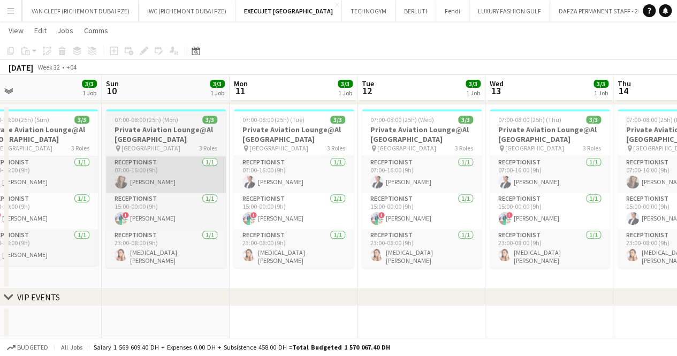
drag, startPoint x: 182, startPoint y: 141, endPoint x: 363, endPoint y: 171, distance: 183.4
click at [372, 171] on app-calendar-viewport "Thu 7 Fri 8 3/3 1 Job Sat 9 3/3 1 Job Sun 10 3/3 1 Job Mon 11 3/3 1 Job Tue 12 …" at bounding box center [338, 94] width 677 height 488
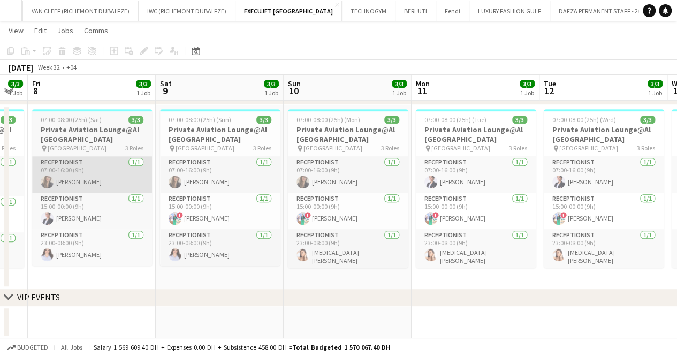
drag, startPoint x: 319, startPoint y: 189, endPoint x: 311, endPoint y: 171, distance: 19.7
click at [338, 192] on app-calendar-viewport "Wed 6 3/3 1 Job Thu 7 3/3 1 Job Fri 8 3/3 1 Job Sat 9 3/3 1 Job Sun 10 3/3 1 Jo…" at bounding box center [338, 94] width 677 height 488
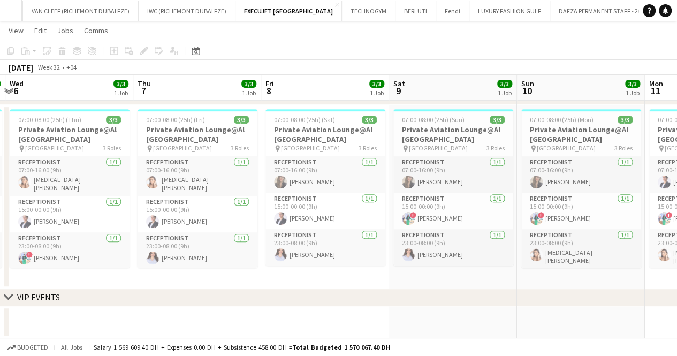
drag, startPoint x: 172, startPoint y: 144, endPoint x: 418, endPoint y: 172, distance: 246.8
click at [418, 172] on app-calendar-viewport "Mon 4 3/3 1 Job Tue 5 3/3 1 Job Wed 6 3/3 1 Job Thu 7 3/3 1 Job Fri 8 3/3 1 Job…" at bounding box center [338, 94] width 677 height 488
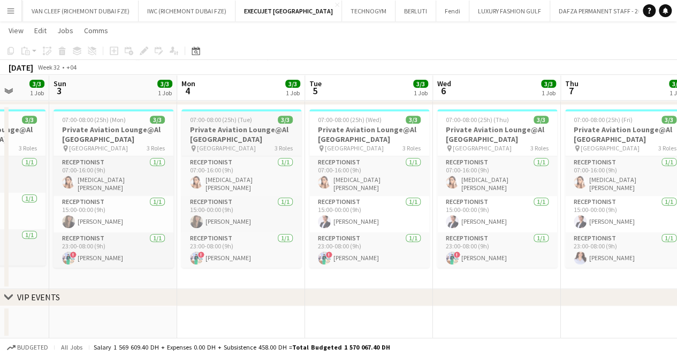
drag, startPoint x: 354, startPoint y: 162, endPoint x: 220, endPoint y: 141, distance: 136.5
click at [369, 162] on app-calendar-viewport "Fri 1 Sat 2 3/3 1 Job Sun 3 3/3 1 Job Mon 4 3/3 1 Job Tue 5 3/3 1 Job Wed 6 3/3…" at bounding box center [338, 94] width 677 height 488
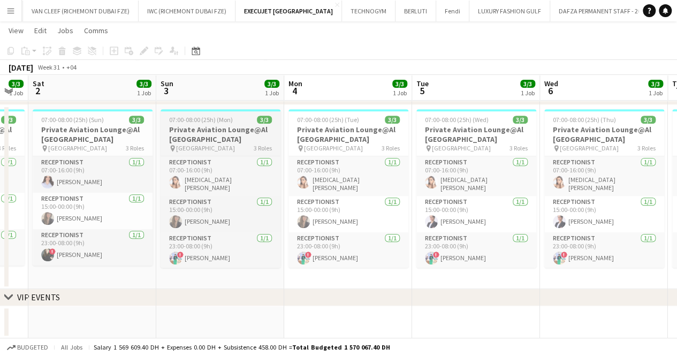
drag, startPoint x: 128, startPoint y: 129, endPoint x: 251, endPoint y: 147, distance: 124.5
click at [291, 151] on app-calendar-viewport "Thu 31 3/3 1 Job Fri 1 3/3 1 Job Sat 2 3/3 1 Job Sun 3 3/3 1 Job Mon 4 3/3 1 Jo…" at bounding box center [338, 94] width 677 height 488
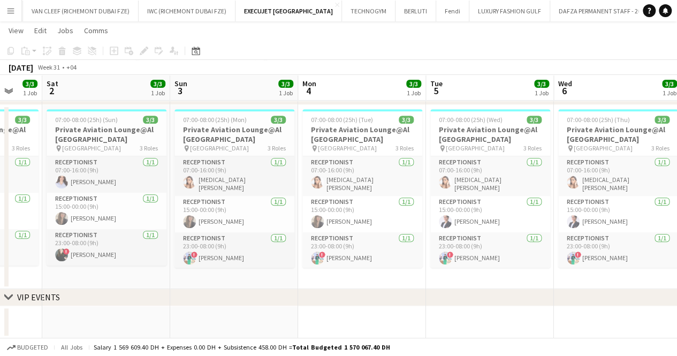
drag, startPoint x: 142, startPoint y: 134, endPoint x: 213, endPoint y: 149, distance: 72.4
click at [213, 149] on app-calendar-viewport "Wed 30 3/3 1 Job Thu 31 3/3 1 Job Fri 1 3/3 1 Job Sat 2 3/3 1 Job Sun 3 3/3 1 J…" at bounding box center [338, 94] width 677 height 488
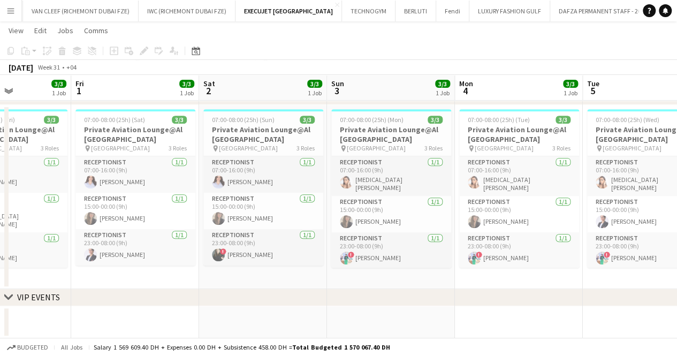
drag, startPoint x: 104, startPoint y: 135, endPoint x: 97, endPoint y: 143, distance: 10.2
click at [97, 143] on app-calendar-viewport "Tue 29 3/3 1 Job Wed 30 3/3 1 Job Thu 31 3/3 1 Job Fri 1 3/3 1 Job Sat 2 3/3 1 …" at bounding box center [338, 94] width 677 height 488
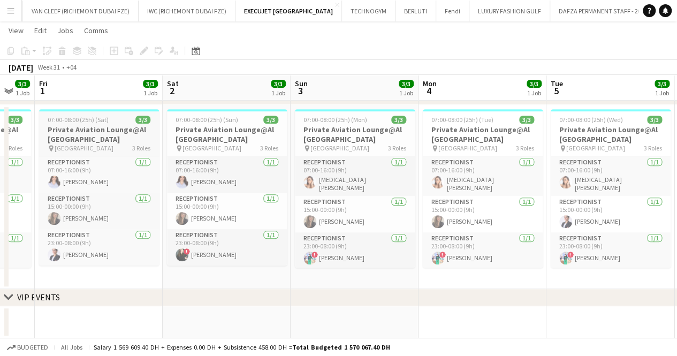
click at [83, 128] on h3 "Private Aviation Lounge@Al [GEOGRAPHIC_DATA]" at bounding box center [99, 134] width 120 height 19
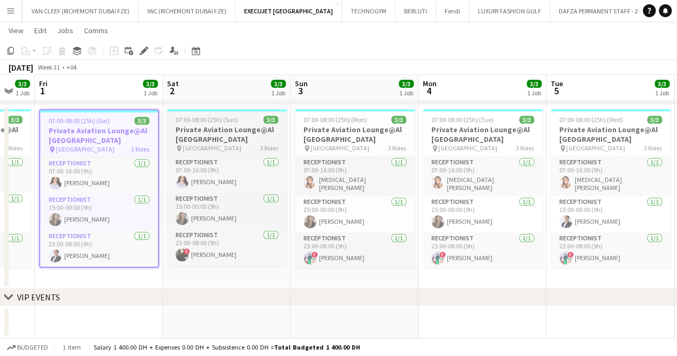
click at [225, 136] on h3 "Private Aviation Lounge@Al [GEOGRAPHIC_DATA]" at bounding box center [227, 134] width 120 height 19
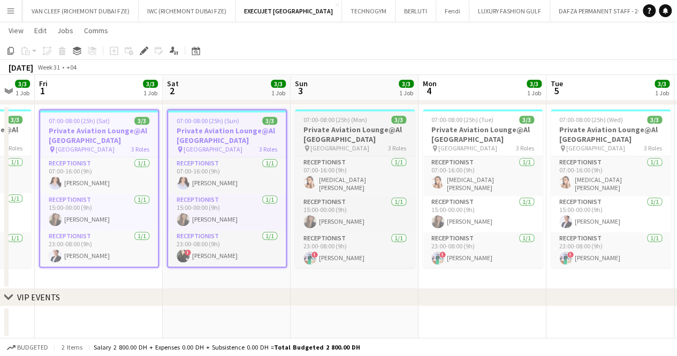
click at [311, 139] on h3 "Private Aviation Lounge@Al [GEOGRAPHIC_DATA]" at bounding box center [355, 134] width 120 height 19
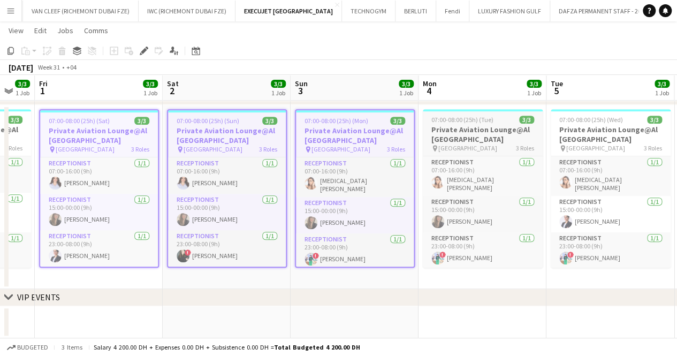
click at [457, 138] on h3 "Private Aviation Lounge@Al [GEOGRAPHIC_DATA]" at bounding box center [483, 134] width 120 height 19
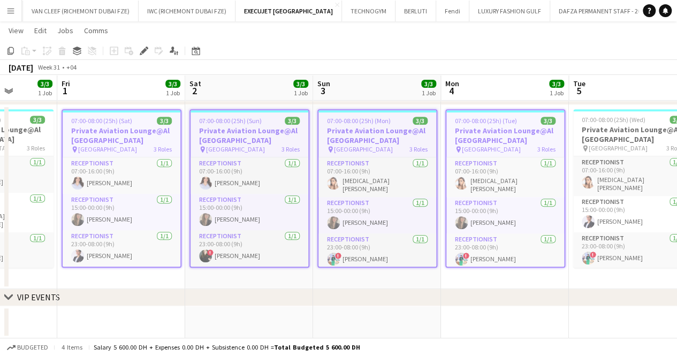
drag, startPoint x: 492, startPoint y: 154, endPoint x: 243, endPoint y: 155, distance: 249.0
click at [243, 155] on app-calendar-viewport "Tue 29 3/3 1 Job Wed 30 3/3 1 Job Thu 31 3/3 1 Job Fri 1 3/3 1 Job Sat 2 3/3 1 …" at bounding box center [338, 94] width 677 height 488
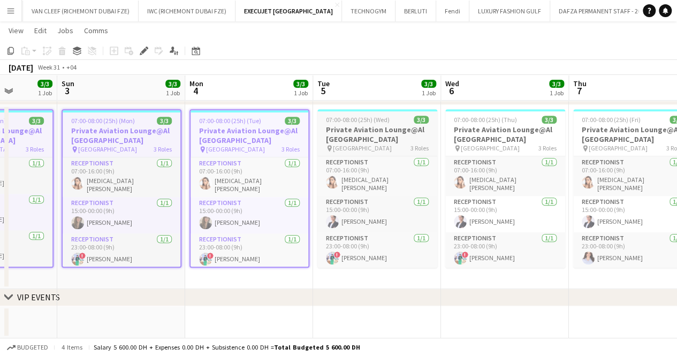
scroll to position [0, 348]
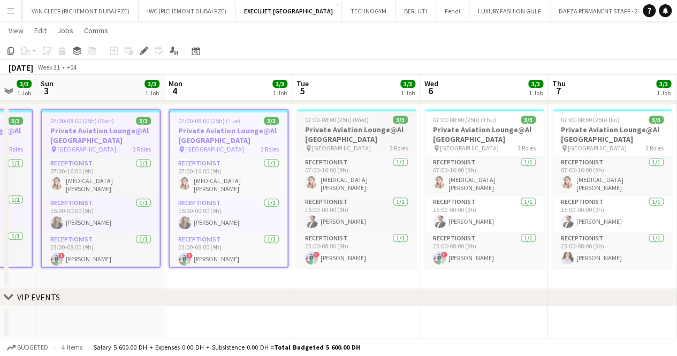
click at [366, 116] on span "07:00-08:00 (25h) (Wed)" at bounding box center [337, 120] width 64 height 8
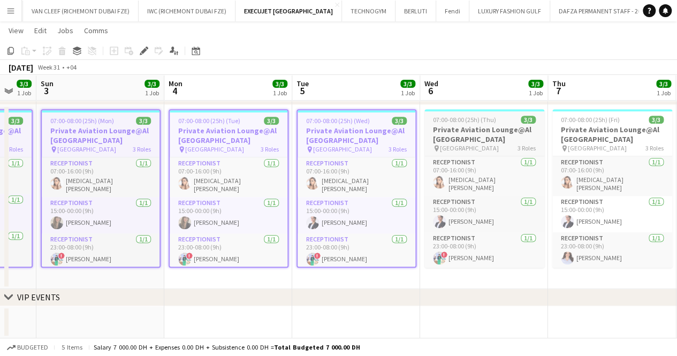
click at [447, 135] on h3 "Private Aviation Lounge@Al [GEOGRAPHIC_DATA]" at bounding box center [485, 134] width 120 height 19
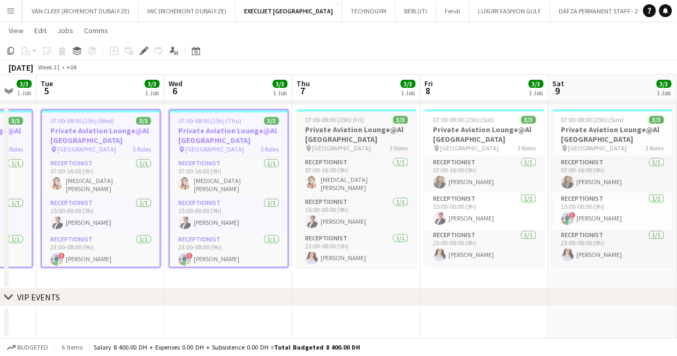
drag, startPoint x: 226, startPoint y: 152, endPoint x: 278, endPoint y: 136, distance: 54.7
click at [213, 154] on app-calendar-viewport "Sat 2 3/3 1 Job Sun 3 3/3 1 Job Mon 4 3/3 1 Job Tue 5 3/3 1 Job Wed 6 3/3 1 Job…" at bounding box center [338, 94] width 677 height 488
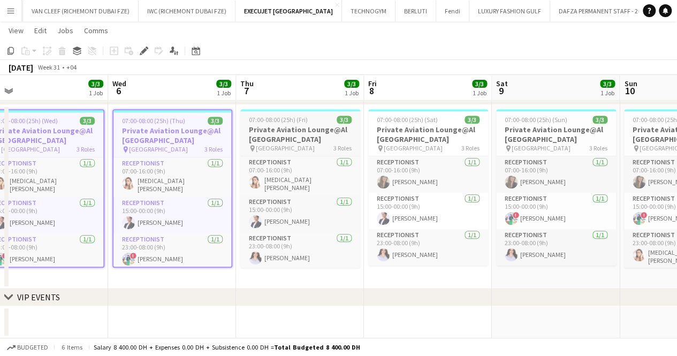
click at [289, 123] on span "07:00-08:00 (25h) (Fri)" at bounding box center [278, 120] width 59 height 8
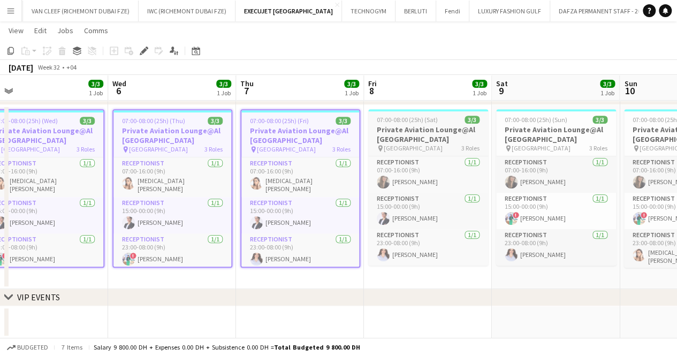
click at [396, 125] on h3 "Private Aviation Lounge@Al [GEOGRAPHIC_DATA]" at bounding box center [428, 134] width 120 height 19
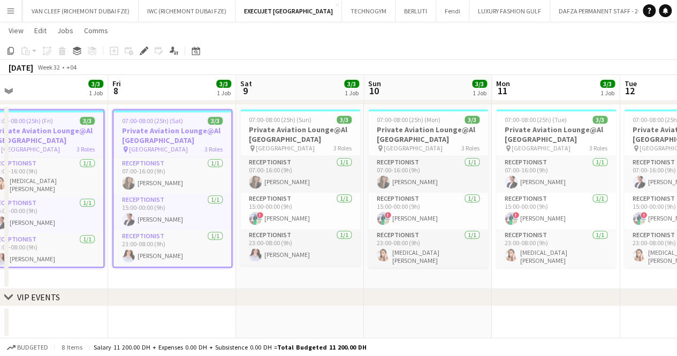
drag, startPoint x: 299, startPoint y: 155, endPoint x: 288, endPoint y: 157, distance: 11.4
click at [288, 156] on app-calendar-viewport "Mon 4 3/3 1 Job Tue 5 3/3 1 Job Wed 6 3/3 1 Job Thu 7 3/3 1 Job Fri 8 3/3 1 Job…" at bounding box center [338, 94] width 677 height 488
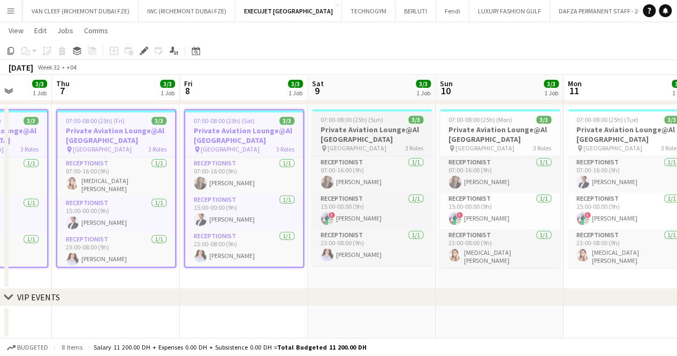
click at [352, 127] on h3 "Private Aviation Lounge@Al [GEOGRAPHIC_DATA]" at bounding box center [372, 134] width 120 height 19
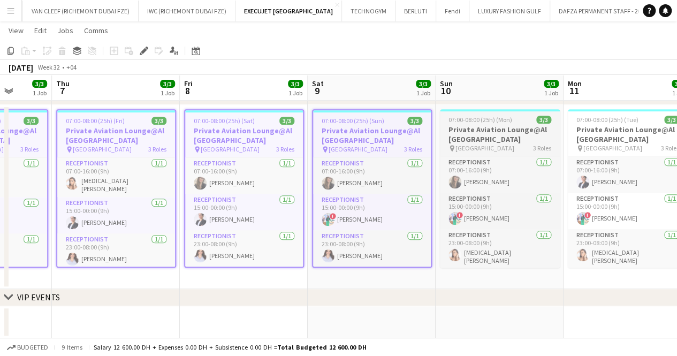
click at [480, 126] on h3 "Private Aviation Lounge@Al [GEOGRAPHIC_DATA]" at bounding box center [500, 134] width 120 height 19
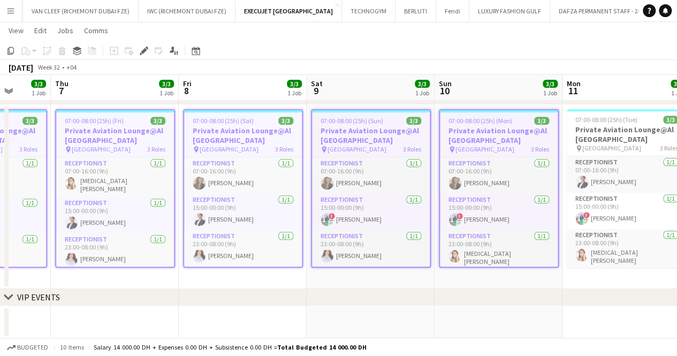
scroll to position [0, 423]
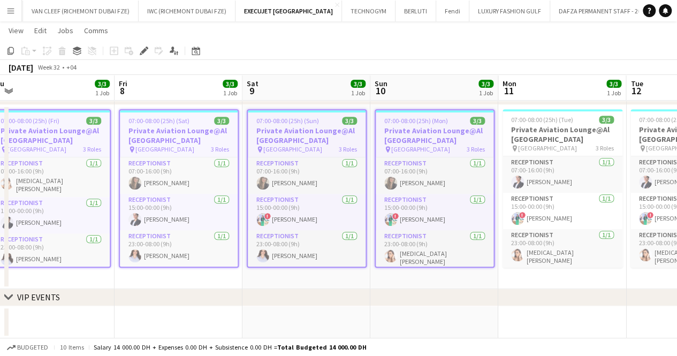
drag, startPoint x: 511, startPoint y: 149, endPoint x: 177, endPoint y: 154, distance: 334.2
click at [177, 154] on app-calendar-viewport "Mon 4 3/3 1 Job Tue 5 3/3 1 Job Wed 6 3/3 1 Job Thu 7 3/3 1 Job Fri 8 3/3 1 Job…" at bounding box center [338, 94] width 677 height 488
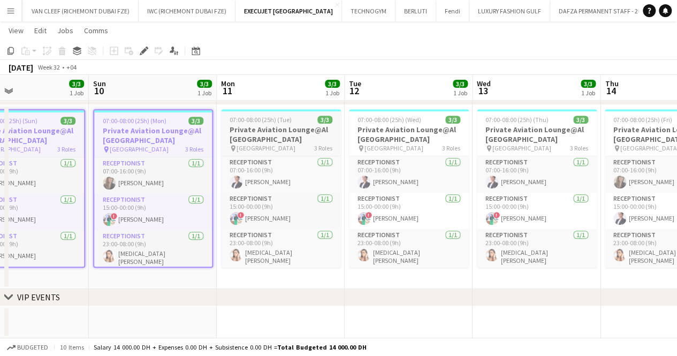
click at [287, 139] on h3 "Private Aviation Lounge@Al [GEOGRAPHIC_DATA]" at bounding box center [281, 134] width 120 height 19
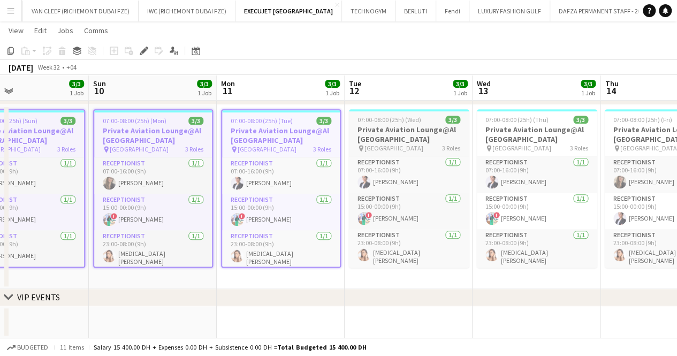
click at [350, 133] on h3 "Private Aviation Lounge@Al [GEOGRAPHIC_DATA]" at bounding box center [409, 134] width 120 height 19
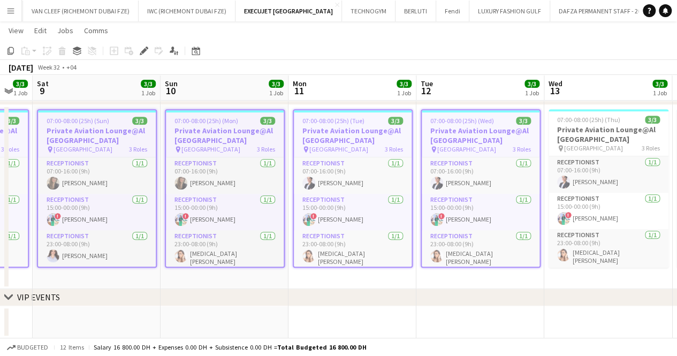
drag, startPoint x: 435, startPoint y: 137, endPoint x: 223, endPoint y: 142, distance: 212.6
click at [250, 141] on app-calendar-viewport "Wed 6 3/3 1 Job Thu 7 3/3 1 Job Fri 8 3/3 1 Job Sat 9 3/3 1 Job Sun 10 3/3 1 Jo…" at bounding box center [338, 94] width 677 height 488
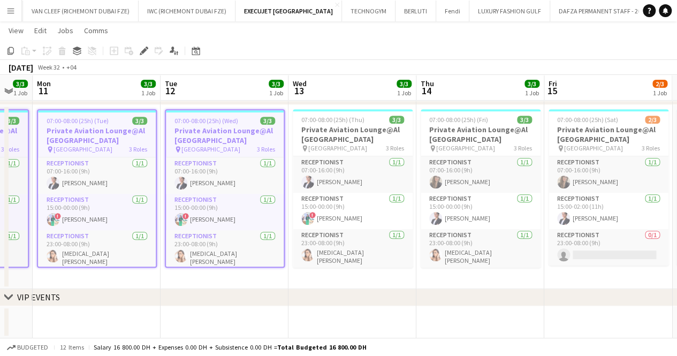
scroll to position [0, 352]
click at [327, 122] on span "07:00-08:00 (25h) (Thu)" at bounding box center [331, 120] width 63 height 8
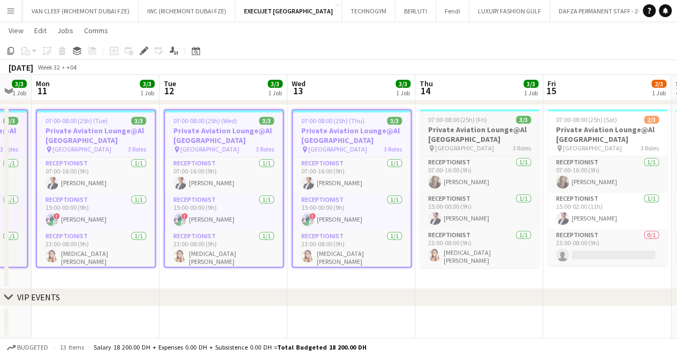
click at [489, 124] on app-job-card "07:00-08:00 (25h) (Fri) 3/3 Private Aviation Lounge@Al [GEOGRAPHIC_DATA] pin [G…" at bounding box center [480, 188] width 120 height 159
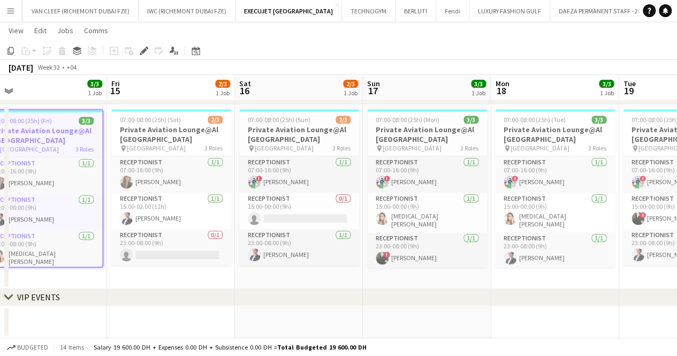
drag, startPoint x: 132, startPoint y: 176, endPoint x: 48, endPoint y: 176, distance: 83.5
click at [50, 176] on app-calendar-viewport "Sun 10 3/3 1 Job Mon 11 3/3 1 Job Tue 12 3/3 1 Job Wed 13 3/3 1 Job Thu 14 3/3 …" at bounding box center [338, 94] width 677 height 488
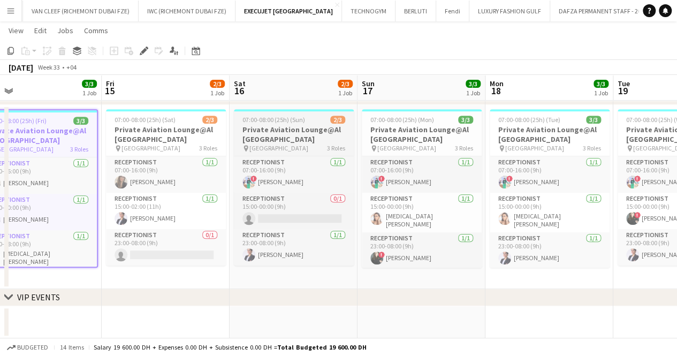
click at [272, 123] on span "07:00-08:00 (25h) (Sun)" at bounding box center [274, 120] width 63 height 8
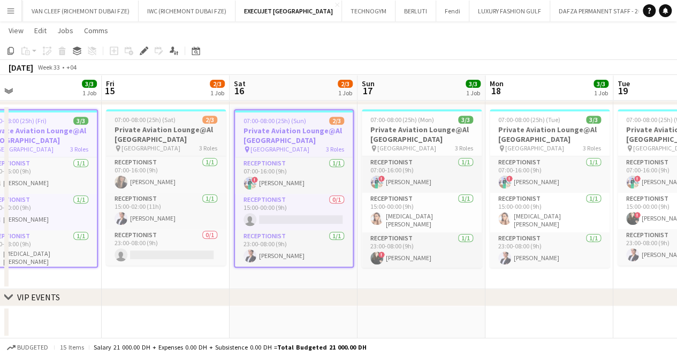
click at [170, 139] on h3 "Private Aviation Lounge@Al [GEOGRAPHIC_DATA]" at bounding box center [166, 134] width 120 height 19
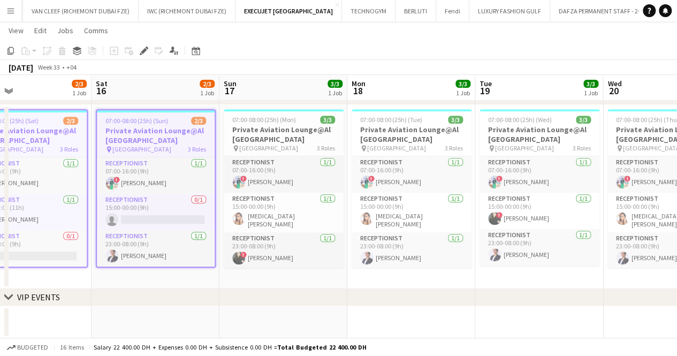
drag, startPoint x: 363, startPoint y: 188, endPoint x: 221, endPoint y: 193, distance: 142.5
click at [221, 193] on app-calendar-viewport "Tue 12 3/3 1 Job Wed 13 3/3 1 Job Thu 14 3/3 1 Job Fri 15 2/3 1 Job Sat 16 2/3 …" at bounding box center [338, 94] width 677 height 488
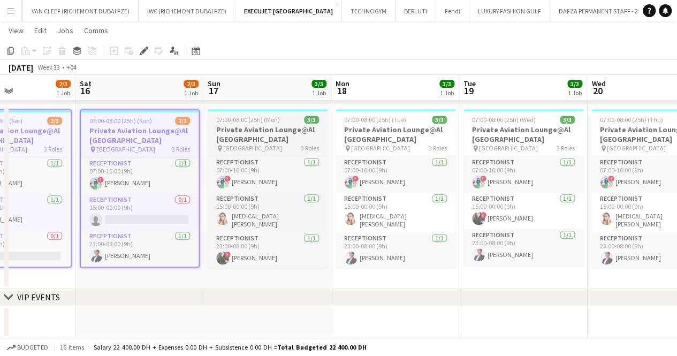
click at [263, 120] on span "07:00-08:00 (25h) (Mon)" at bounding box center [248, 120] width 64 height 8
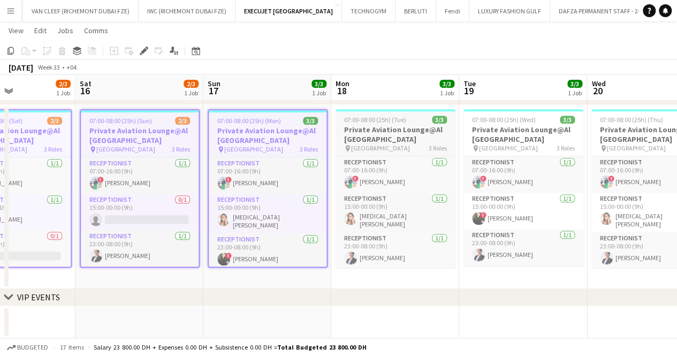
click at [356, 132] on h3 "Private Aviation Lounge@Al [GEOGRAPHIC_DATA]" at bounding box center [396, 134] width 120 height 19
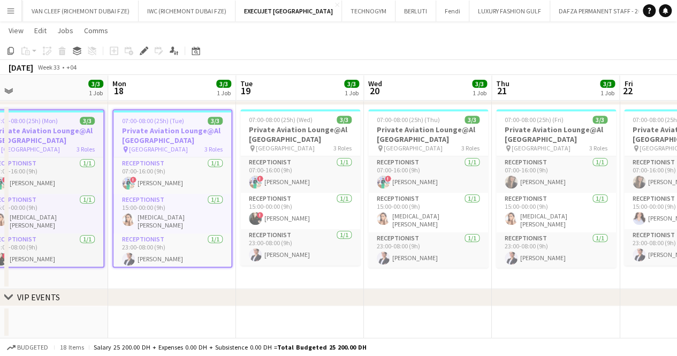
click at [227, 147] on app-calendar-viewport "Thu 14 3/3 1 Job Fri 15 2/3 1 Job Sat 16 2/3 1 Job Sun 17 3/3 1 Job Mon 18 3/3 …" at bounding box center [338, 94] width 677 height 488
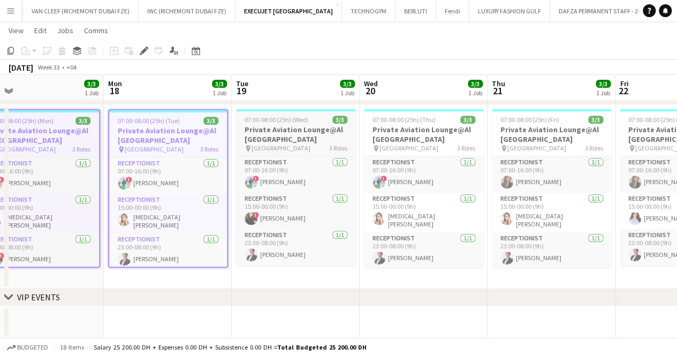
click at [311, 116] on div "07:00-08:00 (25h) (Wed) 3/3" at bounding box center [296, 120] width 120 height 8
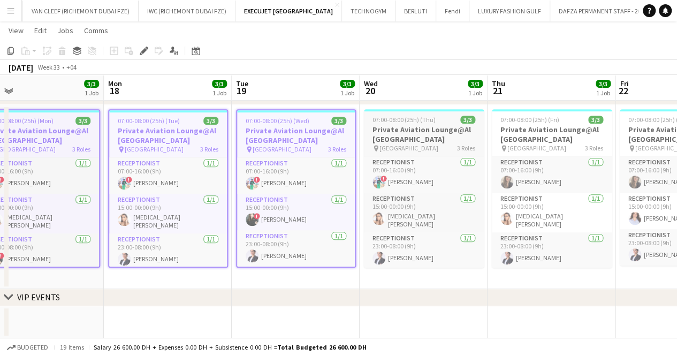
click at [395, 126] on h3 "Private Aviation Lounge@Al [GEOGRAPHIC_DATA]" at bounding box center [424, 134] width 120 height 19
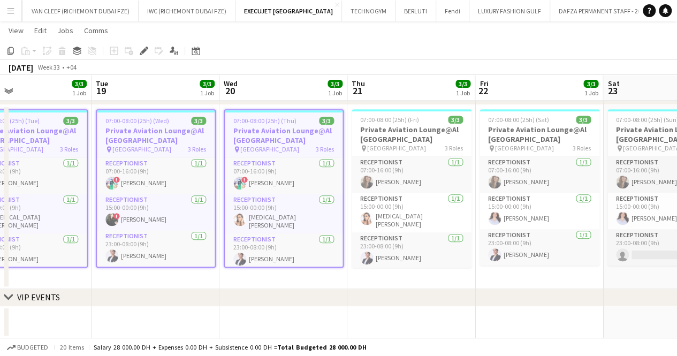
click at [186, 138] on app-calendar-viewport "Thu 14 3/3 1 Job Fri 15 2/3 1 Job Sat 16 2/3 1 Job Sun 17 3/3 1 Job Mon 18 3/3 …" at bounding box center [338, 94] width 677 height 488
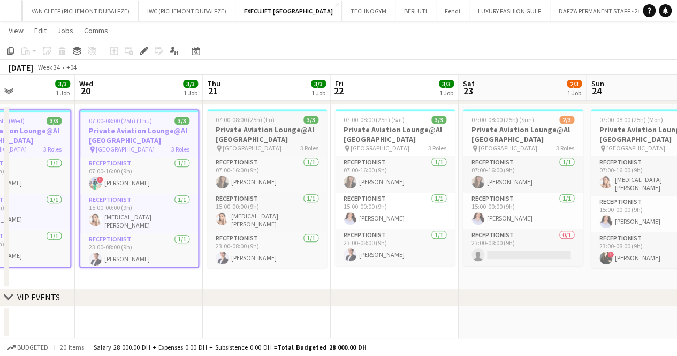
click at [283, 114] on app-job-card "07:00-08:00 (25h) (Fri) 3/3 Private Aviation Lounge@Al [GEOGRAPHIC_DATA] pin [G…" at bounding box center [267, 188] width 120 height 159
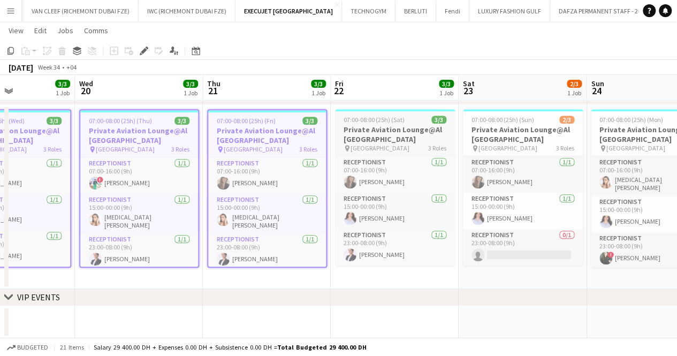
click at [375, 114] on app-job-card "07:00-08:00 (25h) (Sat) 3/3 Private Aviation Lounge@Al [GEOGRAPHIC_DATA] pin [G…" at bounding box center [395, 187] width 120 height 156
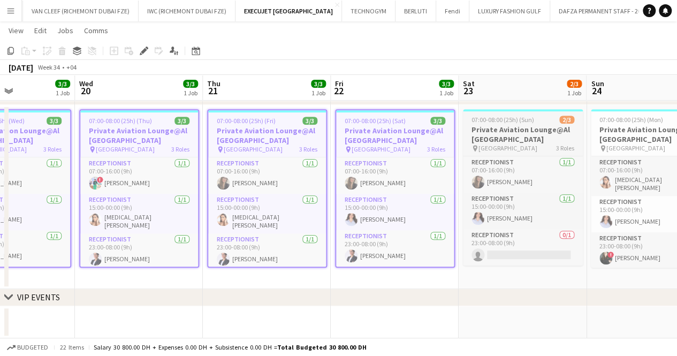
click at [481, 133] on h3 "Private Aviation Lounge@Al [GEOGRAPHIC_DATA]" at bounding box center [523, 134] width 120 height 19
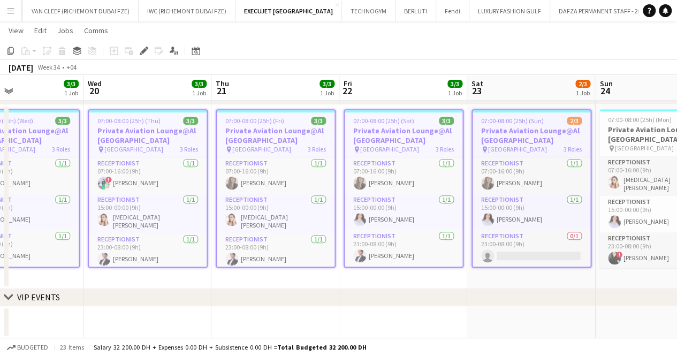
click at [226, 158] on app-calendar-viewport "Sat 16 2/3 1 Job Sun 17 3/3 1 Job Mon 18 3/3 1 Job Tue 19 3/3 1 Job Wed 20 3/3 …" at bounding box center [338, 94] width 677 height 488
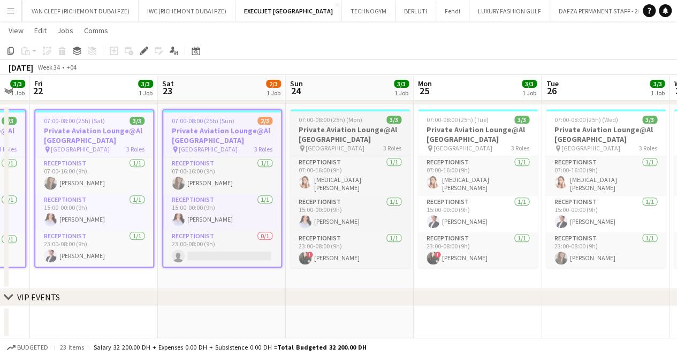
click at [366, 120] on div "07:00-08:00 (25h) (Mon) 3/3" at bounding box center [350, 120] width 120 height 8
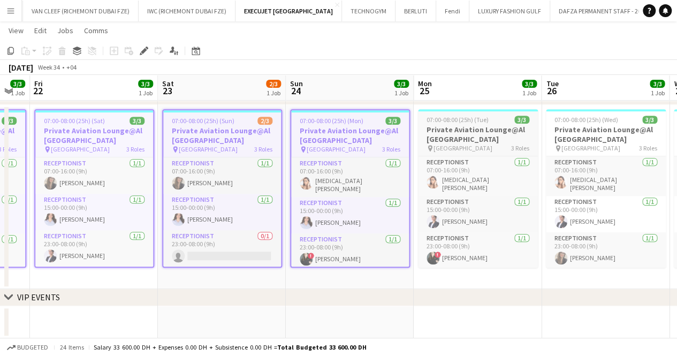
click at [431, 133] on h3 "Private Aviation Lounge@Al [GEOGRAPHIC_DATA]" at bounding box center [478, 134] width 120 height 19
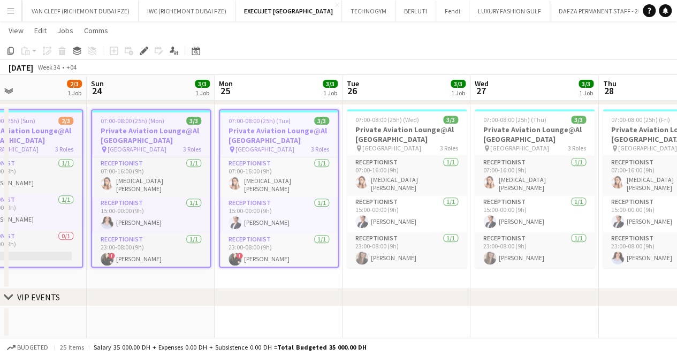
click at [278, 147] on app-calendar-viewport "Wed 20 3/3 1 Job Thu 21 3/3 1 Job Fri 22 3/3 1 Job Sat 23 2/3 1 Job Sun 24 3/3 …" at bounding box center [338, 94] width 677 height 488
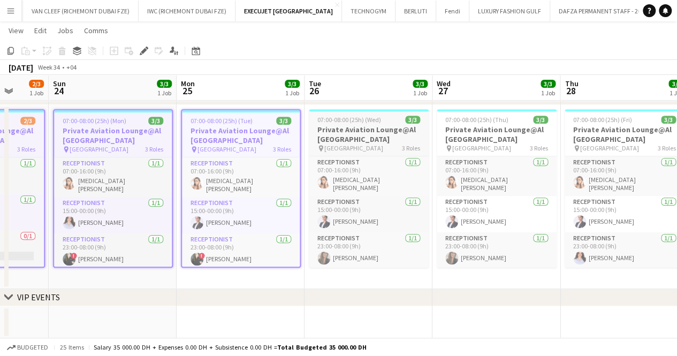
click at [393, 128] on h3 "Private Aviation Lounge@Al [GEOGRAPHIC_DATA]" at bounding box center [369, 134] width 120 height 19
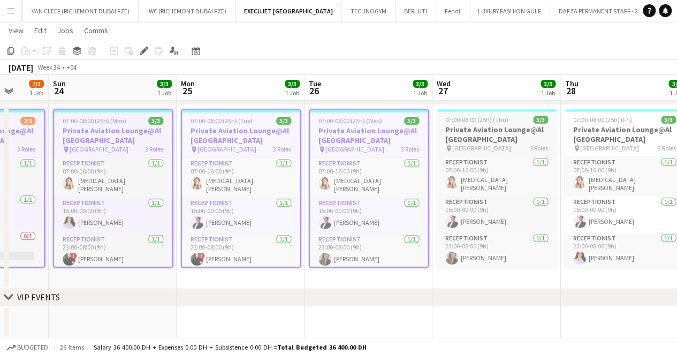
click at [485, 127] on h3 "Private Aviation Lounge@Al [GEOGRAPHIC_DATA]" at bounding box center [497, 134] width 120 height 19
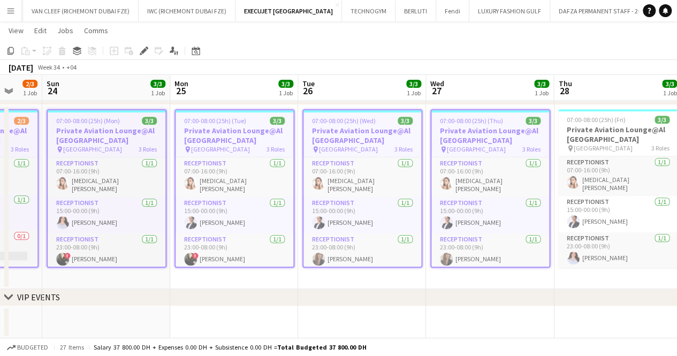
click at [244, 165] on app-calendar-viewport "Wed 20 3/3 1 Job Thu 21 3/3 1 Job Fri 22 3/3 1 Job Sat 23 2/3 1 Job Sun 24 3/3 …" at bounding box center [338, 94] width 677 height 488
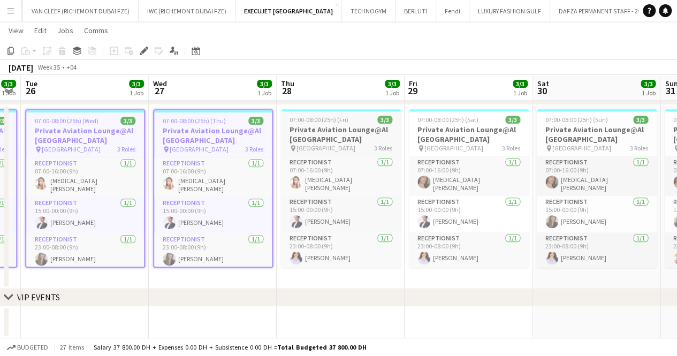
click at [338, 132] on h3 "Private Aviation Lounge@Al [GEOGRAPHIC_DATA]" at bounding box center [341, 134] width 120 height 19
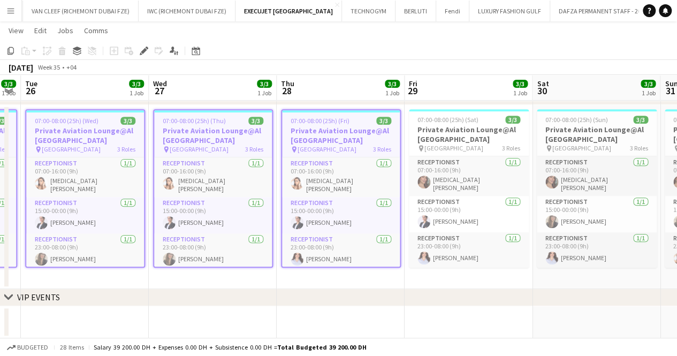
click at [453, 127] on app-calendar-viewport "Fri 22 3/3 1 Job Sat 23 2/3 1 Job Sun 24 3/3 1 Job Mon 25 3/3 1 Job Tue 26 3/3 …" at bounding box center [338, 94] width 677 height 488
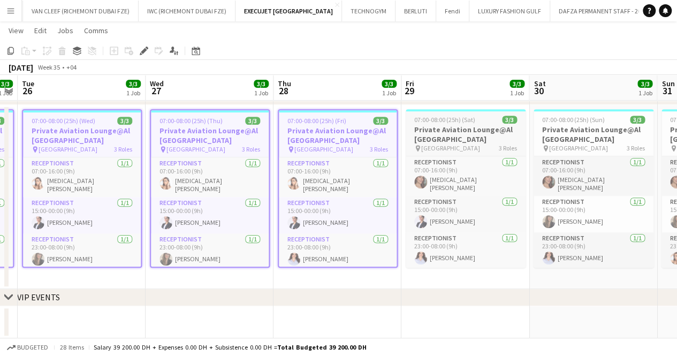
click at [455, 125] on h3 "Private Aviation Lounge@Al [GEOGRAPHIC_DATA]" at bounding box center [466, 134] width 120 height 19
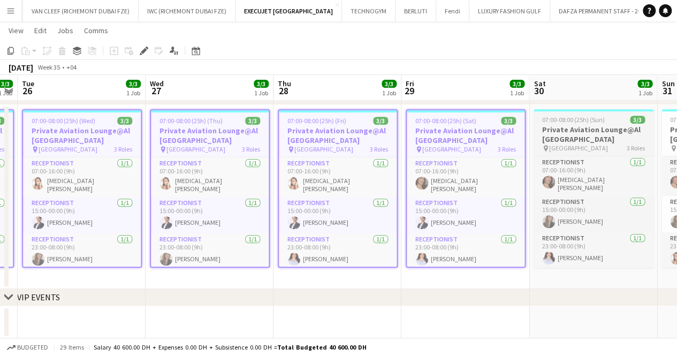
click at [567, 130] on h3 "Private Aviation Lounge@Al [GEOGRAPHIC_DATA]" at bounding box center [594, 134] width 120 height 19
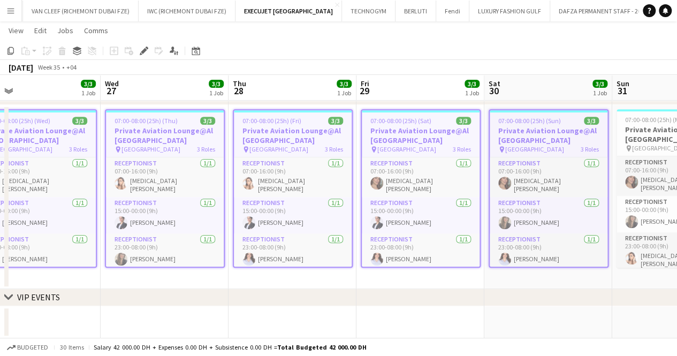
click at [236, 170] on app-calendar-viewport "Sun 24 3/3 1 Job Mon 25 3/3 1 Job Tue 26 3/3 1 Job Wed 27 3/3 1 Job Thu 28 3/3 …" at bounding box center [338, 94] width 677 height 488
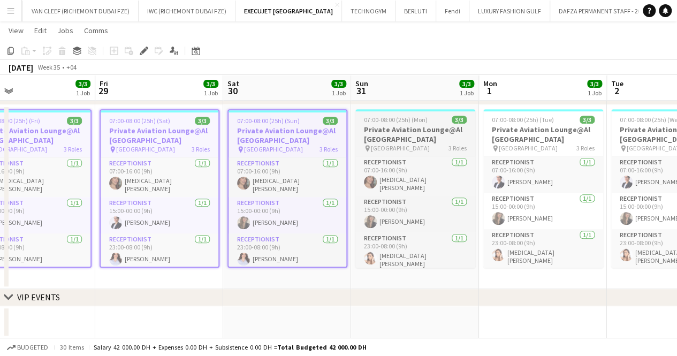
click at [389, 116] on span "07:00-08:00 (25h) (Mon)" at bounding box center [396, 120] width 64 height 8
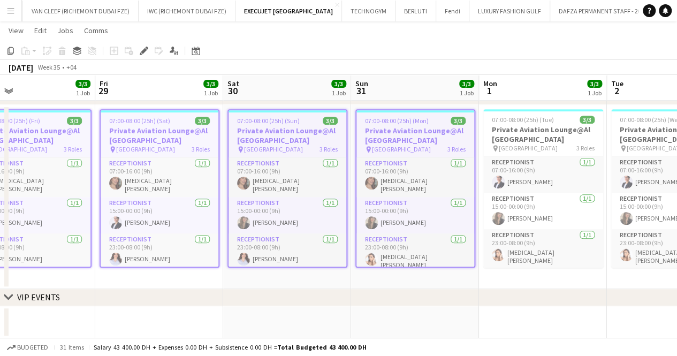
click at [136, 51] on div "Add job Add linked Job Edit Edit linked Job Applicants" at bounding box center [140, 50] width 82 height 13
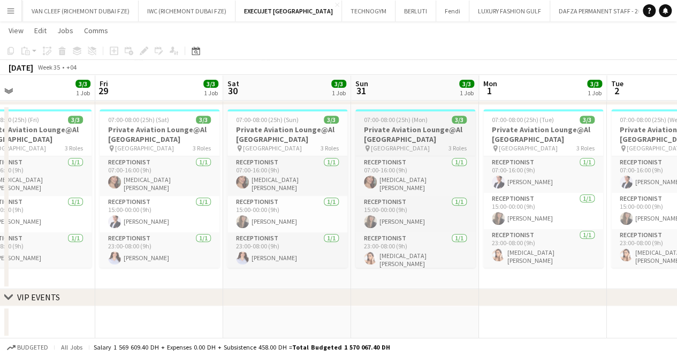
click at [379, 128] on h3 "Private Aviation Lounge@Al [GEOGRAPHIC_DATA]" at bounding box center [416, 134] width 120 height 19
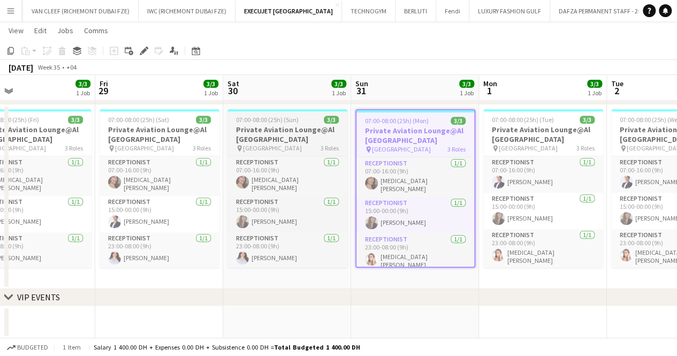
click at [261, 135] on h3 "Private Aviation Lounge@Al [GEOGRAPHIC_DATA]" at bounding box center [288, 134] width 120 height 19
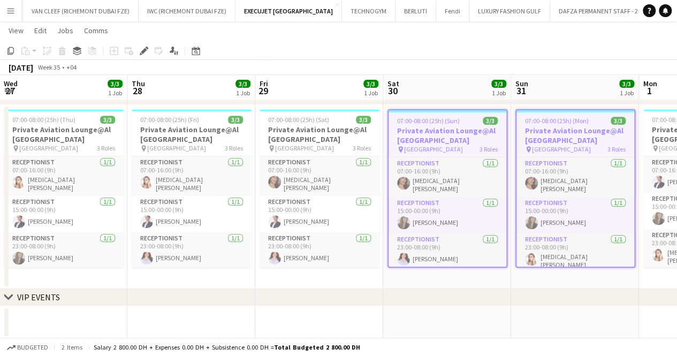
click at [420, 141] on app-calendar-viewport "Mon 25 3/3 1 Job Tue 26 3/3 1 Job Wed 27 3/3 1 Job Thu 28 3/3 1 Job Fri 29 3/3 …" at bounding box center [338, 94] width 677 height 488
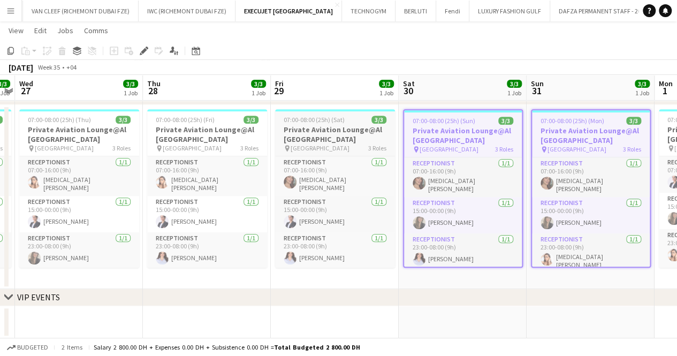
click at [332, 133] on h3 "Private Aviation Lounge@Al [GEOGRAPHIC_DATA]" at bounding box center [335, 134] width 120 height 19
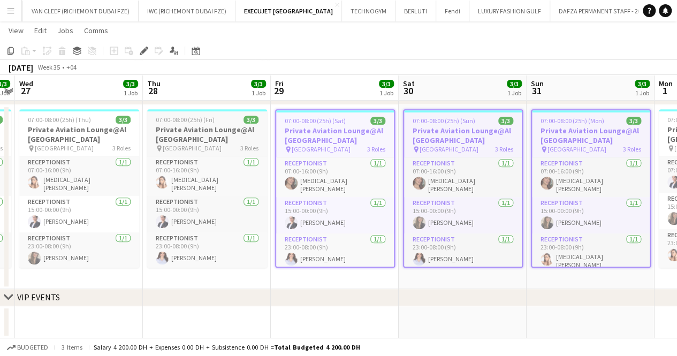
click at [220, 134] on h3 "Private Aviation Lounge@Al [GEOGRAPHIC_DATA]" at bounding box center [207, 134] width 120 height 19
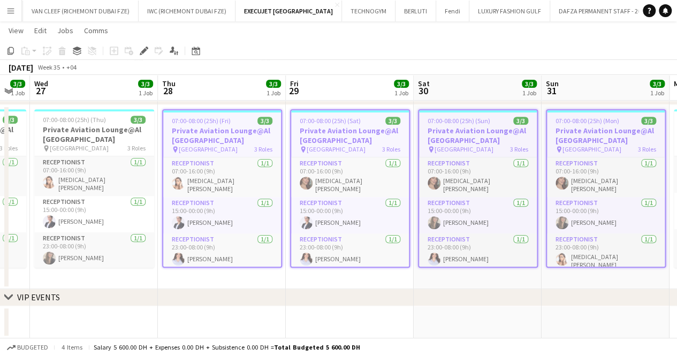
click at [358, 144] on app-calendar-viewport "Mon 25 3/3 1 Job Tue 26 3/3 1 Job Wed 27 3/3 1 Job Thu 28 3/3 1 Job Fri 29 3/3 …" at bounding box center [338, 94] width 677 height 488
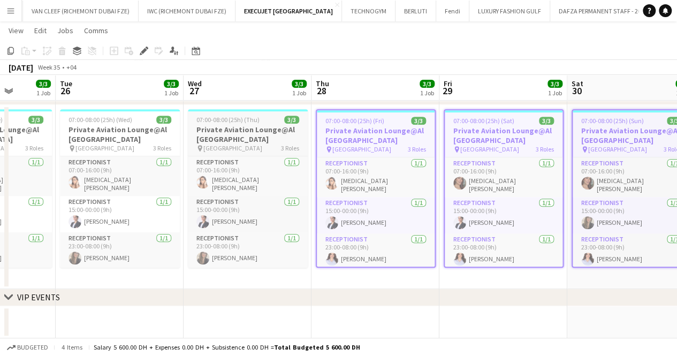
click at [245, 132] on h3 "Private Aviation Lounge@Al [GEOGRAPHIC_DATA]" at bounding box center [248, 134] width 120 height 19
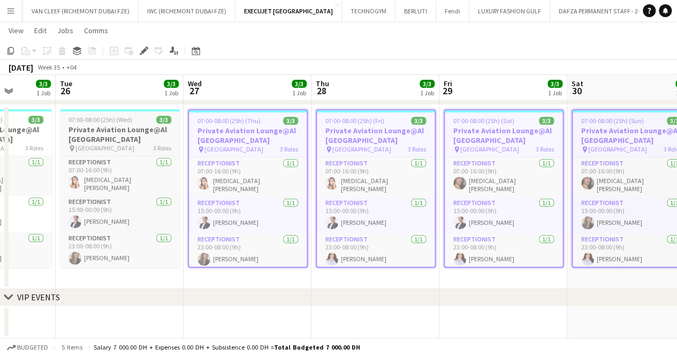
click at [134, 137] on h3 "Private Aviation Lounge@Al [GEOGRAPHIC_DATA]" at bounding box center [120, 134] width 120 height 19
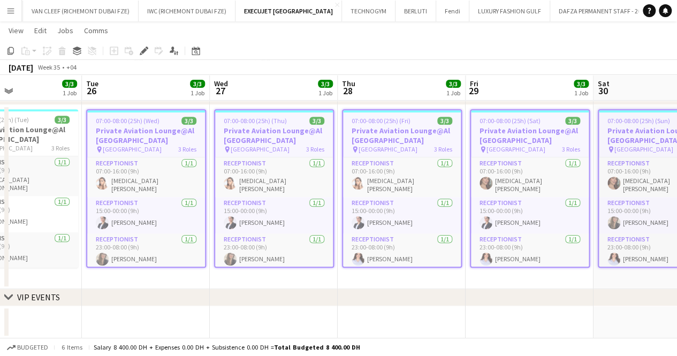
click at [325, 149] on app-calendar-viewport "Sat 23 2/3 1 Job Sun 24 3/3 1 Job Mon 25 3/3 1 Job Tue 26 3/3 1 Job Wed 27 3/3 …" at bounding box center [338, 94] width 677 height 488
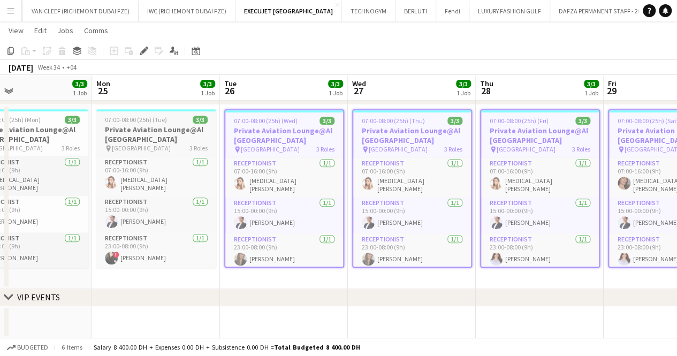
click at [149, 131] on h3 "Private Aviation Lounge@Al [GEOGRAPHIC_DATA]" at bounding box center [156, 134] width 120 height 19
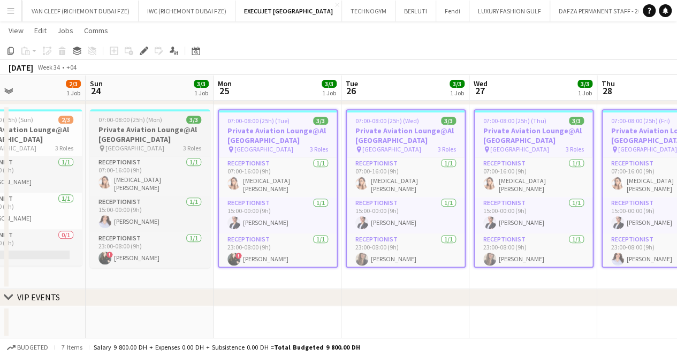
click at [322, 151] on app-calendar-viewport "Thu 21 3/3 1 Job Fri 22 3/3 1 Job Sat 23 2/3 1 Job Sun 24 3/3 1 Job Mon 25 3/3 …" at bounding box center [338, 94] width 677 height 488
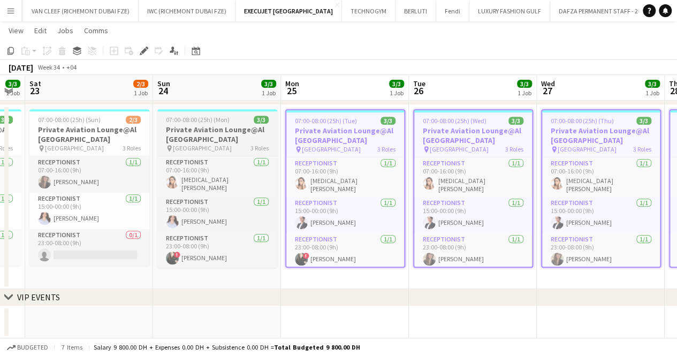
click at [210, 139] on h3 "Private Aviation Lounge@Al [GEOGRAPHIC_DATA]" at bounding box center [217, 134] width 120 height 19
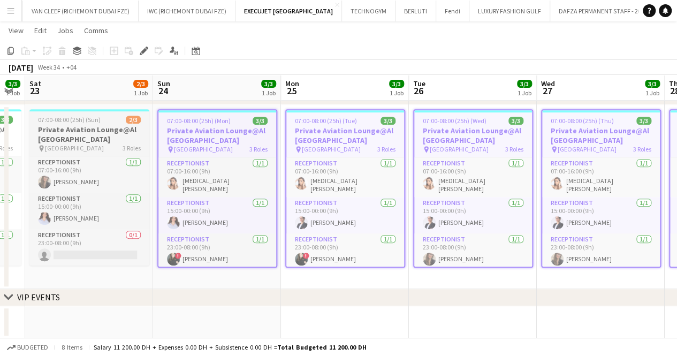
click at [89, 137] on h3 "Private Aviation Lounge@Al [GEOGRAPHIC_DATA]" at bounding box center [89, 134] width 120 height 19
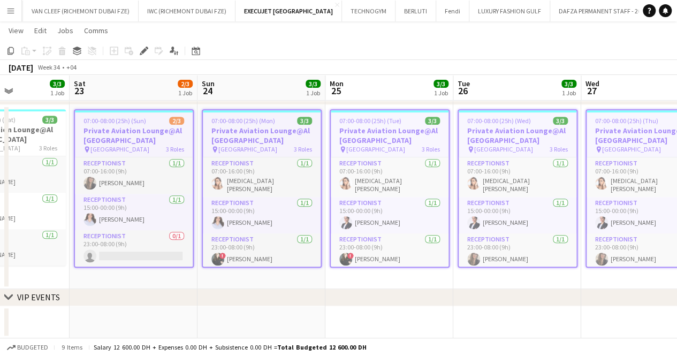
click at [329, 150] on app-calendar-viewport "Wed 20 3/3 1 Job Thu 21 3/3 1 Job Fri 22 3/3 1 Job Sat 23 2/3 1 Job Sun 24 3/3 …" at bounding box center [338, 94] width 677 height 488
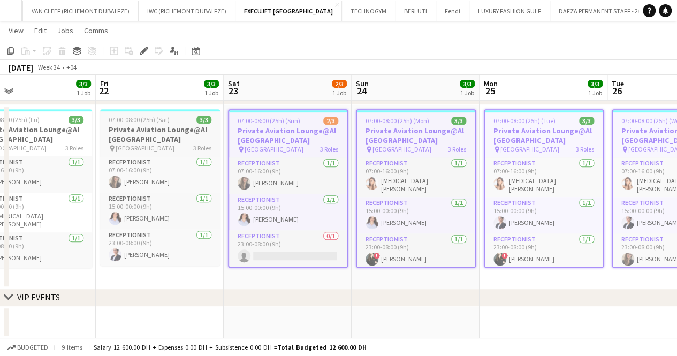
click at [150, 134] on h3 "Private Aviation Lounge@Al [GEOGRAPHIC_DATA]" at bounding box center [160, 134] width 120 height 19
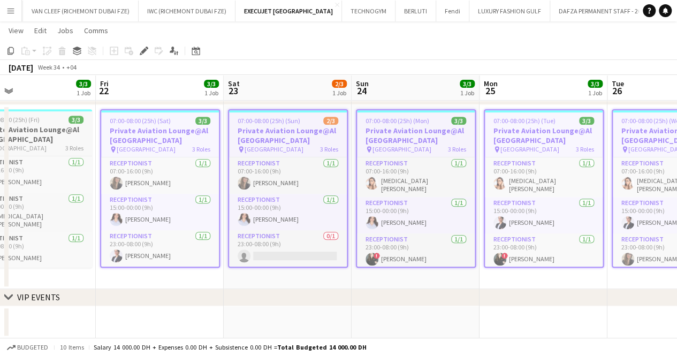
click at [34, 134] on h3 "Private Aviation Lounge@Al [GEOGRAPHIC_DATA]" at bounding box center [32, 134] width 120 height 19
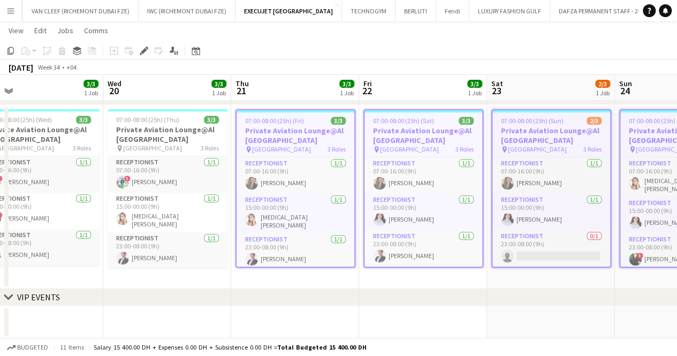
click at [319, 139] on app-calendar-viewport "Sun 17 3/3 1 Job Mon 18 3/3 1 Job Tue 19 3/3 1 Job Wed 20 3/3 1 Job Thu 21 3/3 …" at bounding box center [338, 94] width 677 height 488
click at [185, 130] on h3 "Private Aviation Lounge@Al [GEOGRAPHIC_DATA]" at bounding box center [168, 134] width 120 height 19
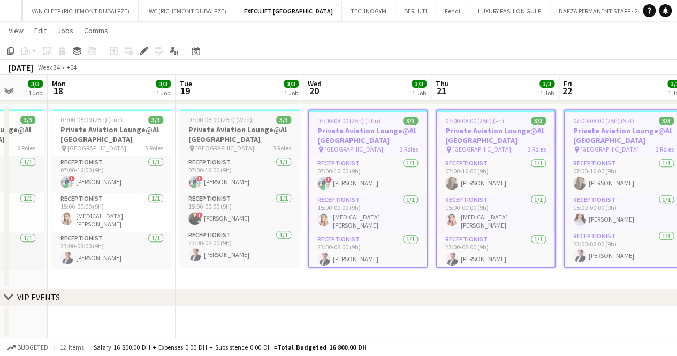
click at [334, 147] on app-calendar-viewport "Fri 15 2/3 1 Job Sat 16 2/3 1 Job Sun 17 3/3 1 Job Mon 18 3/3 1 Job Tue 19 3/3 …" at bounding box center [338, 94] width 677 height 488
click at [220, 139] on h3 "Private Aviation Lounge@Al [GEOGRAPHIC_DATA]" at bounding box center [240, 134] width 120 height 19
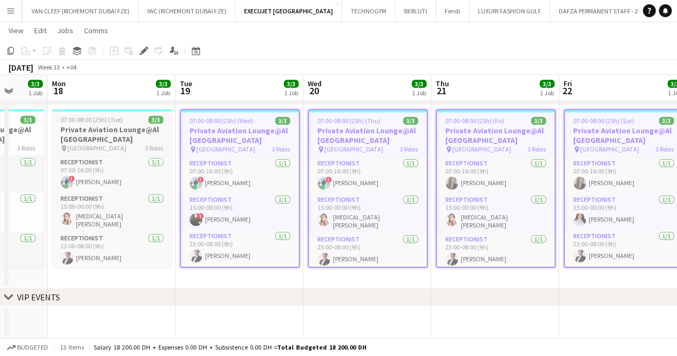
click at [96, 135] on h3 "Private Aviation Lounge@Al [GEOGRAPHIC_DATA]" at bounding box center [112, 134] width 120 height 19
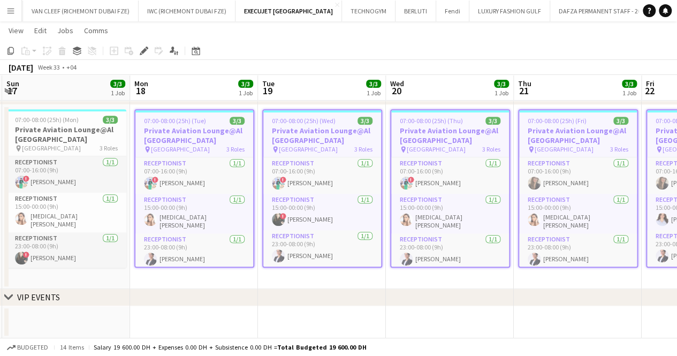
click at [325, 147] on app-calendar-viewport "Fri 15 2/3 1 Job Sat 16 2/3 1 Job Sun 17 3/3 1 Job Mon 18 3/3 1 Job Tue 19 3/3 …" at bounding box center [338, 94] width 677 height 488
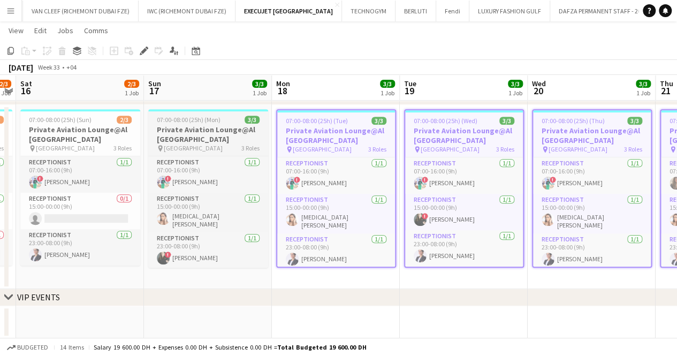
click at [176, 141] on h3 "Private Aviation Lounge@Al [GEOGRAPHIC_DATA]" at bounding box center [208, 134] width 120 height 19
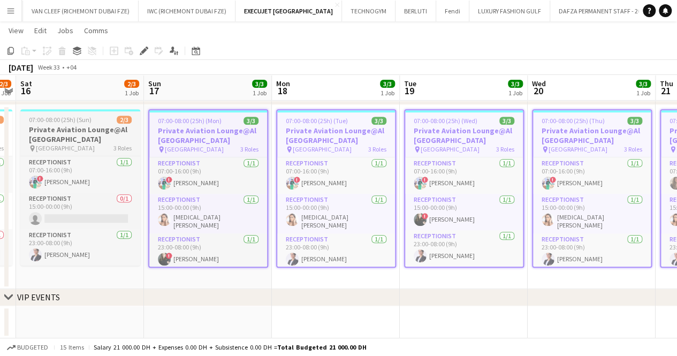
click at [68, 134] on h3 "Private Aviation Lounge@Al [GEOGRAPHIC_DATA]" at bounding box center [80, 134] width 120 height 19
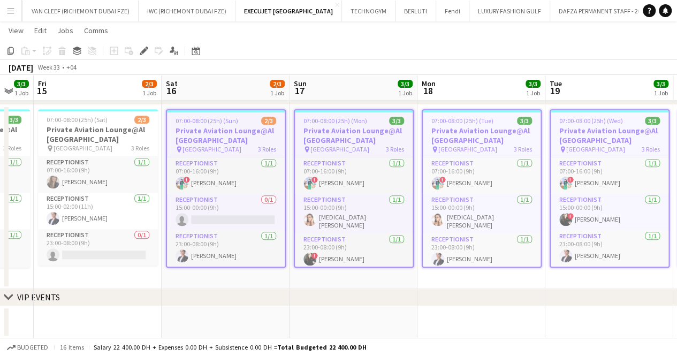
click at [333, 149] on app-calendar-viewport "Wed 13 3/3 1 Job Thu 14 3/3 1 Job Fri 15 2/3 1 Job Sat 16 2/3 1 Job Sun 17 3/3 …" at bounding box center [338, 94] width 677 height 488
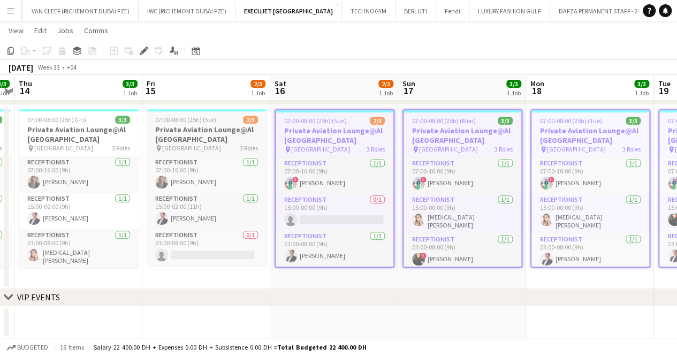
click at [197, 132] on h3 "Private Aviation Lounge@Al [GEOGRAPHIC_DATA]" at bounding box center [207, 134] width 120 height 19
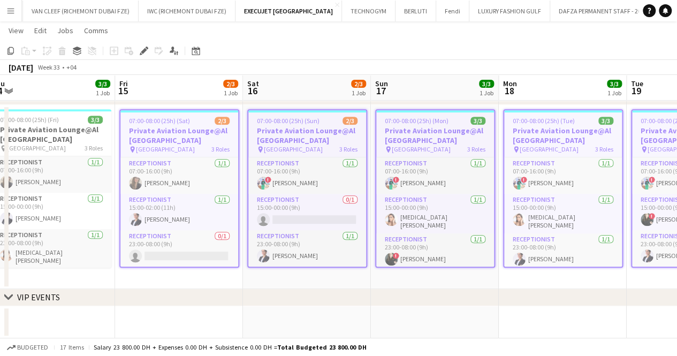
scroll to position [0, 231]
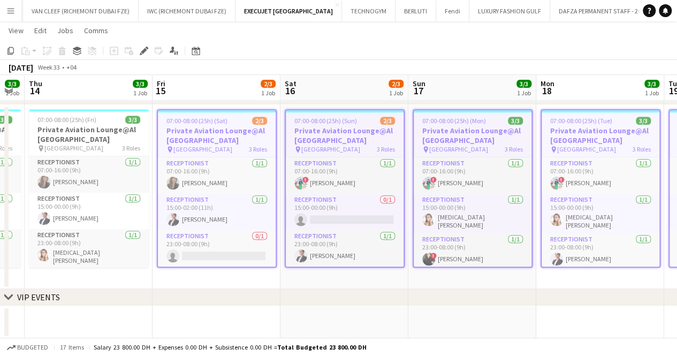
click at [215, 134] on app-calendar-viewport "Tue 12 3/3 1 Job Wed 13 3/3 1 Job Thu 14 3/3 1 Job Fri 15 2/3 1 Job Sat 16 2/3 …" at bounding box center [338, 94] width 677 height 488
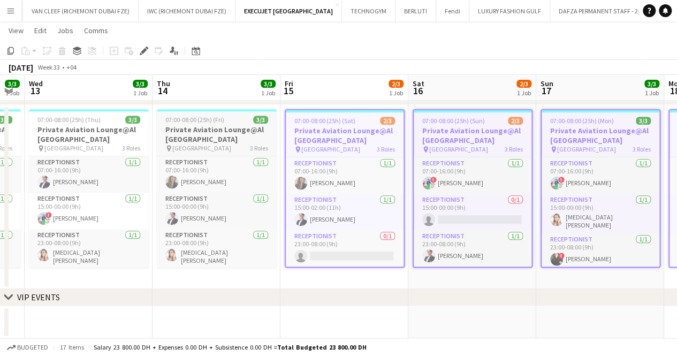
click at [188, 123] on span "07:00-08:00 (25h) (Fri)" at bounding box center [194, 120] width 59 height 8
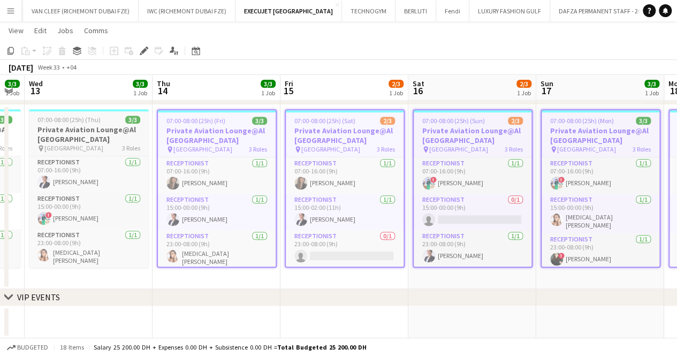
click at [87, 127] on h3 "Private Aviation Lounge@Al [GEOGRAPHIC_DATA]" at bounding box center [89, 134] width 120 height 19
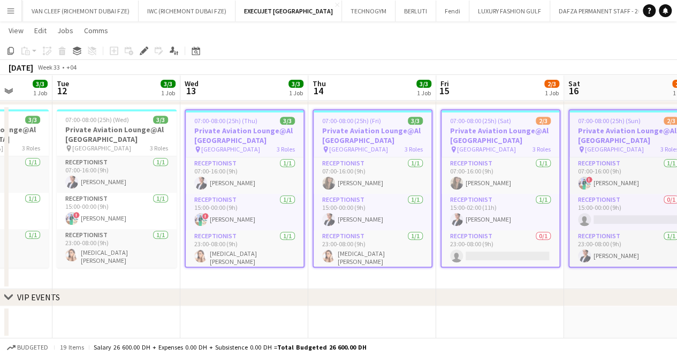
click at [295, 123] on app-calendar-viewport "Sun 10 3/3 1 Job Mon 11 3/3 1 Job Tue 12 3/3 1 Job Wed 13 3/3 1 Job Thu 14 3/3 …" at bounding box center [338, 94] width 677 height 488
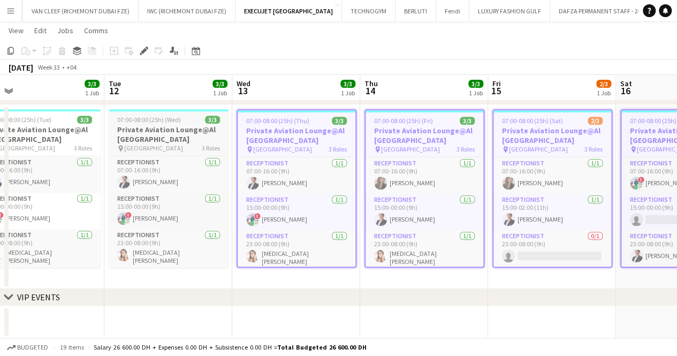
click at [118, 115] on app-job-card "07:00-08:00 (25h) (Wed) 3/3 Private Aviation Lounge@Al [GEOGRAPHIC_DATA] pin [G…" at bounding box center [169, 188] width 120 height 159
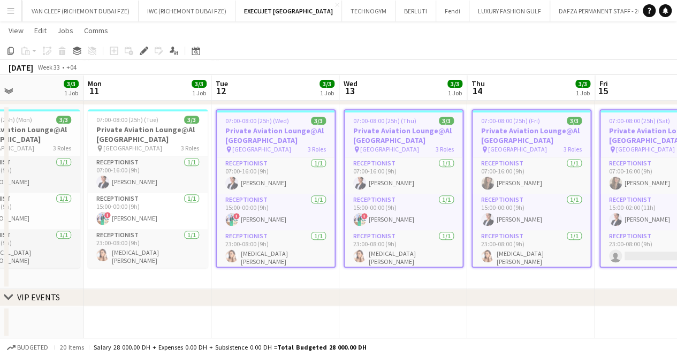
click at [349, 137] on app-calendar-viewport "Fri 8 3/3 1 Job Sat 9 3/3 1 Job Sun 10 3/3 1 Job Mon 11 3/3 1 Job Tue 12 3/3 1 …" at bounding box center [338, 94] width 677 height 488
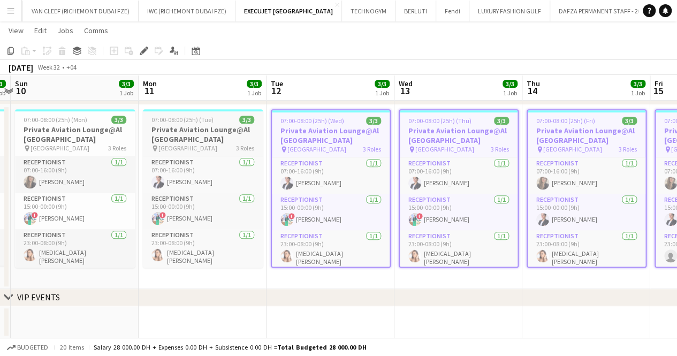
click at [191, 130] on h3 "Private Aviation Lounge@Al [GEOGRAPHIC_DATA]" at bounding box center [203, 134] width 120 height 19
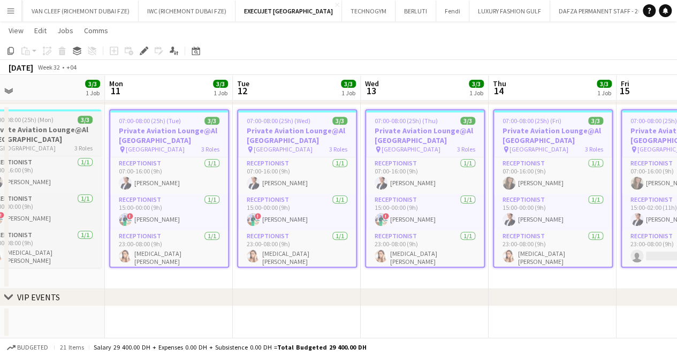
scroll to position [0, 328]
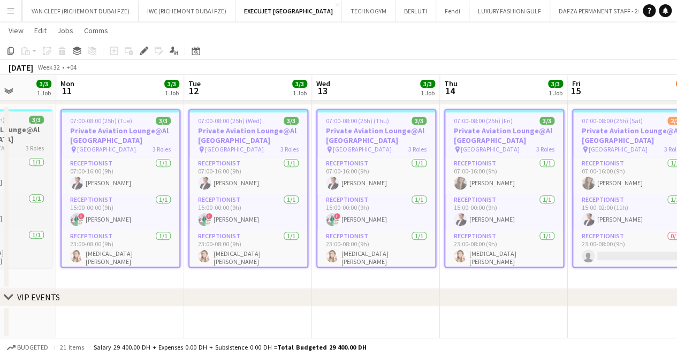
click at [327, 138] on app-calendar-viewport "Fri 8 3/3 1 Job Sat 9 3/3 1 Job Sun 10 3/3 1 Job Mon 11 3/3 1 Job Tue 12 3/3 1 …" at bounding box center [338, 94] width 677 height 488
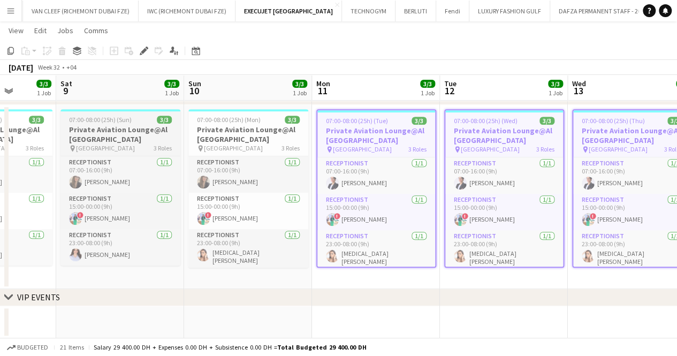
click at [175, 126] on h3 "Private Aviation Lounge@Al [GEOGRAPHIC_DATA]" at bounding box center [121, 134] width 120 height 19
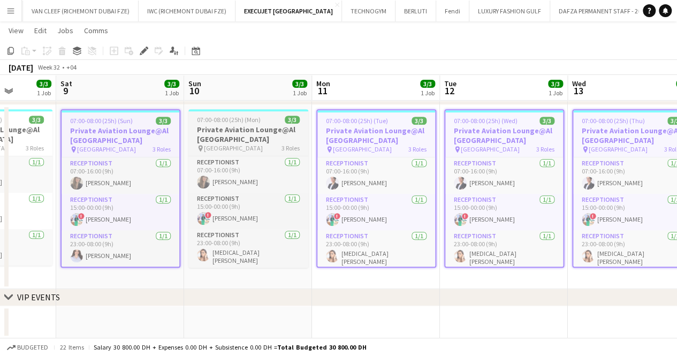
click at [243, 126] on h3 "Private Aviation Lounge@Al [GEOGRAPHIC_DATA]" at bounding box center [248, 134] width 120 height 19
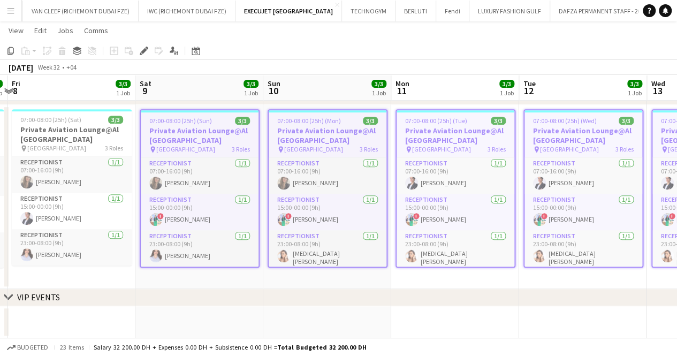
click at [310, 135] on app-calendar-viewport "Wed 6 3/3 1 Job Thu 7 3/3 1 Job Fri 8 3/3 1 Job Sat 9 3/3 1 Job Sun 10 3/3 1 Jo…" at bounding box center [338, 94] width 677 height 488
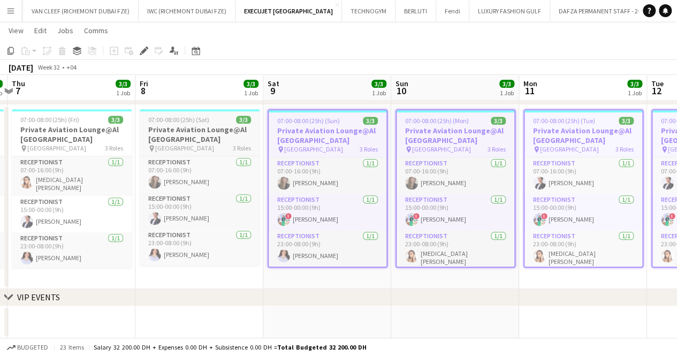
click at [185, 130] on h3 "Private Aviation Lounge@Al [GEOGRAPHIC_DATA]" at bounding box center [200, 134] width 120 height 19
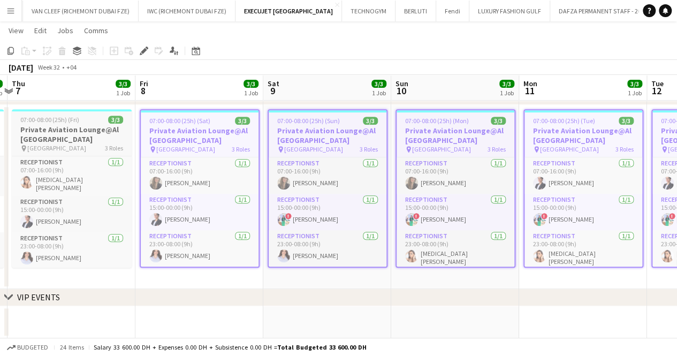
click at [57, 127] on h3 "Private Aviation Lounge@Al [GEOGRAPHIC_DATA]" at bounding box center [72, 134] width 120 height 19
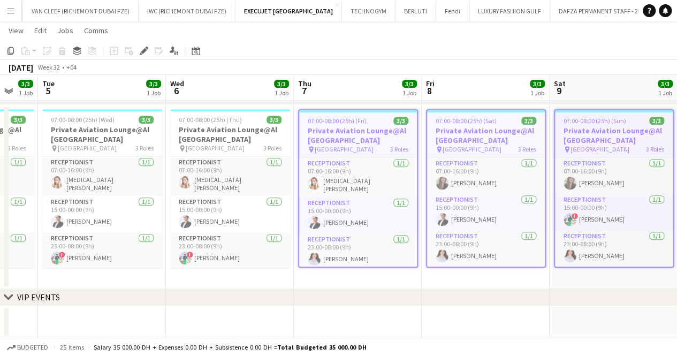
scroll to position [0, 252]
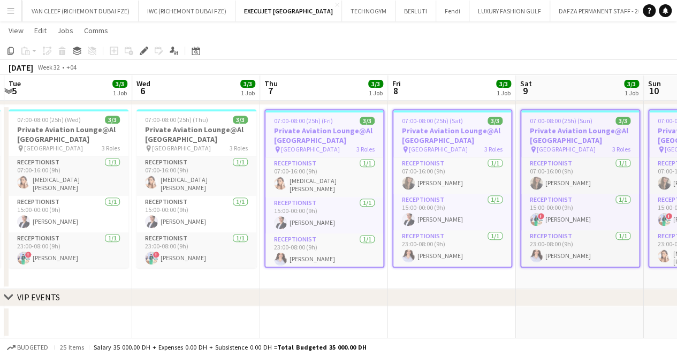
click at [311, 137] on app-calendar-viewport "Sun 3 3/3 1 Job Mon 4 3/3 1 Job Tue 5 3/3 1 Job Wed 6 3/3 1 Job Thu 7 3/3 1 Job…" at bounding box center [338, 94] width 677 height 488
click at [204, 128] on h3 "Private Aviation Lounge@Al [GEOGRAPHIC_DATA]" at bounding box center [197, 134] width 120 height 19
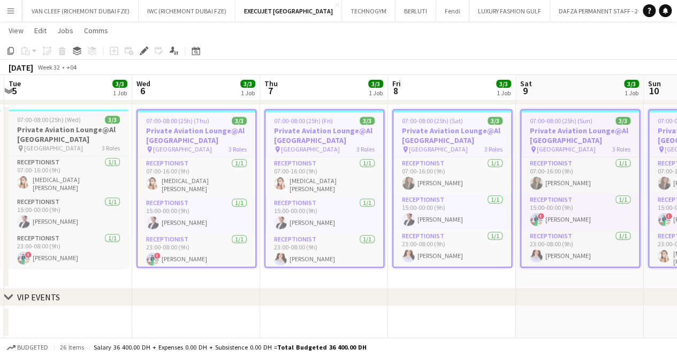
click at [59, 131] on h3 "Private Aviation Lounge@Al [GEOGRAPHIC_DATA]" at bounding box center [69, 134] width 120 height 19
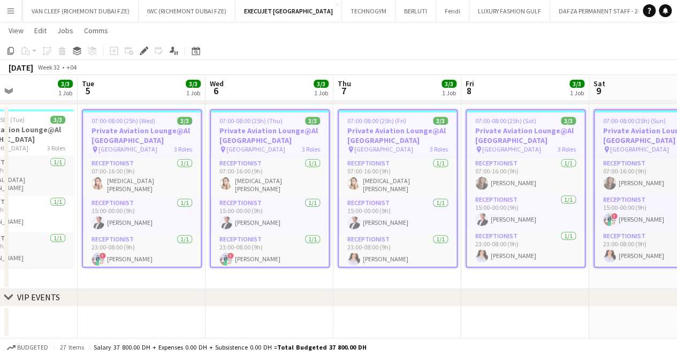
click at [263, 134] on app-calendar-viewport "Sat 2 3/3 1 Job Sun 3 3/3 1 Job Mon 4 3/3 1 Job Tue 5 3/3 1 Job Wed 6 3/3 1 Job…" at bounding box center [338, 94] width 677 height 488
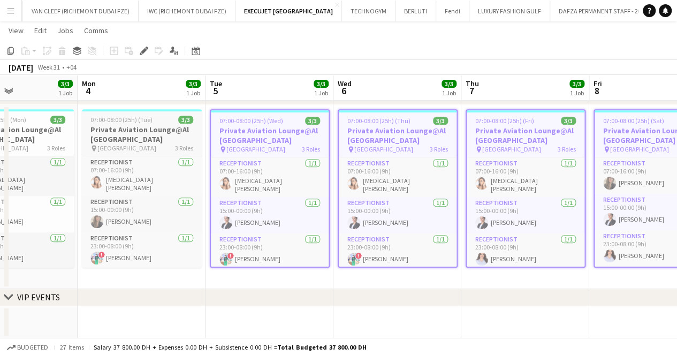
click at [111, 132] on h3 "Private Aviation Lounge@Al [GEOGRAPHIC_DATA]" at bounding box center [142, 134] width 120 height 19
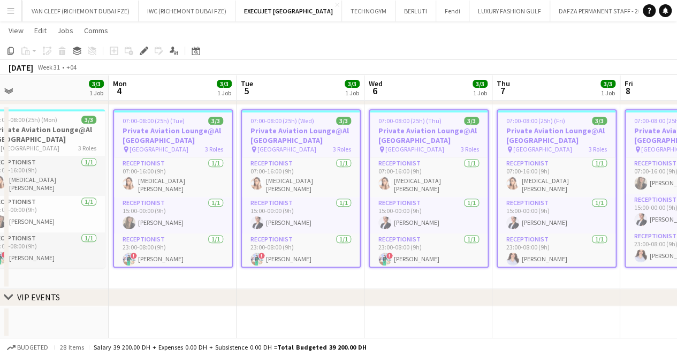
click at [293, 139] on app-calendar-viewport "Fri 1 3/3 1 Job Sat 2 3/3 1 Job Sun 3 3/3 1 Job Mon 4 3/3 1 Job Tue 5 3/3 1 Job…" at bounding box center [338, 94] width 677 height 488
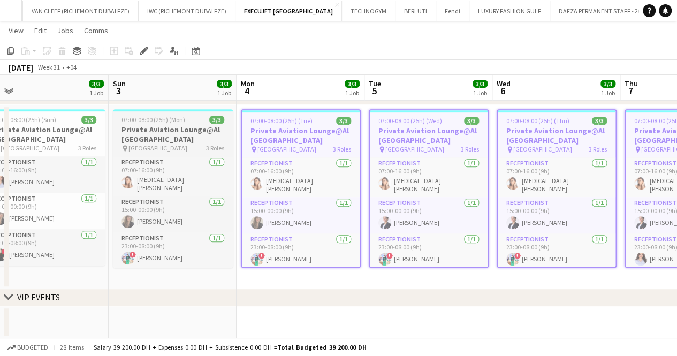
click at [173, 134] on h3 "Private Aviation Lounge@Al [GEOGRAPHIC_DATA]" at bounding box center [173, 134] width 120 height 19
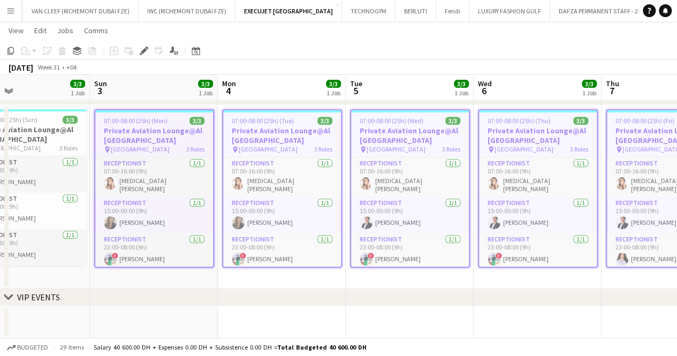
click at [359, 142] on app-calendar-viewport "Thu 31 3/3 1 Job Fri 1 3/3 1 Job Sat 2 3/3 1 Job Sun 3 3/3 1 Job Mon 4 3/3 1 Jo…" at bounding box center [338, 94] width 677 height 488
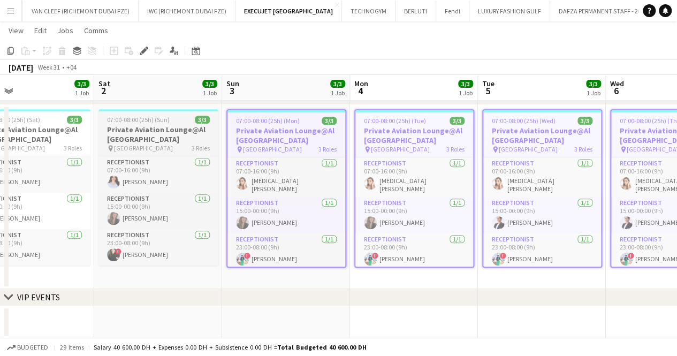
click at [185, 134] on h3 "Private Aviation Lounge@Al [GEOGRAPHIC_DATA]" at bounding box center [159, 134] width 120 height 19
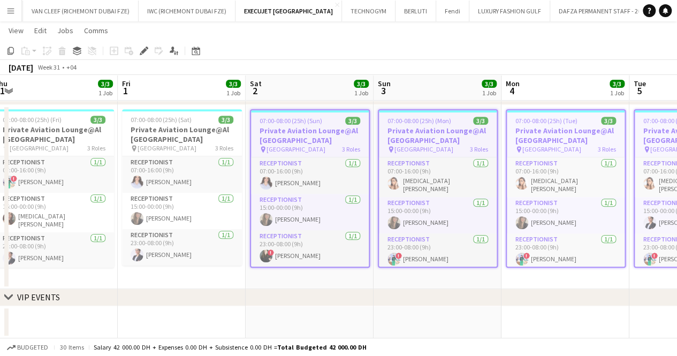
click at [286, 149] on app-calendar-viewport "Tue 29 3/3 1 Job Wed 30 3/3 1 Job Thu 31 3/3 1 Job Fri 1 3/3 1 Job Sat 2 3/3 1 …" at bounding box center [338, 94] width 677 height 488
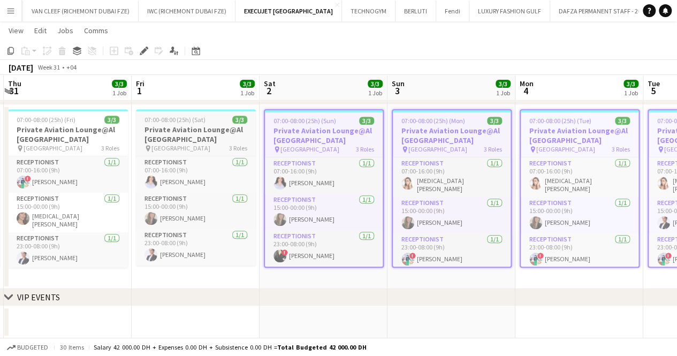
click at [149, 132] on h3 "Private Aviation Lounge@Al [GEOGRAPHIC_DATA]" at bounding box center [196, 134] width 120 height 19
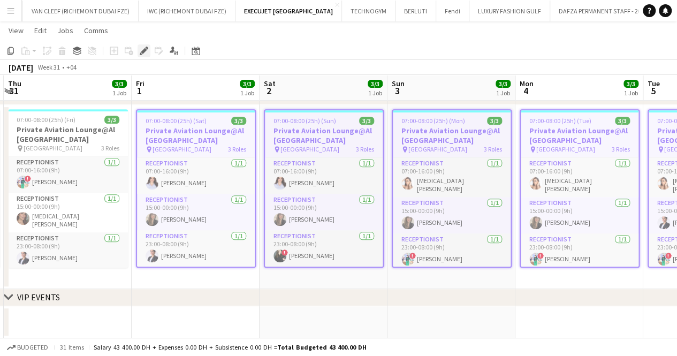
click at [141, 55] on div "Edit" at bounding box center [144, 50] width 13 height 13
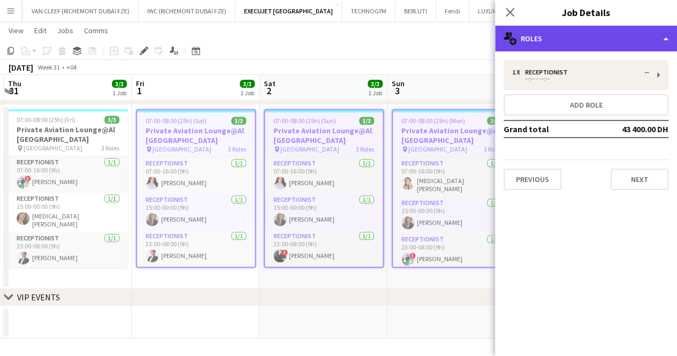
click at [564, 41] on div "multiple-users-add Roles" at bounding box center [586, 39] width 182 height 26
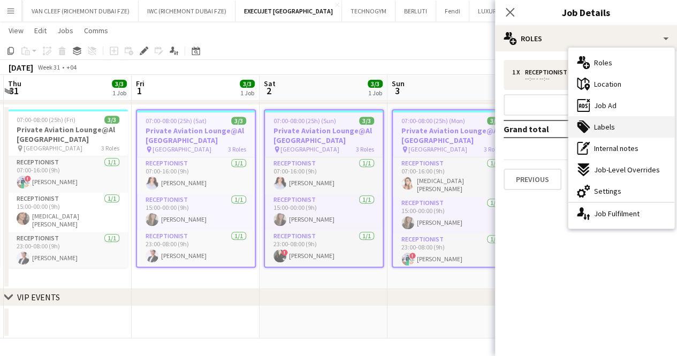
click at [625, 124] on div "tags-double Labels" at bounding box center [622, 126] width 106 height 21
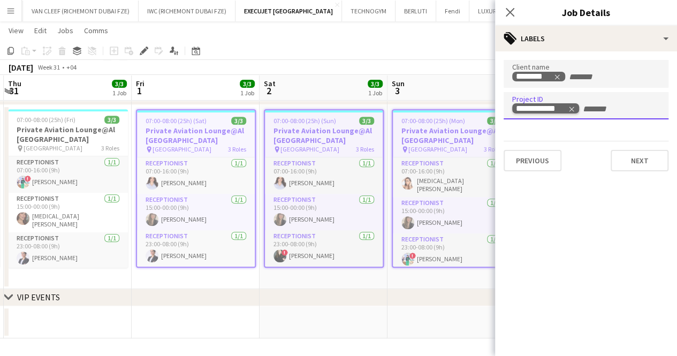
click at [571, 108] on icon "Remove tag" at bounding box center [571, 108] width 7 height 7
click at [443, 54] on app-toolbar "Copy Paste Paste Ctrl+V Paste with crew Ctrl+Shift+V Paste linked Job [GEOGRAPH…" at bounding box center [338, 51] width 677 height 18
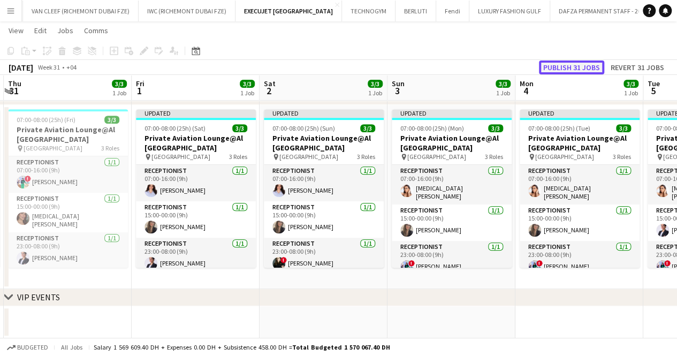
click at [590, 65] on button "Publish 31 jobs" at bounding box center [571, 68] width 65 height 14
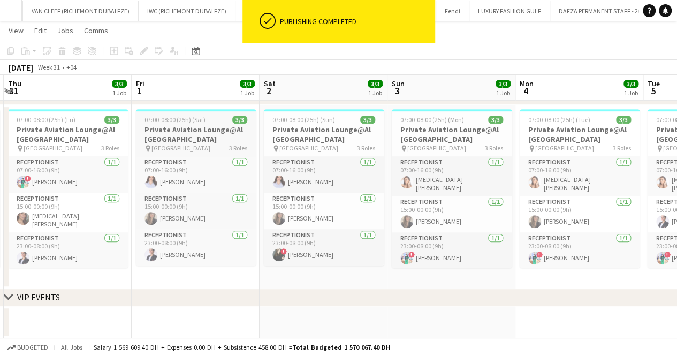
click at [149, 117] on span "07:00-08:00 (25h) (Sat)" at bounding box center [175, 120] width 61 height 8
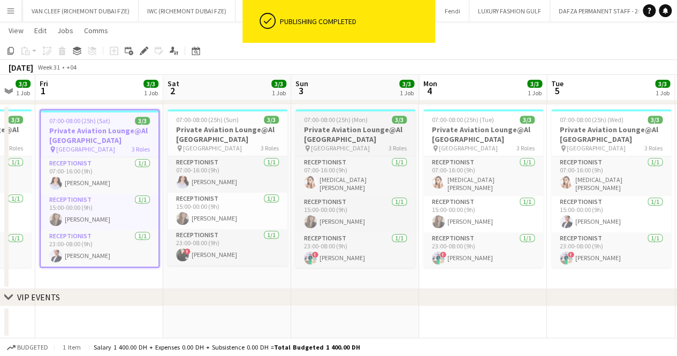
click at [168, 156] on app-calendar-viewport "Tue 29 3/3 1 Job Wed 30 3/3 1 Job Thu 31 3/3 1 Job Fri 1 3/3 1 Job Sat 2 3/3 1 …" at bounding box center [338, 94] width 677 height 488
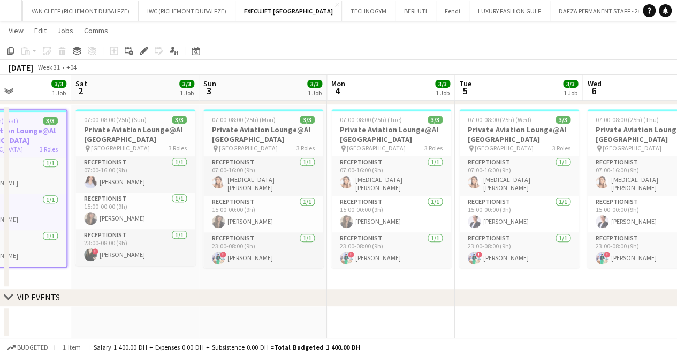
scroll to position [0, 285]
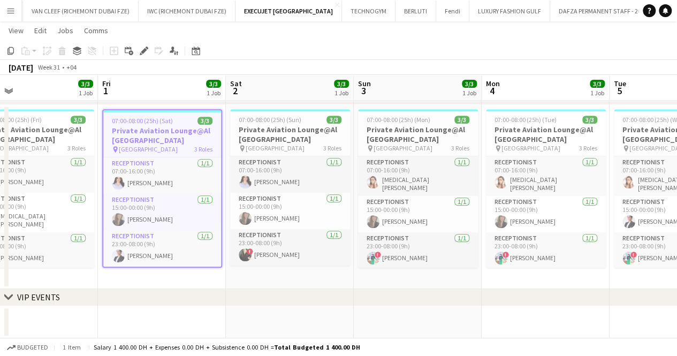
click at [308, 165] on app-calendar-viewport "Tue 29 3/3 1 Job Wed 30 3/3 1 Job Thu 31 3/3 1 Job Fri 1 3/3 1 Job Sat 2 3/3 1 …" at bounding box center [338, 94] width 677 height 488
click at [175, 123] on div "07:00-08:00 (25h) (Sat) 3/3" at bounding box center [163, 121] width 118 height 8
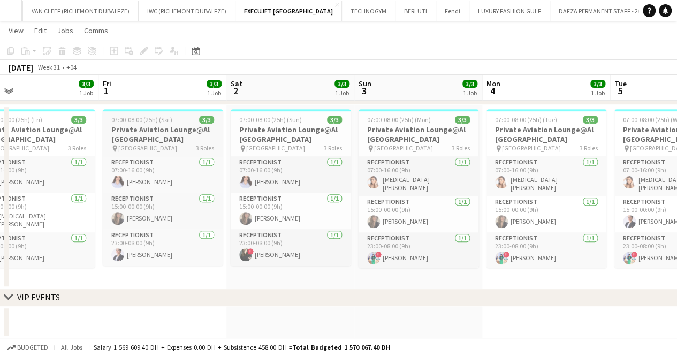
click at [176, 125] on h3 "Private Aviation Lounge@Al [GEOGRAPHIC_DATA]" at bounding box center [163, 134] width 120 height 19
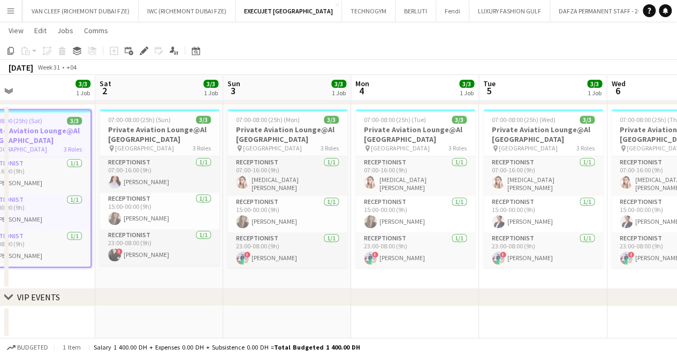
click at [103, 157] on app-calendar-viewport "Tue 29 3/3 1 Job Wed 30 3/3 1 Job Thu 31 3/3 1 Job Fri 1 3/3 1 Job Sat 2 3/3 1 …" at bounding box center [338, 94] width 677 height 488
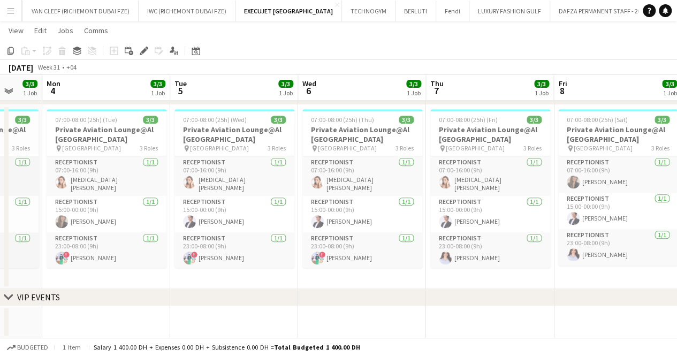
click at [129, 163] on app-calendar-viewport "Thu 31 3/3 1 Job Fri 1 3/3 1 Job Sat 2 3/3 1 Job Sun 3 3/3 1 Job Mon 4 3/3 1 Jo…" at bounding box center [338, 94] width 677 height 488
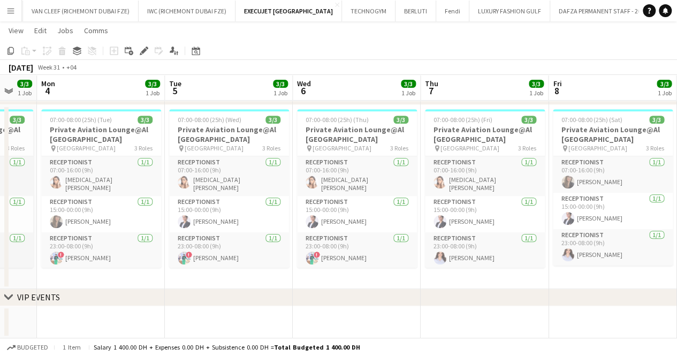
click at [244, 157] on app-calendar-viewport "Thu 31 3/3 1 Job Fri 1 3/3 1 Job Sat 2 3/3 1 Job Sun 3 3/3 1 Job Mon 4 3/3 1 Jo…" at bounding box center [338, 94] width 677 height 488
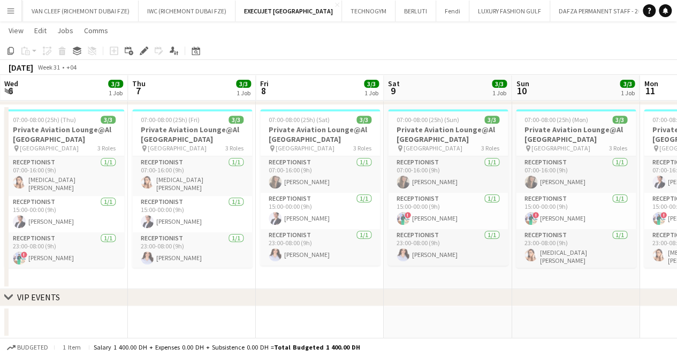
click at [281, 150] on app-calendar-viewport "Sat 2 3/3 1 Job Sun 3 3/3 1 Job Mon 4 3/3 1 Job Tue 5 3/3 1 Job Wed 6 3/3 1 Job…" at bounding box center [338, 94] width 677 height 488
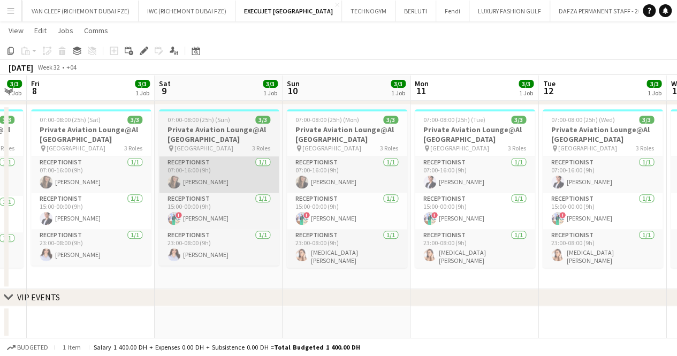
click at [231, 163] on app-calendar-viewport "Mon 4 3/3 1 Job Tue 5 3/3 1 Job Wed 6 3/3 1 Job Thu 7 3/3 1 Job Fri 8 3/3 1 Job…" at bounding box center [338, 94] width 677 height 488
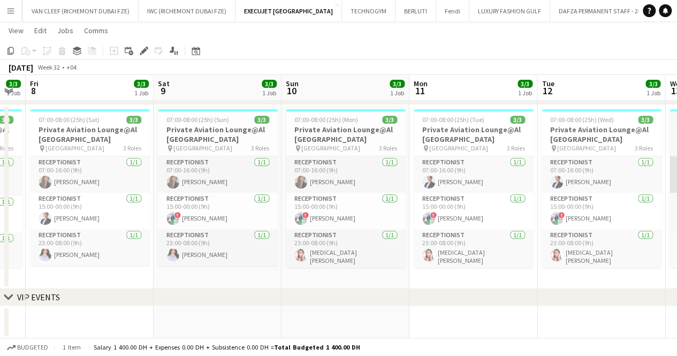
click at [215, 180] on app-calendar-viewport "Mon 4 3/3 1 Job Tue 5 3/3 1 Job Wed 6 3/3 1 Job Thu 7 3/3 1 Job Fri 8 3/3 1 Job…" at bounding box center [338, 94] width 677 height 488
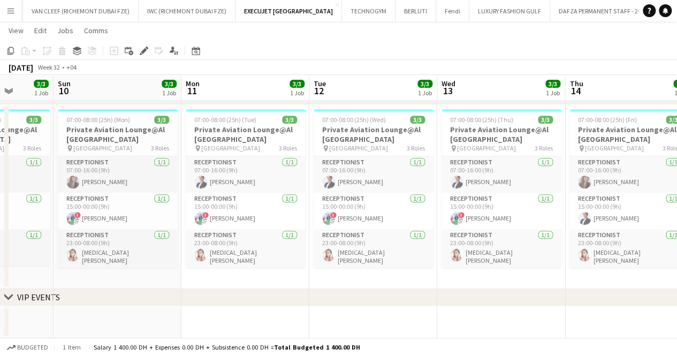
click at [279, 174] on app-calendar-viewport "Wed 6 3/3 1 Job Thu 7 3/3 1 Job Fri 8 3/3 1 Job Sat 9 3/3 1 Job Sun 10 3/3 1 Jo…" at bounding box center [338, 94] width 677 height 488
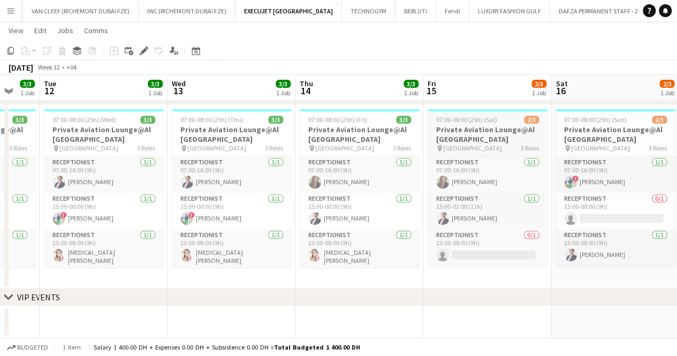
click at [219, 156] on app-calendar-viewport "Fri 8 3/3 1 Job Sat 9 3/3 1 Job Sun 10 3/3 1 Job Mon 11 3/3 1 Job Tue 12 3/3 1 …" at bounding box center [338, 94] width 677 height 488
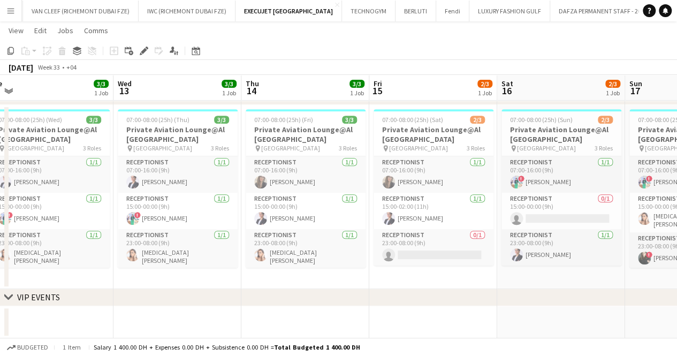
click at [228, 152] on app-calendar-viewport "Sun 10 3/3 1 Job Mon 11 3/3 1 Job Tue 12 3/3 1 Job Wed 13 3/3 1 Job Thu 14 3/3 …" at bounding box center [338, 94] width 677 height 488
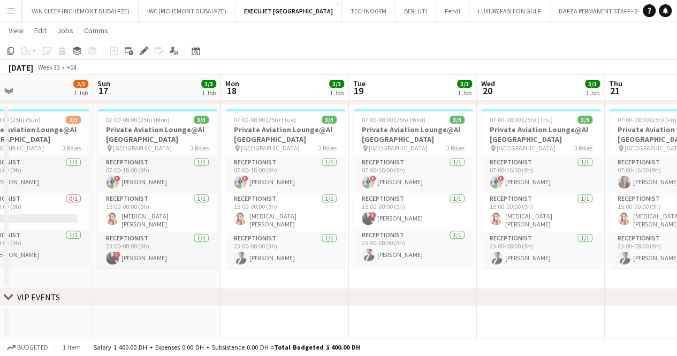
click at [173, 163] on app-calendar-viewport "Thu 14 3/3 1 Job Fri 15 2/3 1 Job Sat 16 2/3 1 Job Sun 17 3/3 1 Job Mon 18 3/3 …" at bounding box center [338, 94] width 677 height 488
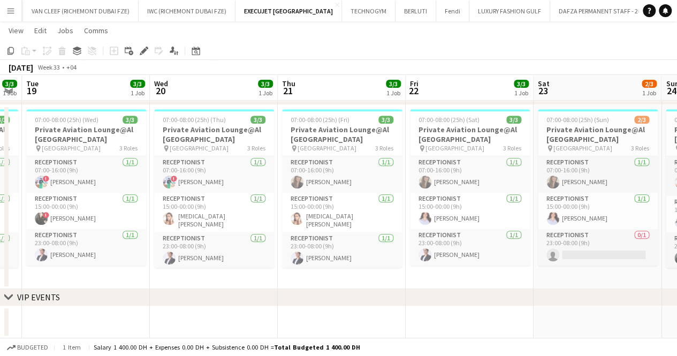
click at [161, 172] on app-calendar-viewport "Sat 16 2/3 1 Job Sun 17 3/3 1 Job Mon 18 3/3 1 Job Tue 19 3/3 1 Job Wed 20 3/3 …" at bounding box center [338, 94] width 677 height 488
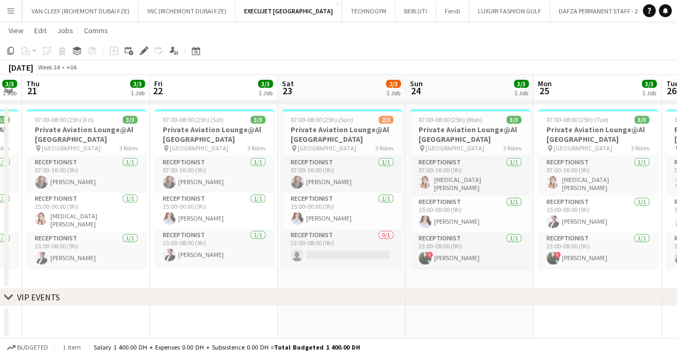
click at [202, 180] on app-calendar-viewport "Mon 18 3/3 1 Job Tue 19 3/3 1 Job Wed 20 3/3 1 Job Thu 21 3/3 1 Job Fri 22 3/3 …" at bounding box center [338, 94] width 677 height 488
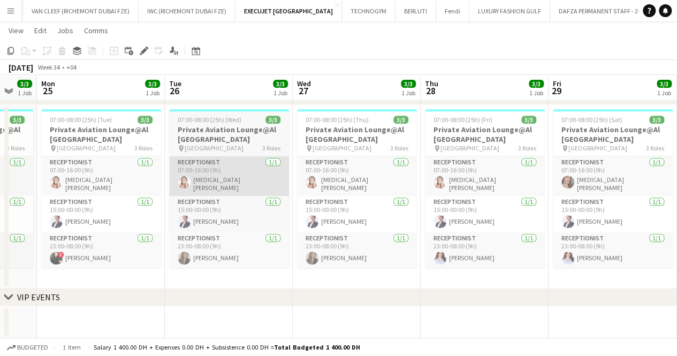
click at [198, 191] on app-calendar-viewport "Fri 22 3/3 1 Job Sat 23 2/3 1 Job Sun 24 3/3 1 Job Mon 25 3/3 1 Job Tue 26 3/3 …" at bounding box center [338, 94] width 677 height 488
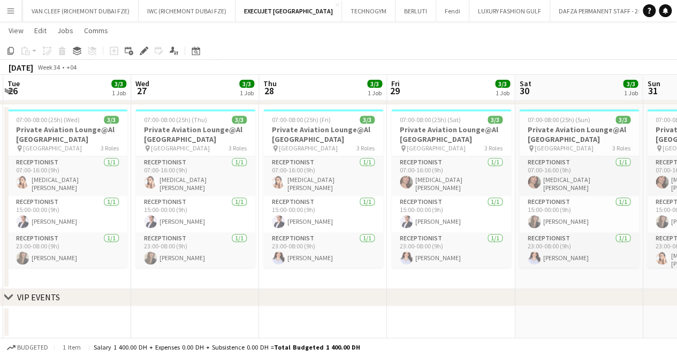
click at [222, 192] on app-calendar-viewport "Fri 22 3/3 1 Job Sat 23 2/3 1 Job Sun 24 3/3 1 Job Mon 25 3/3 1 Job Tue 26 3/3 …" at bounding box center [338, 94] width 677 height 488
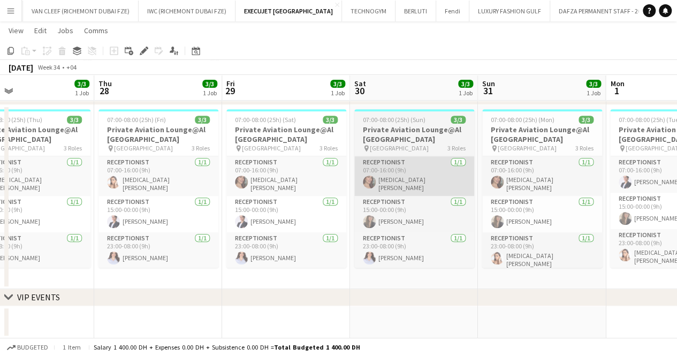
click at [345, 188] on app-calendar-viewport "Sun 24 3/3 1 Job Mon 25 3/3 1 Job Tue 26 3/3 1 Job Wed 27 3/3 1 Job Thu 28 3/3 …" at bounding box center [338, 94] width 677 height 488
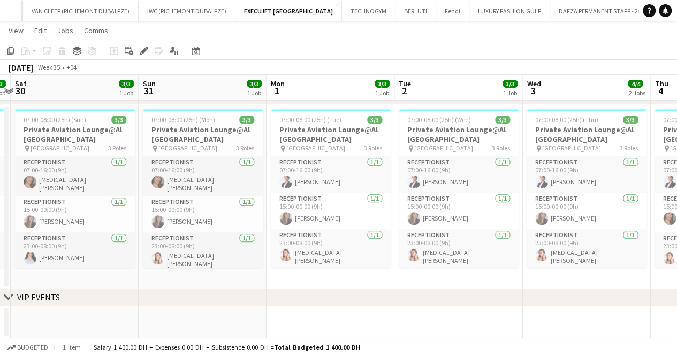
click at [363, 183] on app-calendar-viewport "Tue 26 3/3 1 Job Wed 27 3/3 1 Job Thu 28 3/3 1 Job Fri 29 3/3 1 Job Sat 30 3/3 …" at bounding box center [338, 94] width 677 height 488
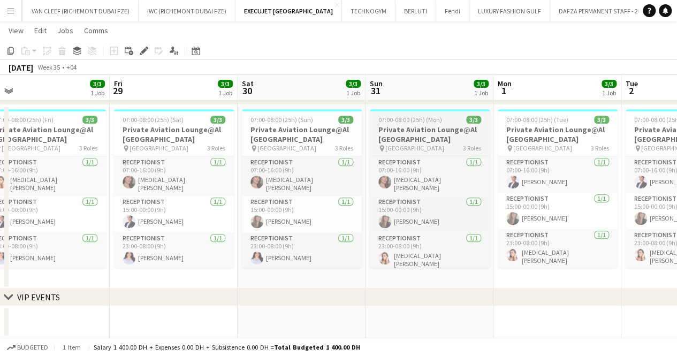
click at [415, 130] on h3 "Private Aviation Lounge@Al [GEOGRAPHIC_DATA]" at bounding box center [430, 134] width 120 height 19
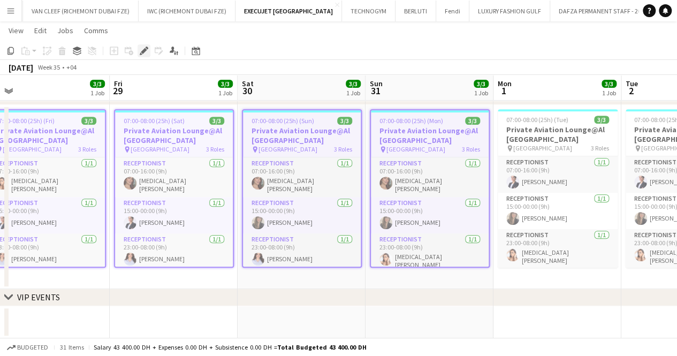
click at [144, 50] on icon at bounding box center [144, 51] width 6 height 6
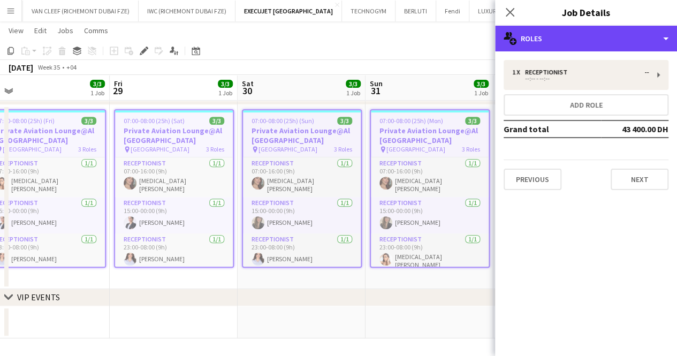
click at [557, 26] on div "multiple-users-add Roles" at bounding box center [586, 39] width 182 height 26
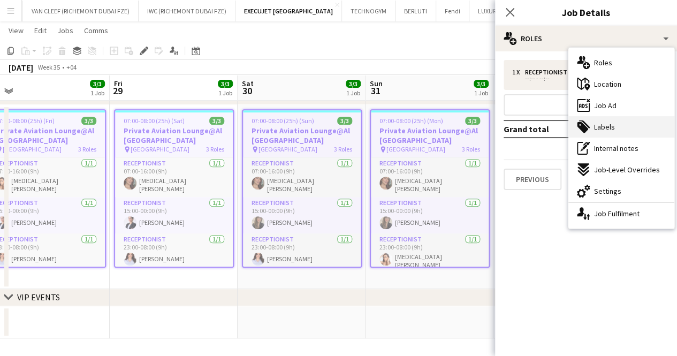
click at [617, 120] on div "tags-double Labels" at bounding box center [622, 126] width 106 height 21
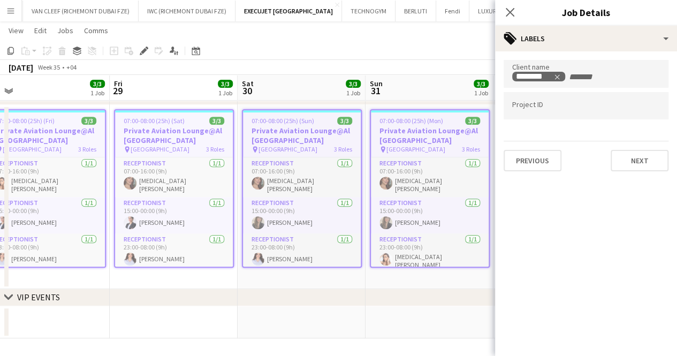
click at [568, 107] on input "Type to search project ID labels..." at bounding box center [586, 106] width 148 height 10
click at [261, 35] on app-page-menu "View Day view expanded Day view collapsed Month view Date picker Jump to [DATE]…" at bounding box center [338, 31] width 677 height 20
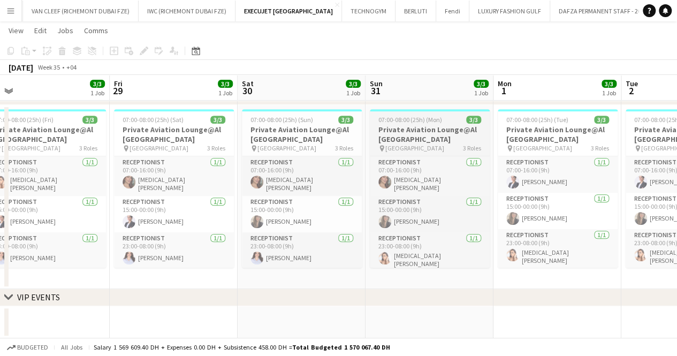
click at [432, 130] on h3 "Private Aviation Lounge@Al [GEOGRAPHIC_DATA]" at bounding box center [430, 134] width 120 height 19
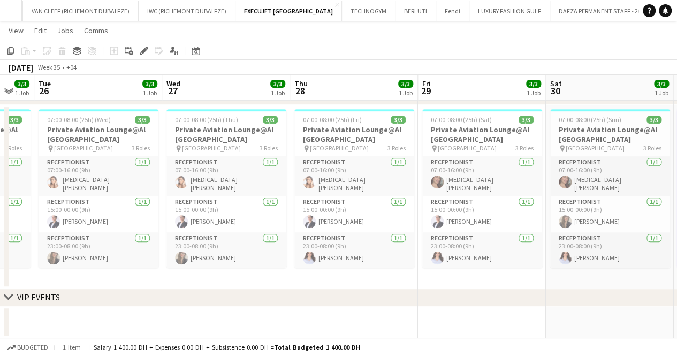
drag, startPoint x: 310, startPoint y: 150, endPoint x: 619, endPoint y: 161, distance: 309.1
click at [621, 161] on app-calendar-viewport "Sun 24 3/3 1 Job Mon 25 3/3 1 Job Tue 26 3/3 1 Job Wed 27 3/3 1 Job Thu 28 3/3 …" at bounding box center [338, 94] width 677 height 488
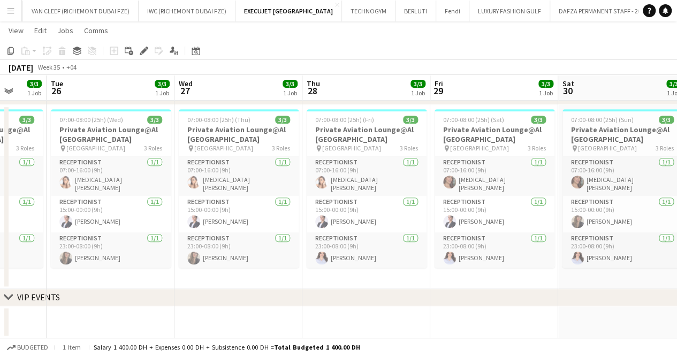
drag, startPoint x: 289, startPoint y: 159, endPoint x: 483, endPoint y: 157, distance: 193.9
click at [483, 157] on app-calendar-viewport "Sat 23 2/3 1 Job Sun 24 3/3 1 Job Mon 25 3/3 1 Job Tue 26 3/3 1 Job Wed 27 3/3 …" at bounding box center [338, 94] width 677 height 488
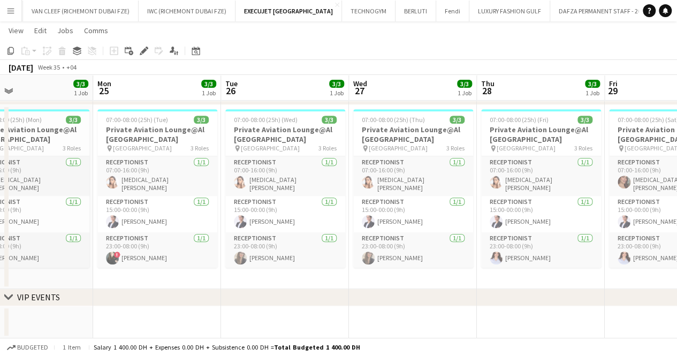
drag, startPoint x: 308, startPoint y: 142, endPoint x: 516, endPoint y: 140, distance: 207.8
click at [543, 140] on app-calendar-viewport "Fri 22 3/3 1 Job Sat 23 2/3 1 Job Sun 24 3/3 1 Job Mon 25 3/3 1 Job Tue 26 3/3 …" at bounding box center [338, 94] width 677 height 488
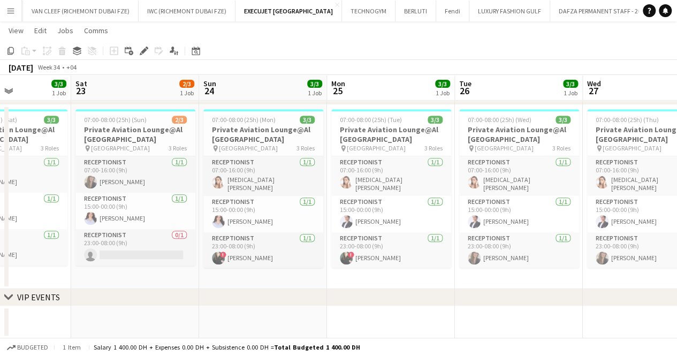
click at [486, 148] on app-calendar-viewport "Wed 20 3/3 1 Job Thu 21 3/3 1 Job Fri 22 3/3 1 Job Sat 23 2/3 1 Job Sun 24 3/3 …" at bounding box center [338, 94] width 677 height 488
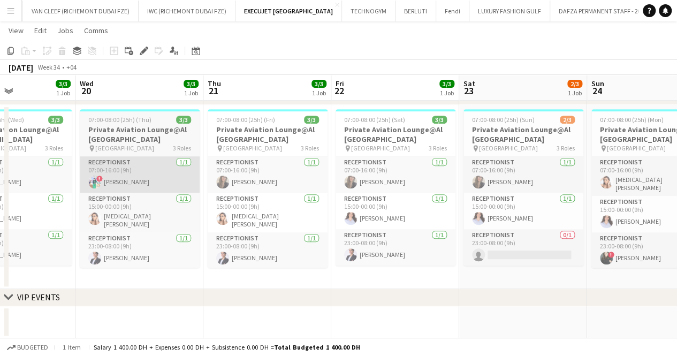
click at [428, 152] on app-calendar-viewport "Sun 17 3/3 1 Job Mon 18 3/3 1 Job Tue 19 3/3 1 Job Wed 20 3/3 1 Job Thu 21 3/3 …" at bounding box center [338, 94] width 677 height 488
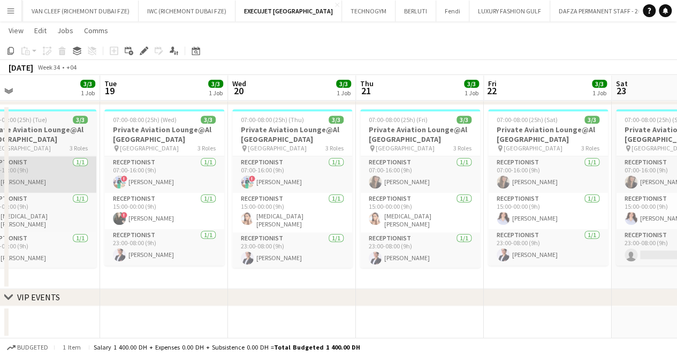
click at [456, 179] on app-calendar-viewport "Sat 16 2/3 1 Job Sun 17 3/3 1 Job Mon 18 3/3 1 Job Tue 19 3/3 1 Job Wed 20 3/3 …" at bounding box center [338, 94] width 677 height 488
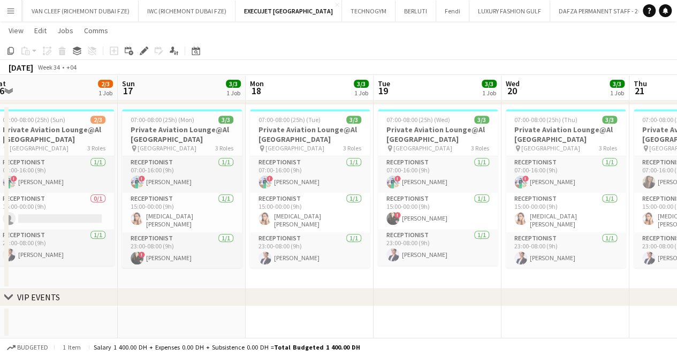
click at [441, 164] on app-calendar-viewport "Thu 14 3/3 1 Job Fri 15 2/3 1 Job Sat 16 2/3 1 Job Sun 17 3/3 1 Job Mon 18 3/3 …" at bounding box center [338, 94] width 677 height 488
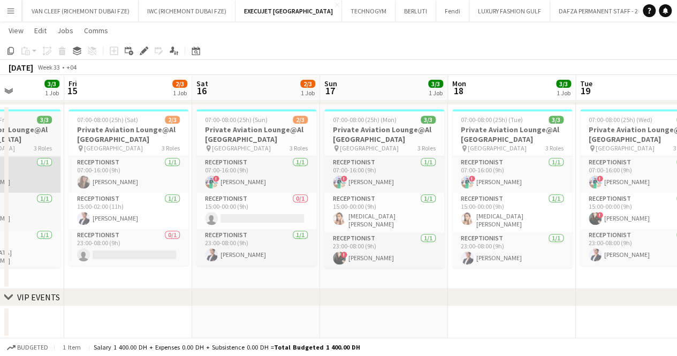
click at [340, 175] on app-calendar-viewport "Tue 12 3/3 1 Job Wed 13 3/3 1 Job Thu 14 3/3 1 Job Fri 15 2/3 1 Job Sat 16 2/3 …" at bounding box center [338, 94] width 677 height 488
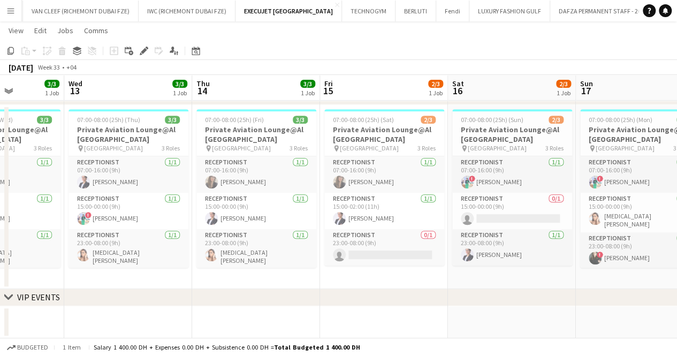
click at [397, 160] on app-calendar-viewport "Sun 10 3/3 1 Job Mon 11 3/3 1 Job Tue 12 3/3 1 Job Wed 13 3/3 1 Job Thu 14 3/3 …" at bounding box center [338, 94] width 677 height 488
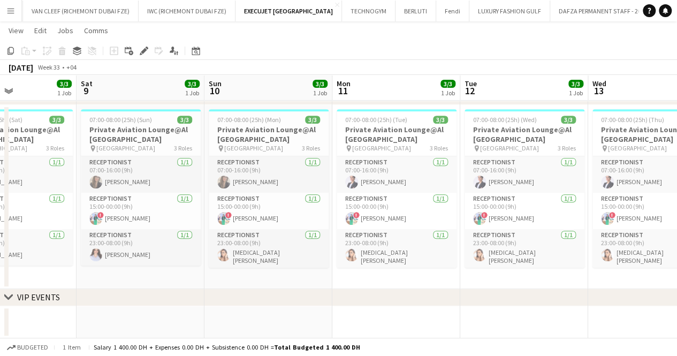
click at [383, 162] on app-calendar-viewport "Wed 6 3/3 1 Job Thu 7 3/3 1 Job Fri 8 3/3 1 Job Sat 9 3/3 1 Job Sun 10 3/3 1 Jo…" at bounding box center [338, 94] width 677 height 488
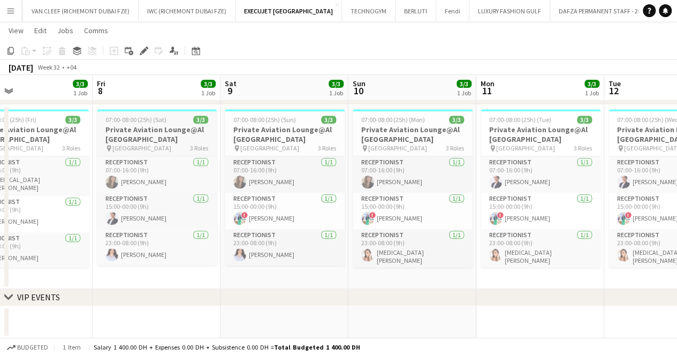
click at [418, 151] on app-calendar-viewport "Tue 5 3/3 1 Job Wed 6 3/3 1 Job Thu 7 3/3 1 Job Fri 8 3/3 1 Job Sat 9 3/3 1 Job…" at bounding box center [338, 94] width 677 height 488
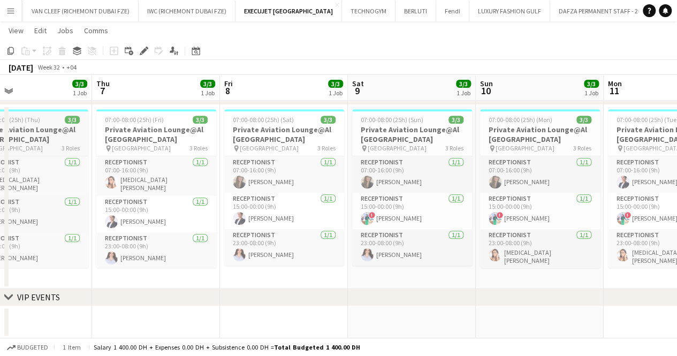
click at [373, 156] on app-calendar-viewport "Mon 4 3/3 1 Job Tue 5 3/3 1 Job Wed 6 3/3 1 Job Thu 7 3/3 1 Job Fri 8 3/3 1 Job…" at bounding box center [338, 94] width 677 height 488
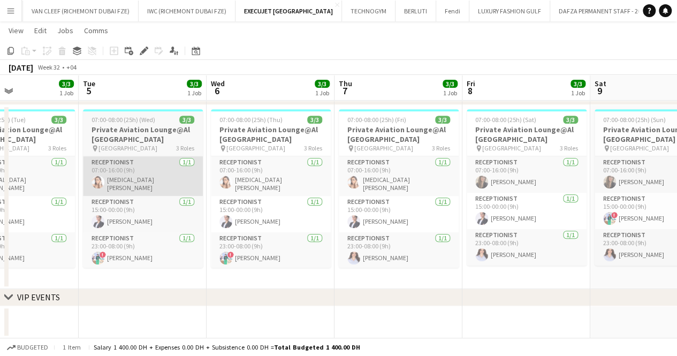
click at [423, 176] on app-calendar-viewport "Sat 2 3/3 1 Job Sun 3 3/3 1 Job Mon 4 3/3 1 Job Tue 5 3/3 1 Job Wed 6 3/3 1 Job…" at bounding box center [338, 94] width 677 height 488
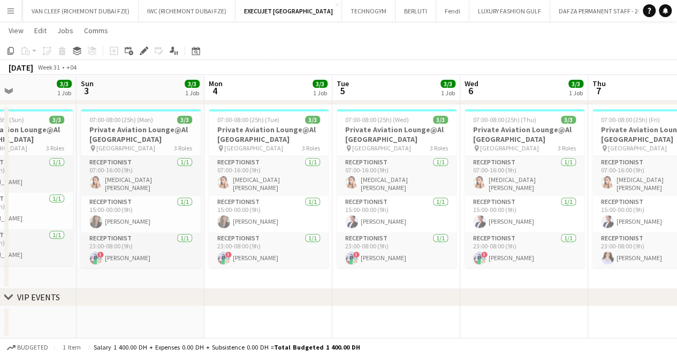
click at [365, 168] on app-calendar-viewport "Thu 31 3/3 1 Job Fri 1 3/3 1 Job Sat 2 3/3 1 Job Sun 3 3/3 1 Job Mon 4 3/3 1 Jo…" at bounding box center [338, 94] width 677 height 488
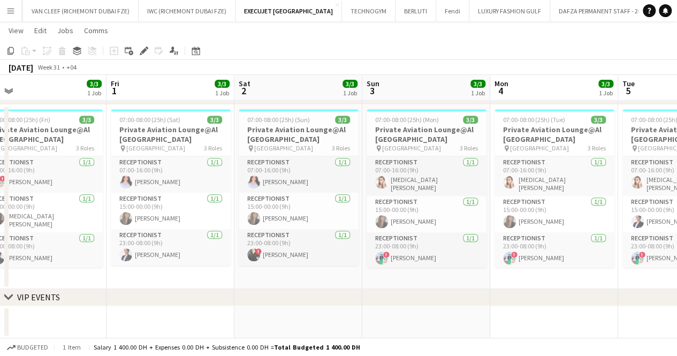
click at [330, 161] on app-calendar-viewport "Tue 29 3/3 1 Job Wed 30 3/3 1 Job Thu 31 3/3 1 Job Fri 1 3/3 1 Job Sat 2 3/3 1 …" at bounding box center [338, 94] width 677 height 488
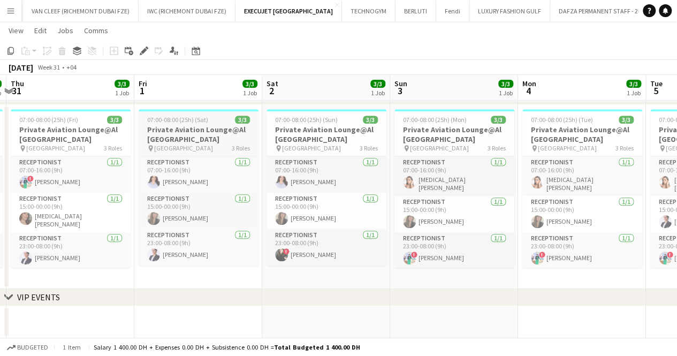
click at [166, 113] on app-job-card "07:00-08:00 (25h) (Sat) 3/3 Private Aviation Lounge@Al [GEOGRAPHIC_DATA] pin [G…" at bounding box center [199, 187] width 120 height 156
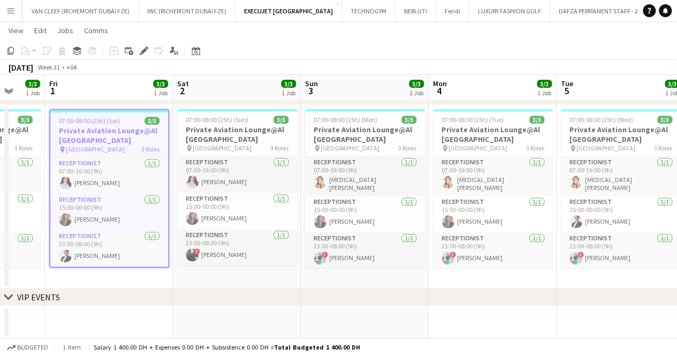
click at [252, 182] on app-calendar-viewport "Tue 29 3/3 1 Job Wed 30 3/3 1 Job Thu 31 3/3 1 Job Fri 1 3/3 1 Job Sat 2 3/3 1 …" at bounding box center [338, 94] width 677 height 488
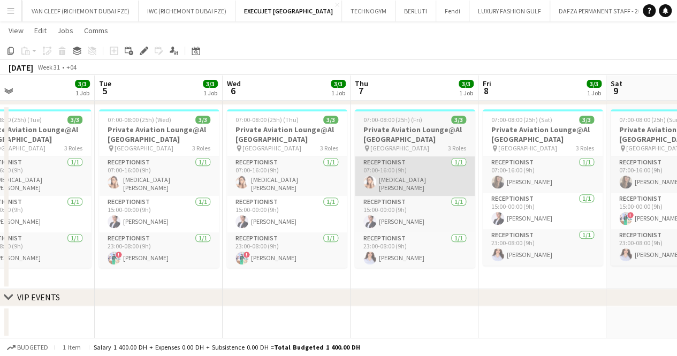
click at [72, 183] on app-calendar-viewport "Sat 2 3/3 1 Job Sun 3 3/3 1 Job Mon 4 3/3 1 Job Tue 5 3/3 1 Job Wed 6 3/3 1 Job…" at bounding box center [338, 94] width 677 height 488
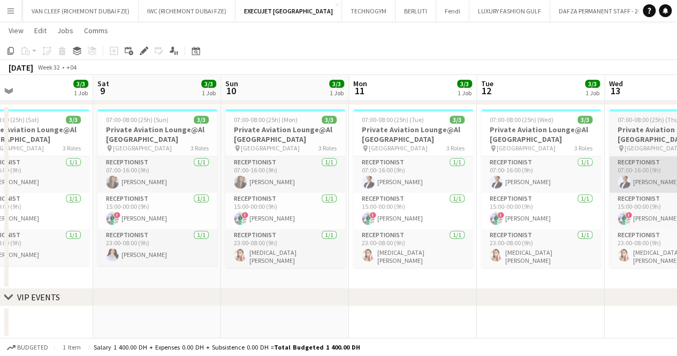
click at [105, 176] on app-calendar-viewport "Wed 6 3/3 1 Job Thu 7 3/3 1 Job Fri 8 3/3 1 Job Sat 9 3/3 1 Job Sun 10 3/3 1 Jo…" at bounding box center [338, 94] width 677 height 488
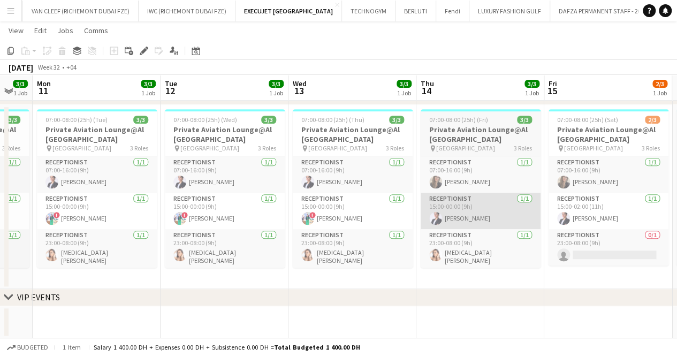
click at [110, 191] on app-calendar-viewport "Fri 8 3/3 1 Job Sat 9 3/3 1 Job Sun 10 3/3 1 Job Mon 11 3/3 1 Job Tue 12 3/3 1 …" at bounding box center [338, 94] width 677 height 488
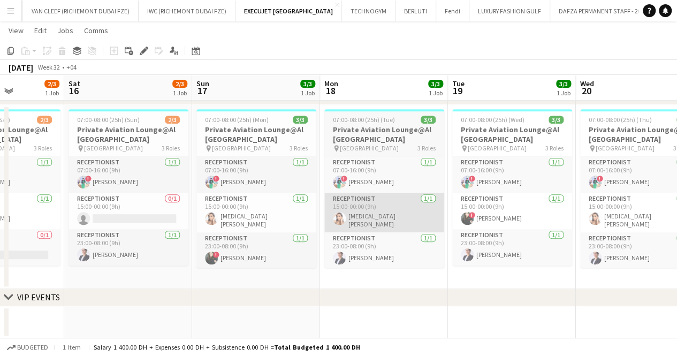
click at [0, 202] on html "Menu Boards Boards Boards All jobs Status Workforce Workforce My Workforce Recr…" at bounding box center [338, 82] width 677 height 548
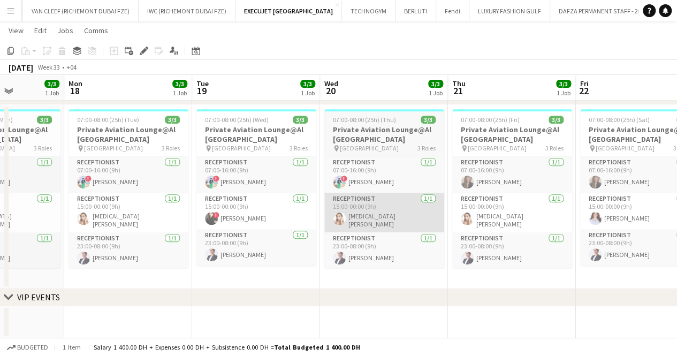
click at [20, 199] on app-calendar-viewport "Fri 15 2/3 1 Job Sat 16 2/3 1 Job Sun 17 3/3 1 Job Mon 18 3/3 1 Job Tue 19 3/3 …" at bounding box center [338, 94] width 677 height 488
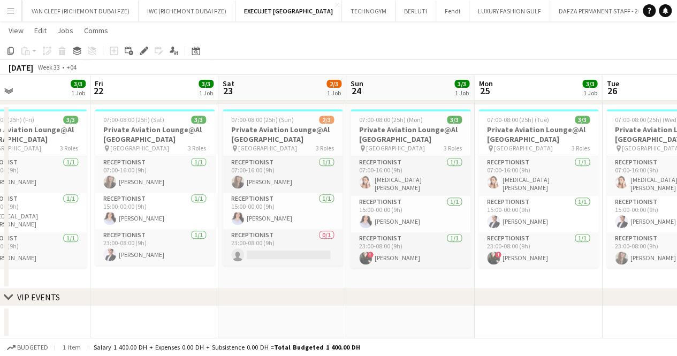
click at [0, 204] on html "Menu Boards Boards Boards All jobs Status Workforce Workforce My Workforce Recr…" at bounding box center [338, 82] width 677 height 548
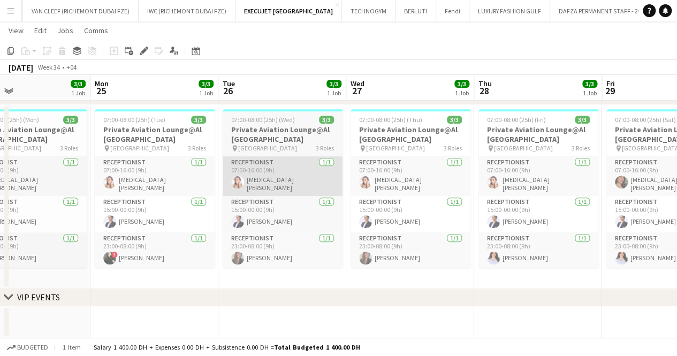
click at [0, 186] on html "Menu Boards Boards Boards All jobs Status Workforce Workforce My Workforce Recr…" at bounding box center [338, 82] width 677 height 548
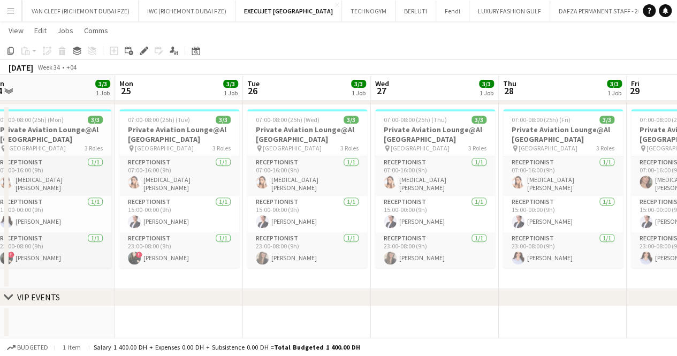
click at [0, 164] on html "Menu Boards Boards Boards All jobs Status Workforce Workforce My Workforce Recr…" at bounding box center [338, 82] width 677 height 548
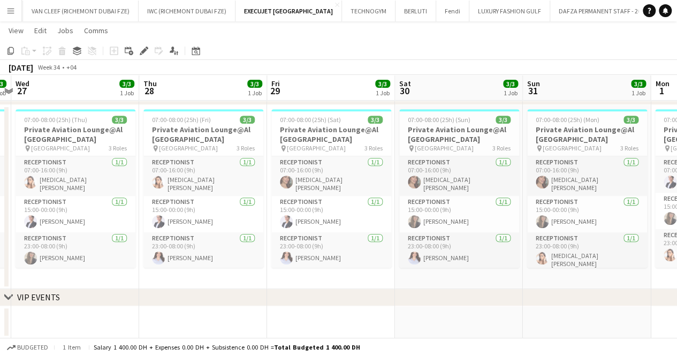
click at [3, 129] on app-calendar-viewport "Sun 24 3/3 1 Job Mon 25 3/3 1 Job Tue 26 3/3 1 Job Wed 27 3/3 1 Job Thu 28 3/3 …" at bounding box center [338, 94] width 677 height 488
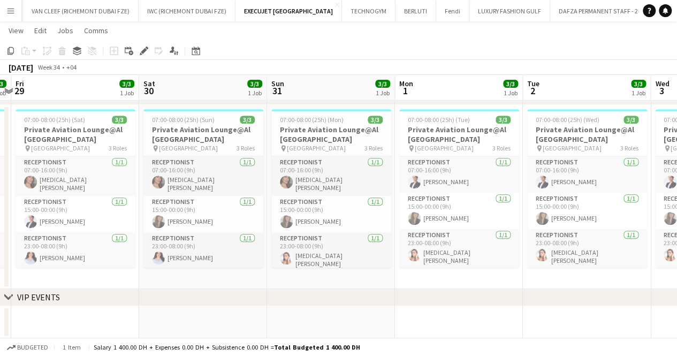
click at [75, 124] on app-calendar-viewport "Tue 26 3/3 1 Job Wed 27 3/3 1 Job Thu 28 3/3 1 Job Fri 29 3/3 1 Job Sat 30 3/3 …" at bounding box center [338, 94] width 677 height 488
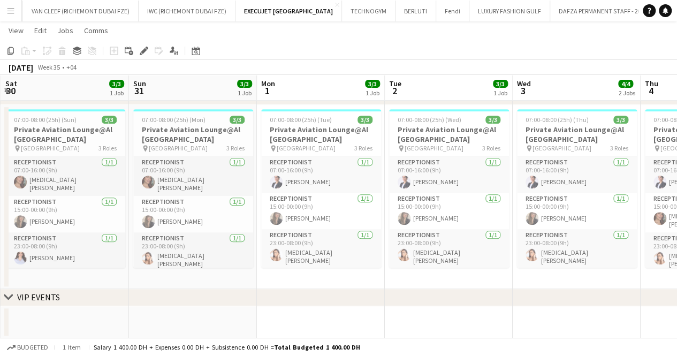
scroll to position [0, 292]
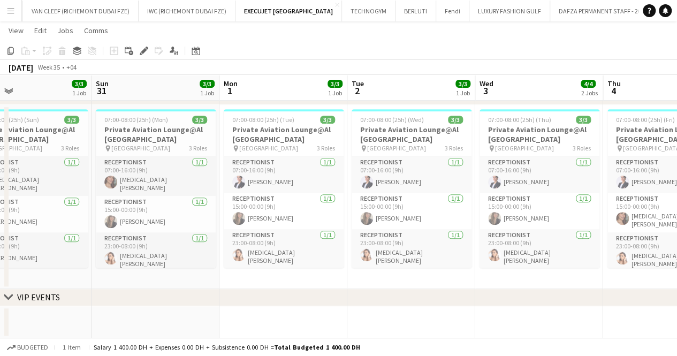
click at [300, 120] on app-calendar-viewport "Thu 28 3/3 1 Job Fri 29 3/3 1 Job Sat 30 3/3 1 Job Sun 31 3/3 1 Job Mon 1 3/3 1…" at bounding box center [338, 94] width 677 height 488
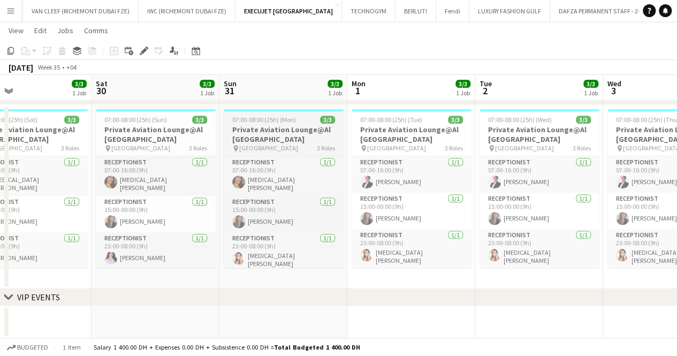
click at [272, 125] on h3 "Private Aviation Lounge@Al [GEOGRAPHIC_DATA]" at bounding box center [284, 134] width 120 height 19
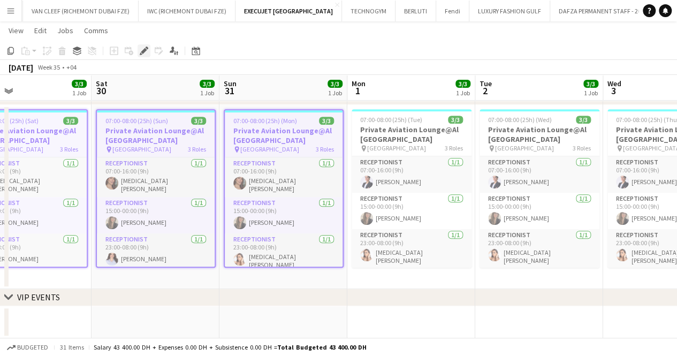
click at [138, 50] on div "Edit" at bounding box center [144, 50] width 13 height 13
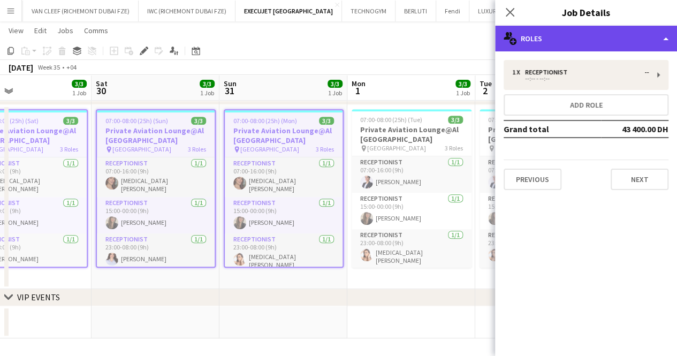
click at [573, 42] on div "multiple-users-add Roles" at bounding box center [586, 39] width 182 height 26
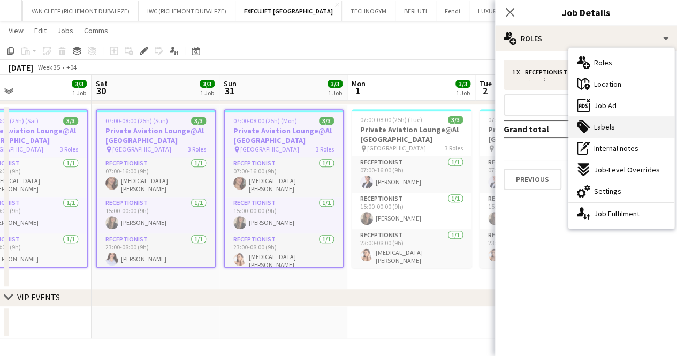
click at [626, 126] on div "tags-double Labels" at bounding box center [622, 126] width 106 height 21
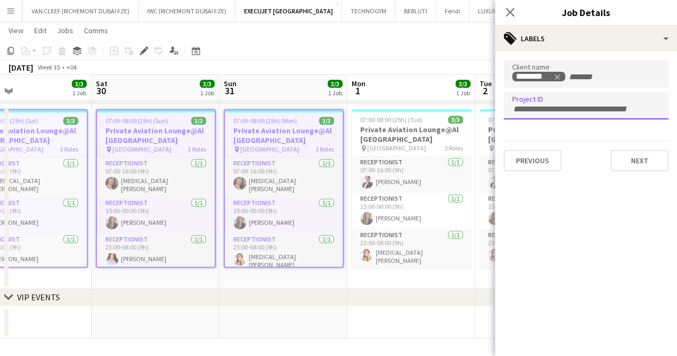
click at [572, 101] on div at bounding box center [586, 105] width 165 height 27
paste input "**********"
type input "**********"
click at [405, 52] on app-toolbar "Copy Paste Paste Ctrl+V Paste with crew Ctrl+Shift+V Paste linked Job [GEOGRAPH…" at bounding box center [338, 51] width 677 height 18
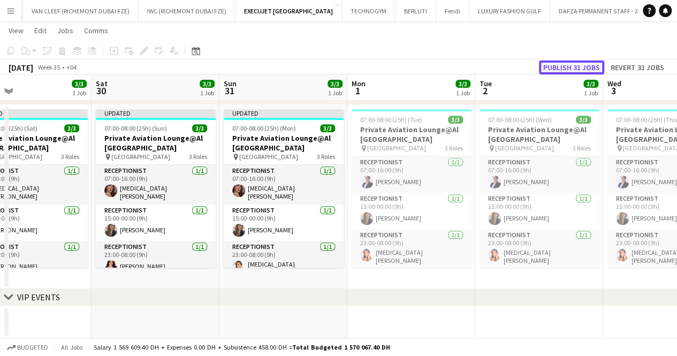
click at [590, 71] on button "Publish 31 jobs" at bounding box center [571, 68] width 65 height 14
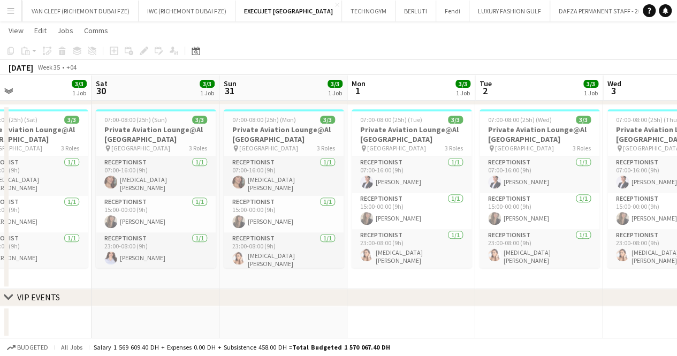
click at [221, 51] on app-toolbar "Copy Paste Paste Ctrl+V Paste with crew Ctrl+Shift+V Paste linked Job [GEOGRAPH…" at bounding box center [338, 51] width 677 height 18
click at [17, 3] on button "Menu" at bounding box center [10, 10] width 21 height 21
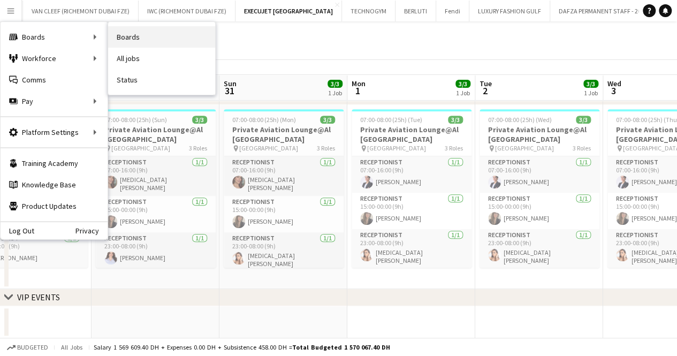
click at [168, 37] on link "Boards" at bounding box center [161, 36] width 107 height 21
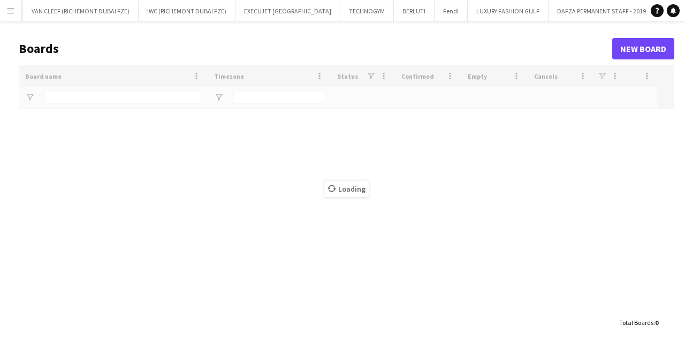
type input "*****"
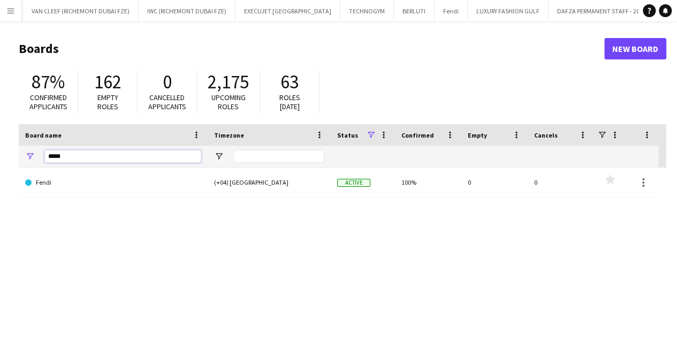
drag, startPoint x: 85, startPoint y: 153, endPoint x: 15, endPoint y: 130, distance: 73.3
click at [0, 140] on html "Menu Boards Boards Boards All jobs Status Workforce Workforce My Workforce Recr…" at bounding box center [338, 204] width 677 height 408
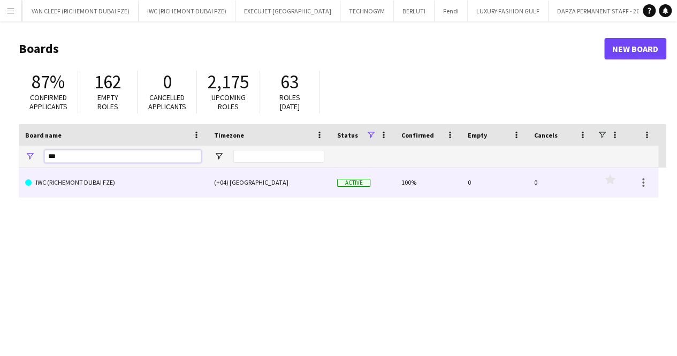
type input "***"
click at [101, 189] on link "IWC (RICHEMONT DUBAI FZE)" at bounding box center [113, 183] width 176 height 30
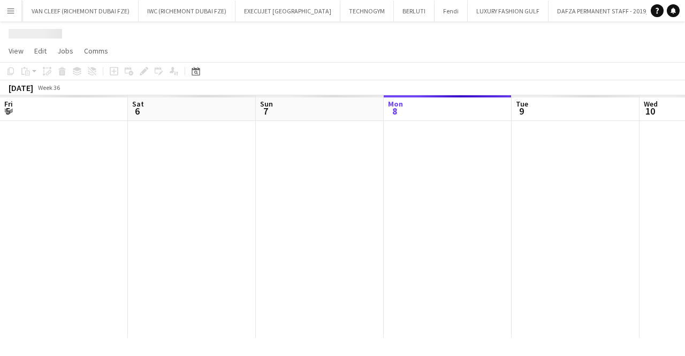
scroll to position [0, 256]
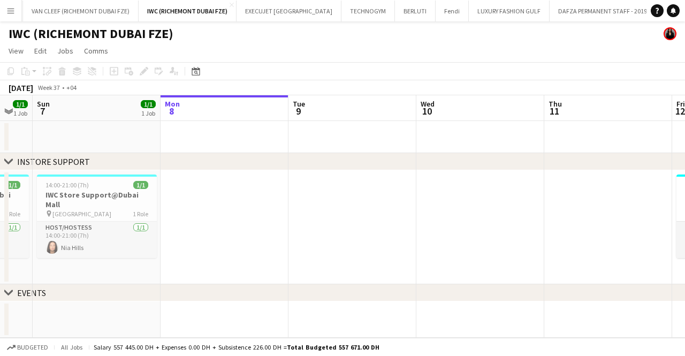
drag, startPoint x: 458, startPoint y: 227, endPoint x: 197, endPoint y: 194, distance: 263.9
click at [602, 212] on app-calendar-viewport "Fri 5 1/1 1 Job Sat 6 1/1 1 Job Sun 7 1/1 1 Job Mon 8 Tue 9 Wed 10 Thu 11 Fri 1…" at bounding box center [342, 216] width 685 height 243
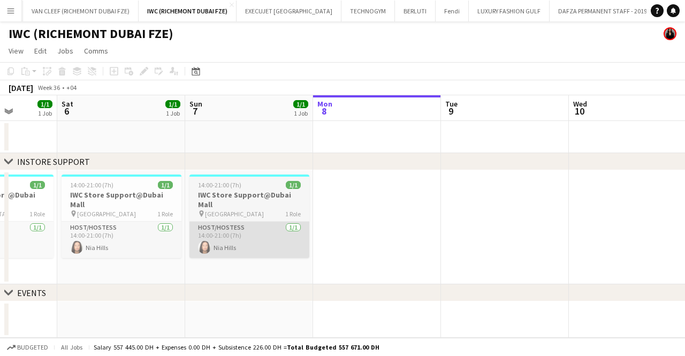
drag, startPoint x: 165, startPoint y: 187, endPoint x: 574, endPoint y: 218, distance: 410.3
click at [634, 219] on app-calendar-viewport "Thu 4 Fri 5 1/1 1 Job Sat 6 1/1 1 Job Sun 7 1/1 1 Job Mon 8 Tue 9 Wed 10 Thu 11…" at bounding box center [342, 216] width 685 height 243
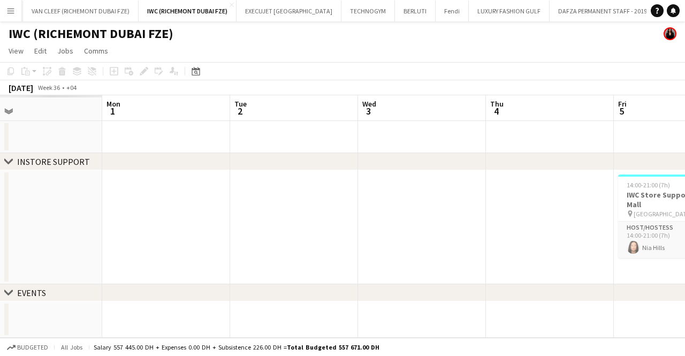
drag, startPoint x: 248, startPoint y: 216, endPoint x: 628, endPoint y: 246, distance: 380.8
click at [609, 243] on app-calendar-viewport "Fri 29 Sat 30 Sun 31 Mon 1 Tue 2 Wed 3 Thu 4 Fri 5 1/1 1 Job Sat 6 1/1 1 Job Su…" at bounding box center [342, 216] width 685 height 243
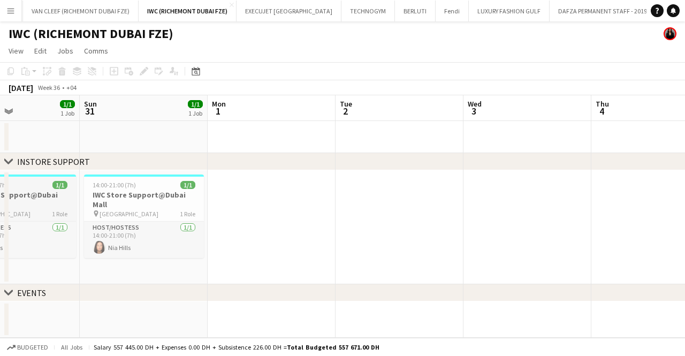
drag, startPoint x: 417, startPoint y: 186, endPoint x: 383, endPoint y: 175, distance: 36.1
click at [561, 210] on app-calendar-viewport "Fri 29 1/1 1 Job Sat 30 1/1 1 Job Sun 31 1/1 1 Job Mon 1 Tue 2 Wed 3 Thu 4 Fri …" at bounding box center [342, 216] width 685 height 243
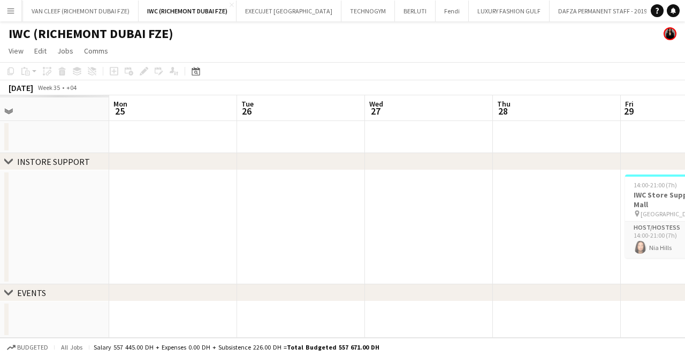
drag, startPoint x: 286, startPoint y: 154, endPoint x: 530, endPoint y: 203, distance: 249.2
click at [601, 202] on app-calendar-viewport "Fri 22 Sat 23 Sun 24 Mon 25 Tue 26 Wed 27 Thu 28 Fri 29 1/1 1 Job Sat 30 1/1 1 …" at bounding box center [342, 216] width 685 height 243
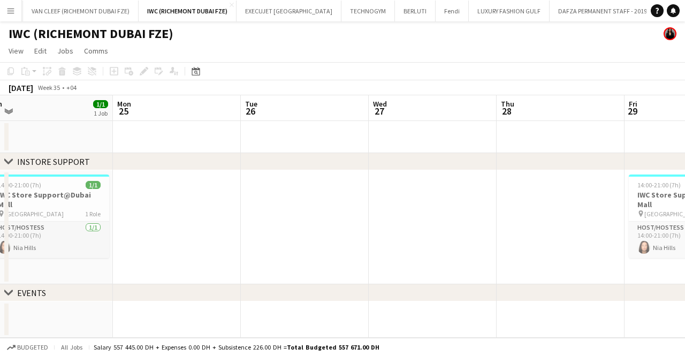
drag, startPoint x: 137, startPoint y: 172, endPoint x: 443, endPoint y: 228, distance: 311.3
click at [441, 228] on app-calendar-viewport "Fri 22 1/1 1 Job Sat 23 1/1 1 Job Sun 24 1/1 1 Job Mon 25 Tue 26 Wed 27 Thu 28 …" at bounding box center [342, 216] width 685 height 243
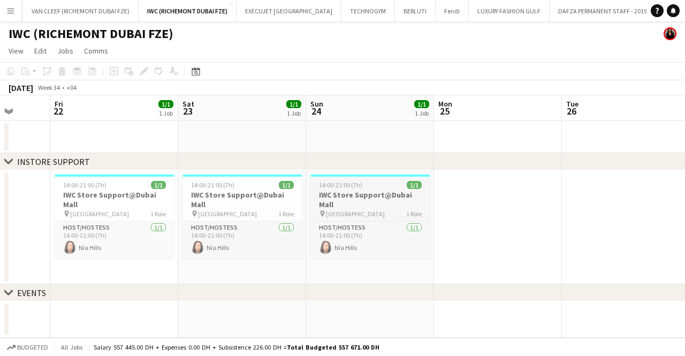
click at [394, 198] on div "chevron-right INSTORE SUPPORT chevron-right EVENTS Tue 19 Wed 20 Thu 21 Fri 22 …" at bounding box center [342, 216] width 685 height 243
click at [388, 194] on h3 "IWC Store Support@Dubai Mall" at bounding box center [371, 199] width 120 height 19
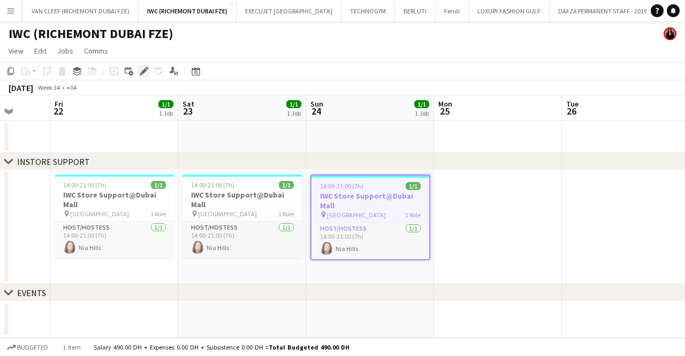
click at [146, 72] on icon "Edit" at bounding box center [144, 71] width 9 height 9
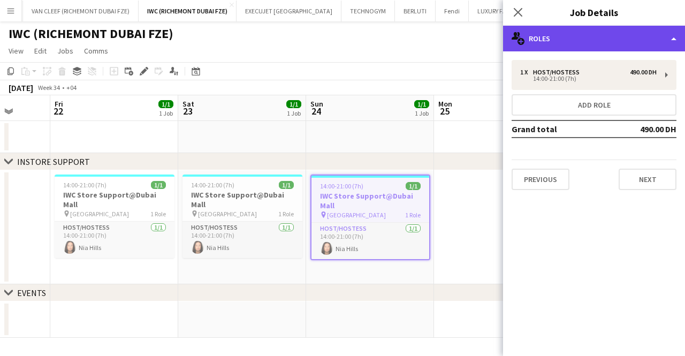
drag, startPoint x: 611, startPoint y: 40, endPoint x: 604, endPoint y: 37, distance: 7.5
click at [609, 40] on div "multiple-users-add Roles" at bounding box center [594, 39] width 182 height 26
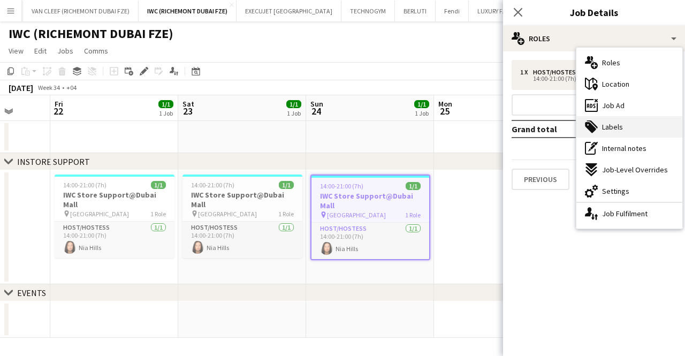
click at [621, 126] on span "Labels" at bounding box center [612, 127] width 21 height 10
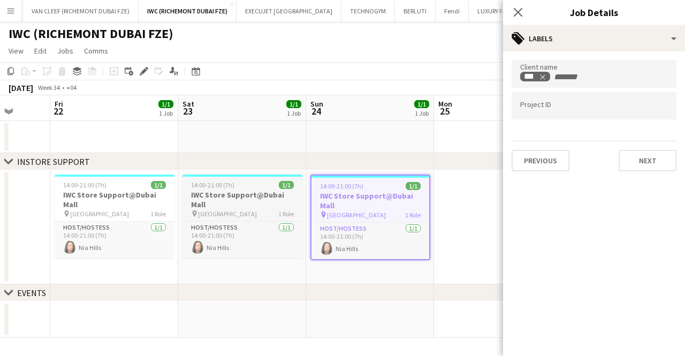
click at [253, 194] on h3 "IWC Store Support@Dubai Mall" at bounding box center [243, 199] width 120 height 19
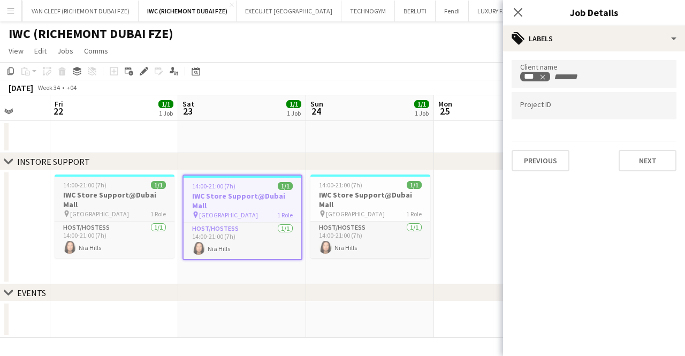
click at [146, 193] on h3 "IWC Store Support@Dubai Mall" at bounding box center [115, 199] width 120 height 19
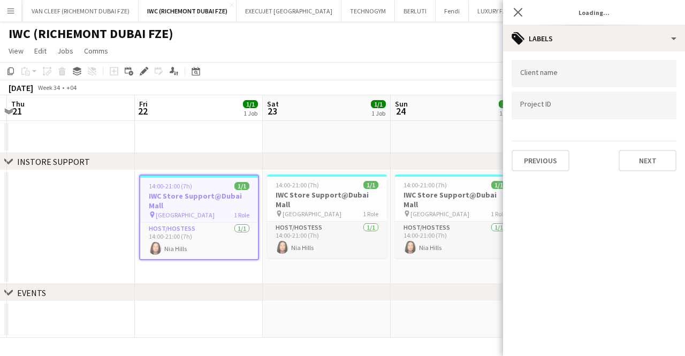
drag, startPoint x: 150, startPoint y: 193, endPoint x: 274, endPoint y: 191, distance: 124.3
click at [359, 197] on app-calendar-viewport "Tue 19 Wed 20 Thu 21 Fri 22 1/1 1 Job Sat 23 1/1 1 Job Sun 24 1/1 1 Job Mon 25 …" at bounding box center [342, 216] width 685 height 243
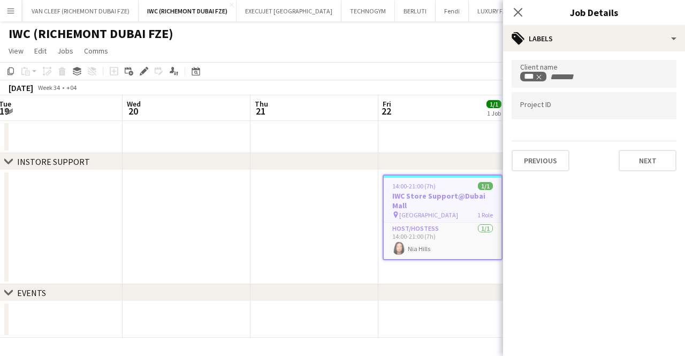
drag, startPoint x: 217, startPoint y: 190, endPoint x: 363, endPoint y: 184, distance: 145.8
click at [353, 184] on app-calendar-viewport "Sun 17 Mon 18 Tue 19 Wed 20 Thu 21 Fri 22 1/1 1 Job Sat 23 1/1 1 Job Sun 24 1/1…" at bounding box center [342, 216] width 685 height 243
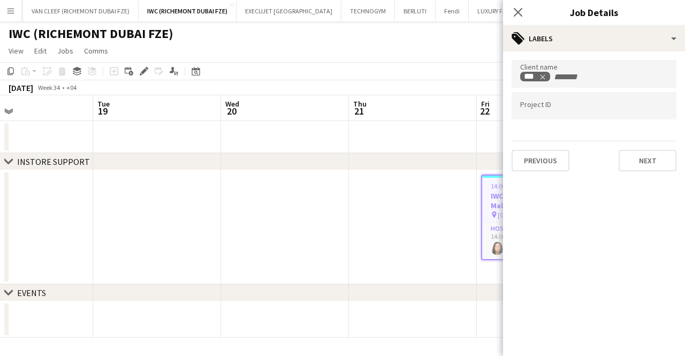
drag, startPoint x: 234, startPoint y: 199, endPoint x: 356, endPoint y: 199, distance: 122.1
click at [360, 199] on app-calendar-viewport "Sat 16 1/1 1 Job Sun 17 1/1 1 Job Mon 18 Tue 19 Wed 20 Thu 21 Fri 22 1/1 1 Job …" at bounding box center [342, 216] width 685 height 243
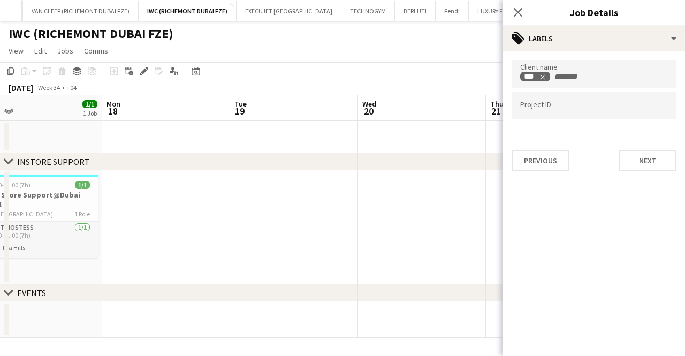
drag, startPoint x: 138, startPoint y: 199, endPoint x: 298, endPoint y: 212, distance: 160.1
click at [297, 213] on app-calendar-viewport "Fri 15 Sat 16 1/1 1 Job Sun 17 1/1 1 Job Mon 18 Tue 19 Wed 20 Thu 21 Fri 22 1/1…" at bounding box center [342, 216] width 685 height 243
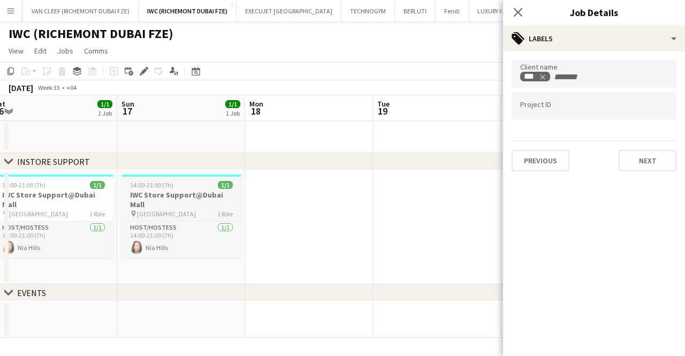
drag, startPoint x: 162, startPoint y: 200, endPoint x: 132, endPoint y: 197, distance: 29.6
click at [161, 199] on app-job-card "14:00-21:00 (7h) 1/1 IWC Store Support@Dubai Mall pin [GEOGRAPHIC_DATA] 1 Role …" at bounding box center [182, 217] width 120 height 84
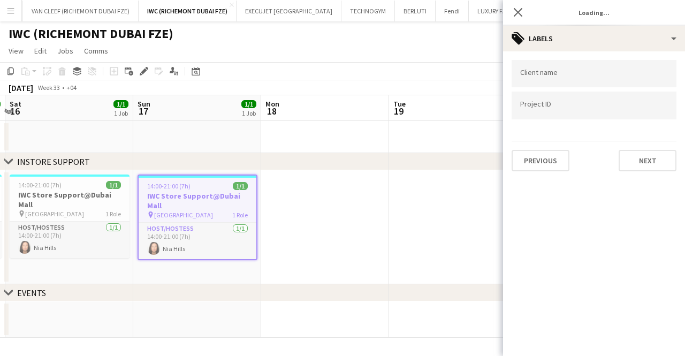
click at [280, 203] on app-calendar-viewport "Thu 14 Fri 15 1/1 1 Job Sat 16 1/1 1 Job Sun 17 1/1 1 Job Mon 18 Tue 19 Wed 20 …" at bounding box center [342, 216] width 685 height 243
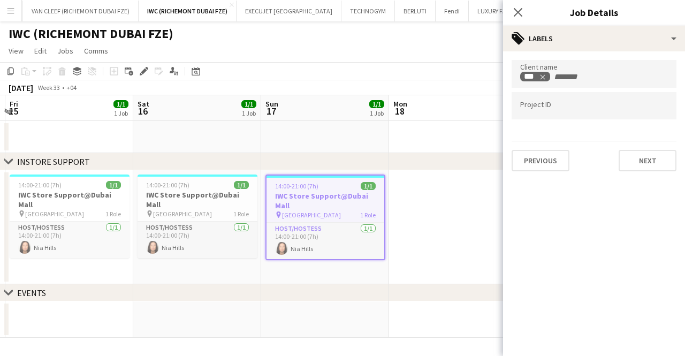
scroll to position [0, 250]
click at [130, 204] on app-date-cell "14:00-21:00 (7h) 1/1 IWC Store Support@Dubai Mall pin [GEOGRAPHIC_DATA] 1 Role …" at bounding box center [70, 227] width 128 height 114
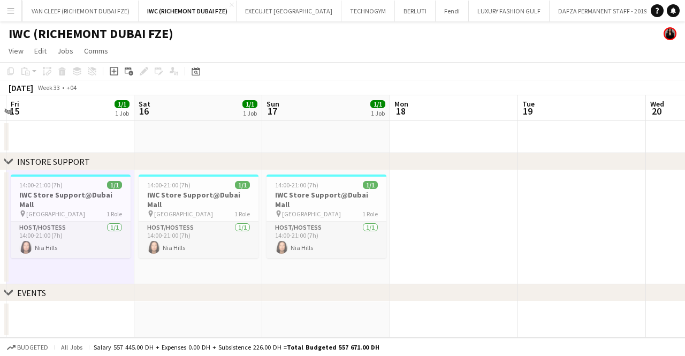
click at [206, 131] on app-date-cell at bounding box center [198, 137] width 128 height 32
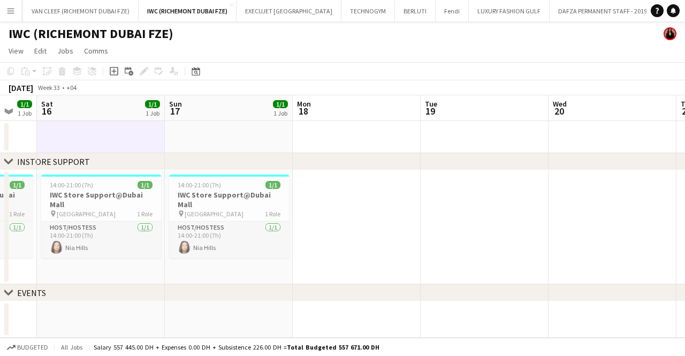
drag, startPoint x: 127, startPoint y: 189, endPoint x: 421, endPoint y: 209, distance: 294.7
click at [423, 208] on app-calendar-viewport "Wed 13 Thu 14 Fri 15 1/1 1 Job Sat 16 1/1 1 Job Sun 17 1/1 1 Job Mon 18 Tue 19 …" at bounding box center [342, 216] width 685 height 243
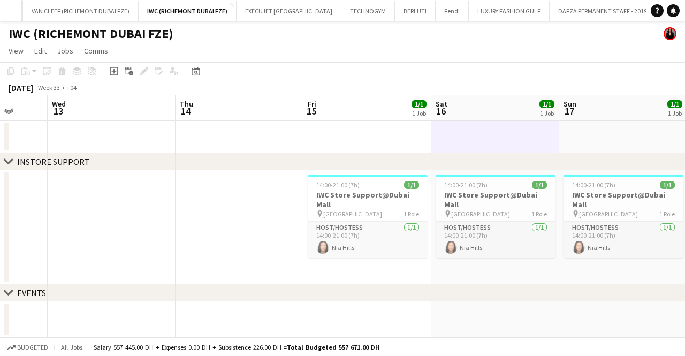
drag, startPoint x: 206, startPoint y: 194, endPoint x: 350, endPoint y: 204, distance: 144.9
click at [340, 202] on app-calendar-viewport "Sun 10 1/1 1 Job Mon 11 Tue 12 Wed 13 Thu 14 Fri 15 1/1 1 Job Sat 16 1/1 1 Job …" at bounding box center [342, 216] width 685 height 243
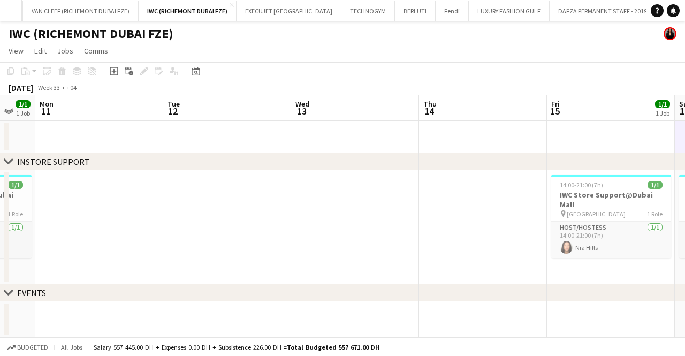
drag, startPoint x: 303, startPoint y: 243, endPoint x: 191, endPoint y: 225, distance: 113.3
click at [332, 238] on app-calendar-viewport "Sat 9 1/1 1 Job Sun 10 1/1 1 Job Mon 11 Tue 12 Wed 13 Thu 14 Fri 15 1/1 1 Job S…" at bounding box center [342, 216] width 685 height 243
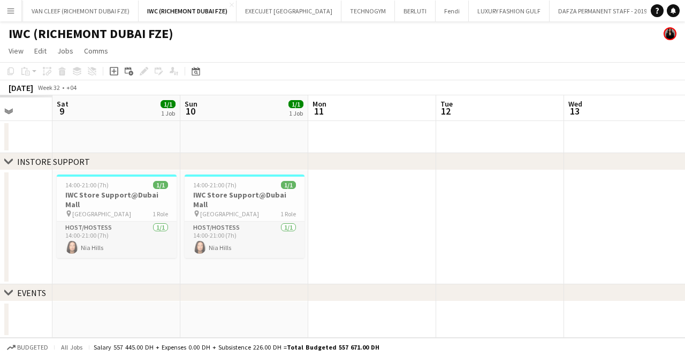
drag, startPoint x: 220, startPoint y: 193, endPoint x: 279, endPoint y: 192, distance: 59.4
click at [279, 192] on app-calendar-viewport "Thu 7 Fri 8 Sat 9 1/1 1 Job Sun 10 1/1 1 Job Mon 11 Tue 12 Wed 13 Thu 14 Fri 15…" at bounding box center [342, 216] width 685 height 243
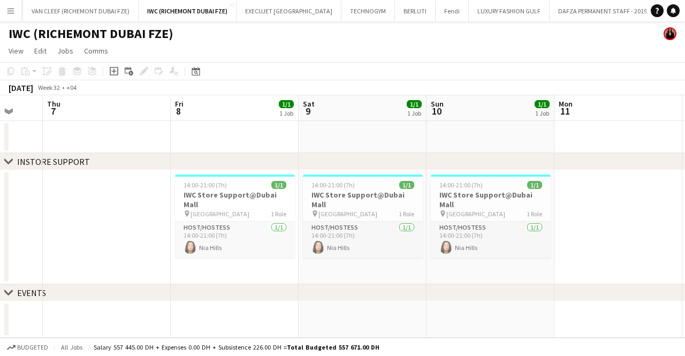
drag, startPoint x: 182, startPoint y: 183, endPoint x: 296, endPoint y: 200, distance: 114.7
click at [315, 199] on app-calendar-viewport "Tue 5 Wed 6 Thu 7 Fri 8 1/1 1 Job Sat 9 1/1 1 Job Sun 10 1/1 1 Job Mon 11 Tue 1…" at bounding box center [342, 216] width 685 height 243
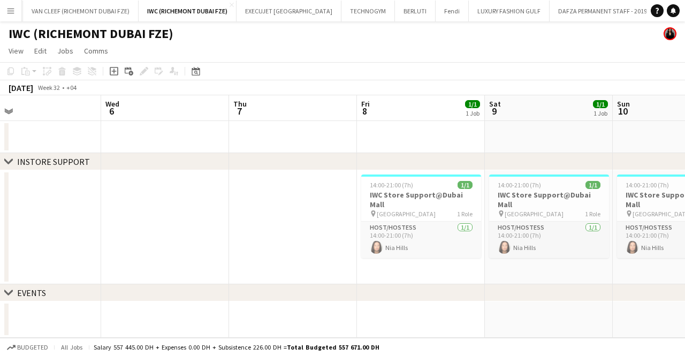
drag, startPoint x: 81, startPoint y: 198, endPoint x: 268, endPoint y: 212, distance: 186.9
click at [268, 212] on app-calendar-viewport "Sun 3 Mon 4 Tue 5 Wed 6 Thu 7 Fri 8 1/1 1 Job Sat 9 1/1 1 Job Sun 10 1/1 1 Job …" at bounding box center [342, 216] width 685 height 243
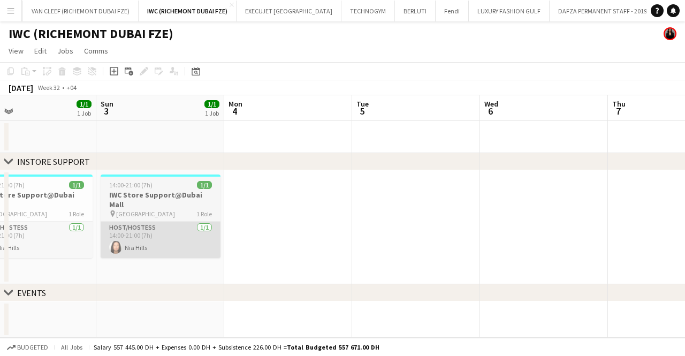
drag, startPoint x: 307, startPoint y: 245, endPoint x: 126, endPoint y: 235, distance: 180.7
click at [320, 245] on app-calendar-viewport "Thu 31 Fri 1 Sat 2 1/1 1 Job Sun 3 1/1 1 Job Mon 4 Tue 5 Wed 6 Thu 7 Fri 8 1/1 …" at bounding box center [342, 216] width 685 height 243
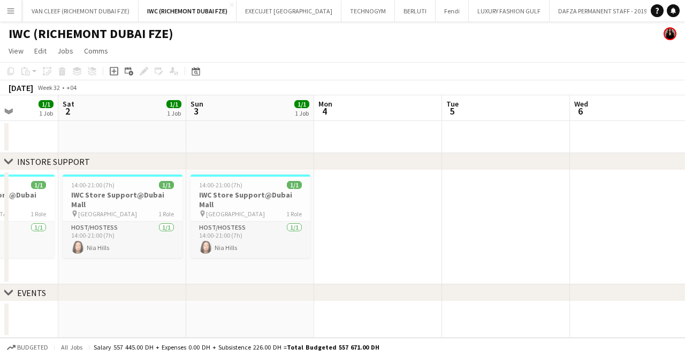
drag, startPoint x: 178, startPoint y: 237, endPoint x: 414, endPoint y: 249, distance: 236.4
click at [413, 249] on app-calendar-viewport "Thu 31 Fri 1 1/1 1 Job Sat 2 1/1 1 Job Sun 3 1/1 1 Job Mon 4 Tue 5 Wed 6 Thu 7 …" at bounding box center [342, 216] width 685 height 243
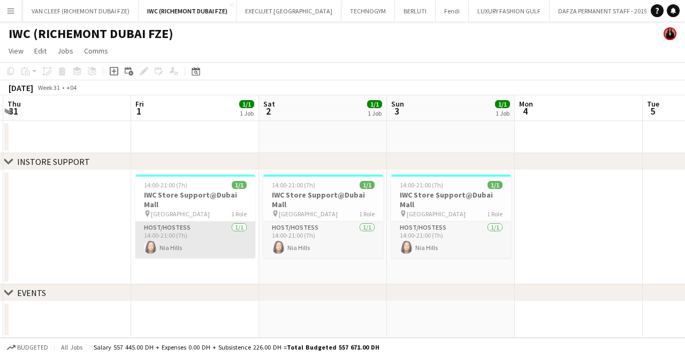
drag, startPoint x: 257, startPoint y: 228, endPoint x: 319, endPoint y: 229, distance: 62.1
click at [319, 229] on app-calendar-viewport "Tue 29 Wed 30 Thu 31 Fri 1 1/1 1 Job Sat 2 1/1 1 Job Sun 3 1/1 1 Job Mon 4 Tue …" at bounding box center [342, 216] width 685 height 243
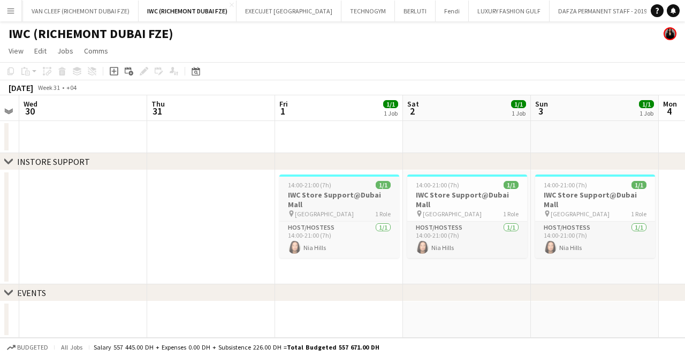
drag, startPoint x: 320, startPoint y: 194, endPoint x: 317, endPoint y: 190, distance: 5.5
click at [317, 190] on app-job-card "14:00-21:00 (7h) 1/1 IWC Store Support@Dubai Mall pin [GEOGRAPHIC_DATA] 1 Role …" at bounding box center [340, 217] width 120 height 84
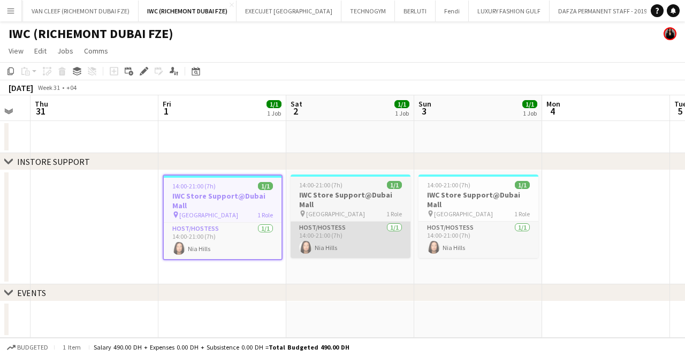
drag, startPoint x: 463, startPoint y: 216, endPoint x: 306, endPoint y: 243, distance: 159.1
click at [306, 243] on app-calendar-viewport "Mon 28 Tue 29 Wed 30 Thu 31 Fri 1 1/1 1 Job Sat 2 1/1 1 Job Sun 3 1/1 1 Job Mon…" at bounding box center [342, 216] width 685 height 243
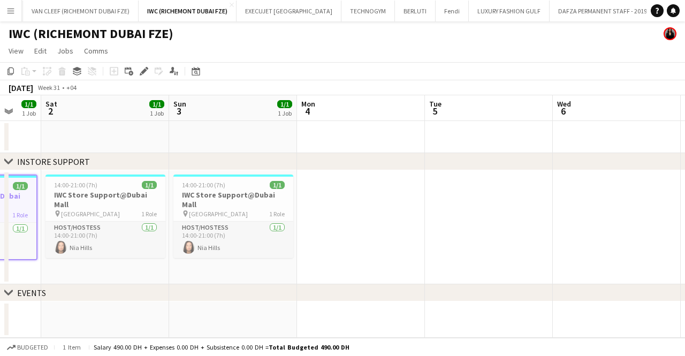
drag, startPoint x: 584, startPoint y: 192, endPoint x: 328, endPoint y: 225, distance: 258.2
click at [328, 225] on app-calendar-viewport "Wed 30 Thu 31 Fri 1 1/1 1 Job Sat 2 1/1 1 Job Sun 3 1/1 1 Job Mon 4 Tue 5 Wed 6…" at bounding box center [342, 216] width 685 height 243
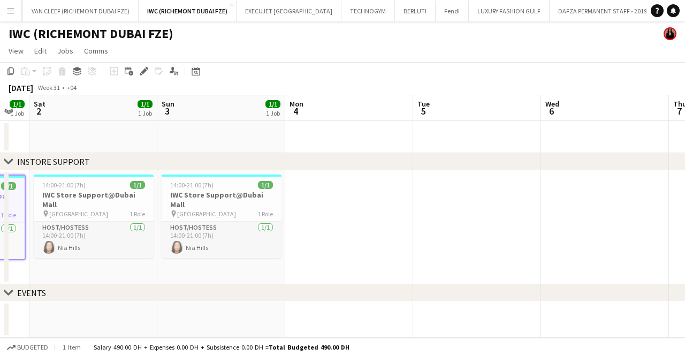
drag, startPoint x: 471, startPoint y: 227, endPoint x: 233, endPoint y: 242, distance: 238.3
click at [235, 242] on app-calendar-viewport "Wed 30 Thu 31 Fri 1 1/1 1 Job Sat 2 1/1 1 Job Sun 3 1/1 1 Job Mon 4 Tue 5 Wed 6…" at bounding box center [342, 216] width 685 height 243
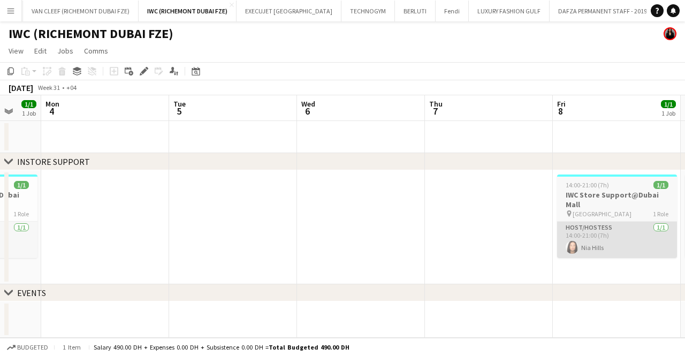
drag, startPoint x: 350, startPoint y: 223, endPoint x: 240, endPoint y: 223, distance: 109.8
click at [126, 221] on app-calendar-viewport "Fri 1 1/1 1 Job Sat 2 1/1 1 Job Sun 3 1/1 1 Job Mon 4 Tue 5 Wed 6 Thu 7 Fri 8 1…" at bounding box center [342, 216] width 685 height 243
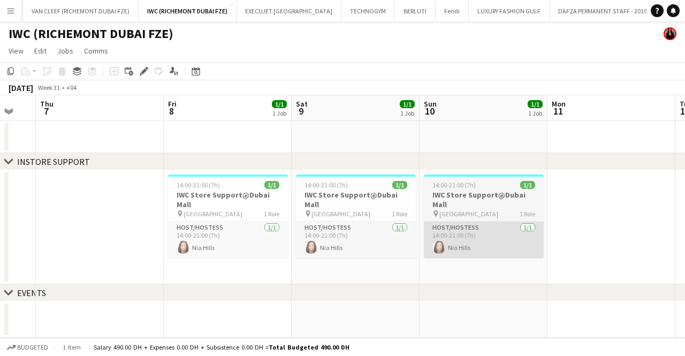
drag, startPoint x: 120, startPoint y: 225, endPoint x: 243, endPoint y: 225, distance: 122.6
click at [110, 227] on app-calendar-viewport "Mon 4 Tue 5 Wed 6 Thu 7 Fri 8 1/1 1 Job Sat 9 1/1 1 Job Sun 10 1/1 1 Job Mon 11…" at bounding box center [342, 216] width 685 height 243
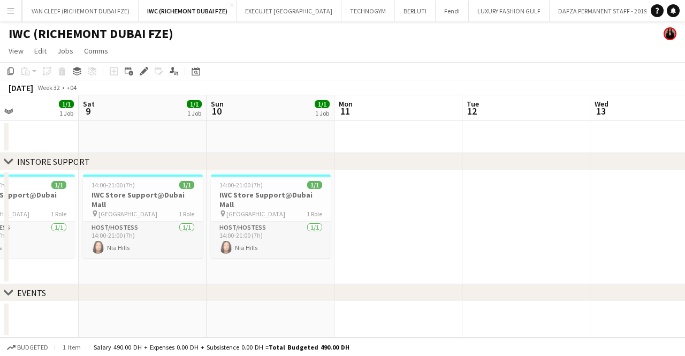
drag, startPoint x: 329, startPoint y: 222, endPoint x: 131, endPoint y: 229, distance: 198.3
click at [131, 229] on app-calendar-viewport "Wed 6 Thu 7 Fri 8 1/1 1 Job Sat 9 1/1 1 Job Sun 10 1/1 1 Job Mon 11 Tue 12 Wed …" at bounding box center [342, 216] width 685 height 243
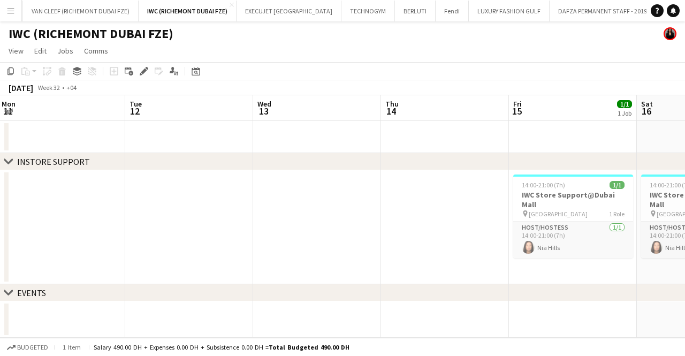
drag, startPoint x: 399, startPoint y: 218, endPoint x: 146, endPoint y: 230, distance: 254.1
click at [131, 223] on app-calendar-viewport "Fri 8 1/1 1 Job Sat 9 1/1 1 Job Sun 10 1/1 1 Job Mon 11 Tue 12 Wed 13 Thu 14 Fr…" at bounding box center [342, 216] width 685 height 243
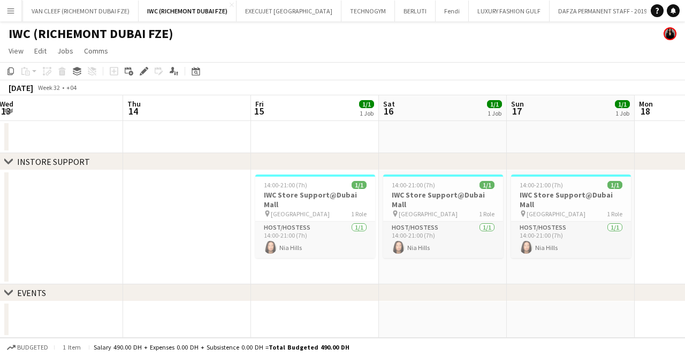
drag, startPoint x: 190, startPoint y: 249, endPoint x: 179, endPoint y: 252, distance: 10.5
click at [179, 252] on app-calendar-viewport "Sun 10 1/1 1 Job Mon 11 Tue 12 Wed 13 Thu 14 Fri 15 1/1 1 Job Sat 16 1/1 1 Job …" at bounding box center [342, 216] width 685 height 243
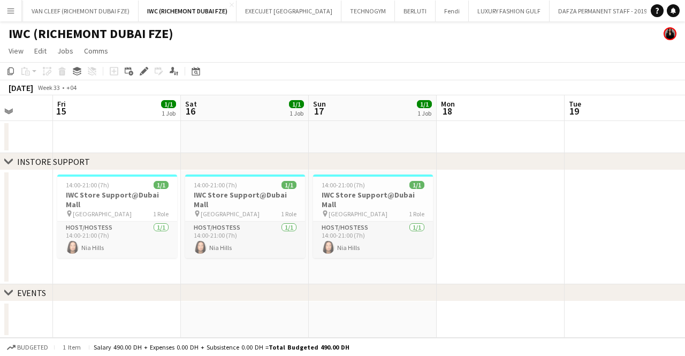
drag, startPoint x: 457, startPoint y: 210, endPoint x: 112, endPoint y: 227, distance: 345.2
click at [112, 227] on app-calendar-viewport "Tue 12 Wed 13 Thu 14 Fri 15 1/1 1 Job Sat 16 1/1 1 Job Sun 17 1/1 1 Job Mon 18 …" at bounding box center [342, 216] width 685 height 243
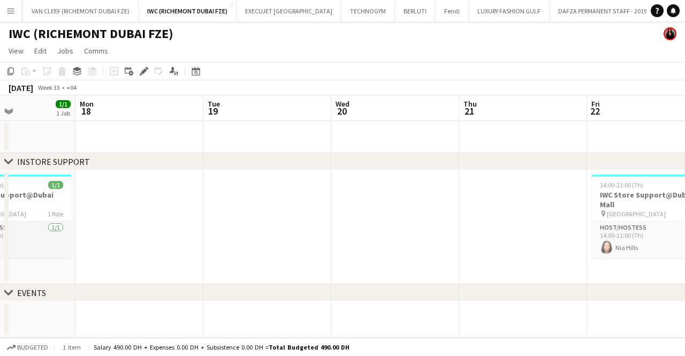
drag, startPoint x: 302, startPoint y: 210, endPoint x: 146, endPoint y: 220, distance: 156.7
click at [146, 219] on app-calendar-viewport "Thu 14 Fri 15 1/1 1 Job Sat 16 1/1 1 Job Sun 17 1/1 1 Job Mon 18 Tue 19 Wed 20 …" at bounding box center [342, 216] width 685 height 243
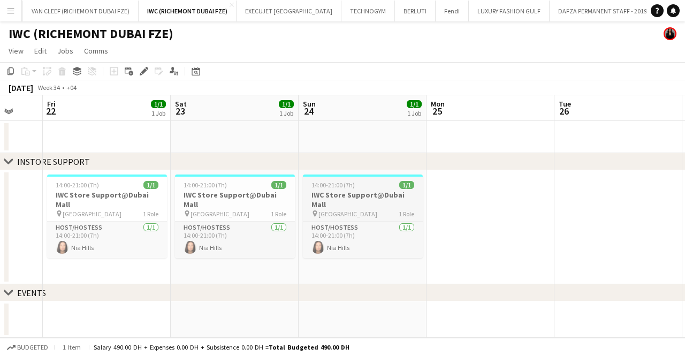
drag, startPoint x: 92, startPoint y: 223, endPoint x: 307, endPoint y: 203, distance: 216.2
click at [83, 224] on app-calendar-viewport "Mon 18 Tue 19 Wed 20 Thu 21 Fri 22 1/1 1 Job Sat 23 1/1 1 Job Sun 24 1/1 1 Job …" at bounding box center [342, 216] width 685 height 243
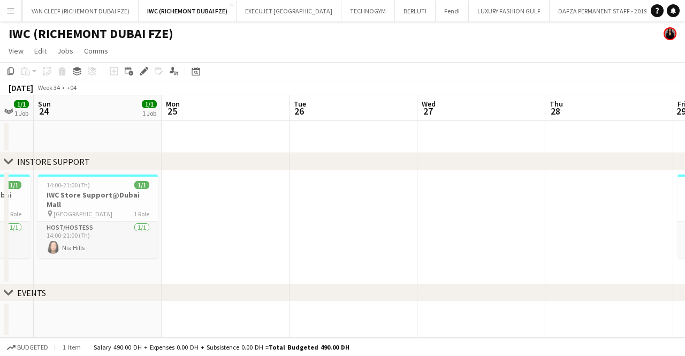
drag, startPoint x: 307, startPoint y: 203, endPoint x: 140, endPoint y: 215, distance: 168.1
click at [140, 215] on app-calendar-viewport "Wed 20 Thu 21 Fri 22 1/1 1 Job Sat 23 1/1 1 Job Sun 24 1/1 1 Job Mon 25 Tue 26 …" at bounding box center [342, 216] width 685 height 243
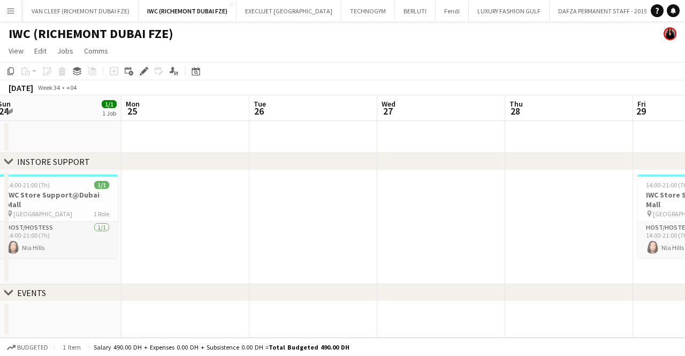
drag, startPoint x: 413, startPoint y: 207, endPoint x: 32, endPoint y: 216, distance: 381.4
click at [34, 216] on app-calendar-viewport "Fri 22 1/1 1 Job Sat 23 1/1 1 Job Sun 24 1/1 1 Job Mon 25 Tue 26 Wed 27 Thu 28 …" at bounding box center [342, 216] width 685 height 243
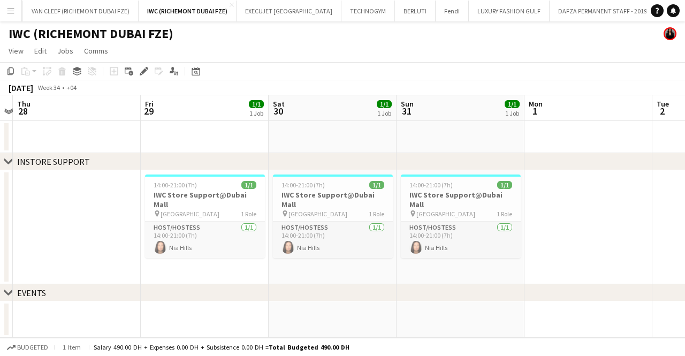
drag, startPoint x: 407, startPoint y: 205, endPoint x: 183, endPoint y: 212, distance: 223.9
click at [183, 212] on app-calendar-viewport "Sun 24 1/1 1 Job Mon 25 Tue 26 Wed 27 Thu 28 Fri 29 1/1 1 Job Sat 30 1/1 1 Job …" at bounding box center [342, 216] width 685 height 243
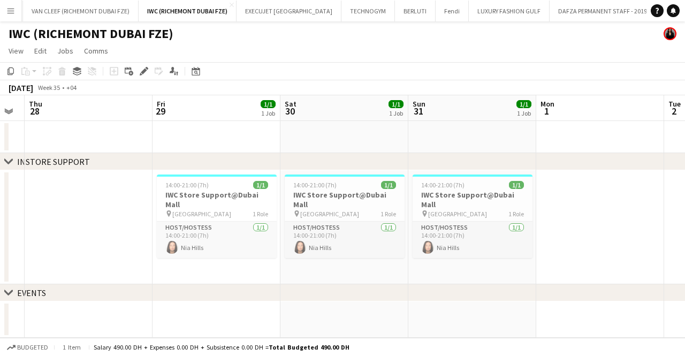
click at [238, 209] on app-calendar-viewport "Sun 24 1/1 1 Job Mon 25 Tue 26 Wed 27 Thu 28 Fri 29 1/1 1 Job Sat 30 1/1 1 Job …" at bounding box center [342, 216] width 685 height 243
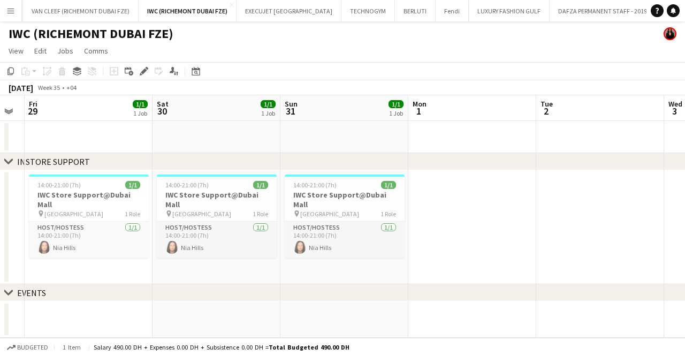
scroll to position [0, 488]
click at [326, 187] on span "14:00-21:00 (7h)" at bounding box center [313, 185] width 43 height 8
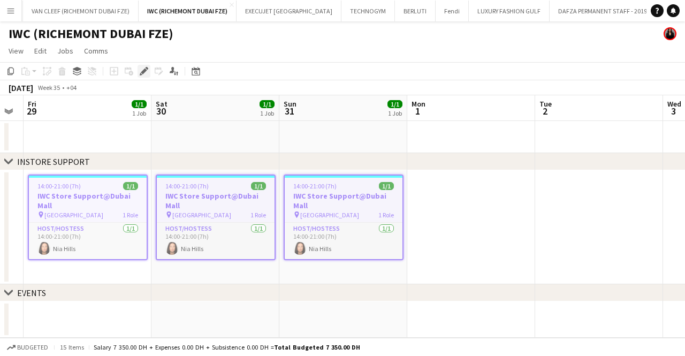
click at [142, 76] on div "Edit" at bounding box center [144, 71] width 13 height 13
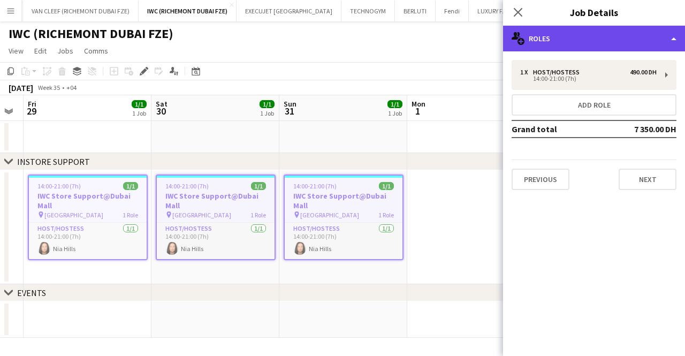
click at [565, 33] on div "multiple-users-add Roles" at bounding box center [594, 39] width 182 height 26
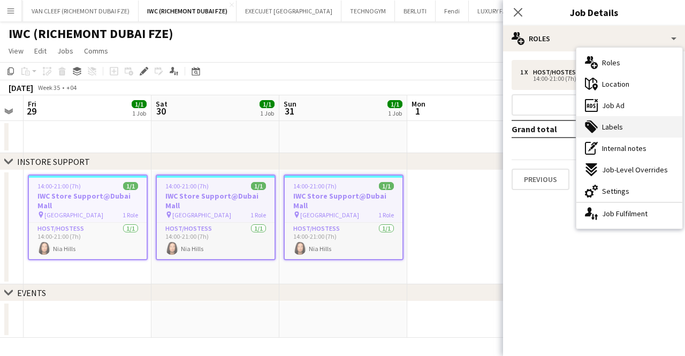
click at [622, 126] on div "tags-double Labels" at bounding box center [630, 126] width 106 height 21
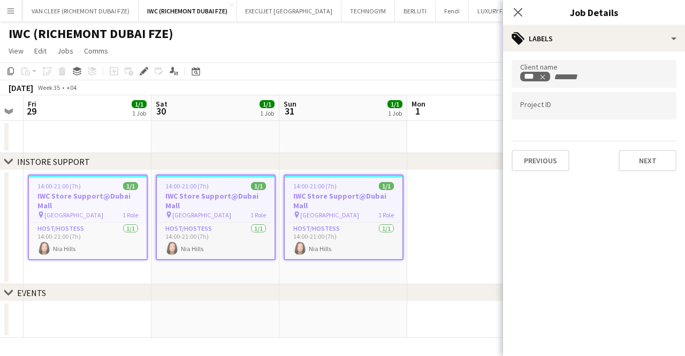
click at [552, 108] on input "Type to search project ID labels..." at bounding box center [594, 106] width 148 height 10
paste input "**********"
type input "**********"
click at [472, 59] on app-page-menu "View Day view expanded Day view collapsed Month view Date picker Jump to [DATE]…" at bounding box center [342, 52] width 685 height 20
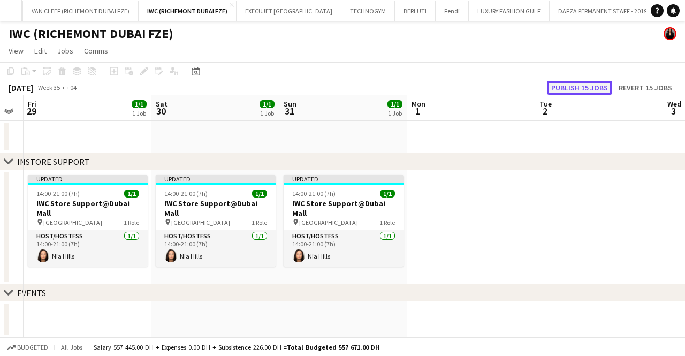
click at [601, 88] on button "Publish 15 jobs" at bounding box center [579, 88] width 65 height 14
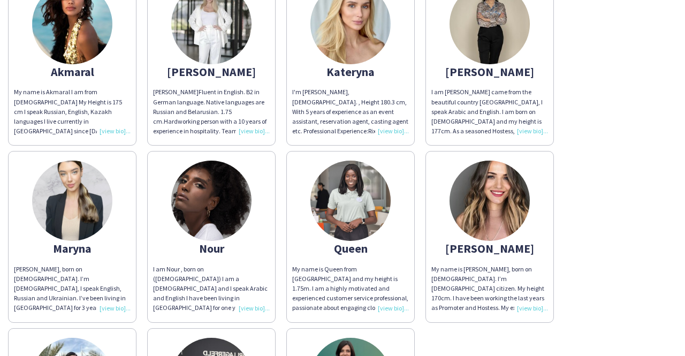
scroll to position [161, 0]
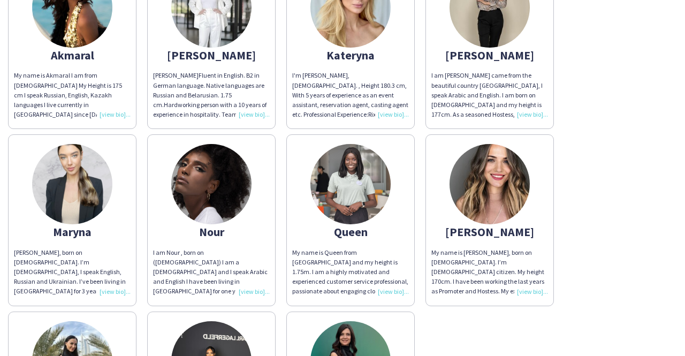
click at [388, 290] on div "My name is Queen from [GEOGRAPHIC_DATA] and my height is 1.75m. I am a highly m…" at bounding box center [350, 272] width 117 height 49
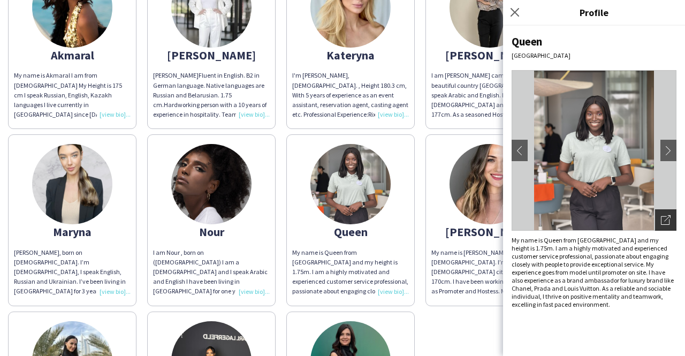
click at [666, 214] on div "Open photos pop-in" at bounding box center [665, 219] width 21 height 21
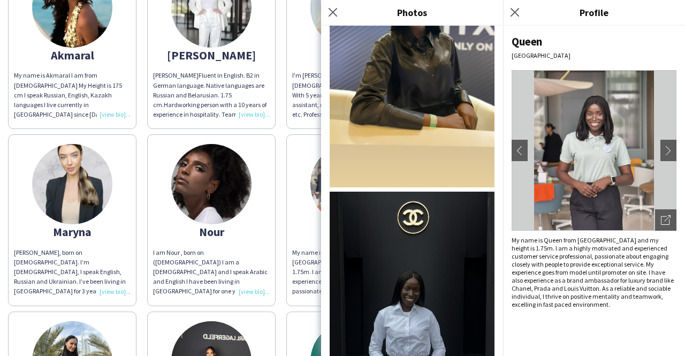
scroll to position [2088, 0]
